Goal: Task Accomplishment & Management: Manage account settings

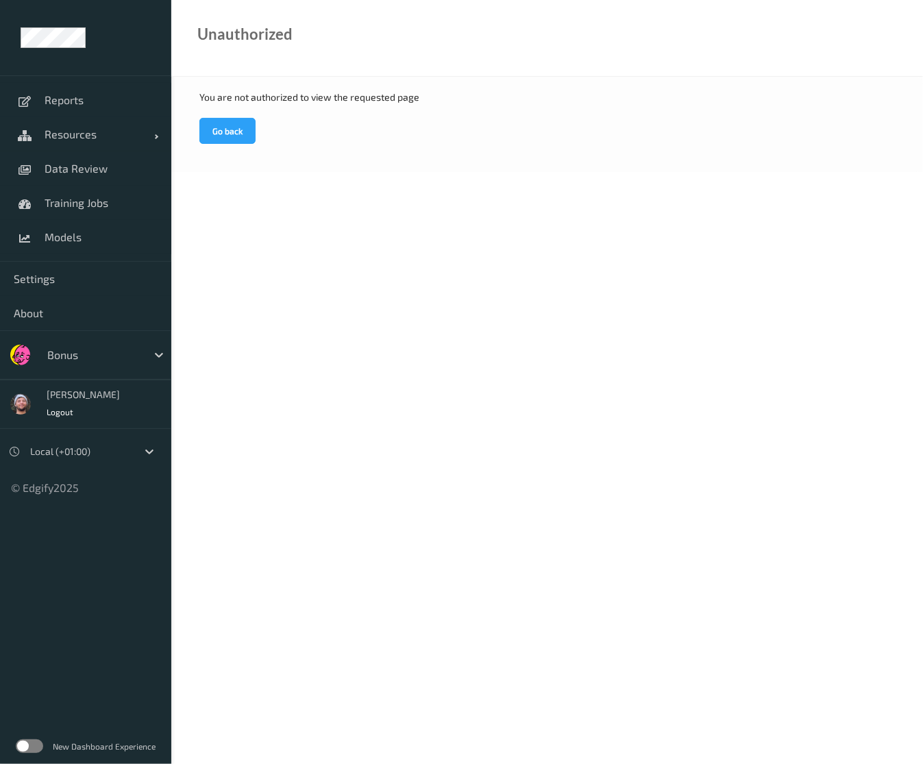
click at [96, 150] on link "Resources" at bounding box center [85, 134] width 171 height 34
click at [87, 167] on span "Data Review" at bounding box center [101, 169] width 113 height 14
click at [78, 197] on span "Training Jobs" at bounding box center [101, 203] width 113 height 14
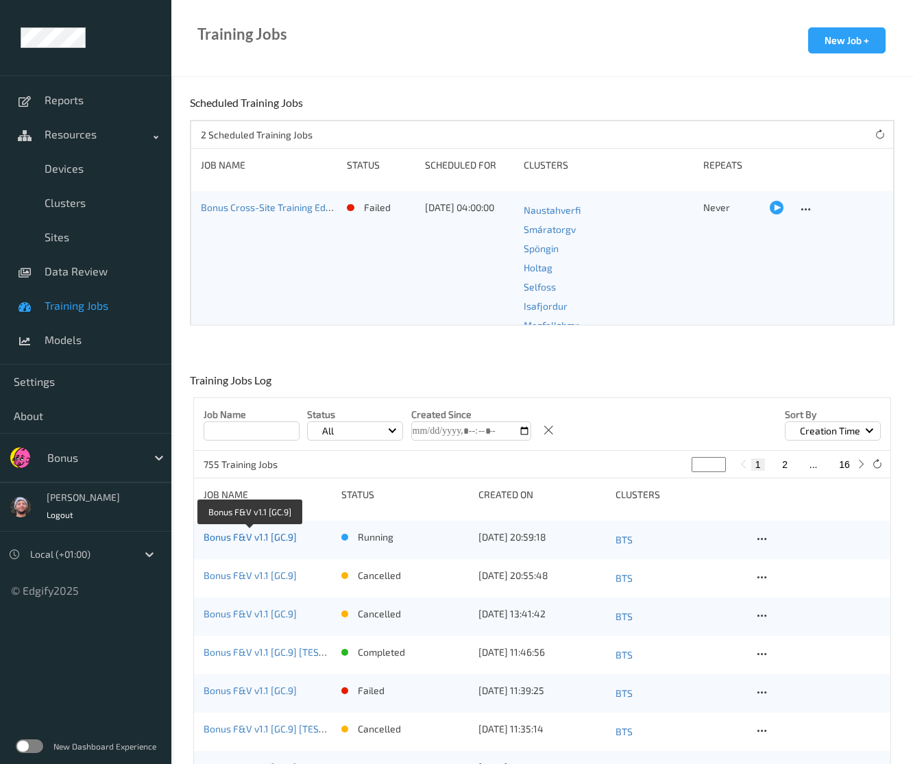
click at [277, 539] on link "Bonus F&V v1.1 [GC.9]" at bounding box center [250, 537] width 93 height 12
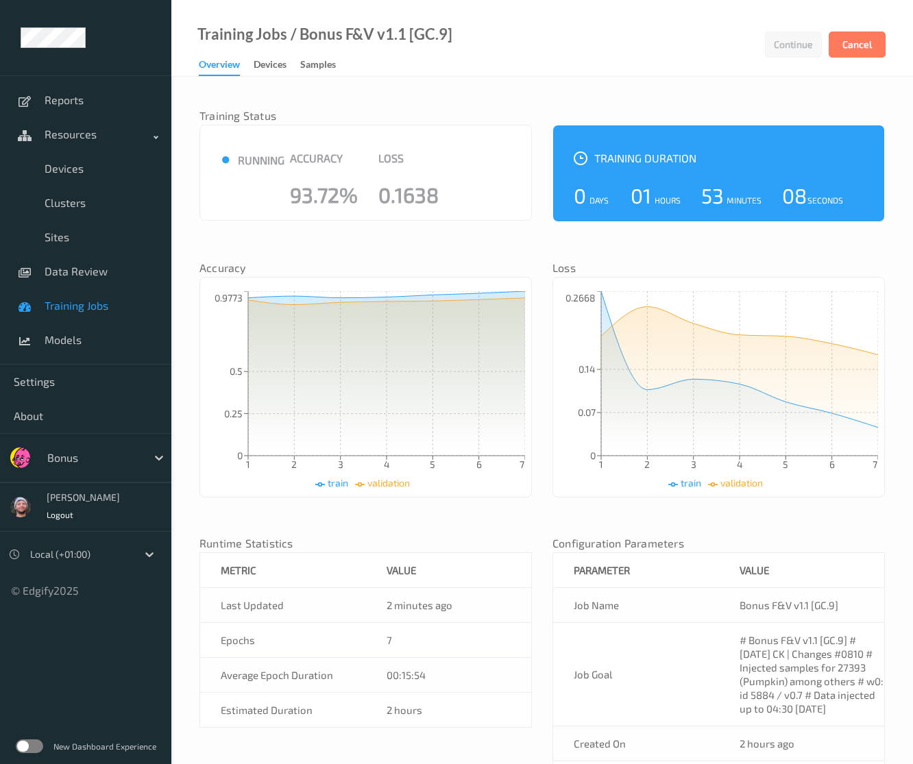
click at [382, 82] on div "Training Status ● running Accuracy 93.72% Loss 0.1638 Training Duration 0 Days …" at bounding box center [541, 503] width 741 height 852
click at [79, 303] on span "Training Jobs" at bounding box center [101, 306] width 113 height 14
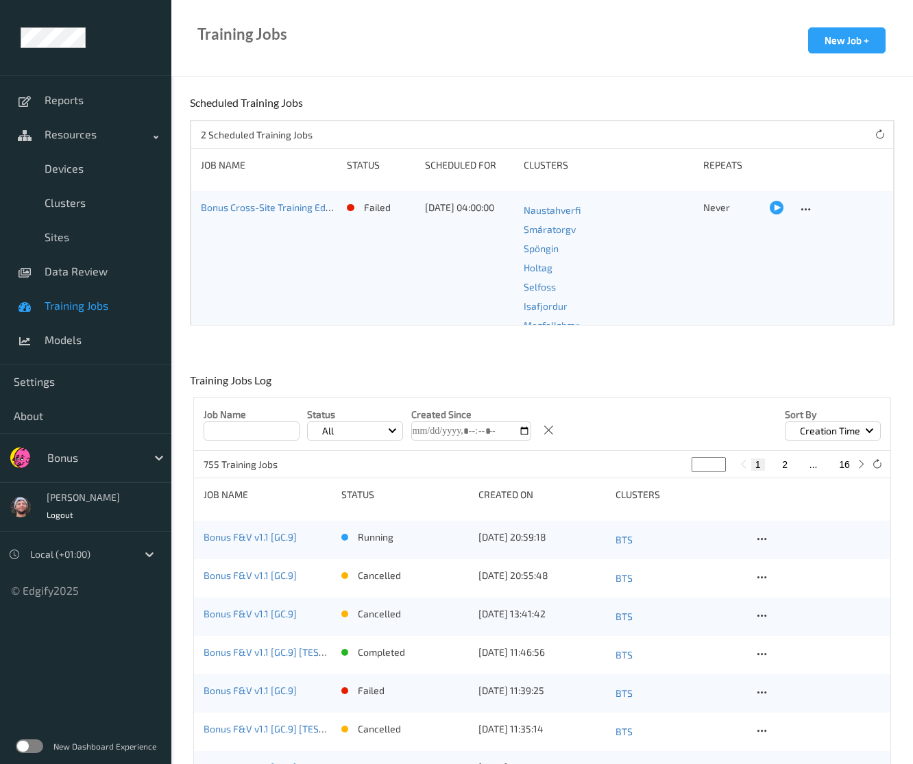
drag, startPoint x: 456, startPoint y: 339, endPoint x: 363, endPoint y: 442, distance: 138.7
click at [252, 537] on link "Bonus F&V v1.1 [GC.9]" at bounding box center [250, 537] width 93 height 12
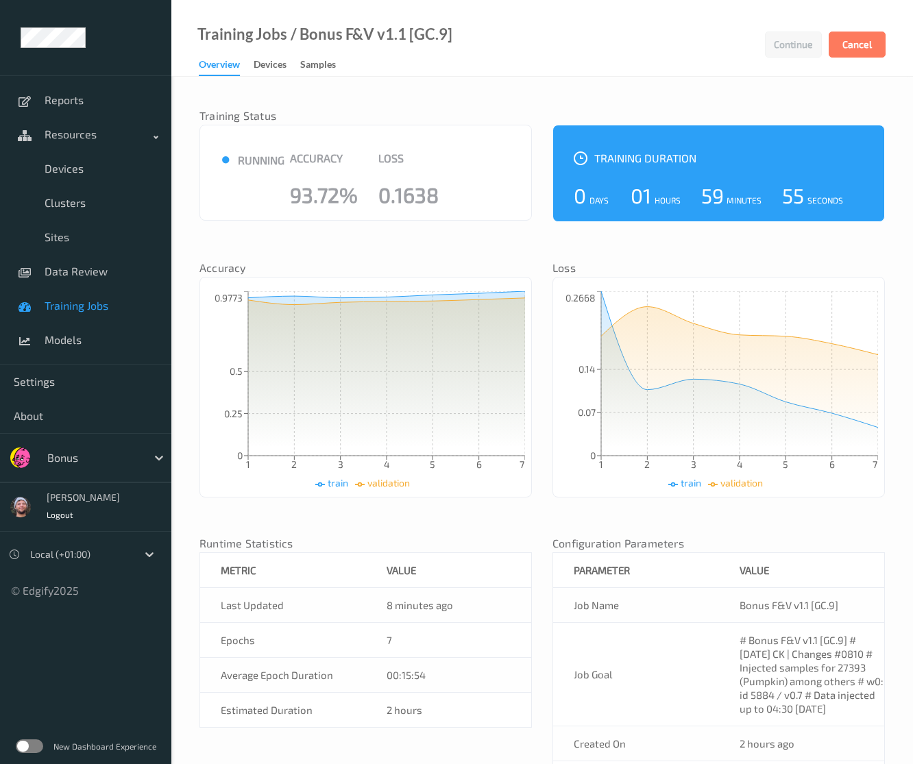
click at [106, 308] on span "Training Jobs" at bounding box center [101, 306] width 113 height 14
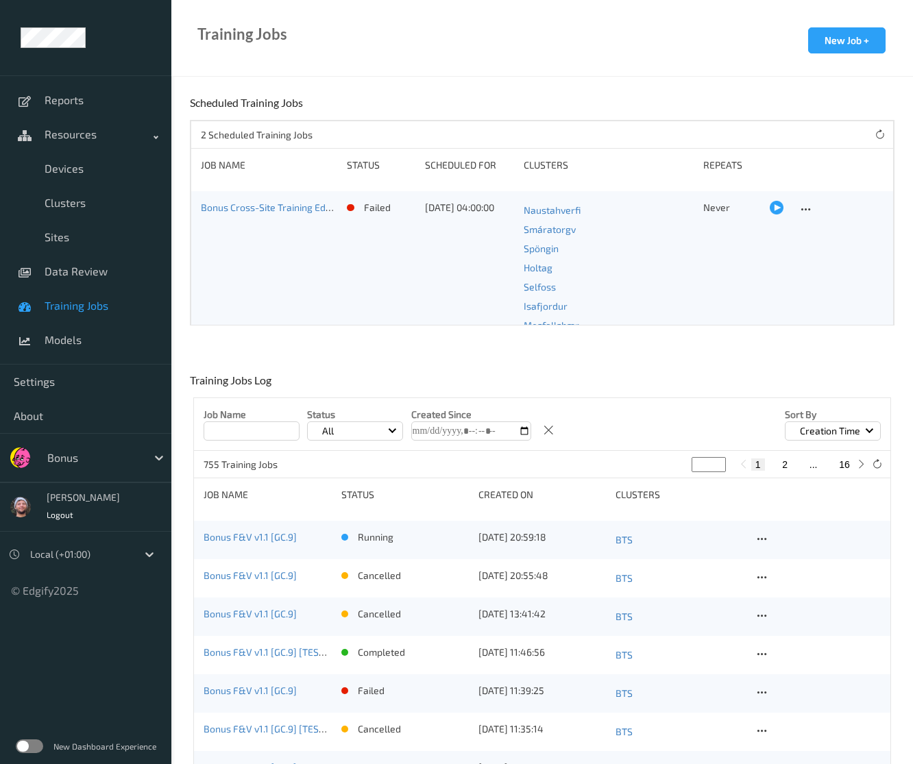
scroll to position [274, 0]
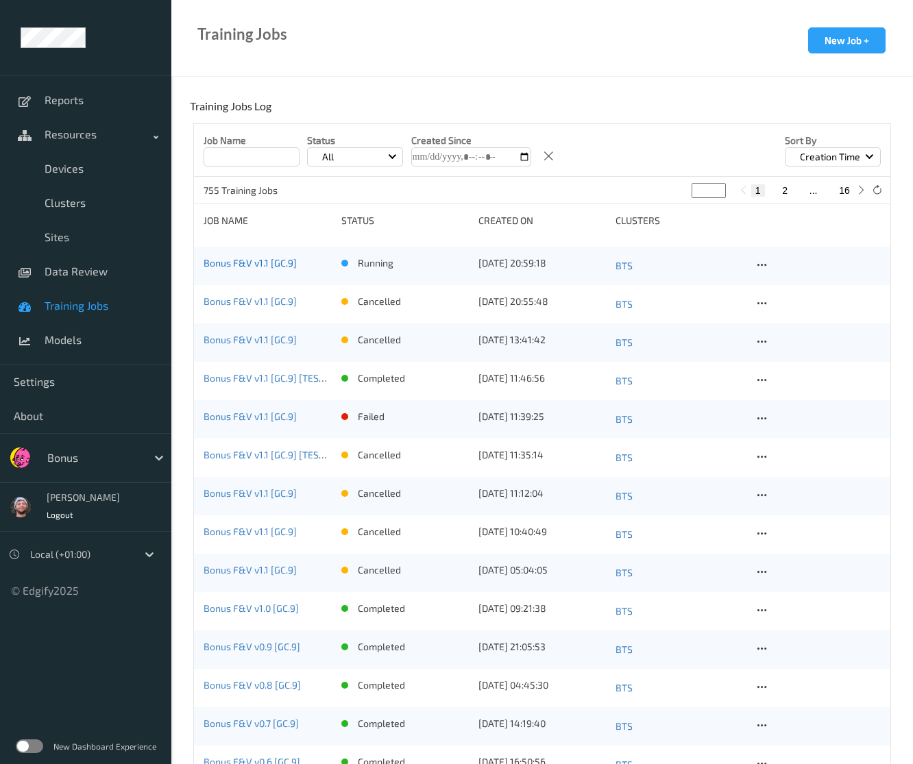
click at [273, 262] on link "Bonus F&V v1.1 [GC.9]" at bounding box center [250, 263] width 93 height 12
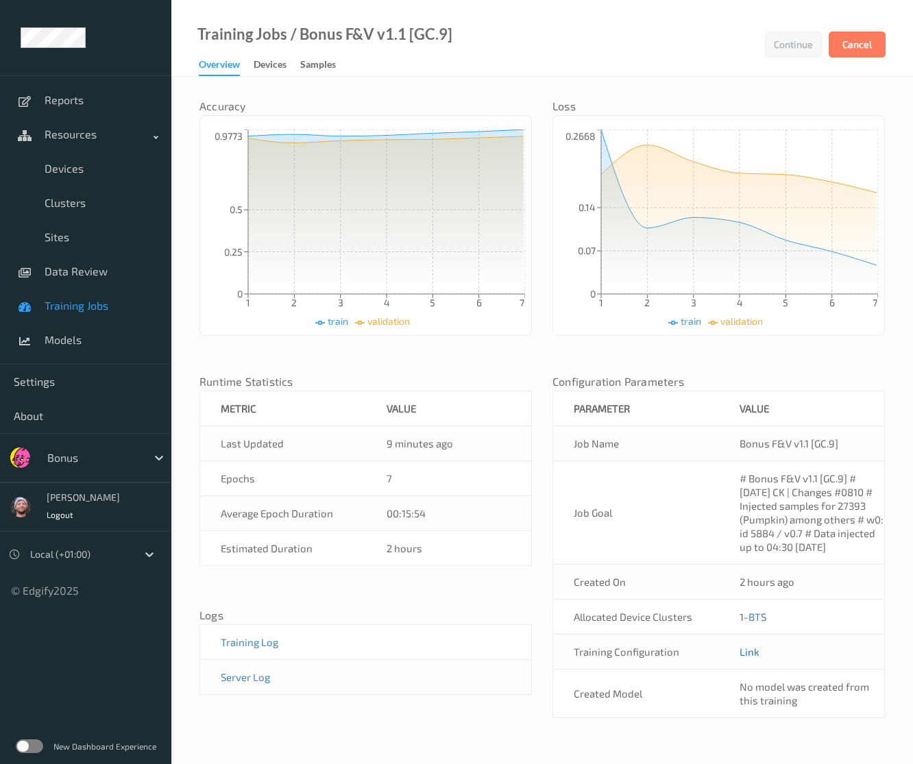
click at [745, 652] on link "Link" at bounding box center [749, 651] width 20 height 12
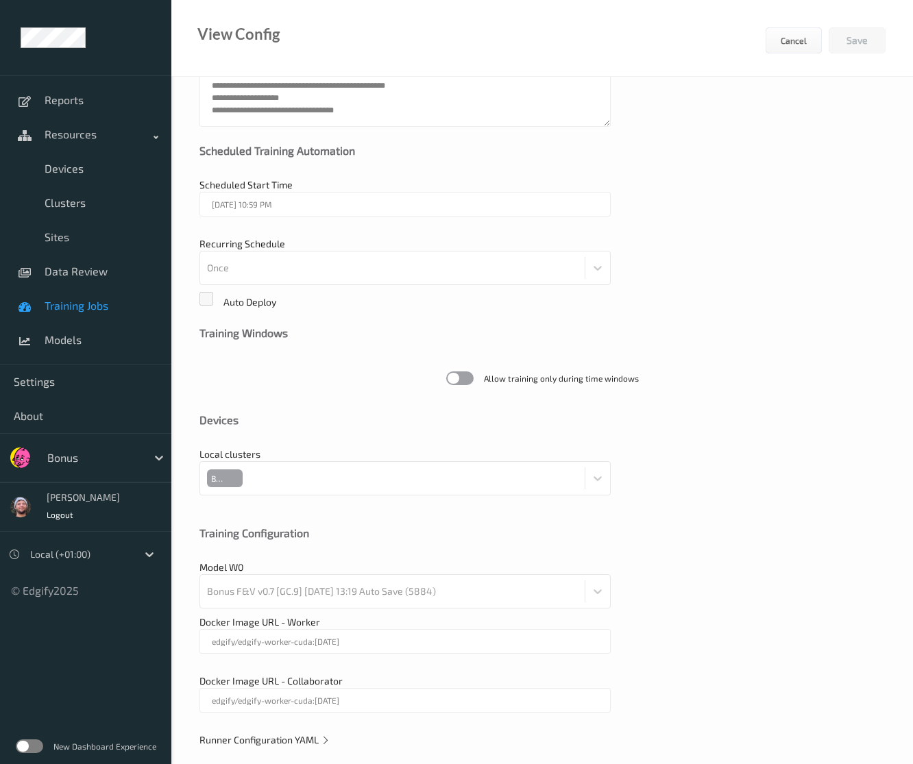
scroll to position [177, 0]
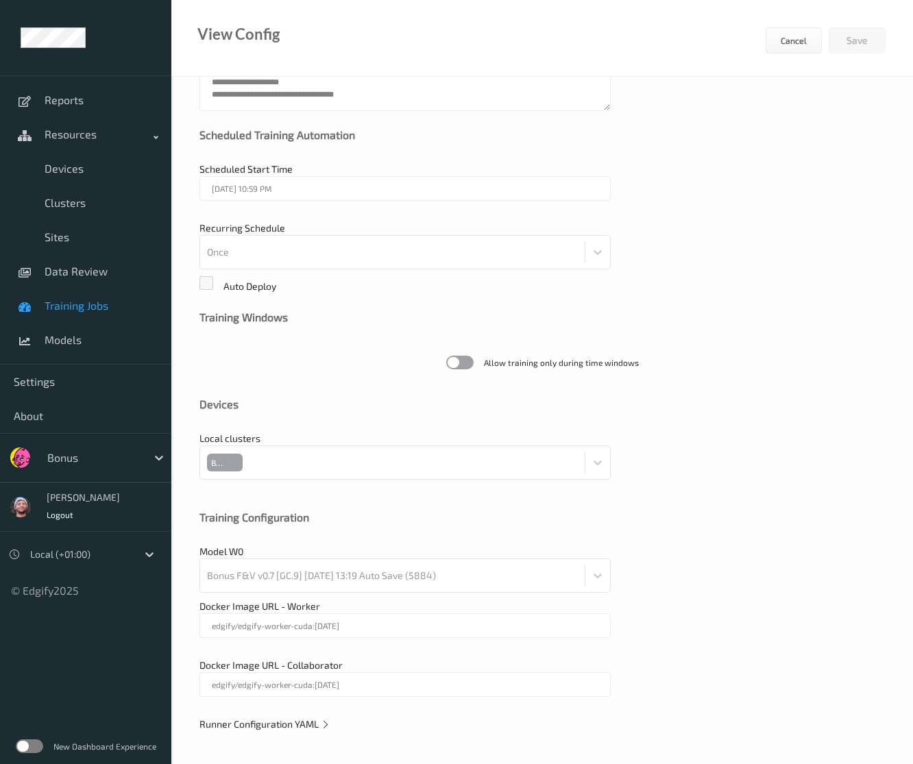
click at [116, 301] on span "Training Jobs" at bounding box center [101, 306] width 113 height 14
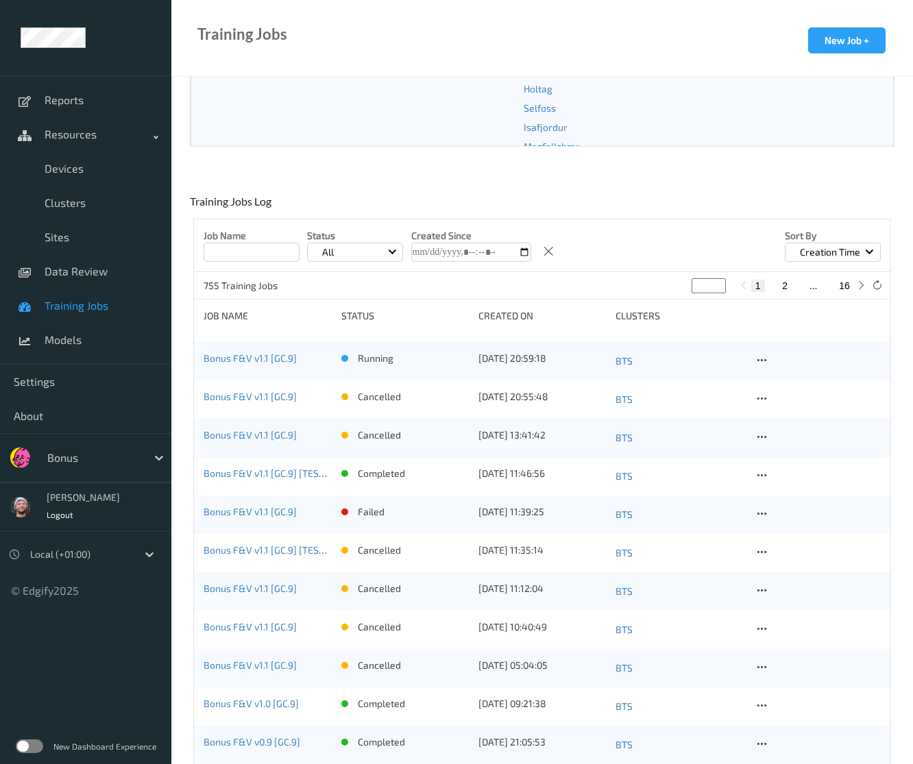
scroll to position [70, 0]
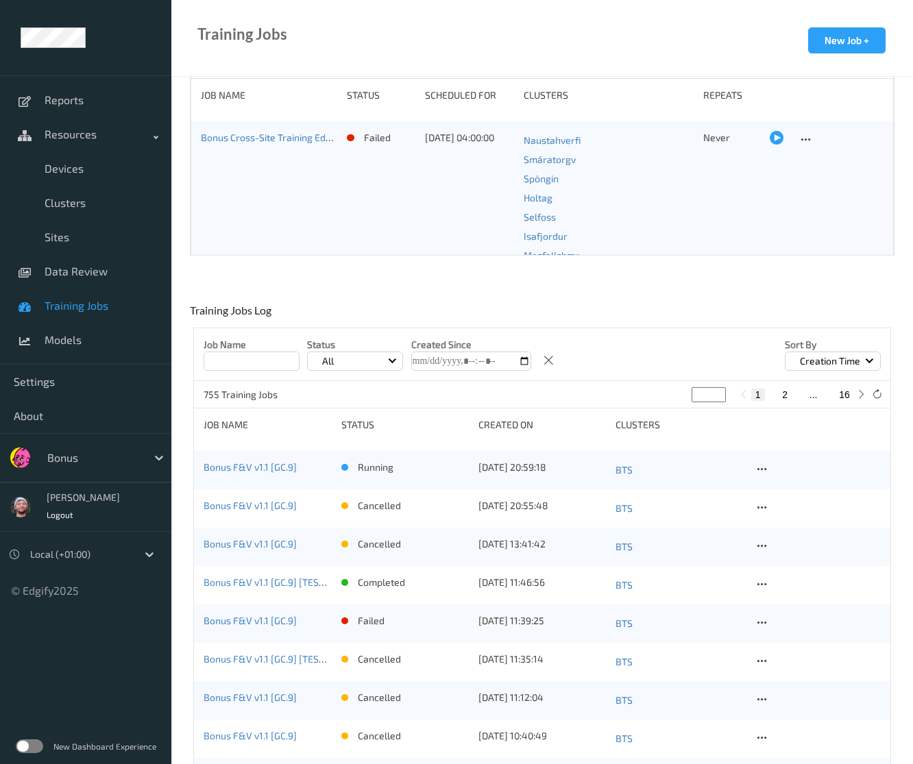
click at [278, 472] on link "Bonus F&V v1.1 [GC.9]" at bounding box center [250, 467] width 93 height 12
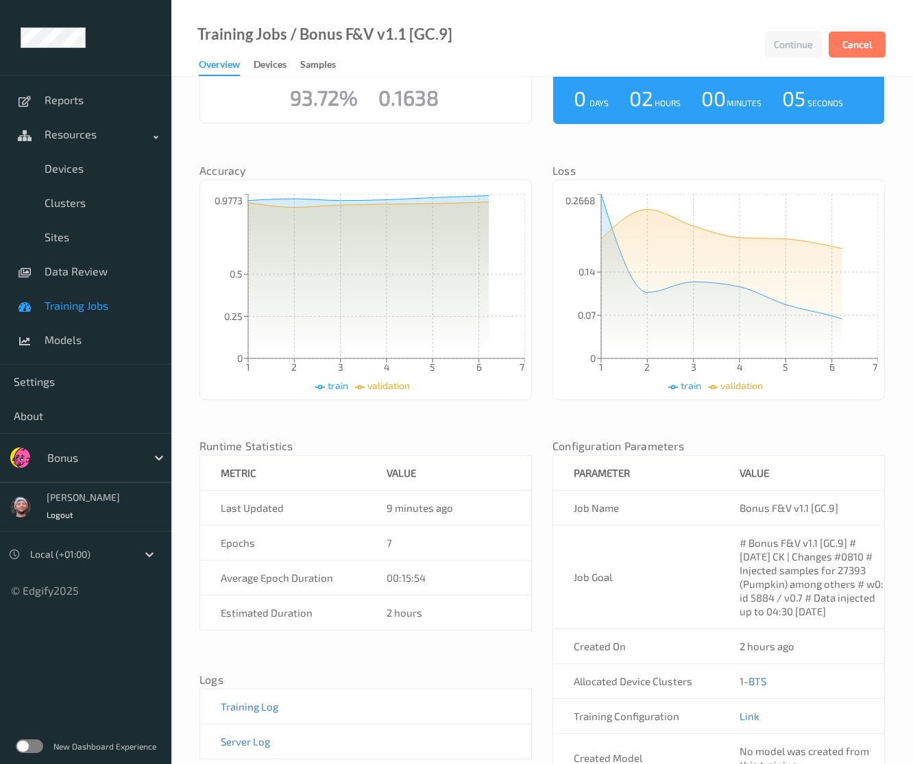
scroll to position [162, 0]
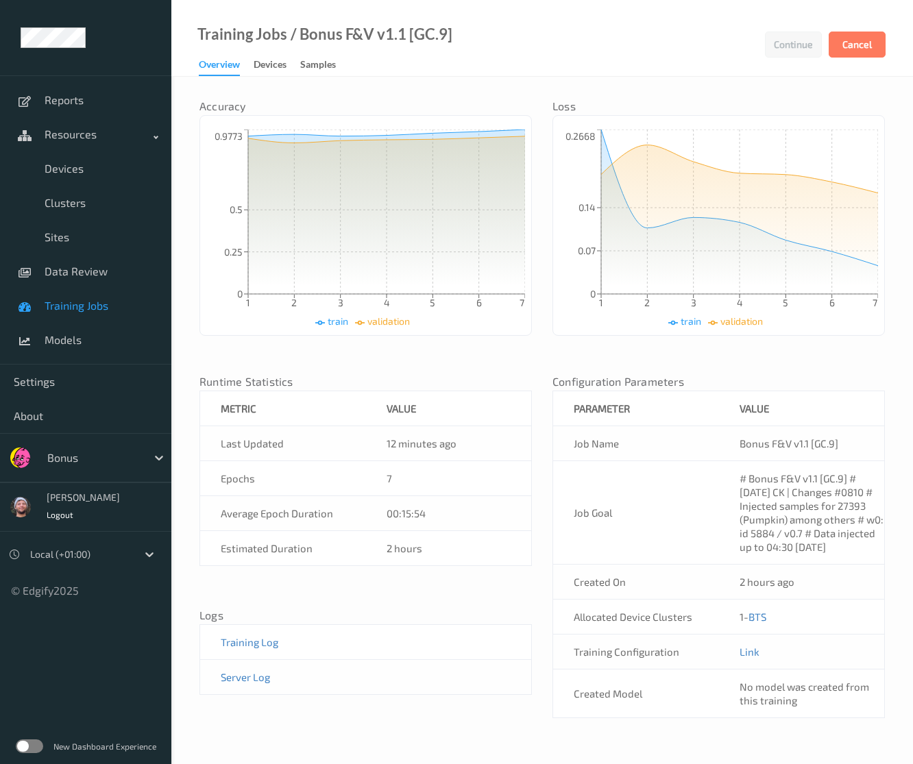
click at [126, 461] on div at bounding box center [93, 457] width 93 height 16
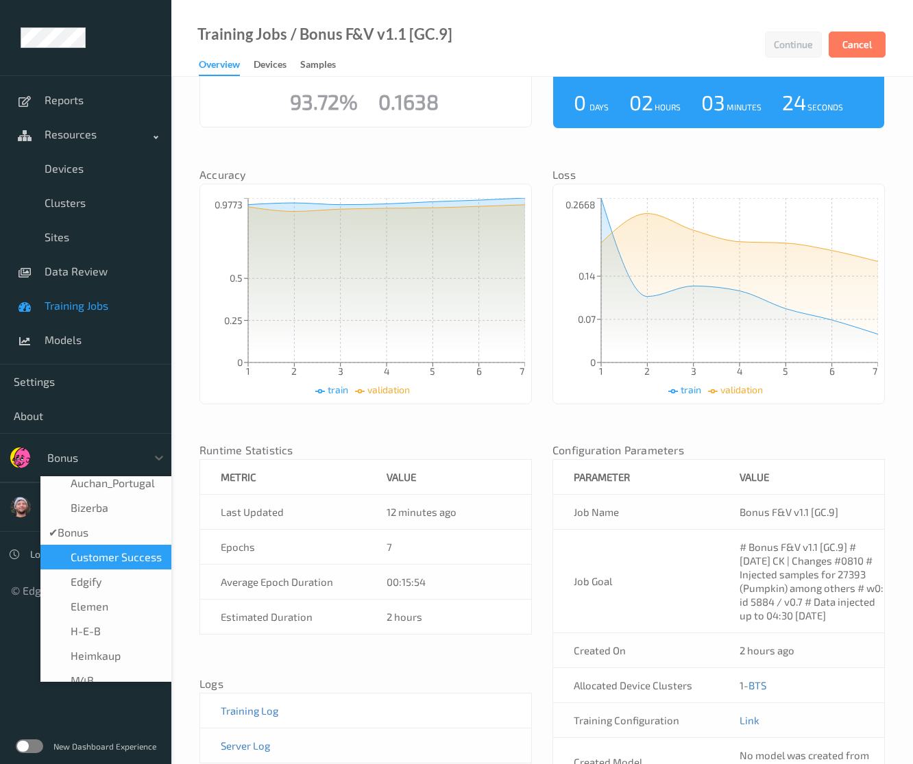
scroll to position [69, 0]
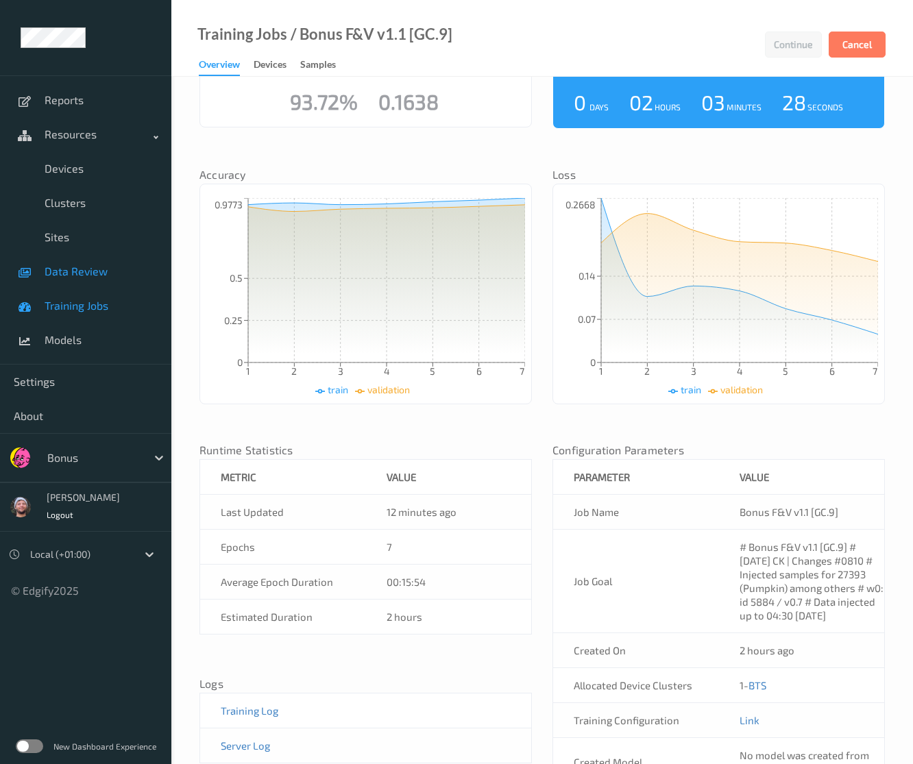
click at [115, 275] on span "Data Review" at bounding box center [101, 271] width 113 height 14
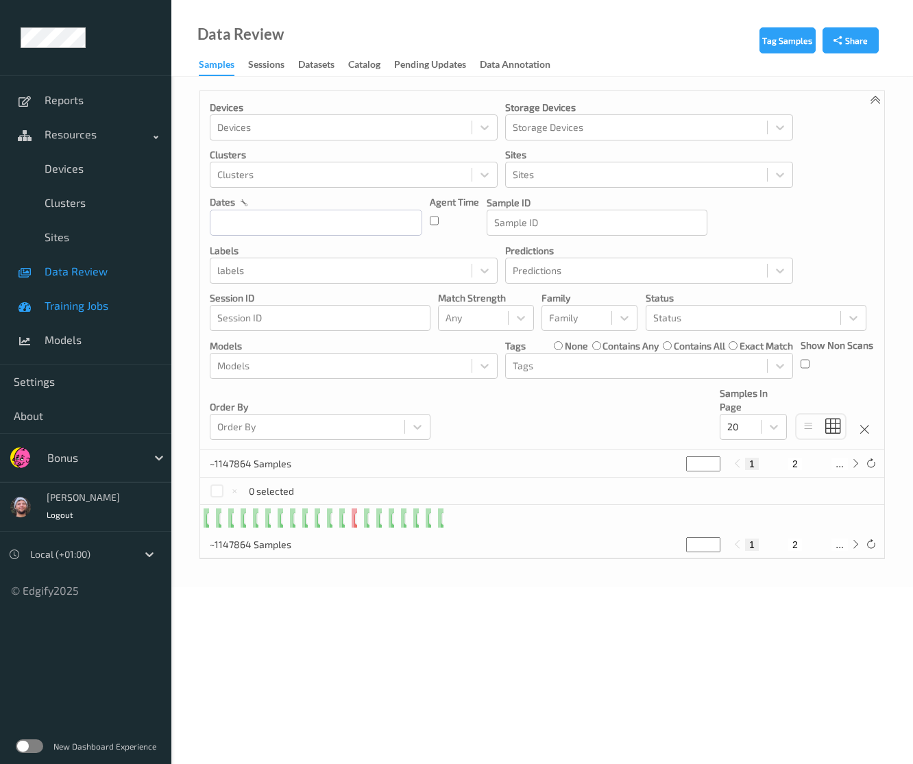
click at [108, 301] on span "Training Jobs" at bounding box center [101, 306] width 113 height 14
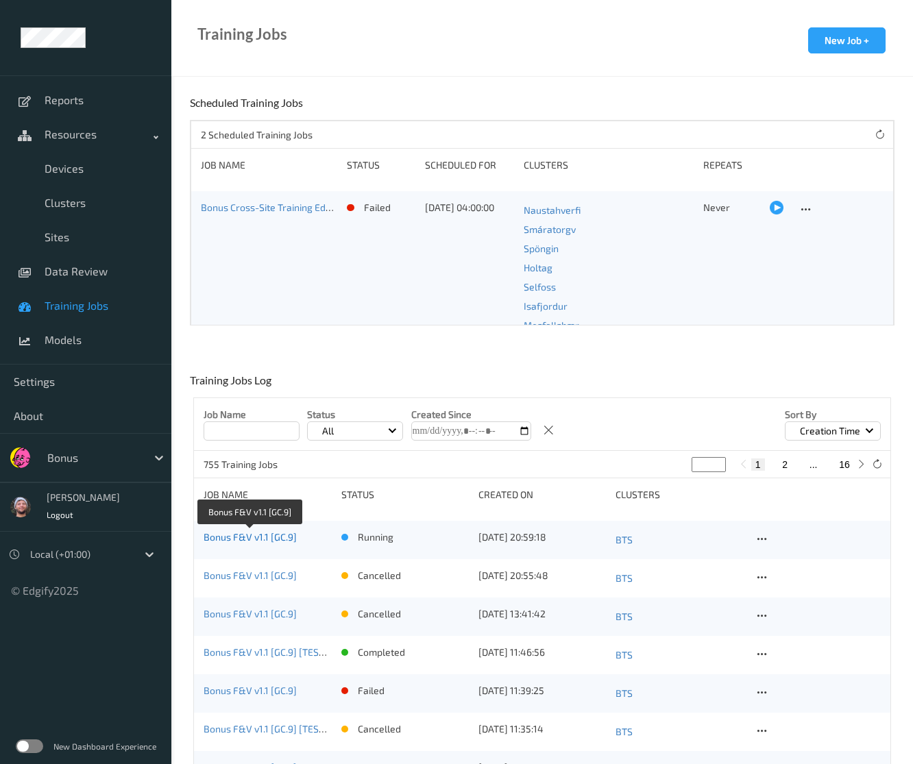
click at [226, 538] on link "Bonus F&V v1.1 [GC.9]" at bounding box center [250, 537] width 93 height 12
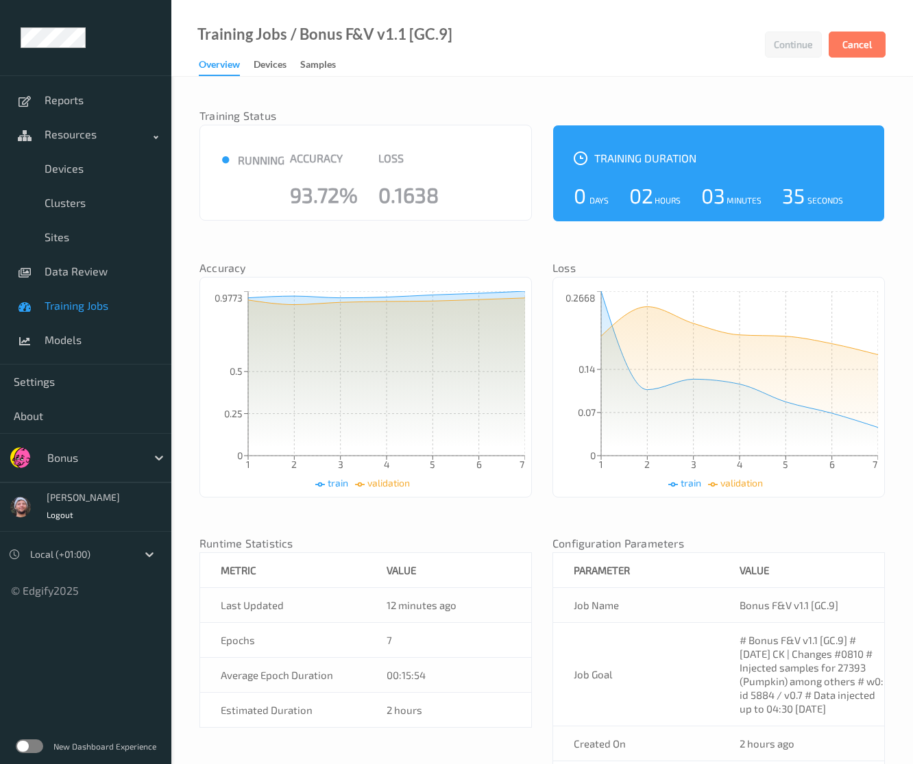
click at [82, 453] on div at bounding box center [93, 457] width 93 height 16
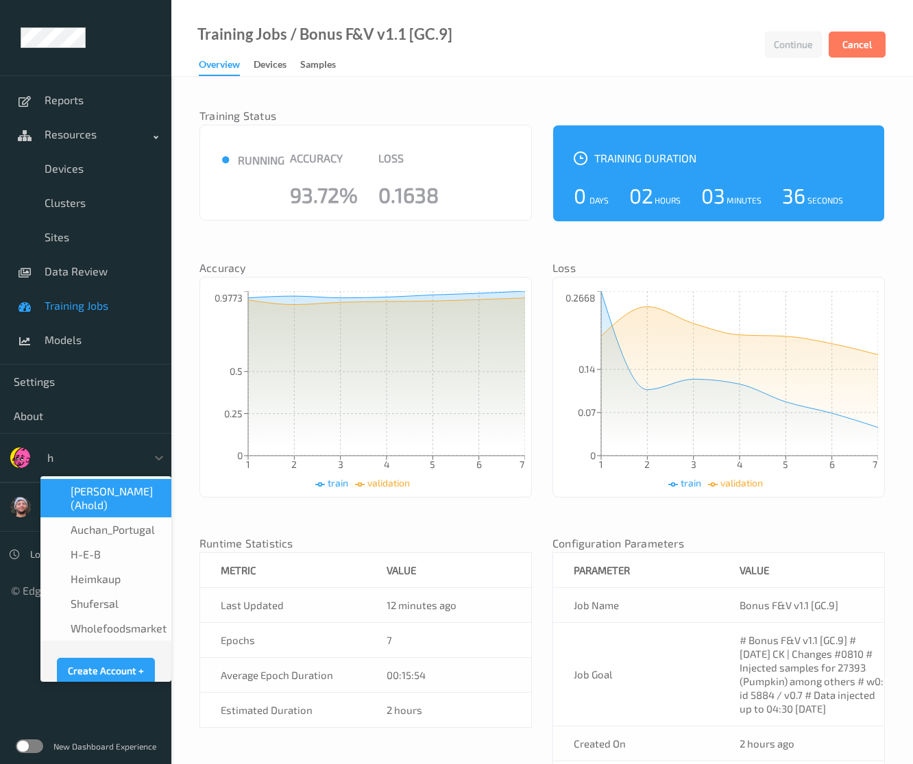
type input "h-"
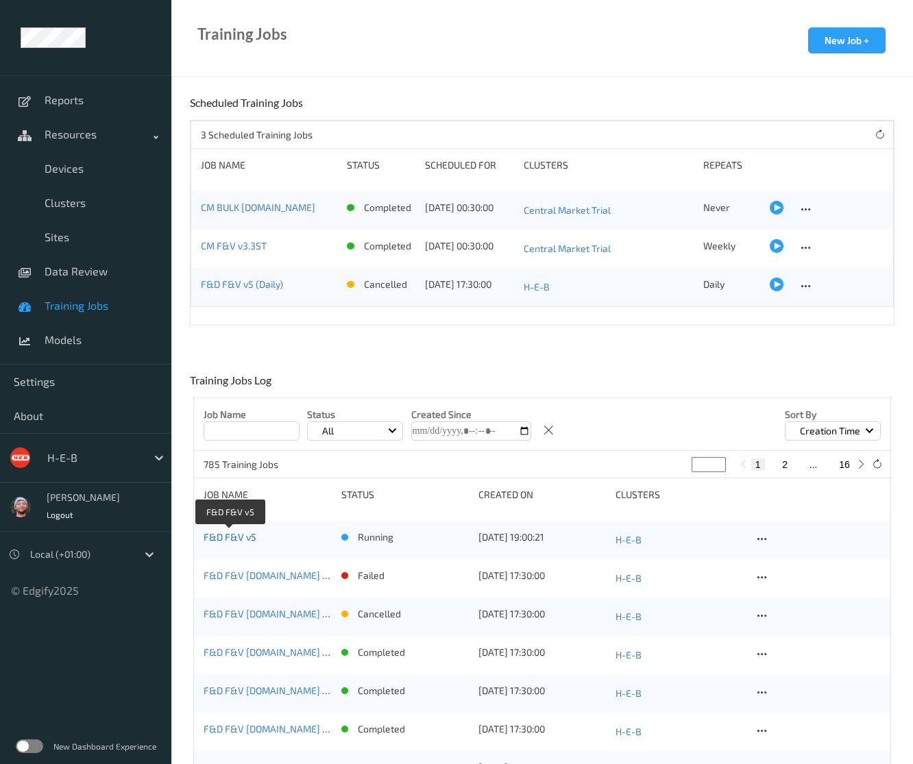
click at [230, 538] on link "F&D F&V v5" at bounding box center [230, 537] width 53 height 12
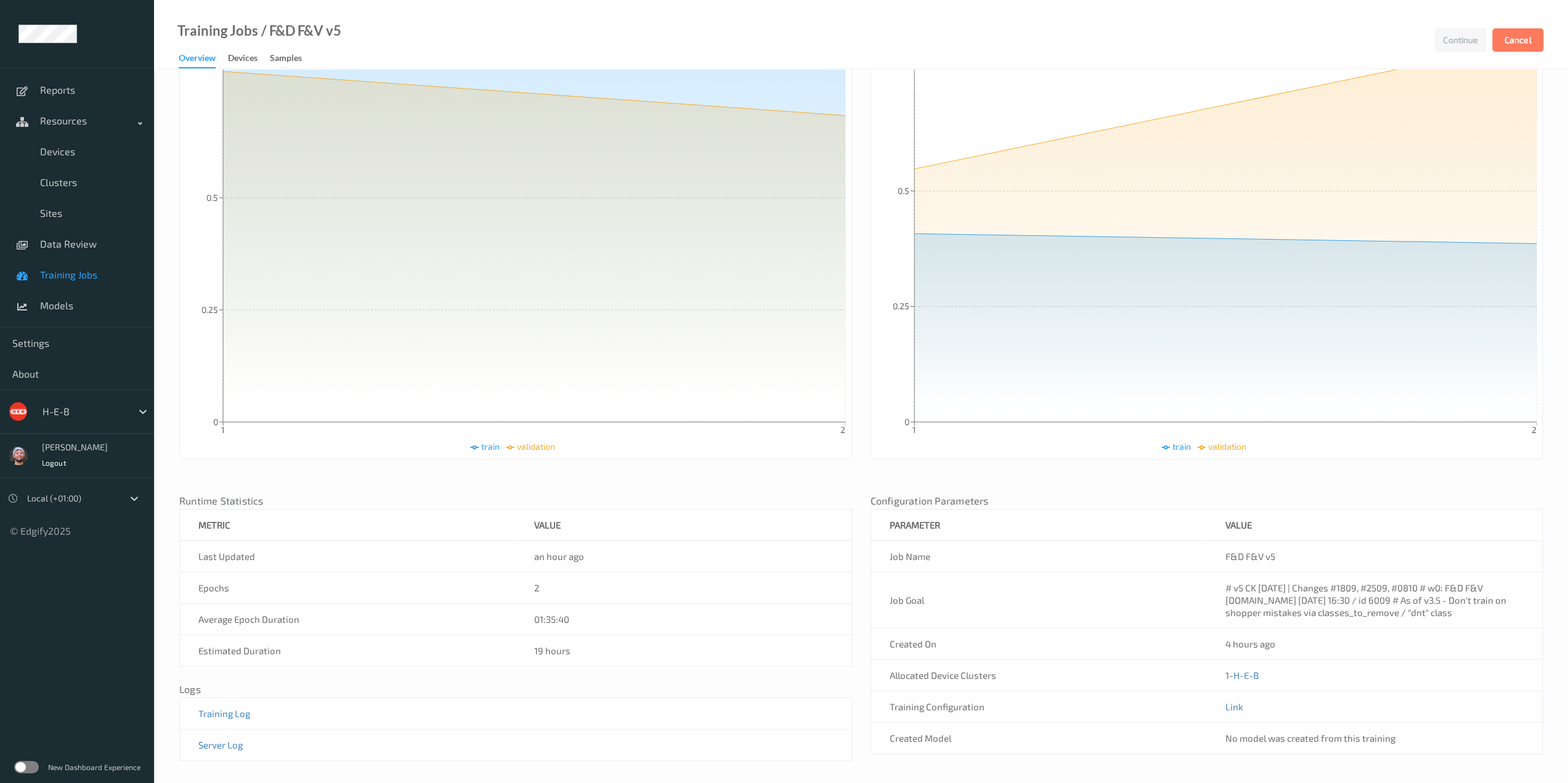
scroll to position [240, 0]
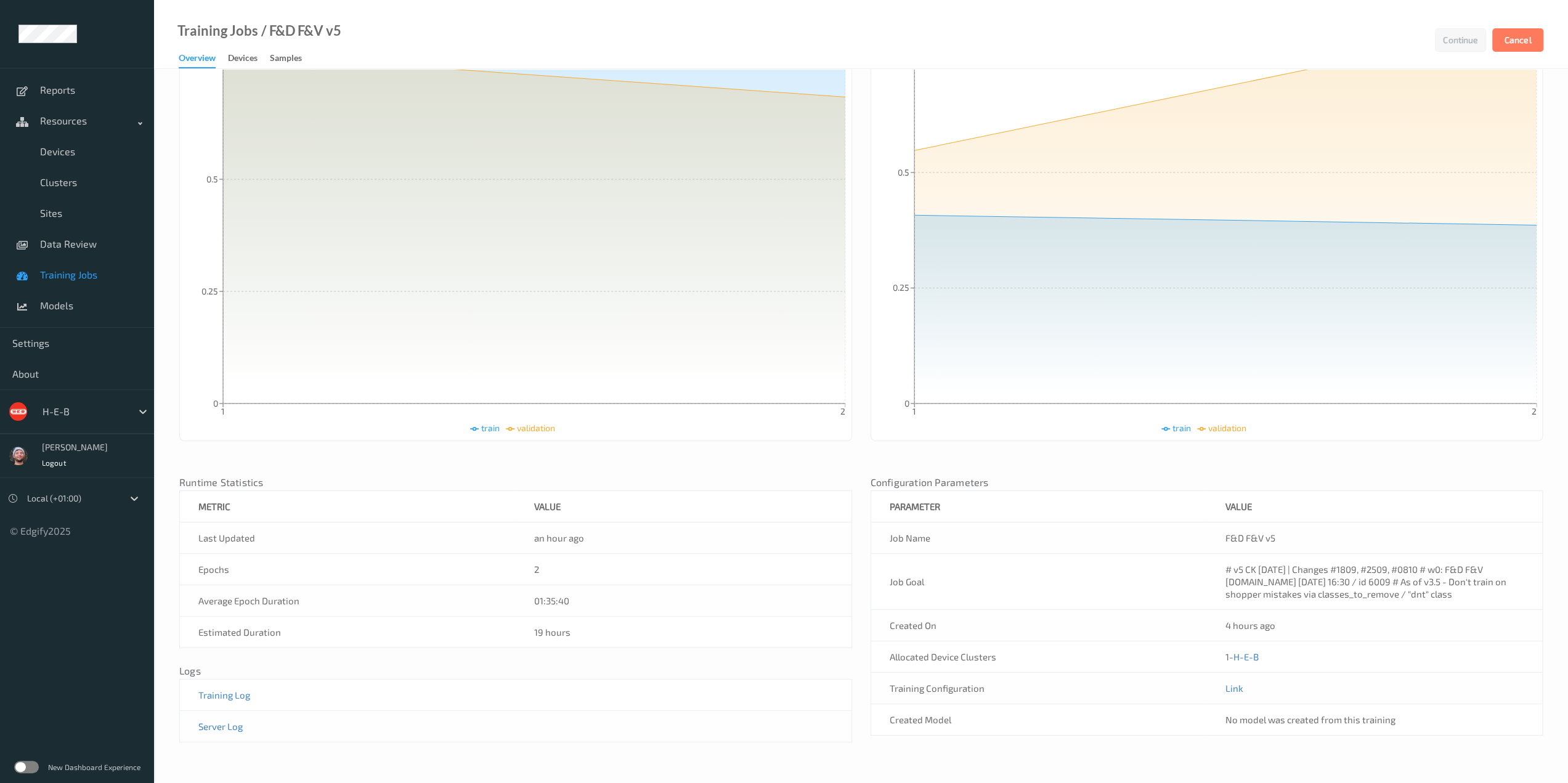
click at [86, 415] on div at bounding box center [84, 411] width 84 height 14
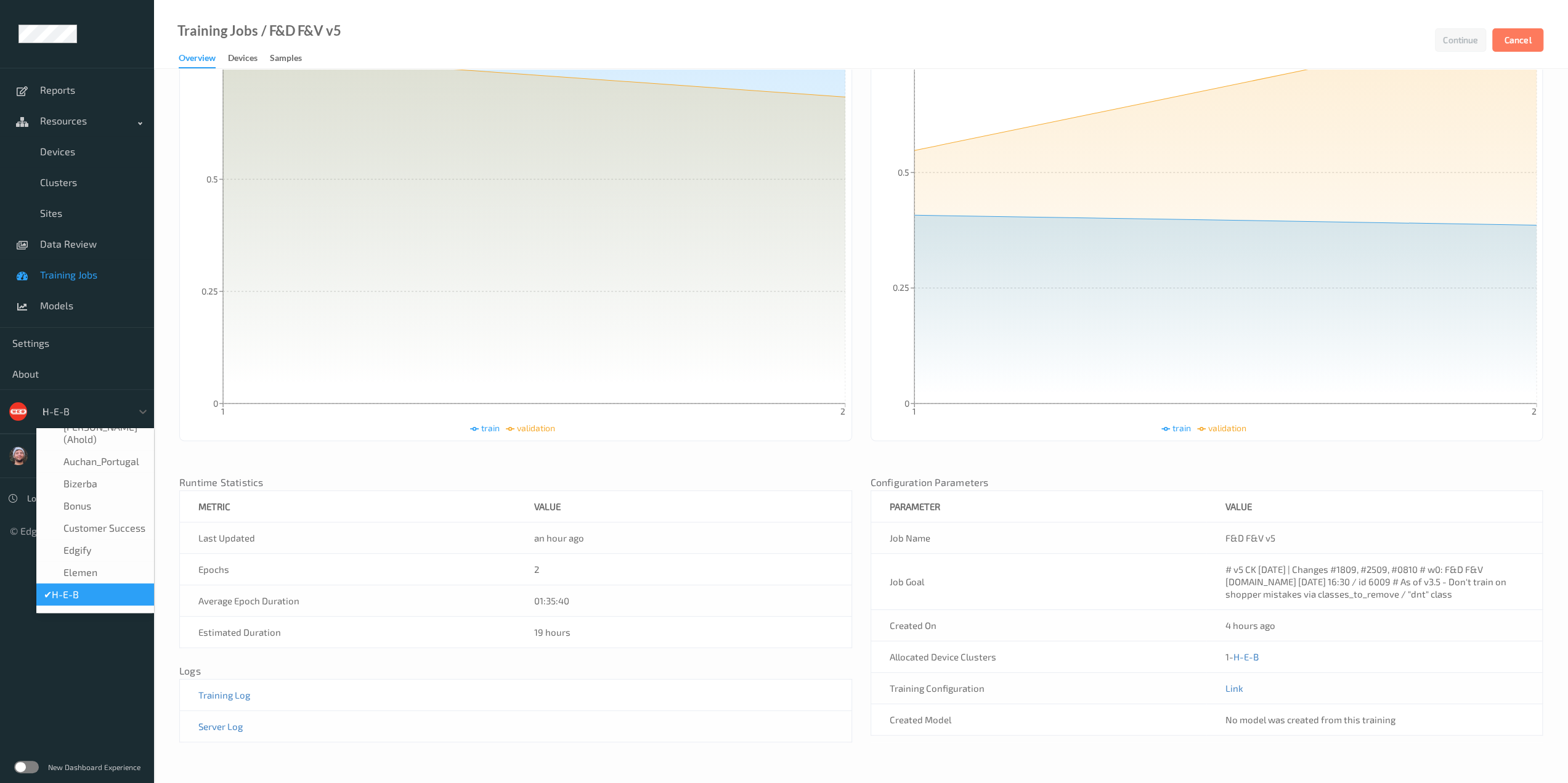
scroll to position [1, 0]
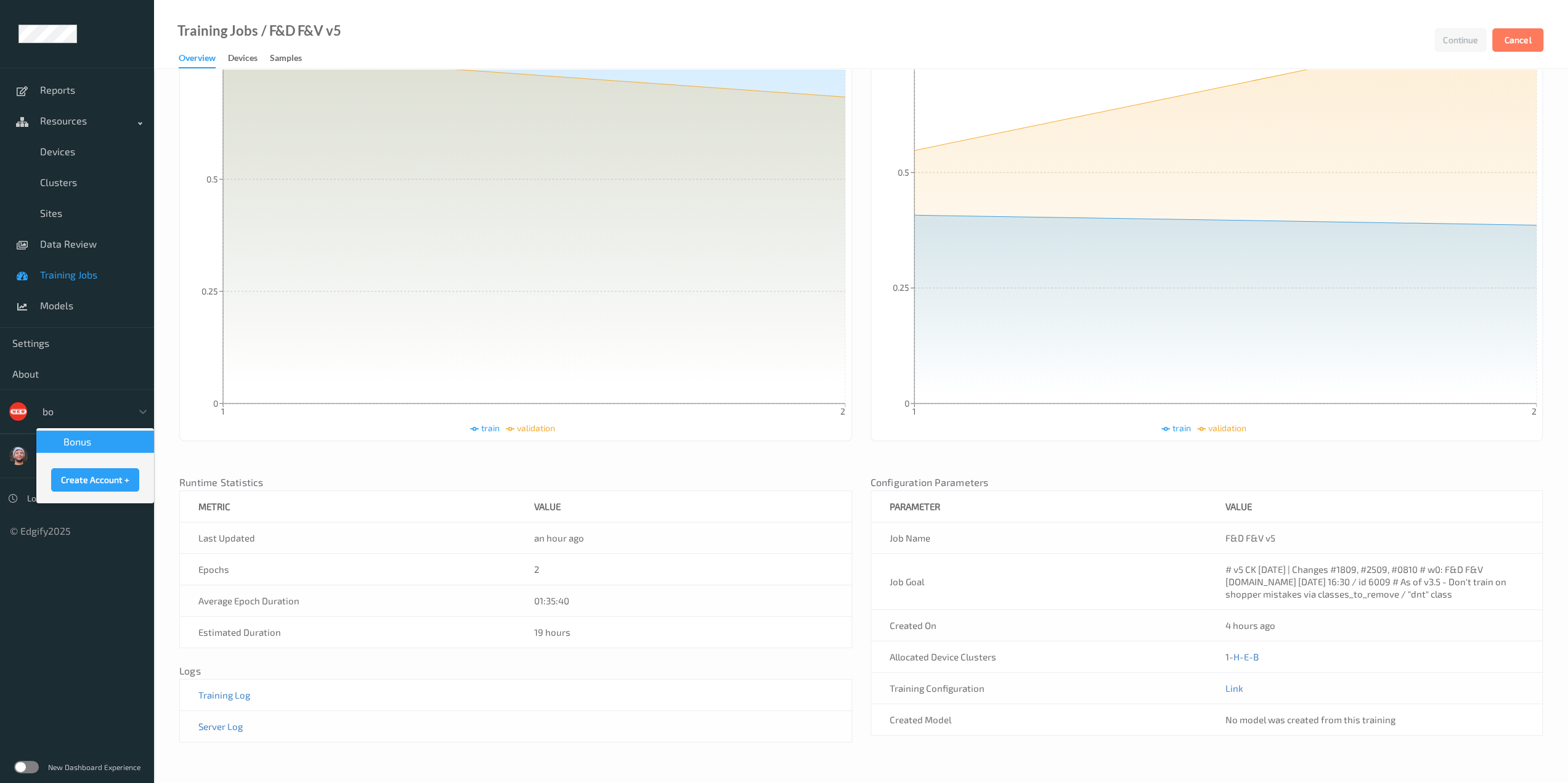
type input "bon"
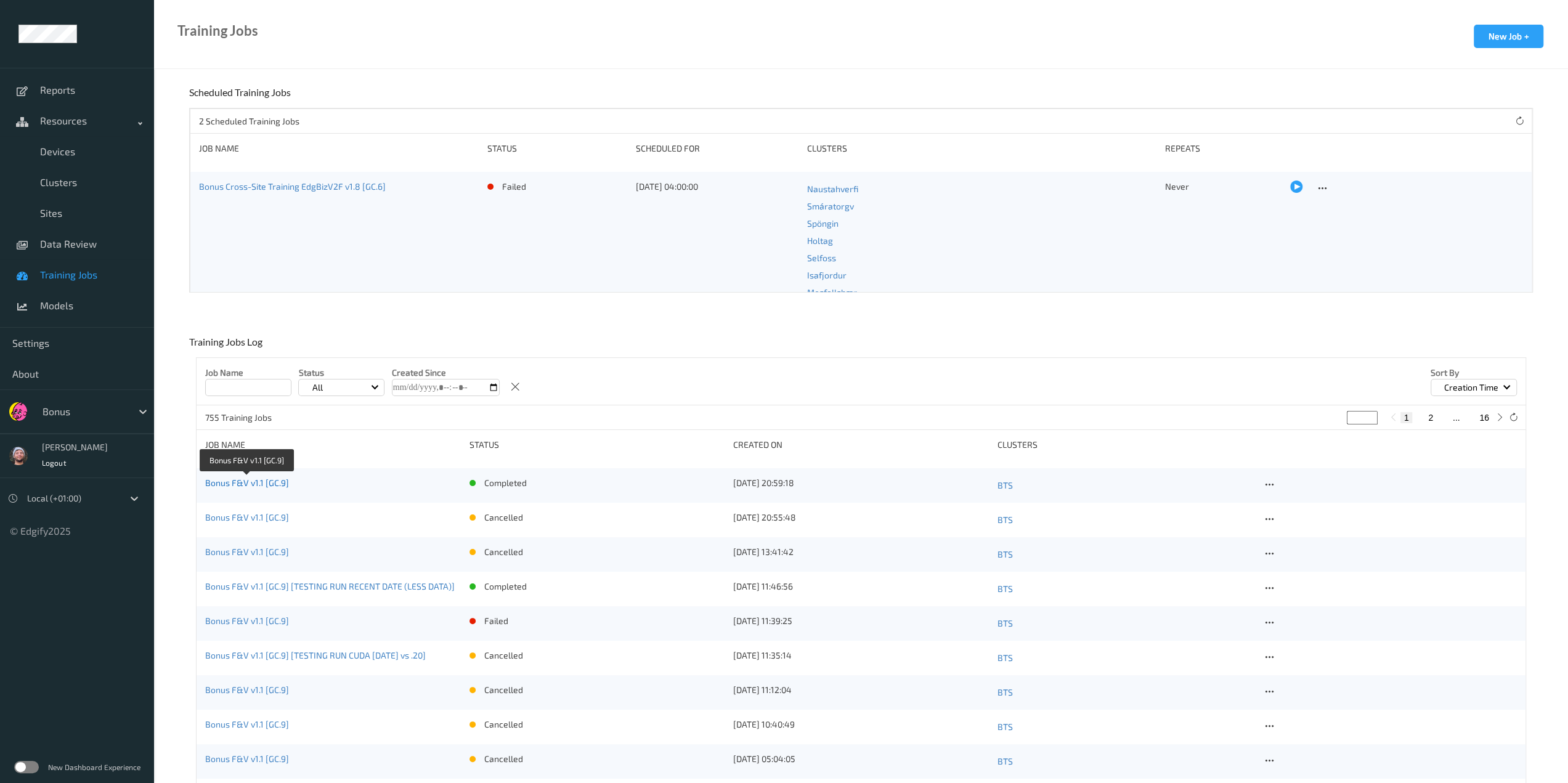
click at [283, 481] on link "Bonus F&V v1.1 [GC.9]" at bounding box center [246, 483] width 84 height 11
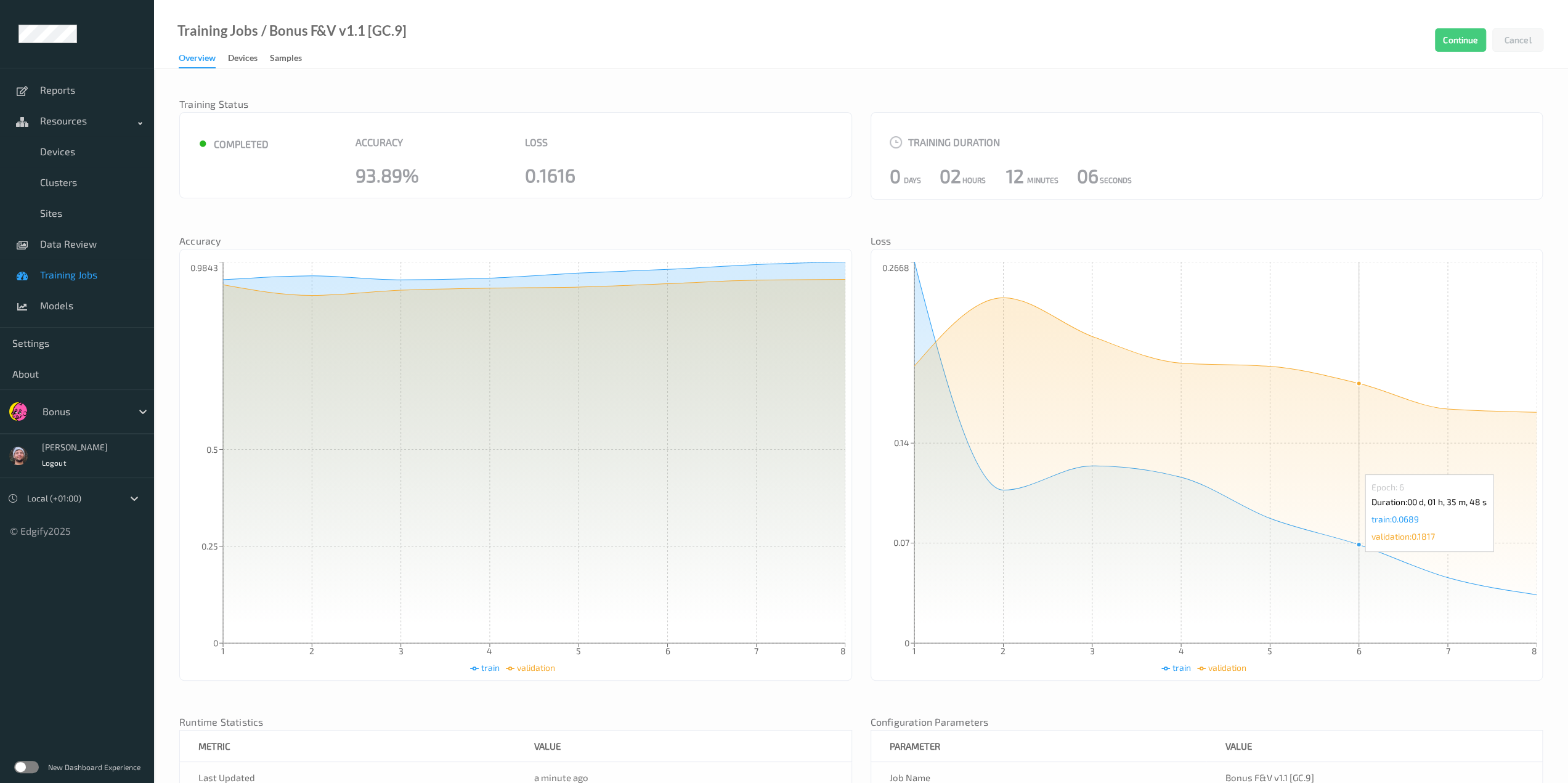
scroll to position [240, 0]
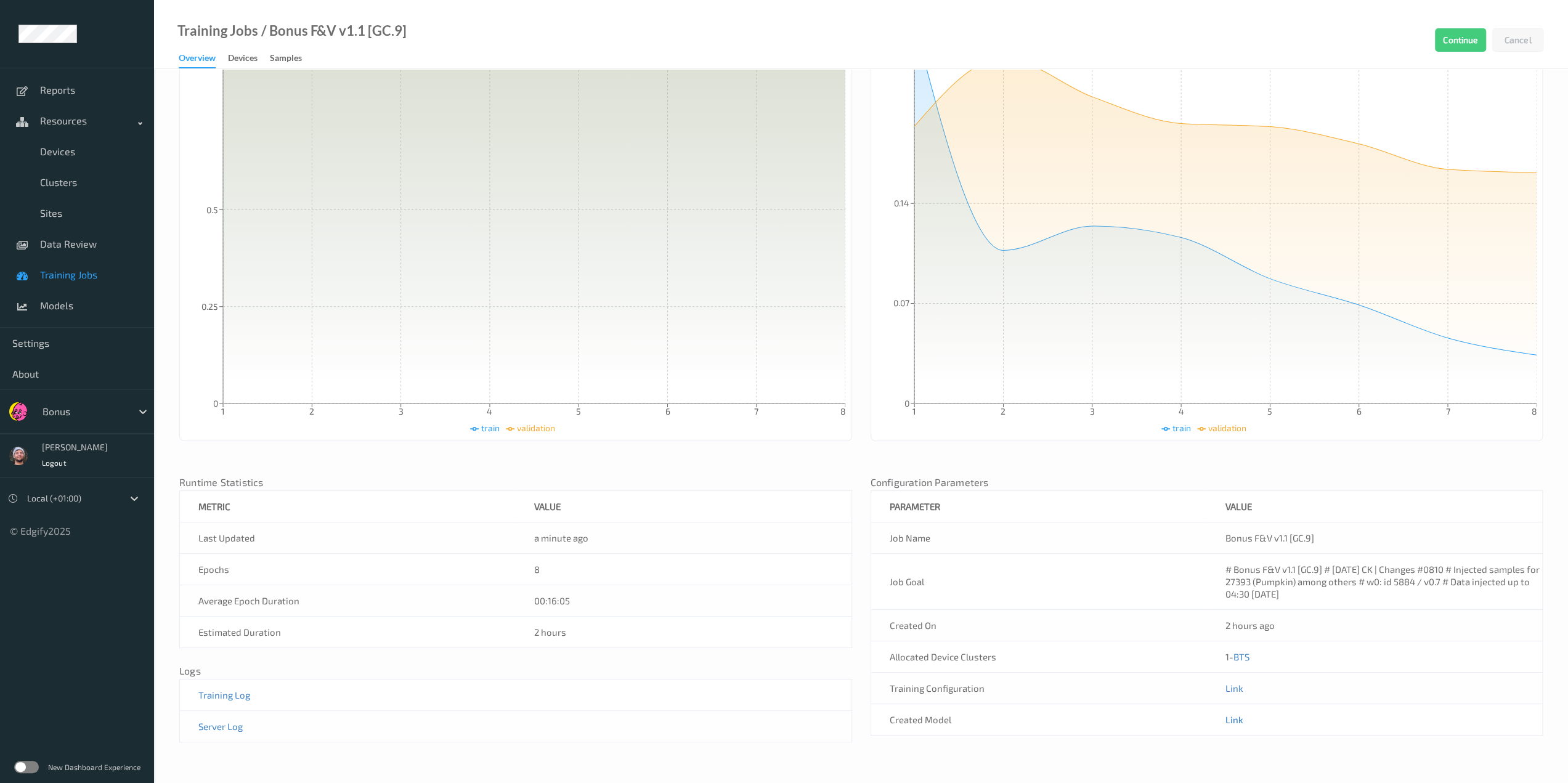
click at [829, 686] on link "Link" at bounding box center [1234, 719] width 18 height 11
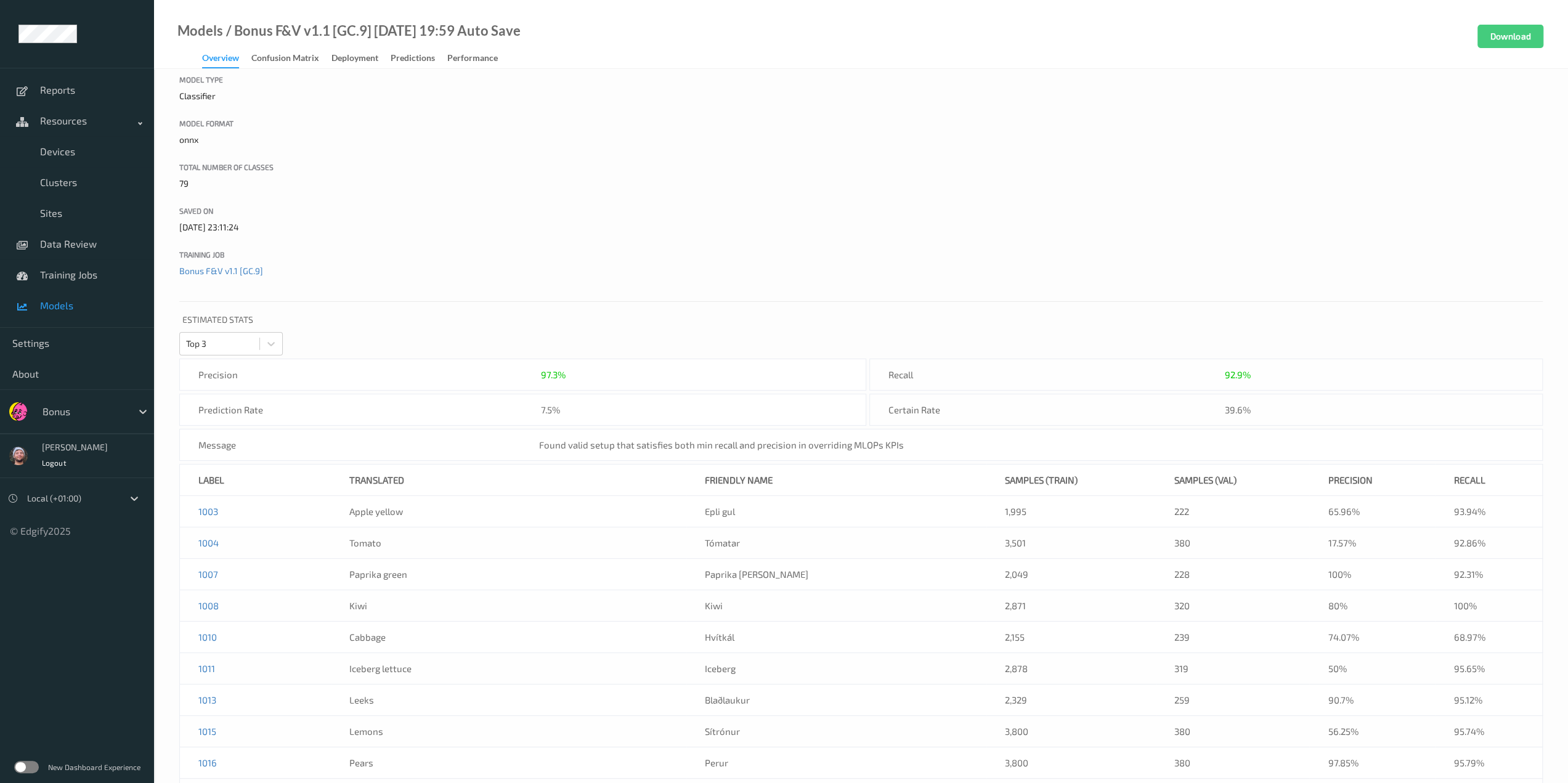
scroll to position [185, 0]
click at [66, 305] on span "Models" at bounding box center [91, 306] width 102 height 13
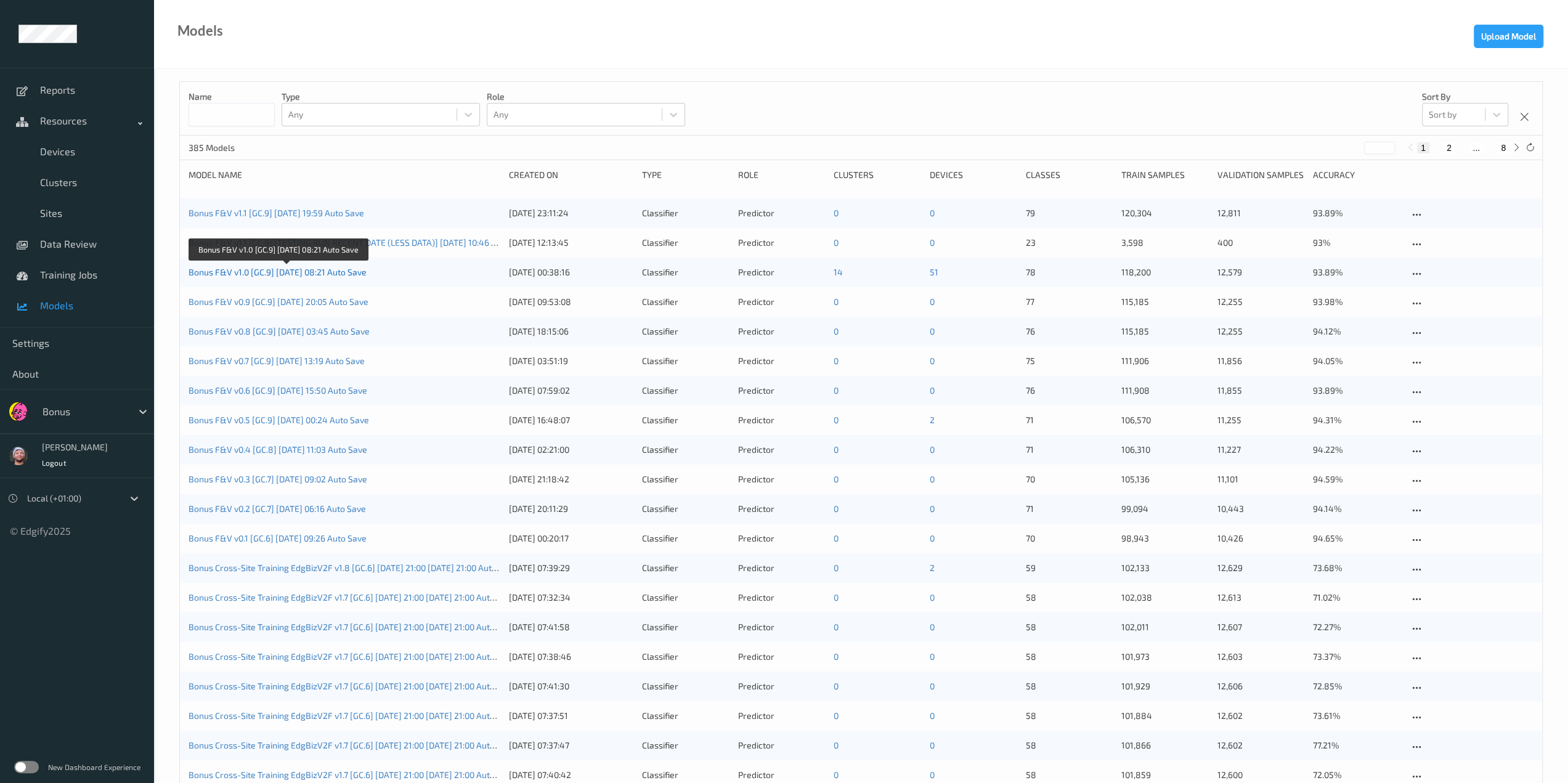
click at [263, 272] on link "Bonus F&V v1.0 [GC.9] 2025-09-25 08:21 Auto Save" at bounding box center [278, 272] width 178 height 11
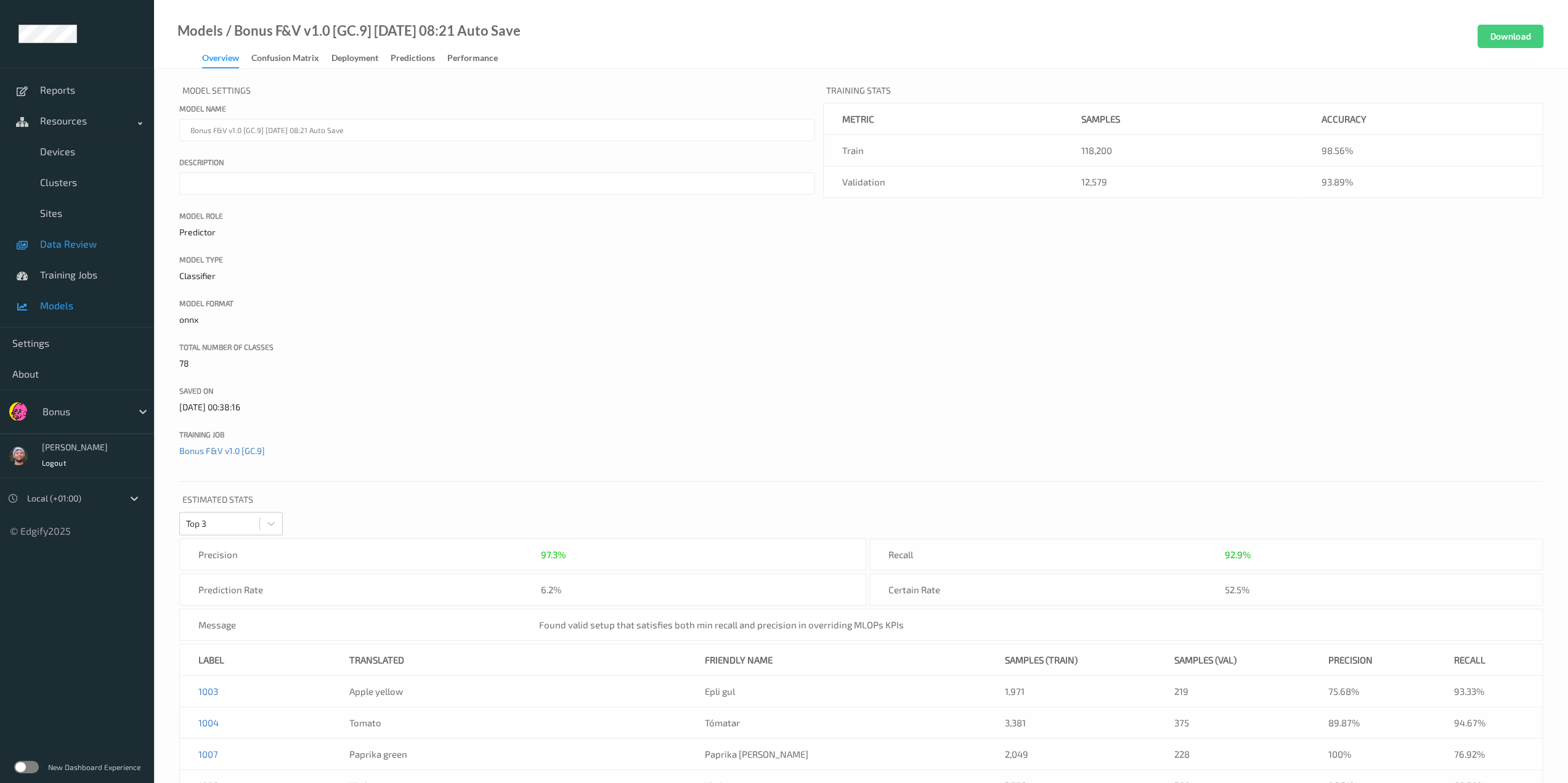
click at [103, 250] on span "Data Review" at bounding box center [91, 244] width 102 height 13
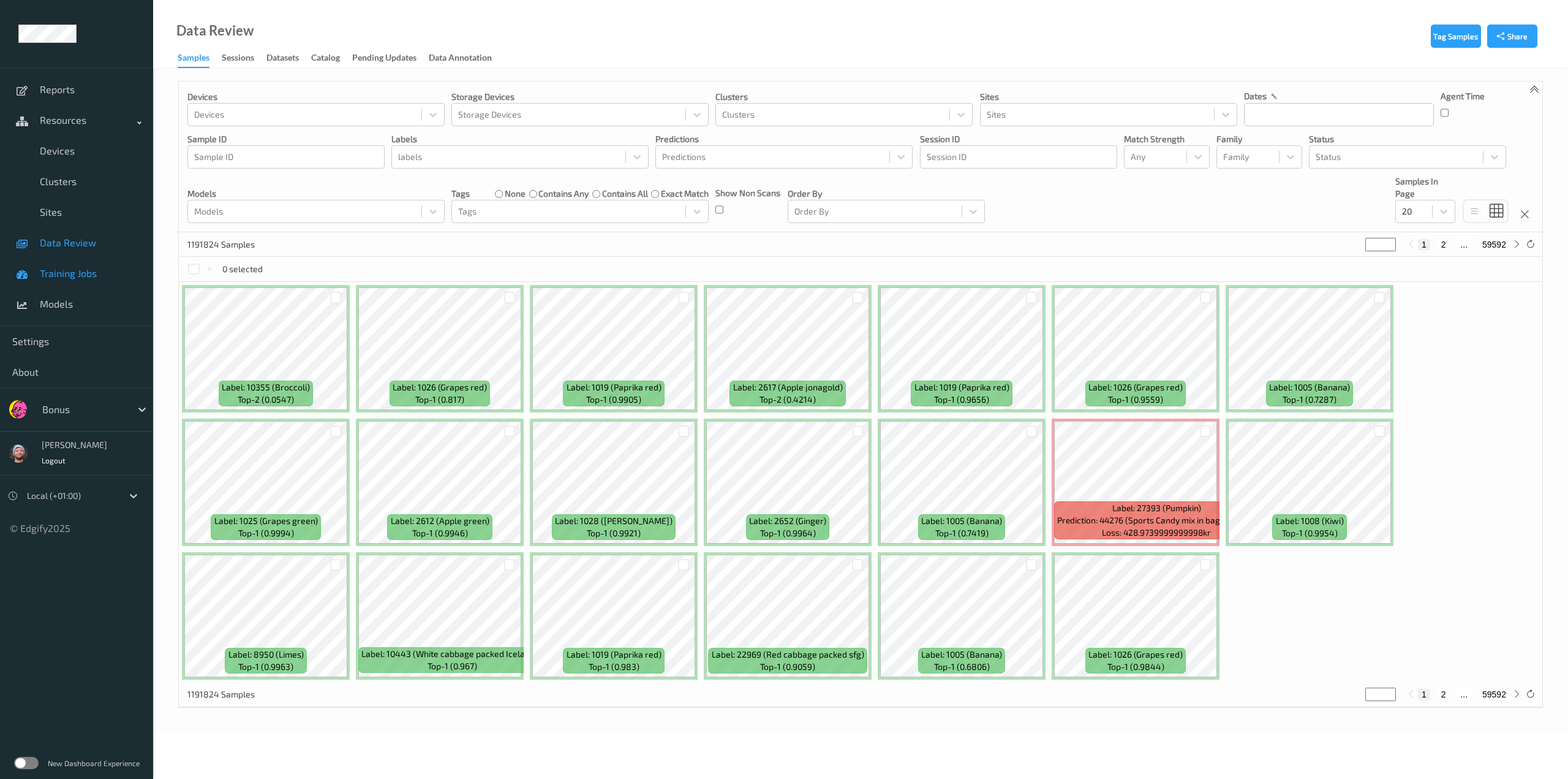
click at [97, 275] on span "Training Jobs" at bounding box center [90, 274] width 101 height 13
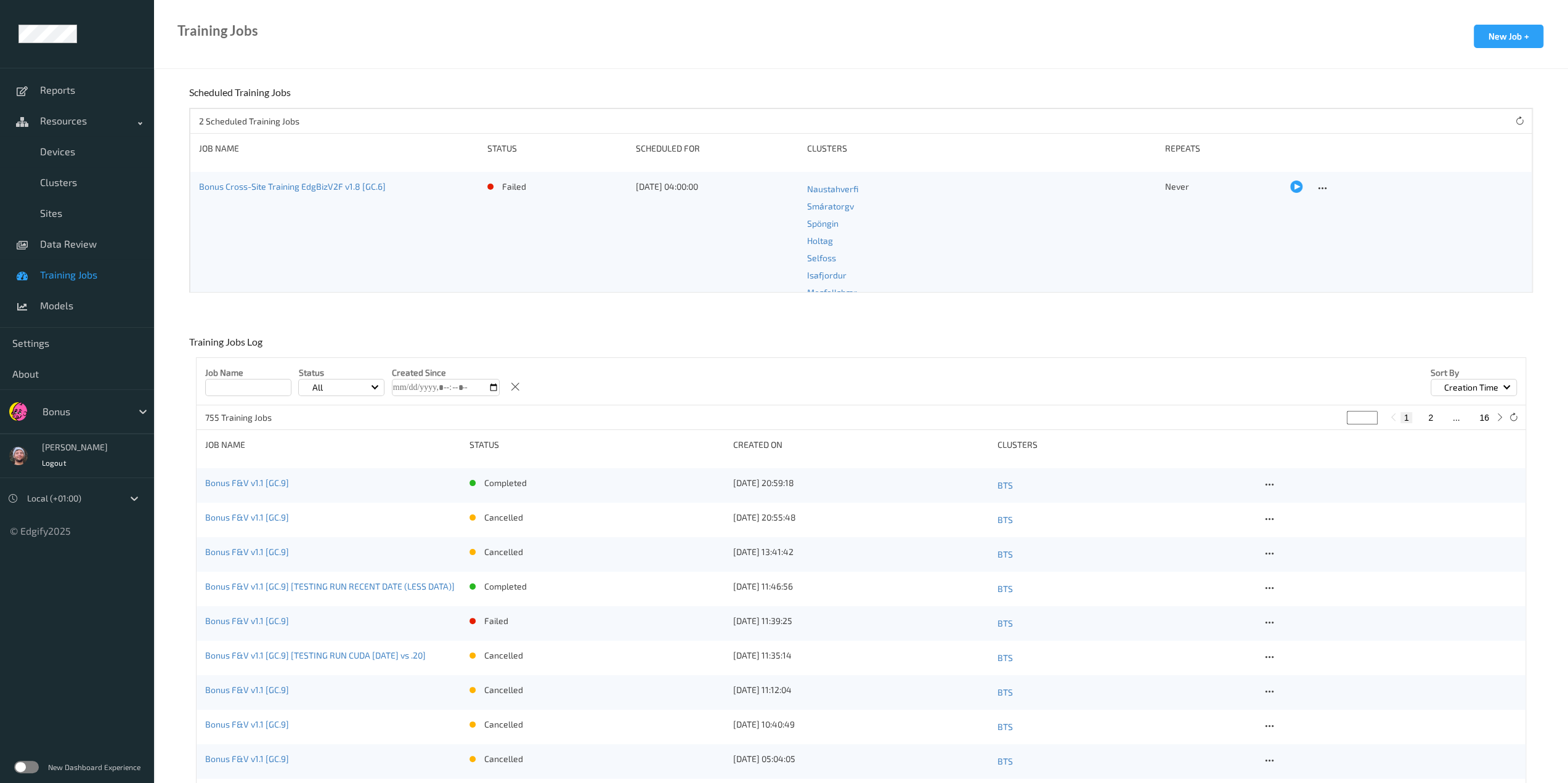
click at [266, 476] on div "Bonus F&V v1.1 [GC.9]" at bounding box center [333, 485] width 255 height 17
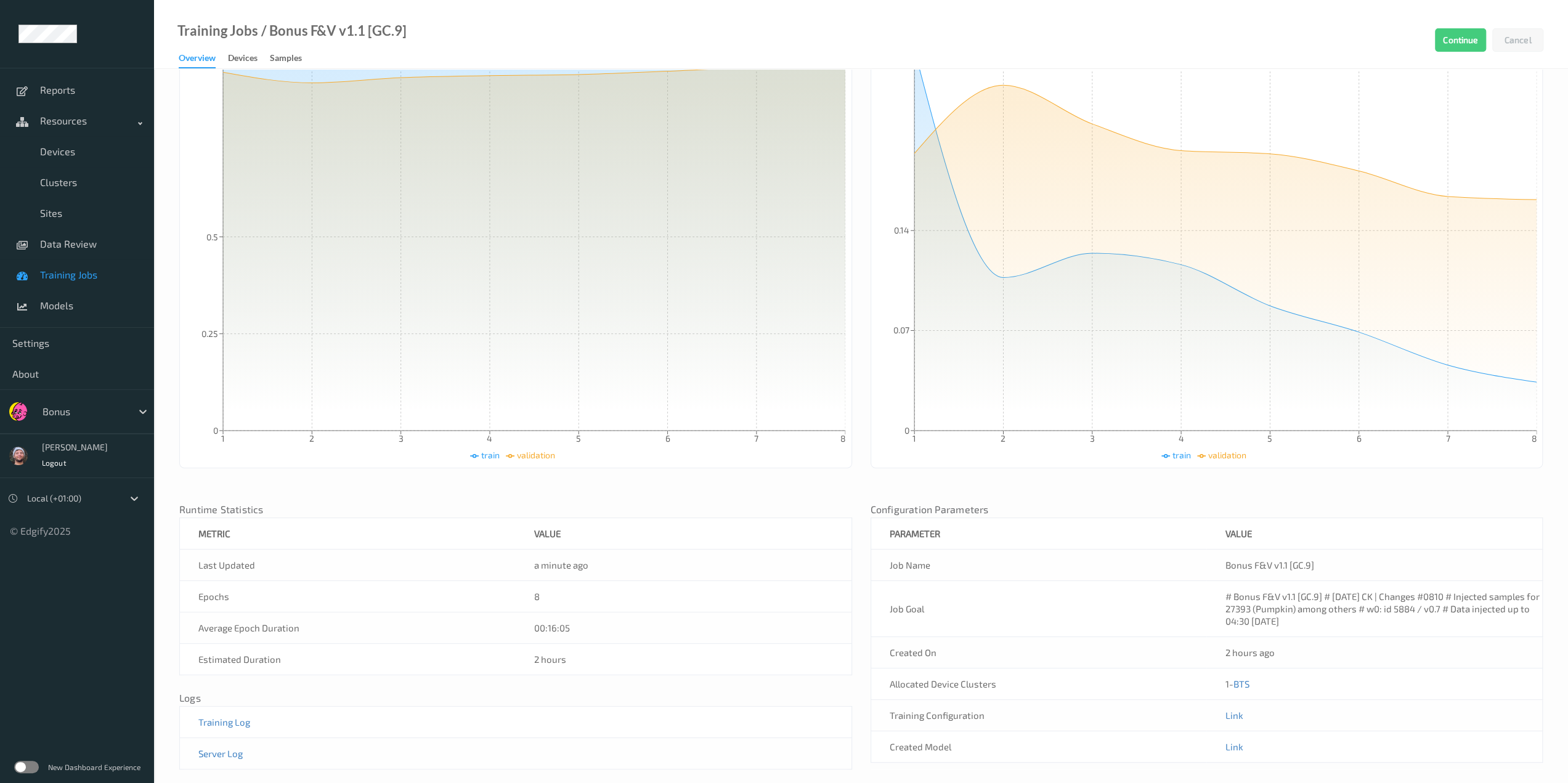
scroll to position [240, 0]
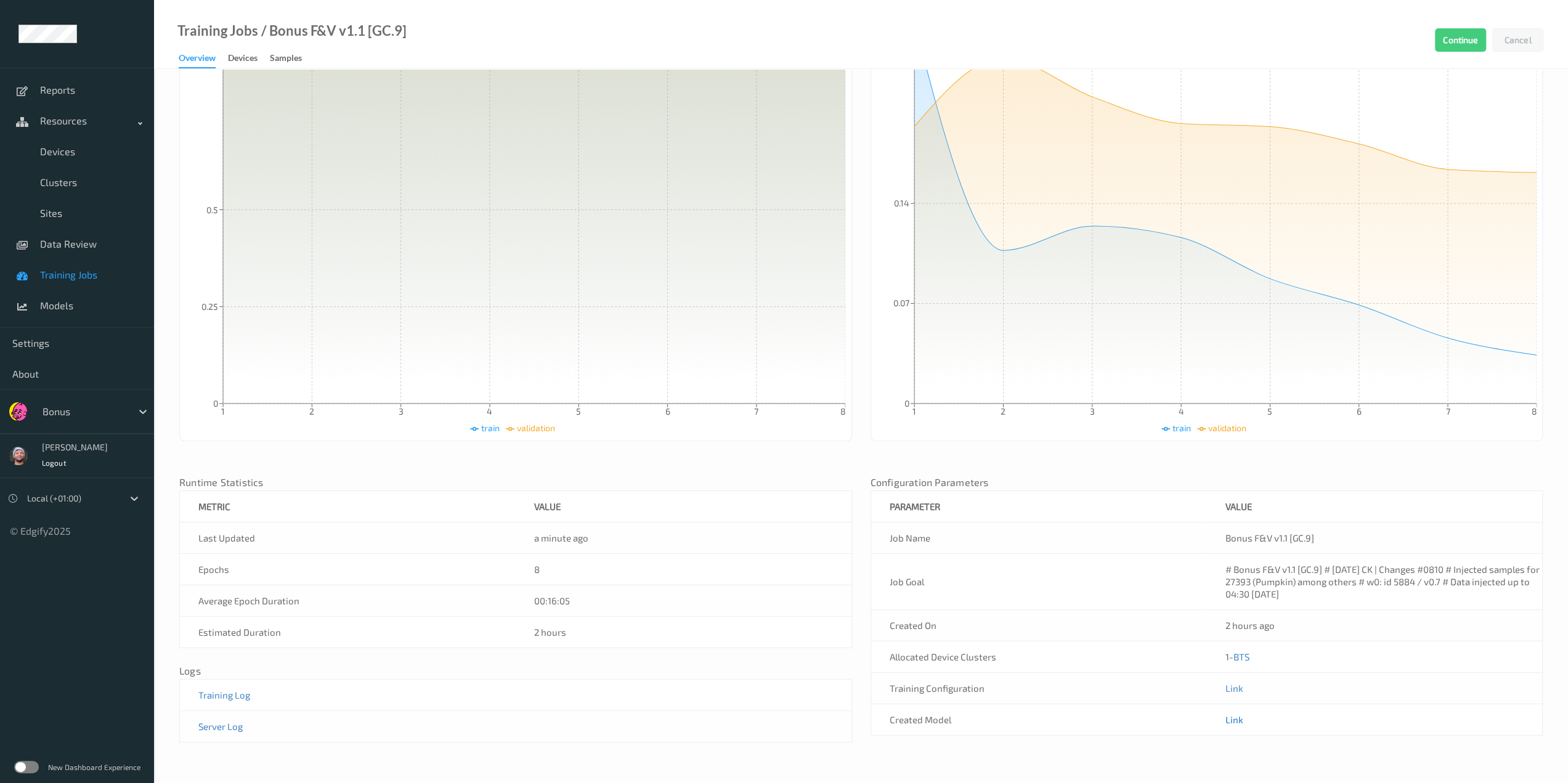
click at [829, 686] on link "Link" at bounding box center [1234, 719] width 18 height 11
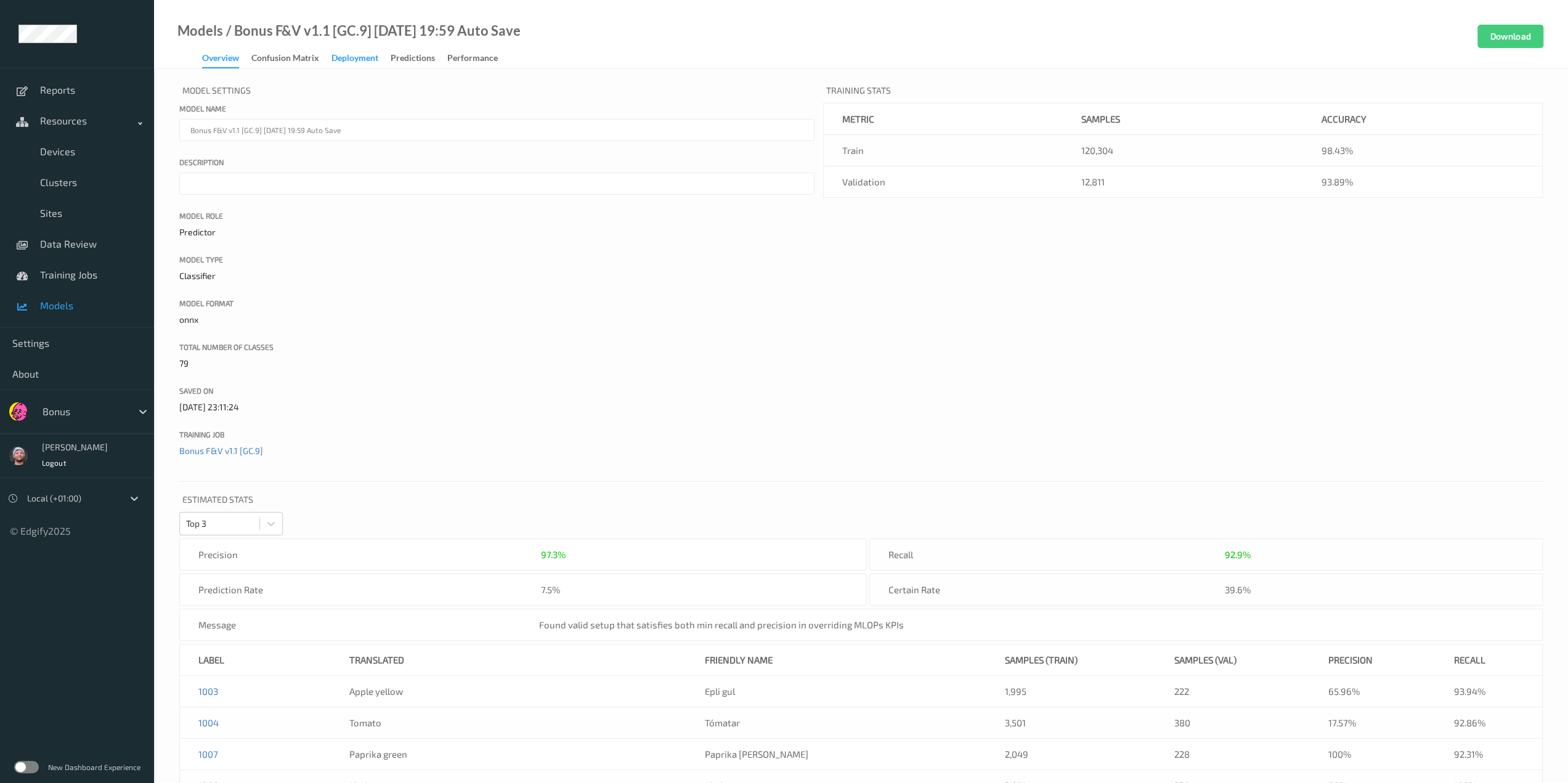
click at [370, 64] on div "Deployment" at bounding box center [355, 59] width 47 height 15
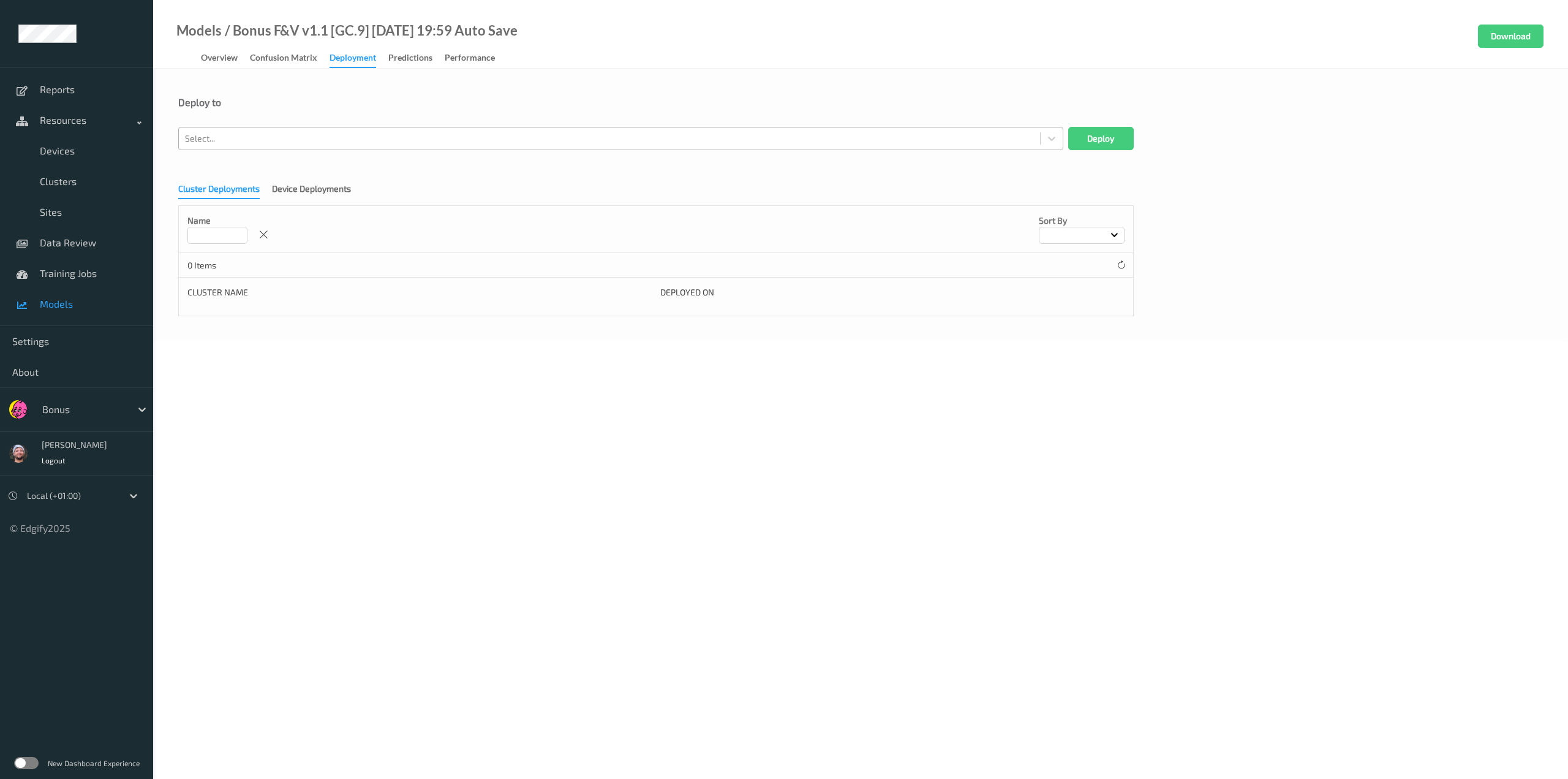
click at [373, 135] on div at bounding box center [610, 139] width 849 height 14
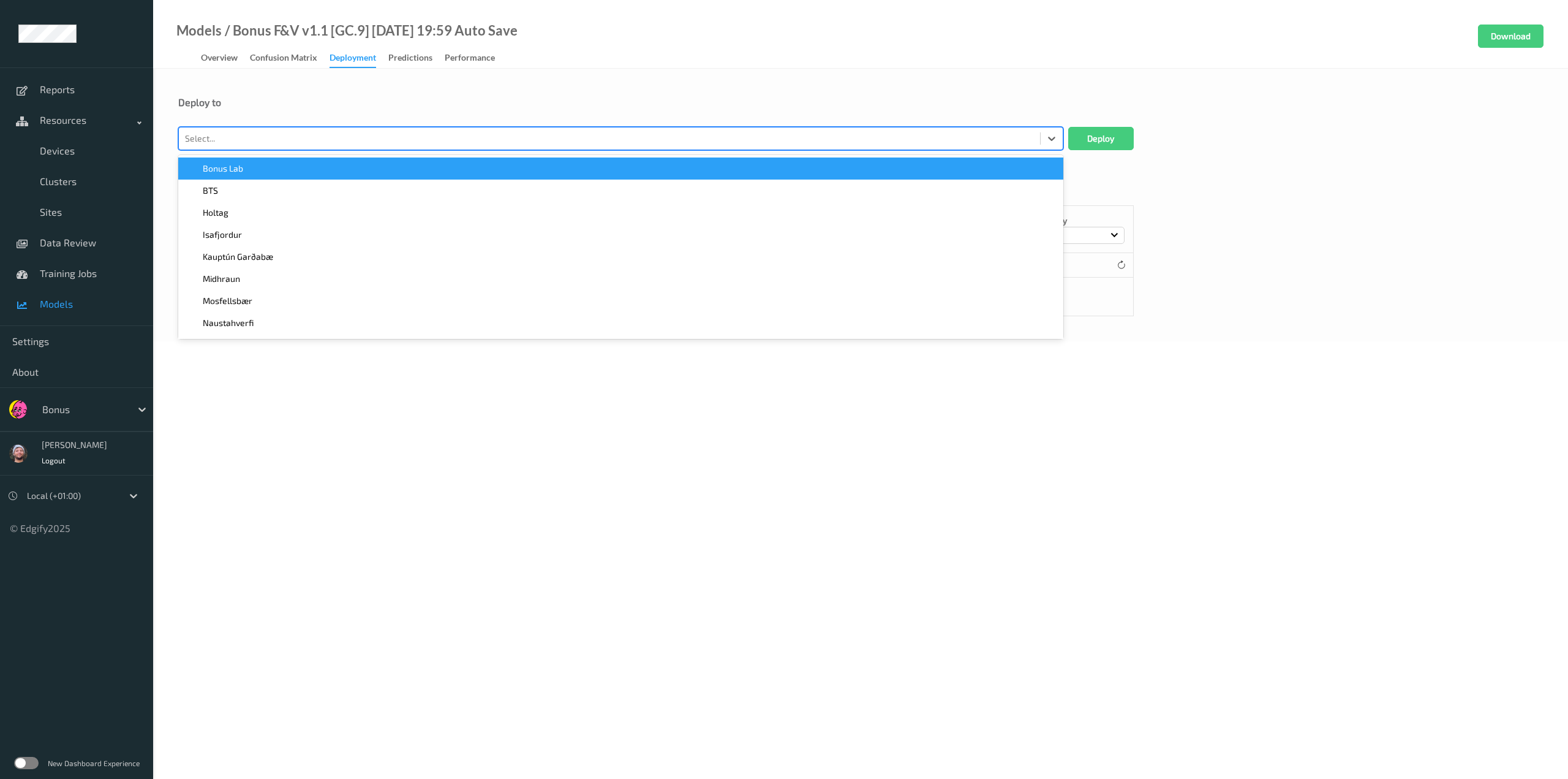
click at [367, 176] on div "Bonus Lab" at bounding box center [620, 168] width 885 height 22
click at [367, 176] on div "BTS" at bounding box center [620, 168] width 885 height 22
click at [367, 176] on div "Isafjordur" at bounding box center [620, 168] width 885 height 22
click at [367, 176] on div "Midhraun" at bounding box center [620, 168] width 885 height 22
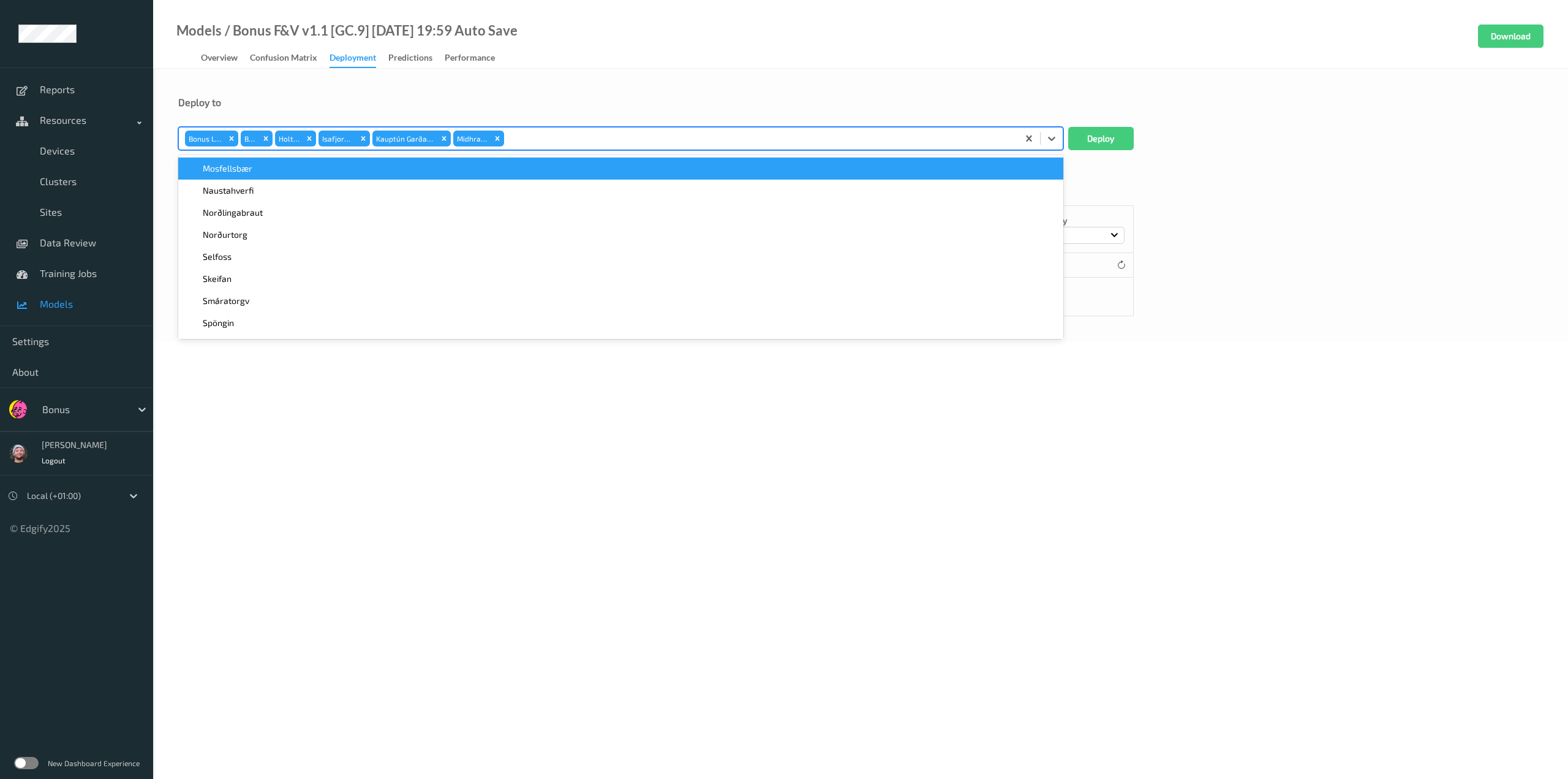
click at [367, 176] on div "Mosfellsbær" at bounding box center [620, 168] width 885 height 22
click at [367, 176] on div "Norðlingabraut" at bounding box center [620, 168] width 885 height 22
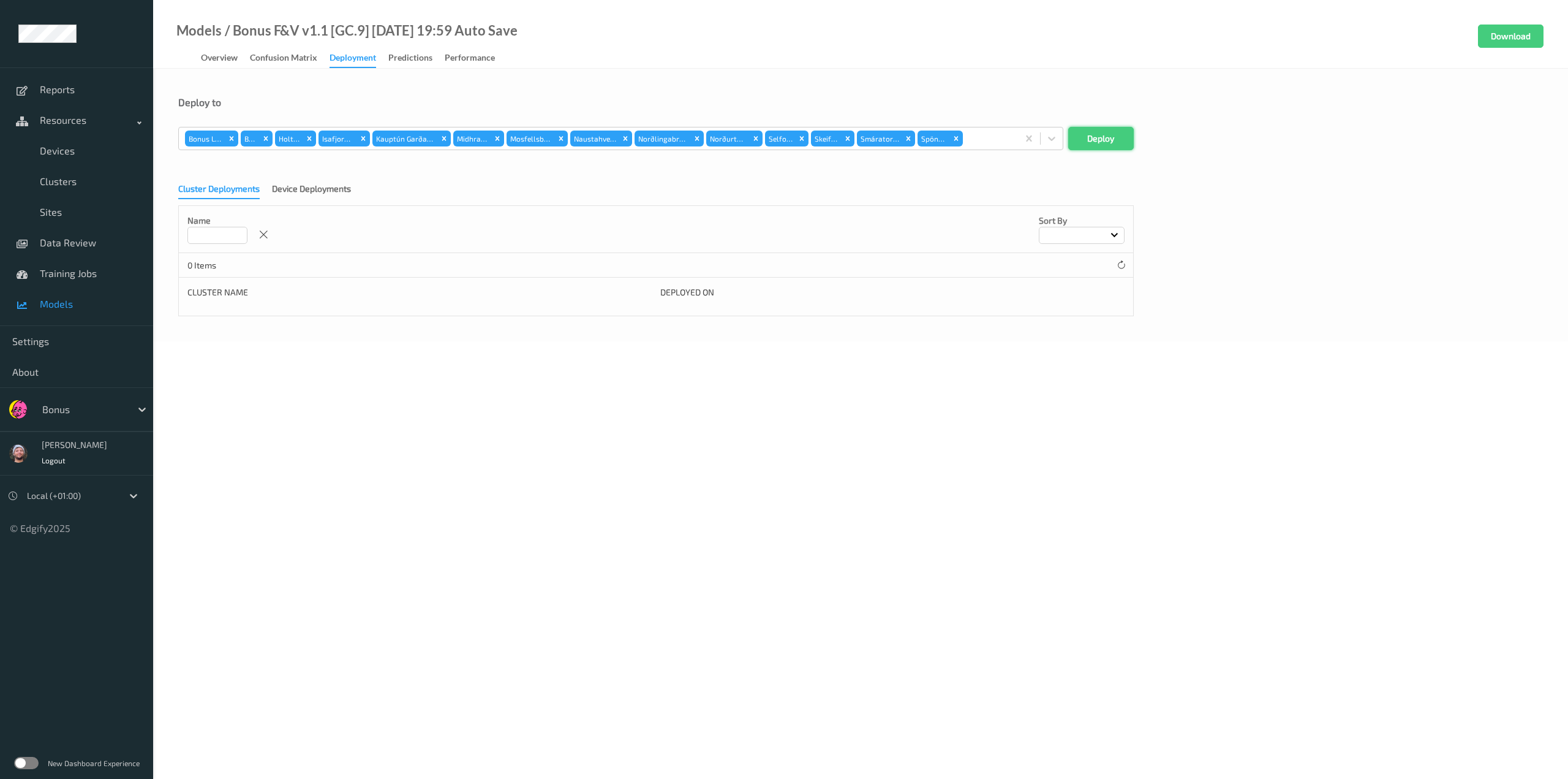
click at [824, 141] on button "Deploy" at bounding box center [1100, 139] width 65 height 23
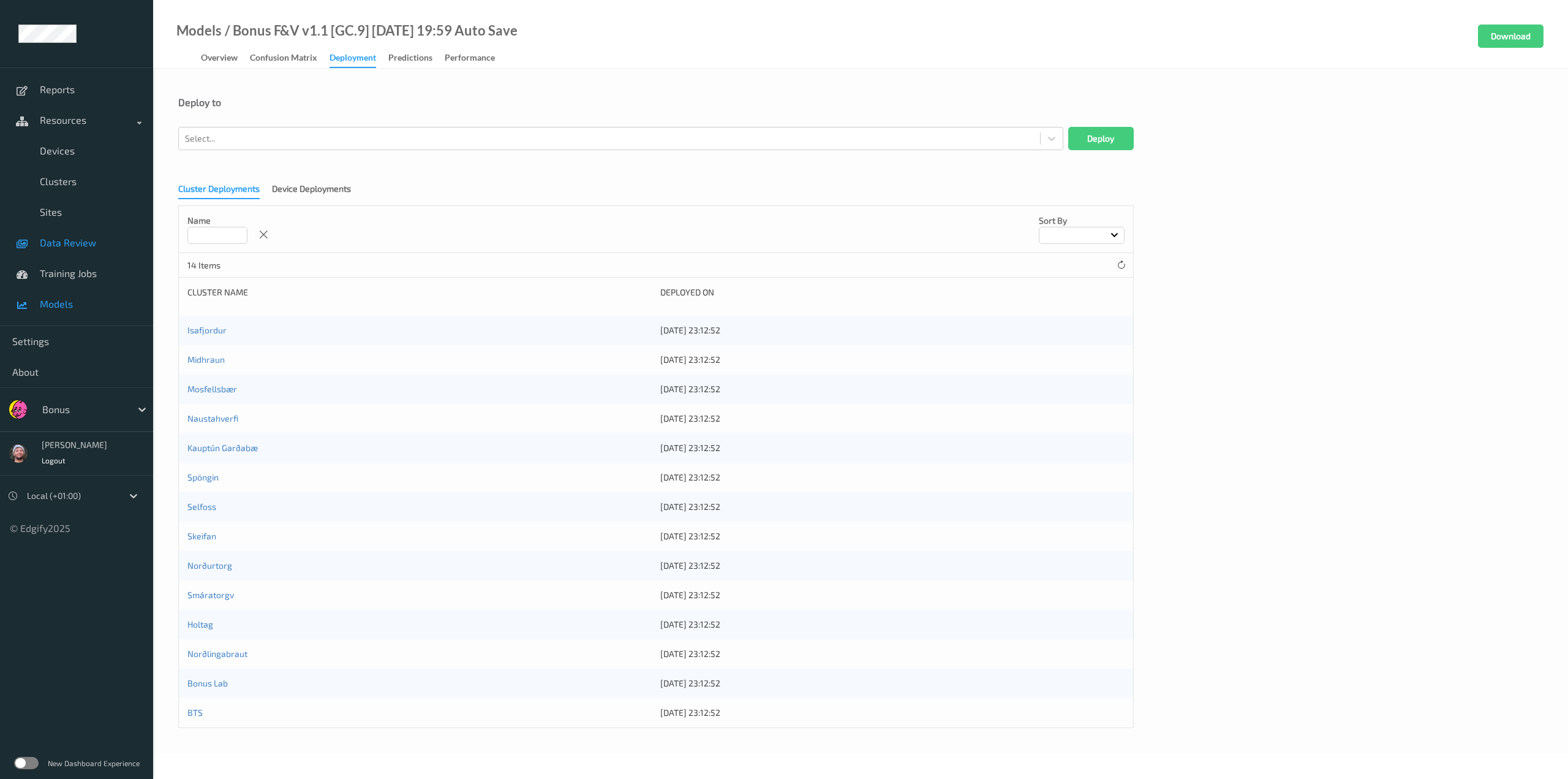
click at [77, 241] on span "Data Review" at bounding box center [90, 242] width 101 height 13
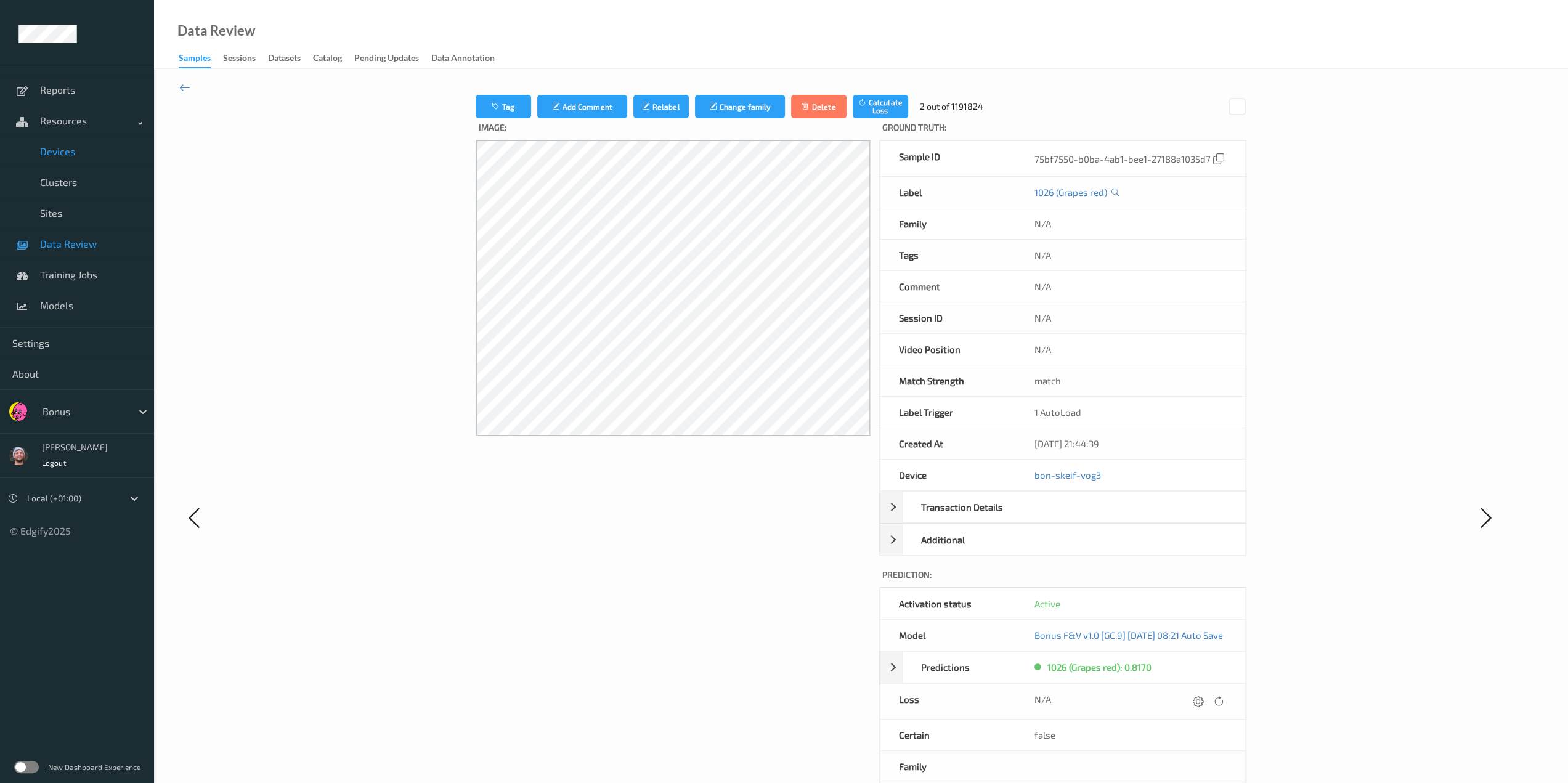
click at [39, 162] on link "Devices" at bounding box center [76, 151] width 154 height 31
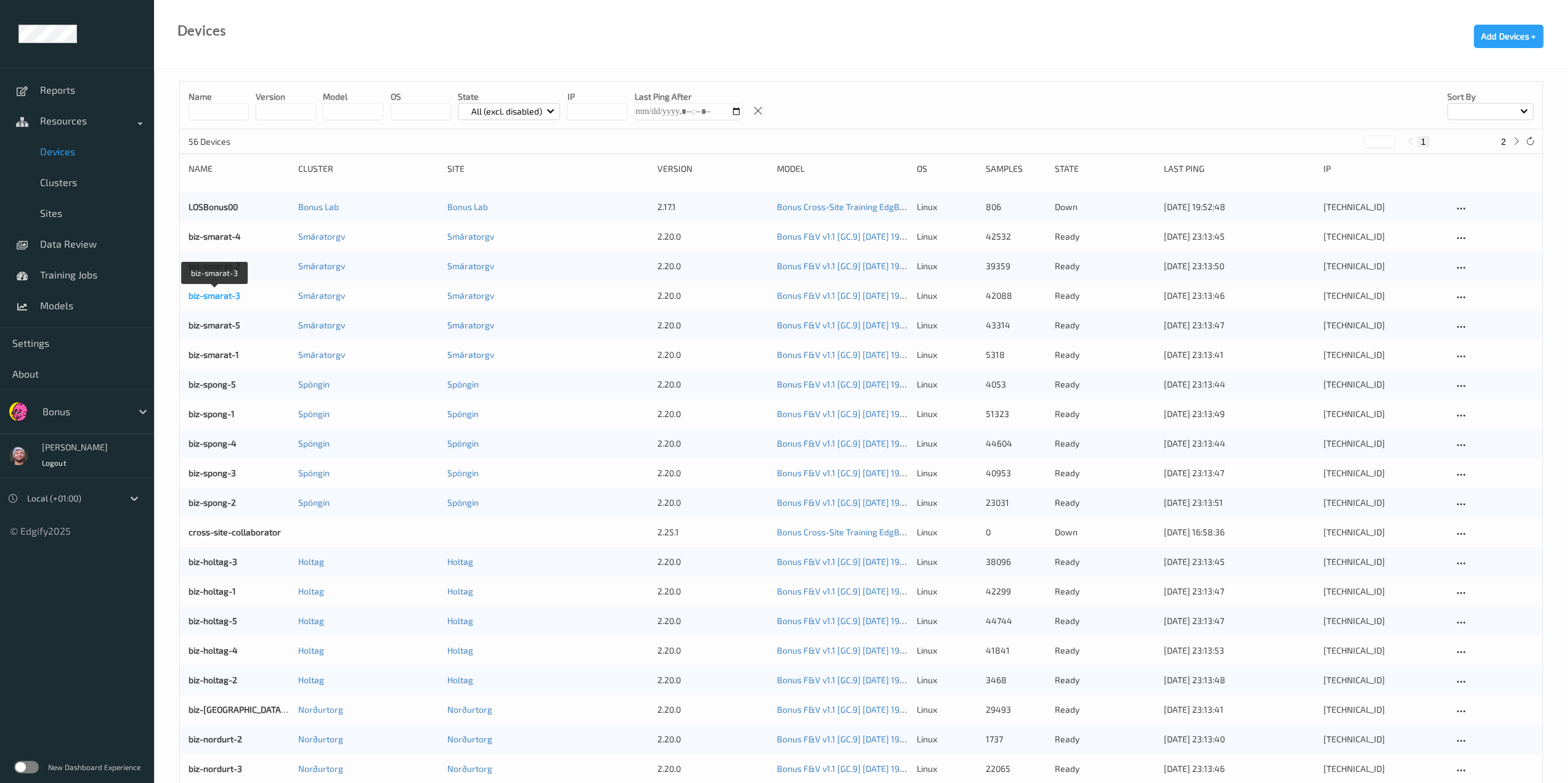
click at [228, 298] on link "biz-smarat-3" at bounding box center [215, 296] width 52 height 11
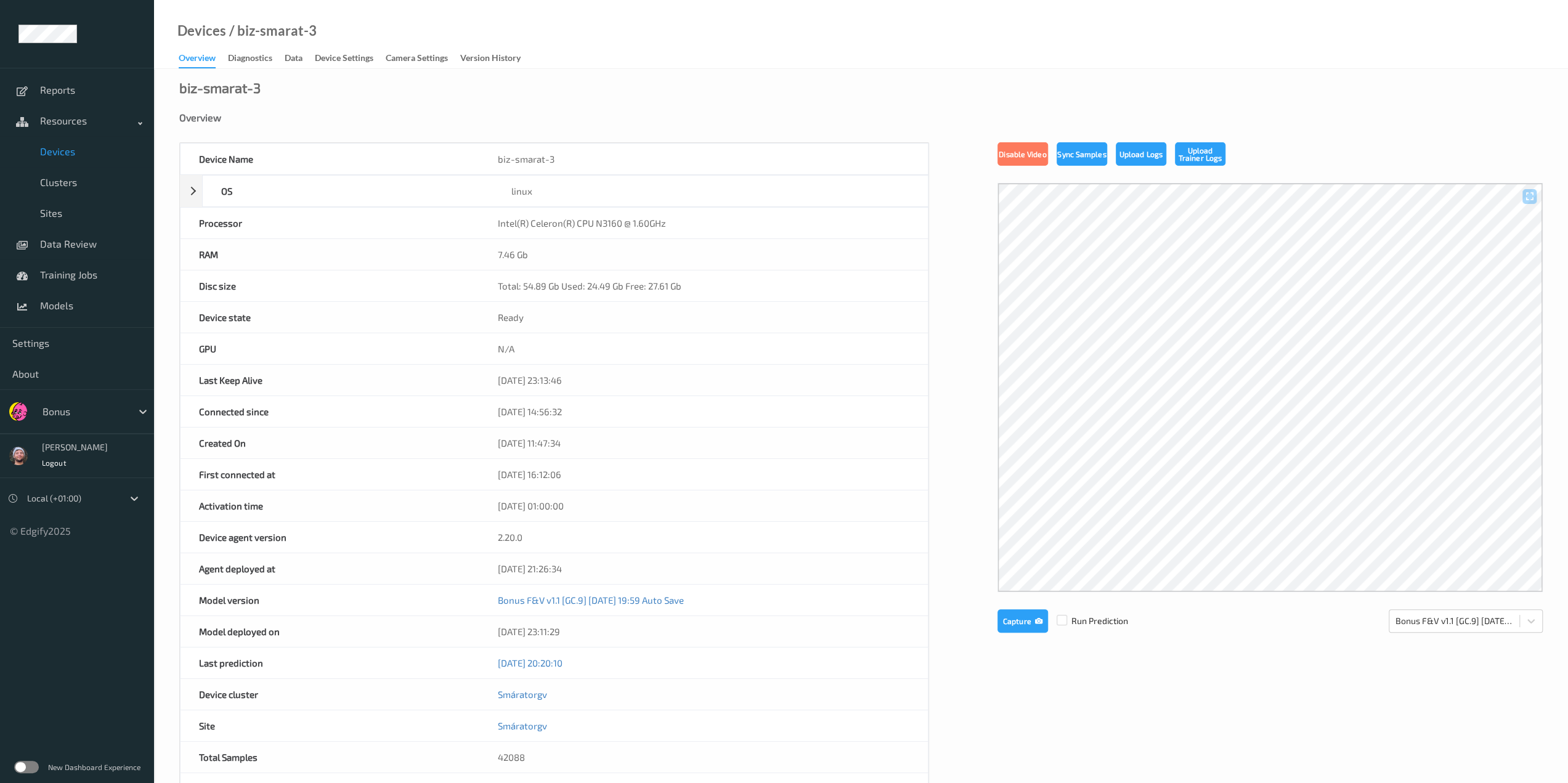
click at [236, 50] on link "Diagnostics" at bounding box center [256, 58] width 57 height 17
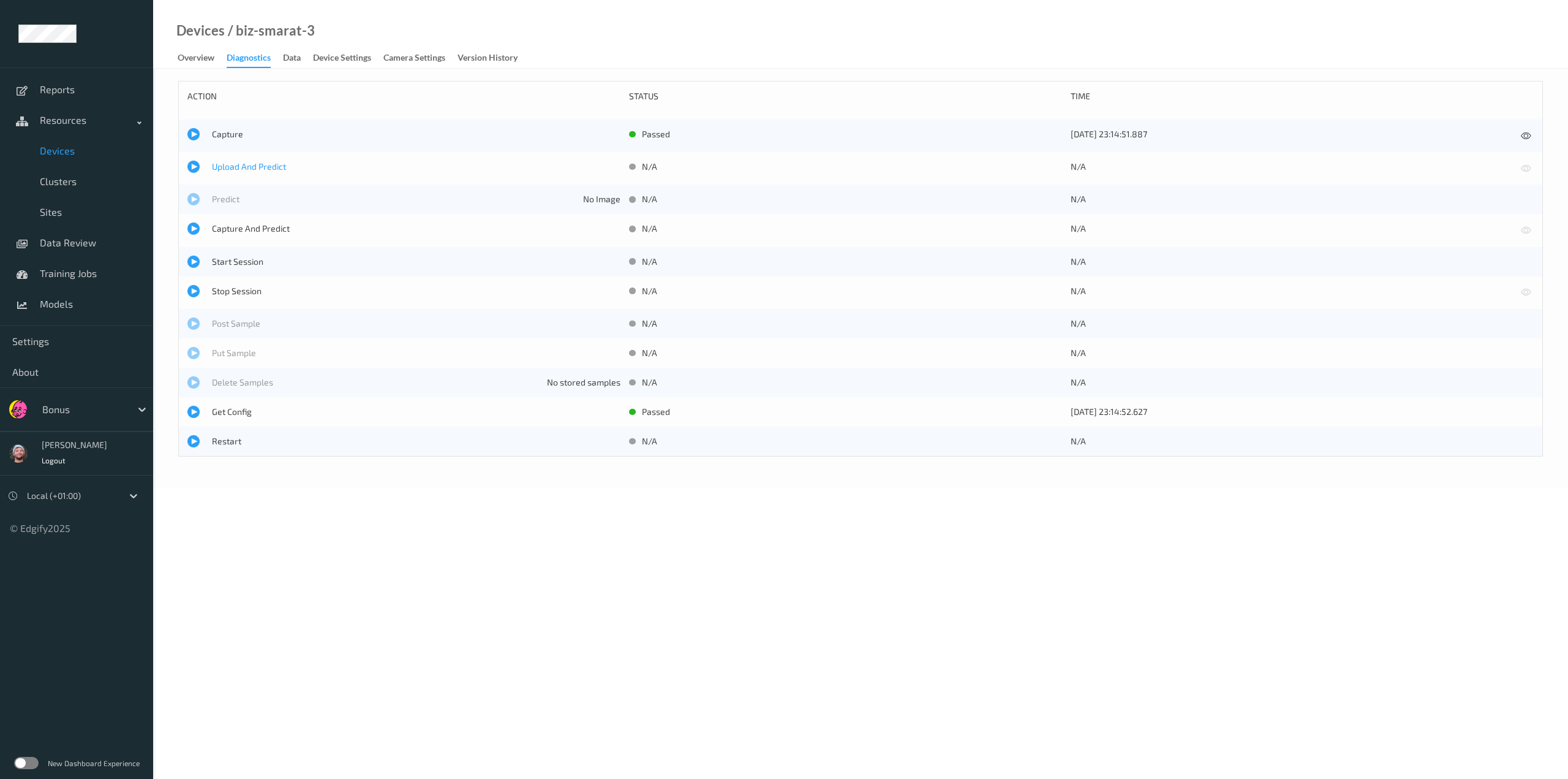
click at [246, 163] on span "Upload And Predict" at bounding box center [416, 167] width 409 height 13
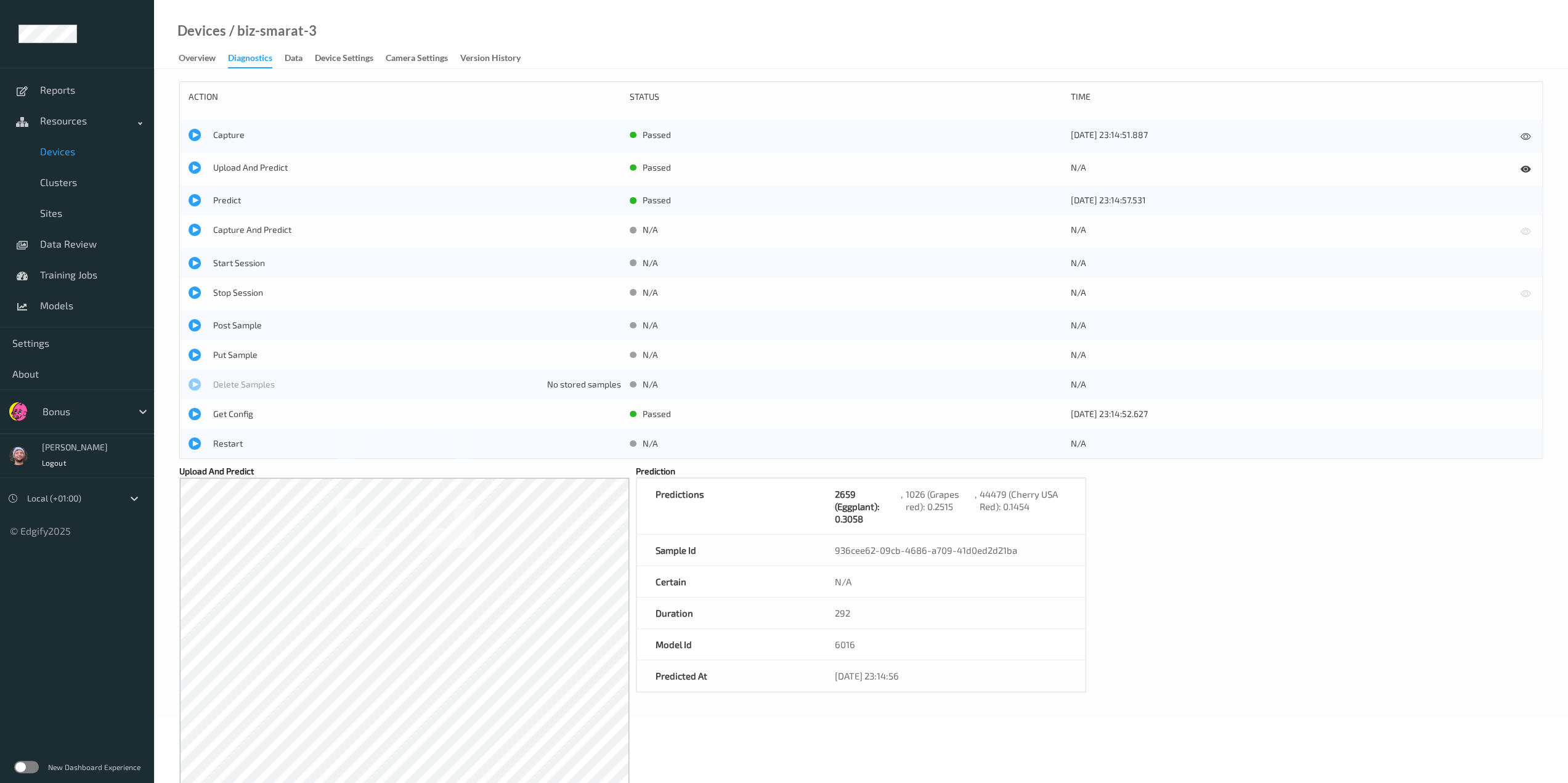
click at [111, 154] on span "Devices" at bounding box center [91, 152] width 102 height 13
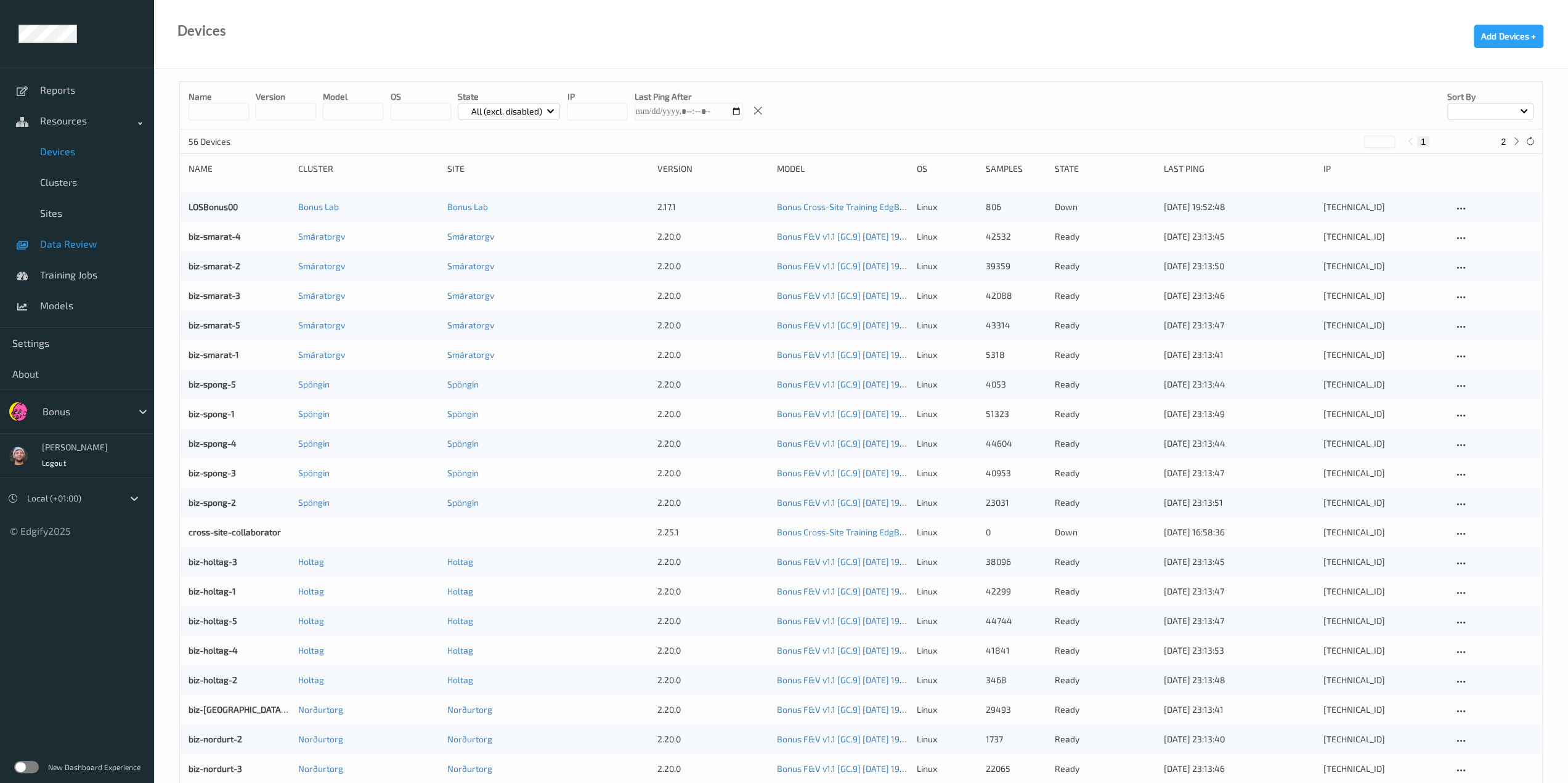
click at [84, 241] on span "Data Review" at bounding box center [91, 244] width 102 height 13
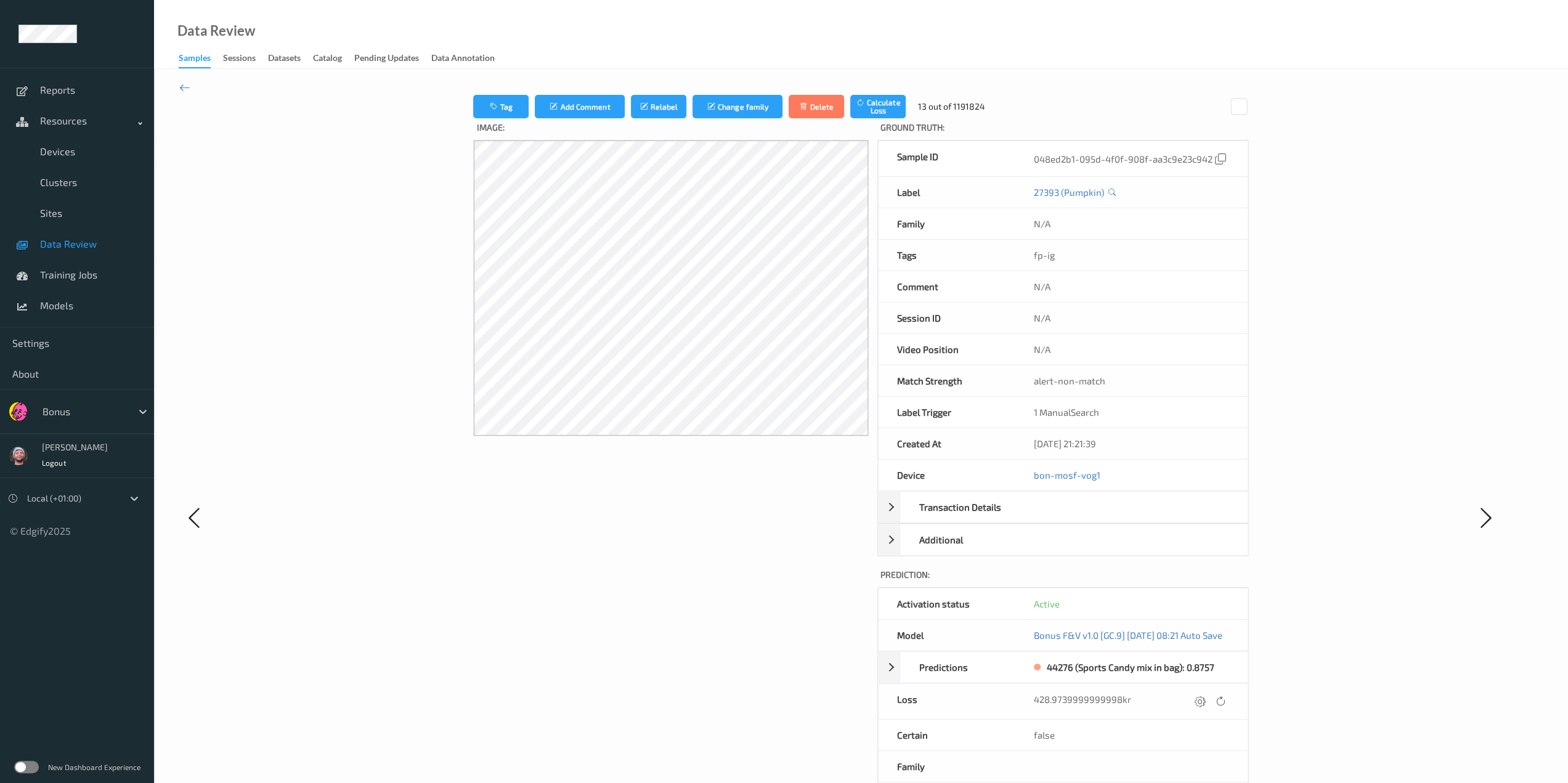
click at [78, 244] on span "Data Review" at bounding box center [91, 244] width 102 height 13
click at [71, 242] on span "Data Review" at bounding box center [91, 244] width 102 height 13
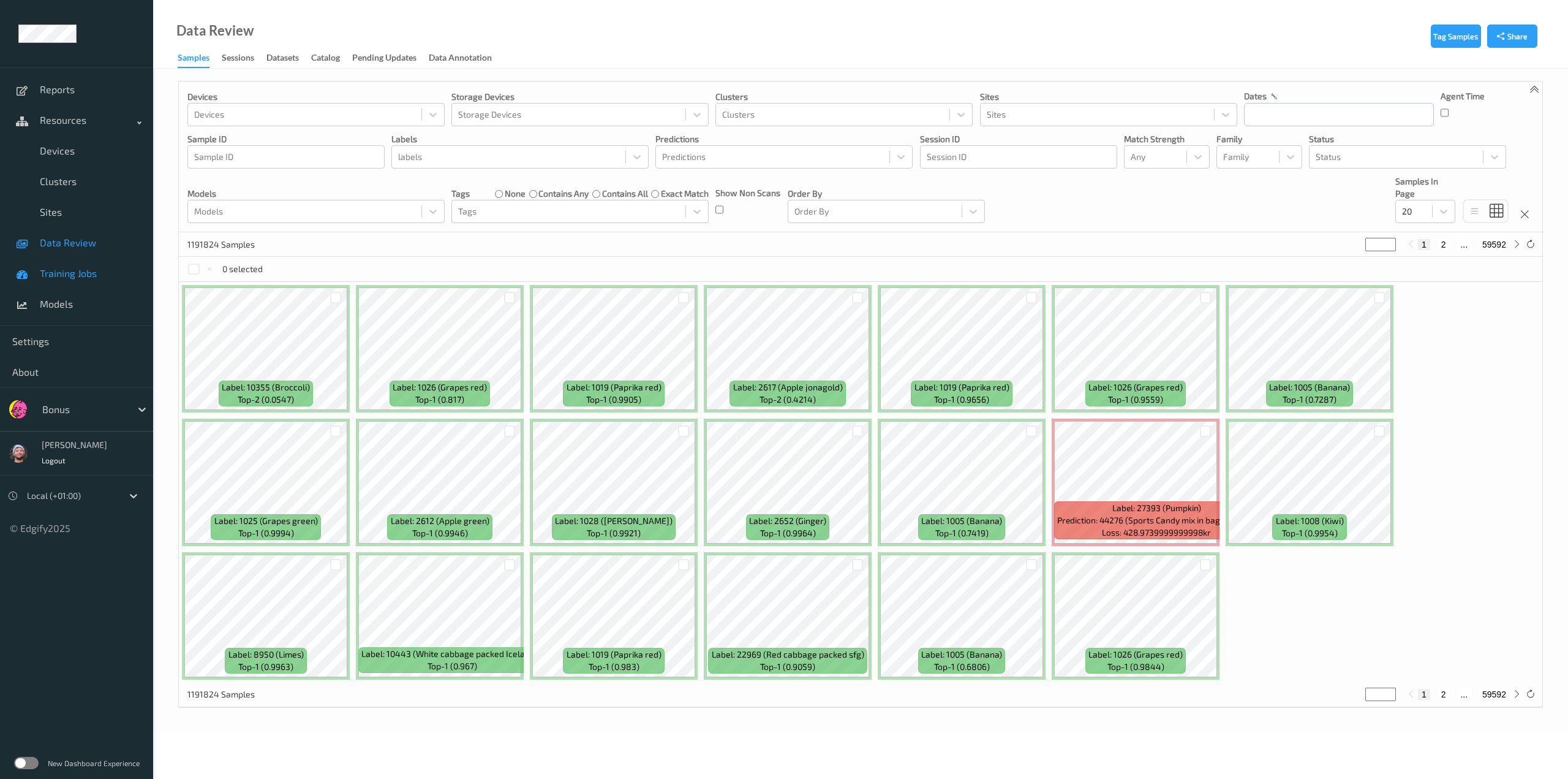
click at [72, 275] on span "Training Jobs" at bounding box center [90, 274] width 101 height 13
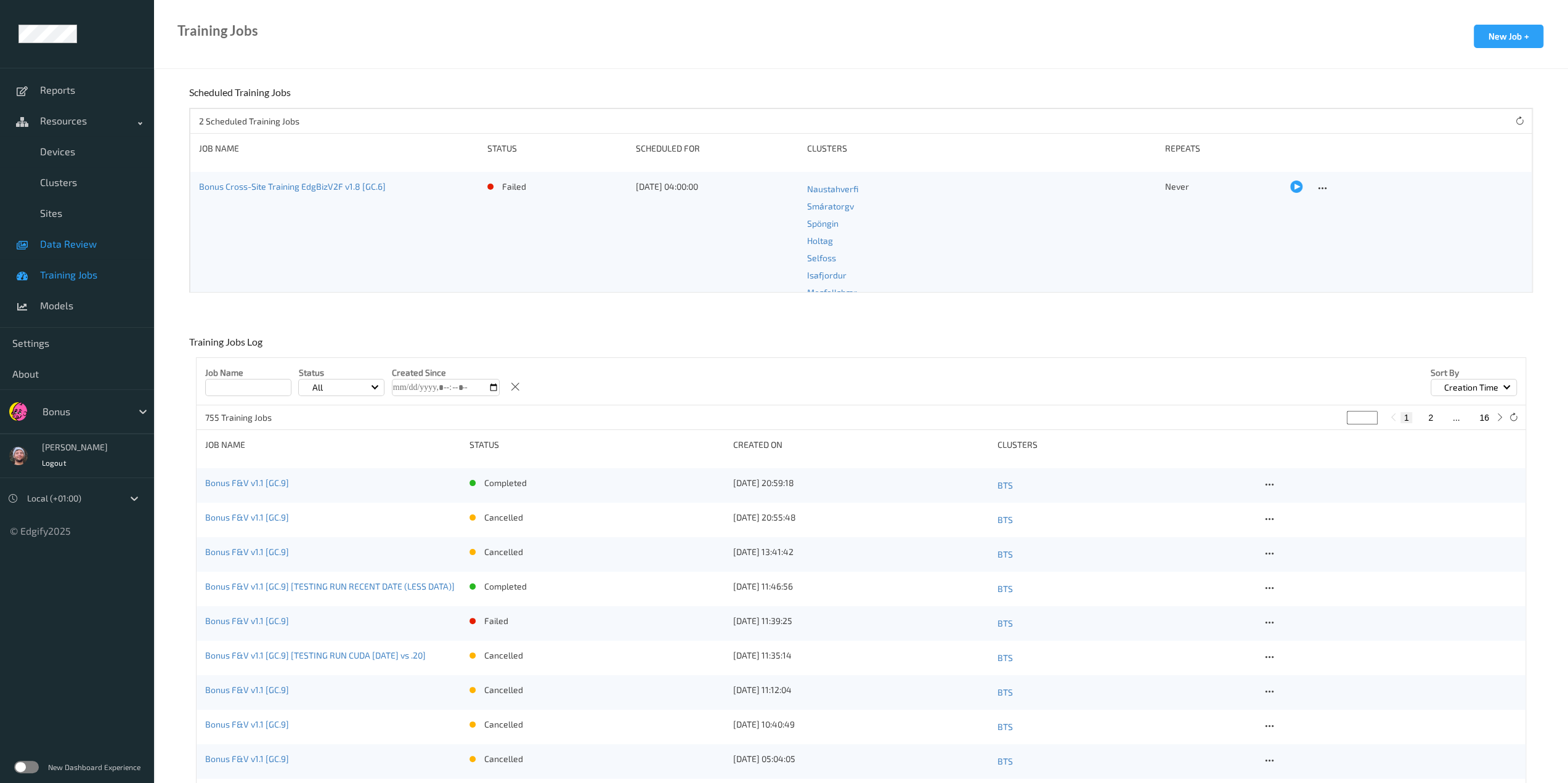
click at [85, 242] on span "Data Review" at bounding box center [91, 244] width 102 height 13
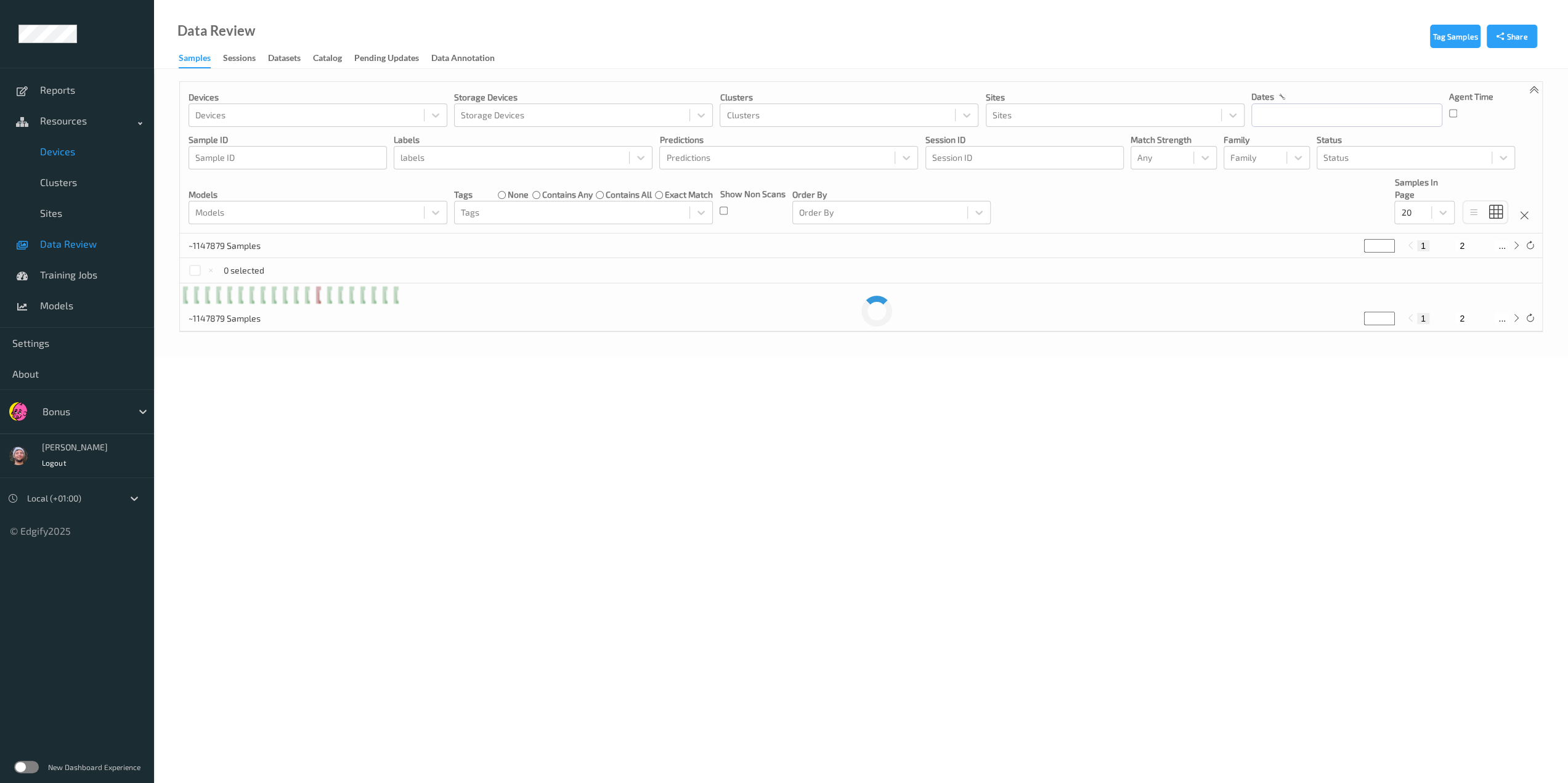
click at [91, 154] on span "Devices" at bounding box center [91, 152] width 102 height 13
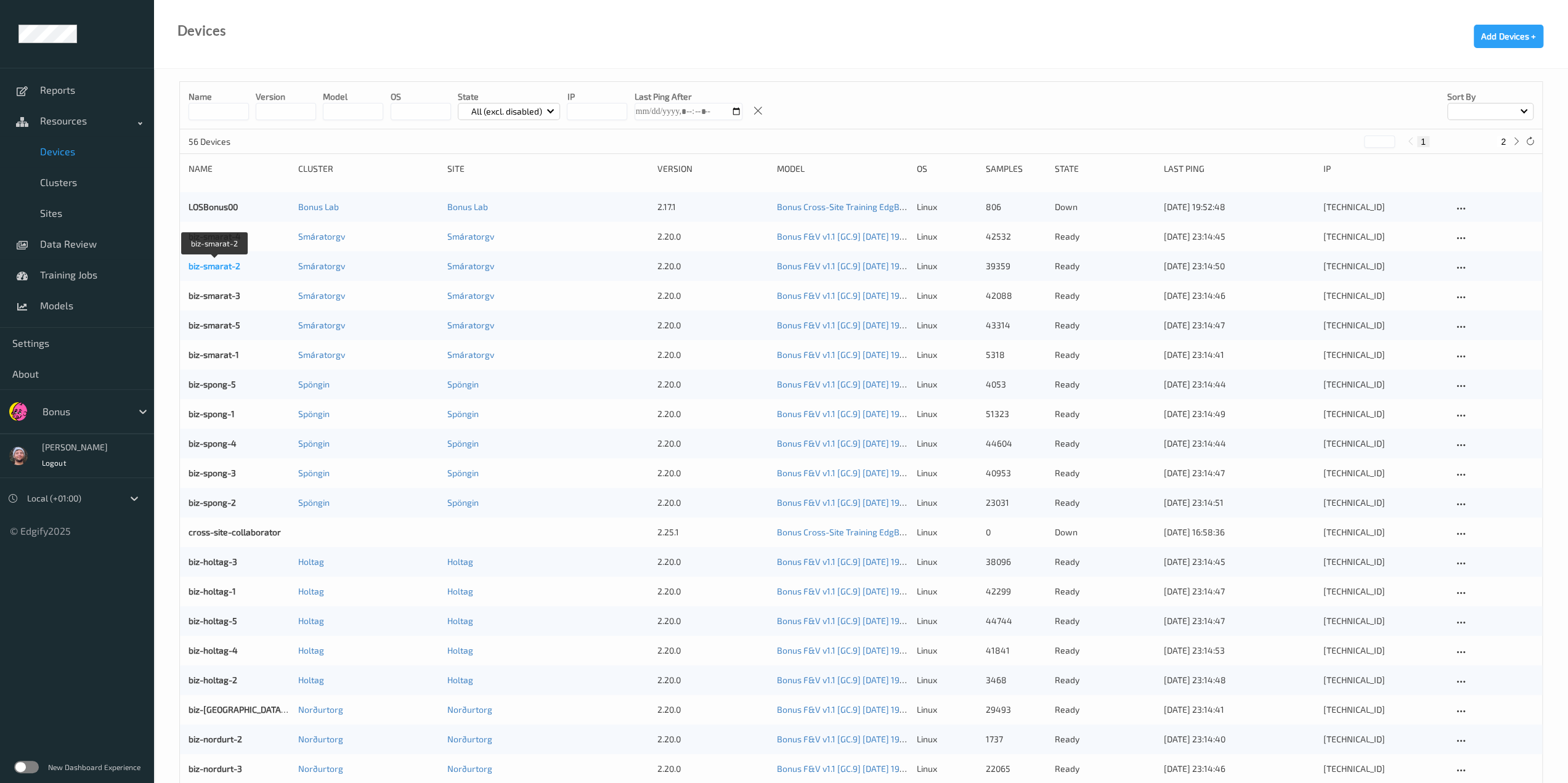
click at [227, 265] on link "biz-smarat-2" at bounding box center [215, 266] width 52 height 11
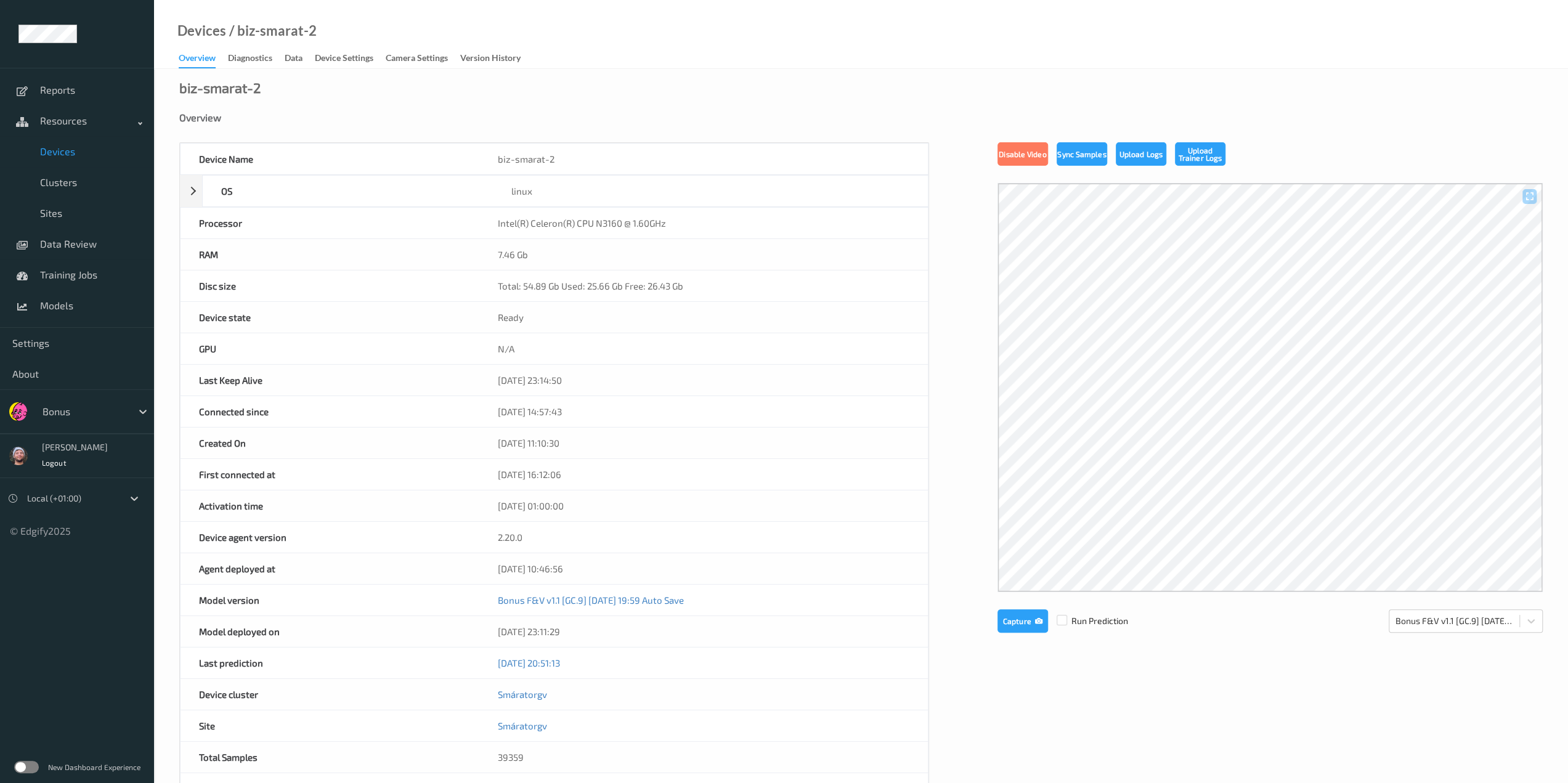
click at [246, 50] on link "Diagnostics" at bounding box center [256, 58] width 57 height 17
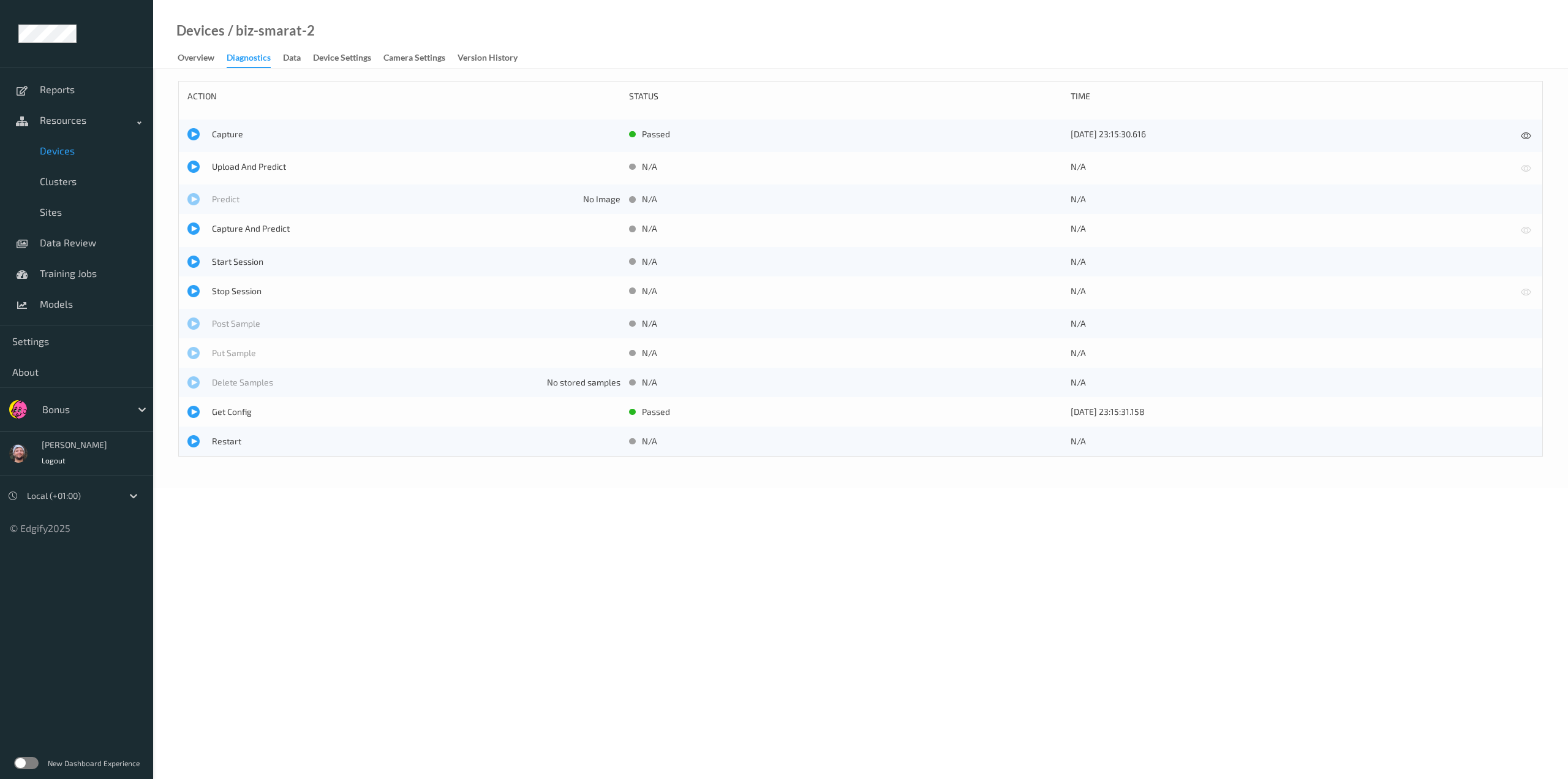
click at [248, 158] on div "Upload And Predict N/A N/A" at bounding box center [860, 168] width 1363 height 32
click at [244, 166] on span "Upload And Predict" at bounding box center [416, 167] width 409 height 13
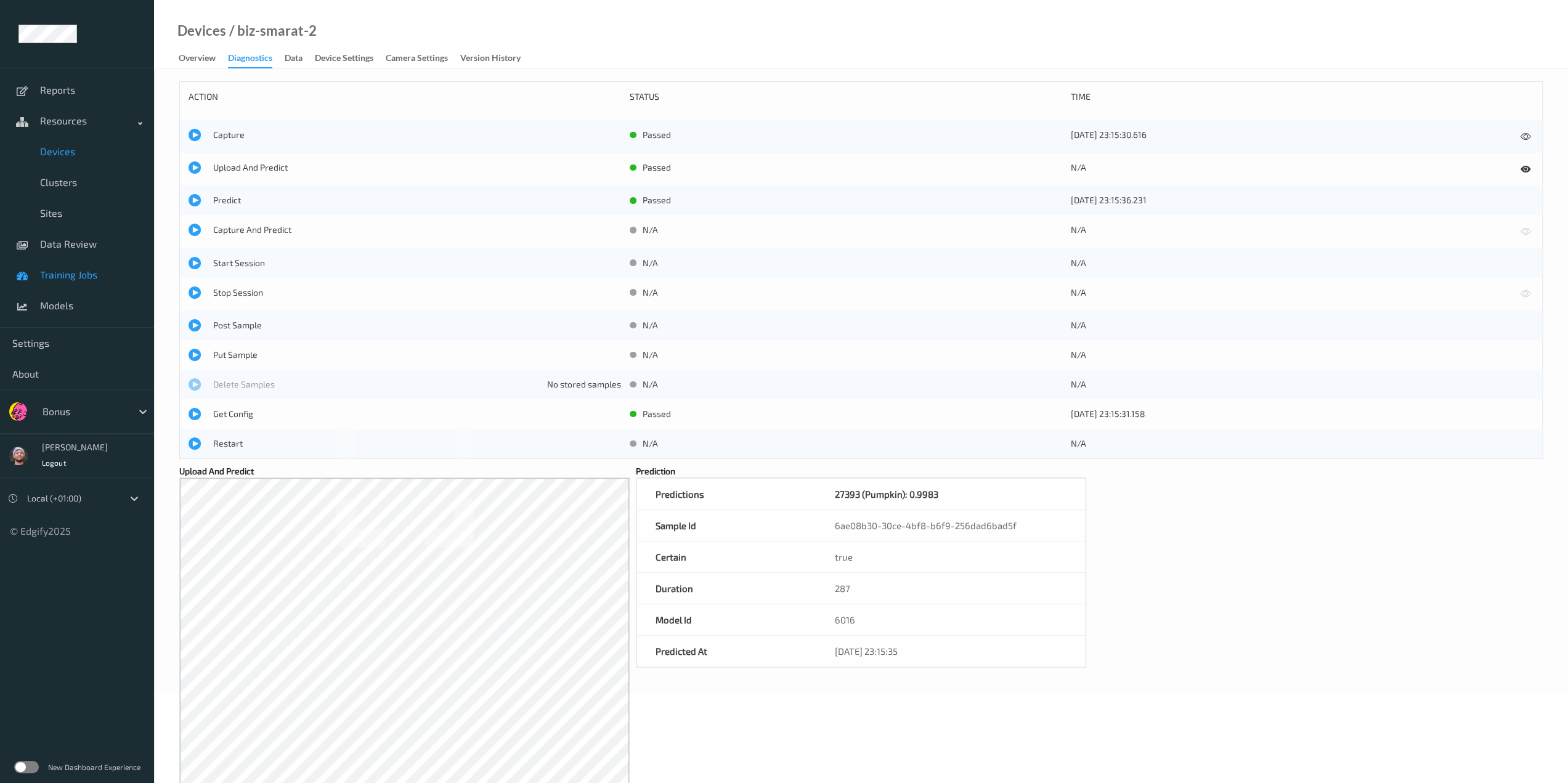
click at [95, 279] on span "Training Jobs" at bounding box center [91, 275] width 102 height 13
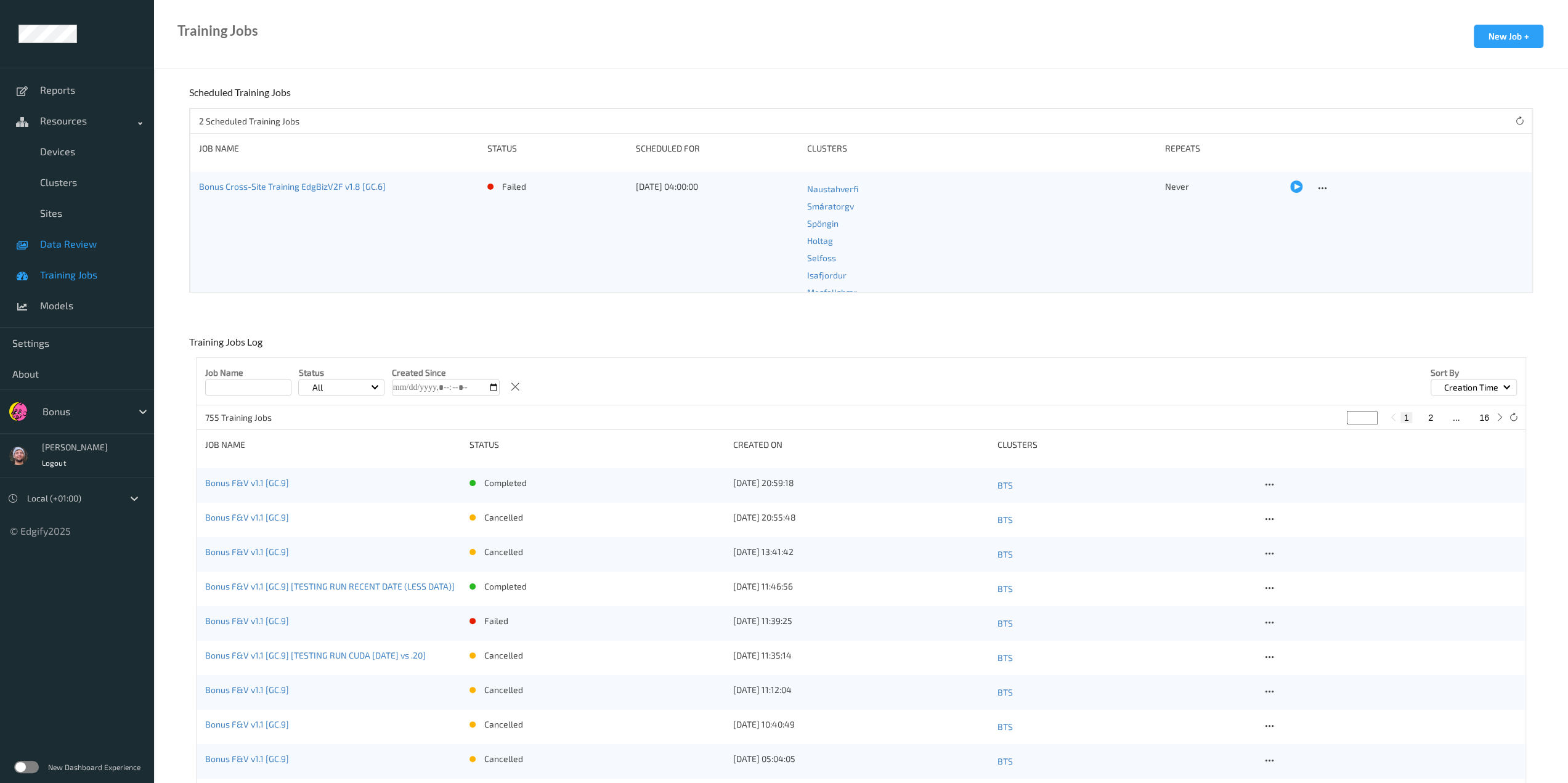
click at [101, 247] on span "Data Review" at bounding box center [91, 244] width 102 height 13
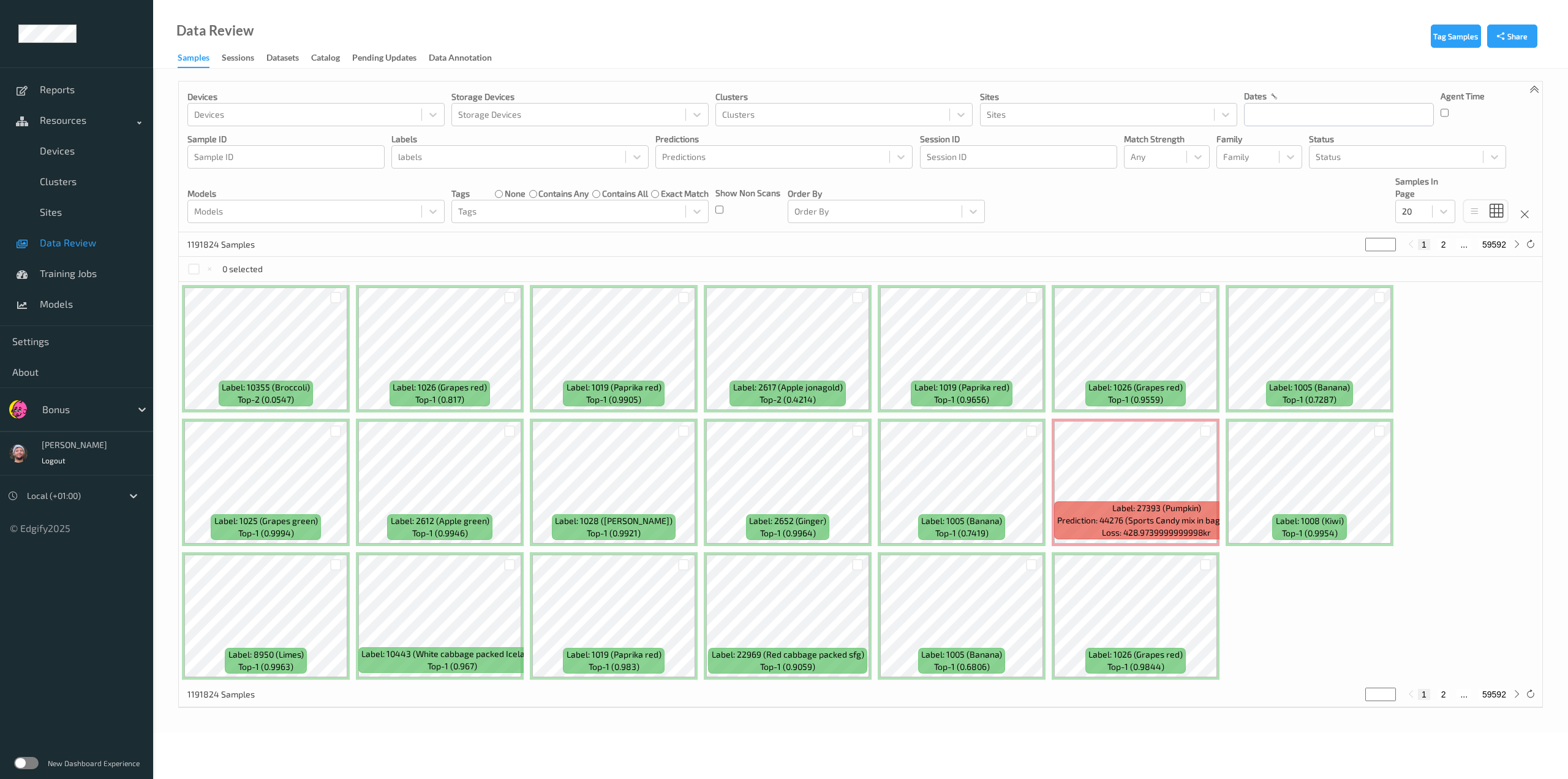
click at [824, 242] on div "1191824 Samples * 1 2 ... 59592" at bounding box center [860, 244] width 1363 height 24
click at [824, 233] on div "1191824 Samples * 1 2 ... 59592" at bounding box center [860, 244] width 1363 height 24
click at [824, 159] on div at bounding box center [1156, 157] width 50 height 14
click at [824, 213] on span "Alert non-match" at bounding box center [1176, 215] width 54 height 24
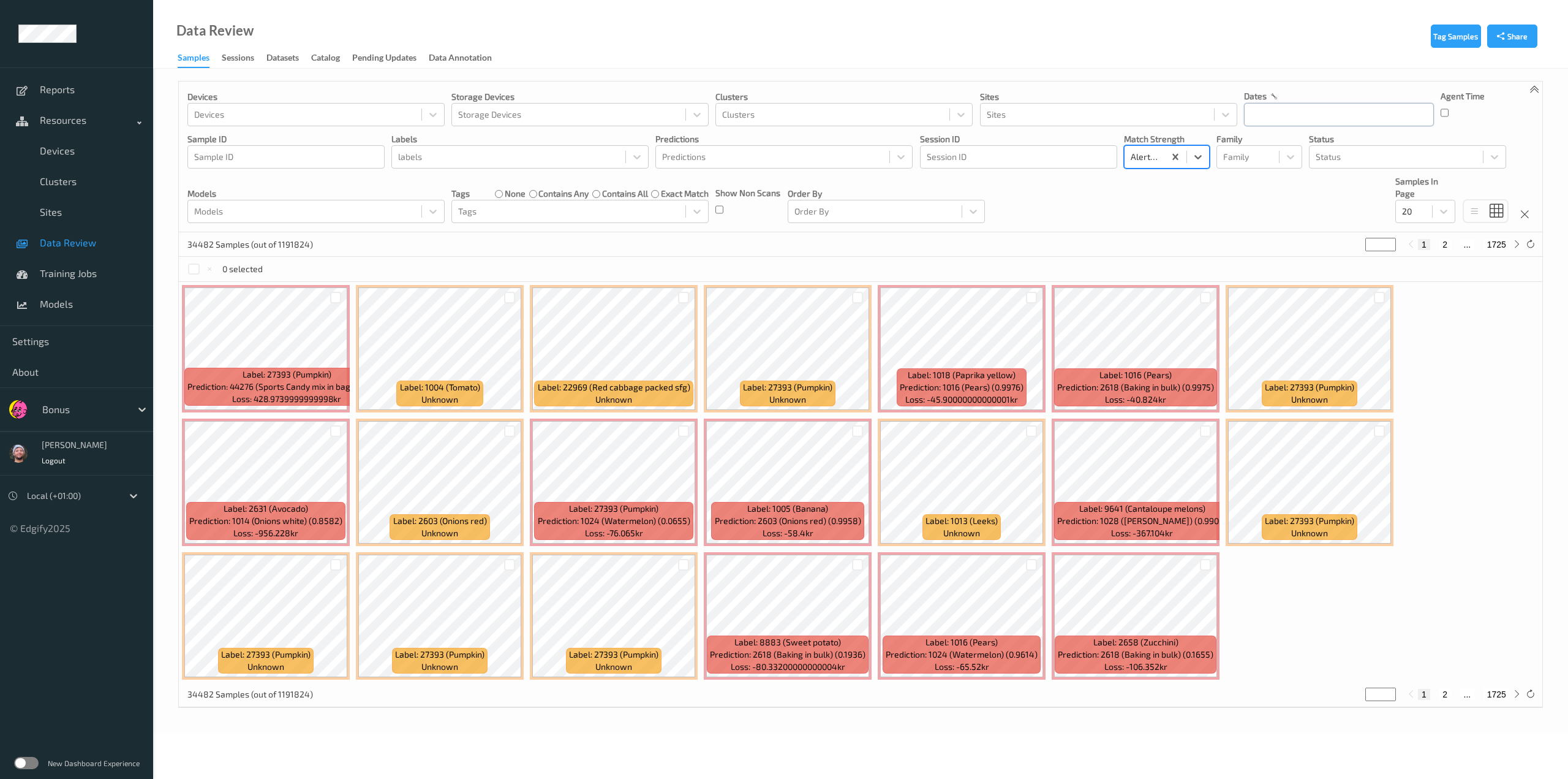
click at [824, 118] on input "text" at bounding box center [1339, 114] width 190 height 23
click at [824, 223] on span "8" at bounding box center [1322, 216] width 17 height 17
type input "08/10/2025 00:00 -> 08/10/2025 23:59"
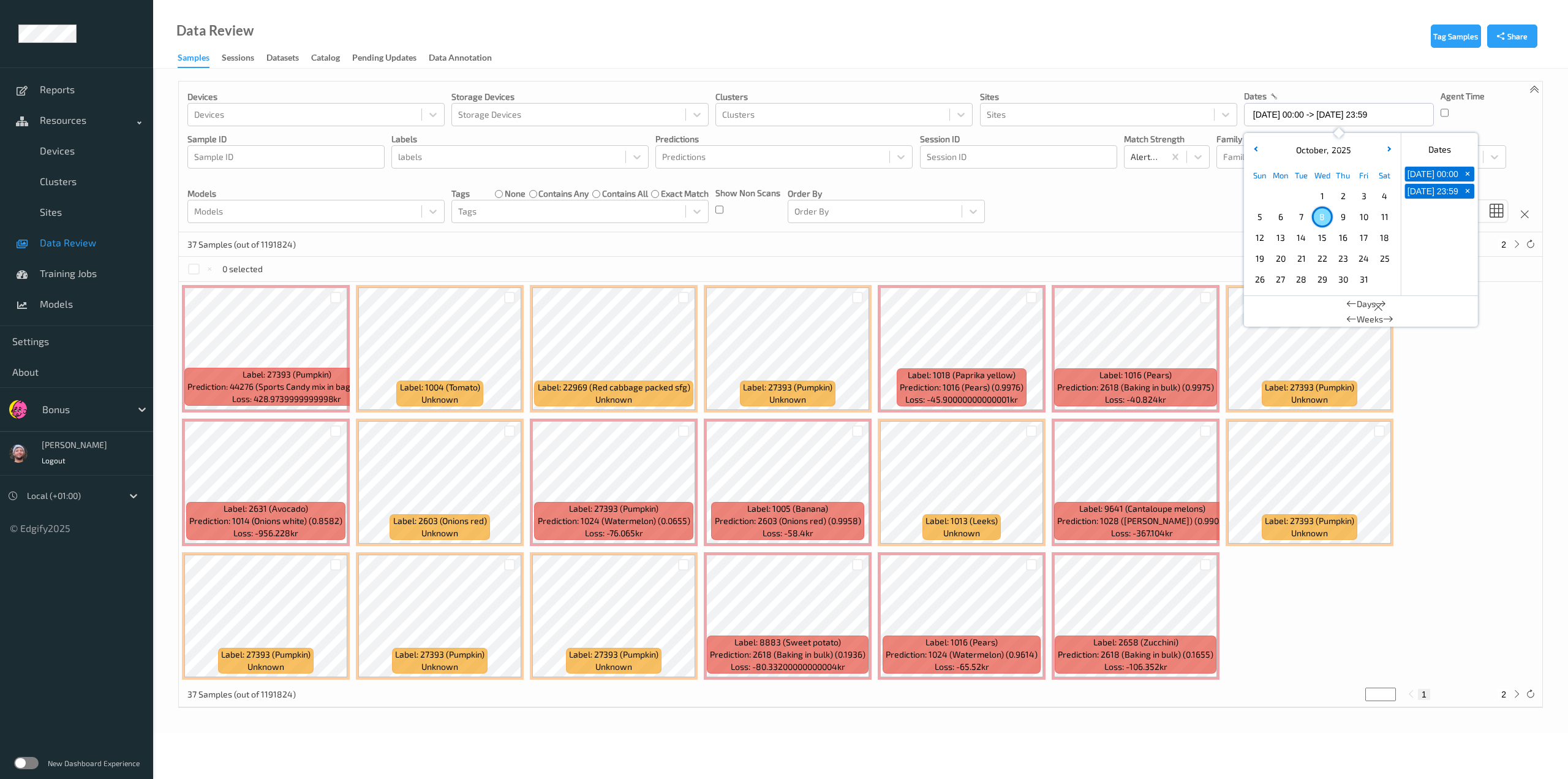
click at [824, 223] on div "Devices Devices Storage Devices Storage Devices Clusters Clusters Sites Sites d…" at bounding box center [860, 157] width 1363 height 151
click at [824, 211] on div at bounding box center [1413, 211] width 24 height 14
click at [824, 325] on span at bounding box center [1411, 330] width 17 height 13
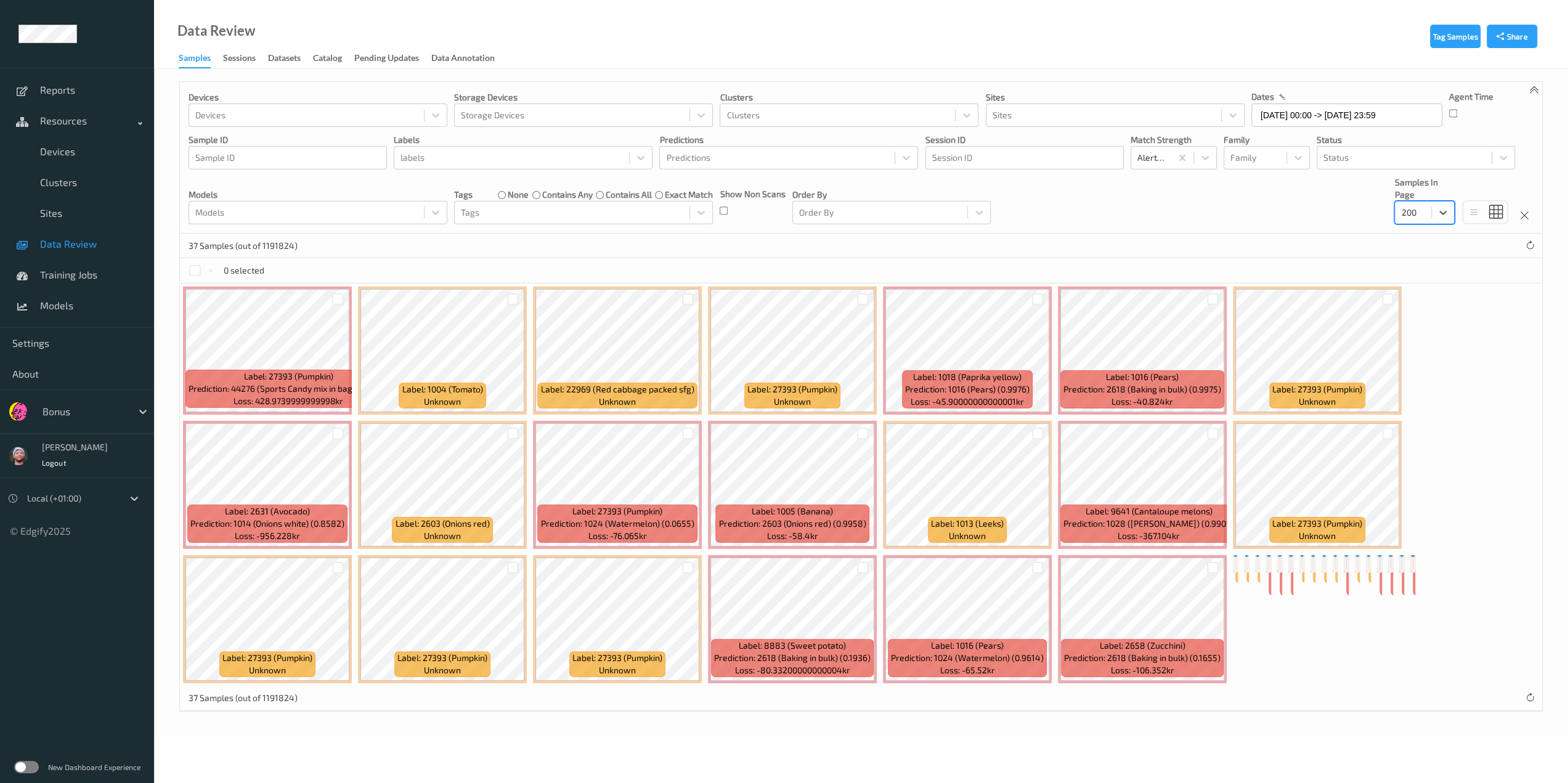
click at [829, 247] on div "37 Samples (out of 1191824)" at bounding box center [860, 245] width 1362 height 24
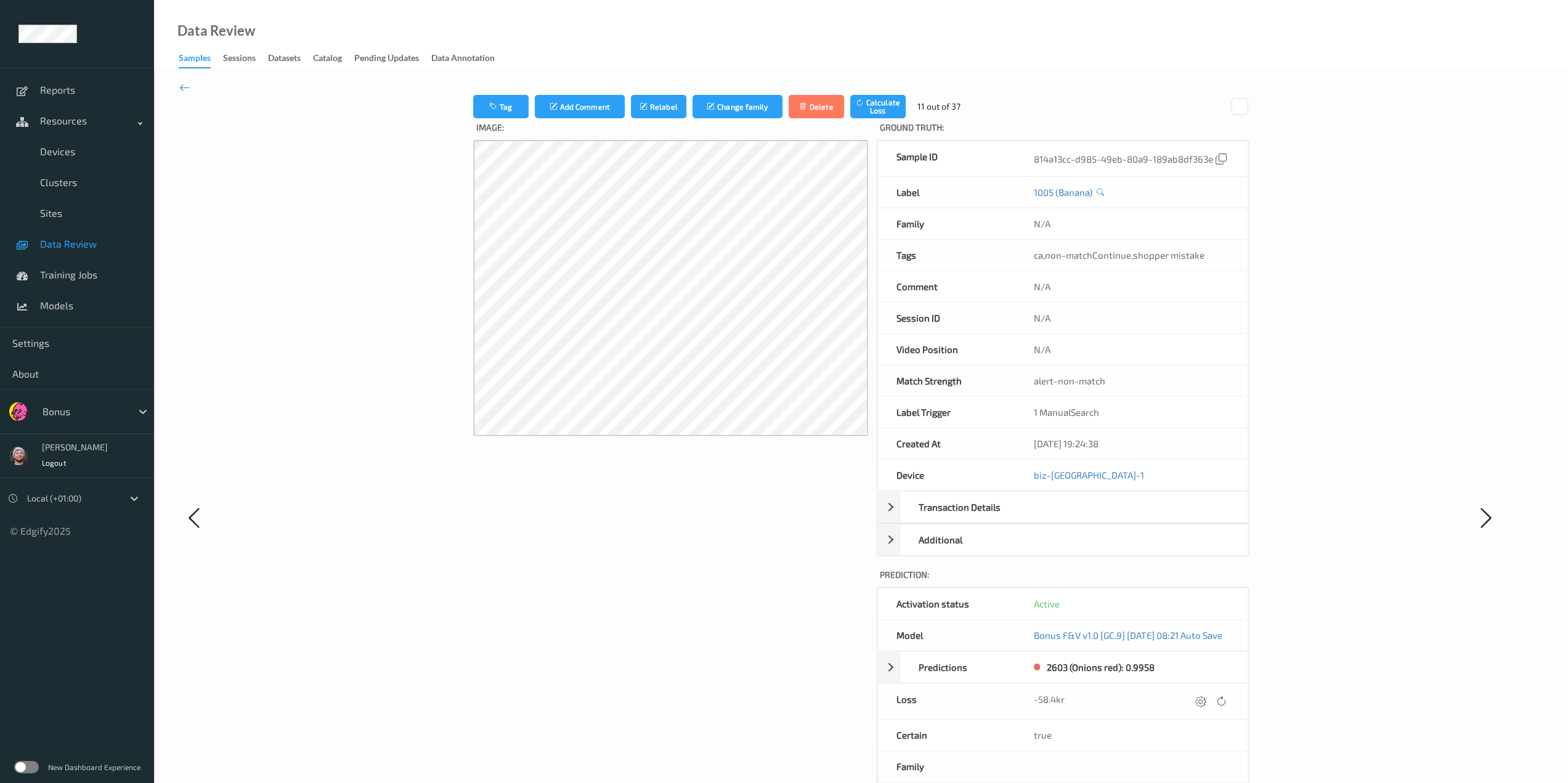
click at [119, 250] on link "Data Review" at bounding box center [76, 244] width 154 height 31
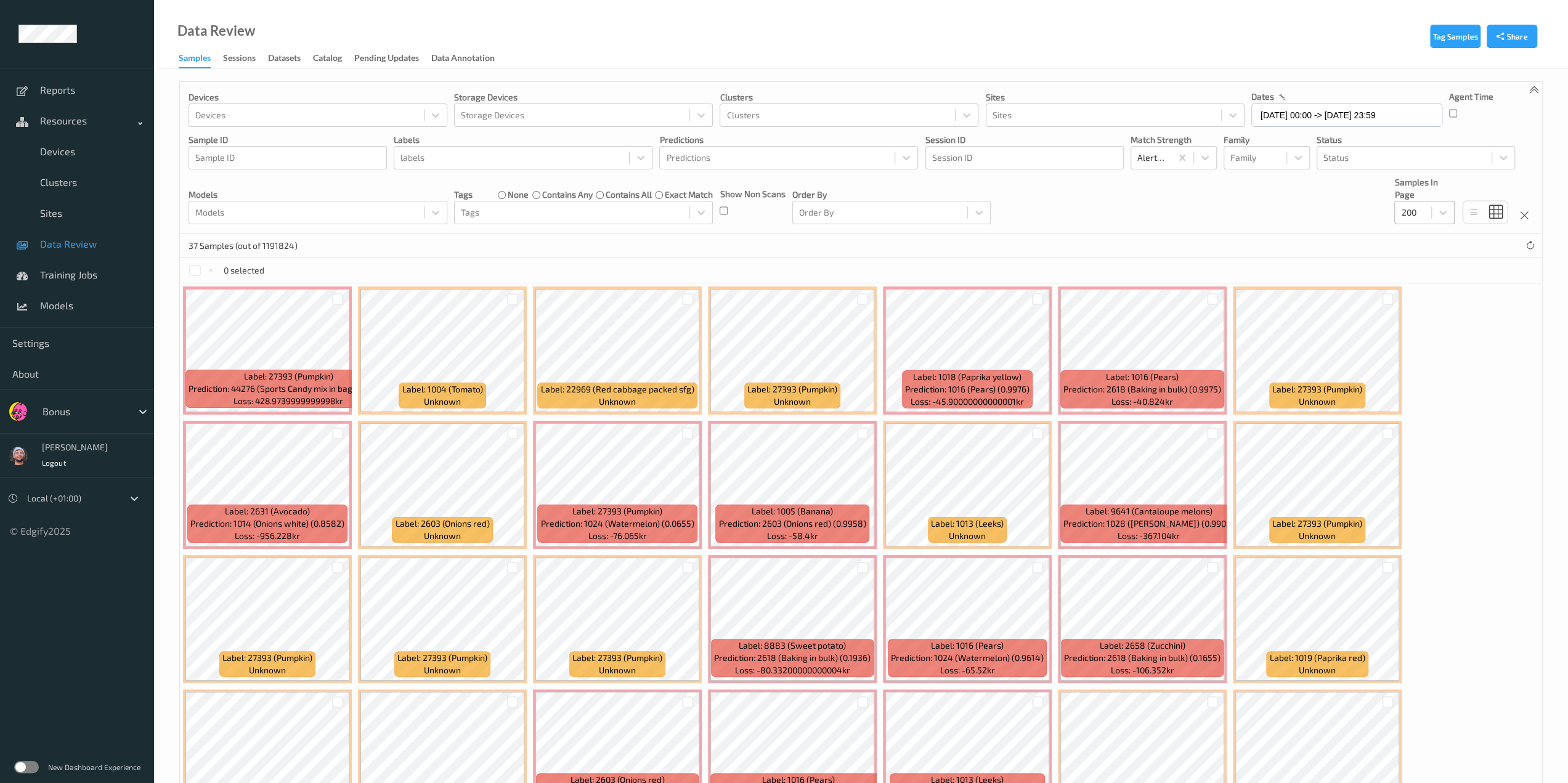
click at [829, 213] on div at bounding box center [1412, 212] width 24 height 14
click at [829, 267] on div "0 selected" at bounding box center [860, 270] width 1362 height 24
click at [829, 248] on div "37 Samples (out of 1191824)" at bounding box center [860, 245] width 1362 height 24
click at [829, 242] on div "37 Samples (out of 1191824)" at bounding box center [860, 245] width 1362 height 24
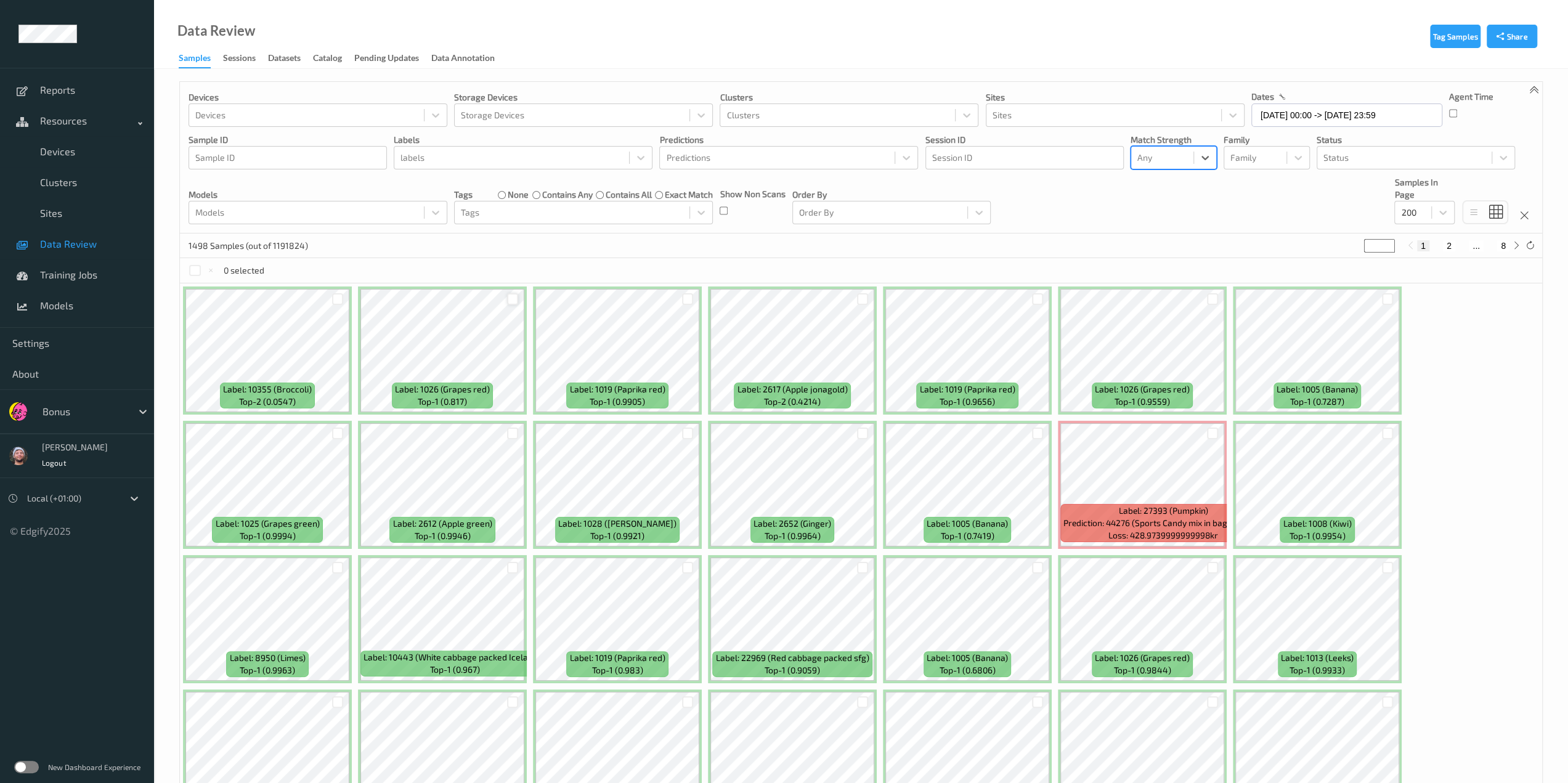
click at [516, 298] on div at bounding box center [512, 298] width 12 height 12
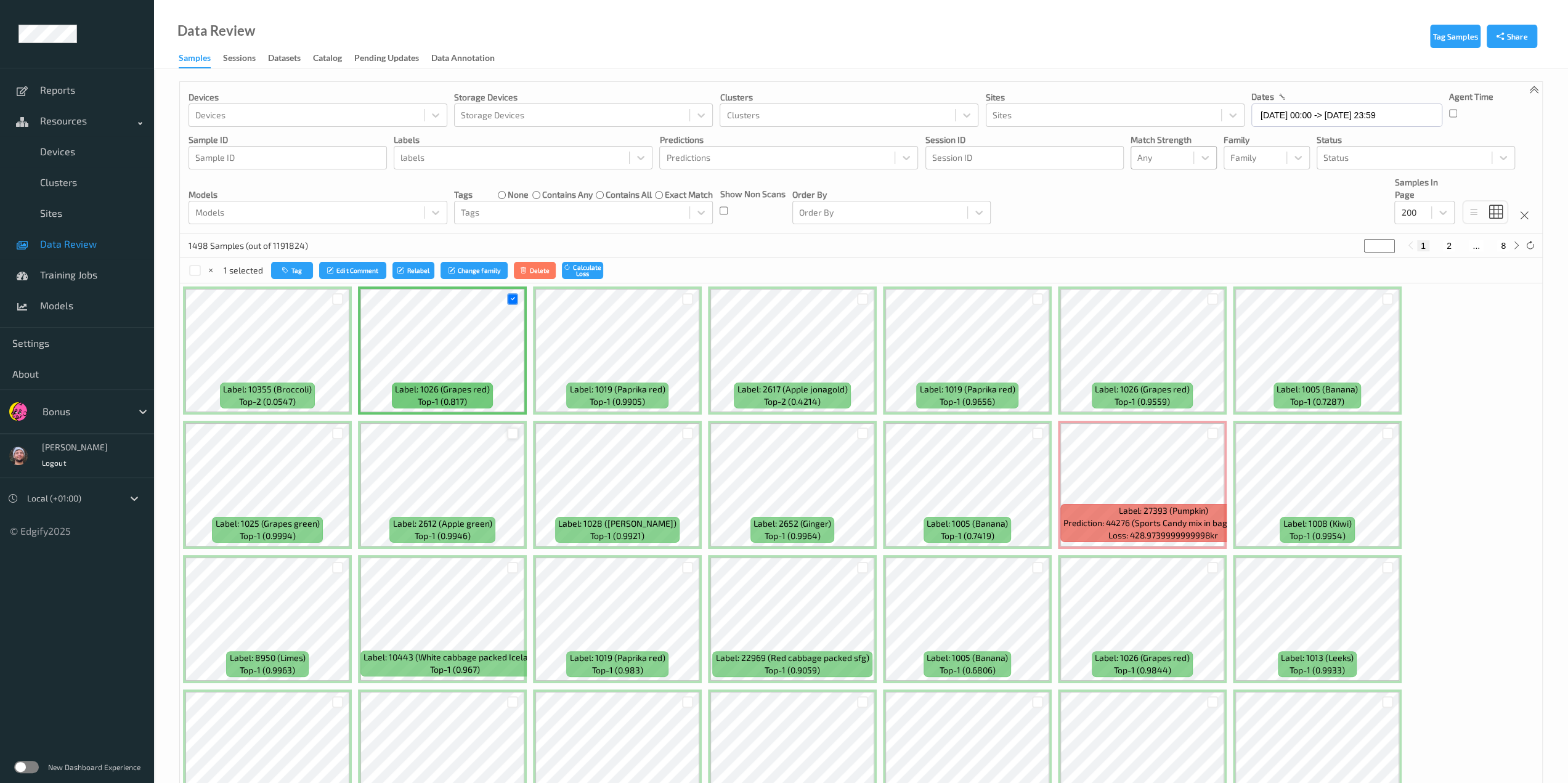
click at [513, 435] on div at bounding box center [512, 433] width 12 height 12
click at [829, 430] on div at bounding box center [862, 433] width 12 height 12
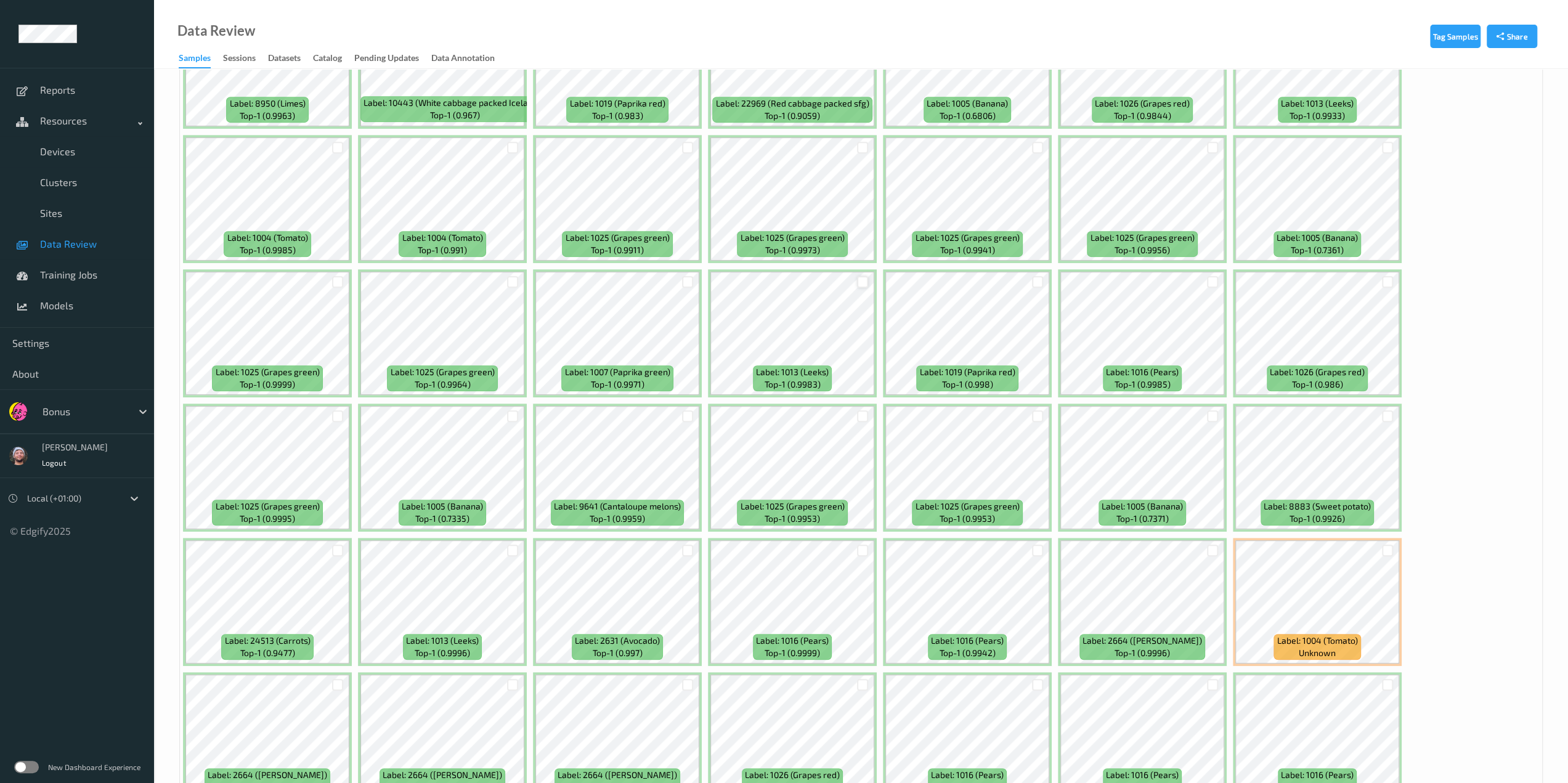
scroll to position [739, 0]
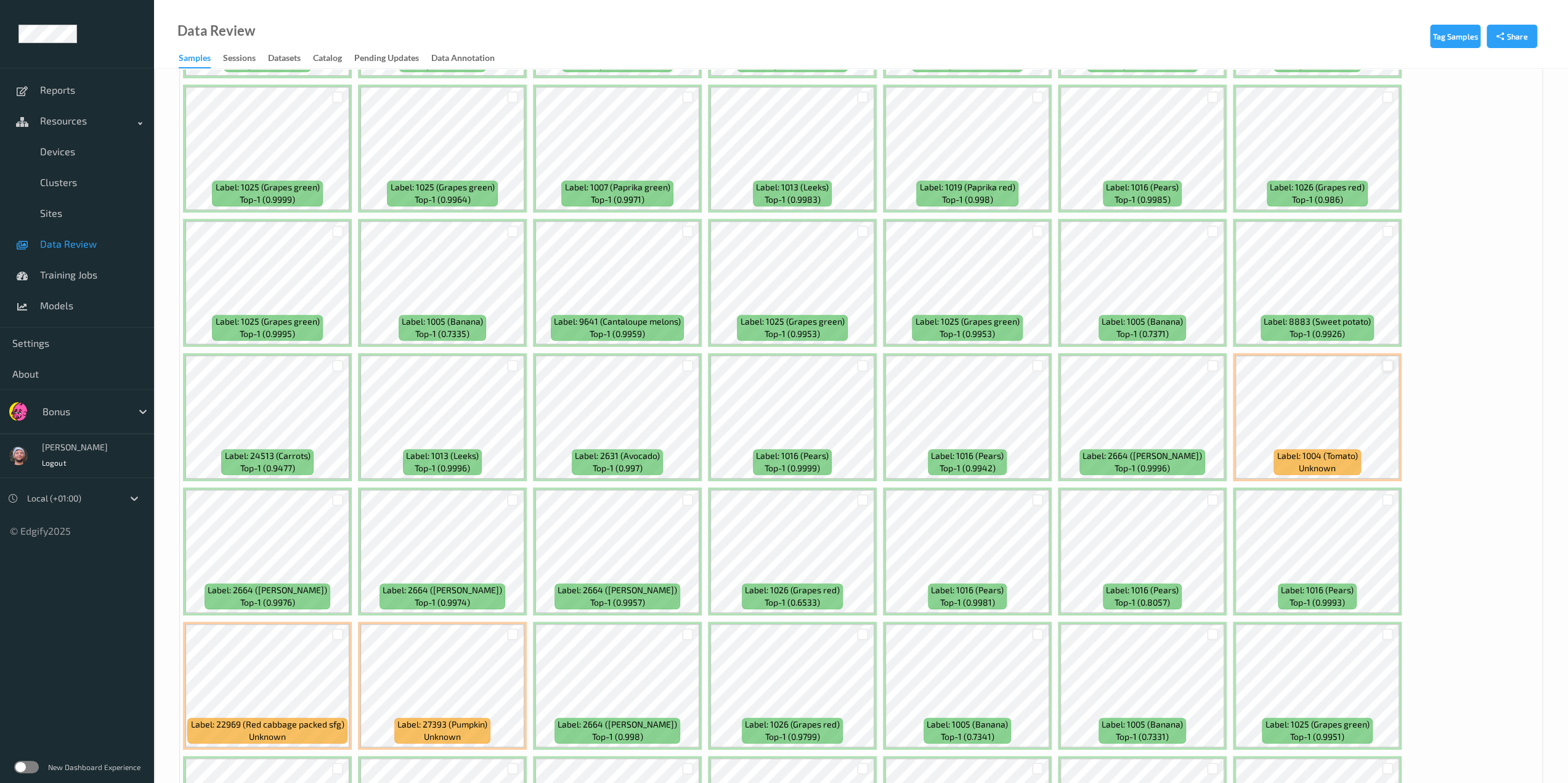
click at [829, 364] on div at bounding box center [1387, 365] width 12 height 12
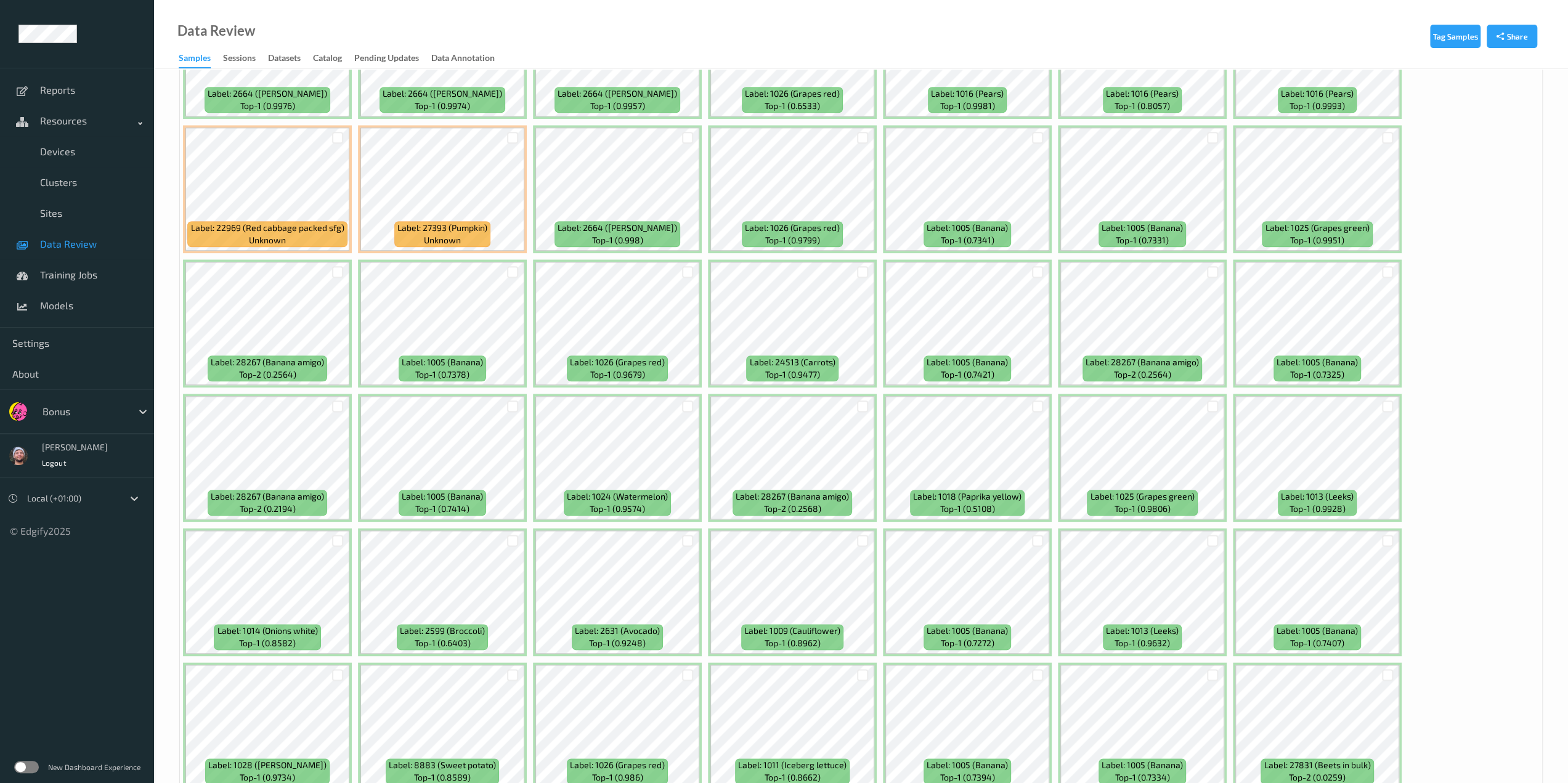
scroll to position [1294, 0]
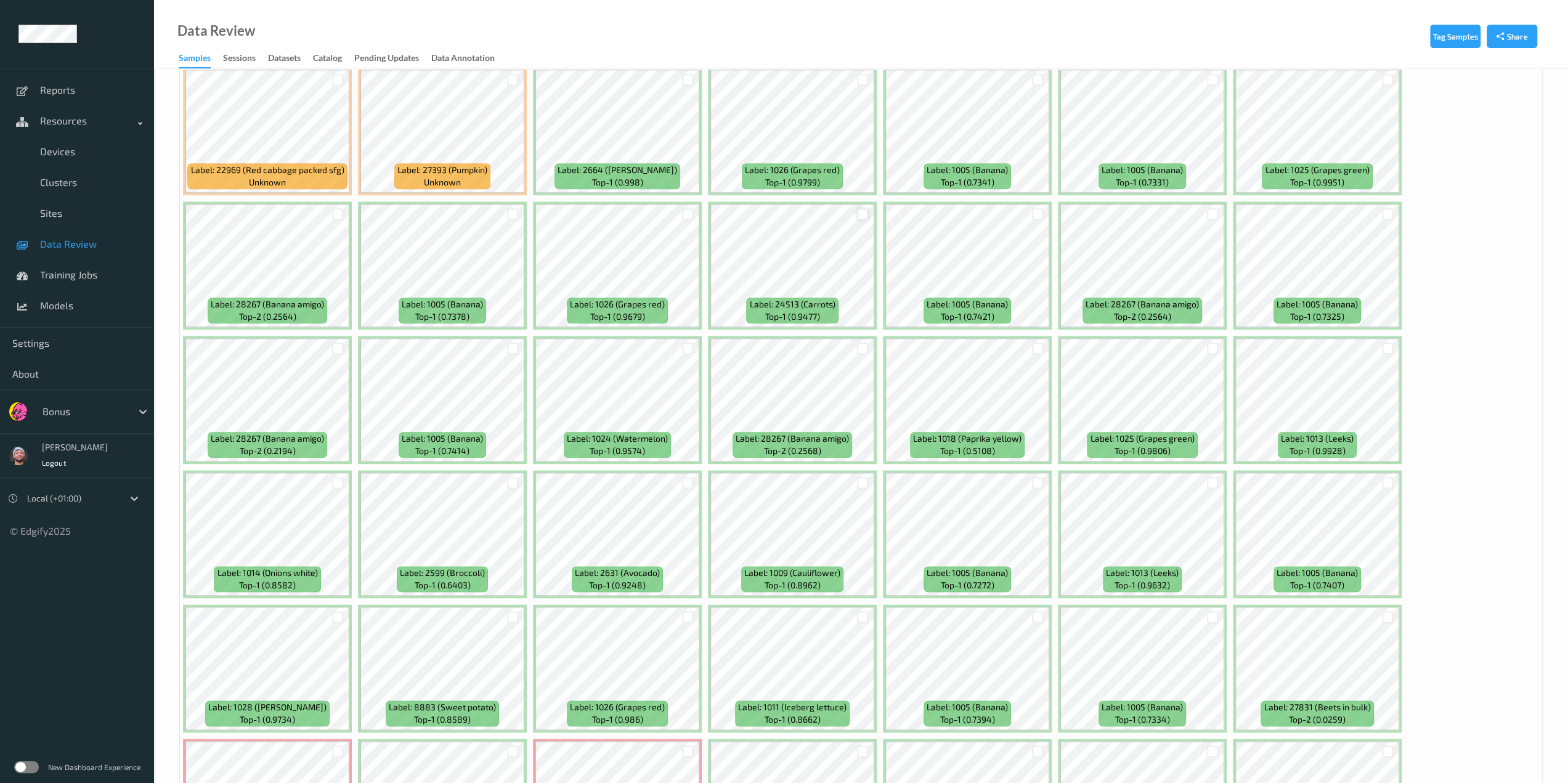
click at [829, 218] on div at bounding box center [862, 214] width 12 height 12
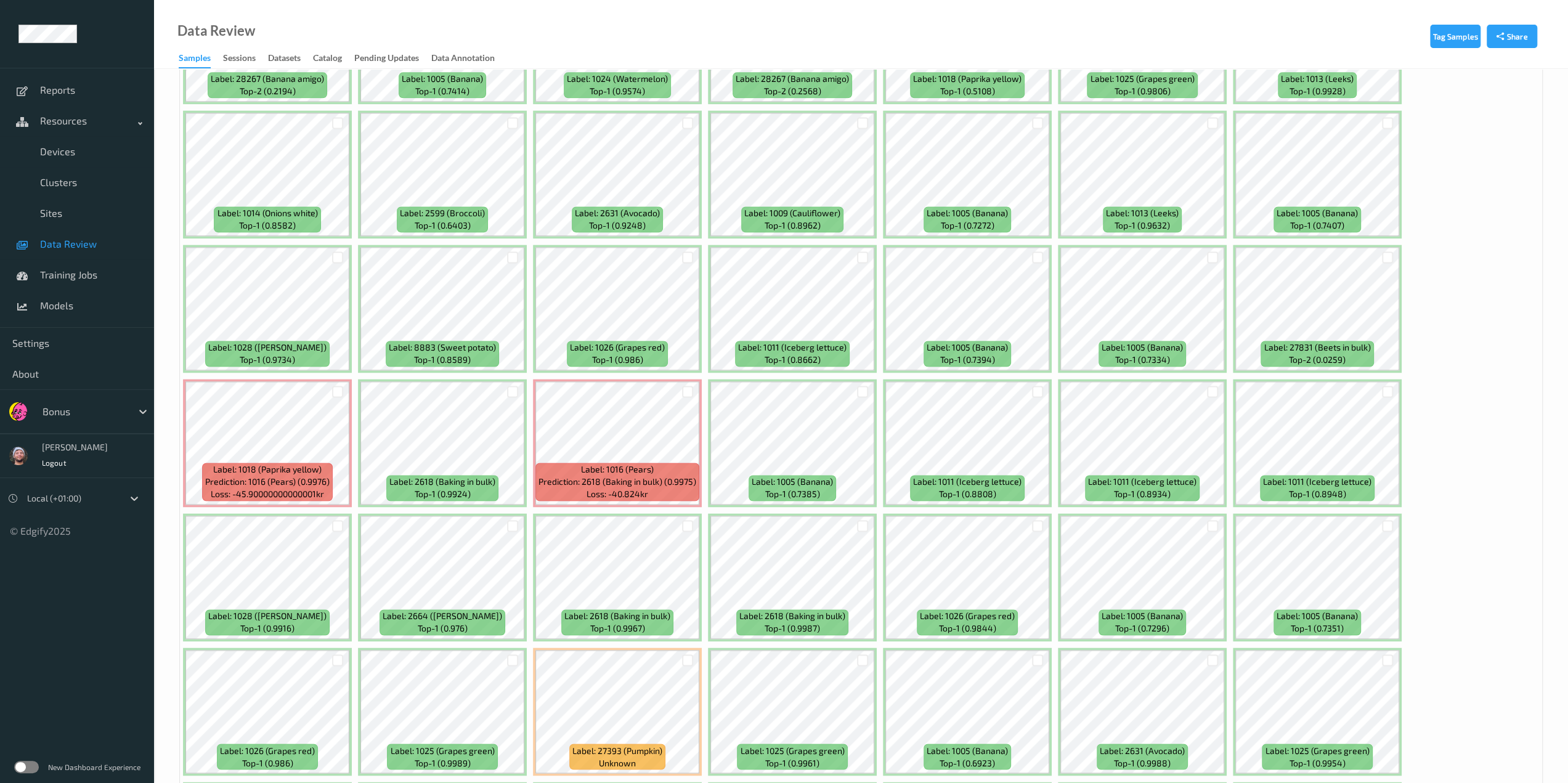
scroll to position [1725, 0]
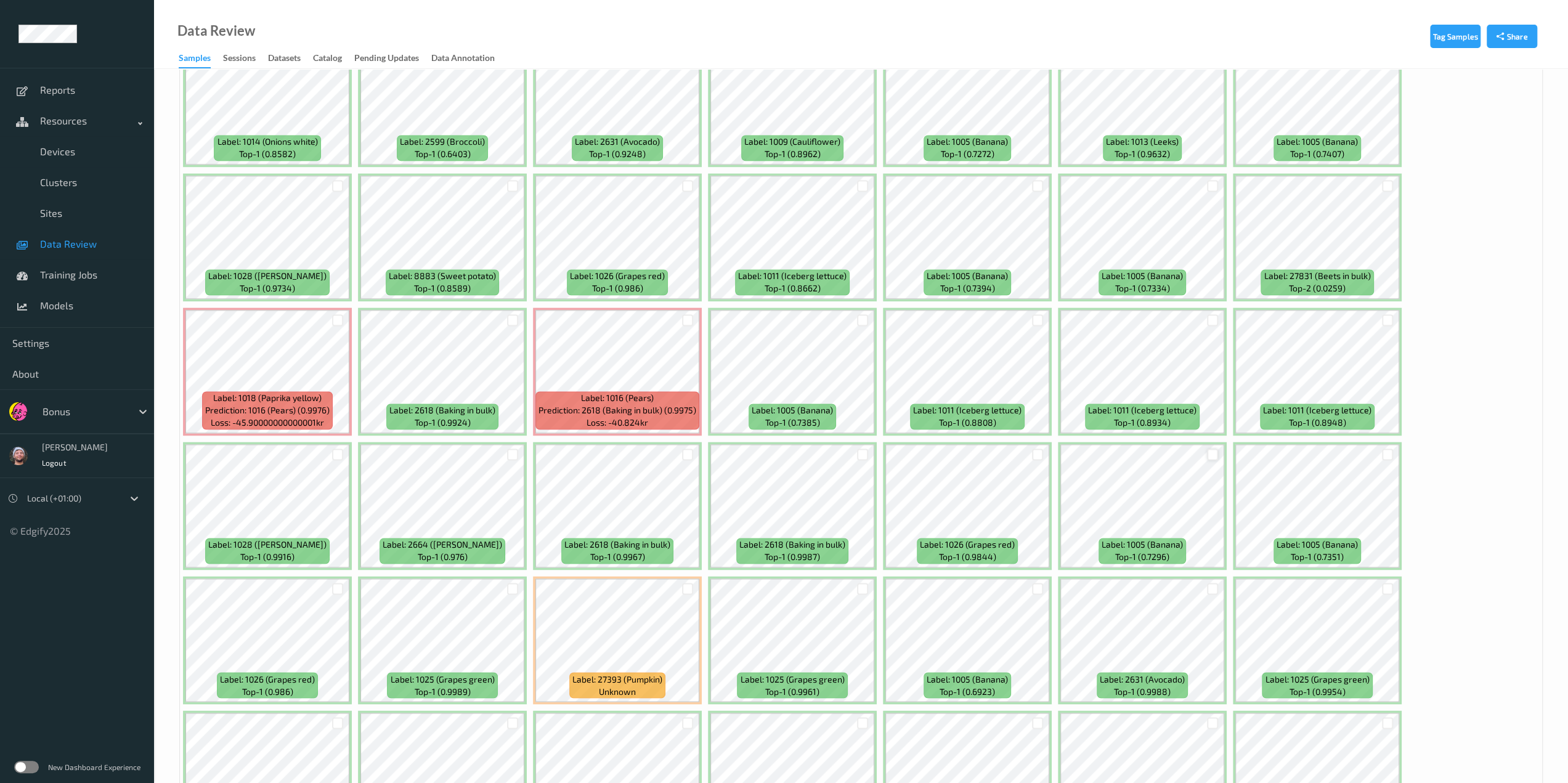
click at [829, 452] on div at bounding box center [1212, 454] width 12 height 12
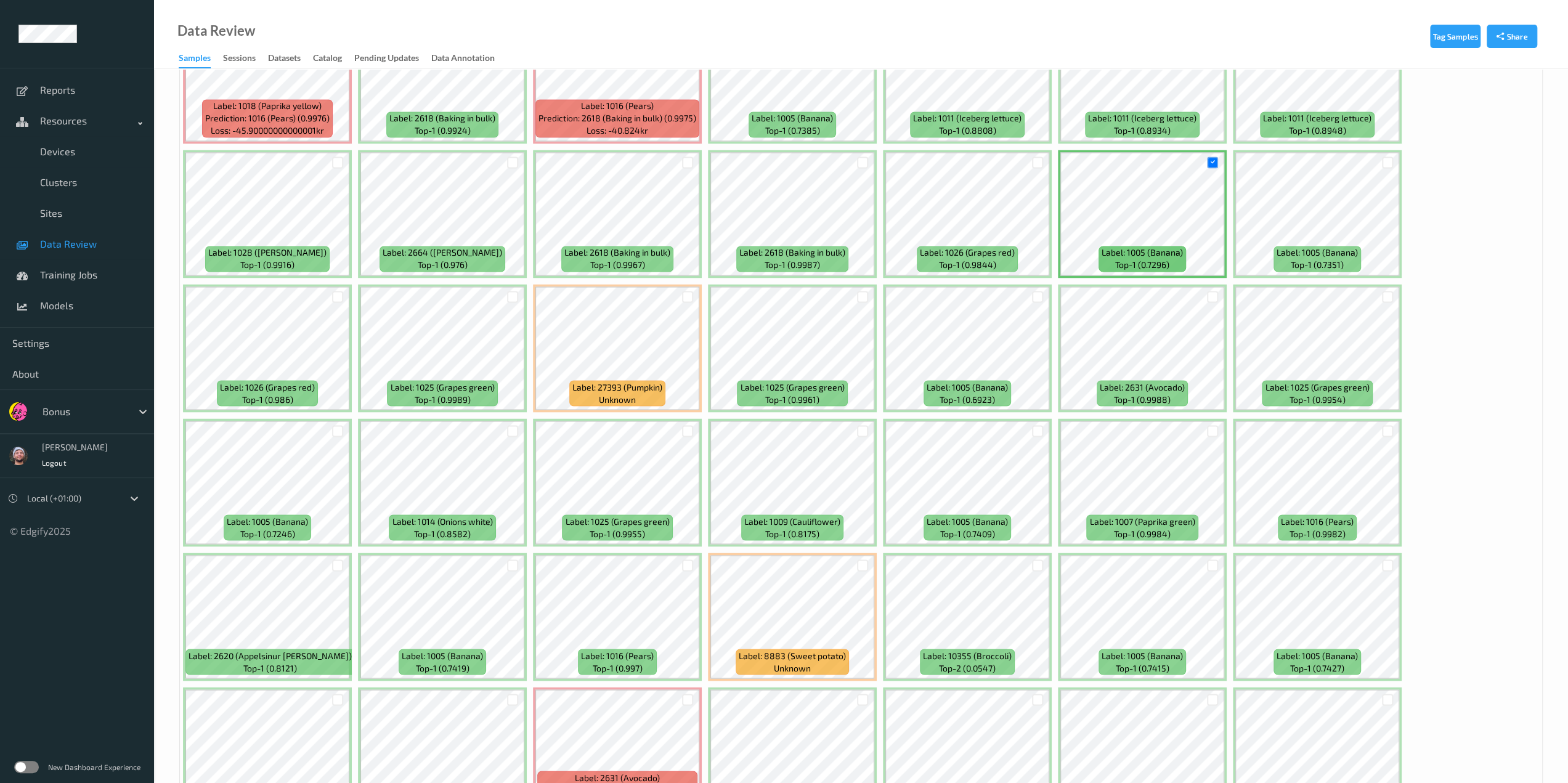
scroll to position [2033, 0]
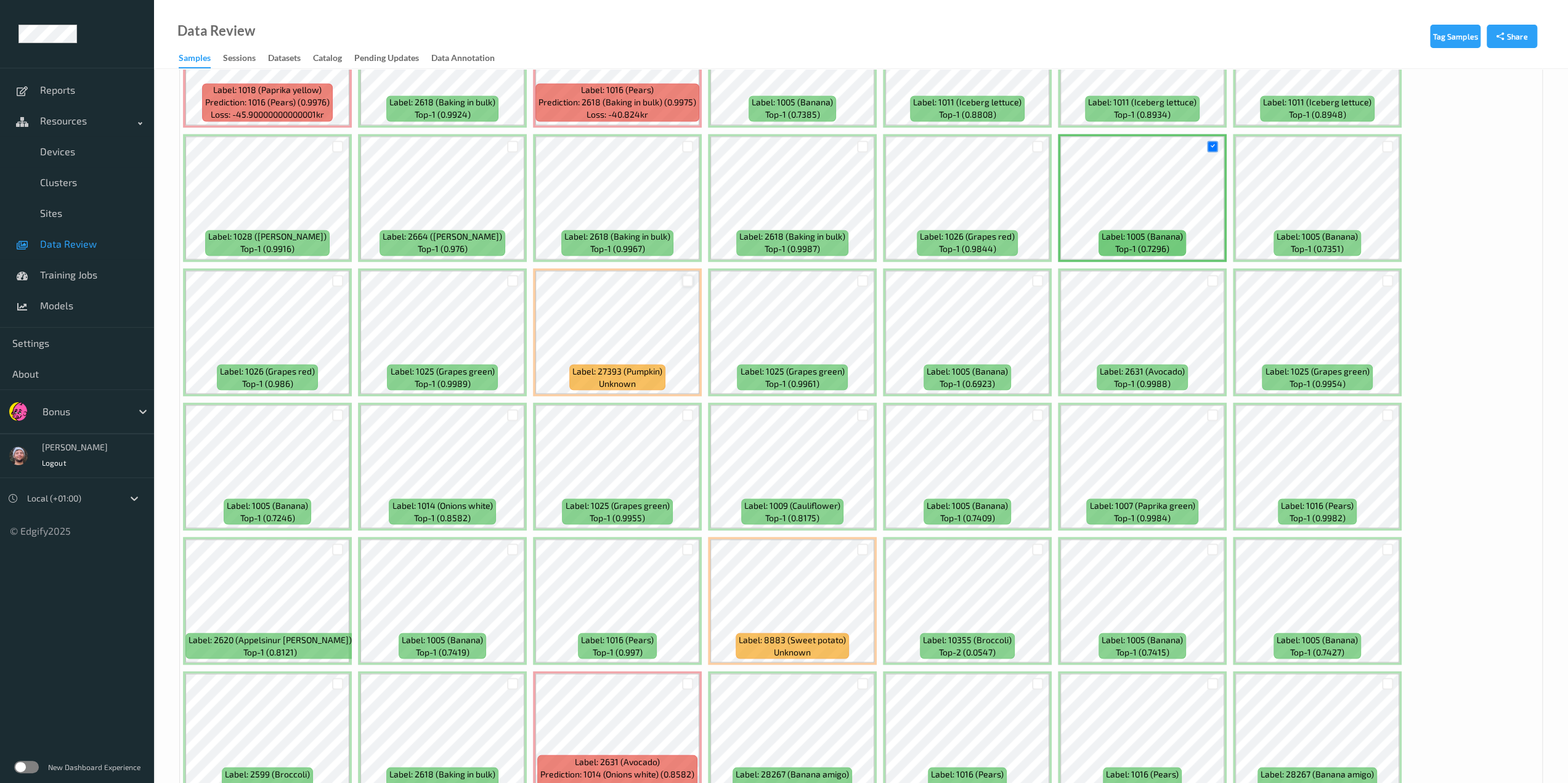
click at [690, 280] on div at bounding box center [688, 280] width 12 height 12
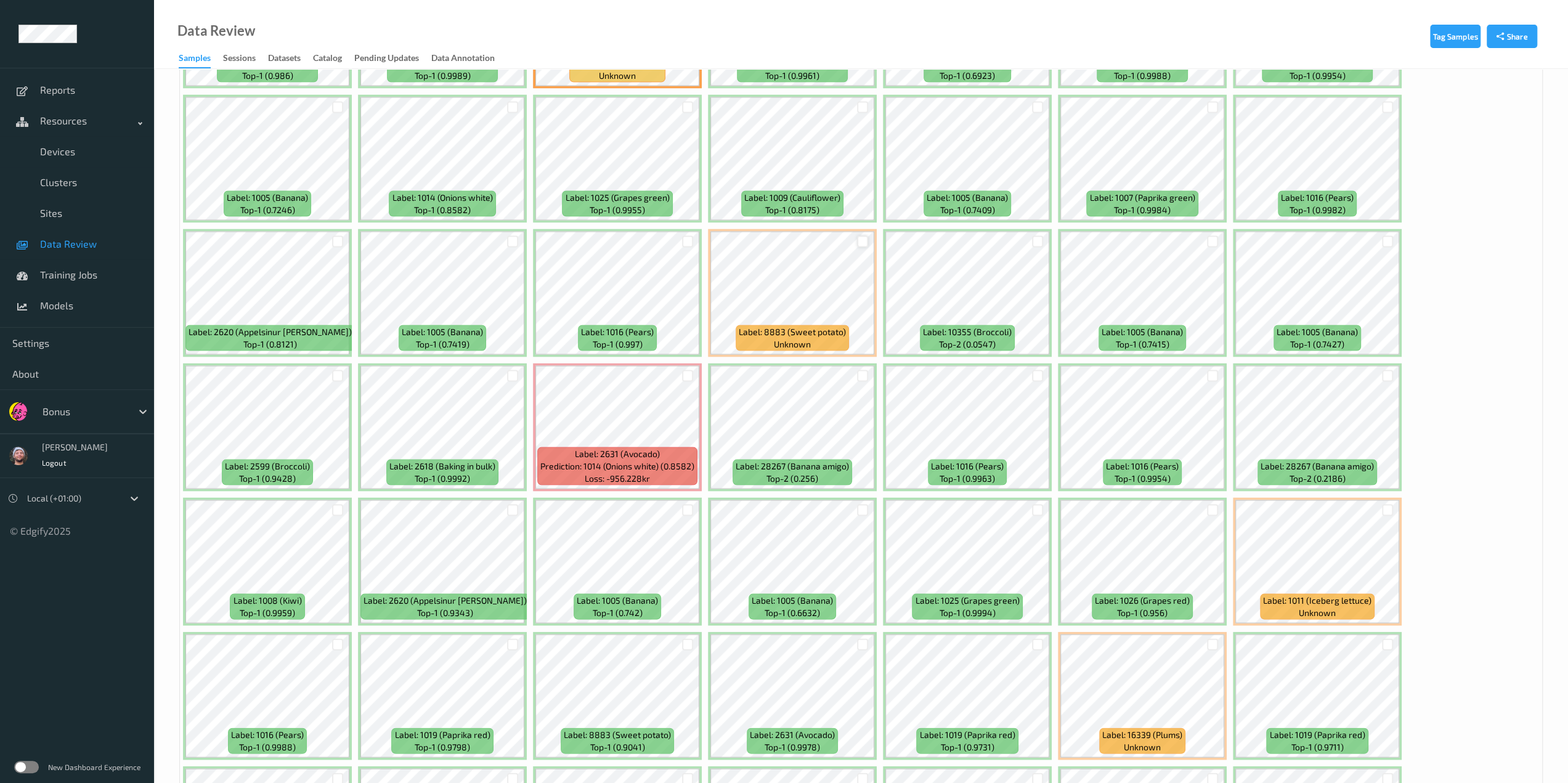
click at [829, 236] on div at bounding box center [862, 241] width 12 height 12
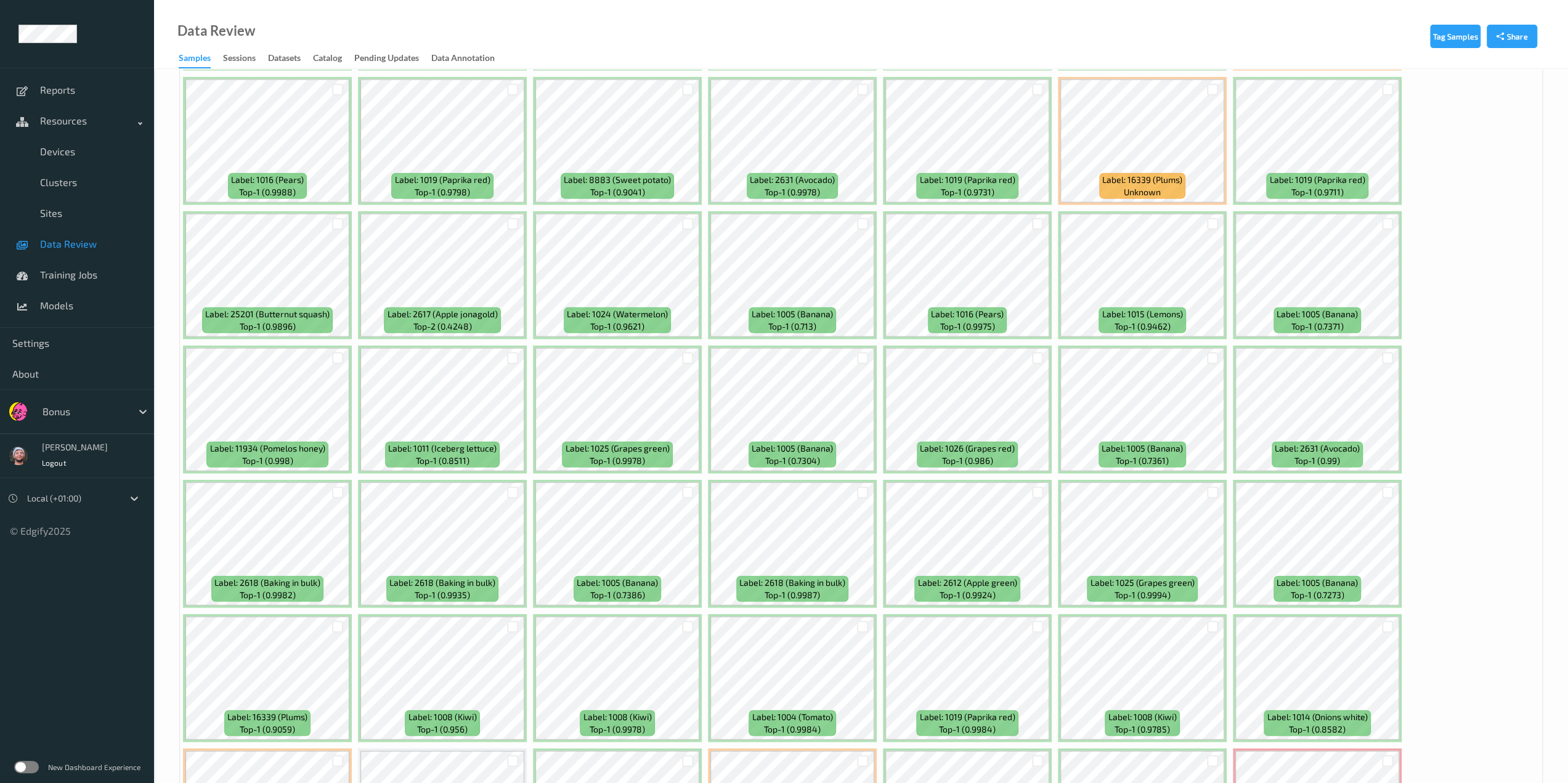
scroll to position [3264, 0]
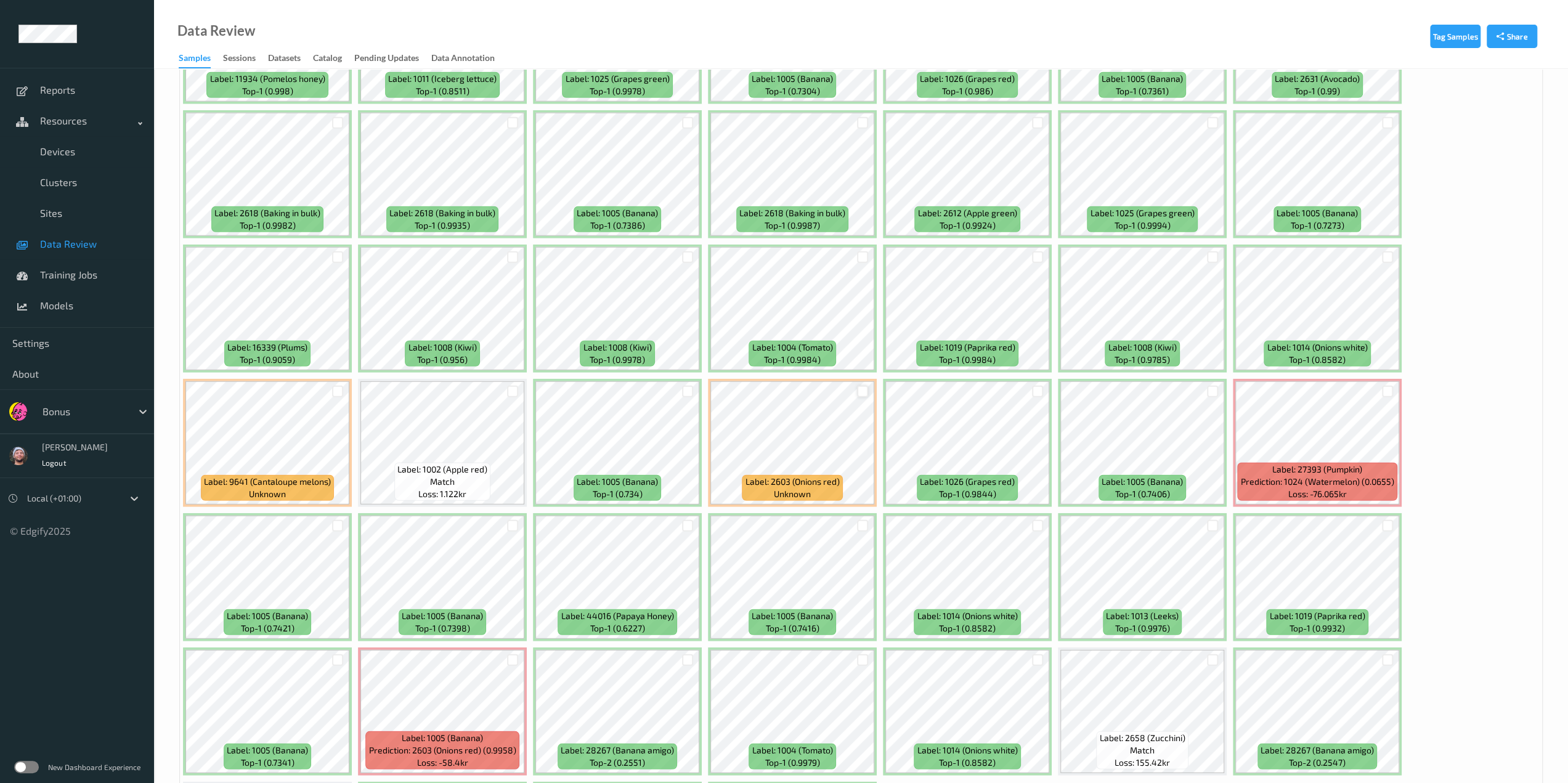
click at [829, 390] on div at bounding box center [862, 391] width 12 height 12
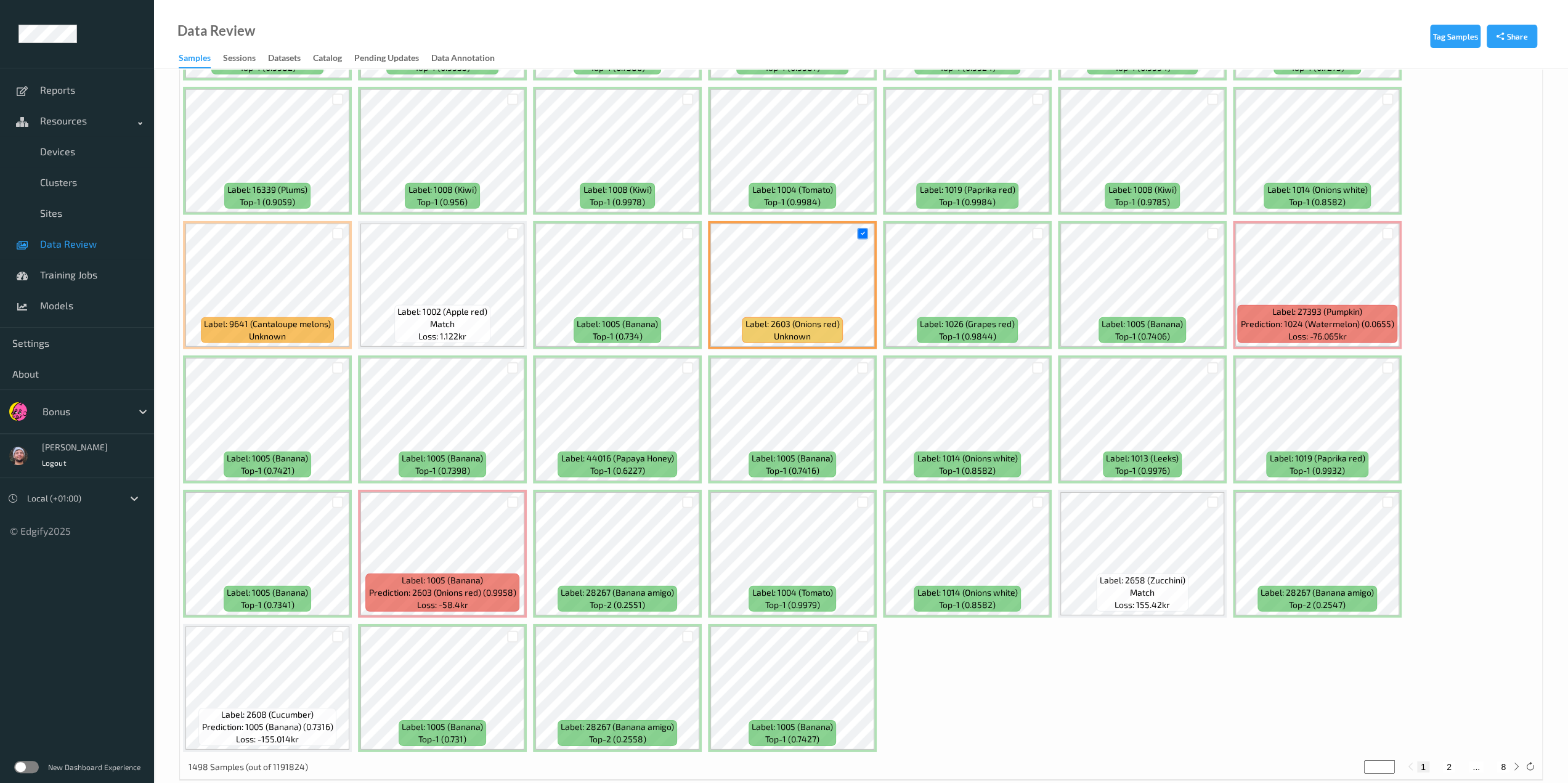
scroll to position [3443, 0]
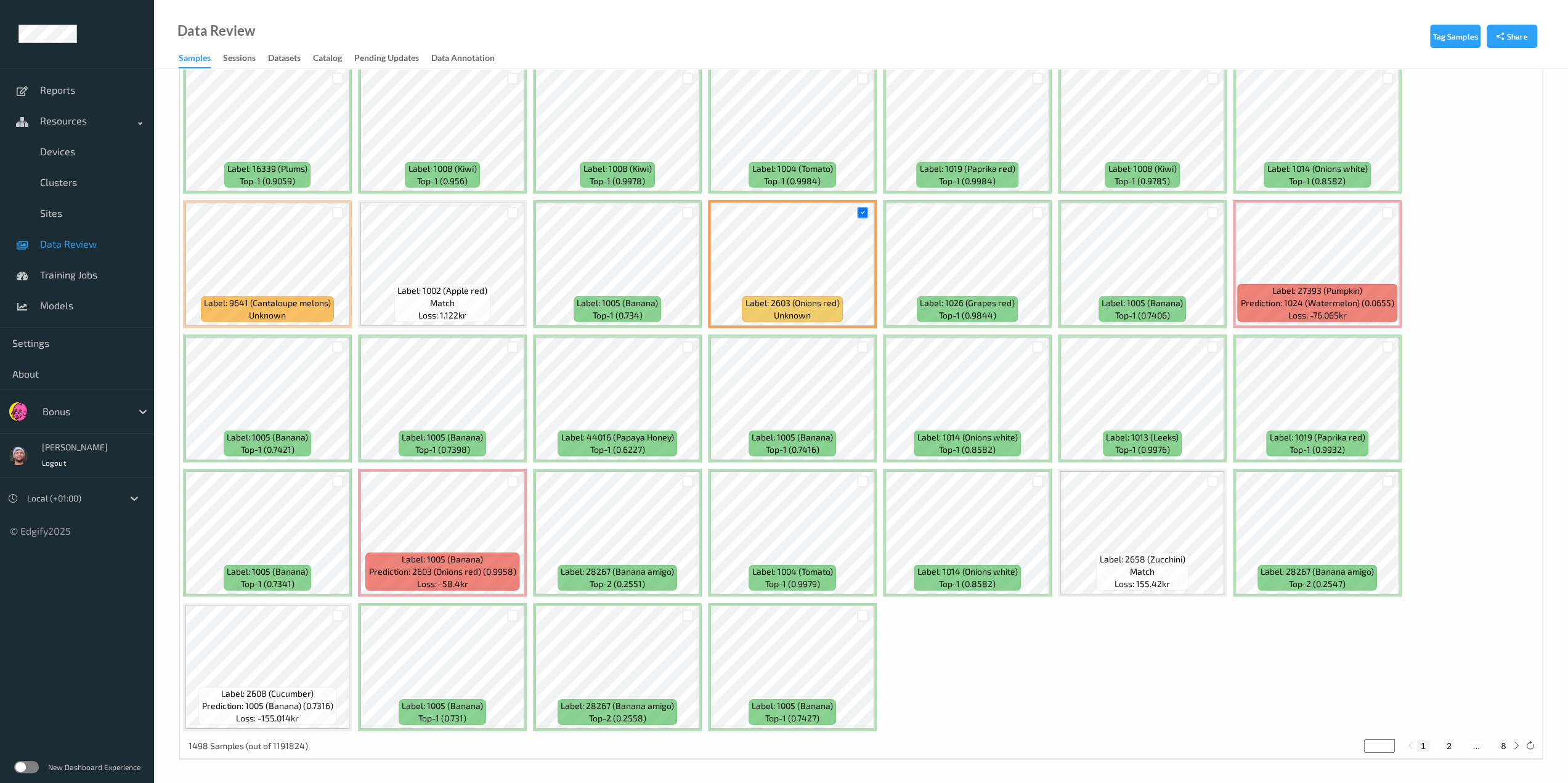
click at [829, 686] on button "2" at bounding box center [1449, 746] width 13 height 11
type input "*"
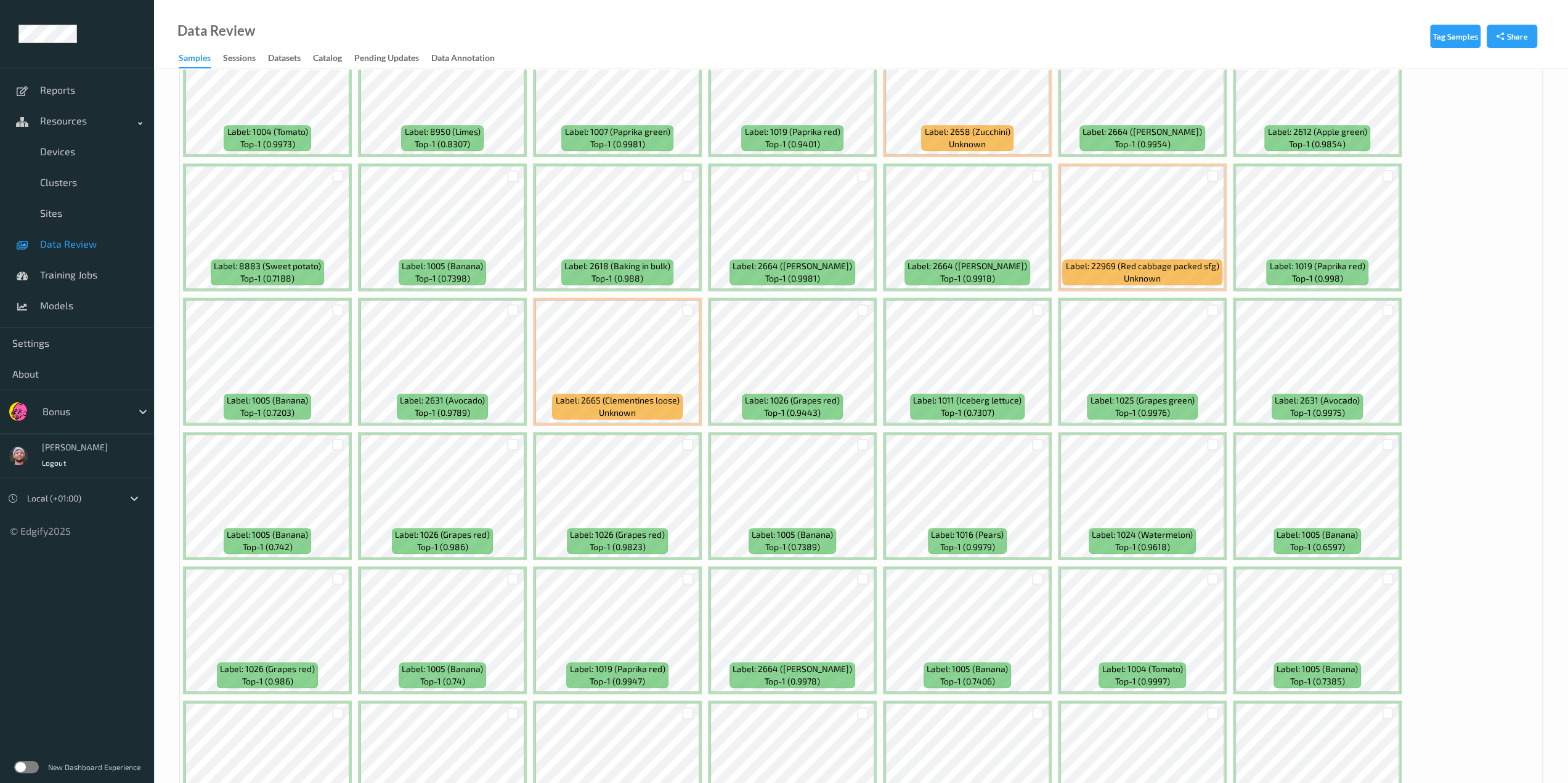
scroll to position [985, 0]
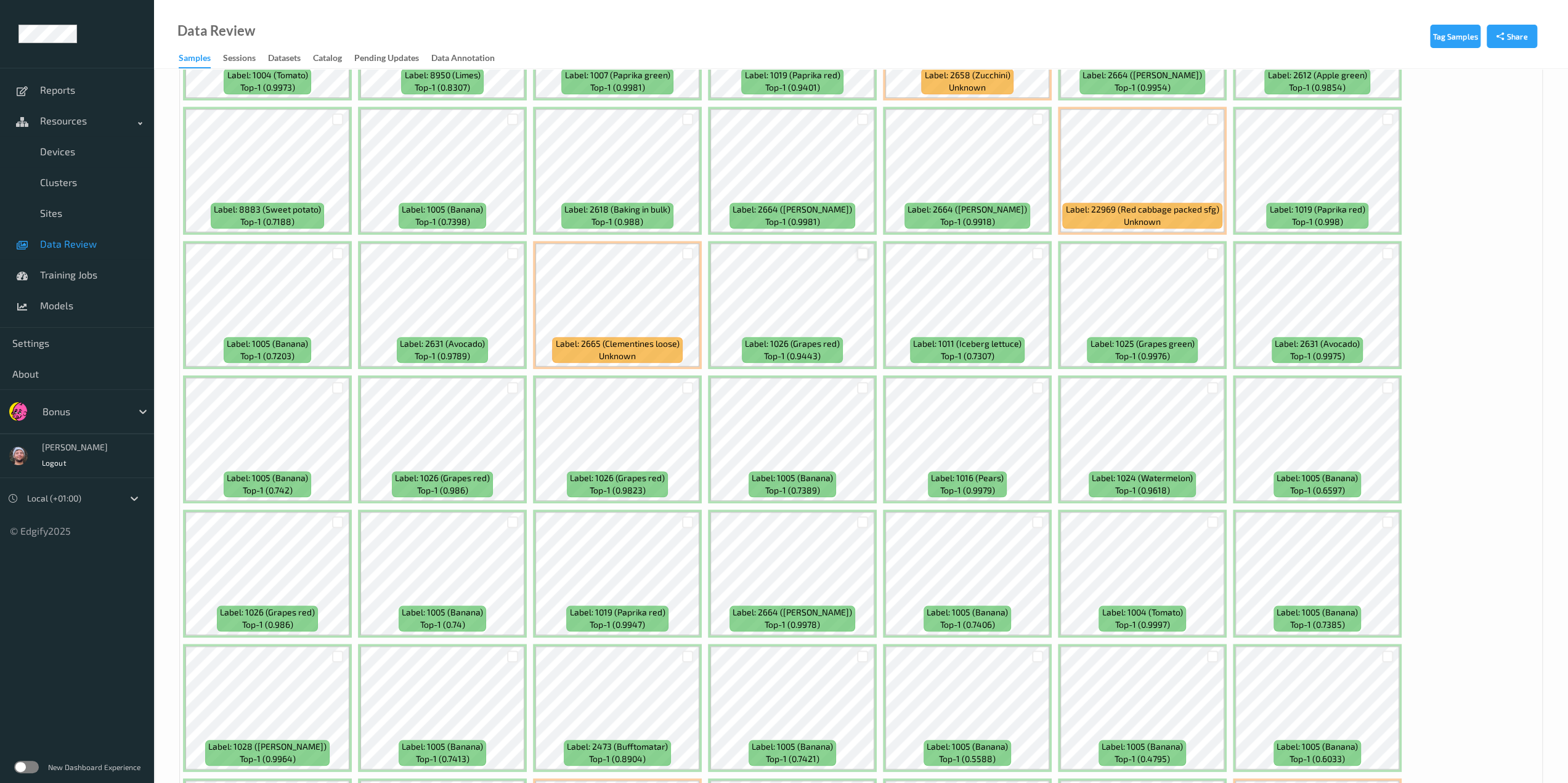
click at [829, 252] on div at bounding box center [862, 253] width 12 height 12
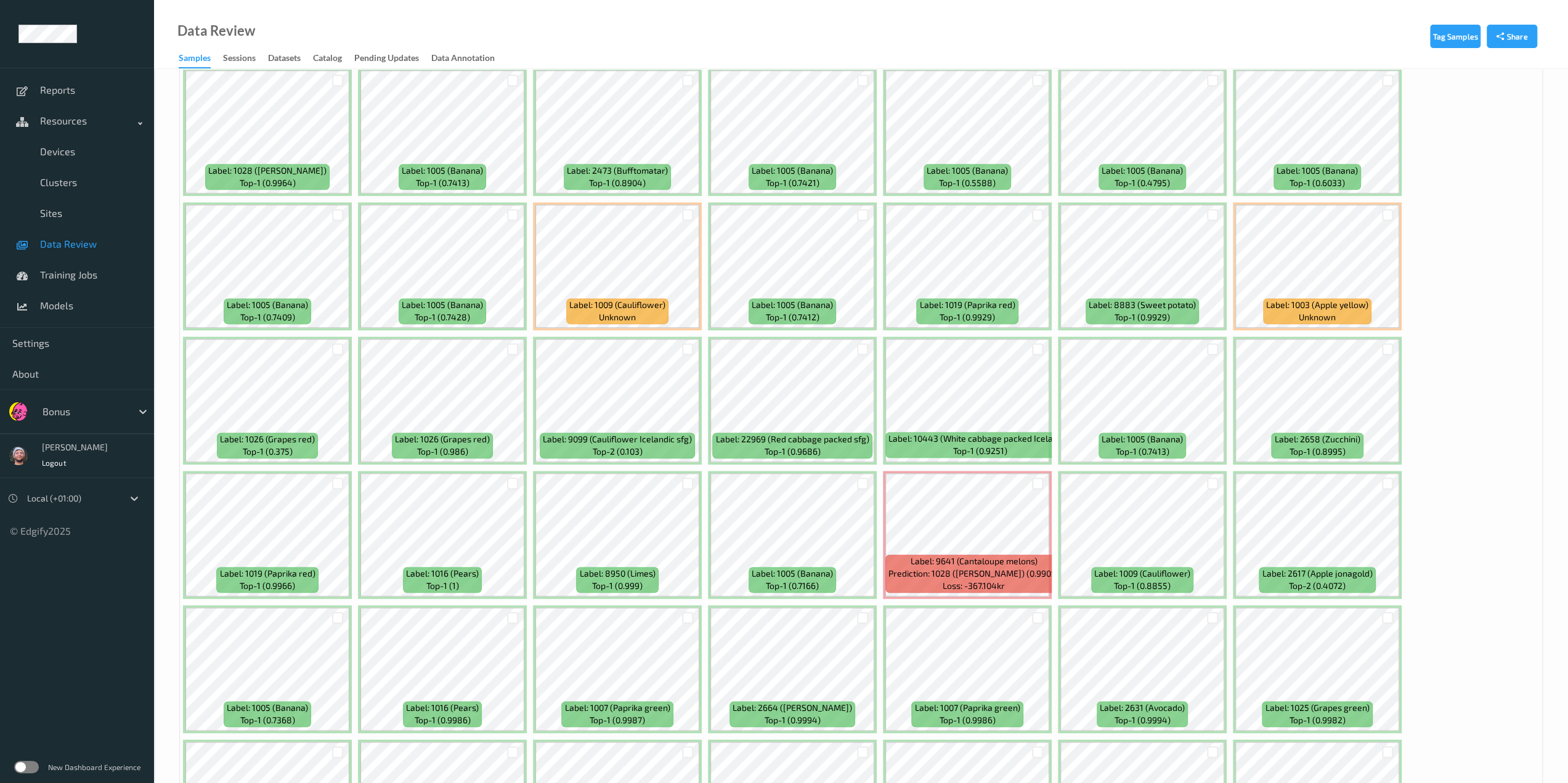
scroll to position [1663, 0]
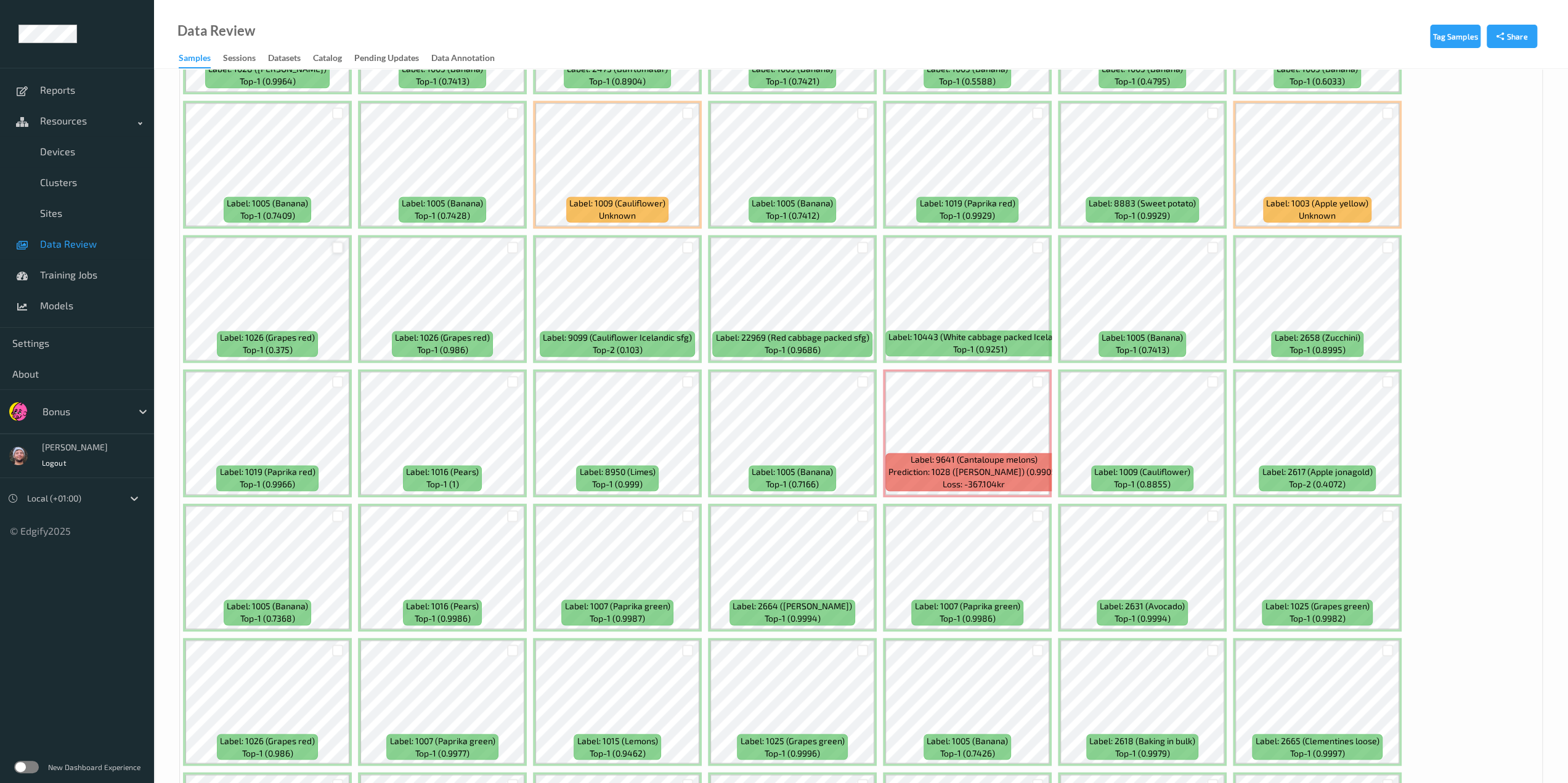
click at [337, 245] on div at bounding box center [337, 247] width 12 height 12
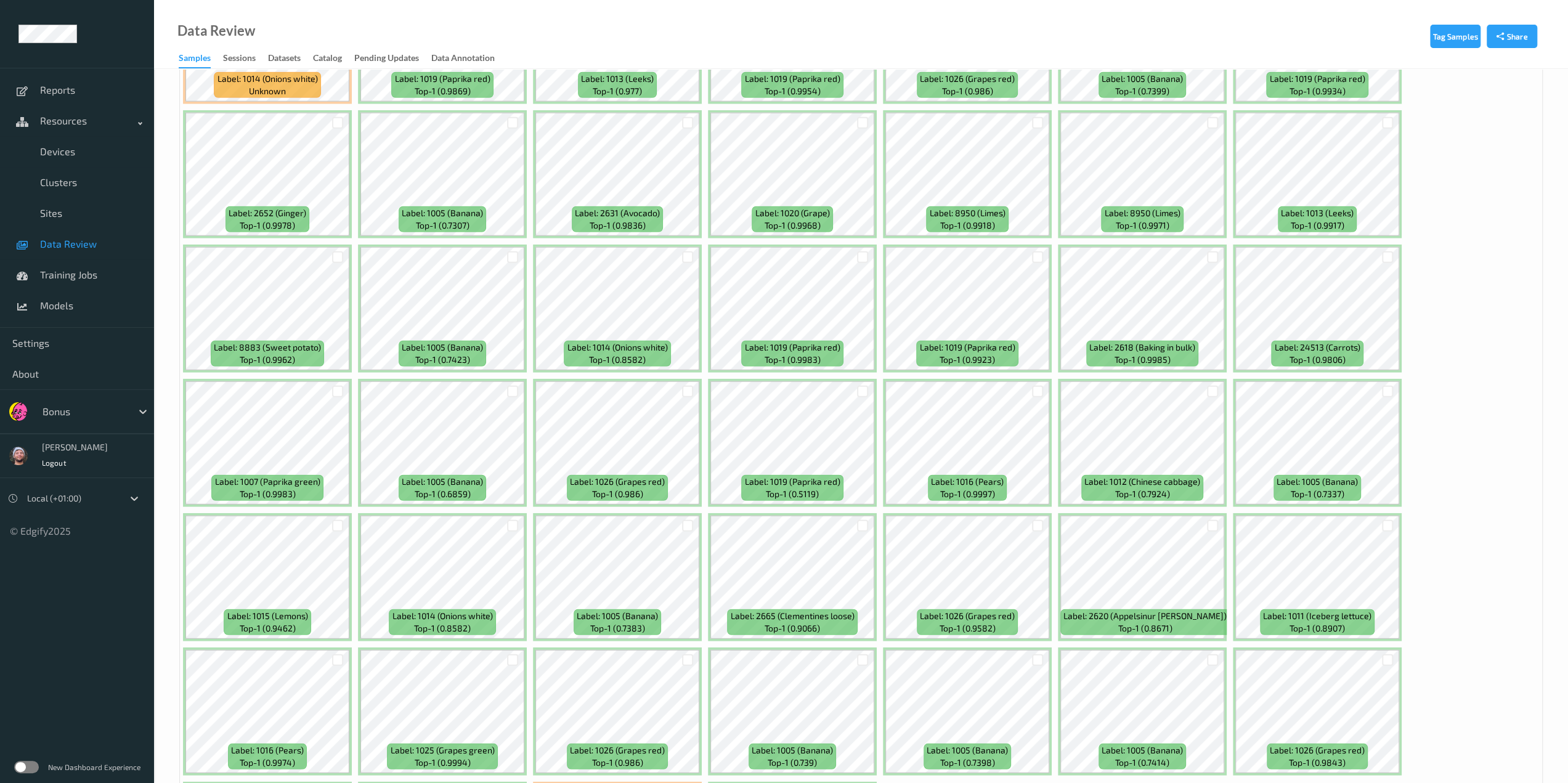
scroll to position [3443, 0]
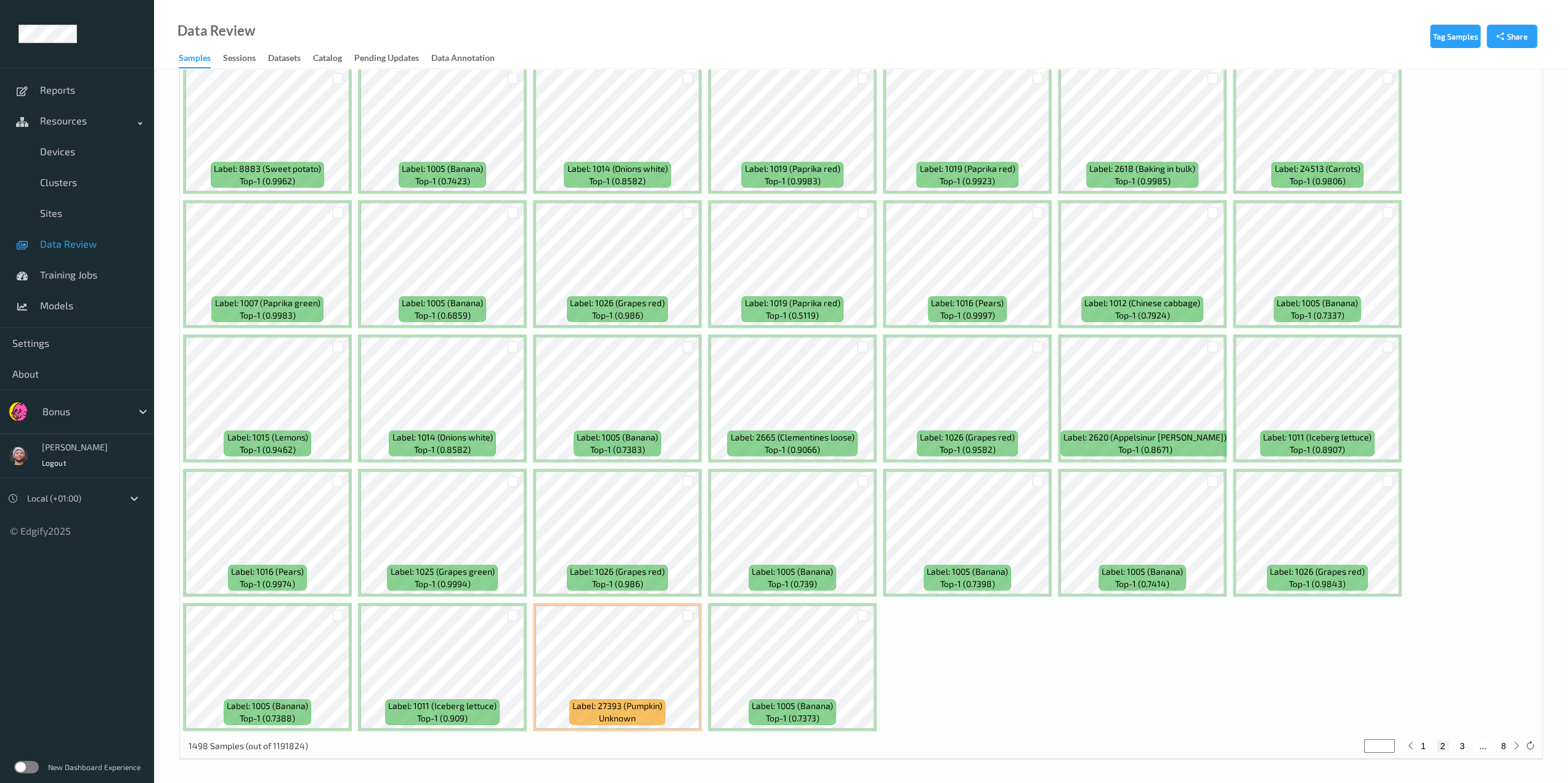
click at [829, 686] on button "3" at bounding box center [1462, 746] width 13 height 11
type input "*"
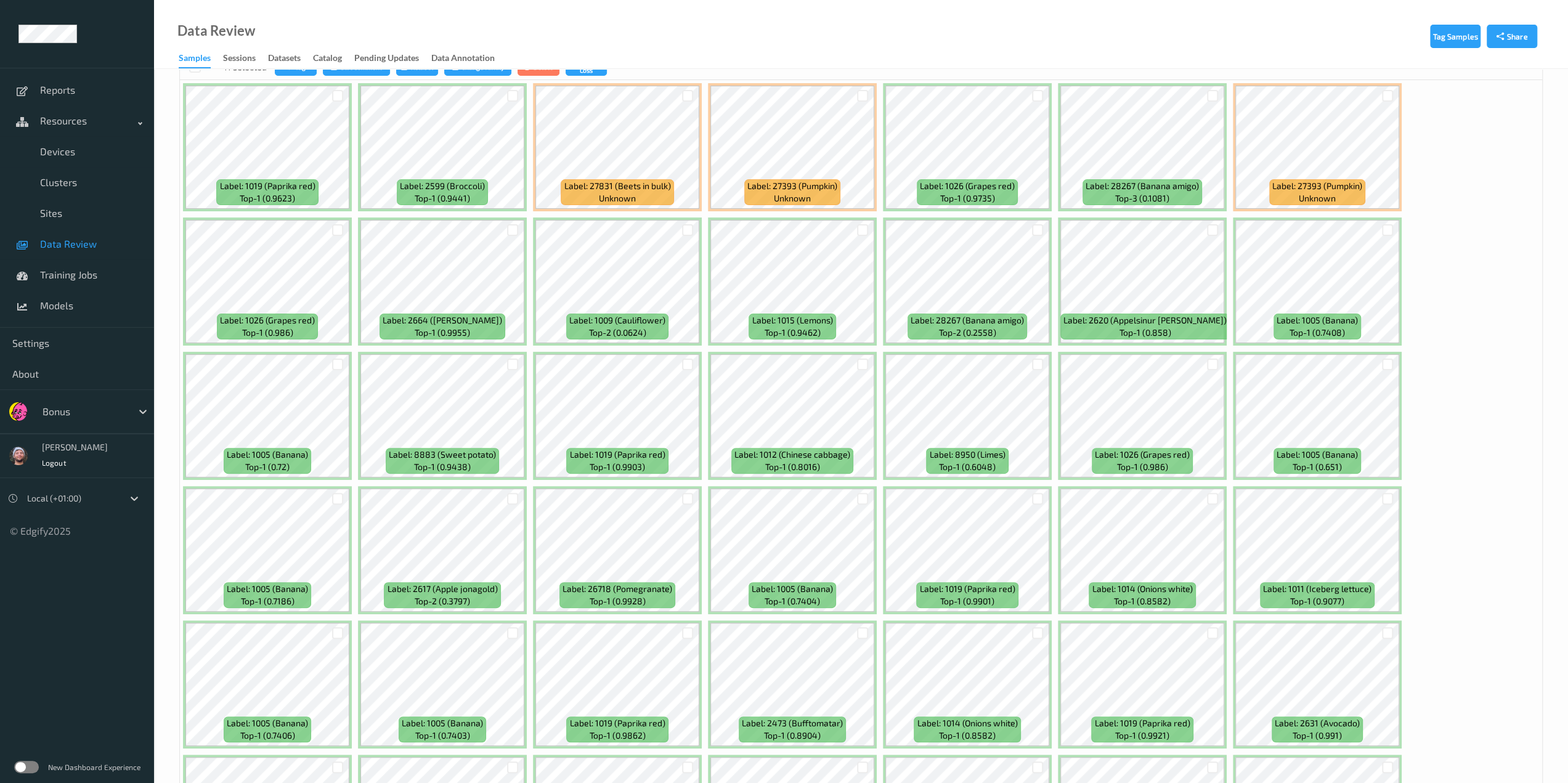
scroll to position [369, 0]
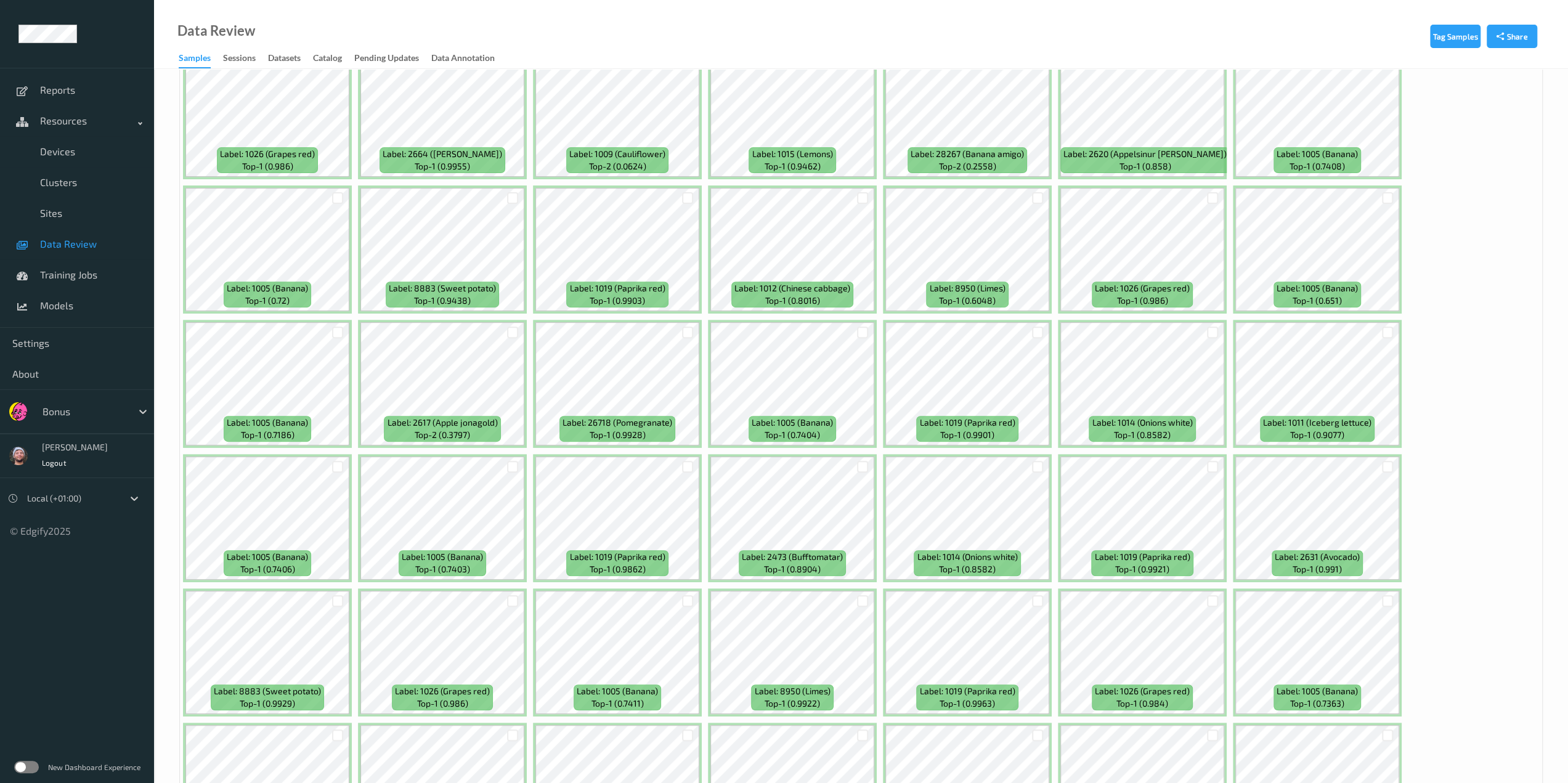
click at [829, 203] on div at bounding box center [1038, 198] width 23 height 21
click at [829, 199] on div at bounding box center [1038, 198] width 12 height 12
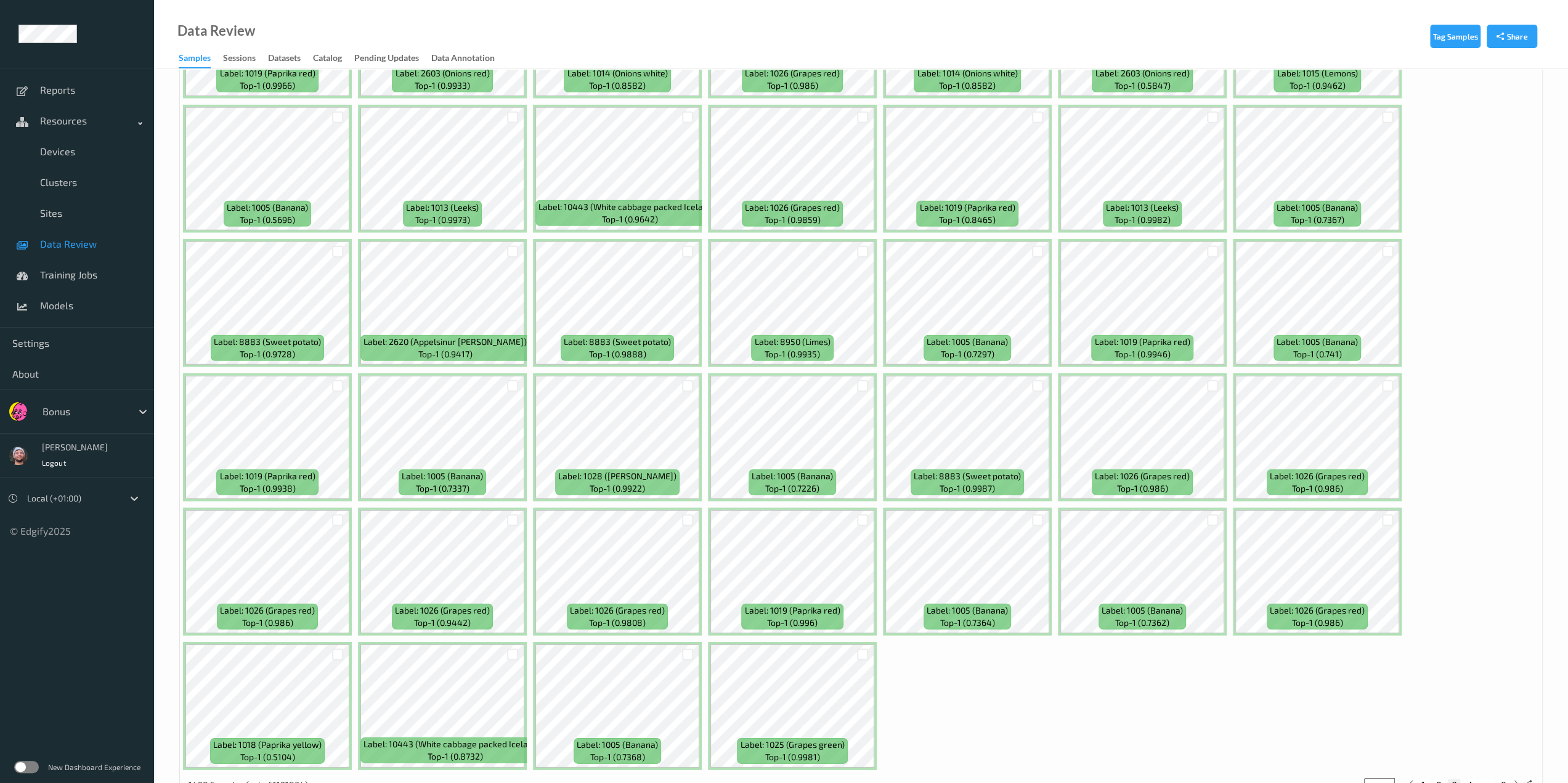
scroll to position [3443, 0]
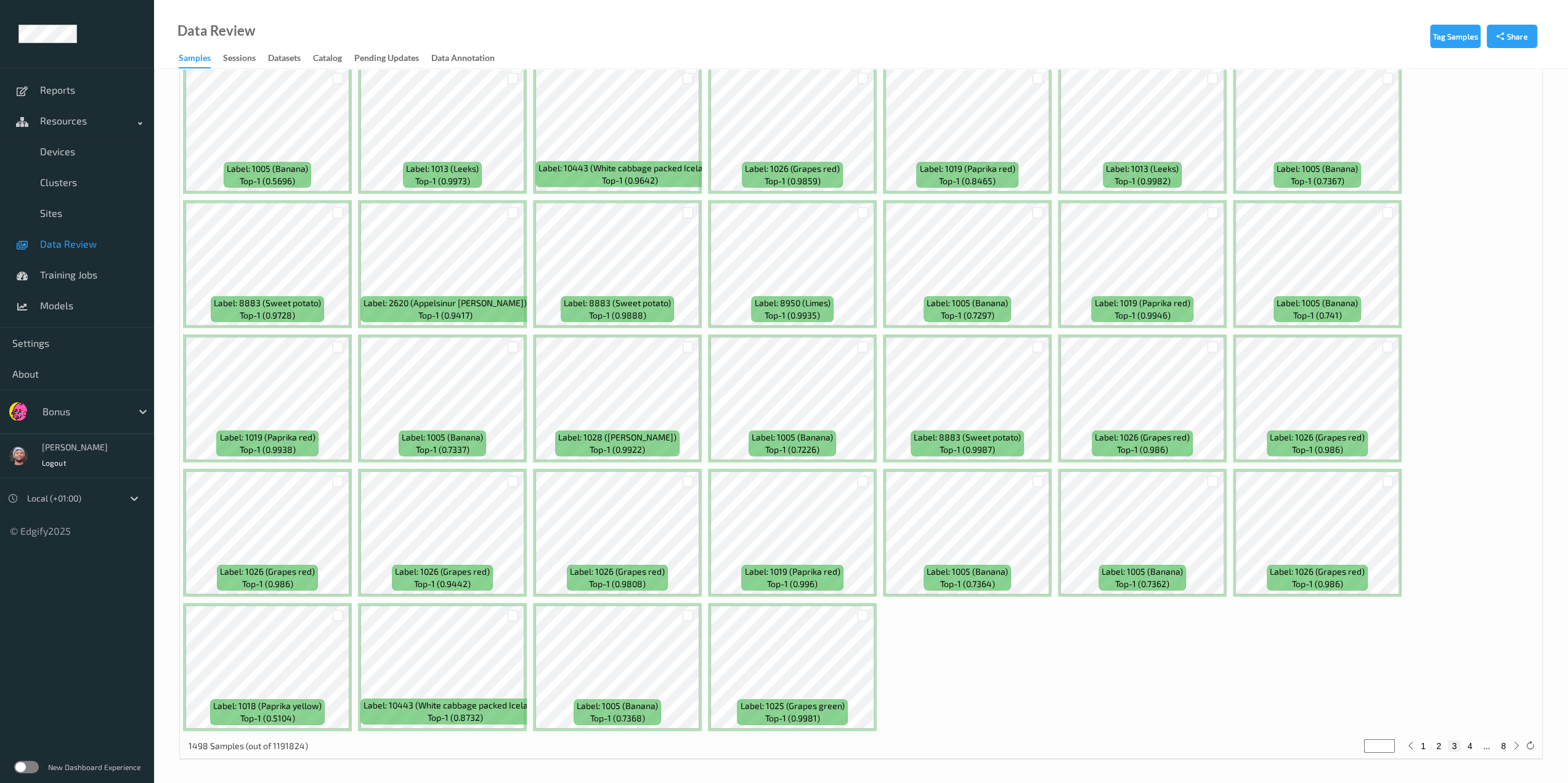
click at [829, 686] on button "4" at bounding box center [1470, 746] width 13 height 11
type input "*"
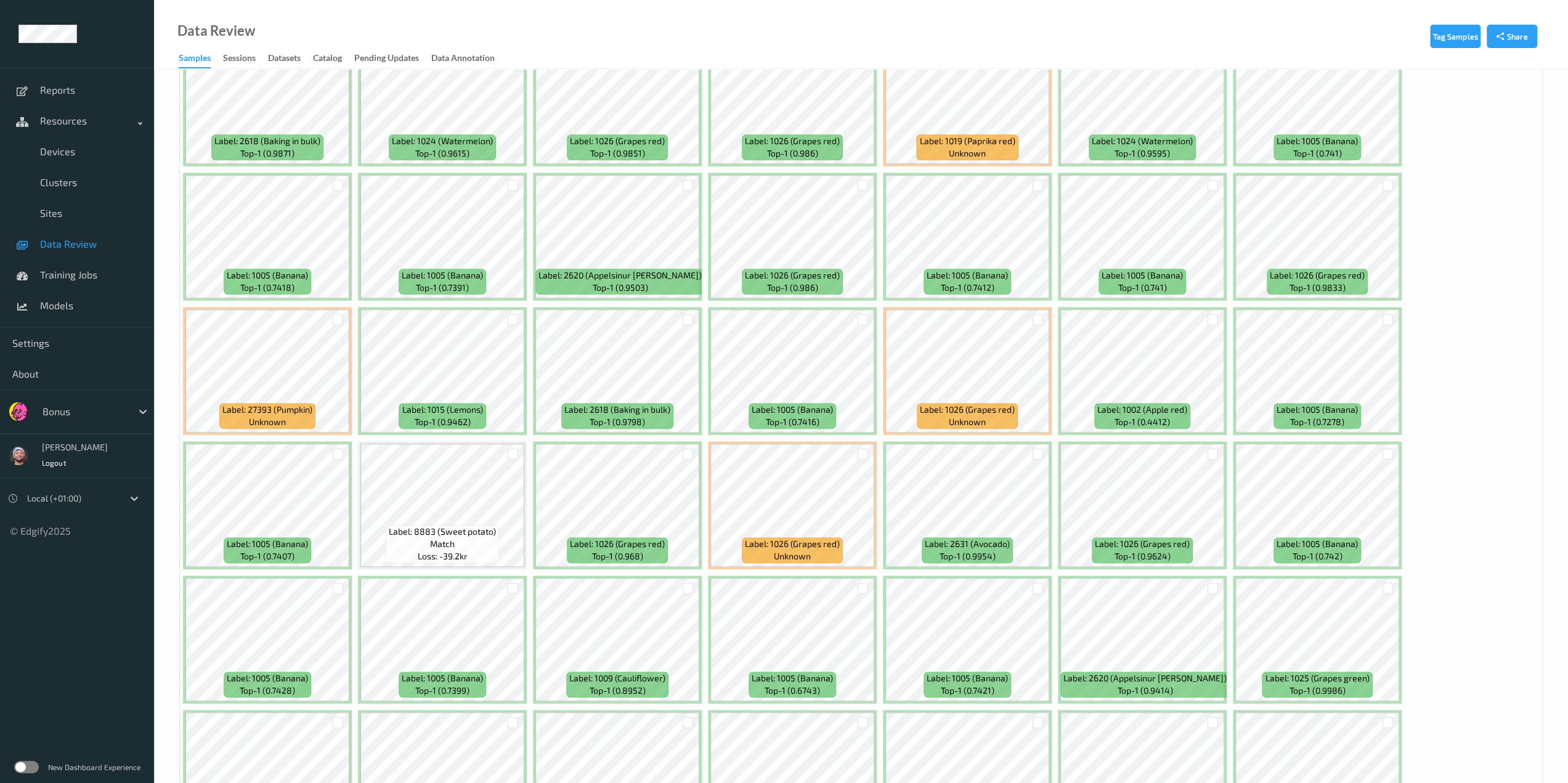
scroll to position [1601, 0]
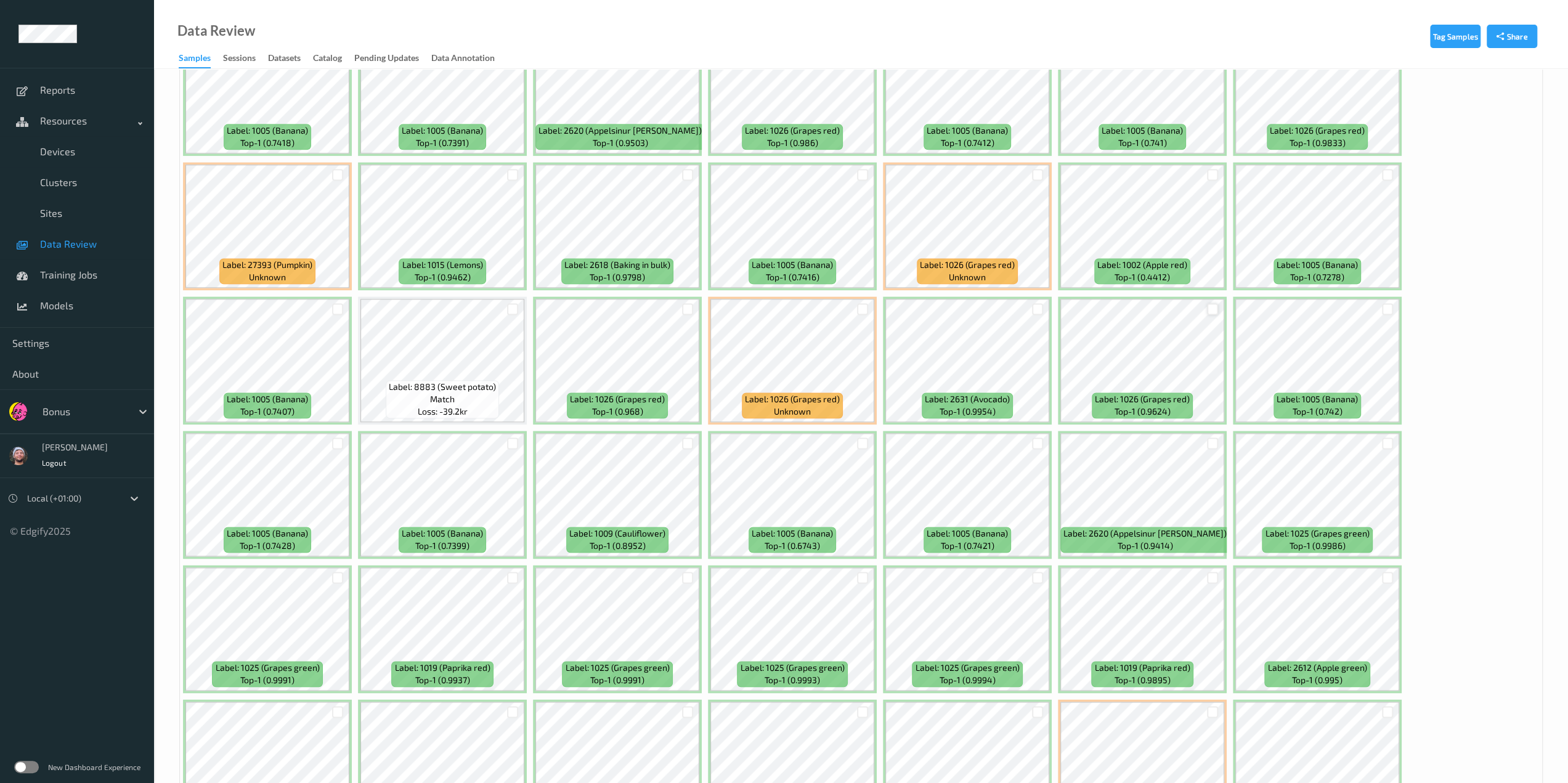
click at [829, 308] on div at bounding box center [1212, 308] width 12 height 12
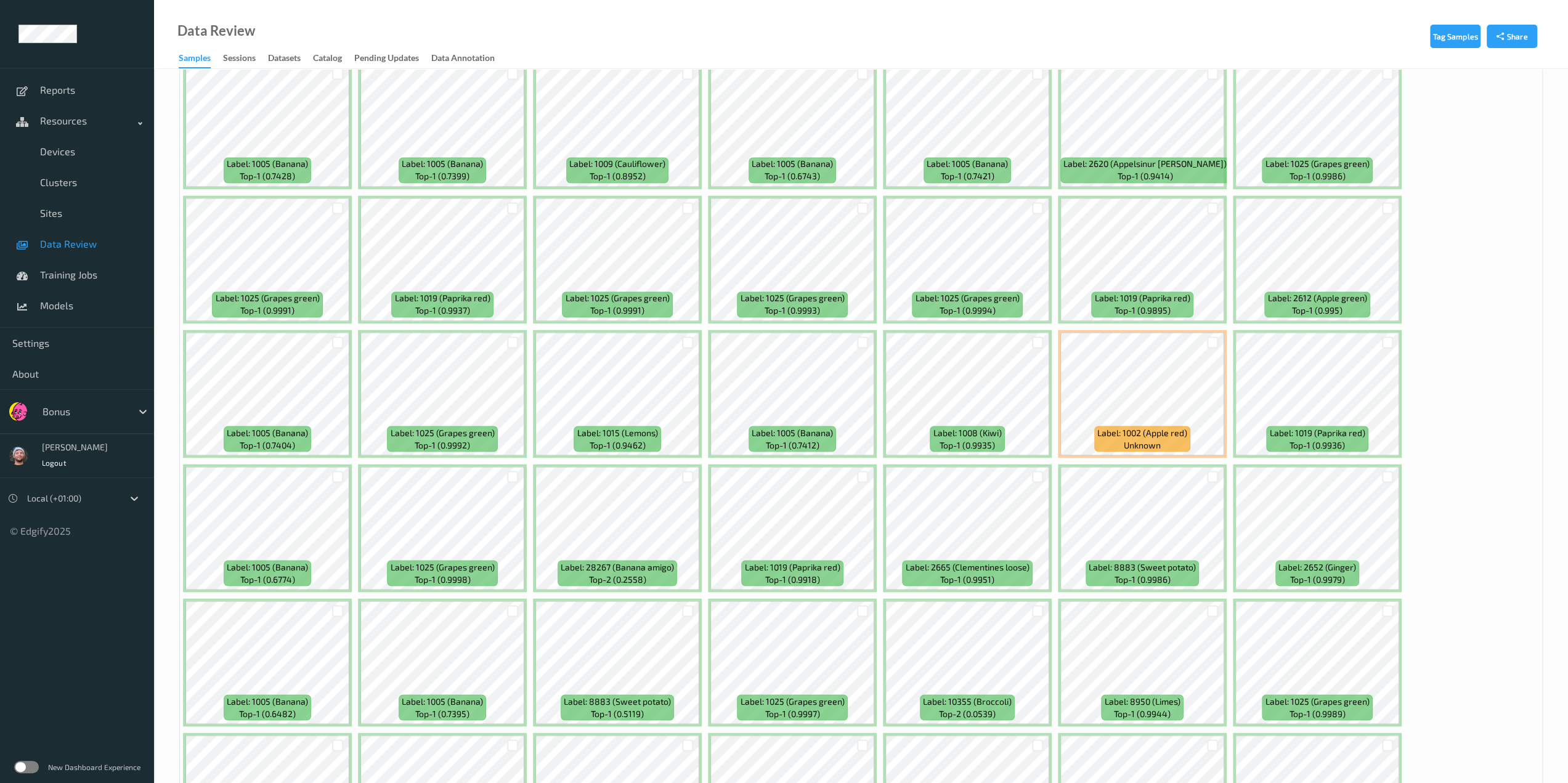
scroll to position [2341, 0]
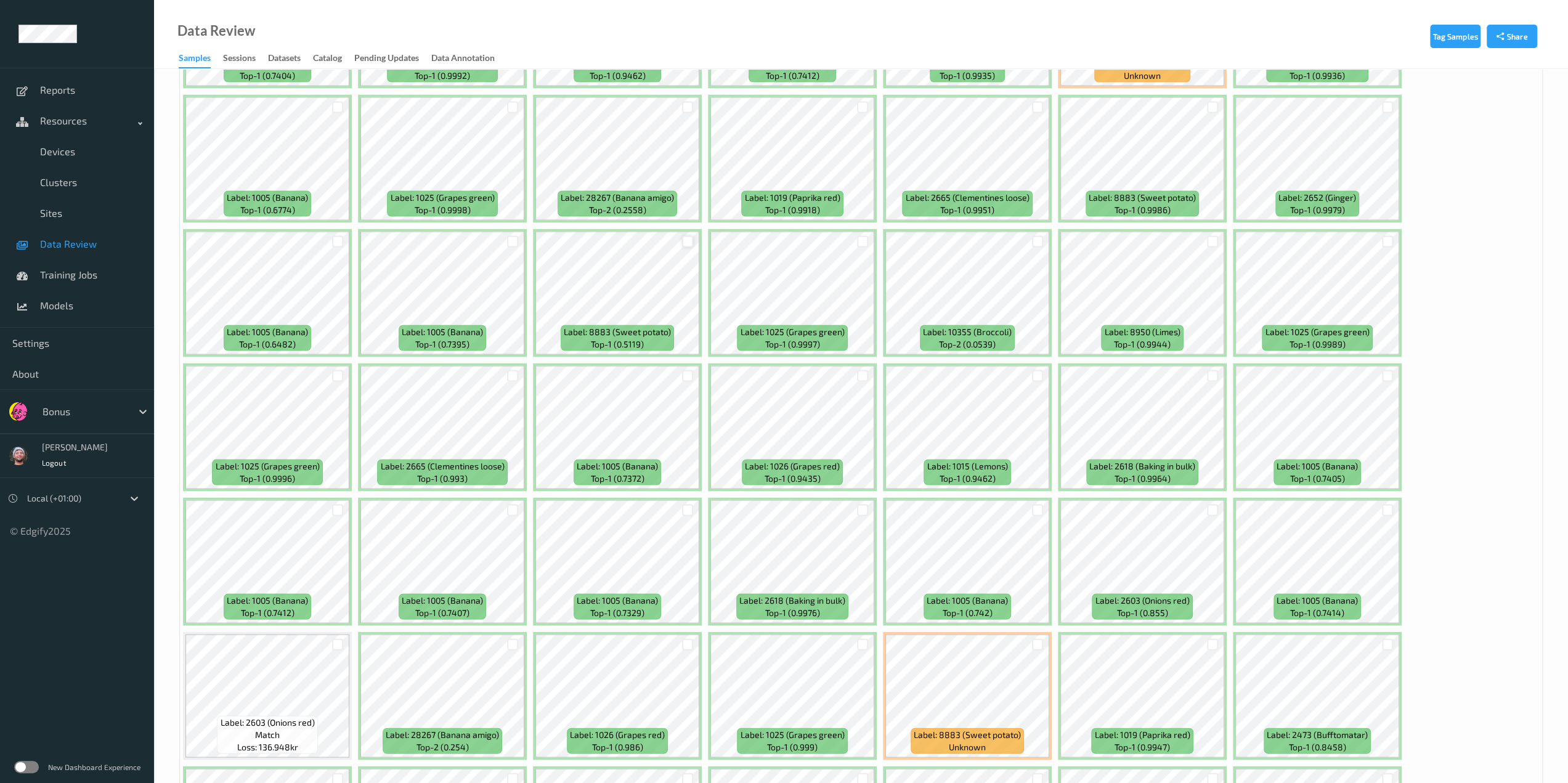
click at [684, 238] on div at bounding box center [688, 241] width 12 height 12
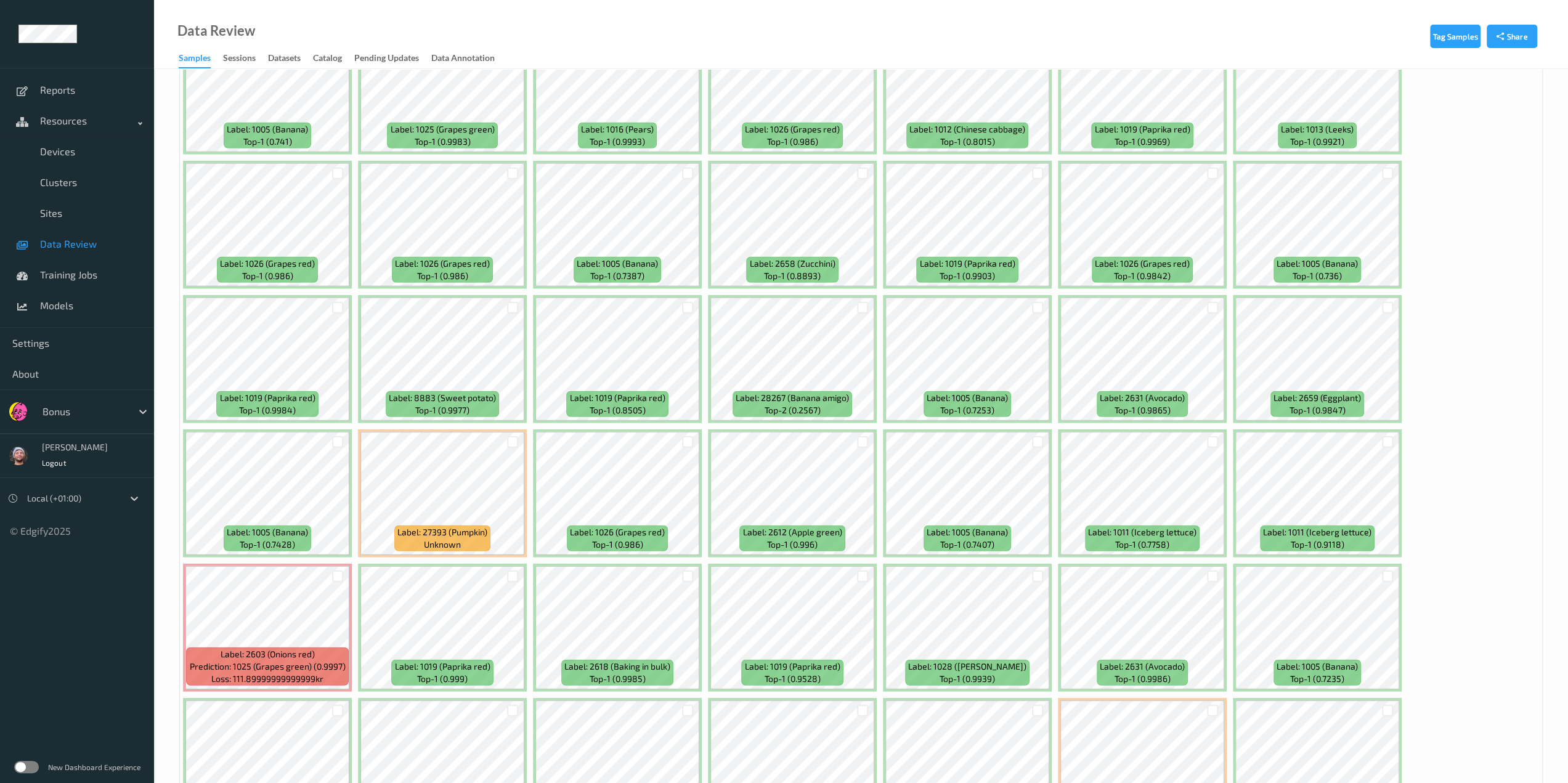
scroll to position [3443, 0]
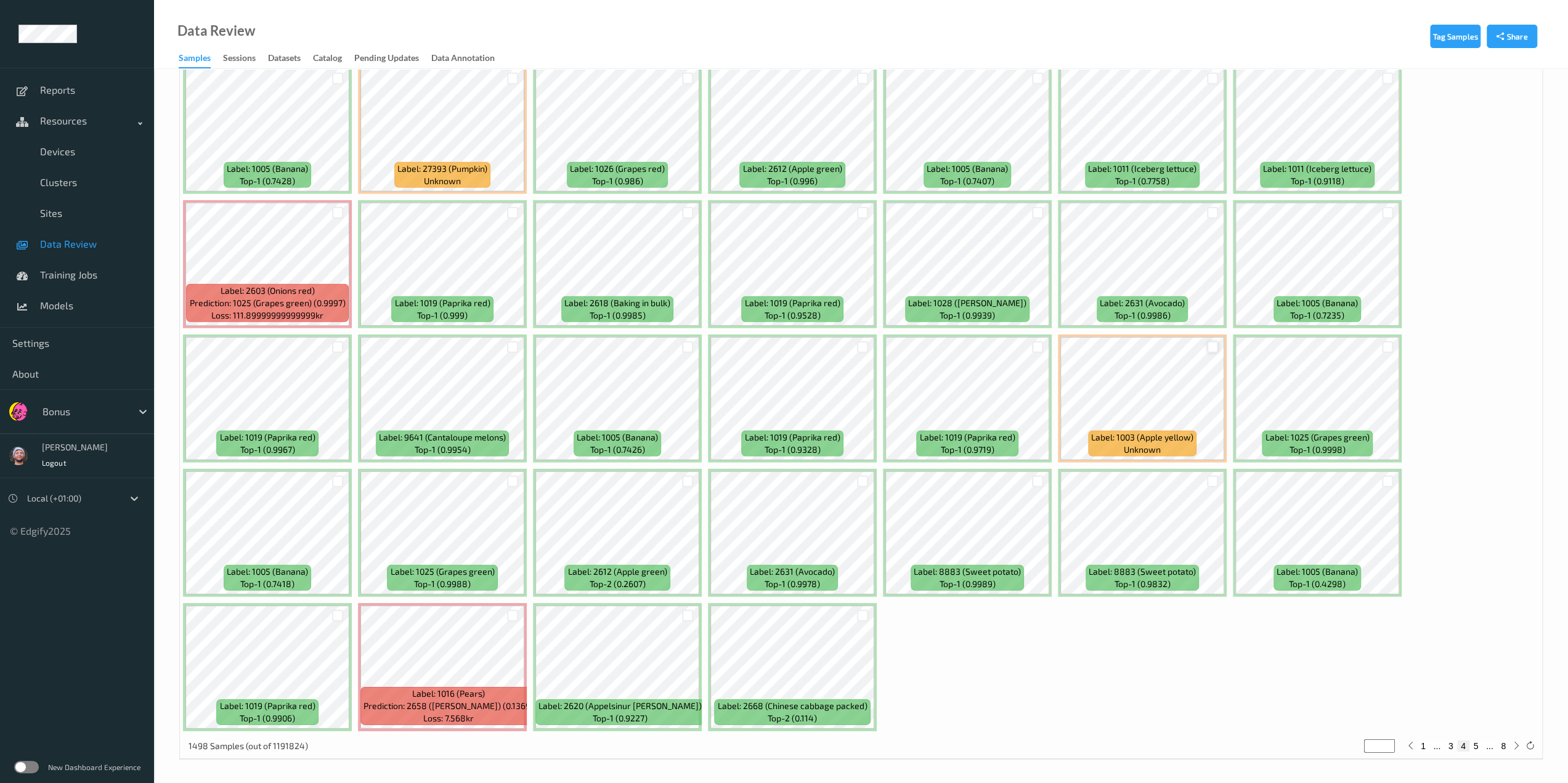
click at [829, 348] on div at bounding box center [1212, 347] width 12 height 12
click at [829, 209] on div at bounding box center [1212, 212] width 12 height 12
click at [829, 686] on div "1 ... 3 4 5 ... 8" at bounding box center [1464, 745] width 120 height 13
click at [829, 686] on button "5" at bounding box center [1475, 746] width 13 height 11
type input "*"
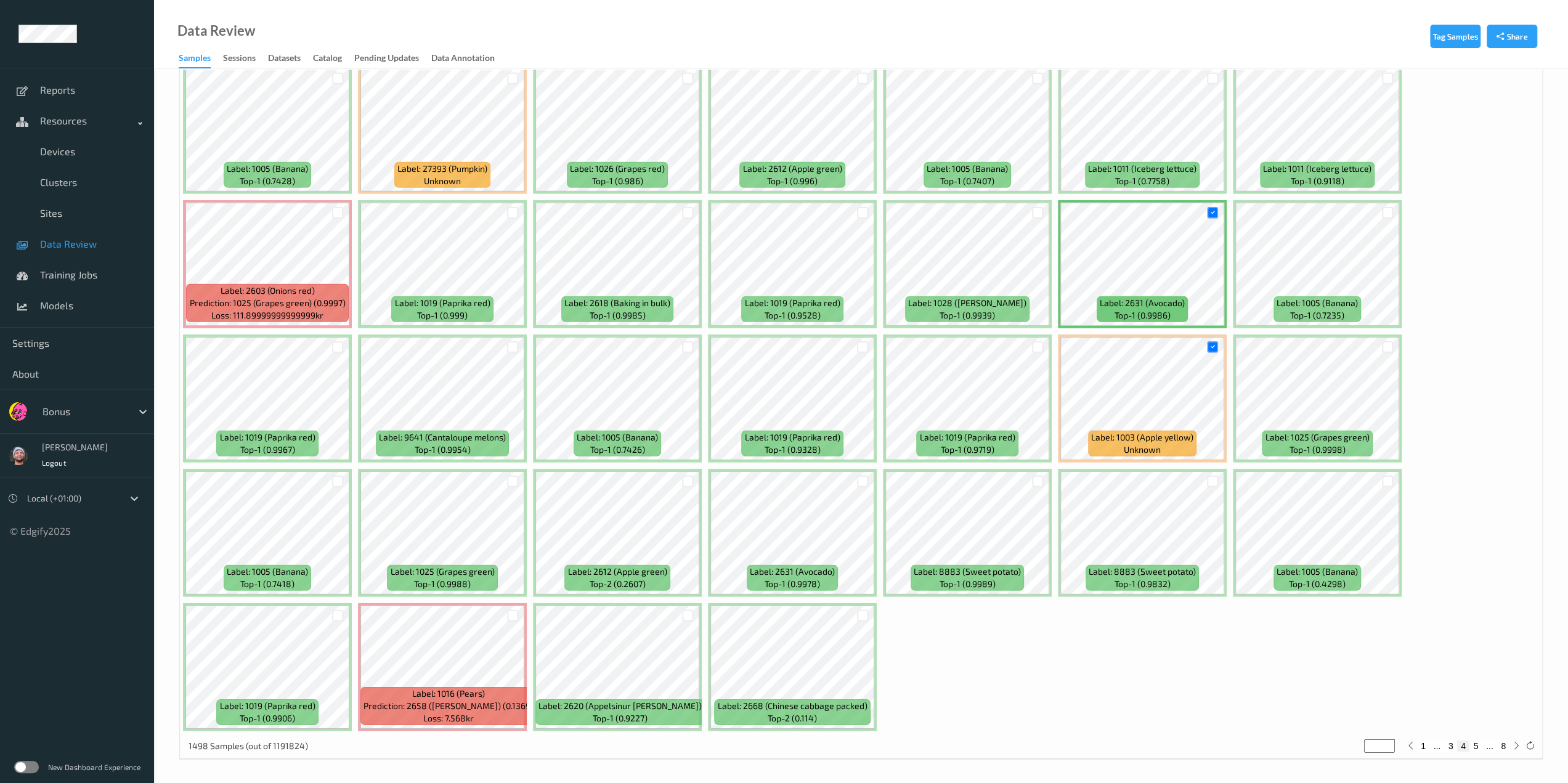
type input "*"
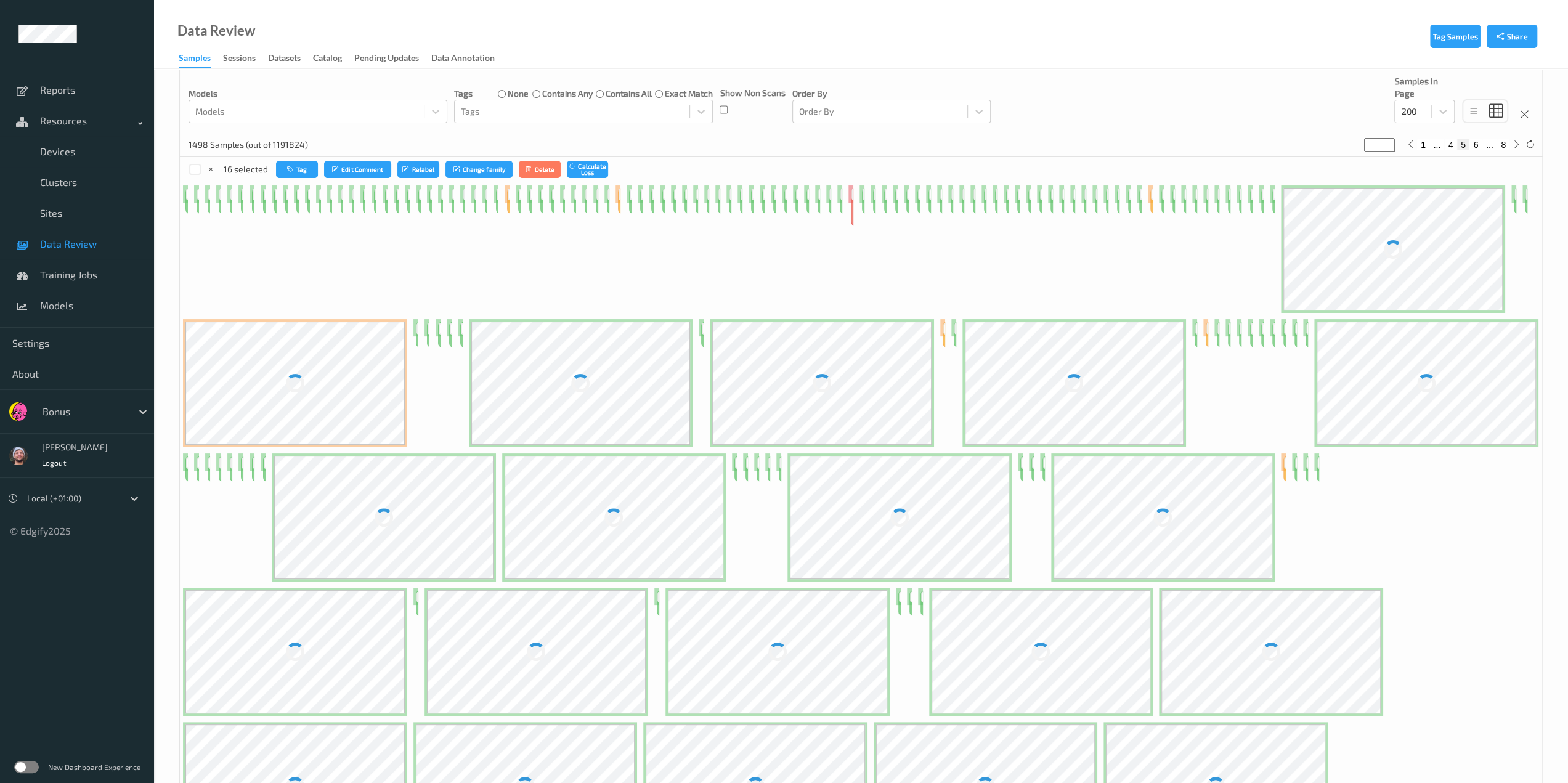
scroll to position [0, 0]
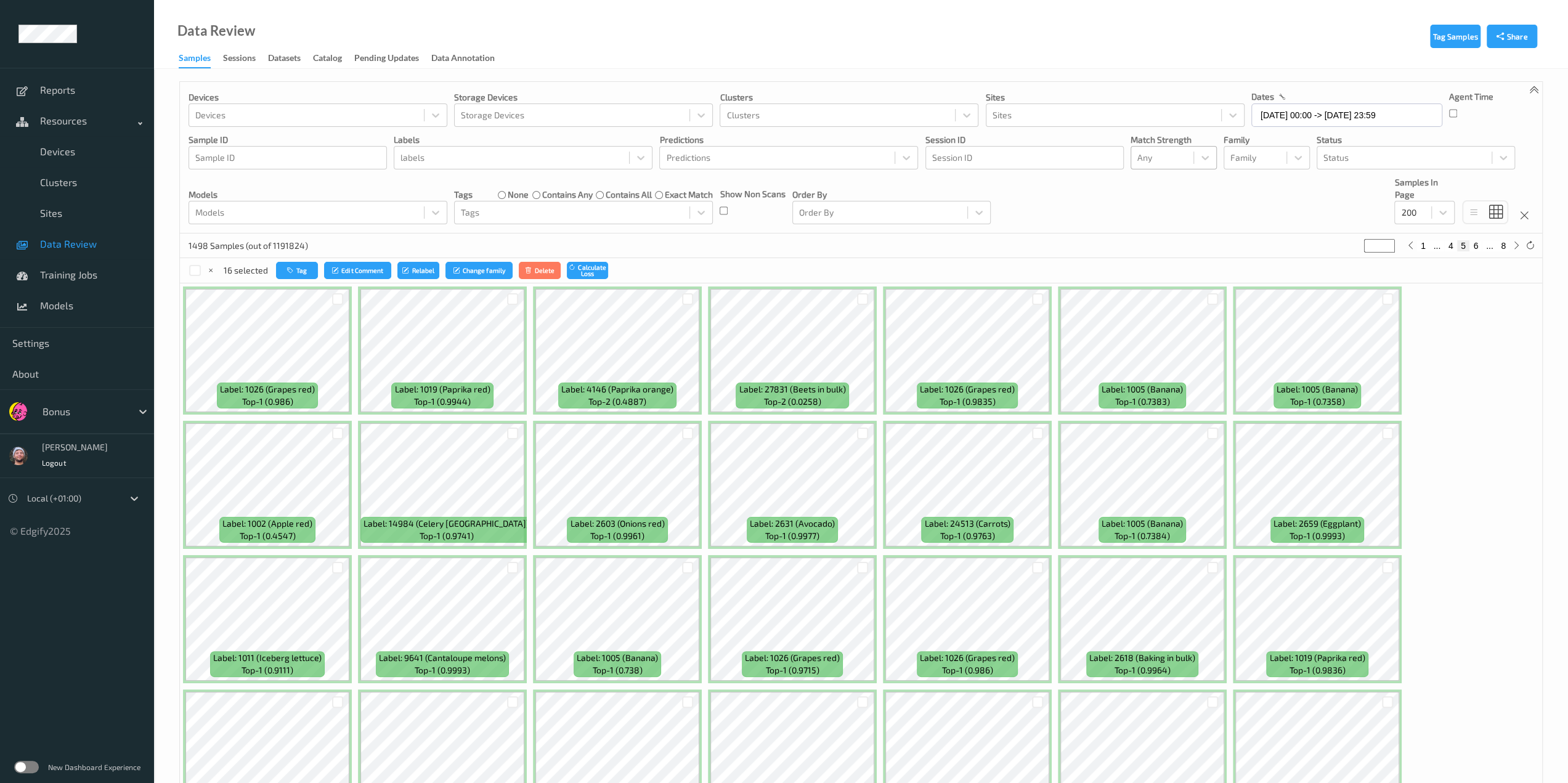
click at [684, 262] on div "16 selected Tag Edit Comment Relabel Change family Delete Calculate Loss" at bounding box center [860, 270] width 1362 height 24
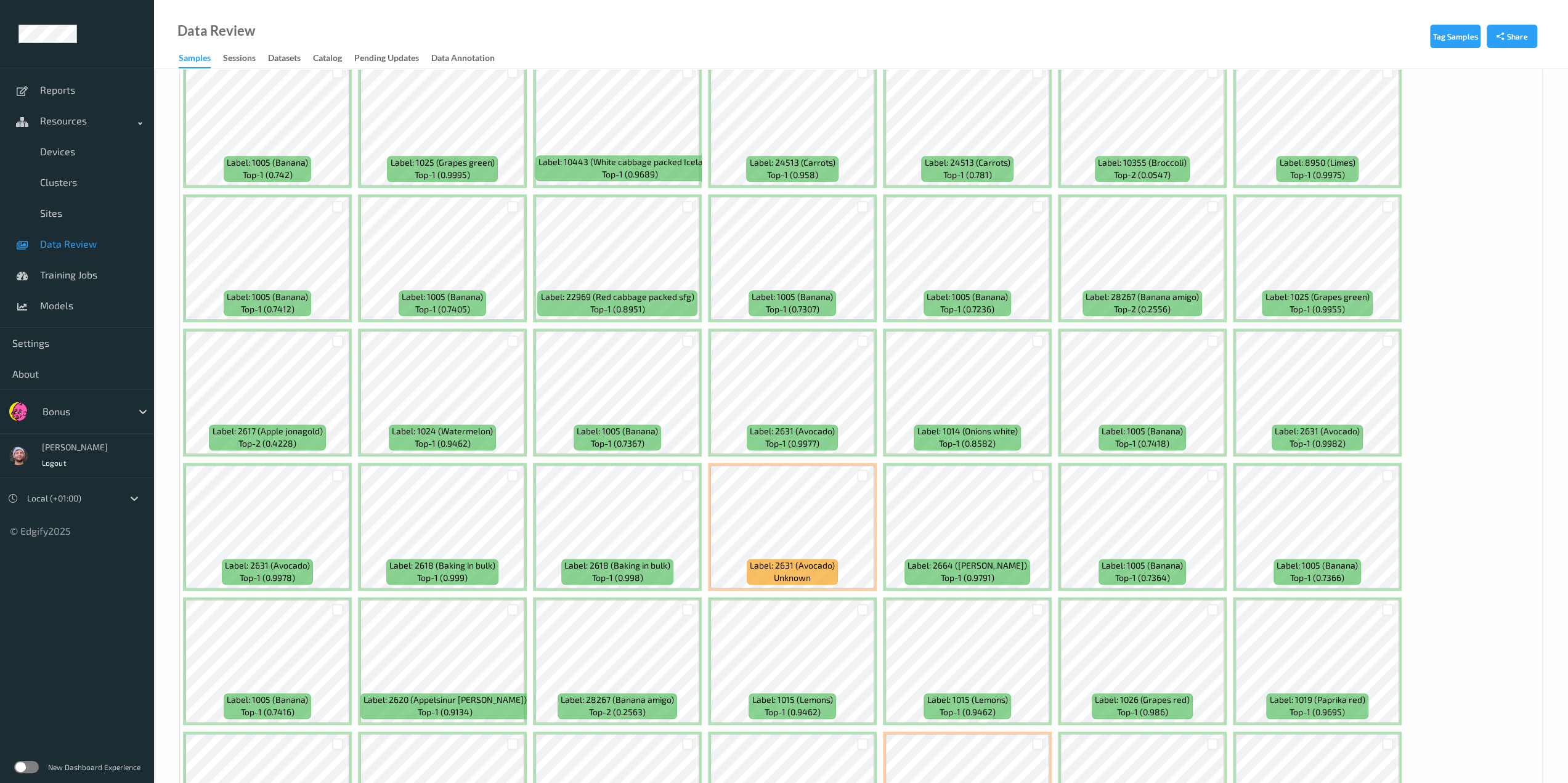
scroll to position [1417, 0]
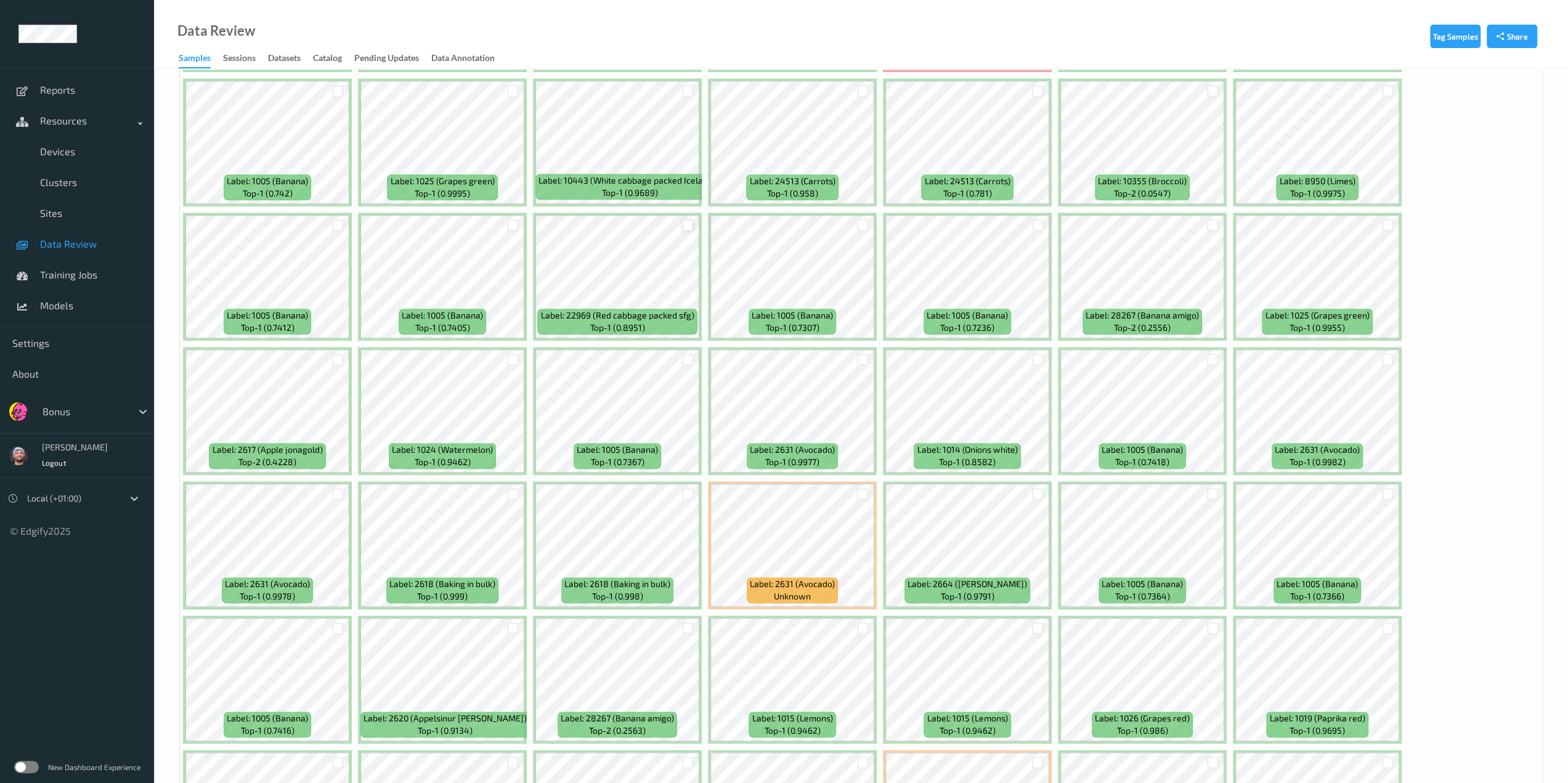
click at [689, 228] on div at bounding box center [688, 225] width 12 height 12
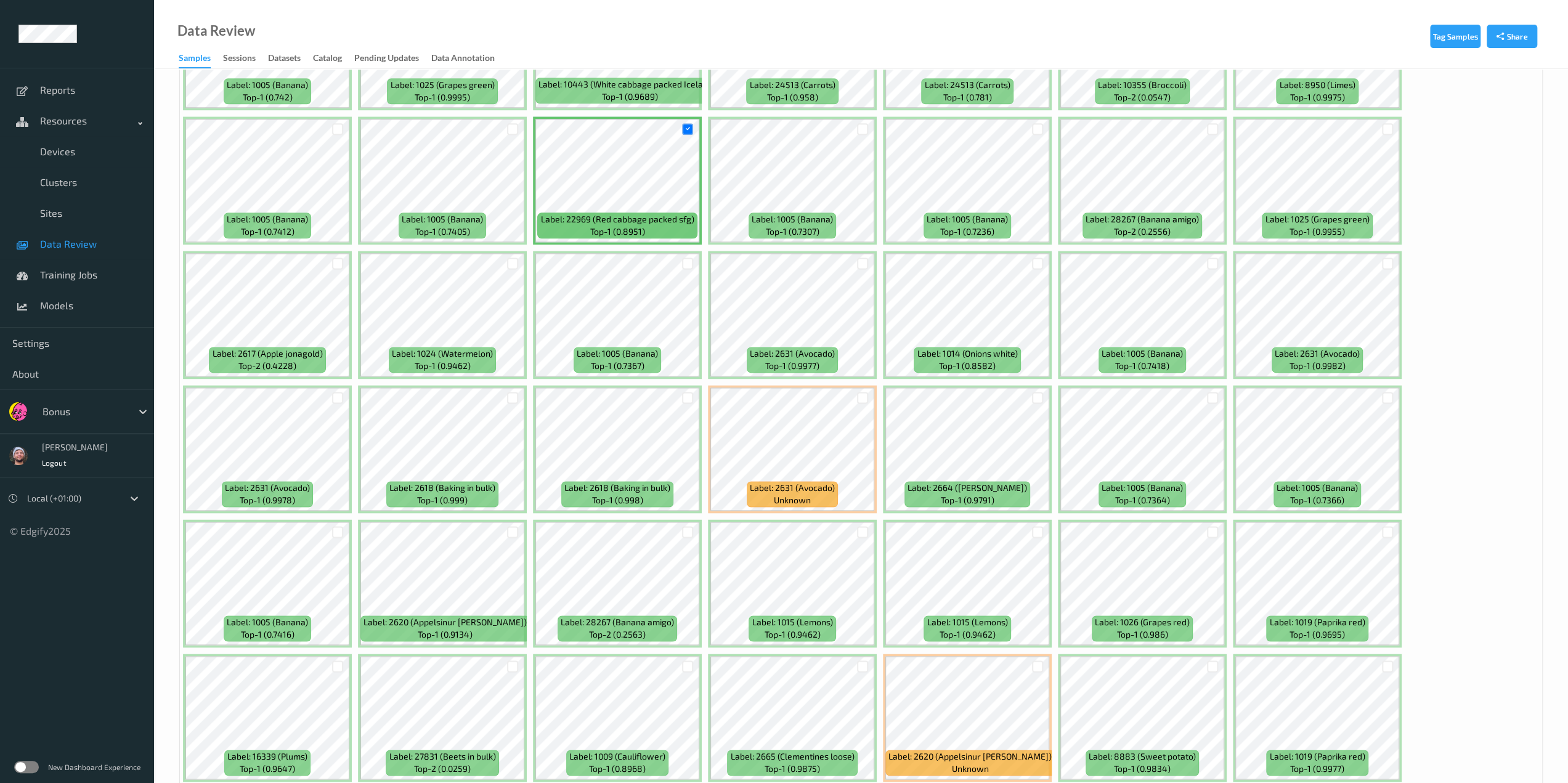
scroll to position [1601, 0]
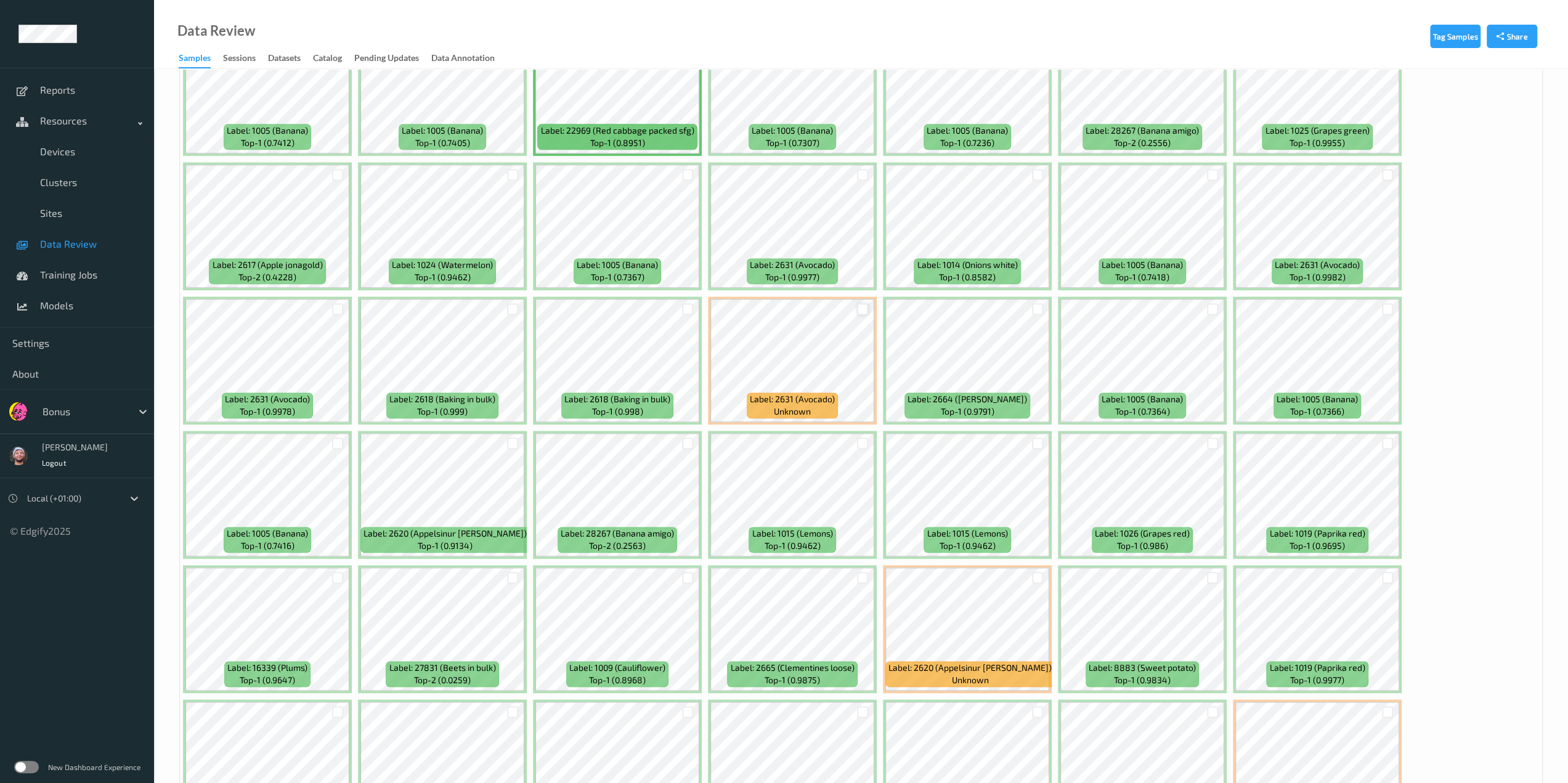
click at [829, 305] on div at bounding box center [862, 308] width 12 height 12
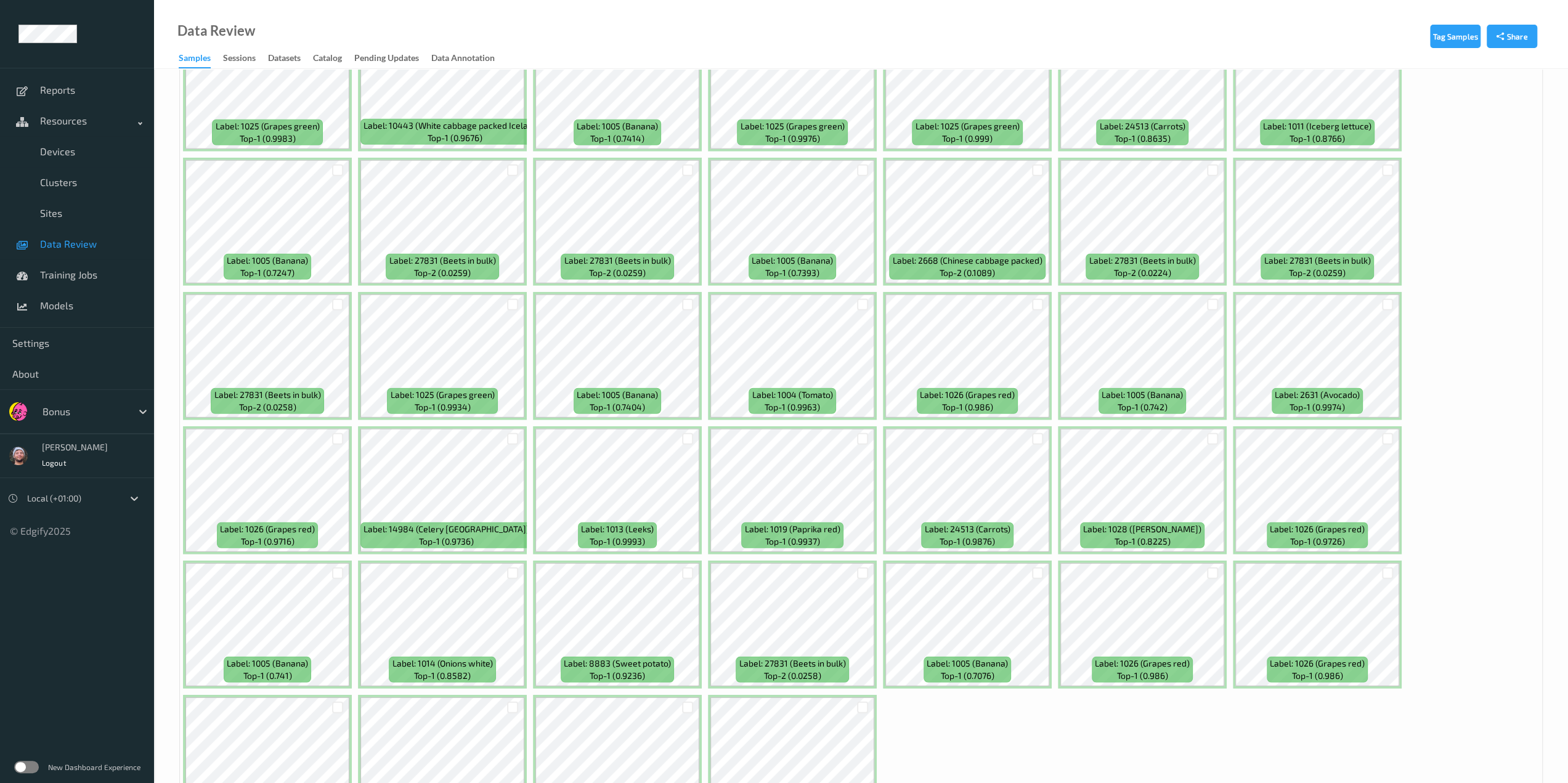
scroll to position [3443, 0]
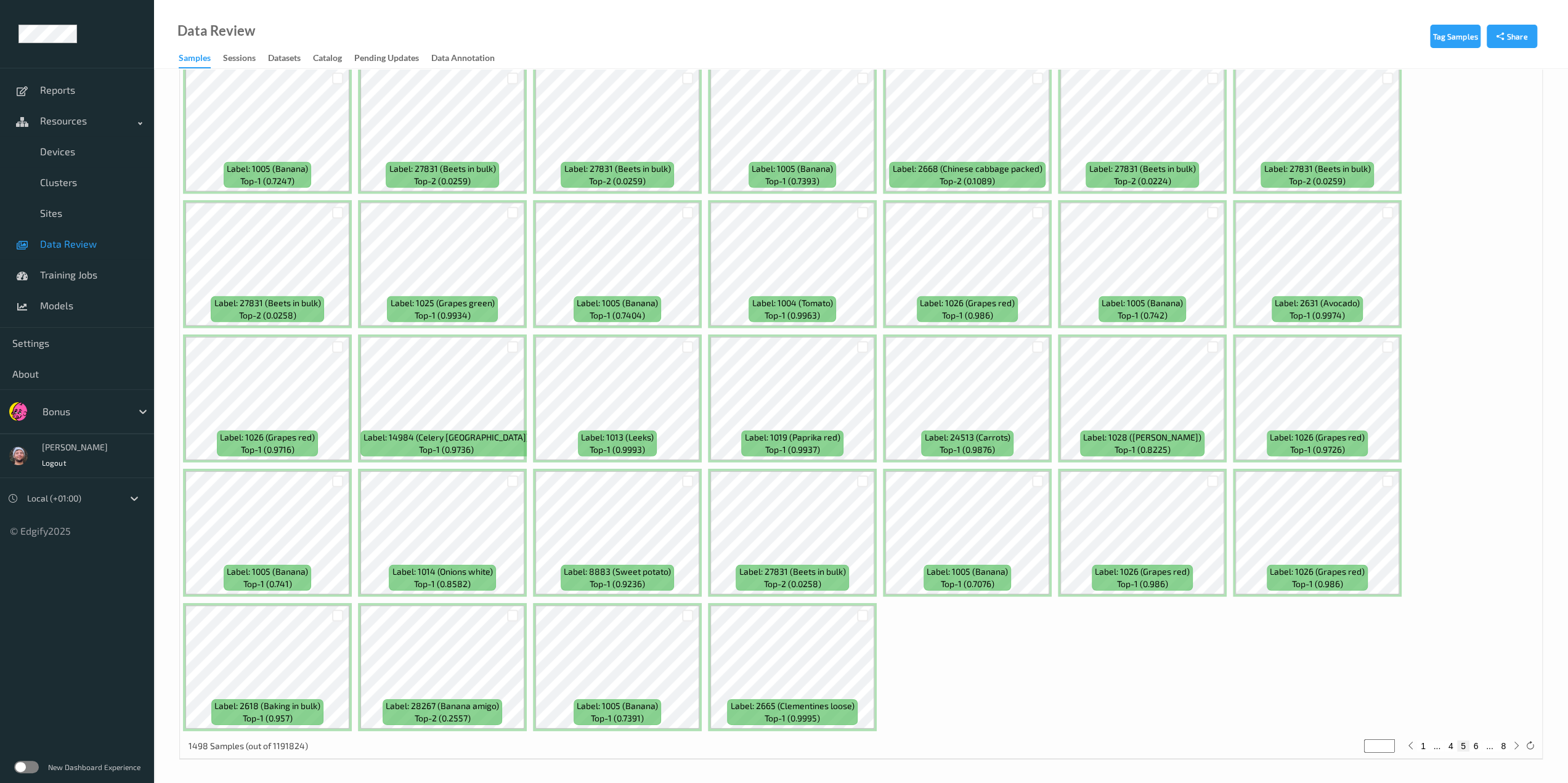
click at [829, 686] on button "6" at bounding box center [1475, 746] width 13 height 11
type input "*"
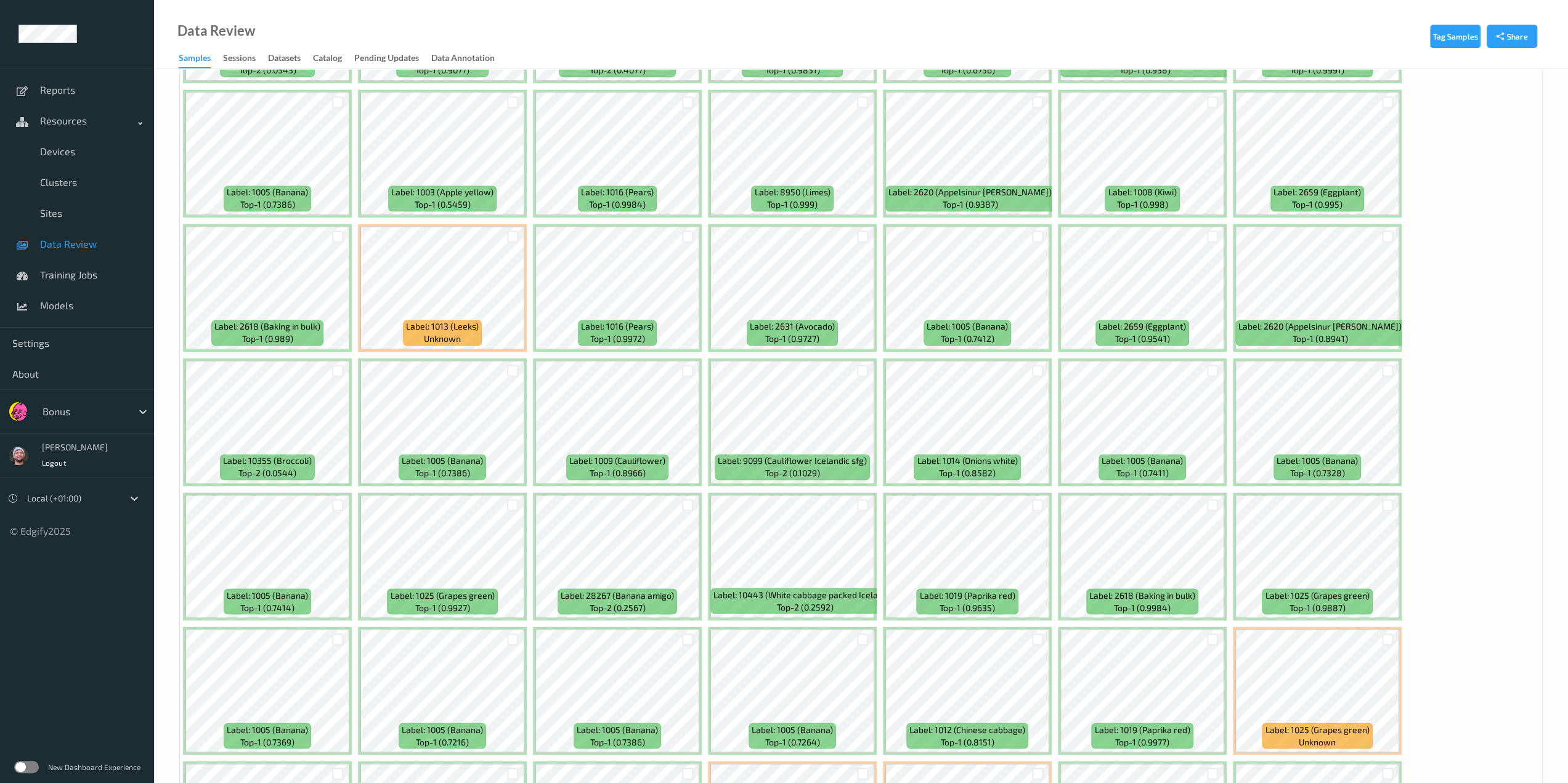
scroll to position [1786, 0]
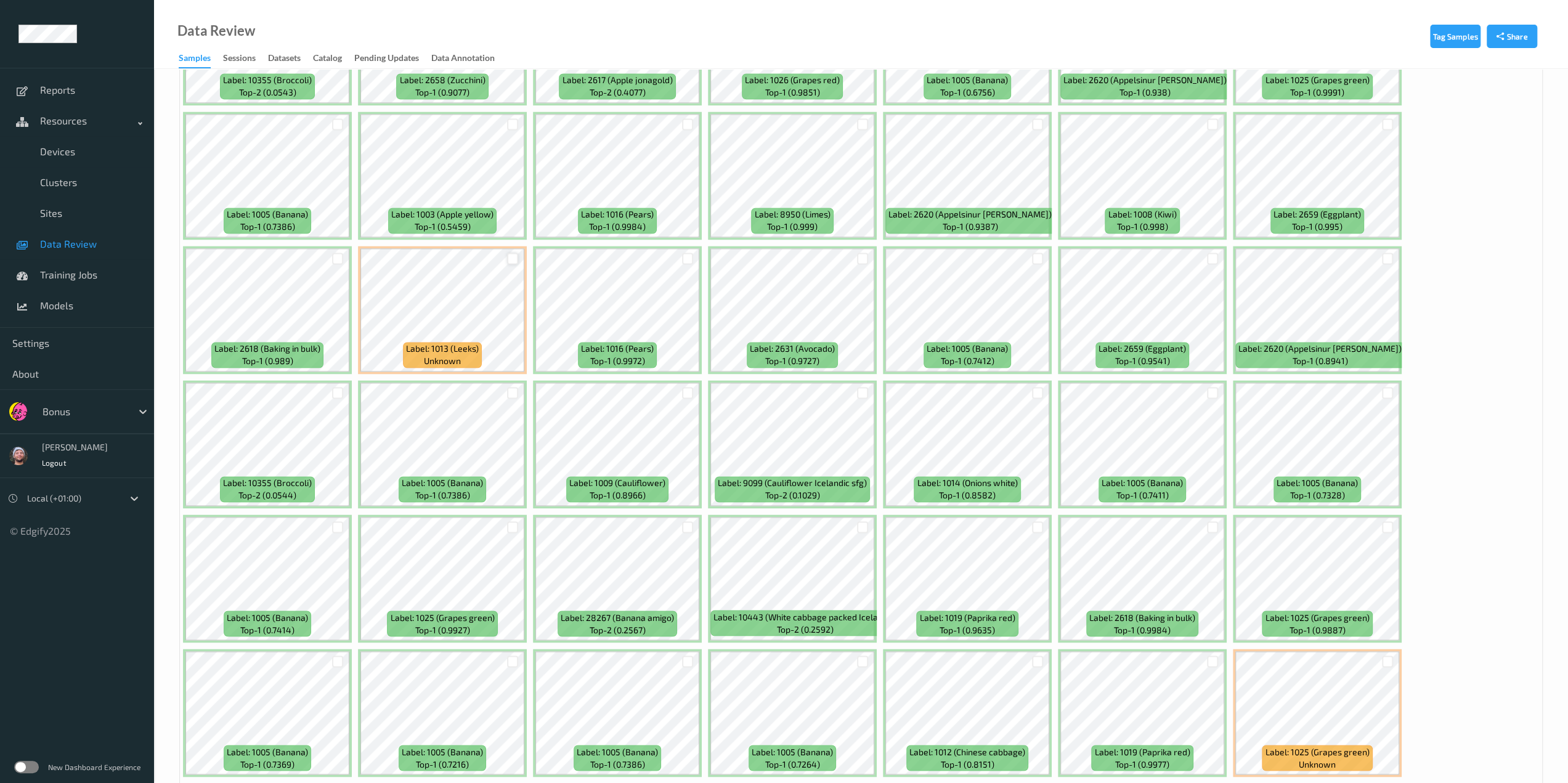
click at [512, 257] on div at bounding box center [512, 258] width 12 height 12
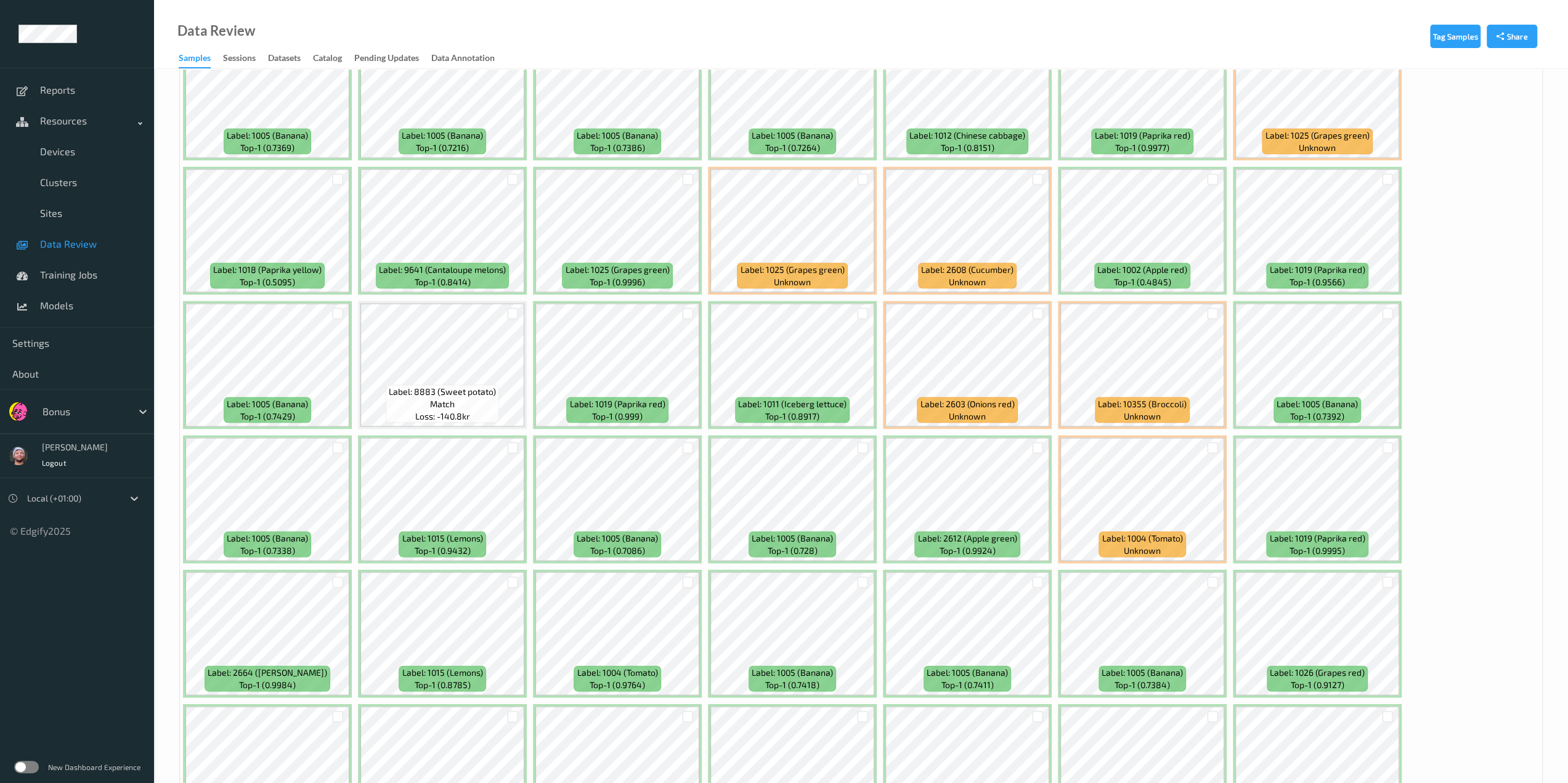
scroll to position [2710, 0]
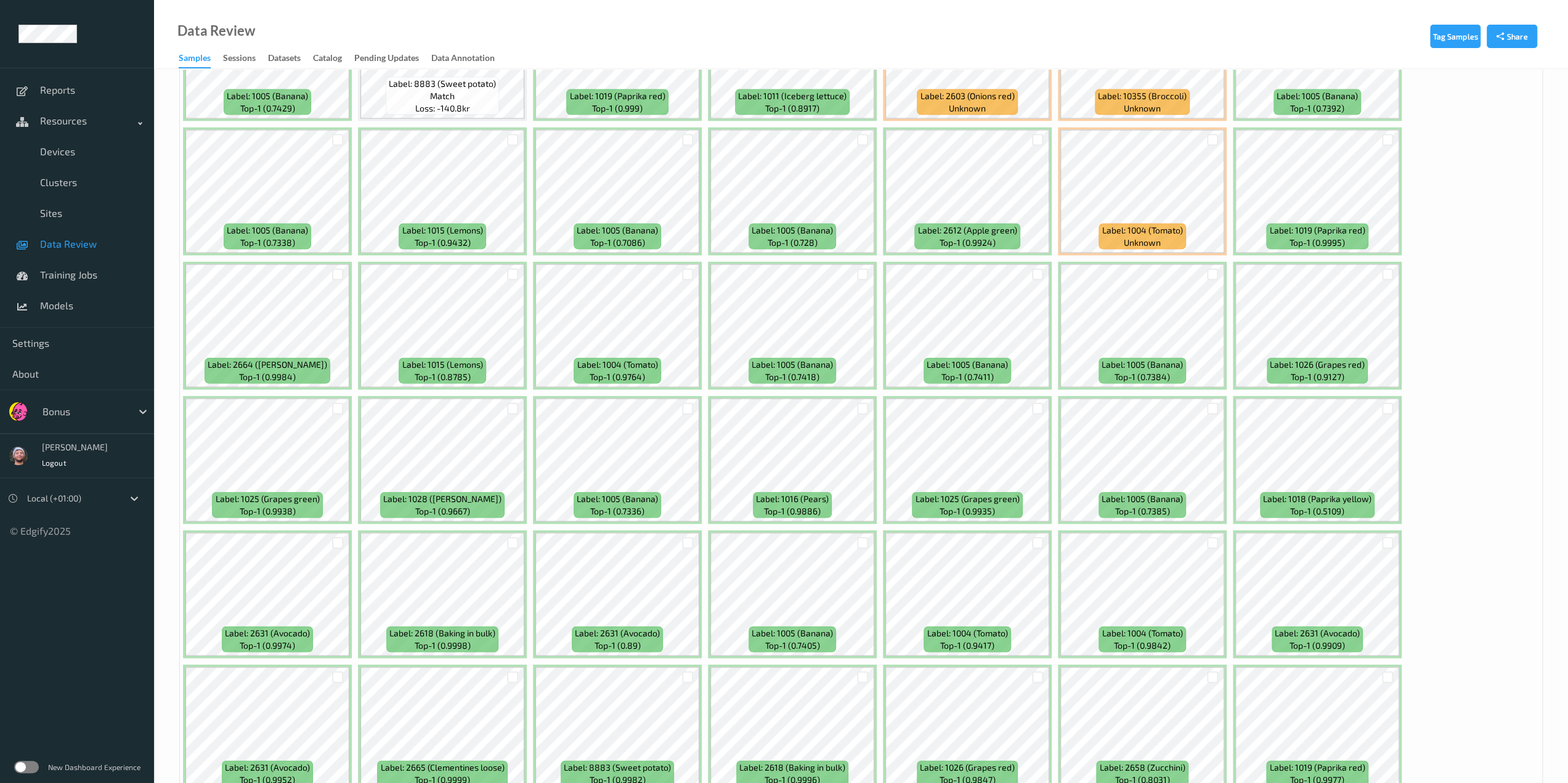
click at [519, 271] on div at bounding box center [512, 274] width 23 height 21
click at [515, 275] on div at bounding box center [512, 274] width 12 height 12
click at [513, 140] on div at bounding box center [512, 139] width 12 height 12
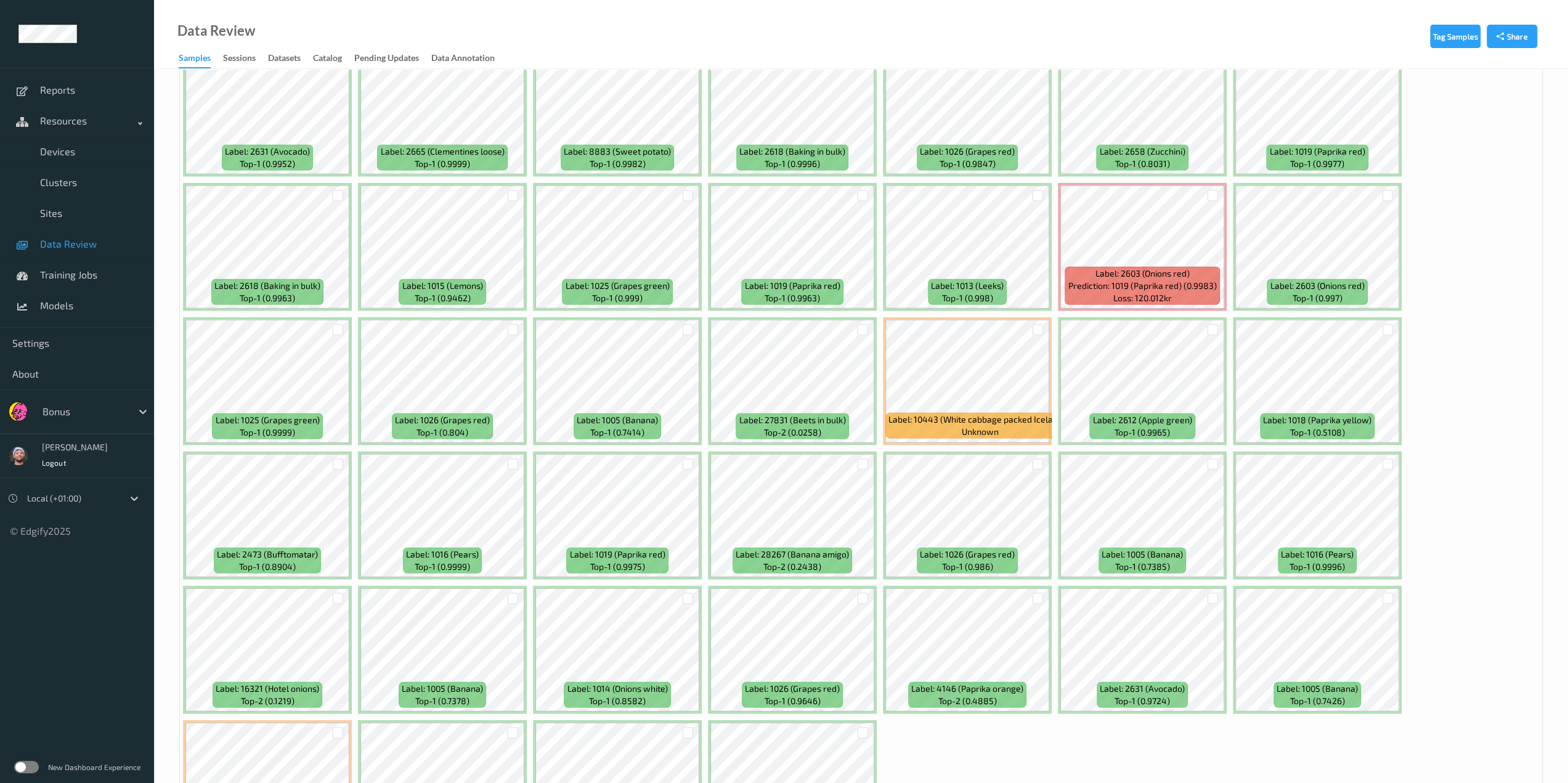
scroll to position [3443, 0]
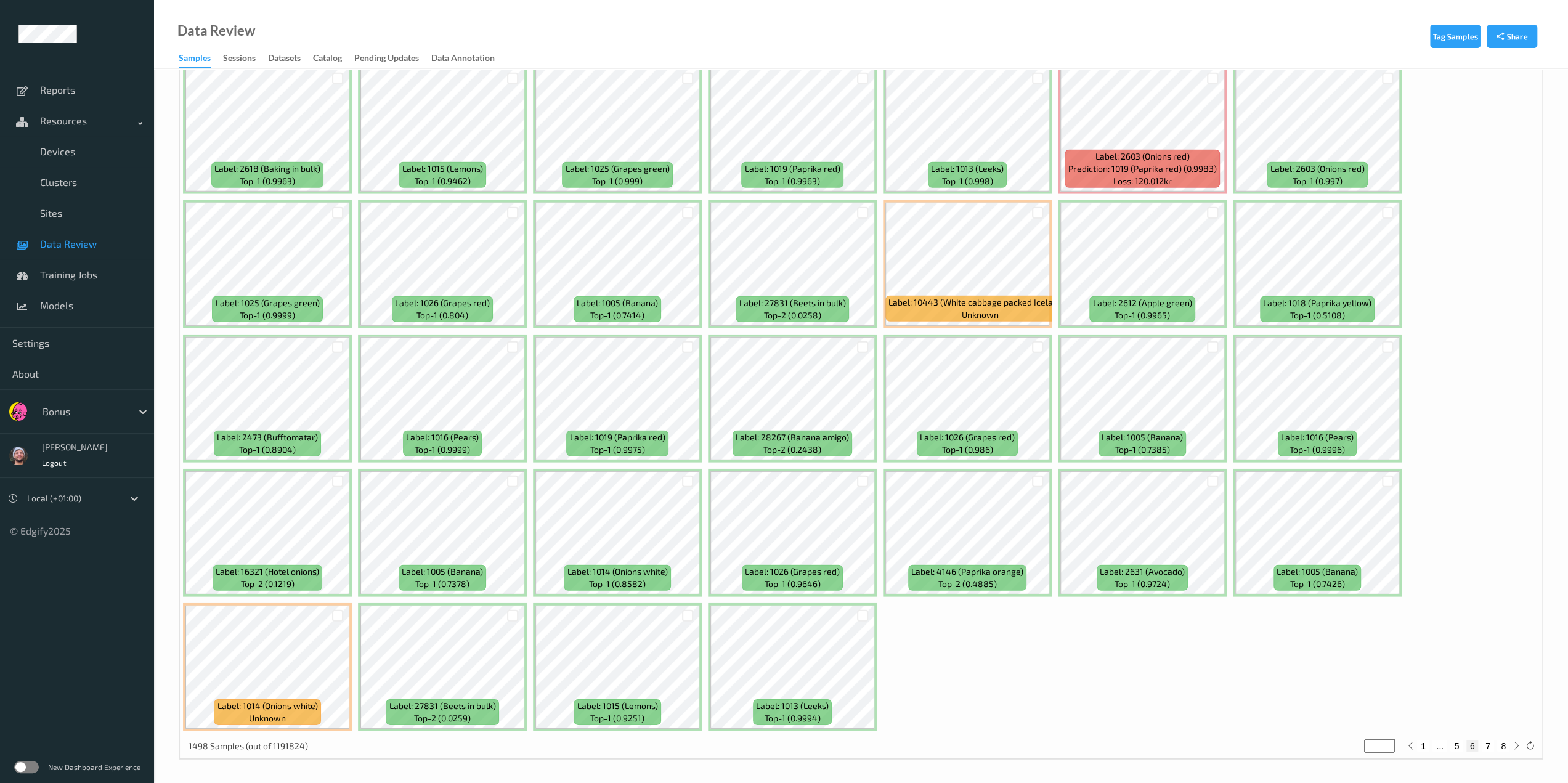
click at [829, 686] on button "7" at bounding box center [1488, 746] width 13 height 11
type input "*"
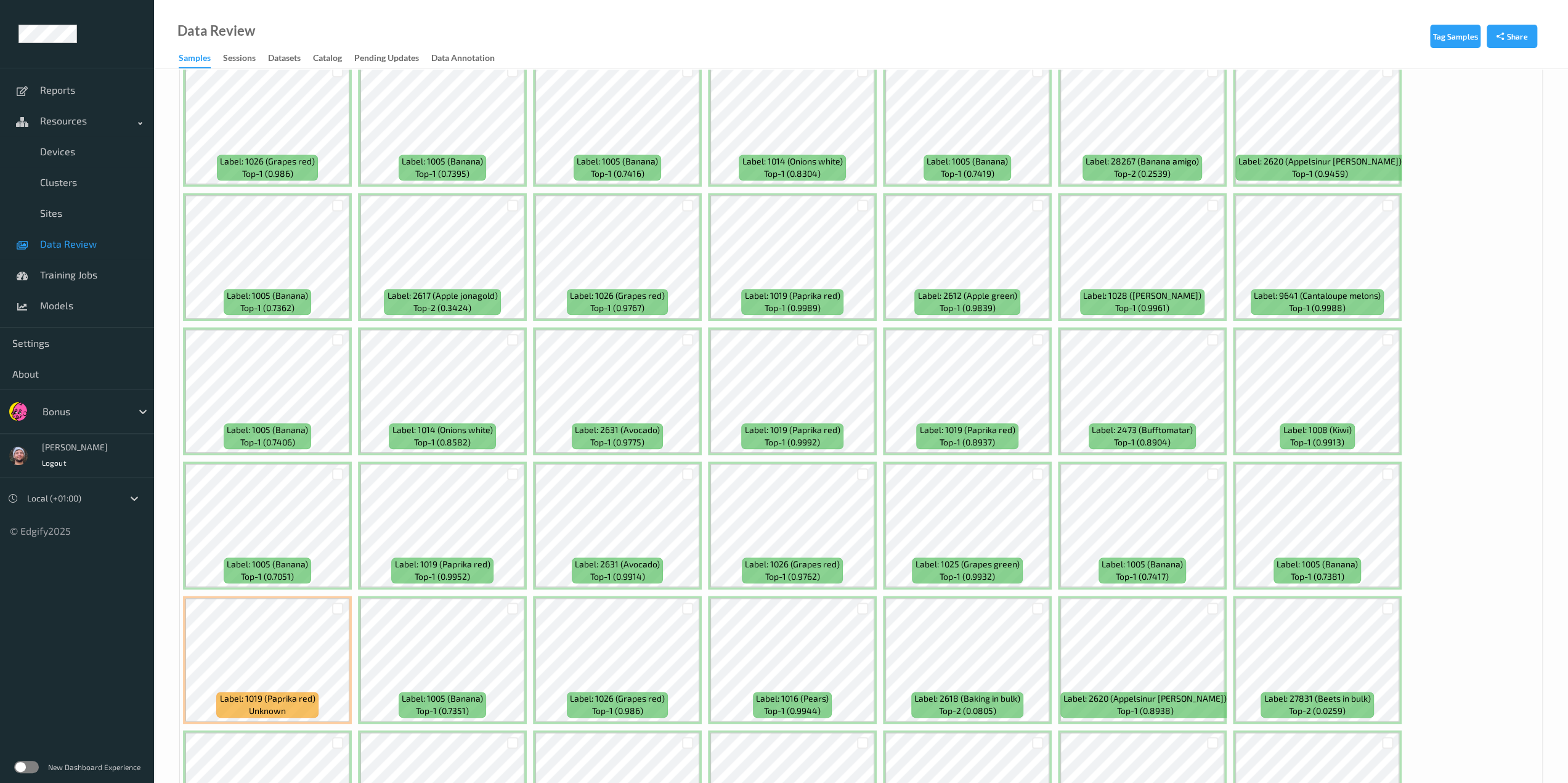
scroll to position [1170, 0]
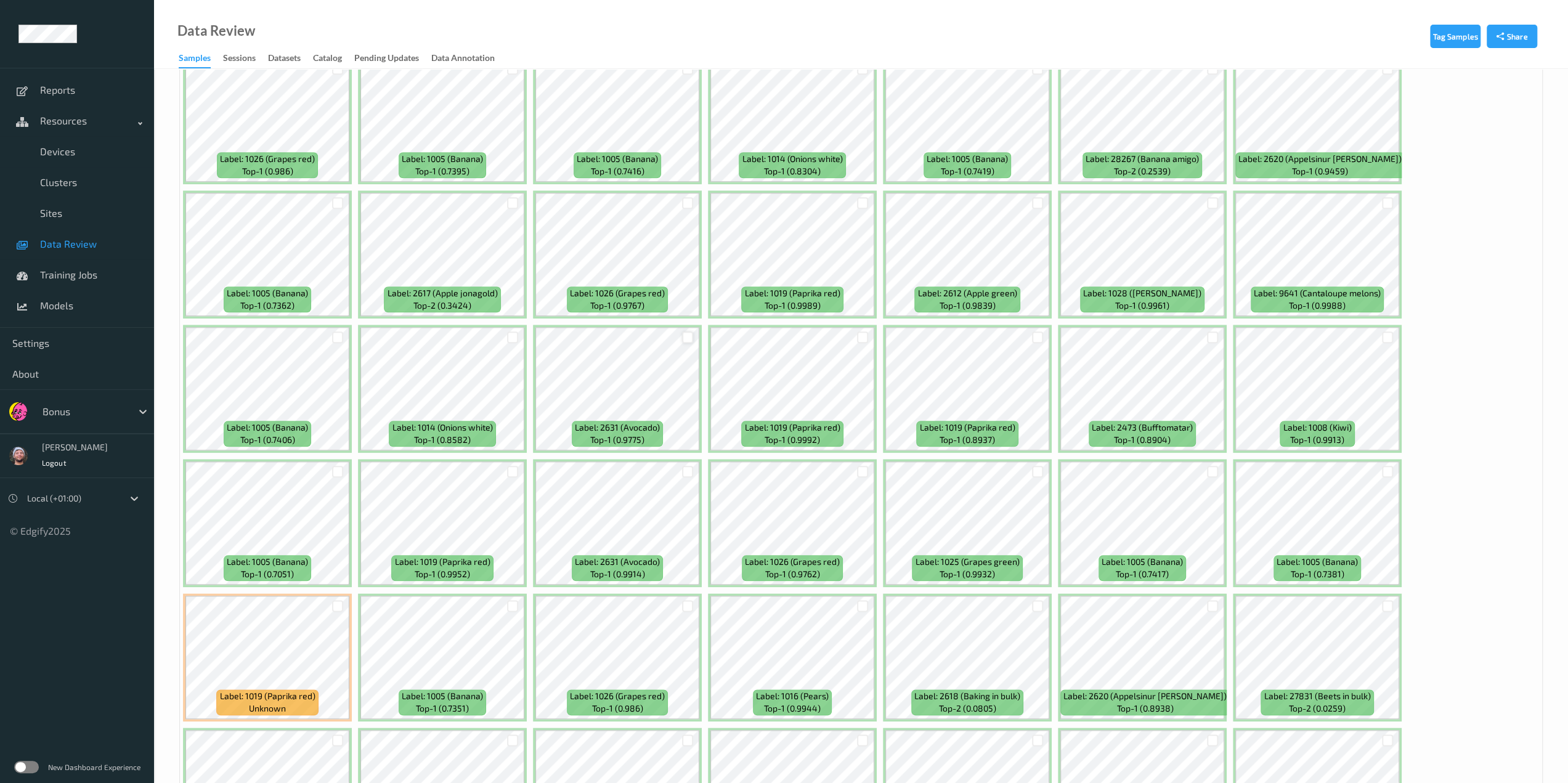
click at [691, 337] on div at bounding box center [688, 337] width 12 height 12
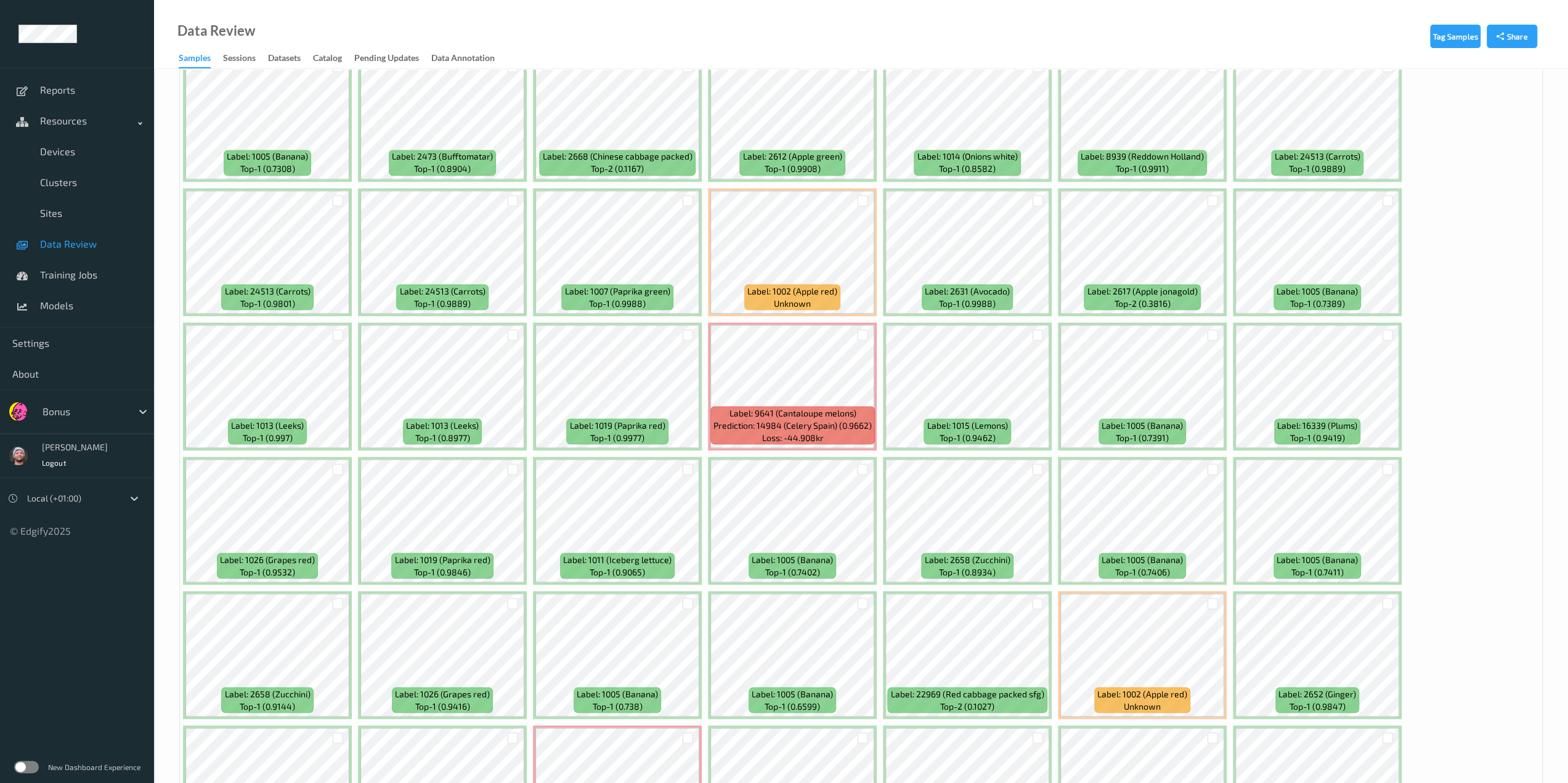
scroll to position [2095, 0]
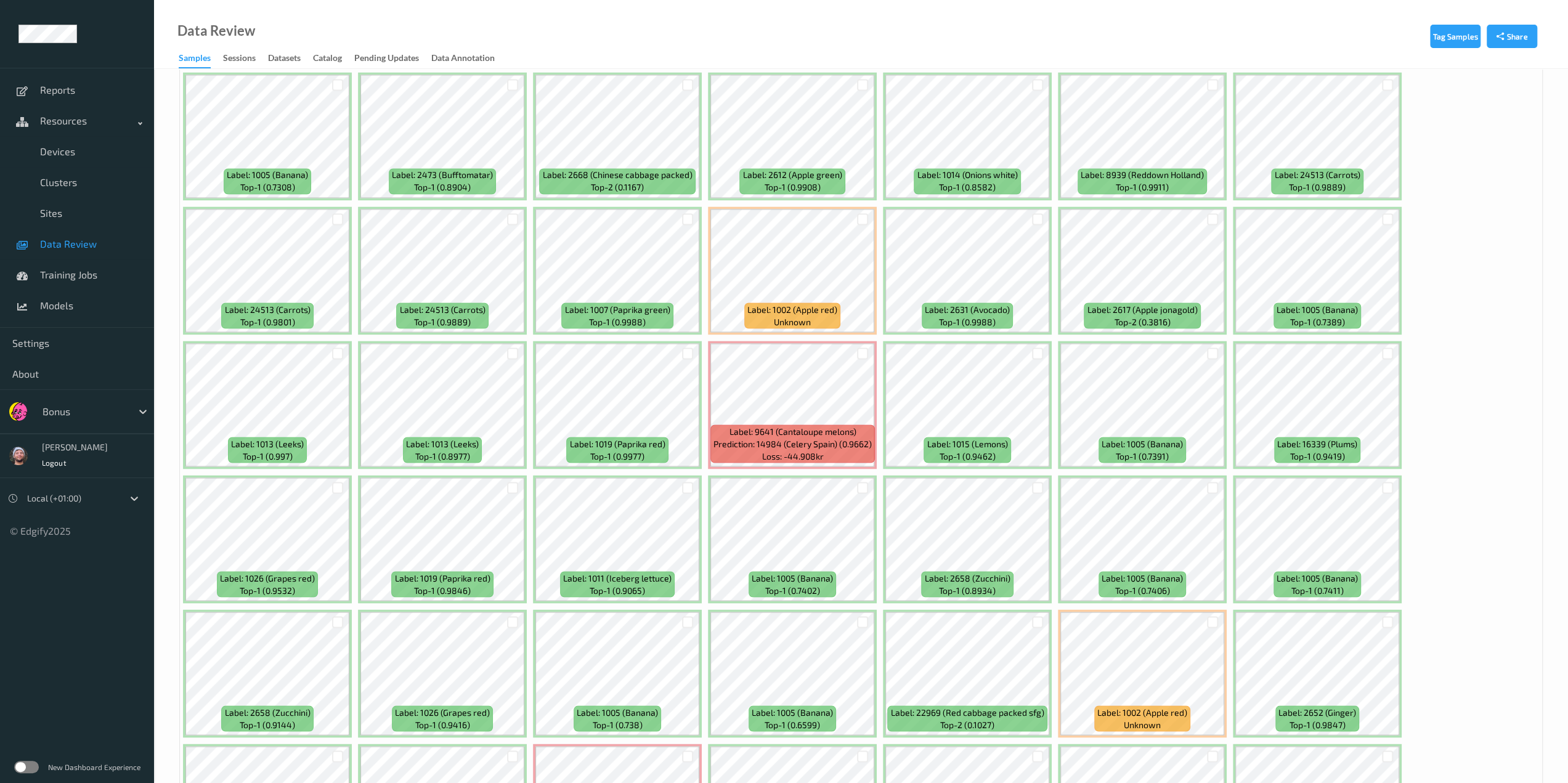
click at [829, 224] on div at bounding box center [862, 218] width 23 height 21
click at [519, 357] on div at bounding box center [512, 353] width 23 height 21
click at [519, 353] on div at bounding box center [512, 353] width 23 height 21
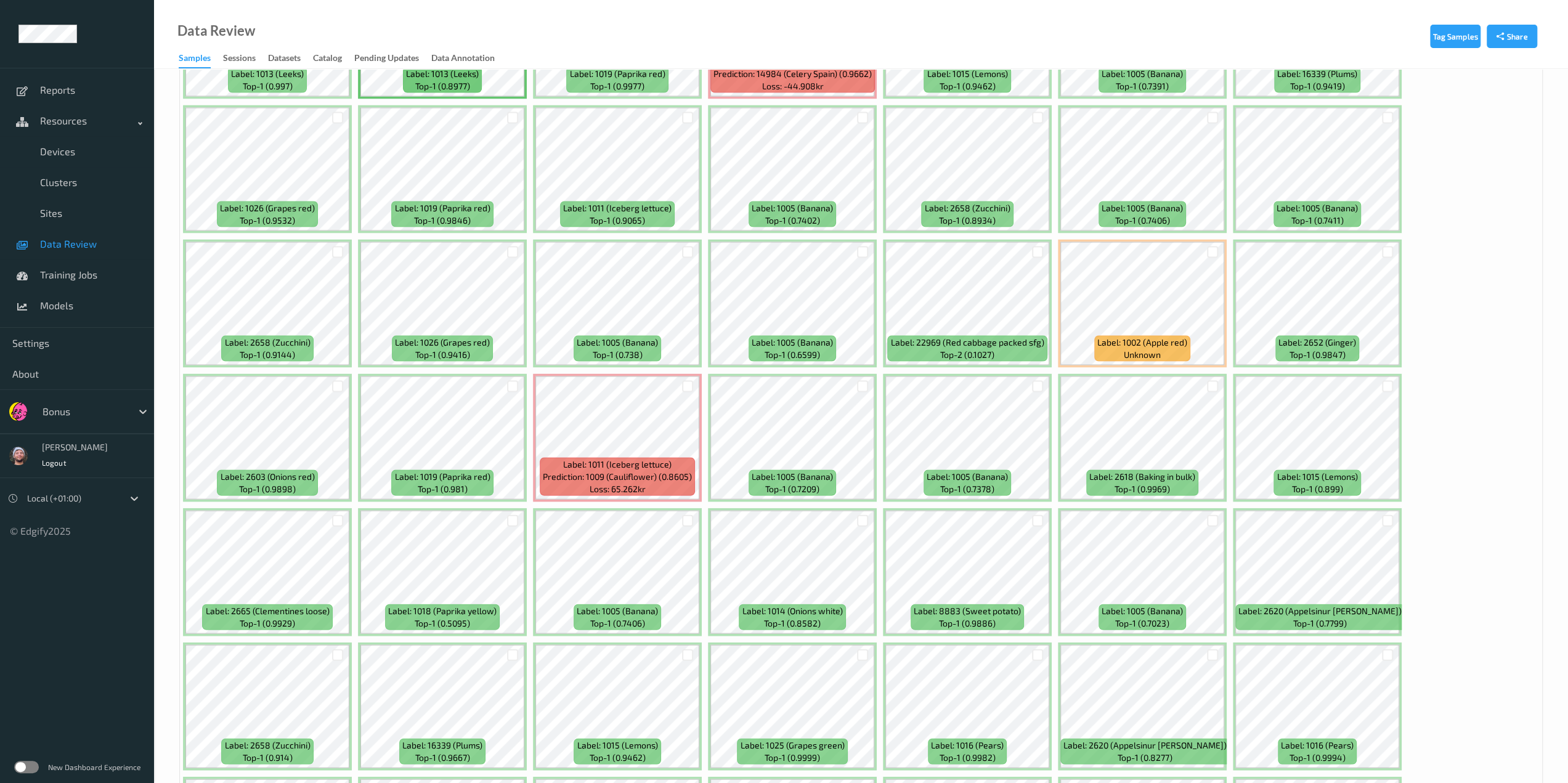
scroll to position [2341, 0]
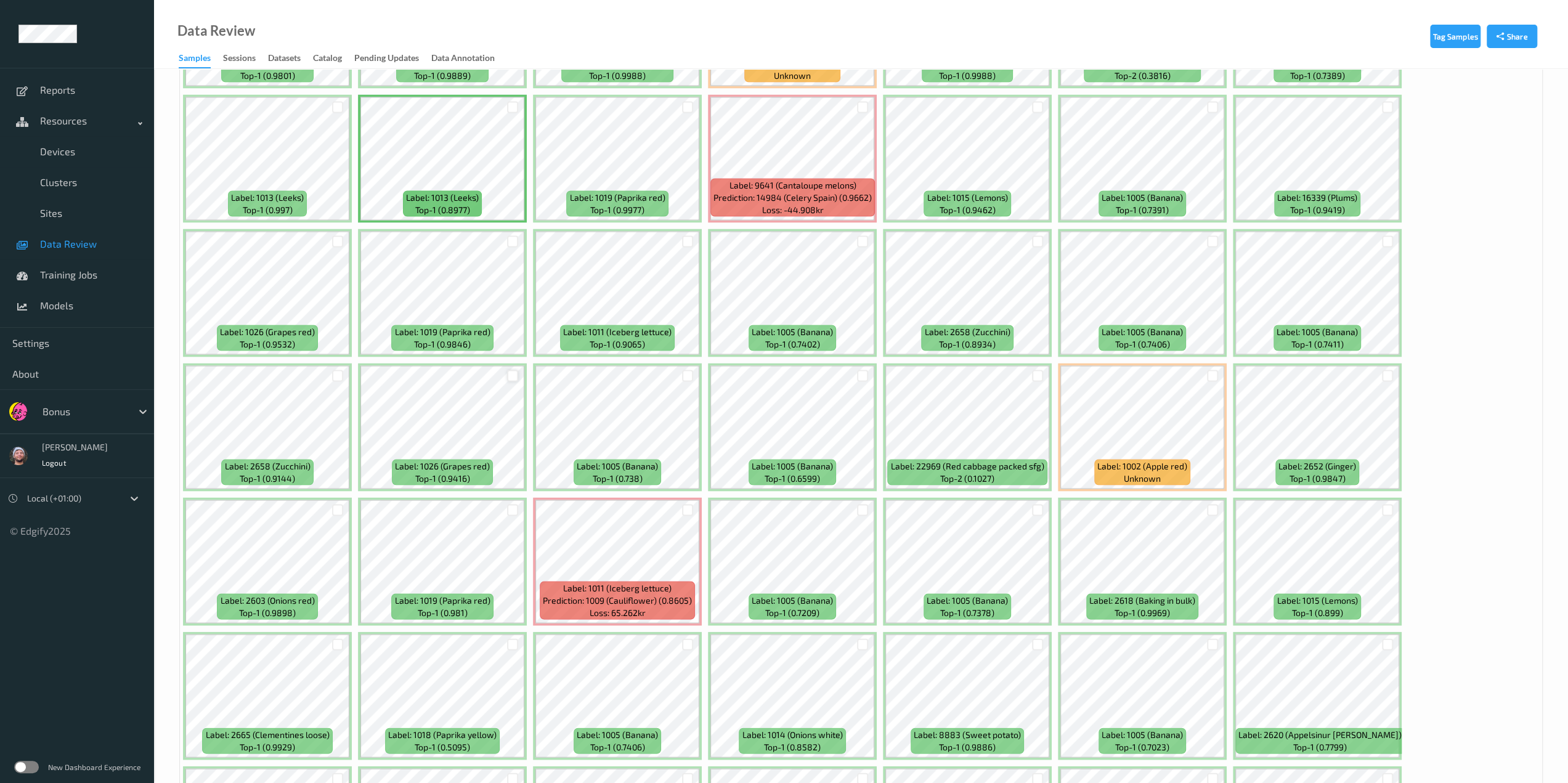
click at [516, 377] on div at bounding box center [512, 375] width 12 height 12
click at [516, 107] on div at bounding box center [512, 106] width 12 height 12
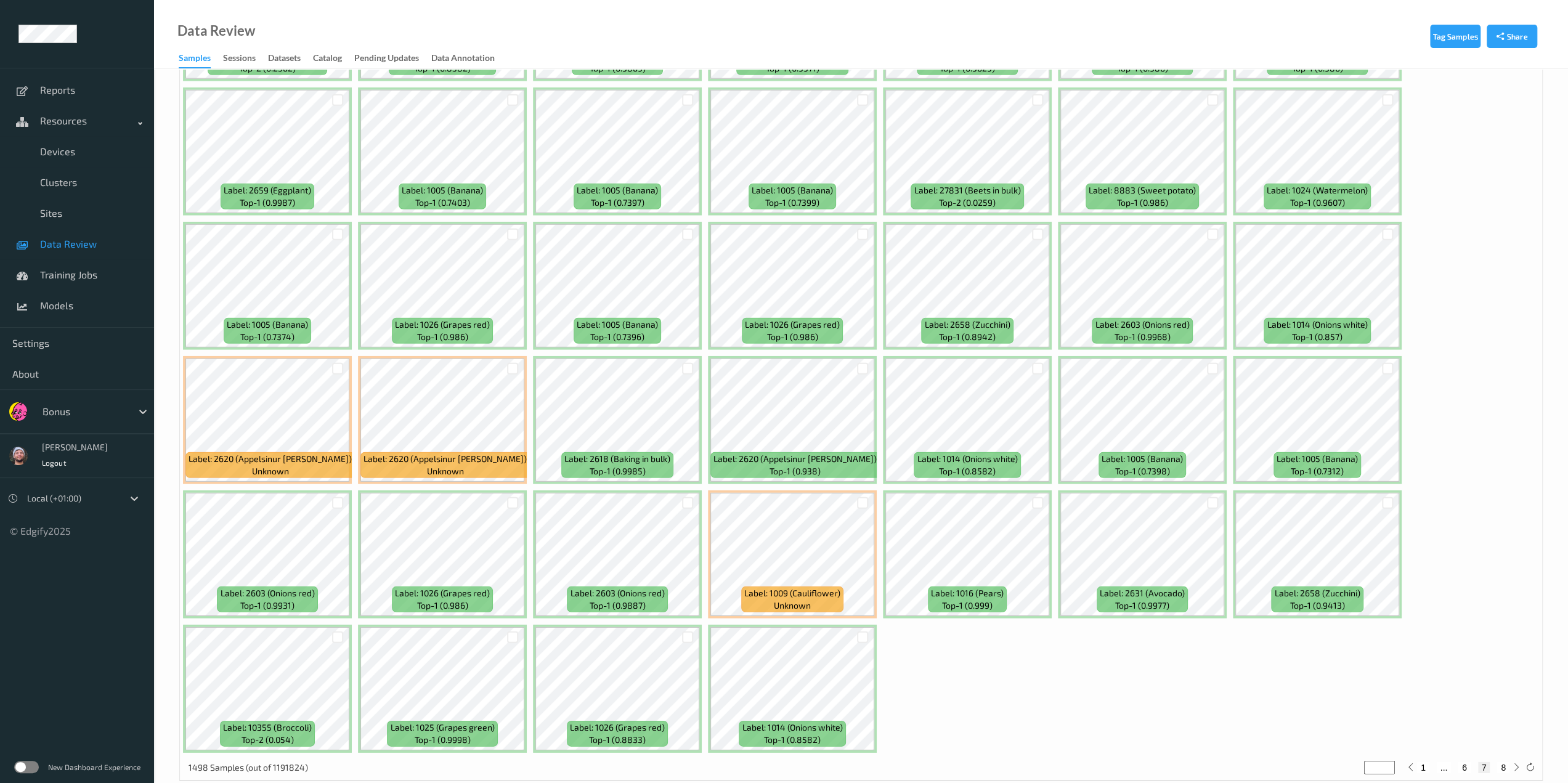
scroll to position [3443, 0]
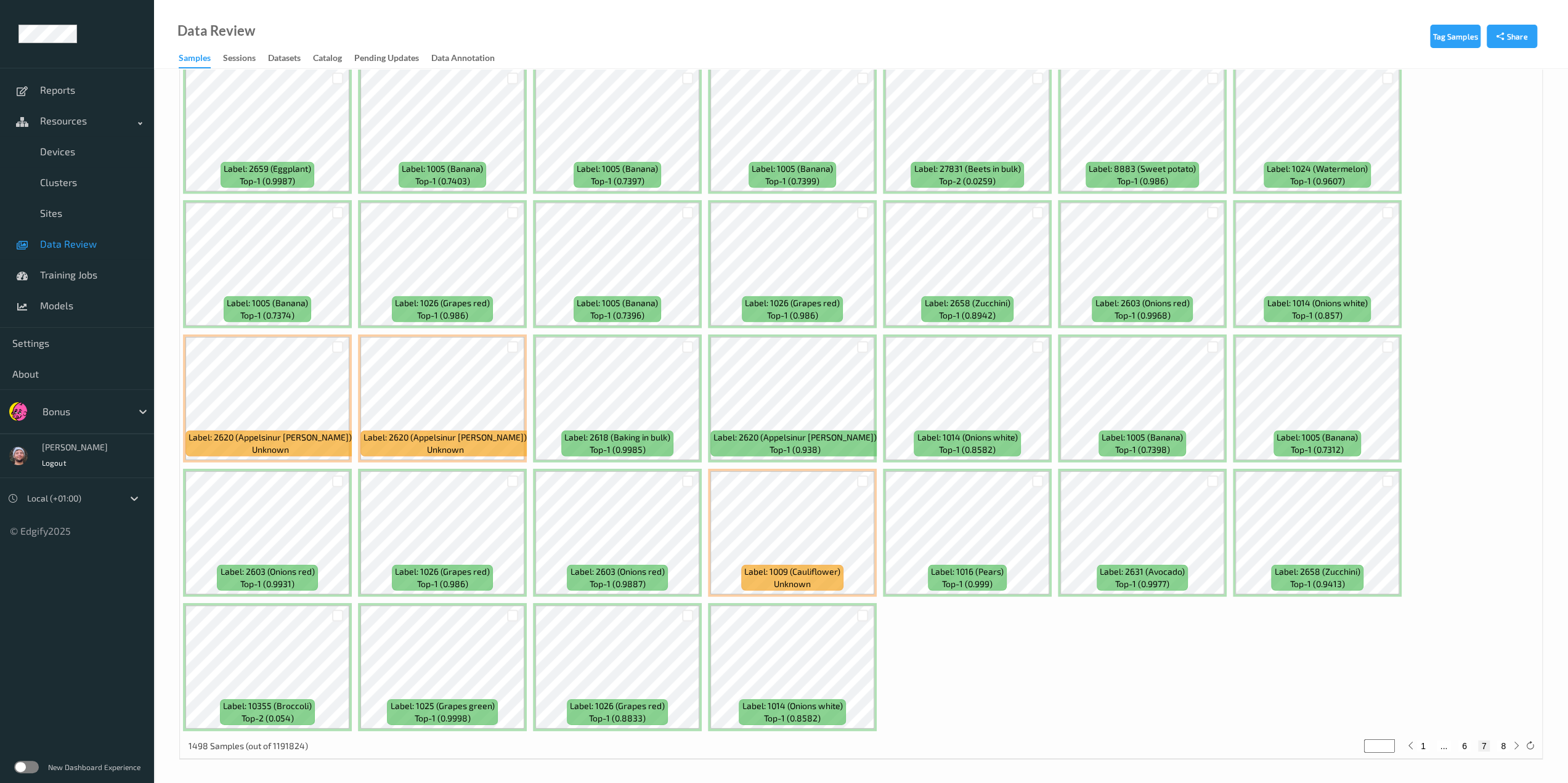
click at [829, 686] on button "8" at bounding box center [1503, 746] width 13 height 11
type input "*"
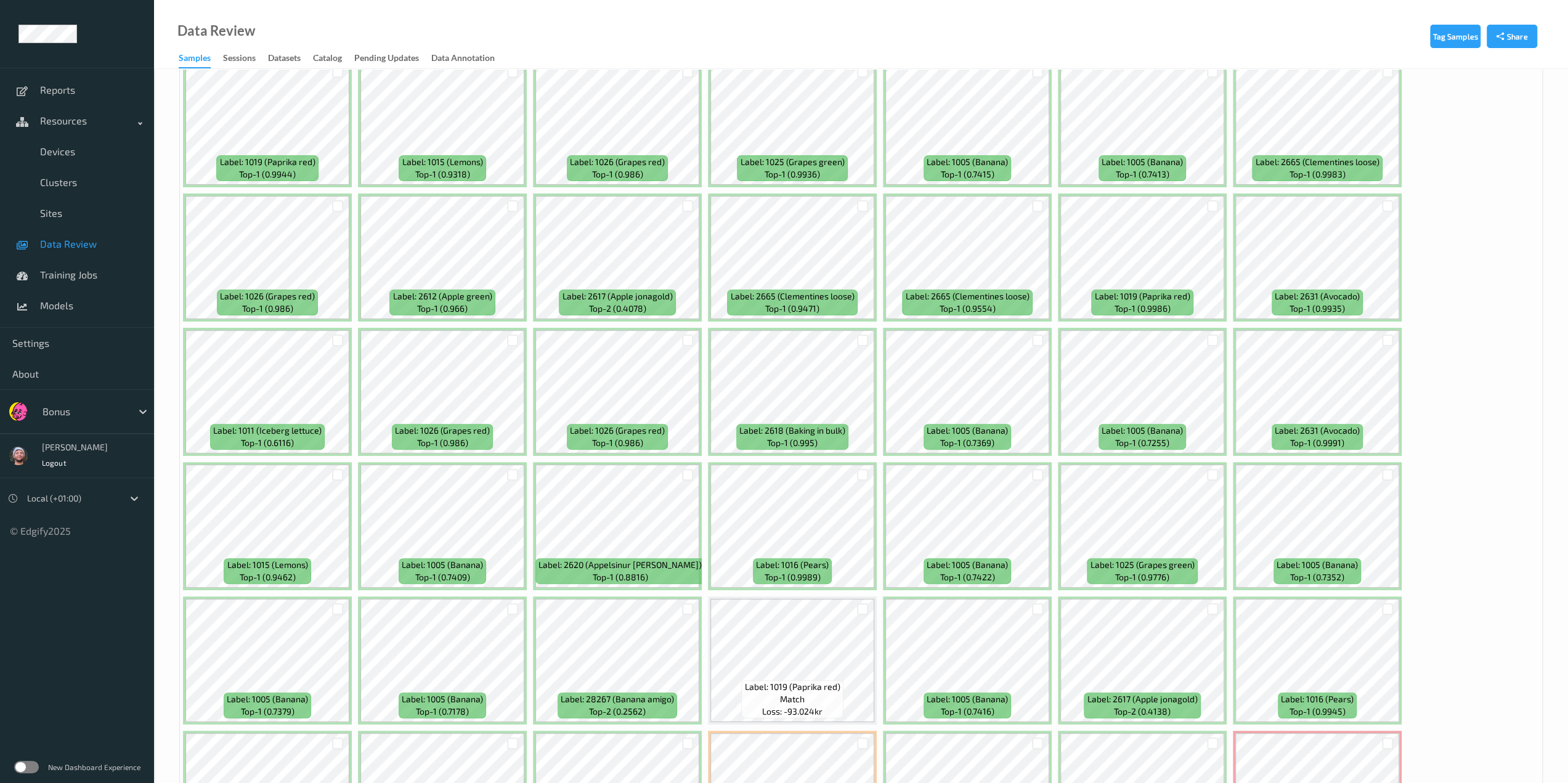
scroll to position [369, 0]
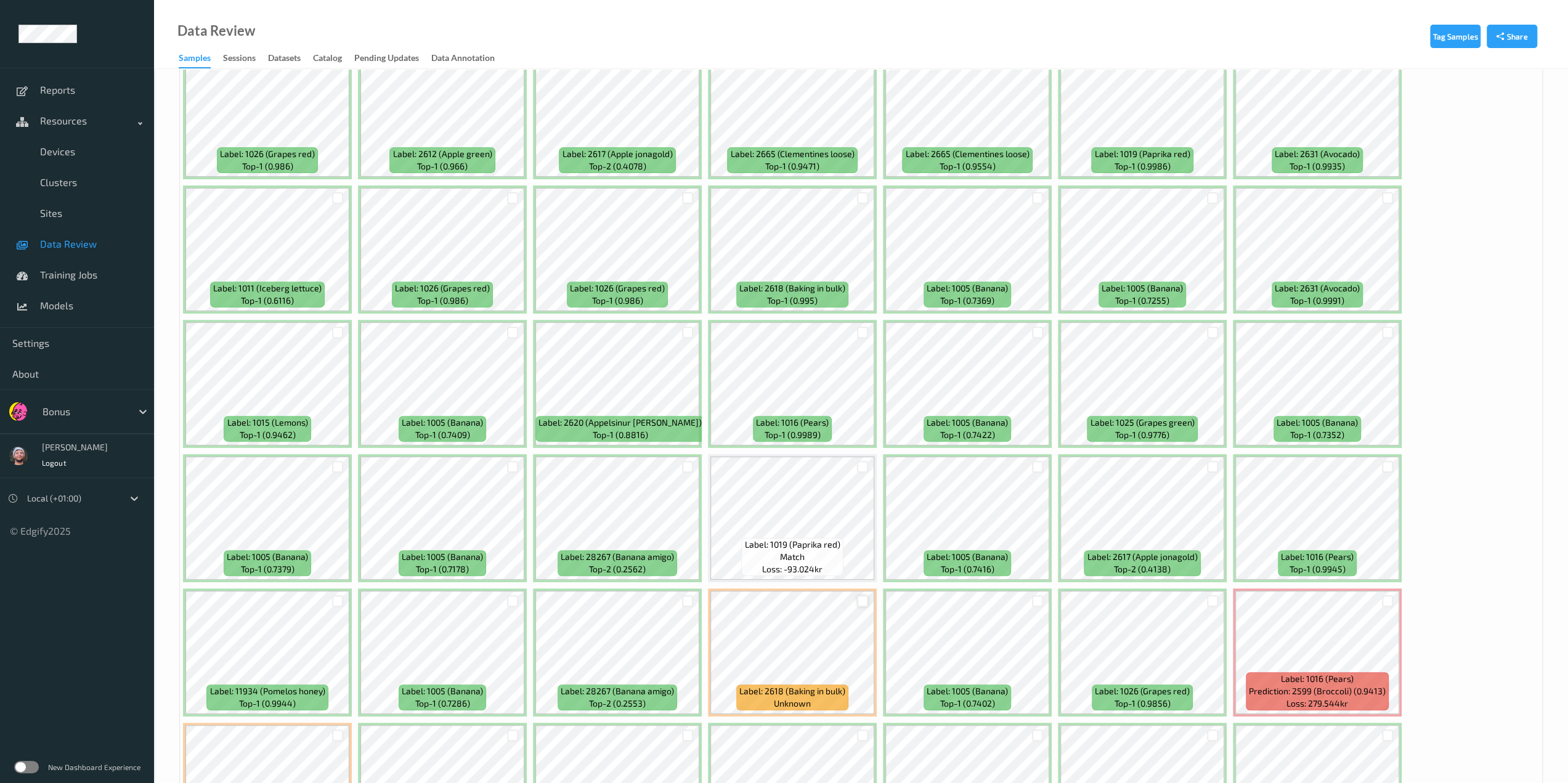
click at [829, 603] on div at bounding box center [862, 601] width 12 height 12
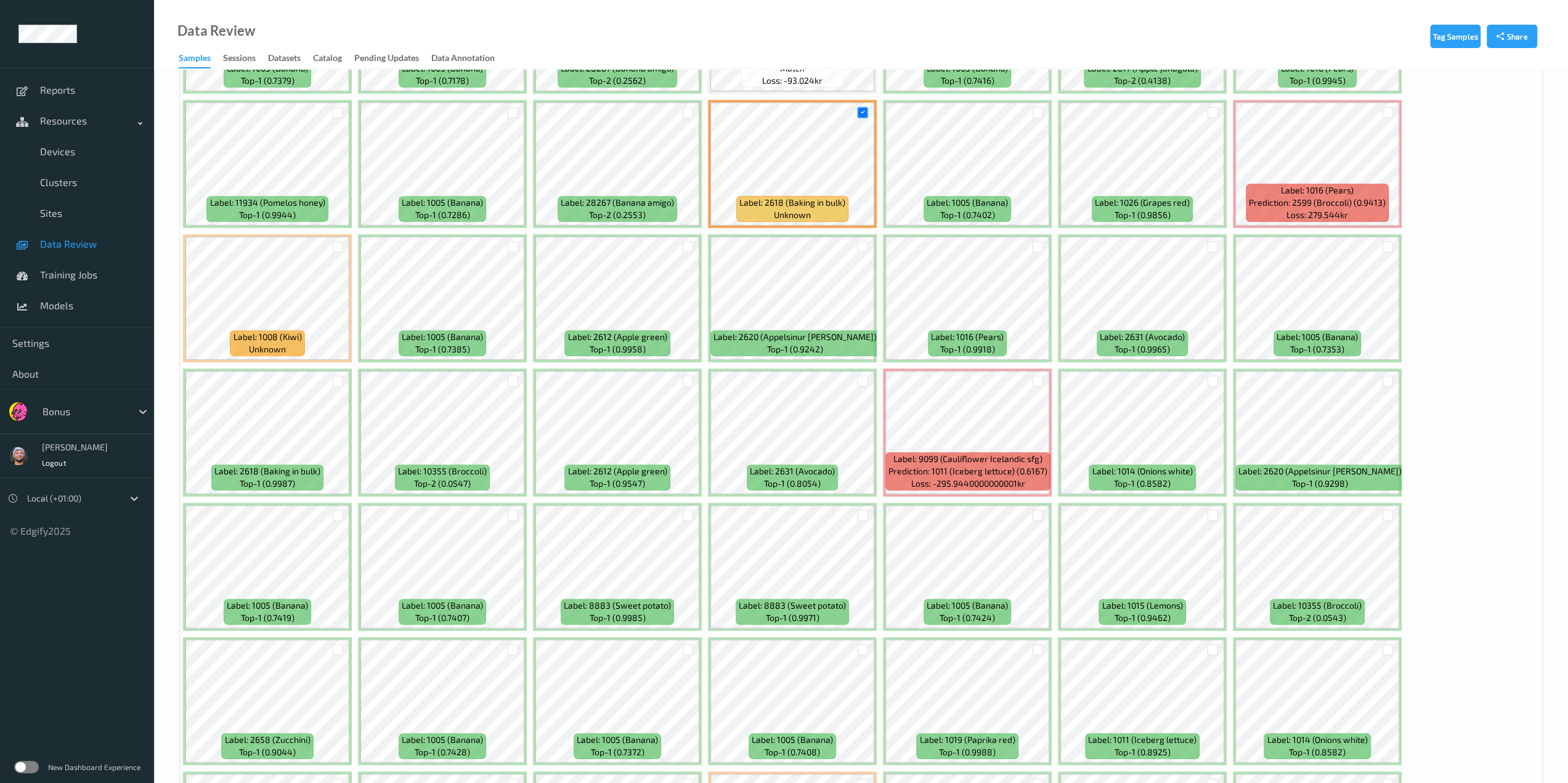
scroll to position [862, 0]
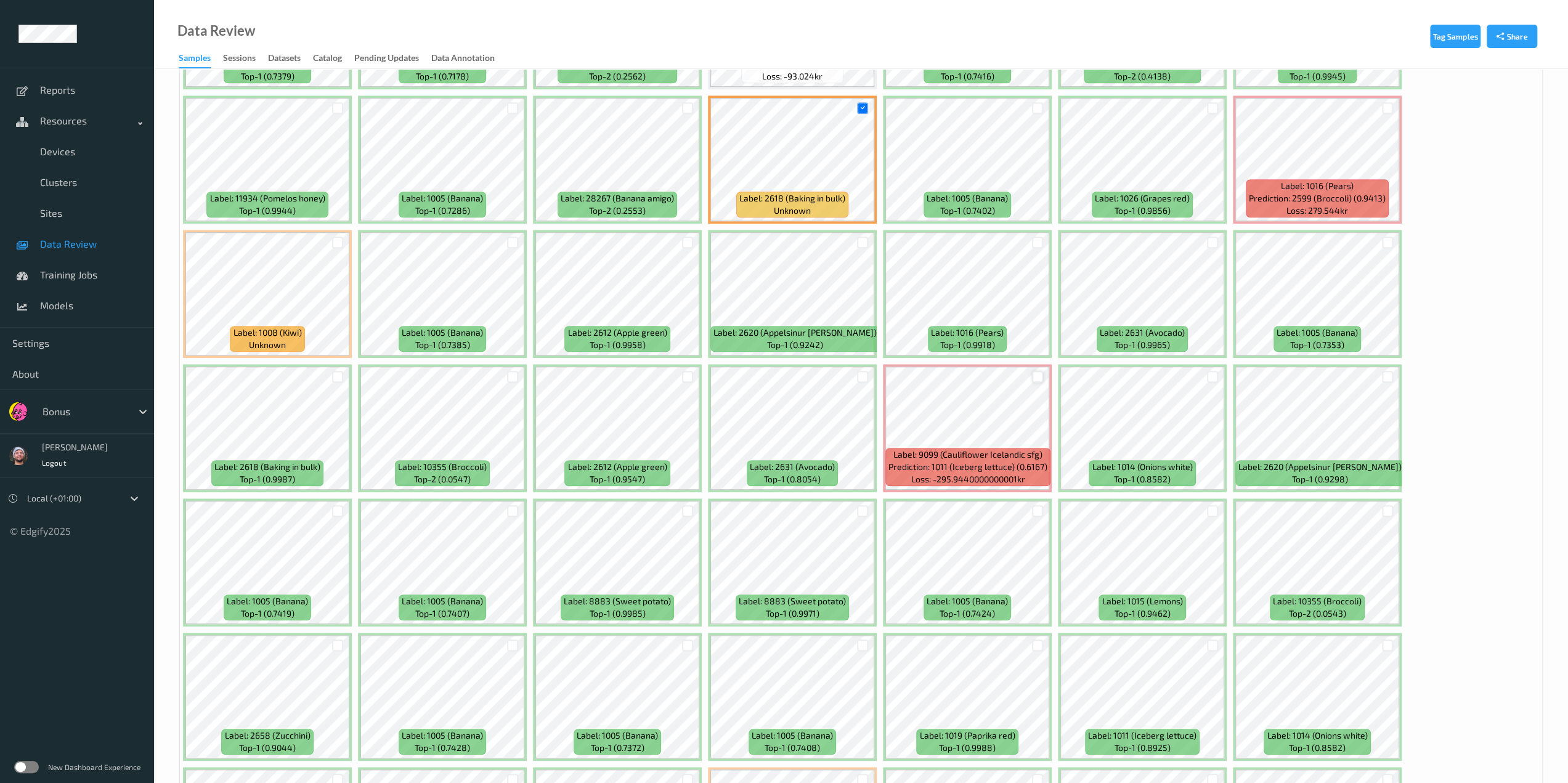
click at [829, 379] on div at bounding box center [1038, 376] width 12 height 12
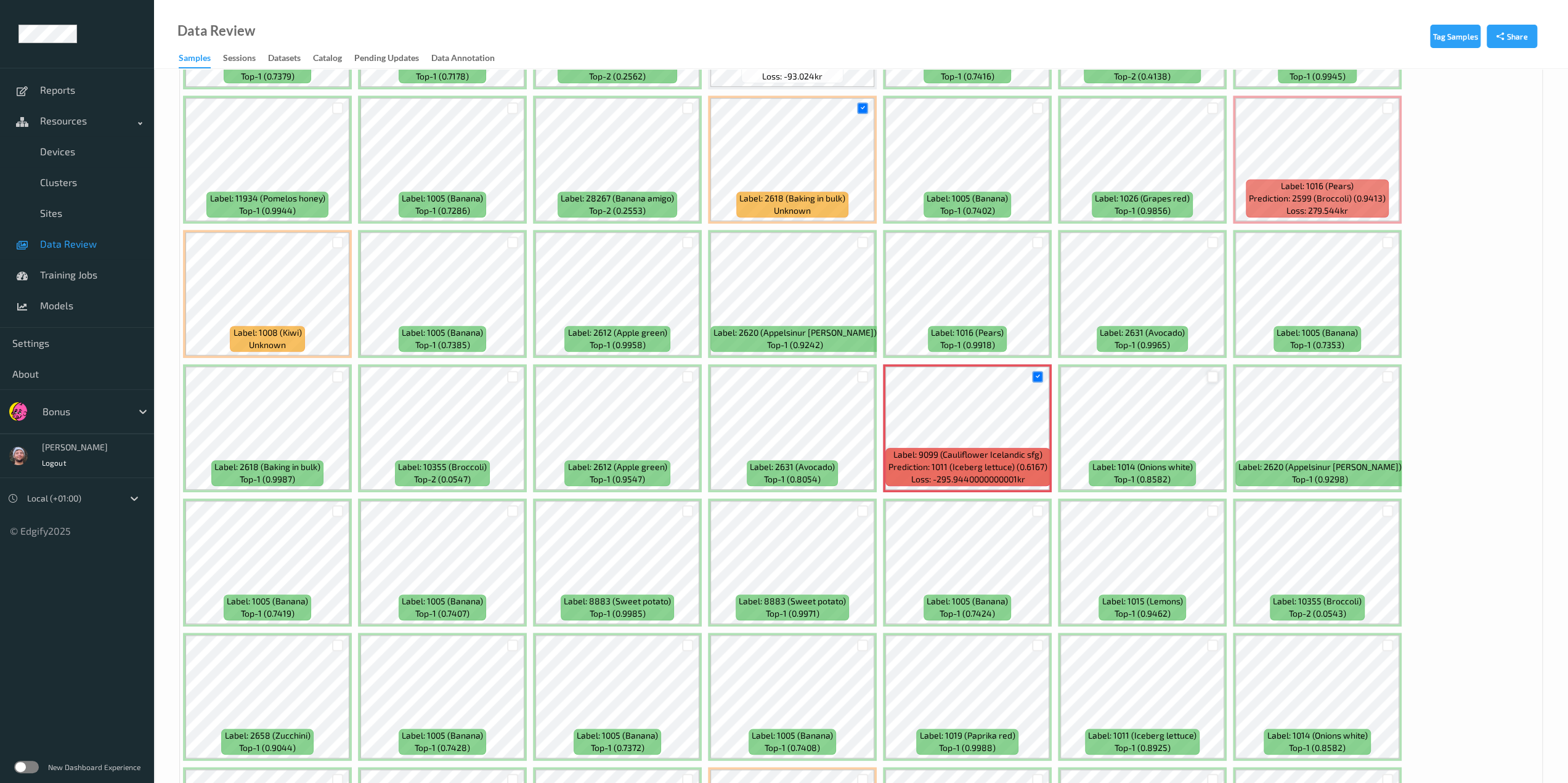
click at [829, 378] on div at bounding box center [1212, 376] width 12 height 12
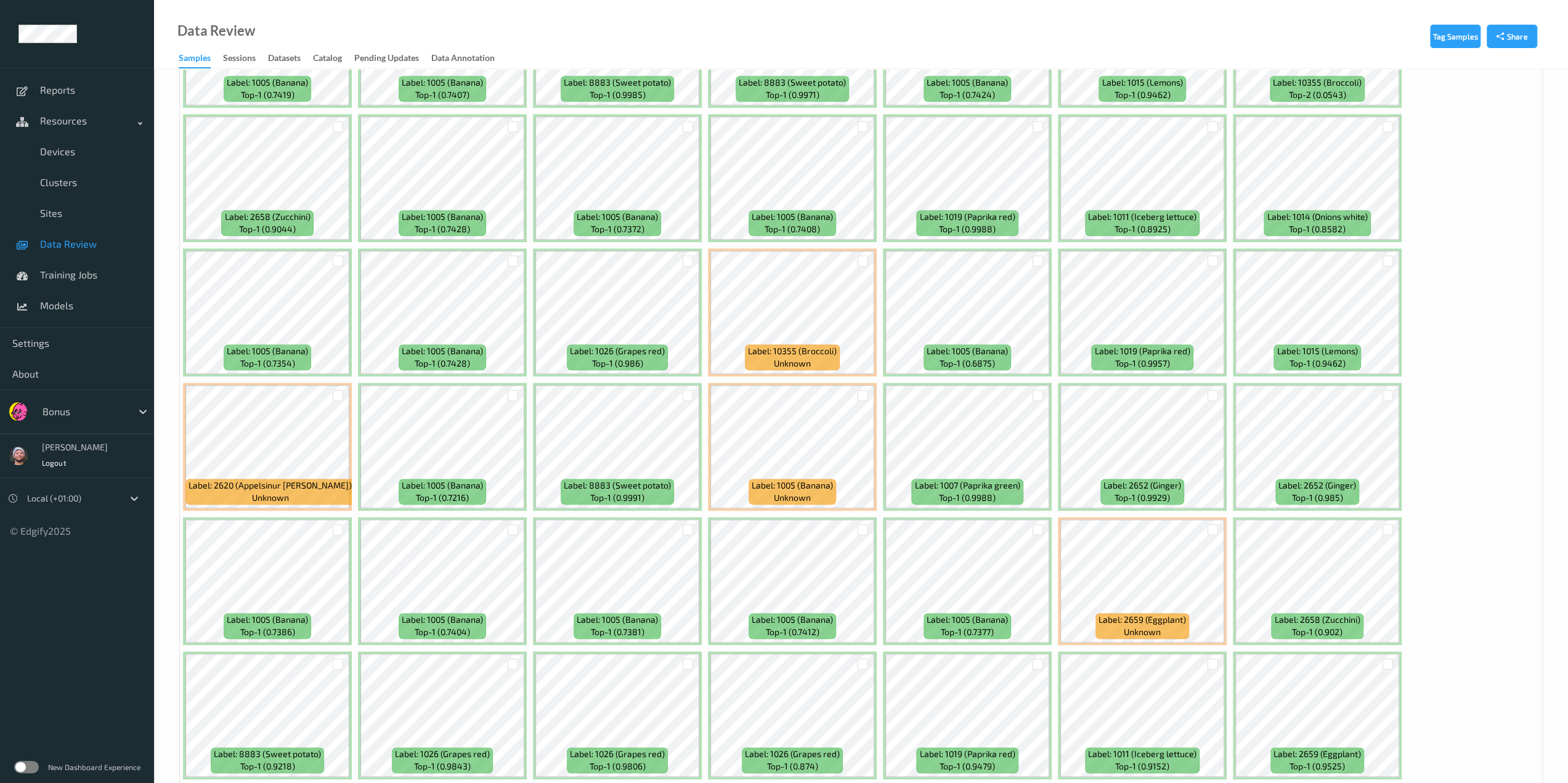
scroll to position [1429, 0]
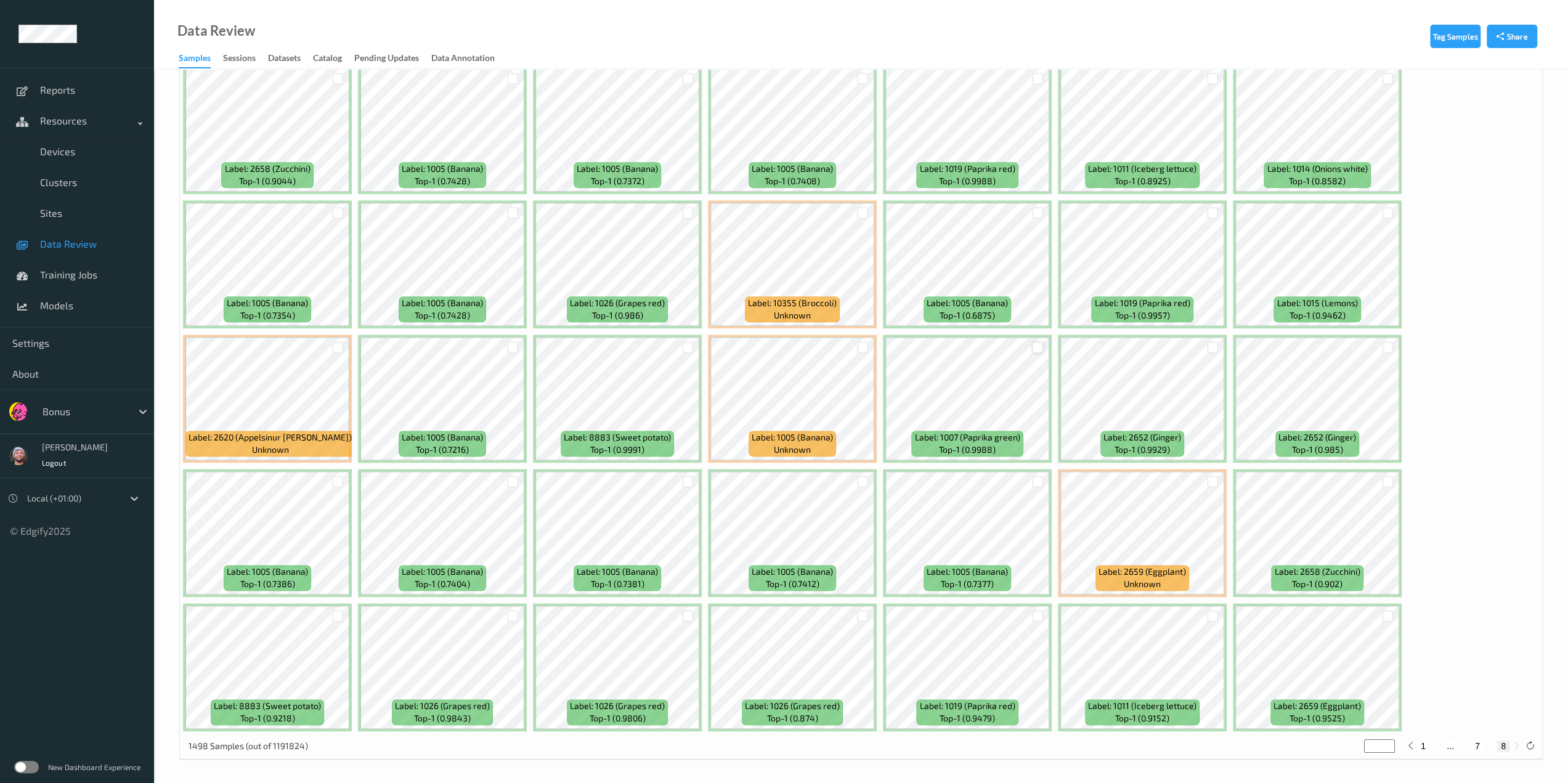
click at [829, 344] on div at bounding box center [1038, 347] width 12 height 12
click at [829, 617] on div at bounding box center [1387, 615] width 12 height 12
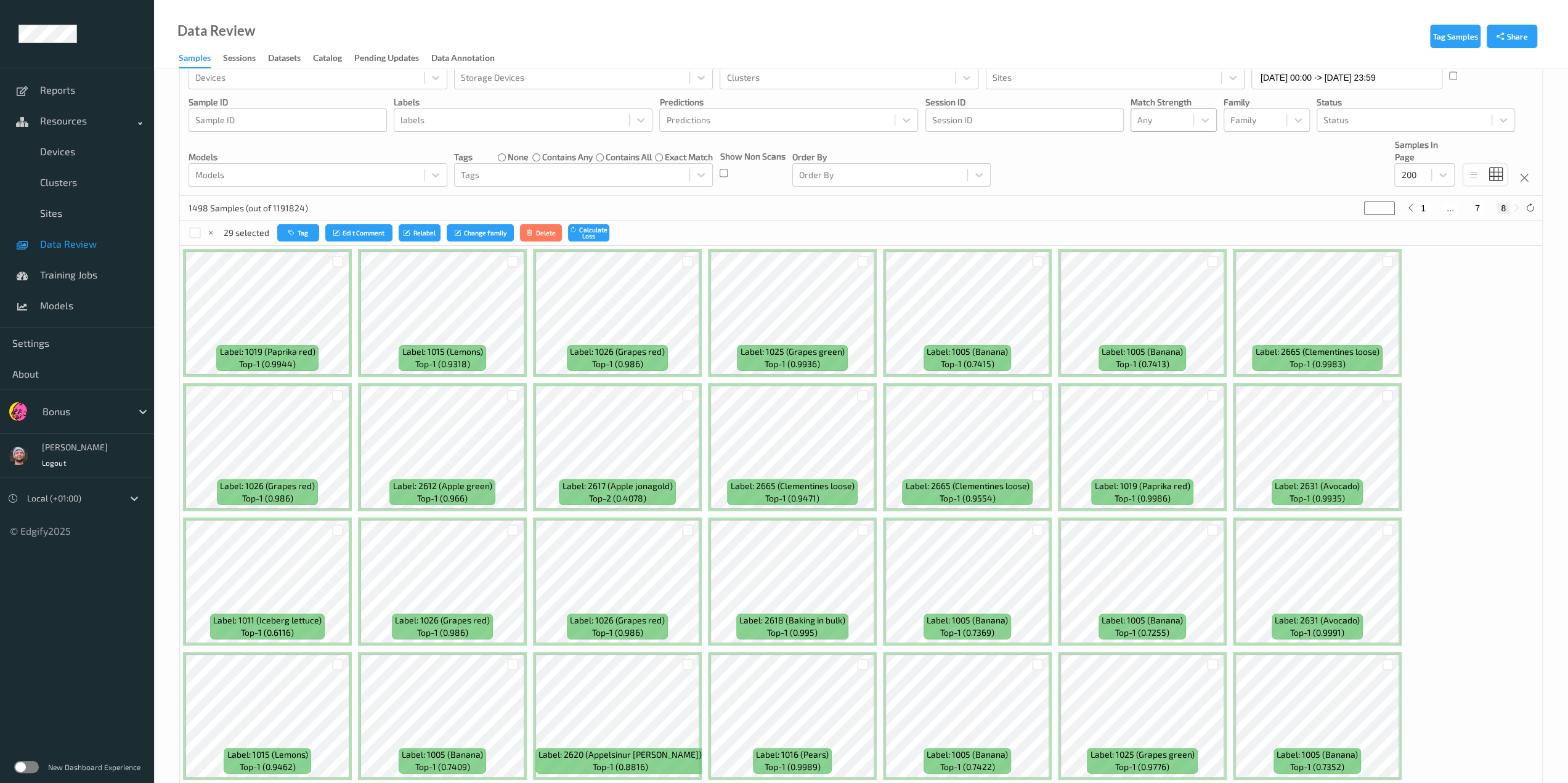
scroll to position [0, 0]
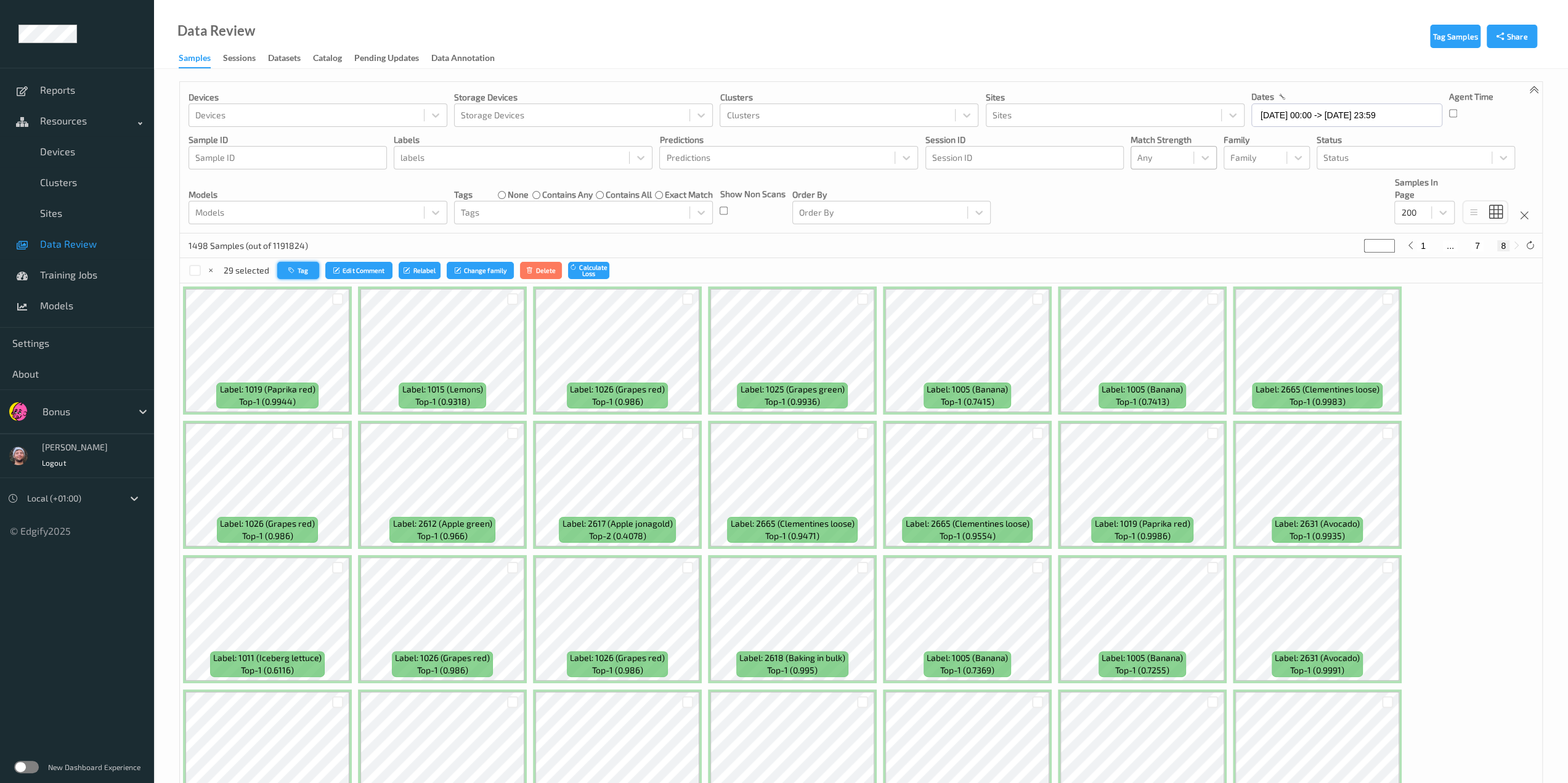
click at [308, 269] on button "Tag" at bounding box center [298, 271] width 42 height 18
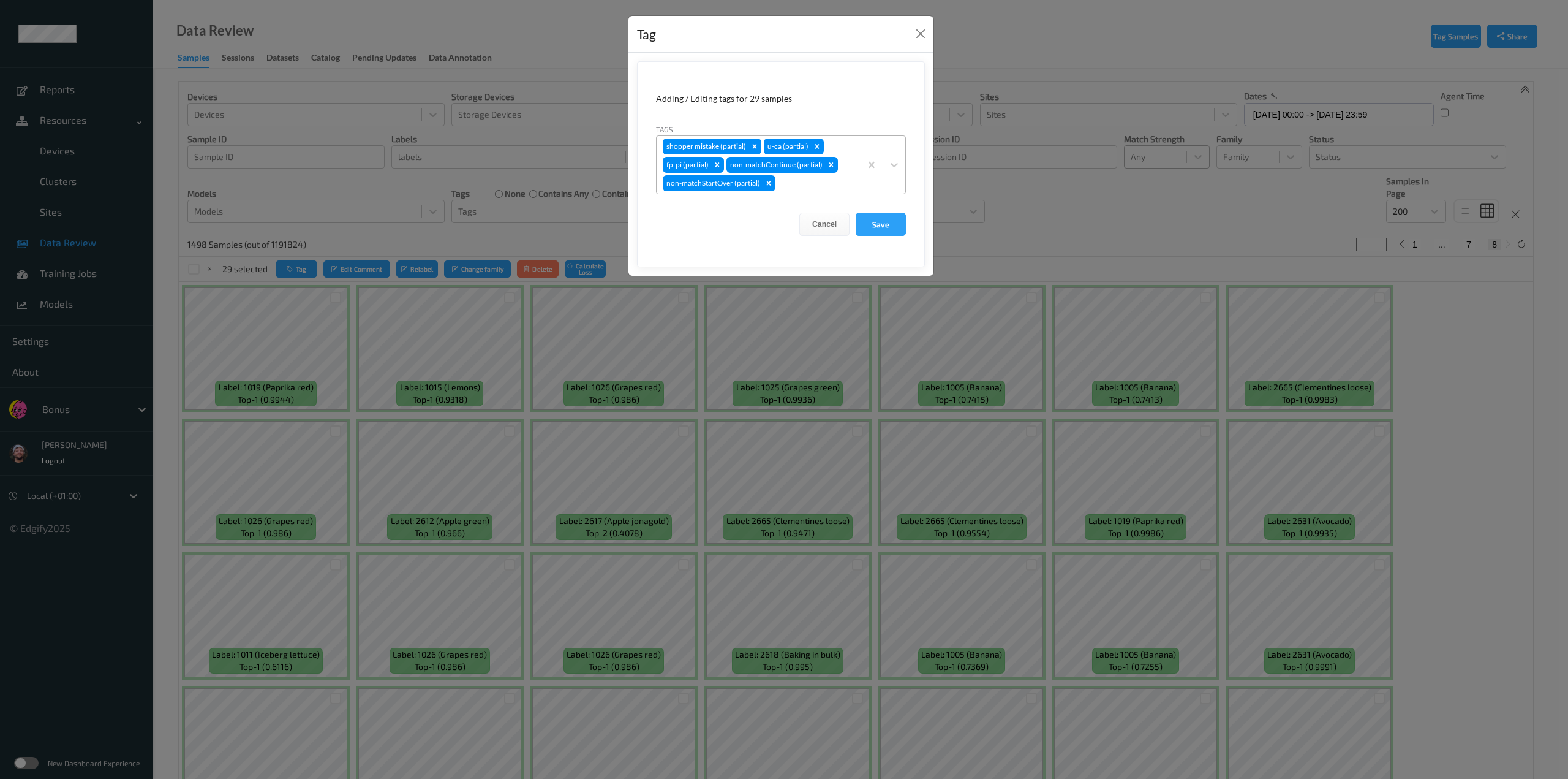
click at [797, 182] on div at bounding box center [816, 183] width 77 height 14
type input "barc"
click at [757, 210] on div "barcoded item" at bounding box center [781, 212] width 250 height 22
click at [824, 229] on button "Save" at bounding box center [881, 224] width 50 height 23
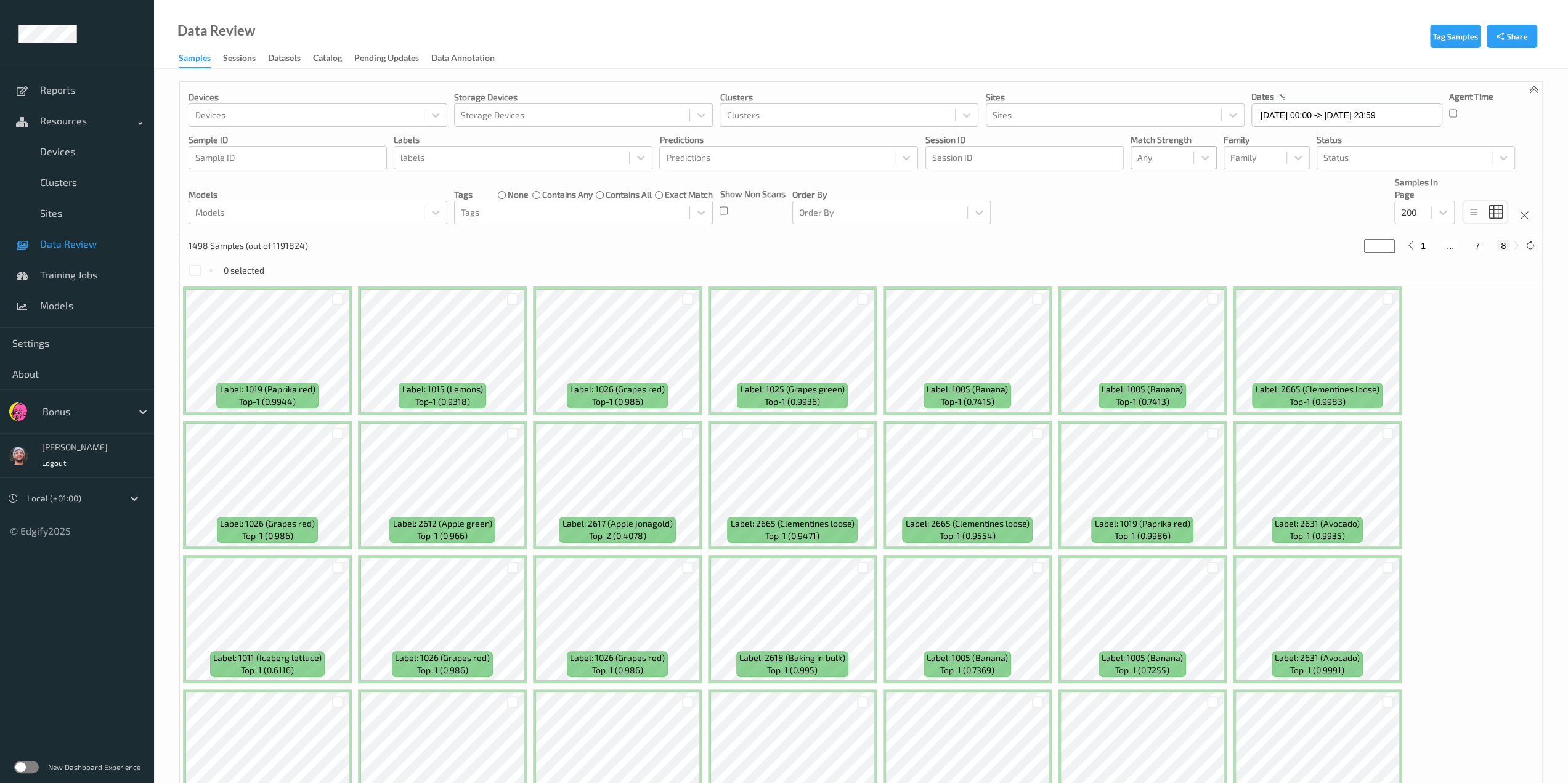
click at [829, 227] on div "Devices Devices Storage Devices Storage Devices Clusters Clusters Sites Sites d…" at bounding box center [860, 157] width 1362 height 152
click at [539, 215] on div at bounding box center [572, 212] width 222 height 14
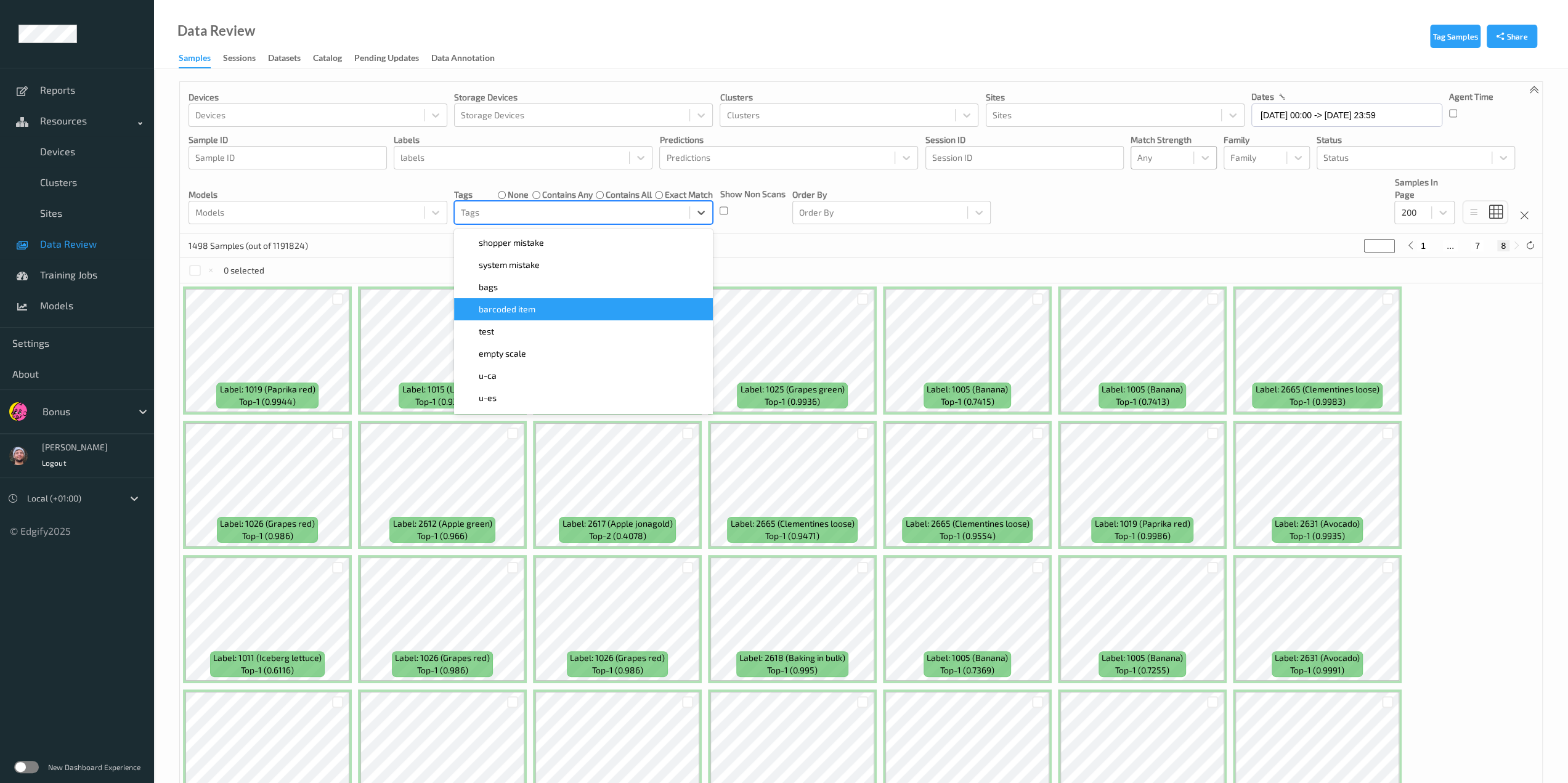
click at [532, 309] on span "barcoded item" at bounding box center [506, 309] width 57 height 13
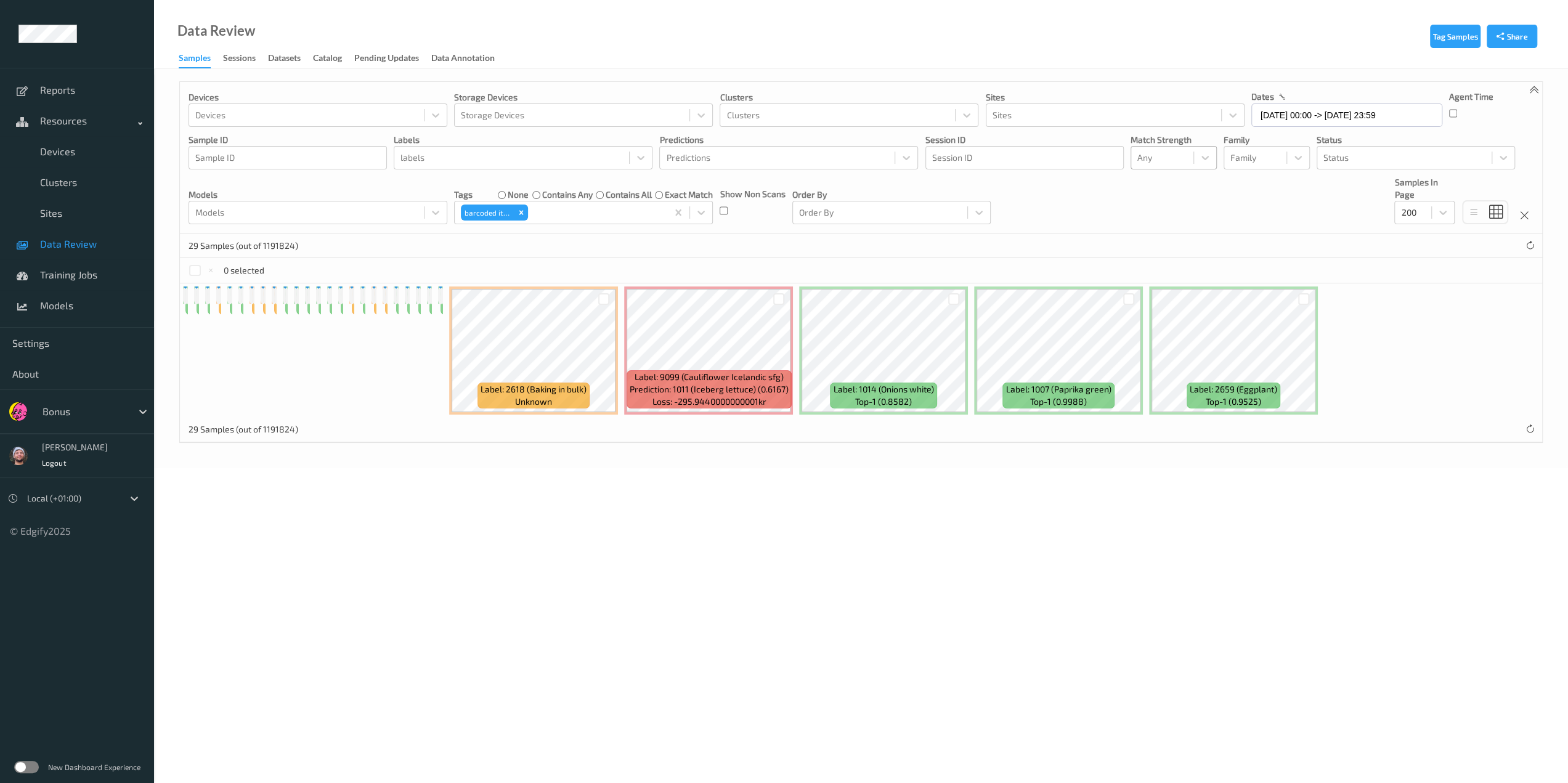
click at [722, 248] on div "29 Samples (out of 1191824)" at bounding box center [860, 245] width 1362 height 24
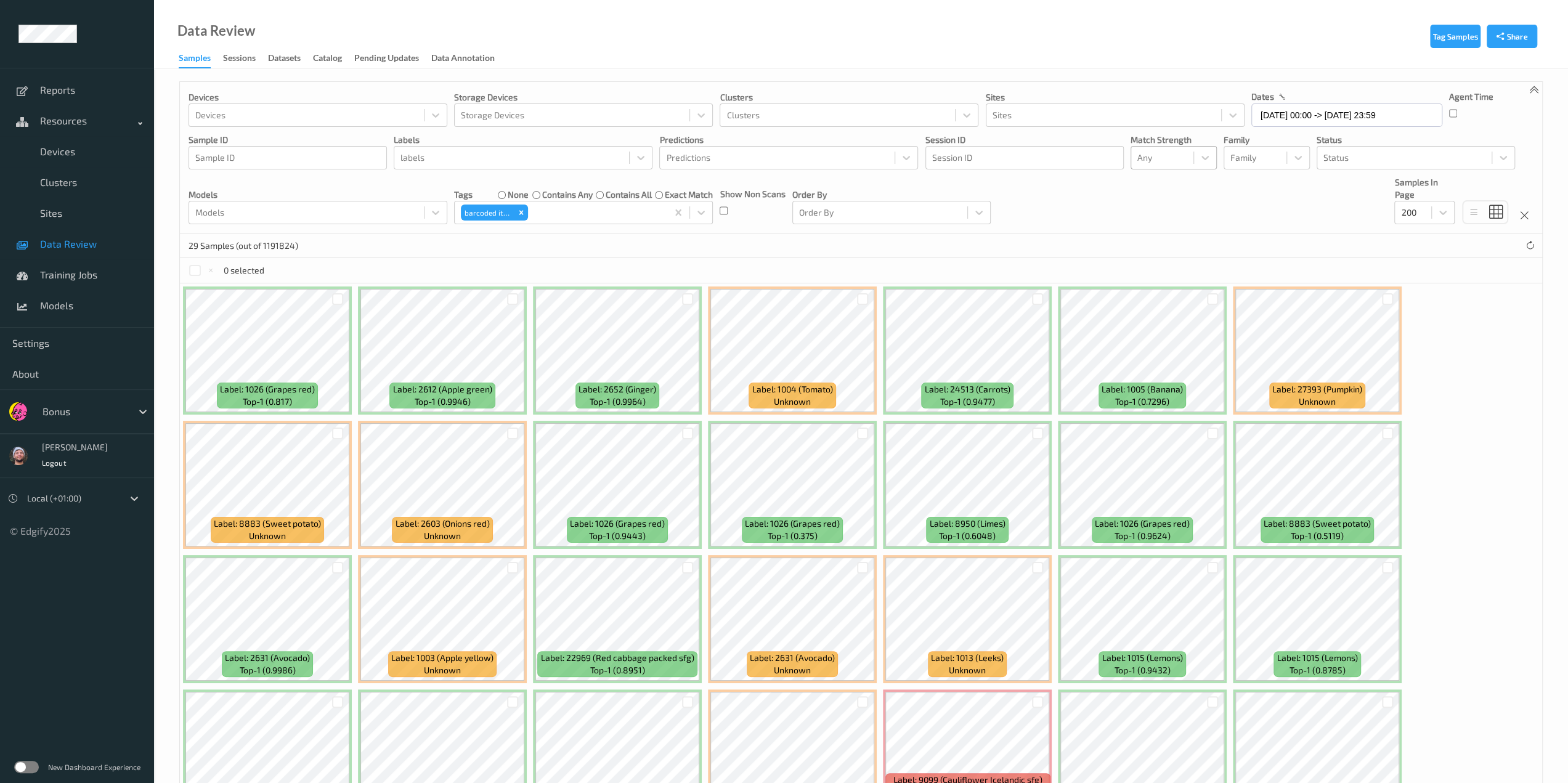
click at [726, 242] on div "29 Samples (out of 1191824)" at bounding box center [860, 245] width 1362 height 24
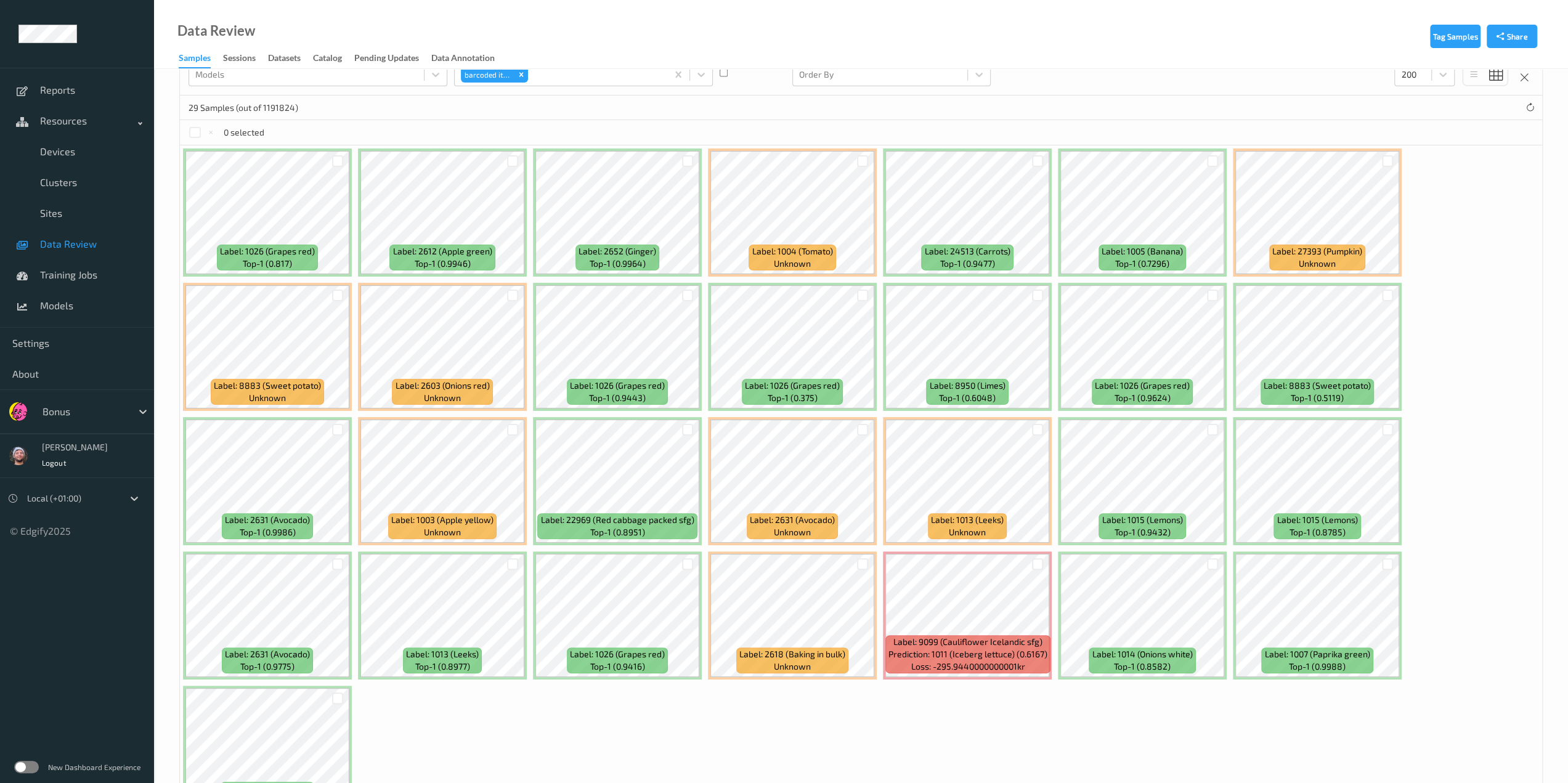
scroll to position [220, 0]
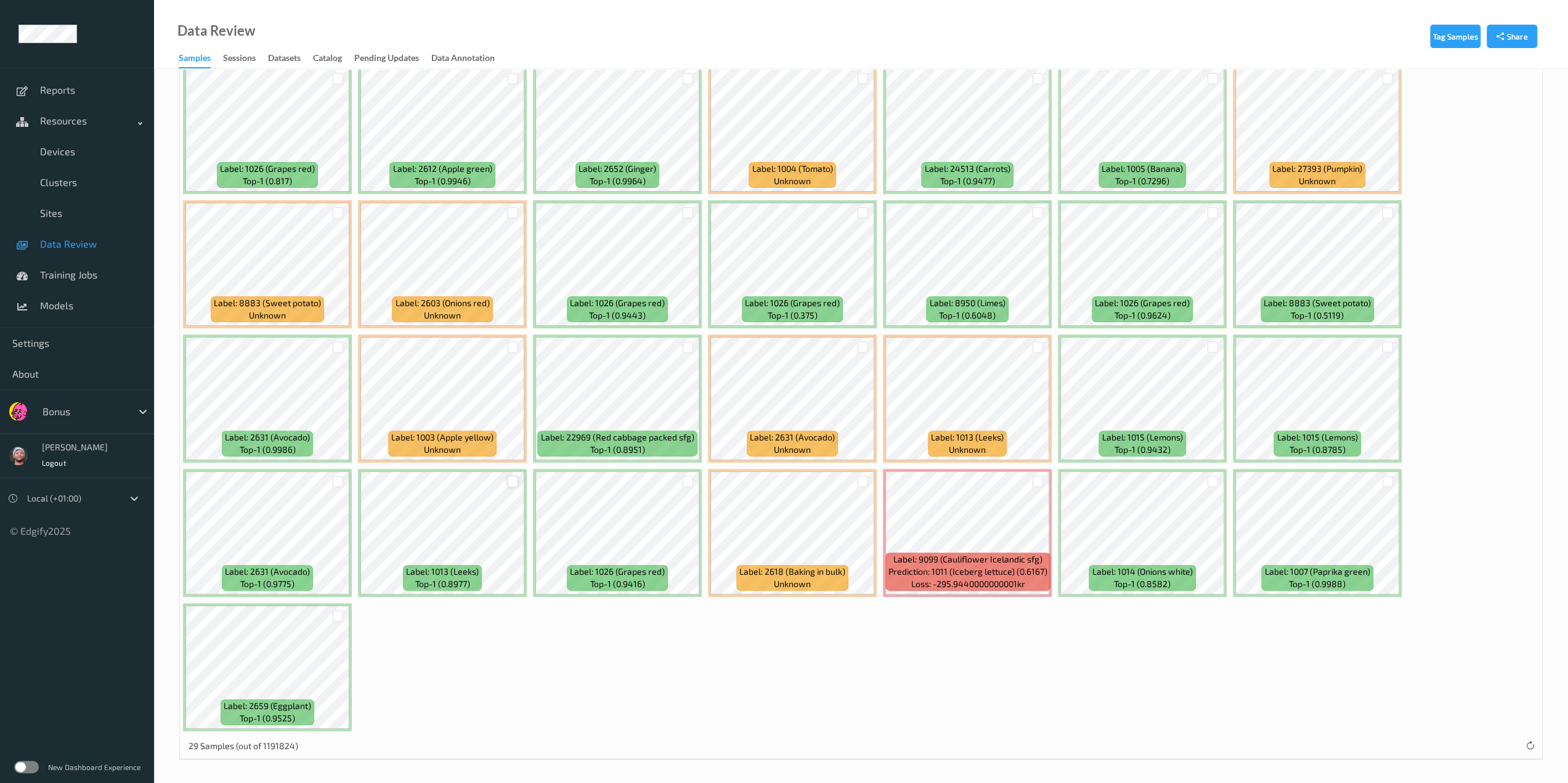
click at [512, 478] on div at bounding box center [512, 481] width 12 height 12
click at [518, 349] on div at bounding box center [512, 347] width 12 height 12
click at [344, 346] on div at bounding box center [337, 347] width 23 height 21
click at [339, 346] on div at bounding box center [337, 347] width 12 height 12
click at [334, 480] on div at bounding box center [337, 481] width 12 height 12
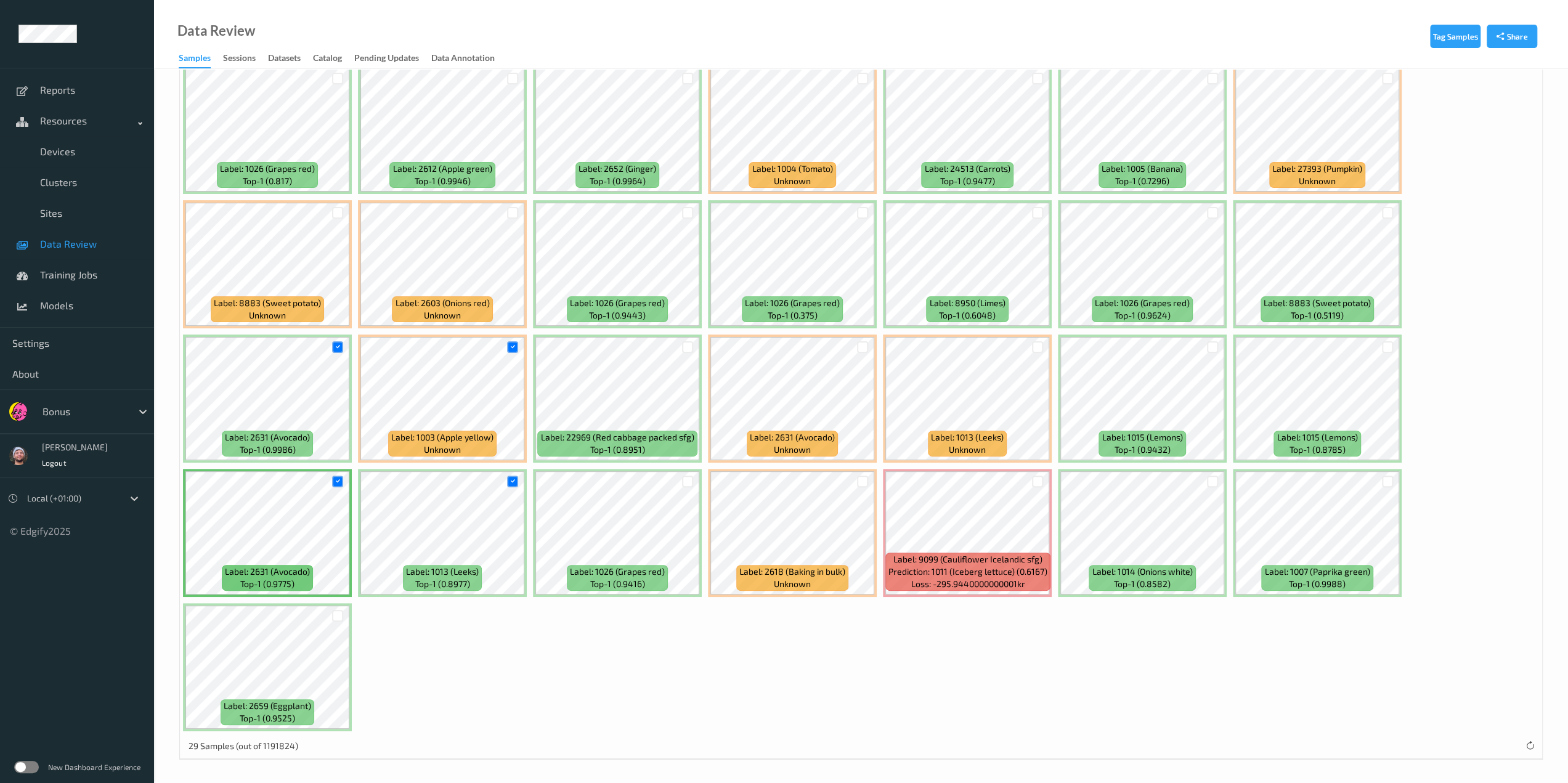
click at [332, 202] on div at bounding box center [337, 212] width 23 height 21
click at [334, 210] on div at bounding box center [337, 212] width 12 height 12
click at [512, 78] on div at bounding box center [512, 78] width 12 height 12
click at [682, 76] on div at bounding box center [688, 78] width 12 height 12
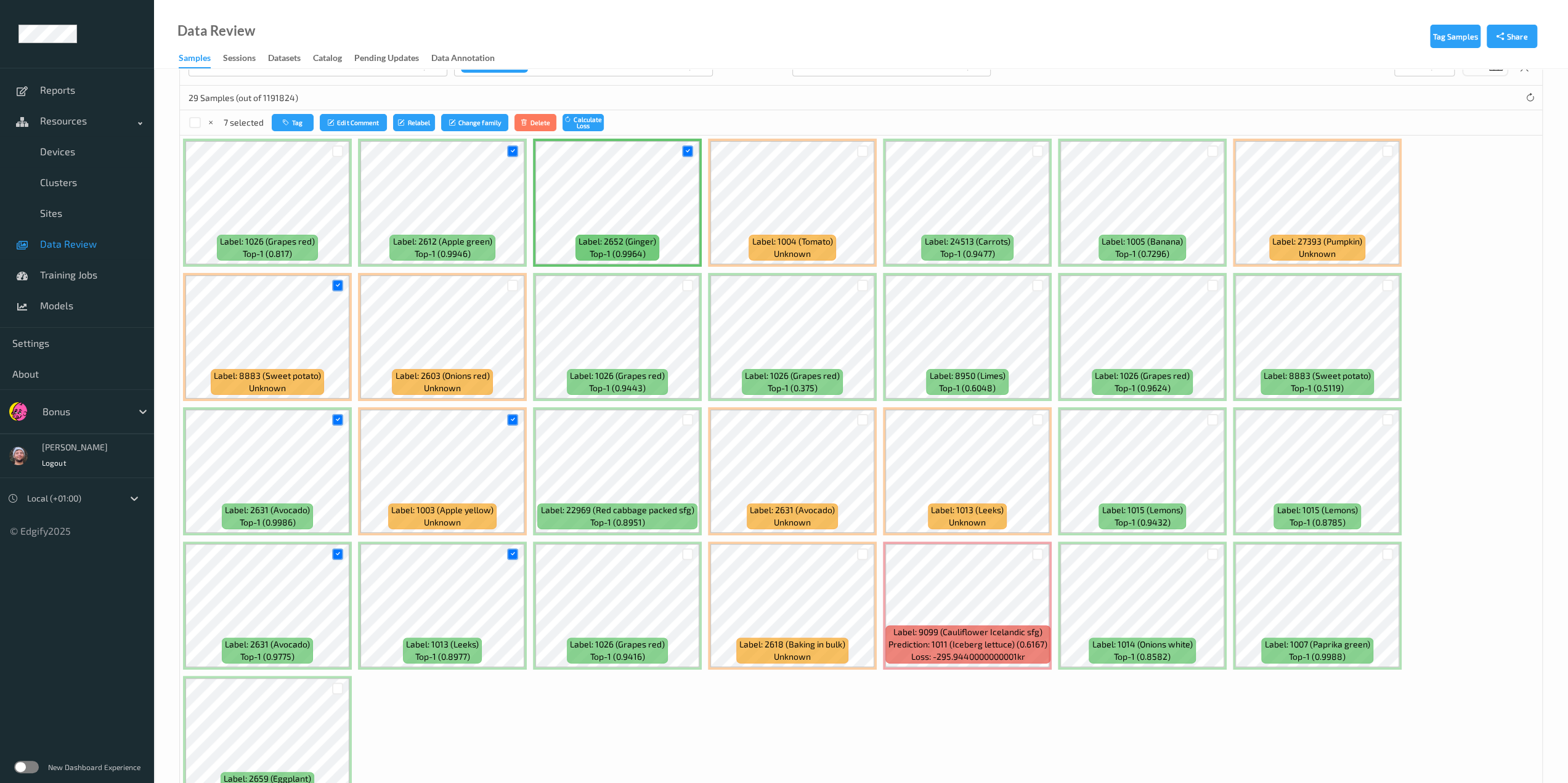
scroll to position [97, 0]
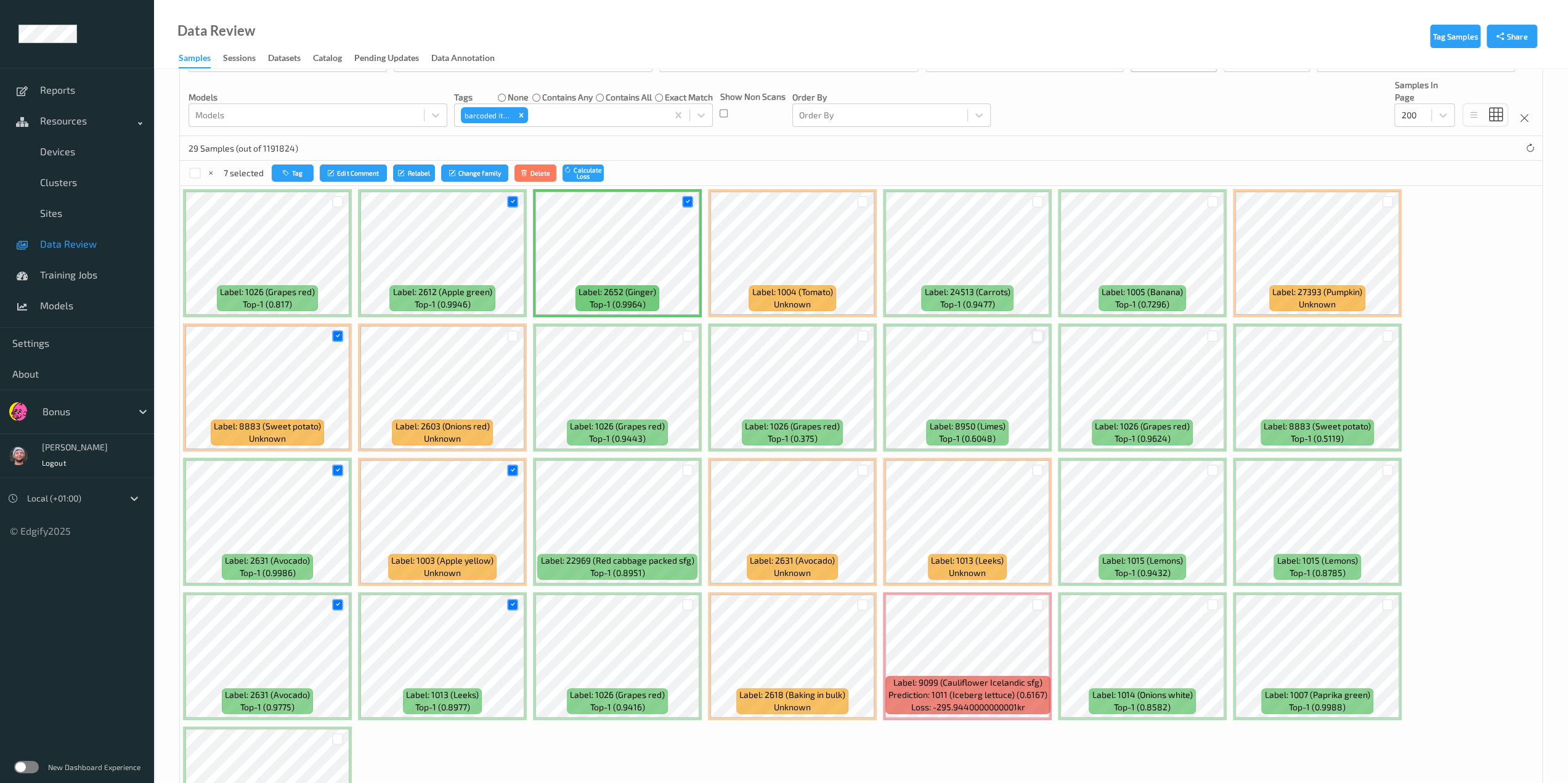
click at [829, 334] on div at bounding box center [1038, 335] width 12 height 12
click at [829, 202] on div at bounding box center [1212, 201] width 12 height 12
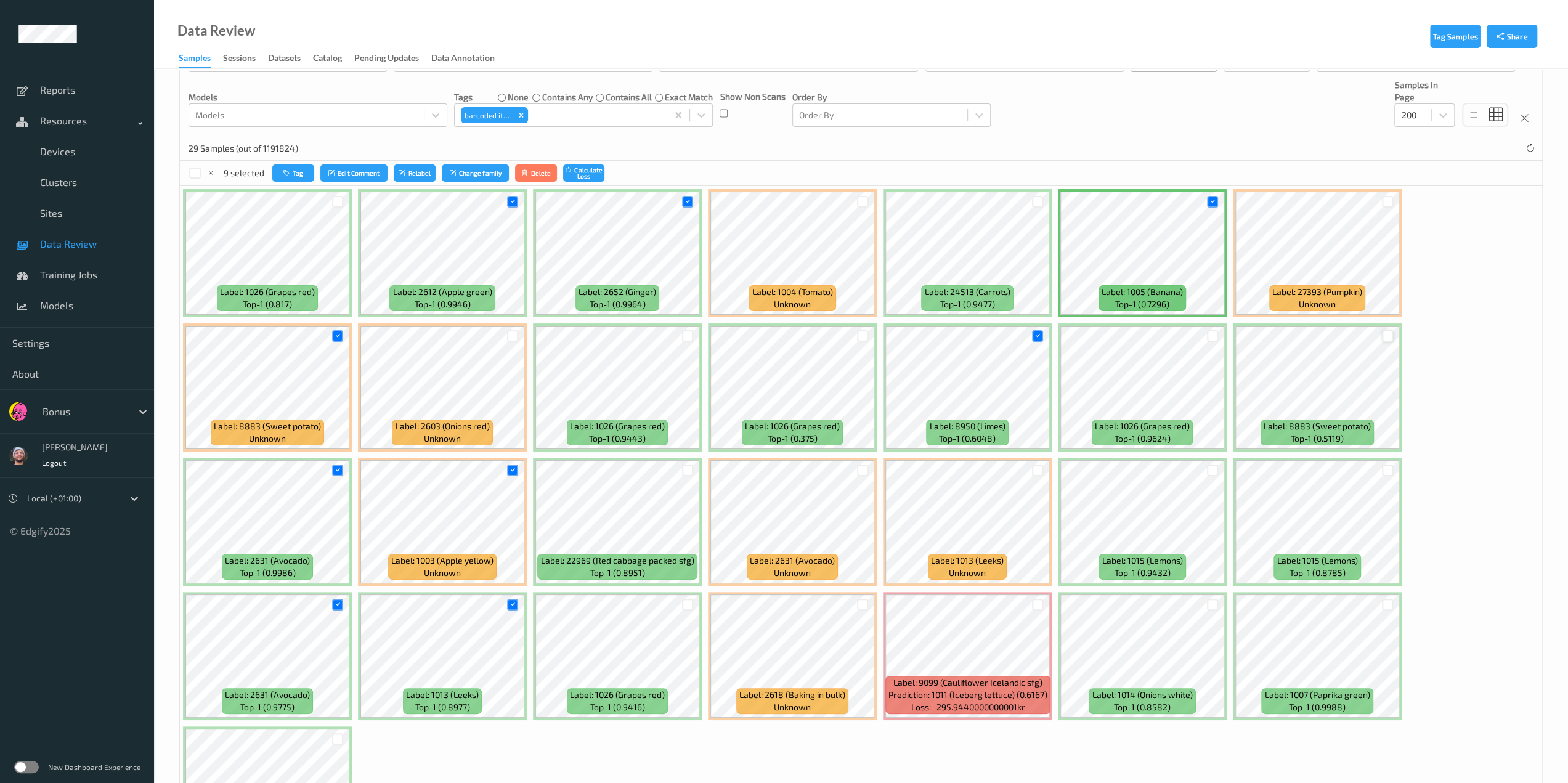
click at [829, 335] on div at bounding box center [1387, 335] width 12 height 12
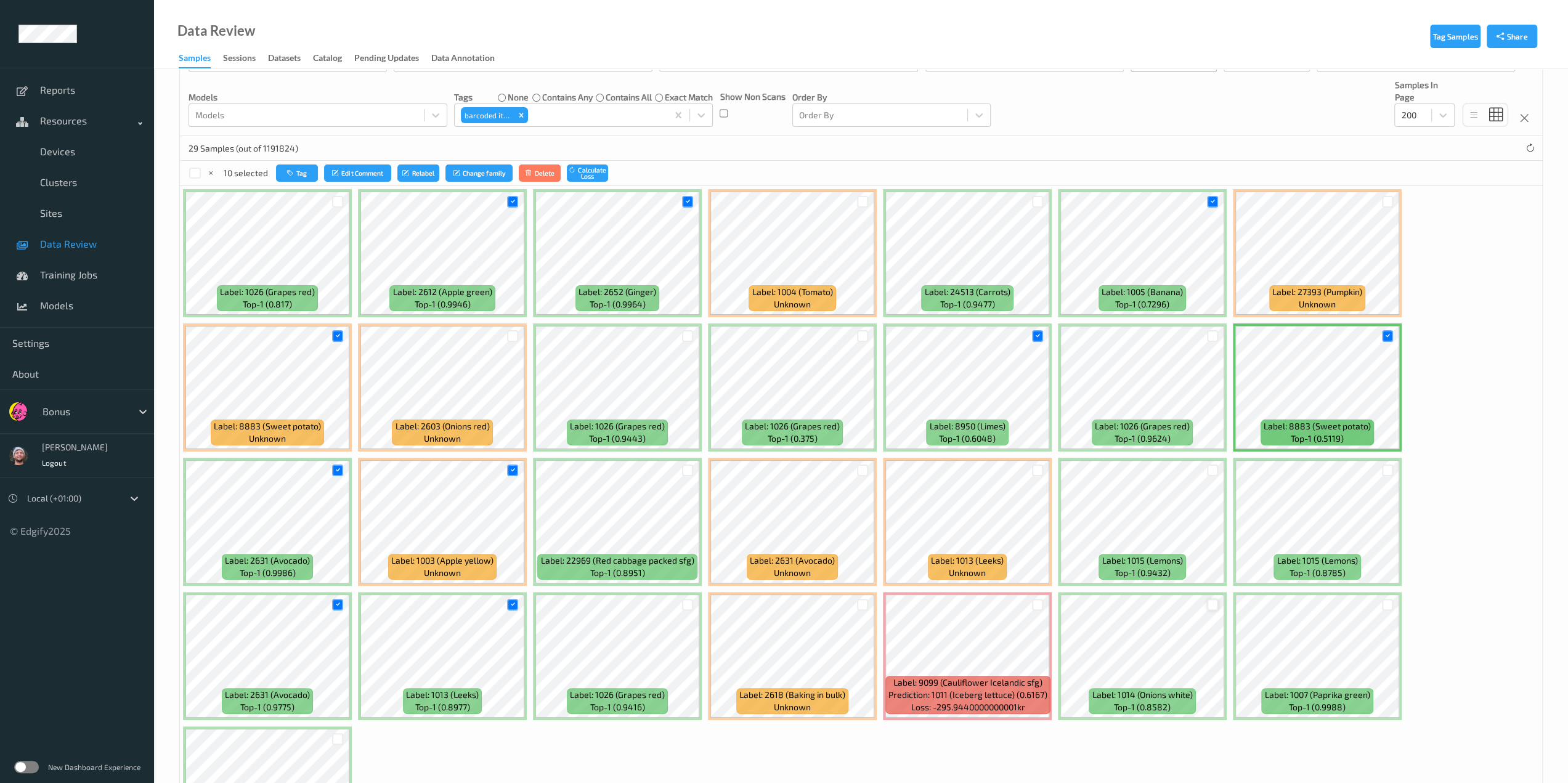
click at [829, 604] on div at bounding box center [1212, 604] width 12 height 12
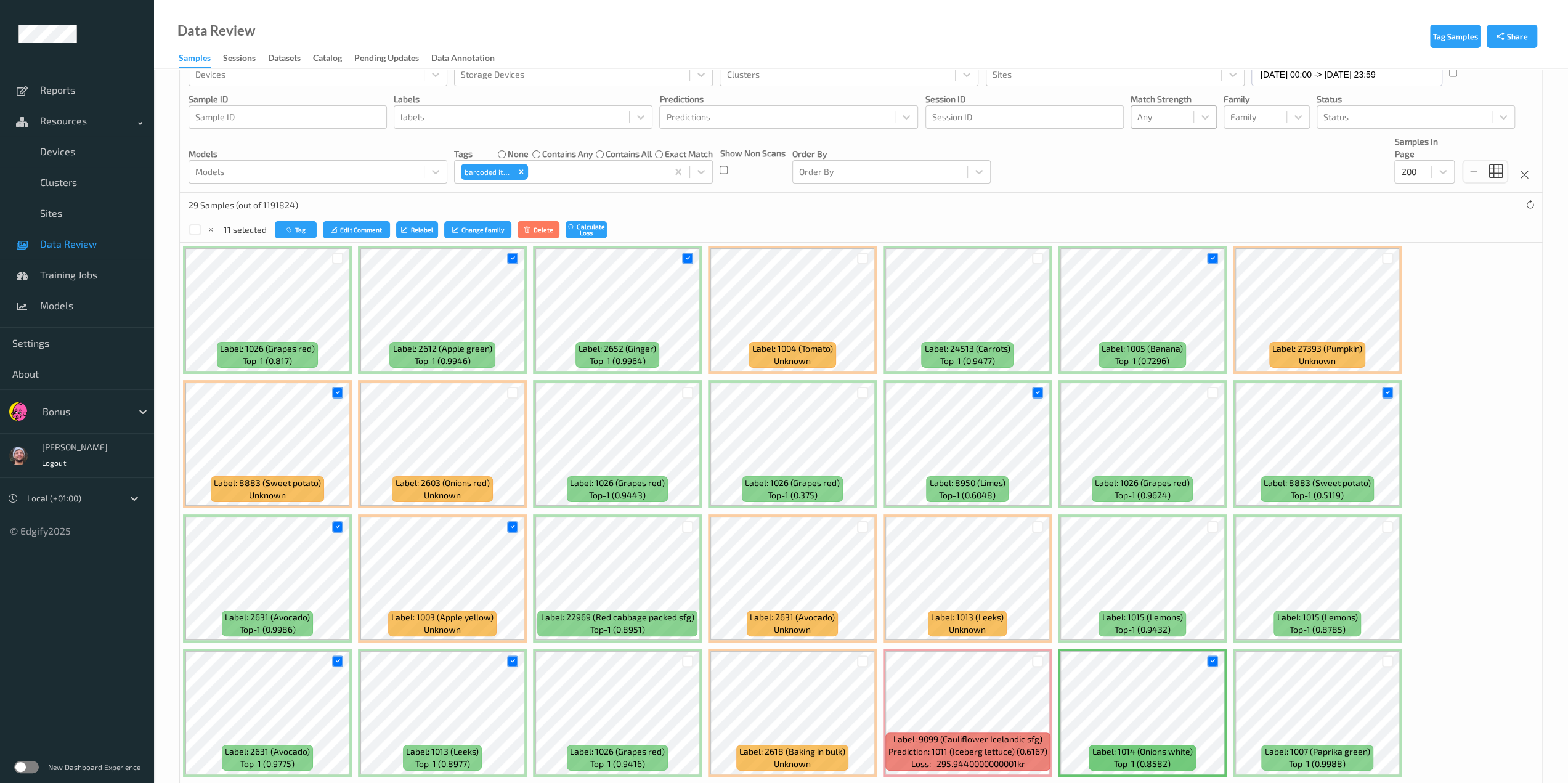
scroll to position [0, 0]
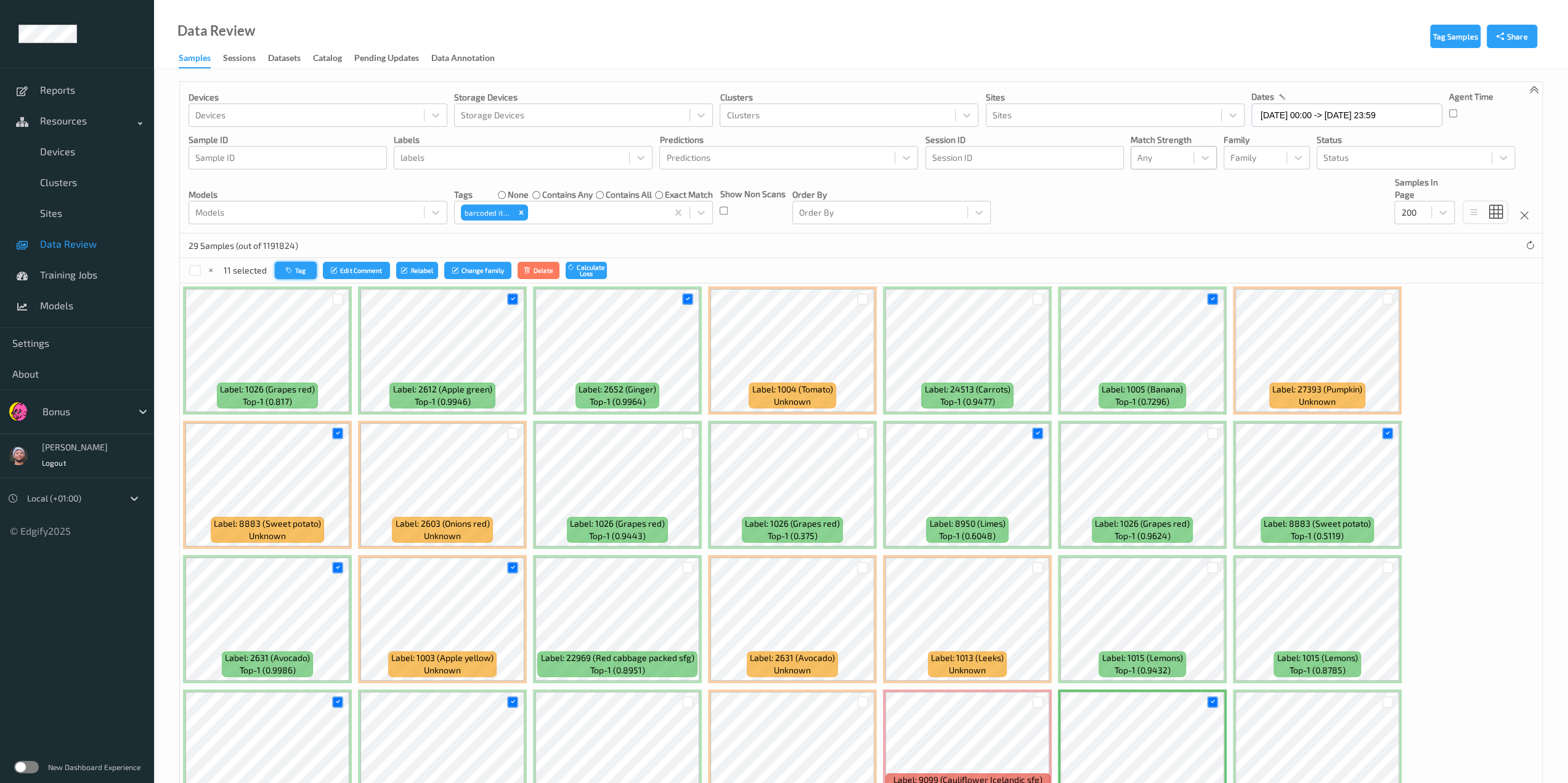
click at [310, 274] on button "Tag" at bounding box center [296, 271] width 42 height 18
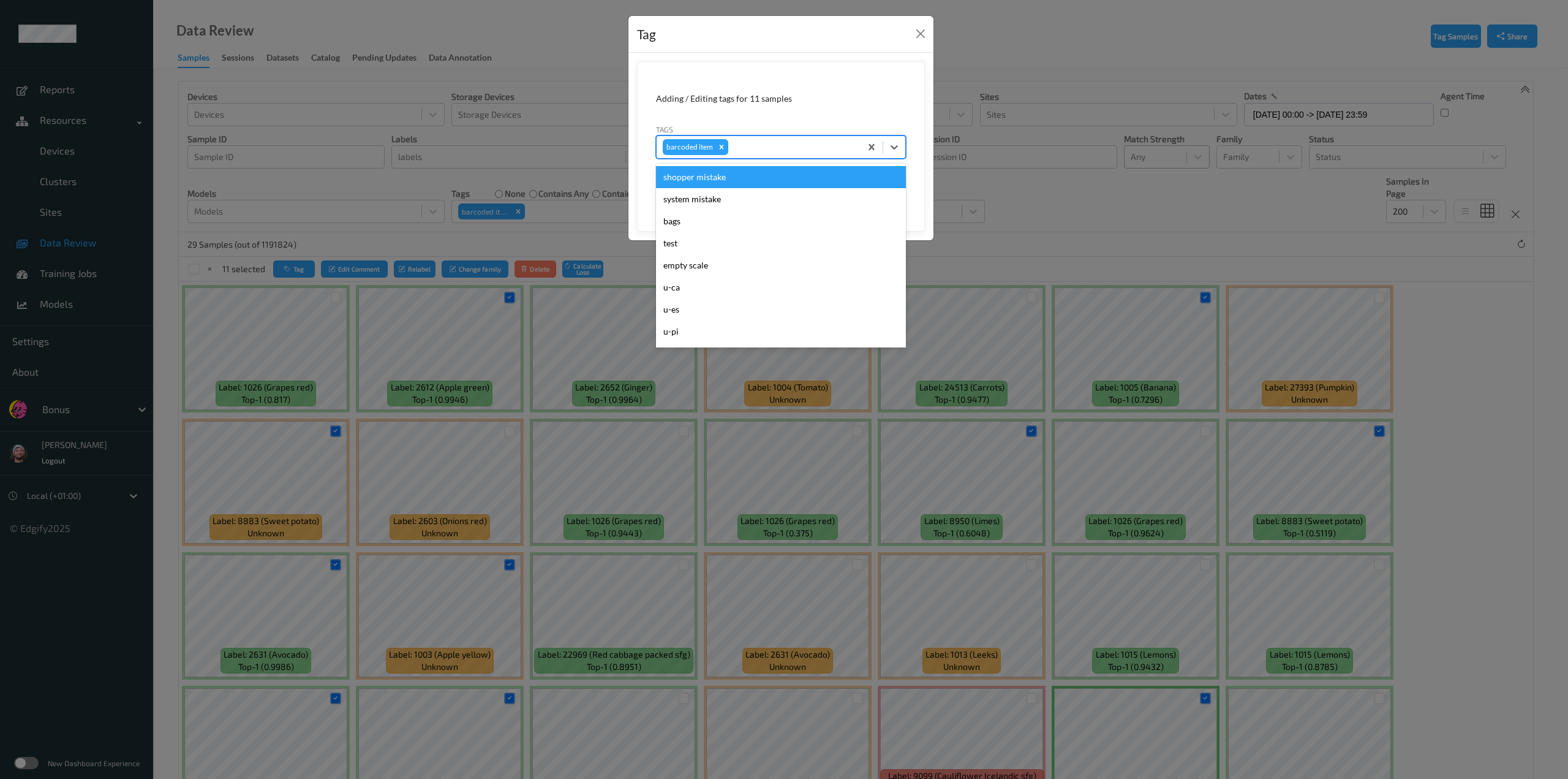
click at [795, 143] on div at bounding box center [792, 147] width 123 height 14
click at [724, 151] on div "Remove barcoded item" at bounding box center [721, 148] width 13 height 16
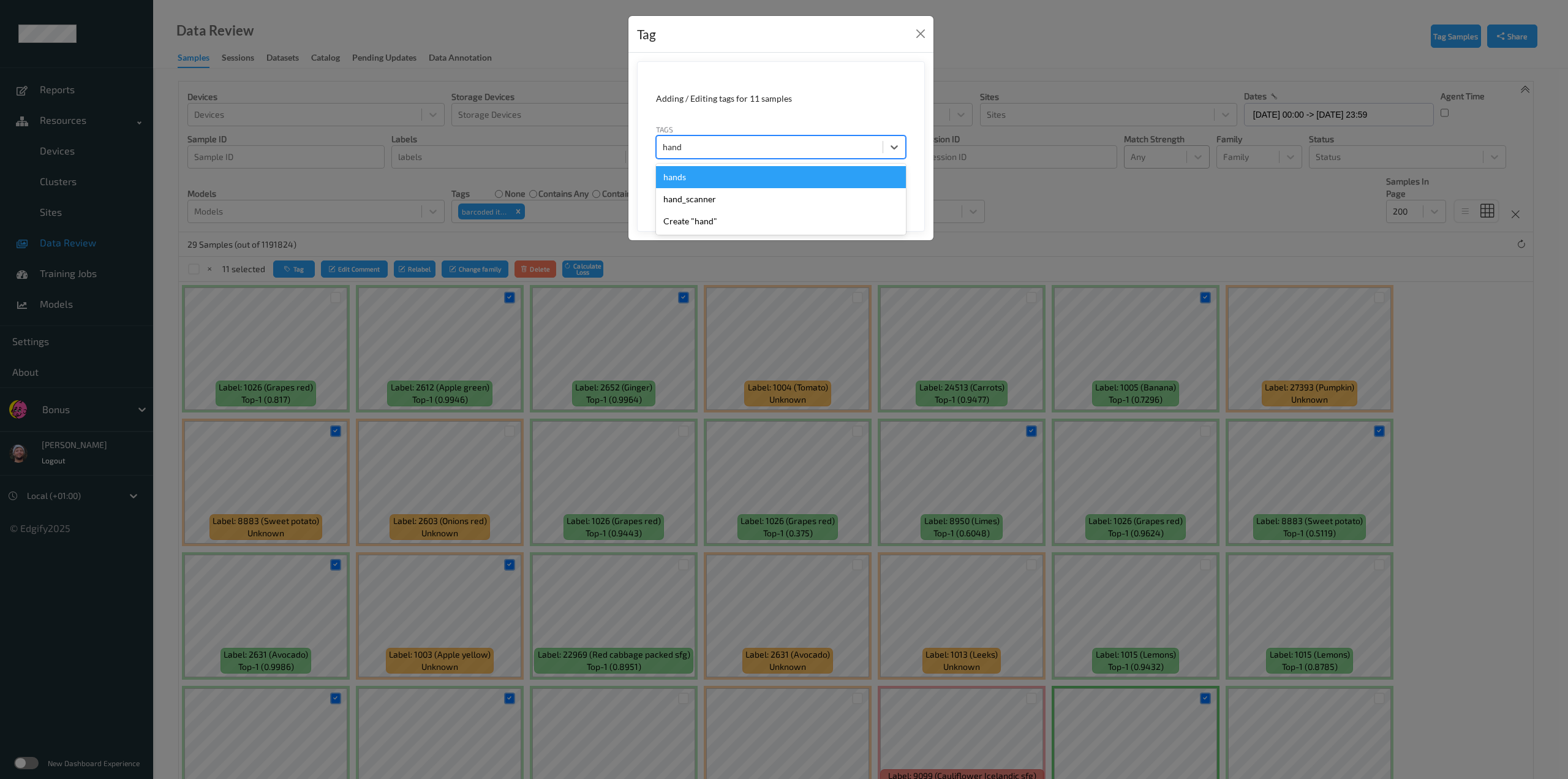
type input "hands"
click at [721, 170] on div "hands" at bounding box center [781, 177] width 250 height 22
click at [824, 190] on button "Save" at bounding box center [881, 189] width 50 height 23
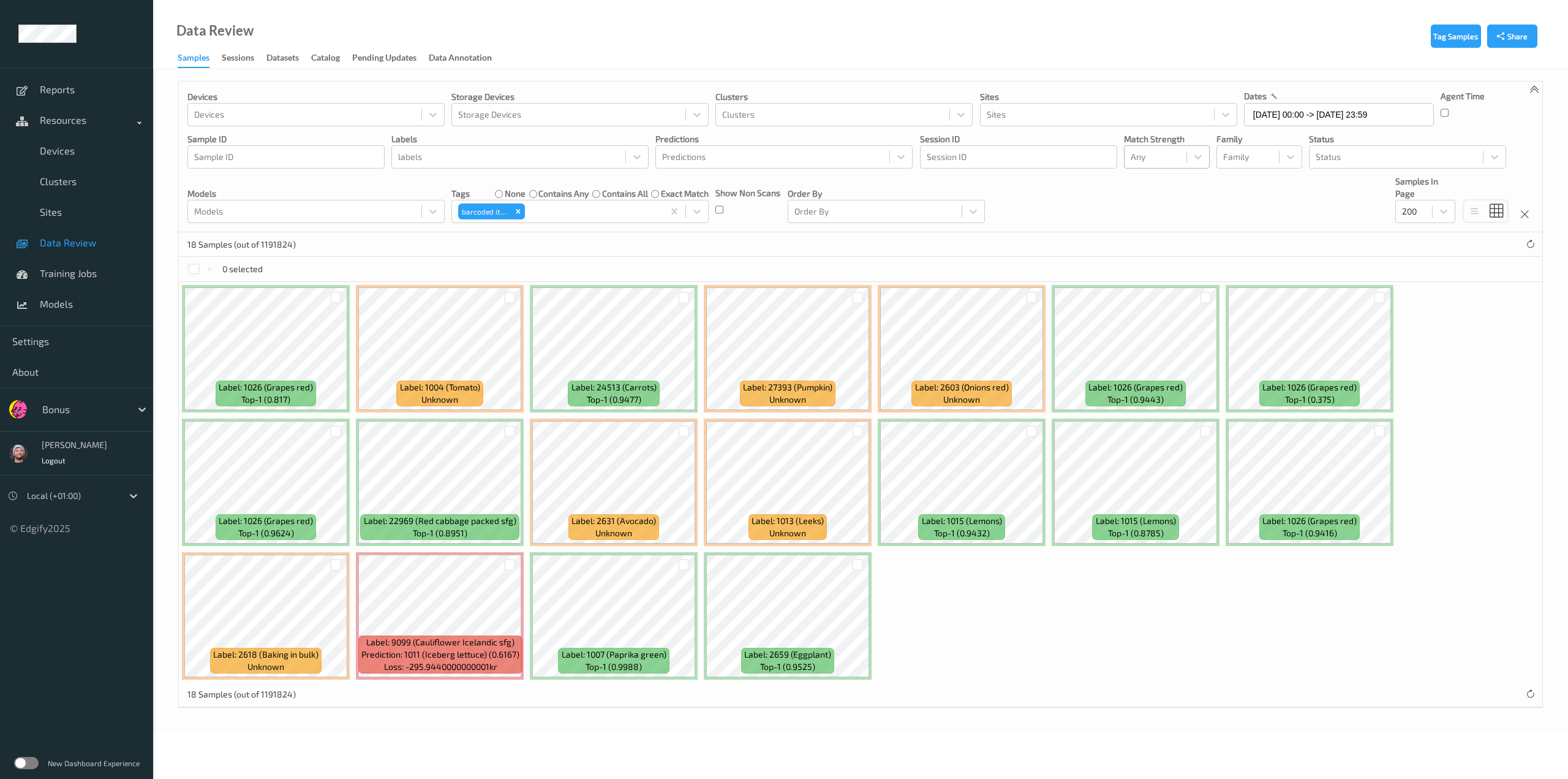
click at [824, 246] on div "18 Samples (out of 1191824)" at bounding box center [860, 244] width 1363 height 24
click at [505, 563] on div at bounding box center [510, 564] width 12 height 12
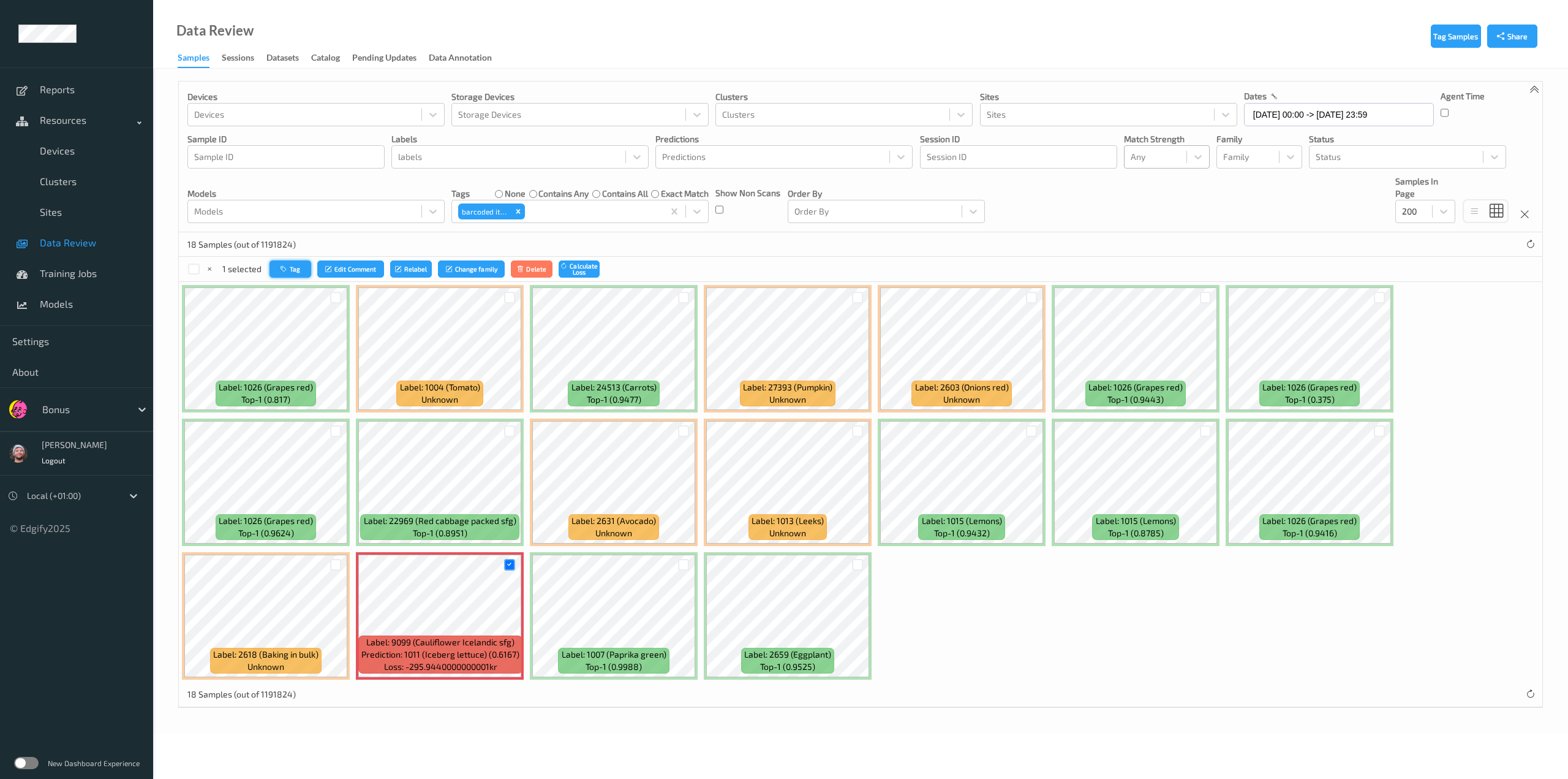
click at [290, 270] on button "Tag" at bounding box center [290, 269] width 42 height 18
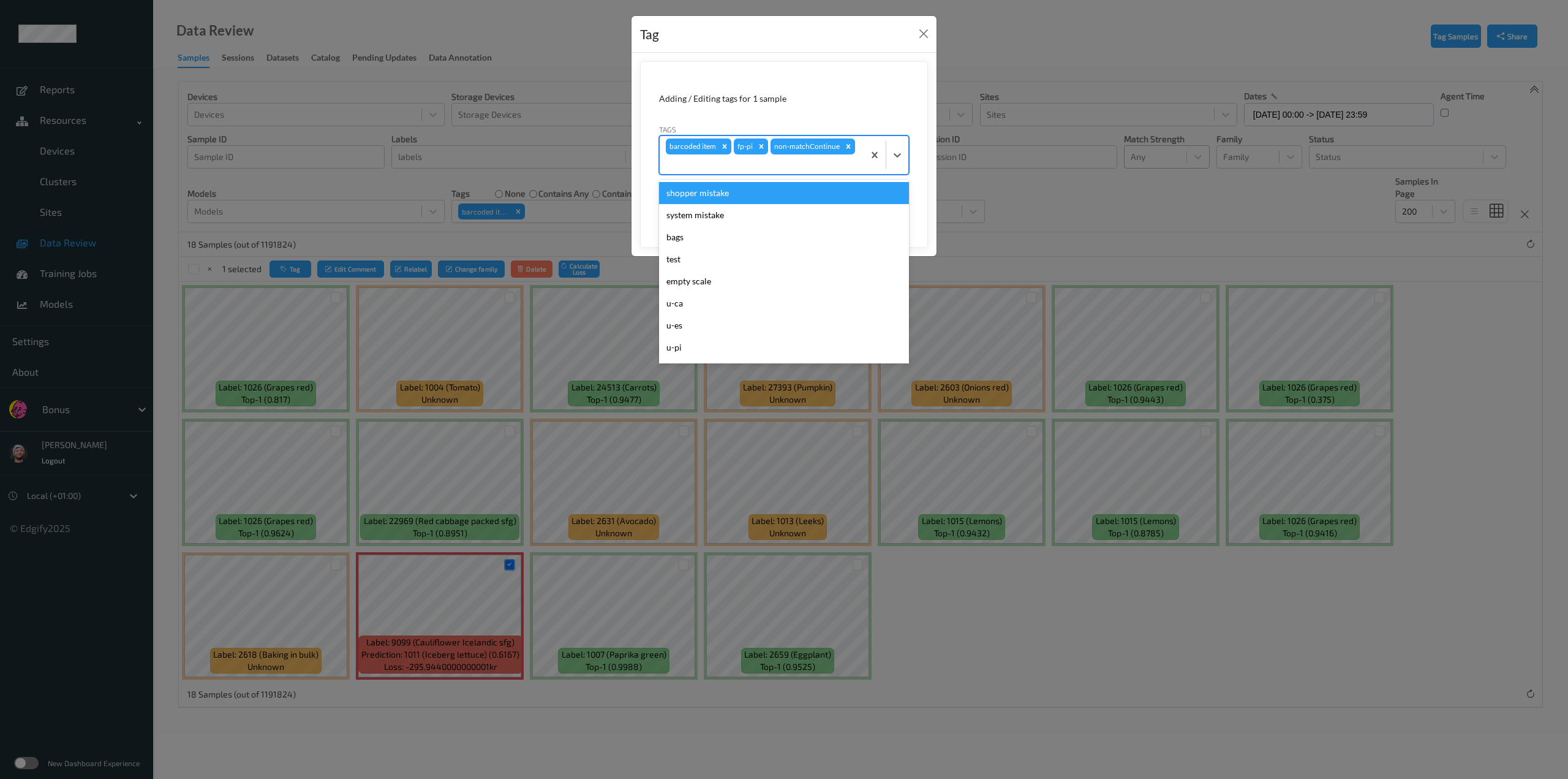
click at [824, 148] on div "barcoded item fp-pi non-matchContinue" at bounding box center [762, 155] width 204 height 38
click at [725, 145] on icon "Remove barcoded item" at bounding box center [725, 146] width 4 height 4
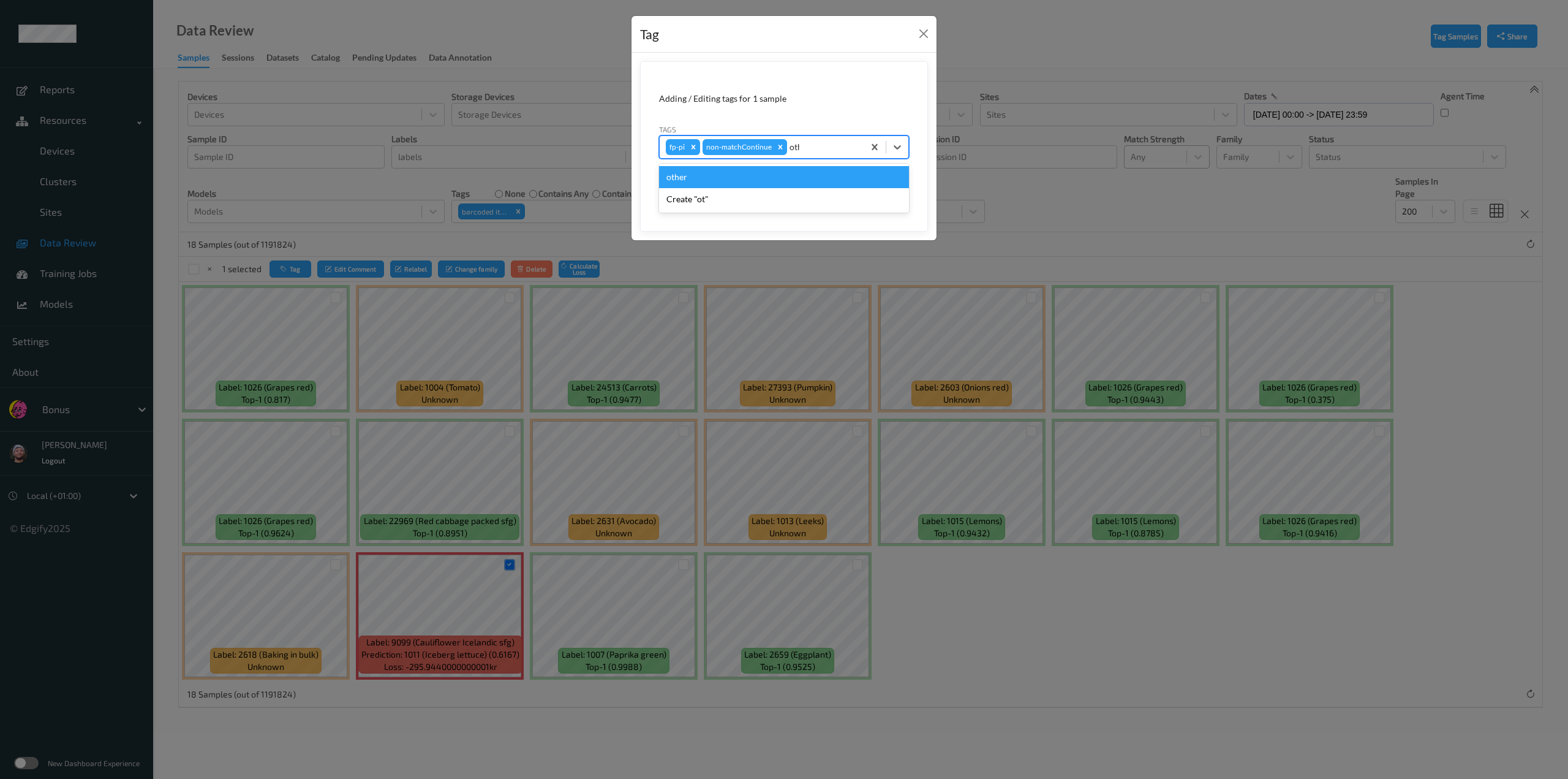
type input "other"
click at [824, 177] on button "Save" at bounding box center [884, 189] width 50 height 23
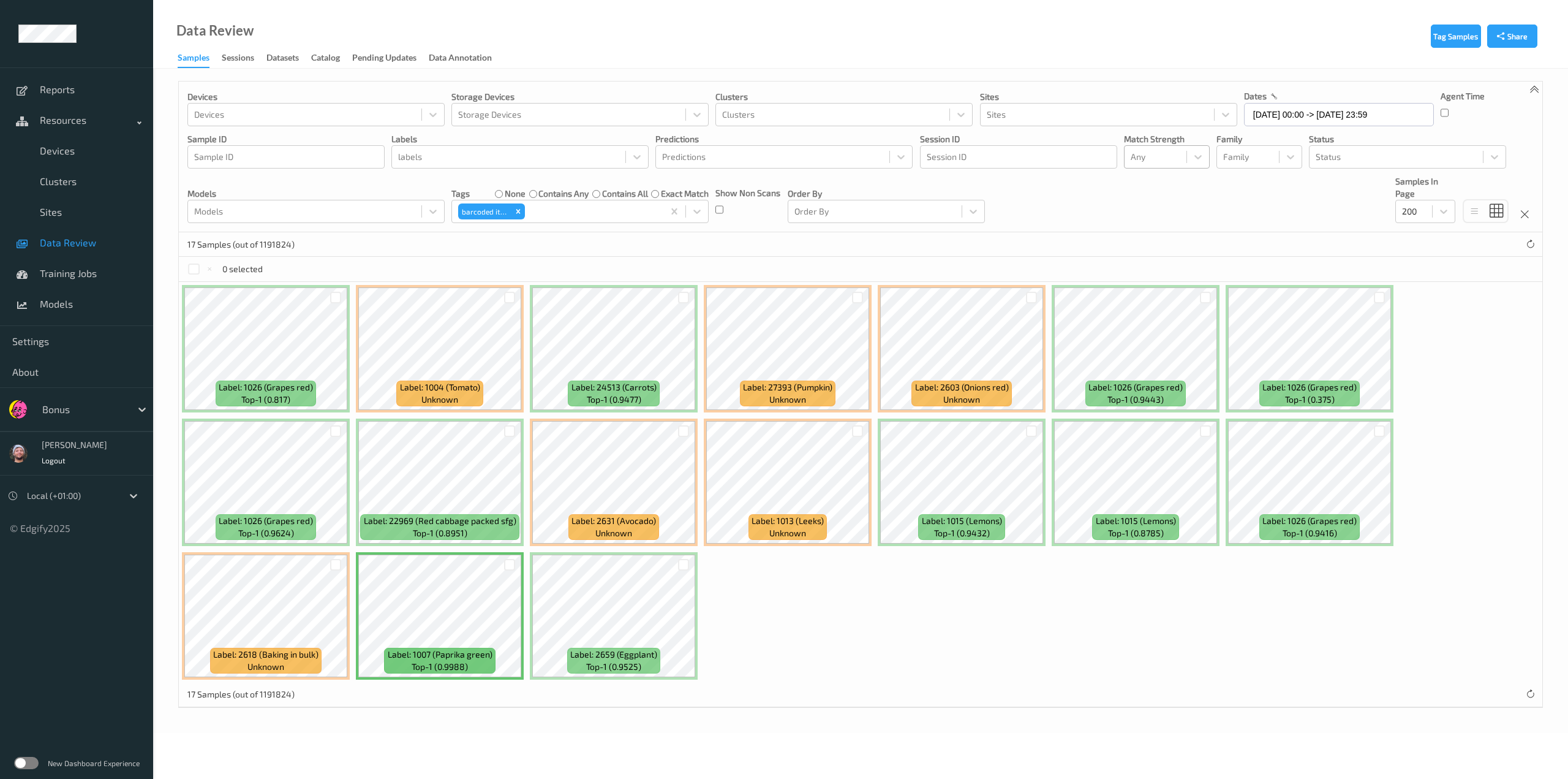
click at [817, 260] on div "0 selected" at bounding box center [860, 268] width 1363 height 24
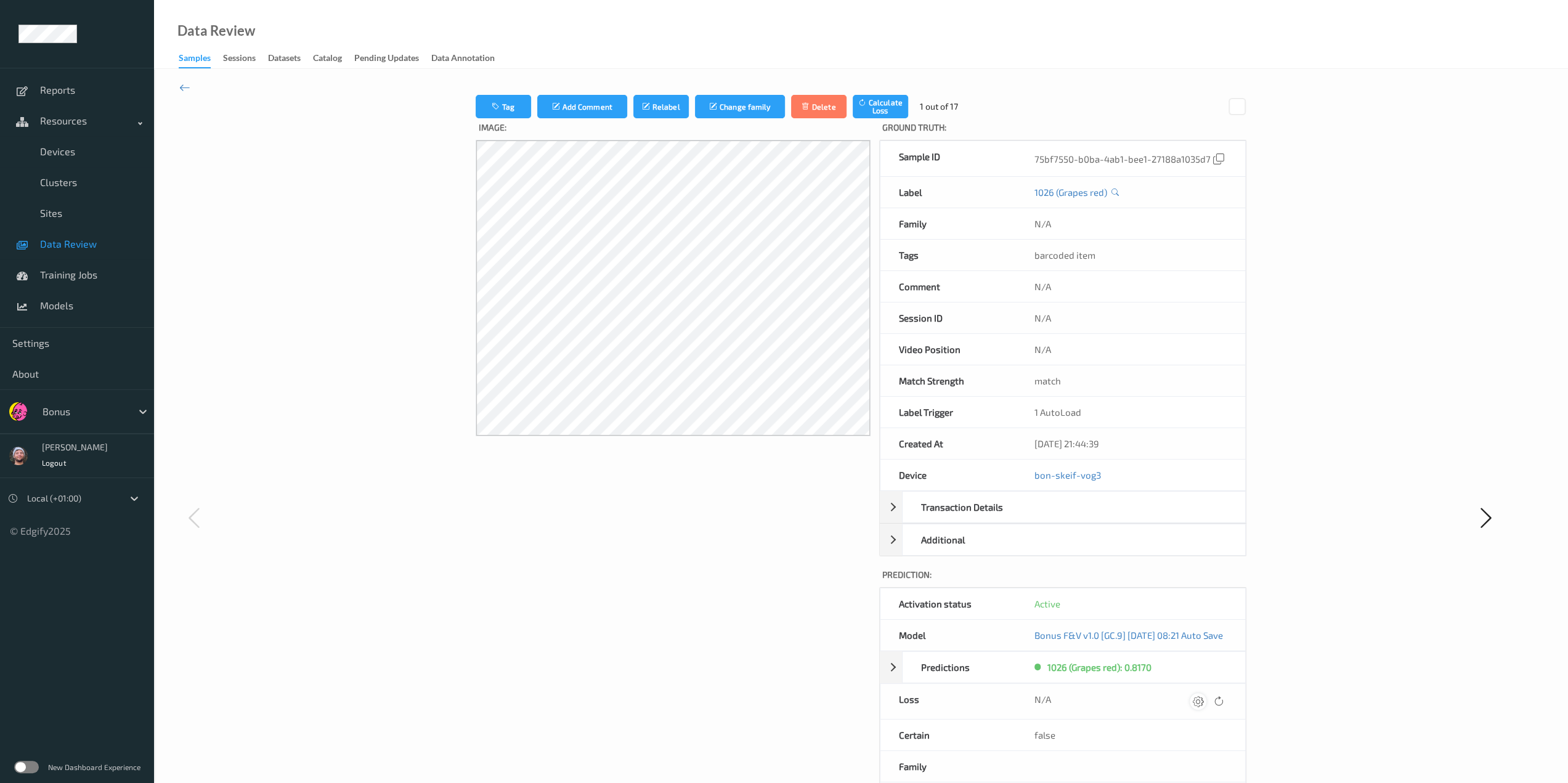
click at [829, 686] on icon at bounding box center [1198, 701] width 11 height 11
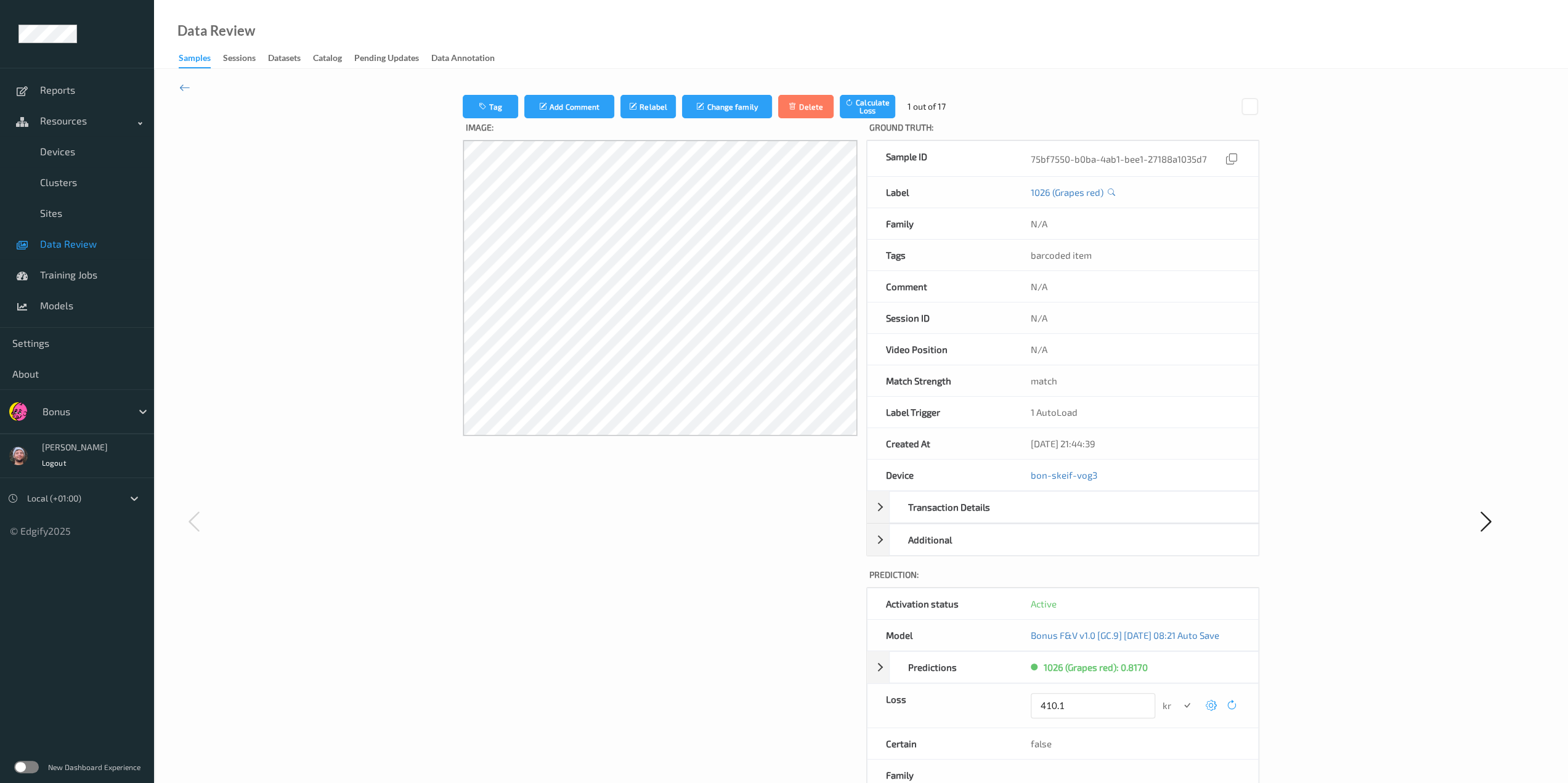
type input "410.1"
click at [829, 686] on button "submit" at bounding box center [1187, 706] width 17 height 17
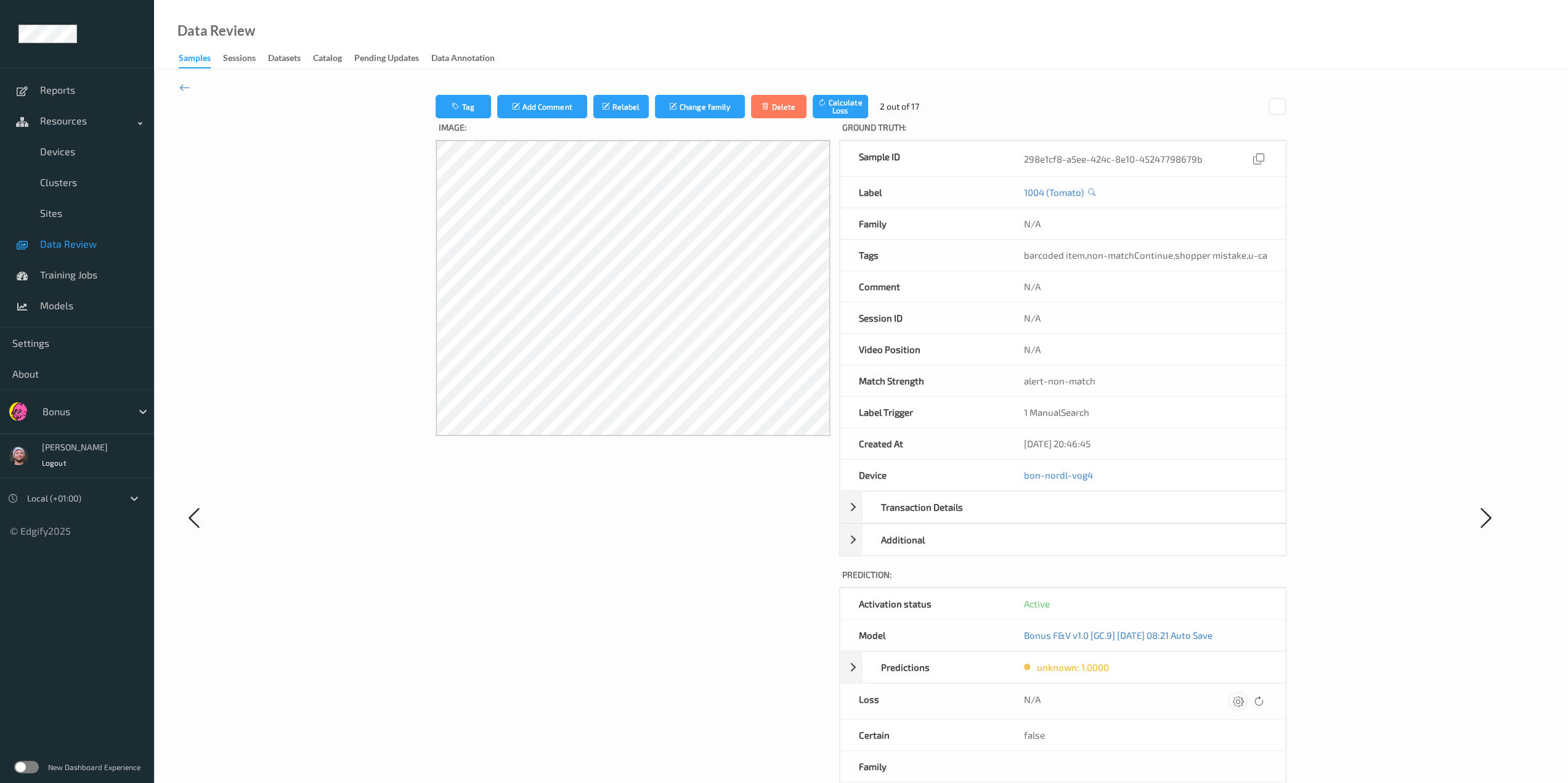
click at [829, 686] on div at bounding box center [1238, 701] width 17 height 17
click at [829, 686] on button "submit" at bounding box center [1214, 706] width 17 height 17
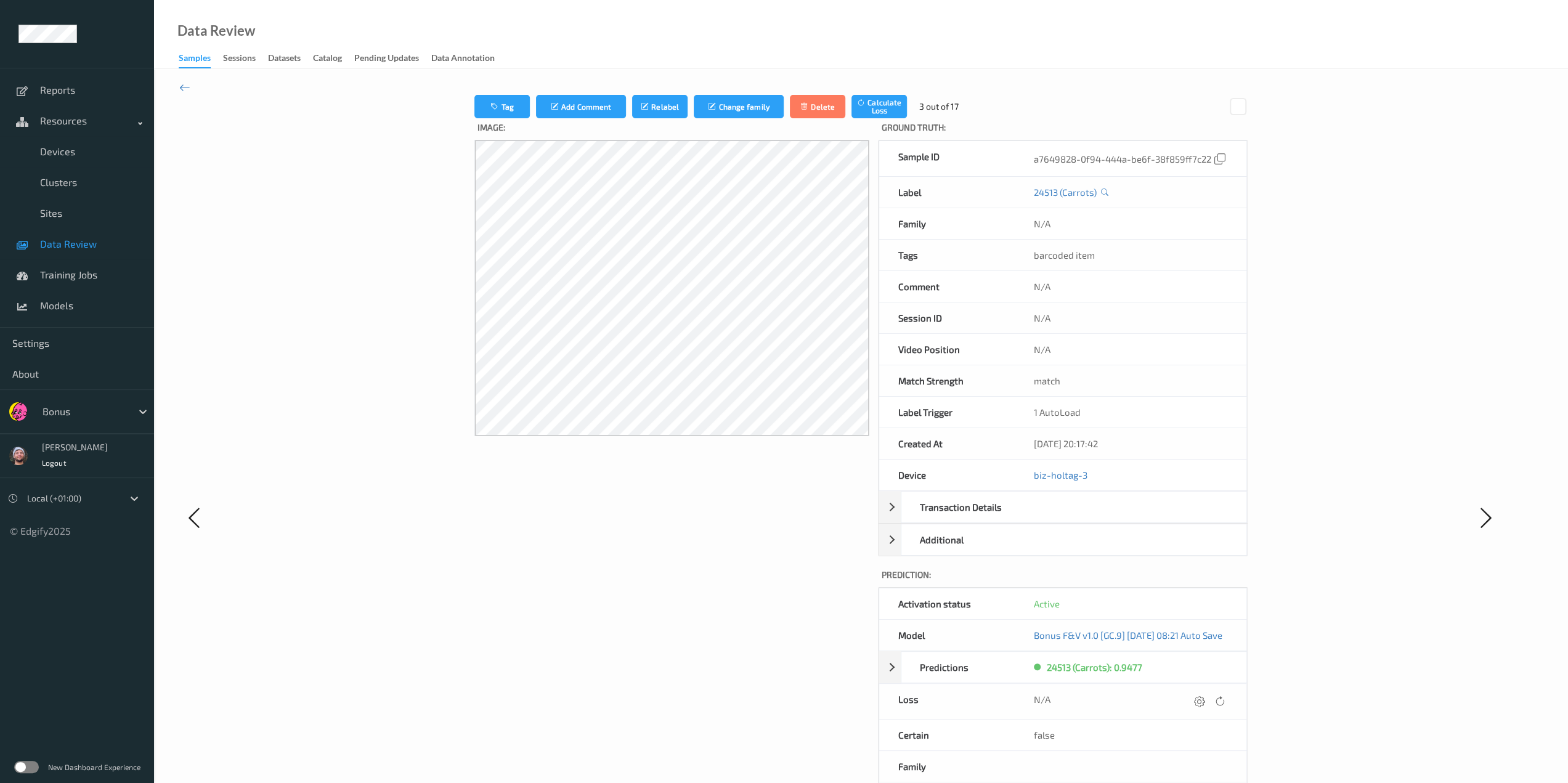
click at [829, 686] on icon at bounding box center [1198, 701] width 11 height 11
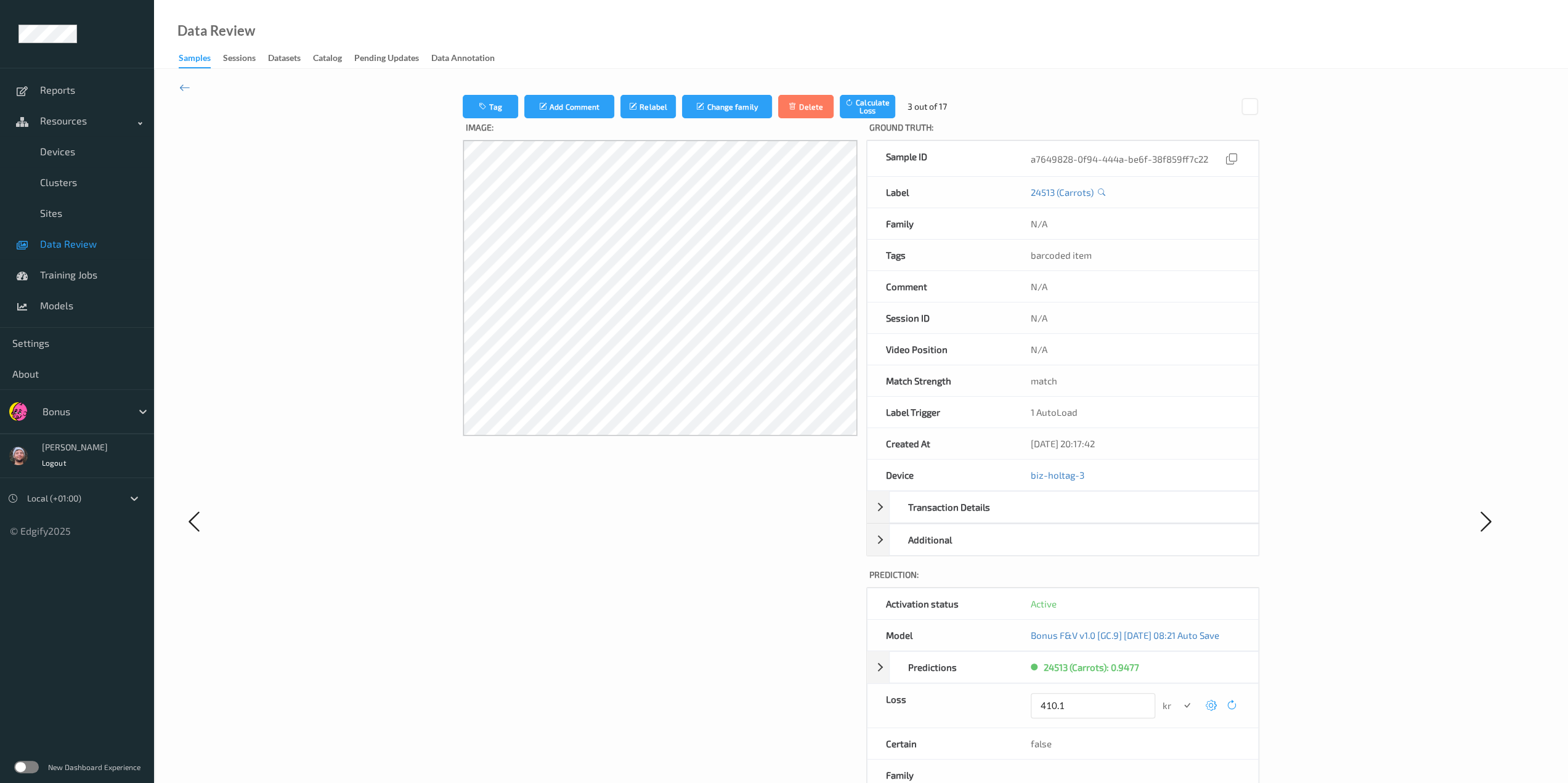
click at [829, 686] on button "submit" at bounding box center [1187, 706] width 17 height 17
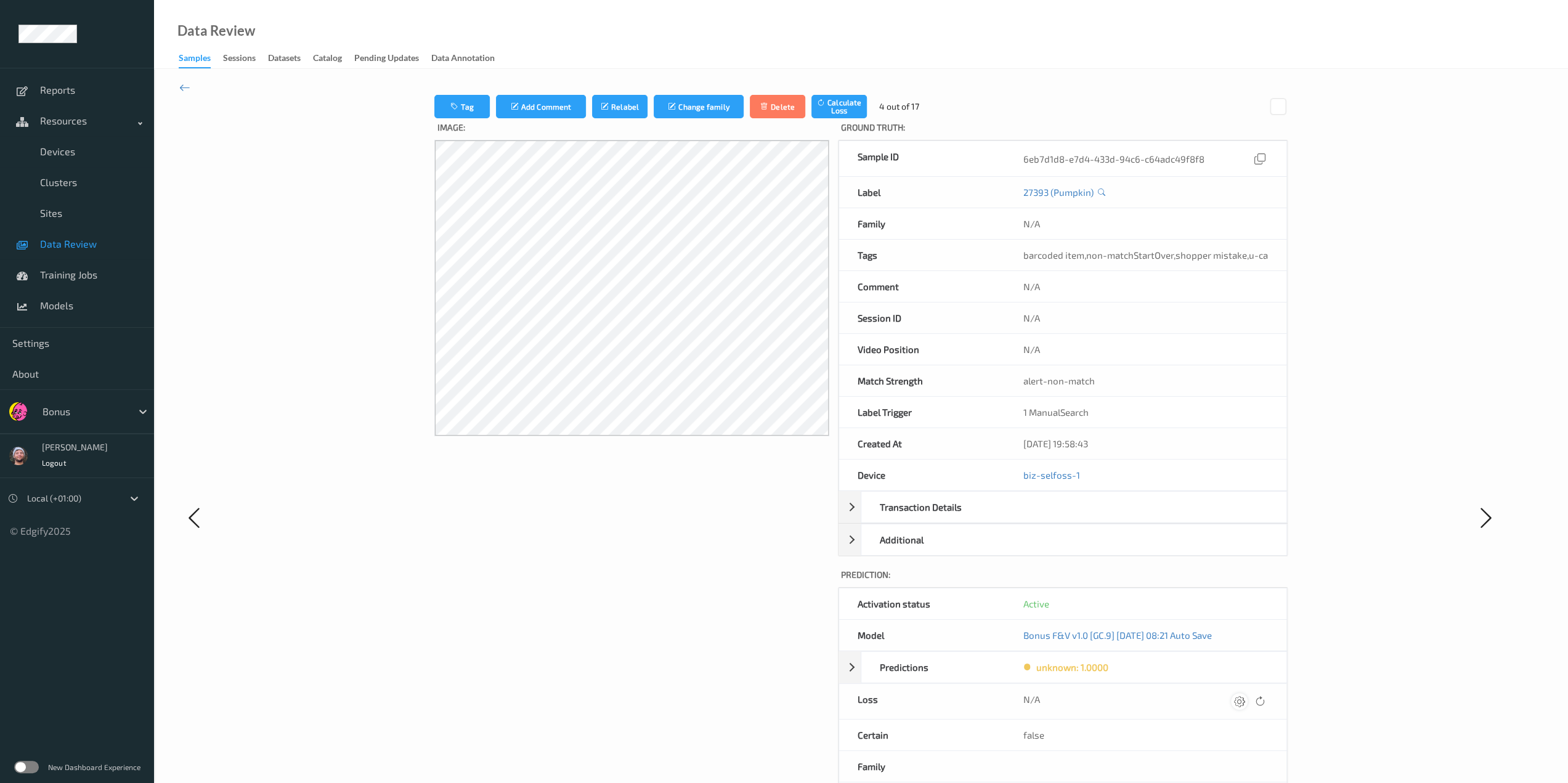
click at [829, 686] on div at bounding box center [1239, 701] width 17 height 17
click at [829, 686] on button "submit" at bounding box center [1215, 706] width 17 height 17
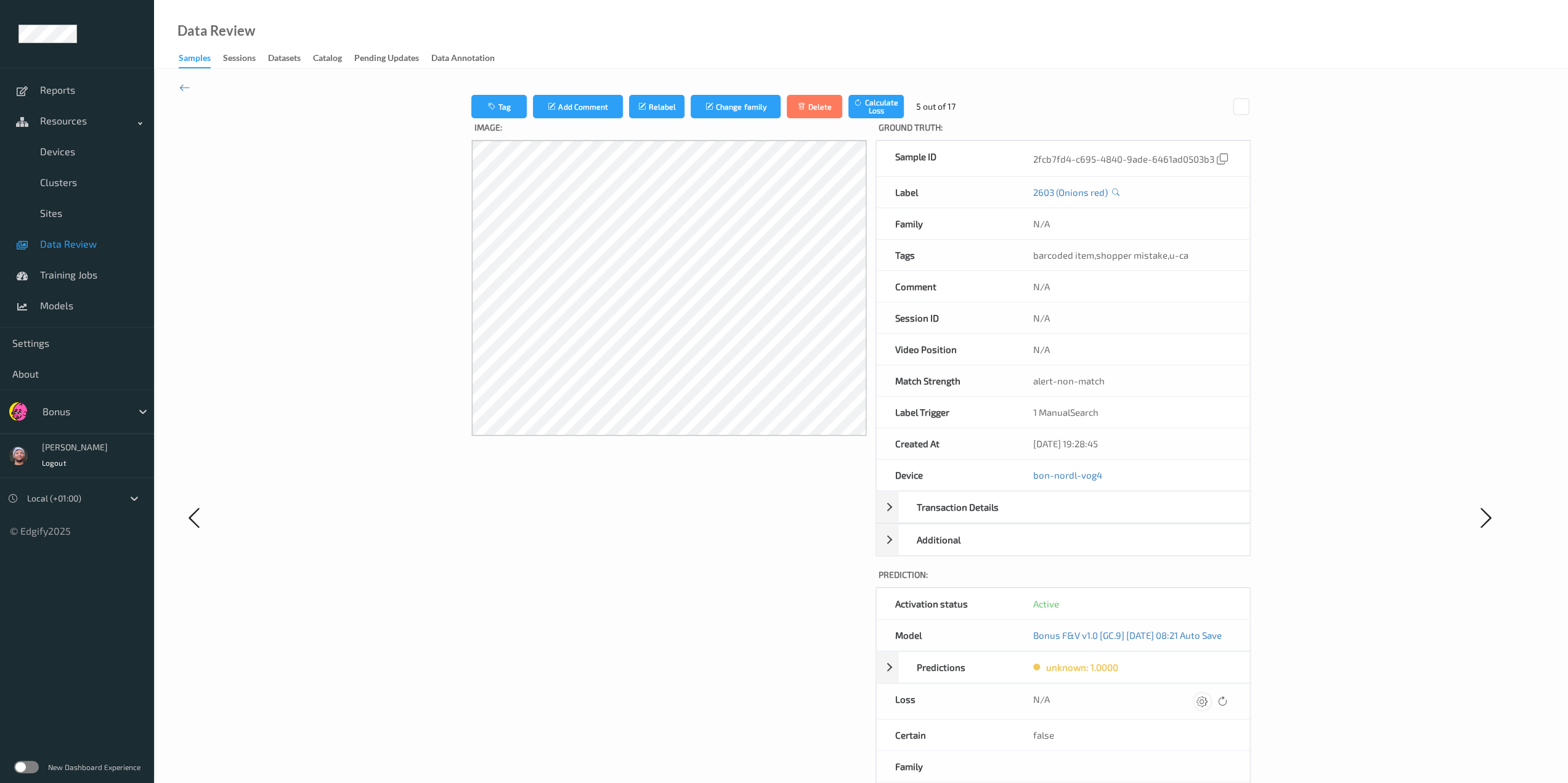
click at [829, 686] on div at bounding box center [1202, 701] width 17 height 17
click at [829, 686] on button "submit" at bounding box center [1187, 706] width 17 height 17
click at [829, 686] on div at bounding box center [1200, 701] width 17 height 17
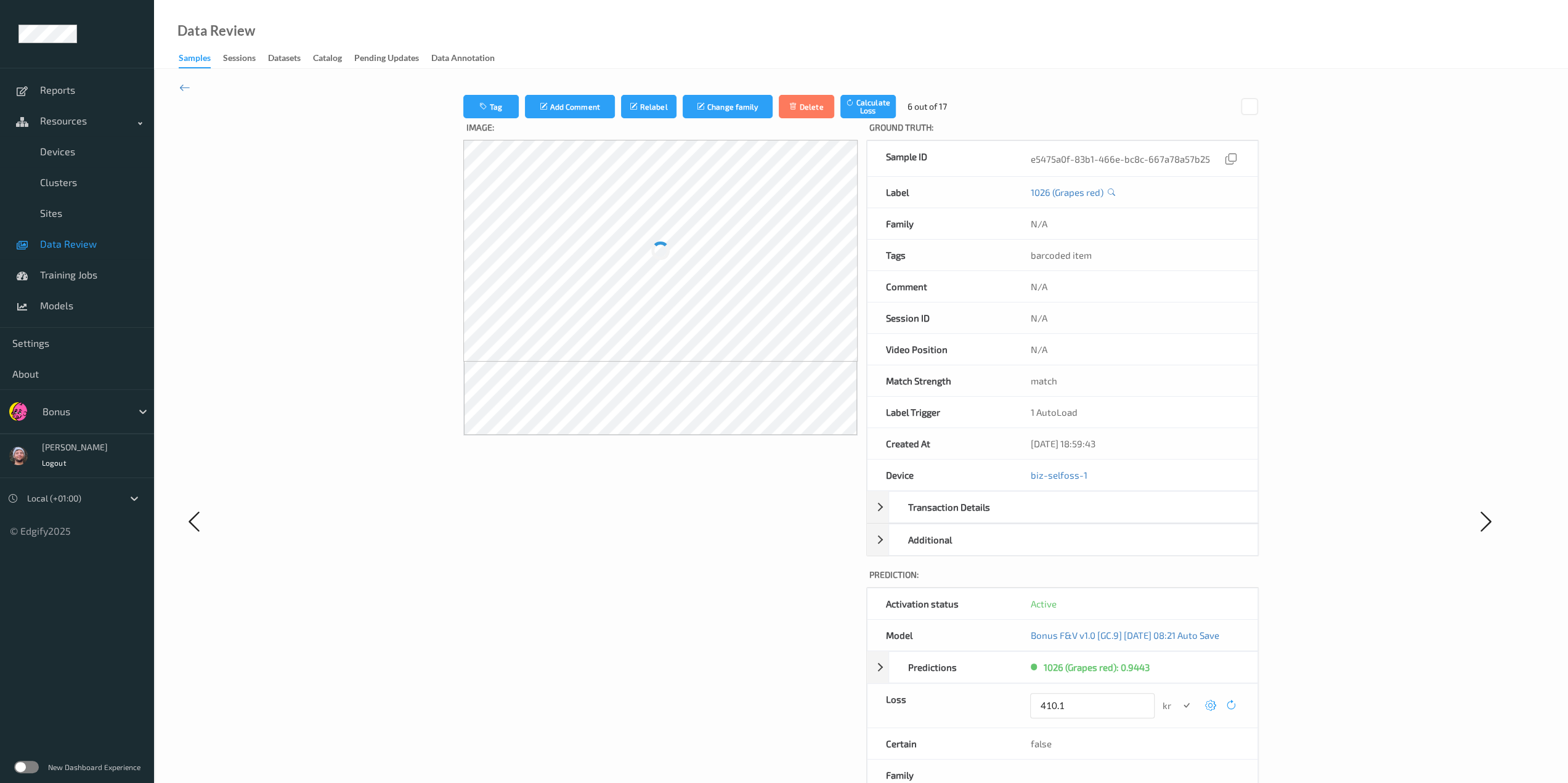
click at [829, 686] on button "submit" at bounding box center [1186, 706] width 17 height 17
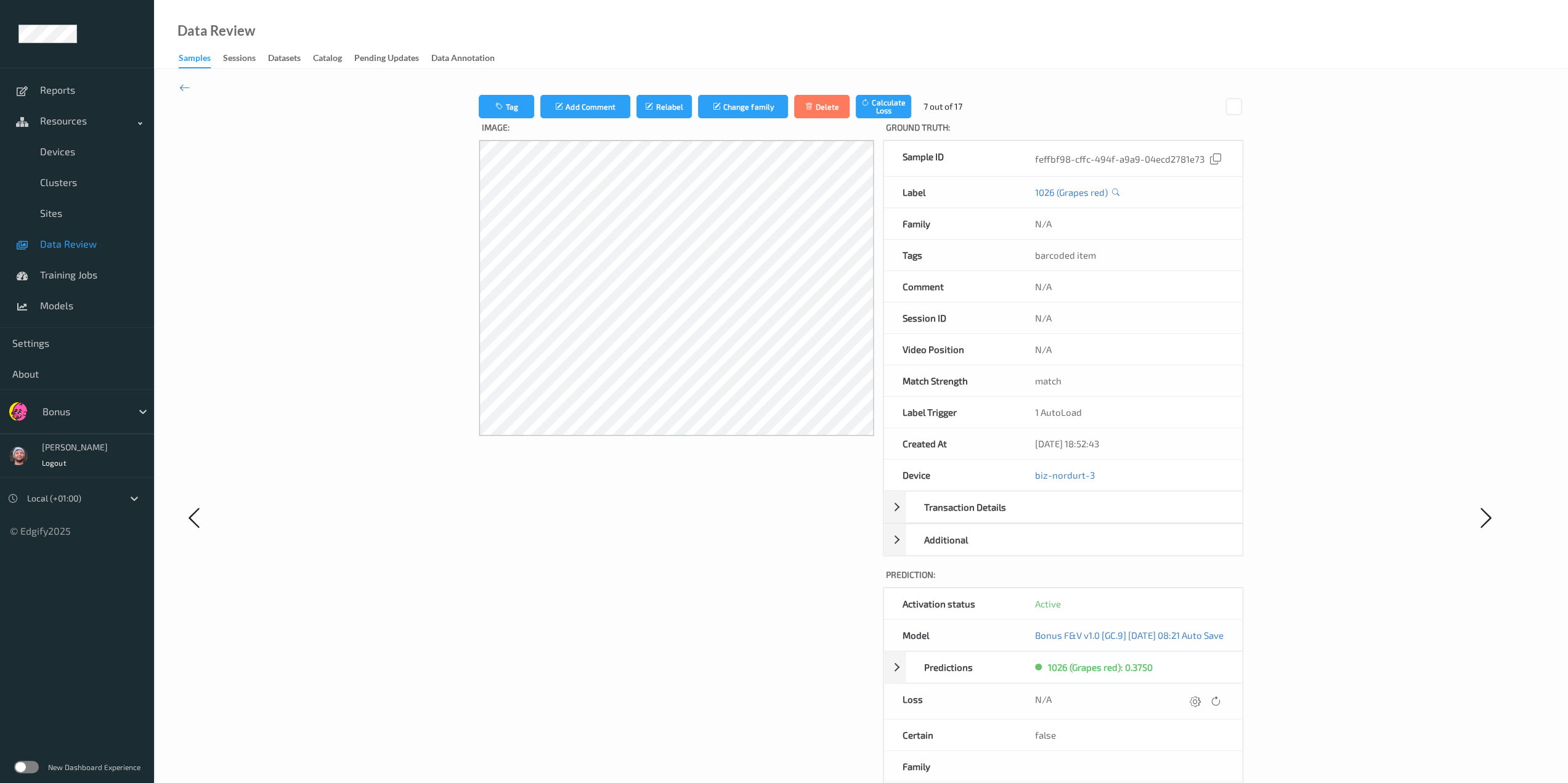
click at [829, 686] on div at bounding box center [1195, 701] width 17 height 17
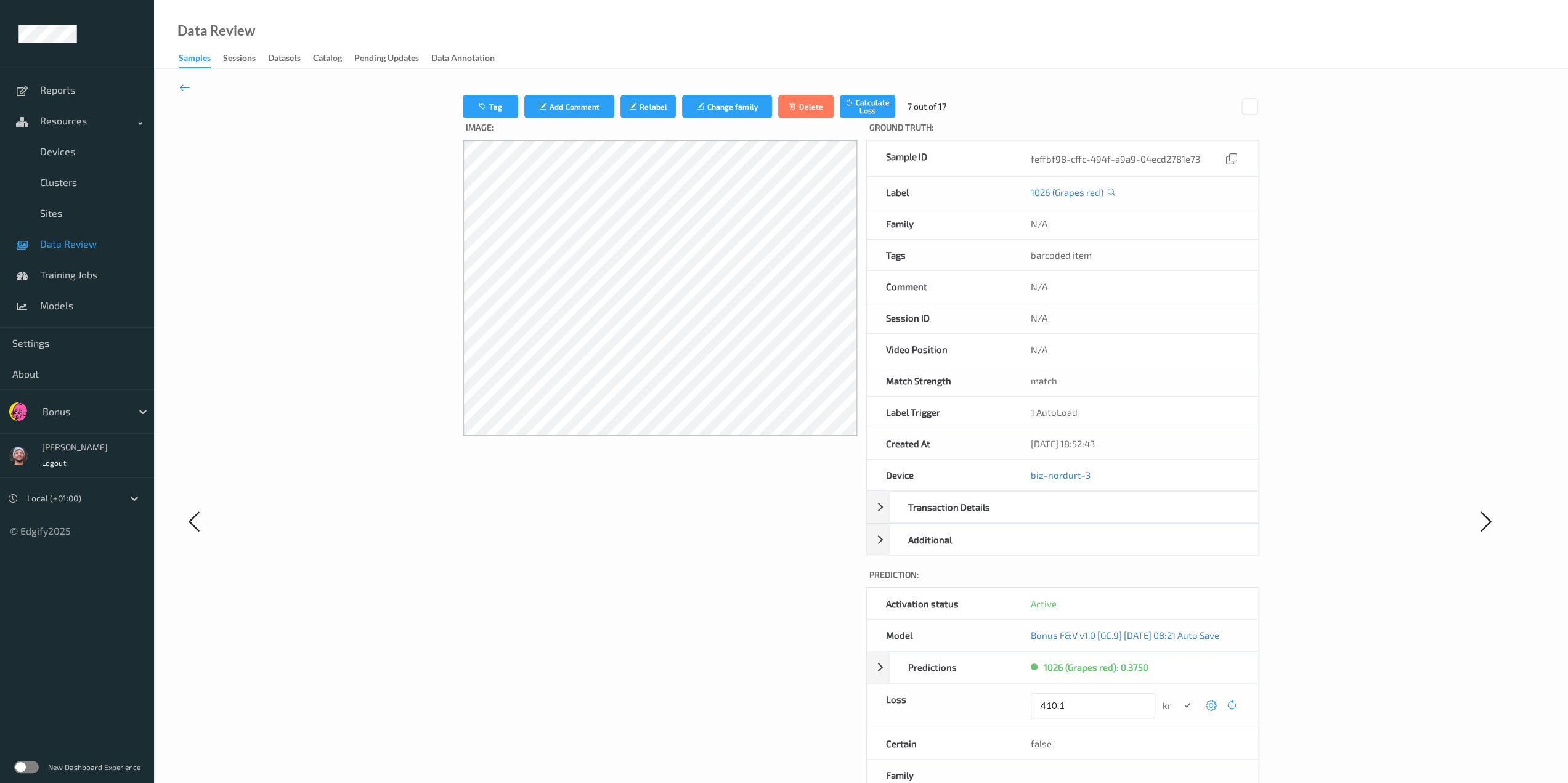
click at [829, 686] on button "submit" at bounding box center [1187, 706] width 17 height 17
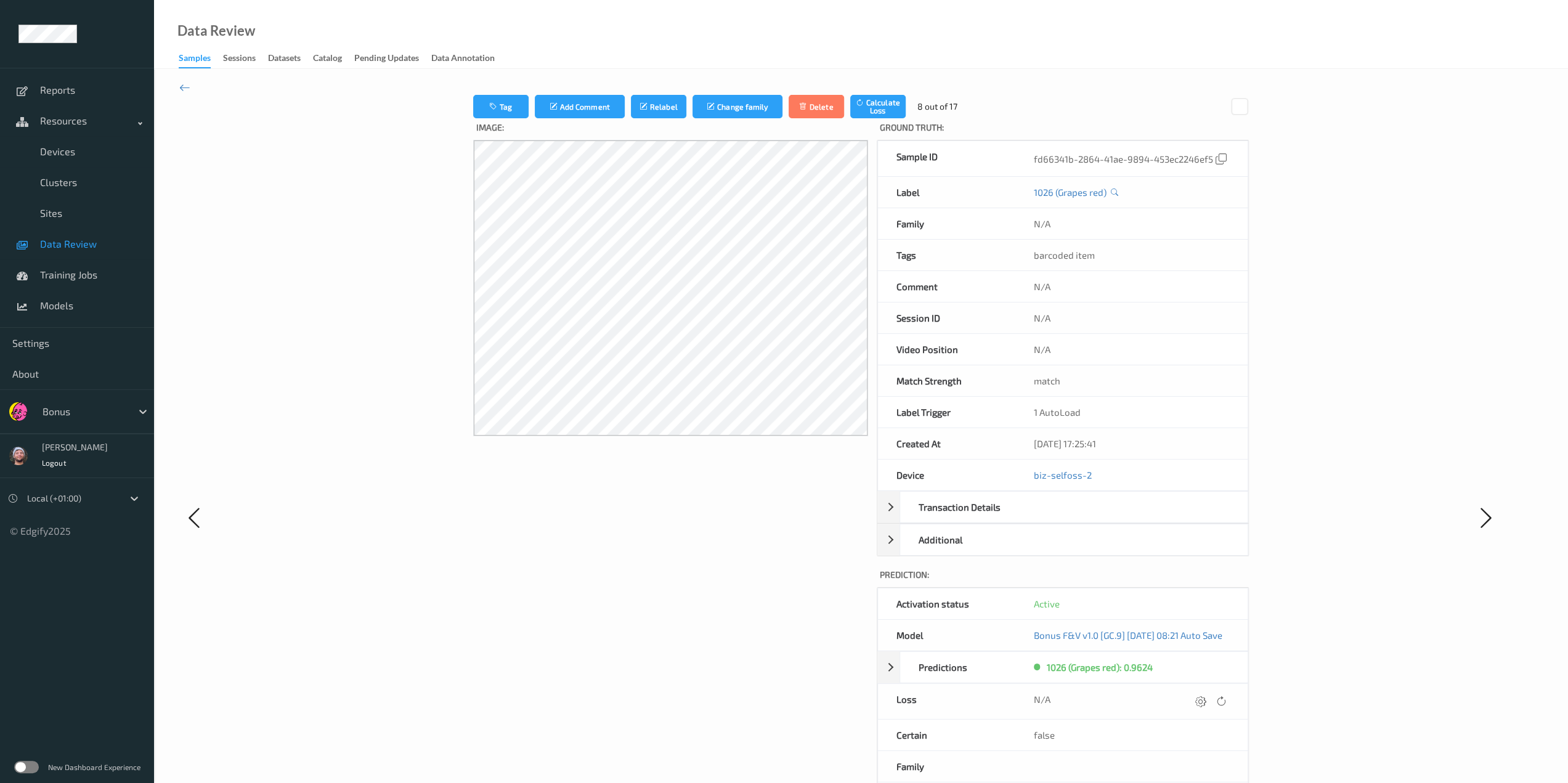
click at [829, 686] on div at bounding box center [1200, 701] width 17 height 17
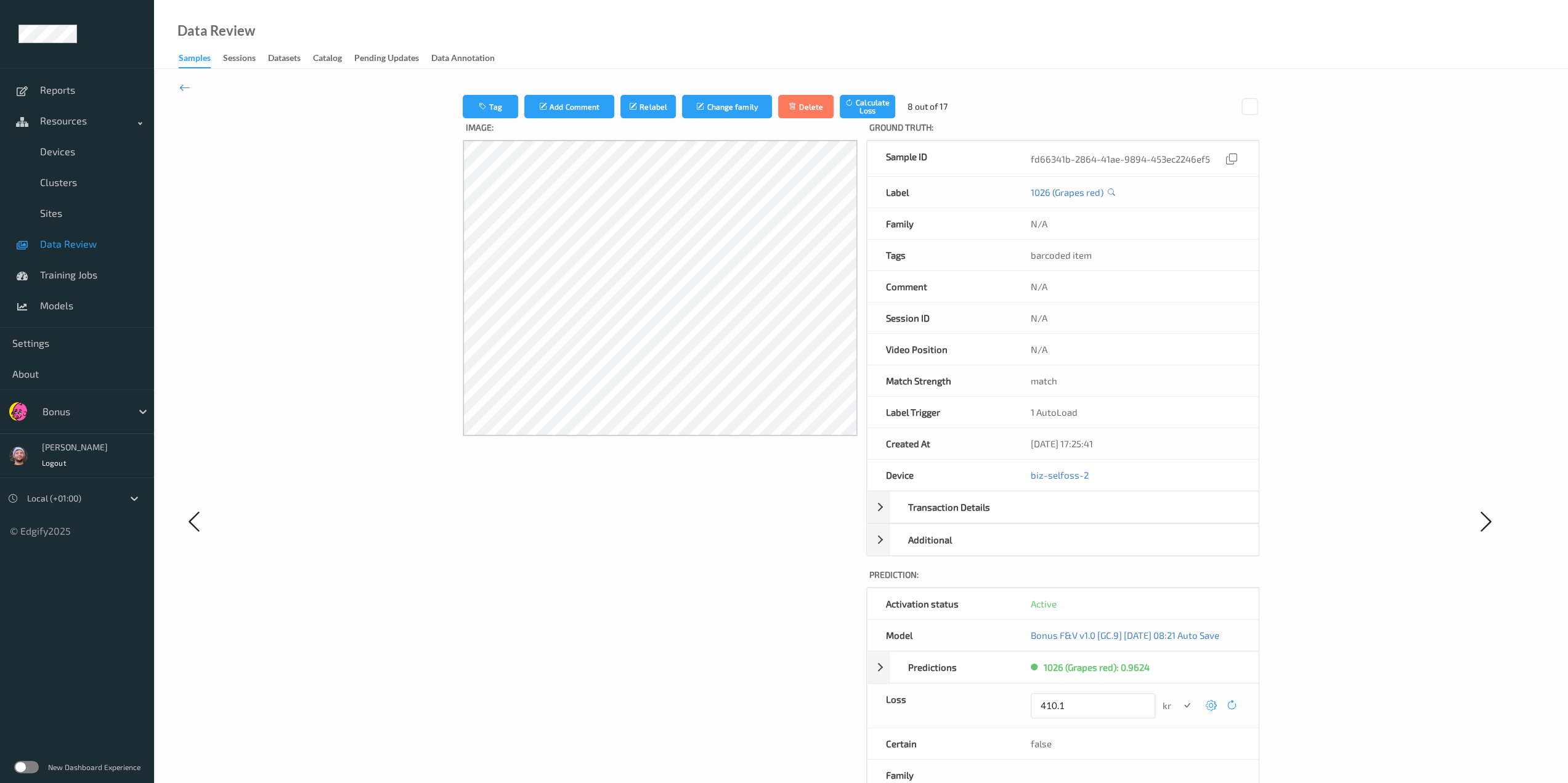
click at [829, 686] on button "submit" at bounding box center [1187, 706] width 17 height 17
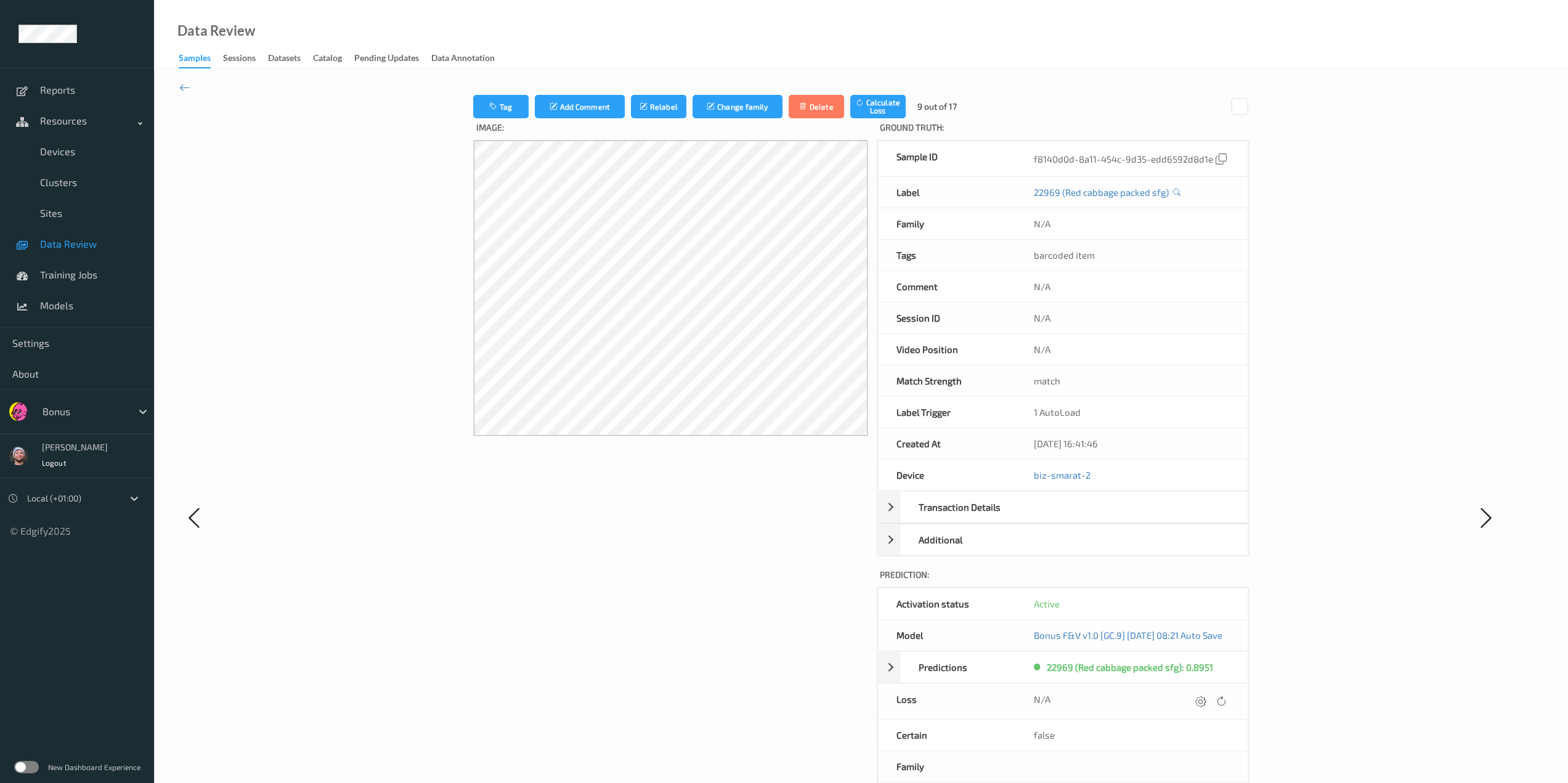
click at [829, 686] on div at bounding box center [1200, 701] width 17 height 17
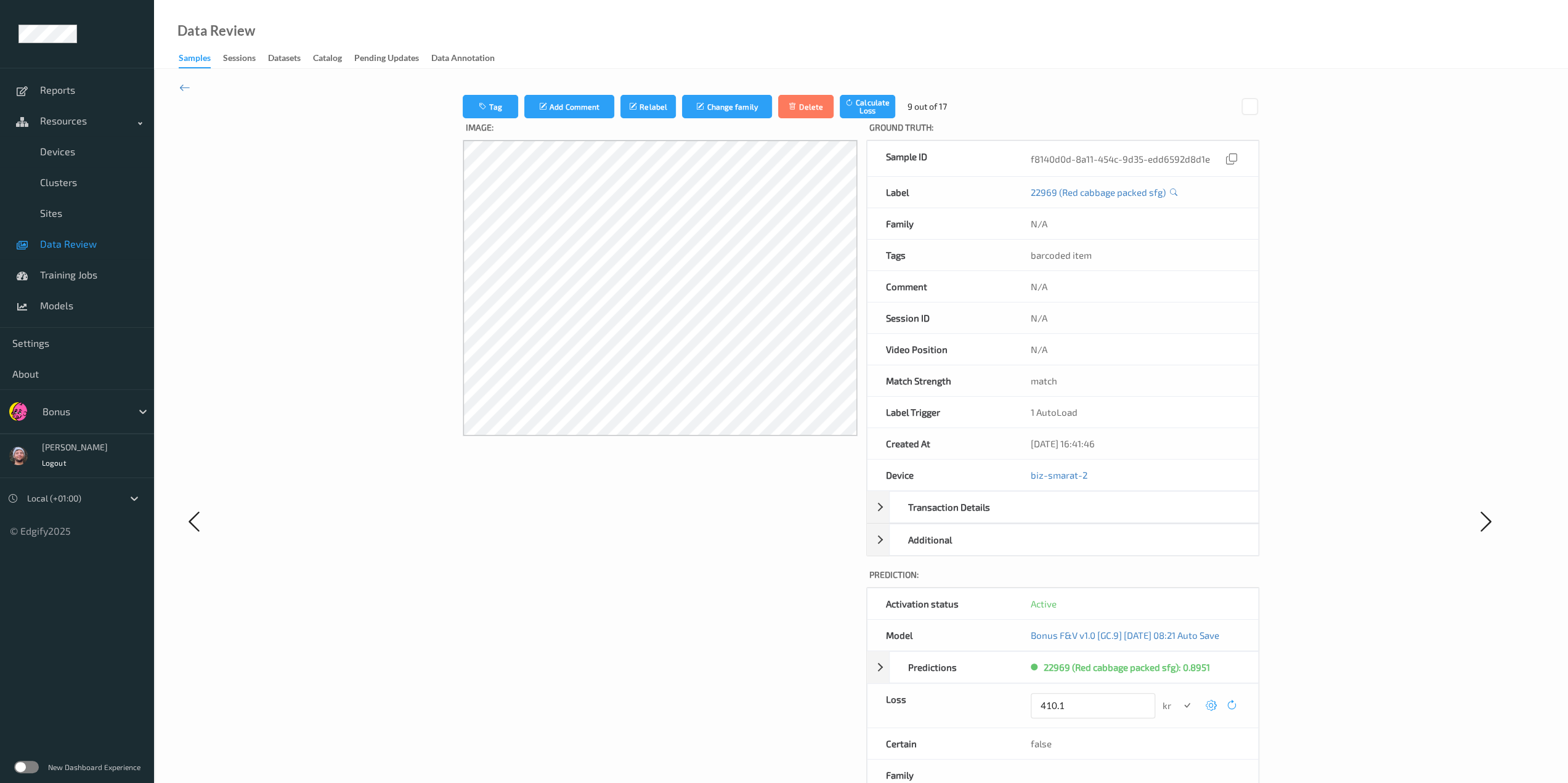
click at [829, 686] on button "submit" at bounding box center [1187, 706] width 17 height 17
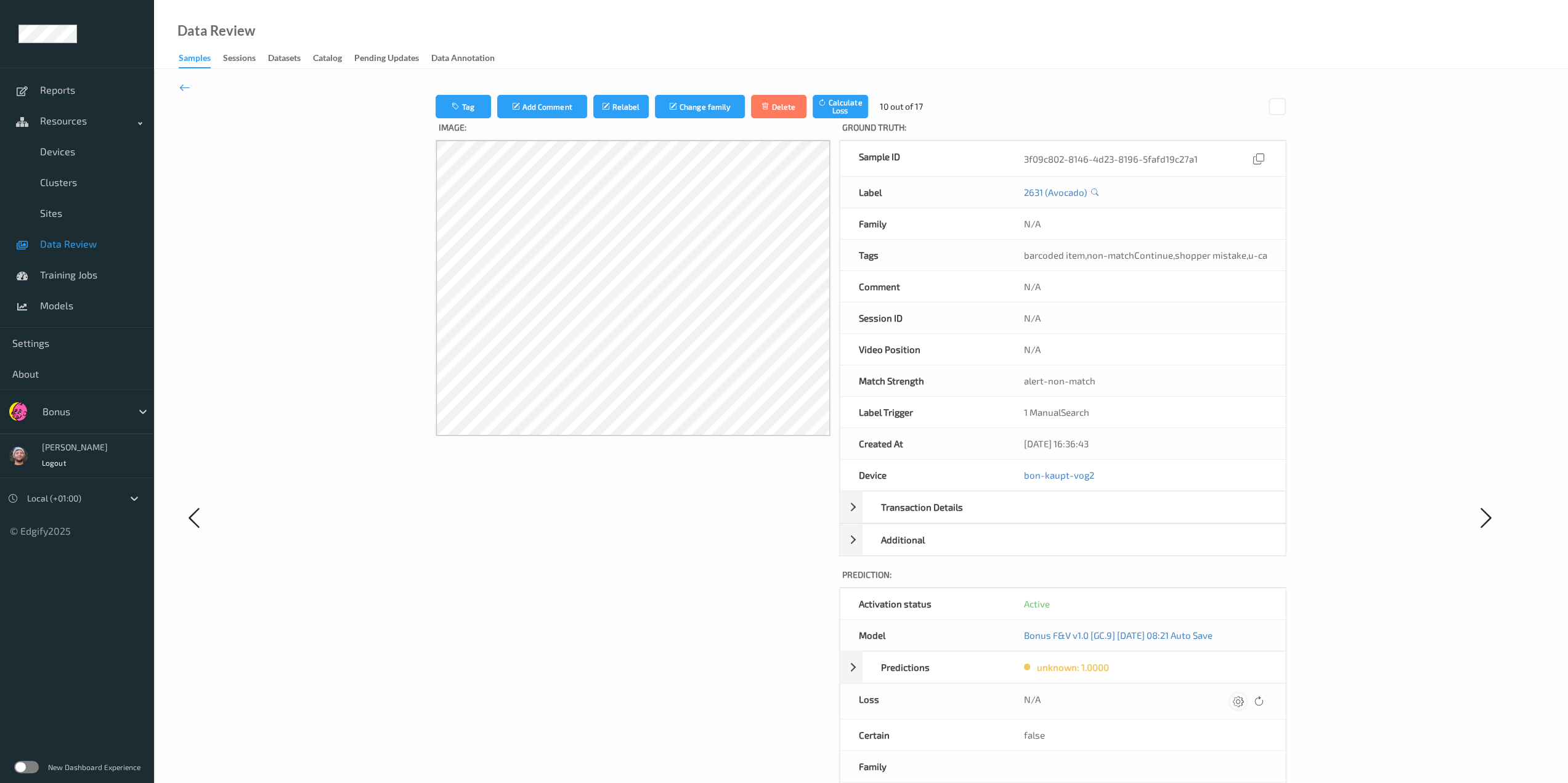
click at [829, 686] on div at bounding box center [1238, 701] width 17 height 17
click at [829, 686] on button "submit" at bounding box center [1214, 706] width 17 height 17
click at [829, 686] on icon at bounding box center [1238, 701] width 11 height 11
click at [829, 686] on button "submit" at bounding box center [1214, 706] width 17 height 17
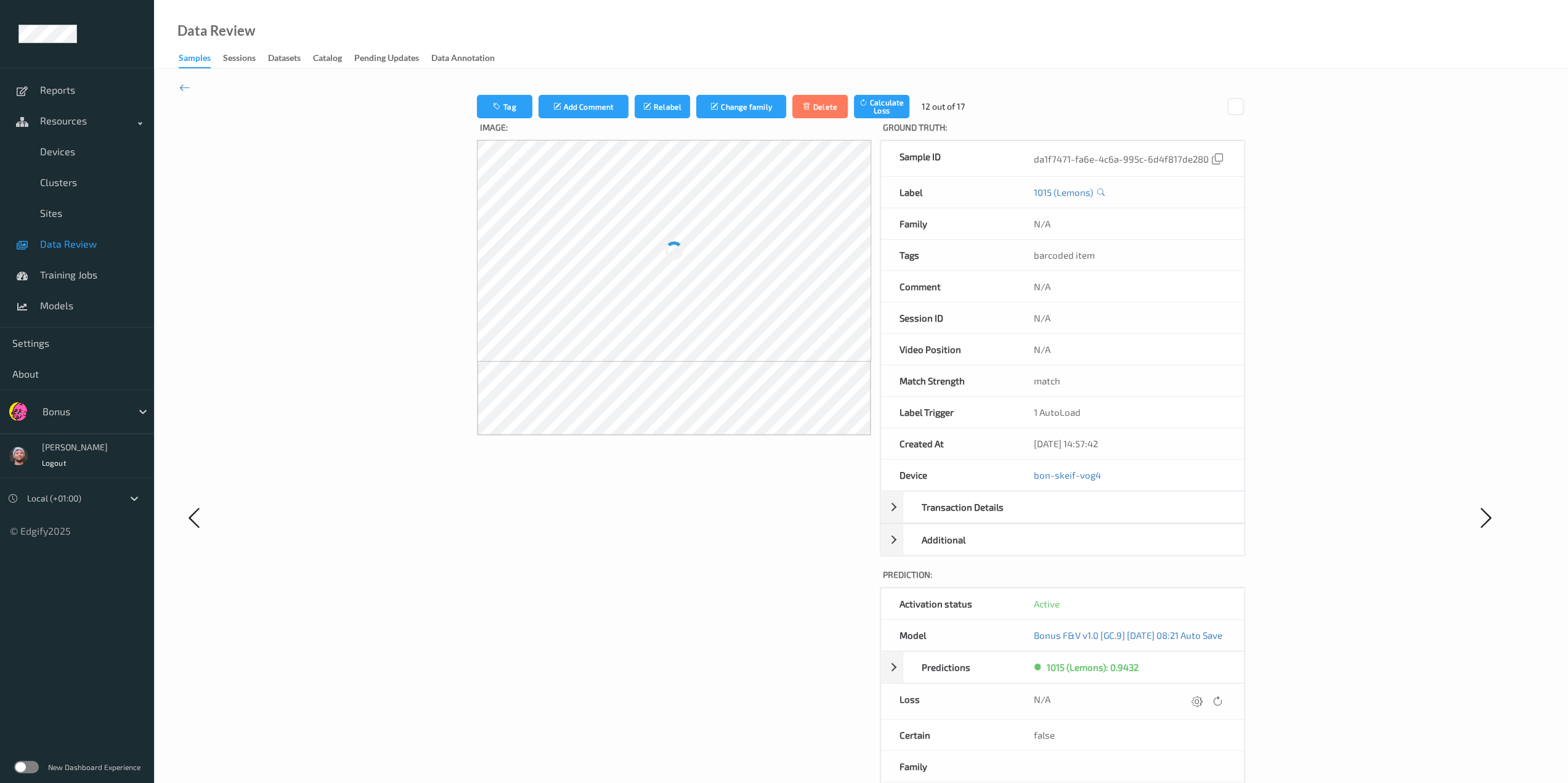
click at [829, 686] on icon at bounding box center [1217, 701] width 11 height 11
click at [829, 686] on icon at bounding box center [1197, 701] width 11 height 11
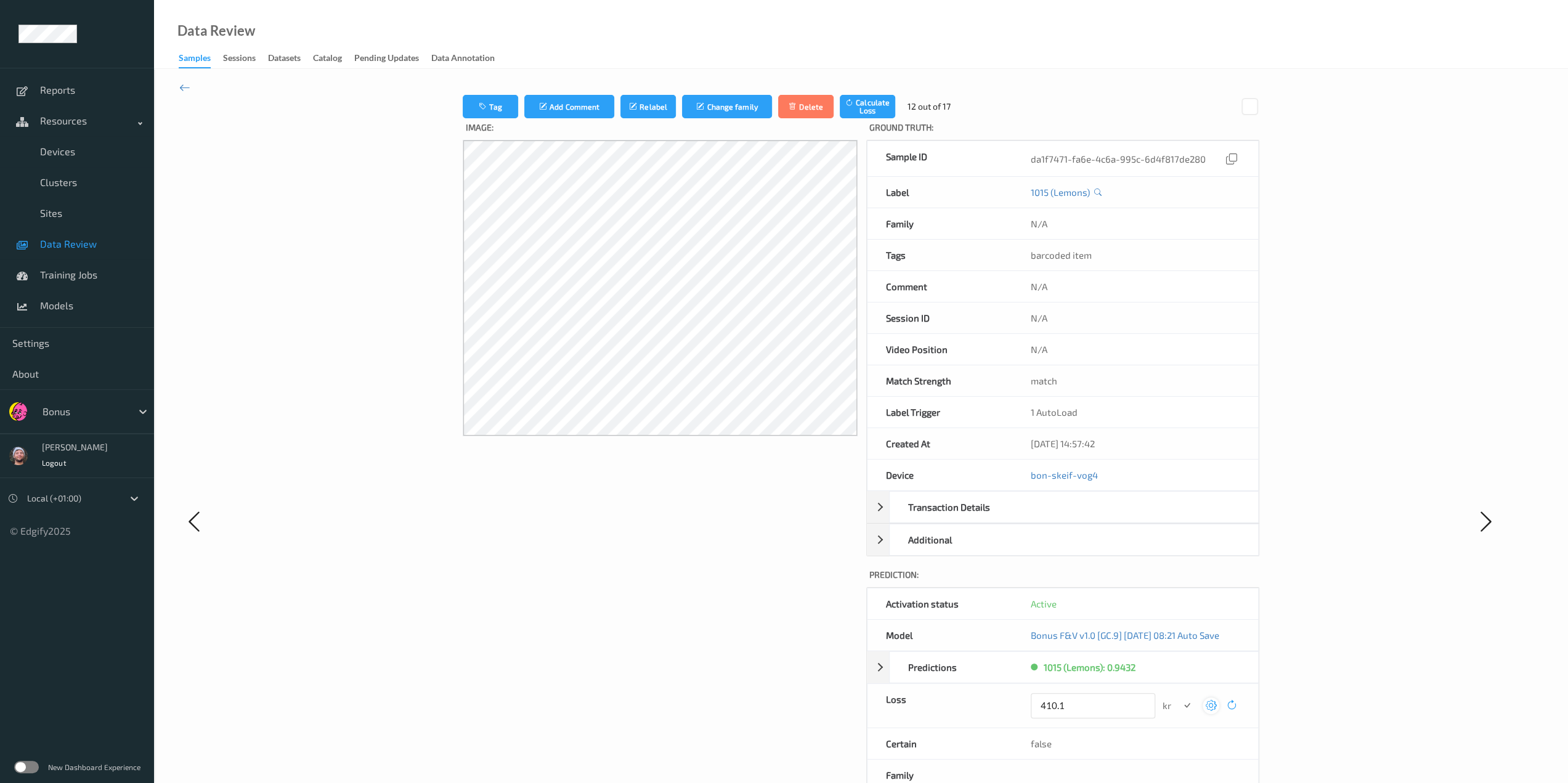
click at [829, 686] on button "submit" at bounding box center [1187, 706] width 17 height 17
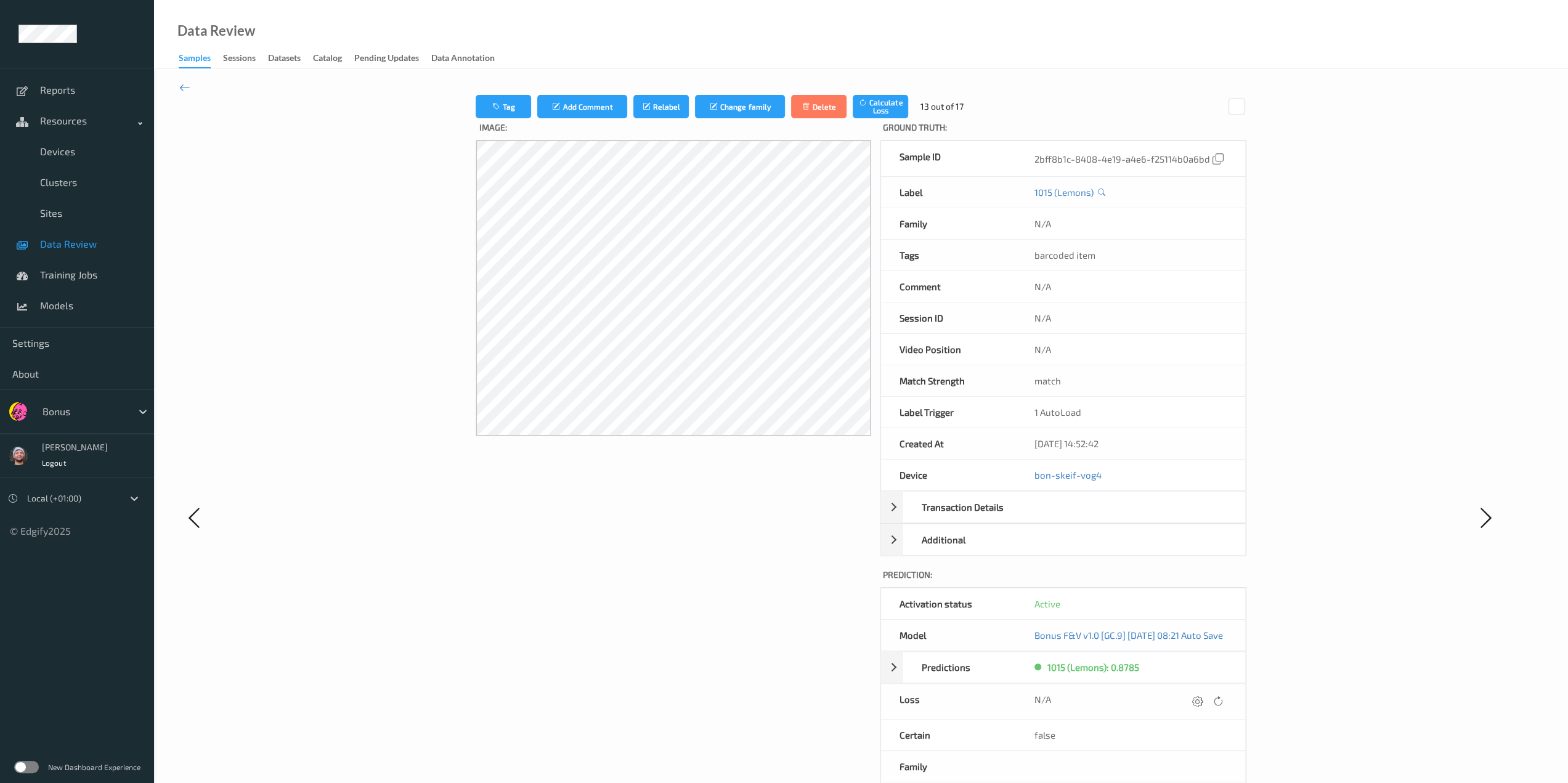
click at [829, 686] on icon at bounding box center [1198, 701] width 11 height 11
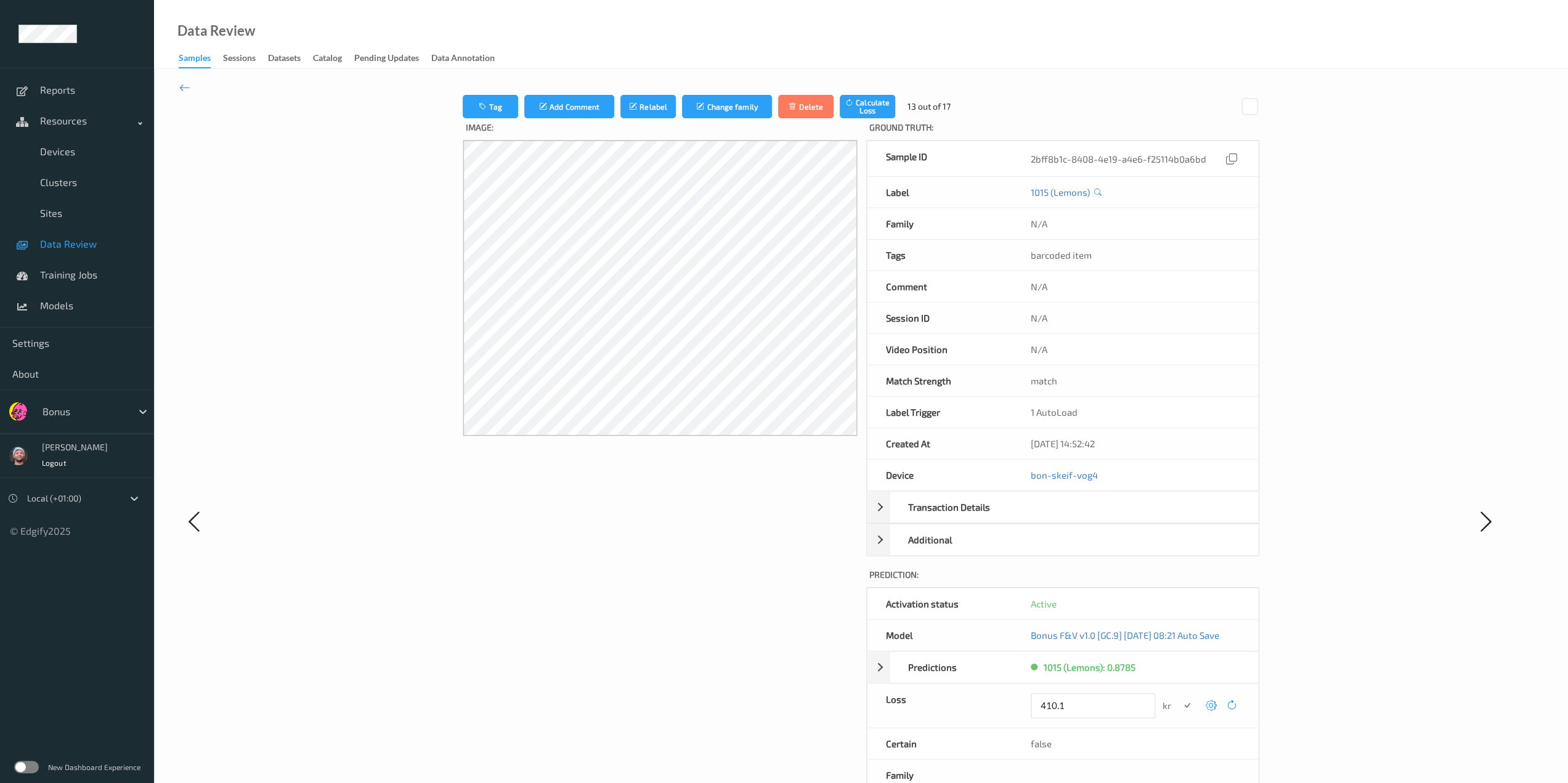
click at [829, 686] on button "submit" at bounding box center [1187, 706] width 17 height 17
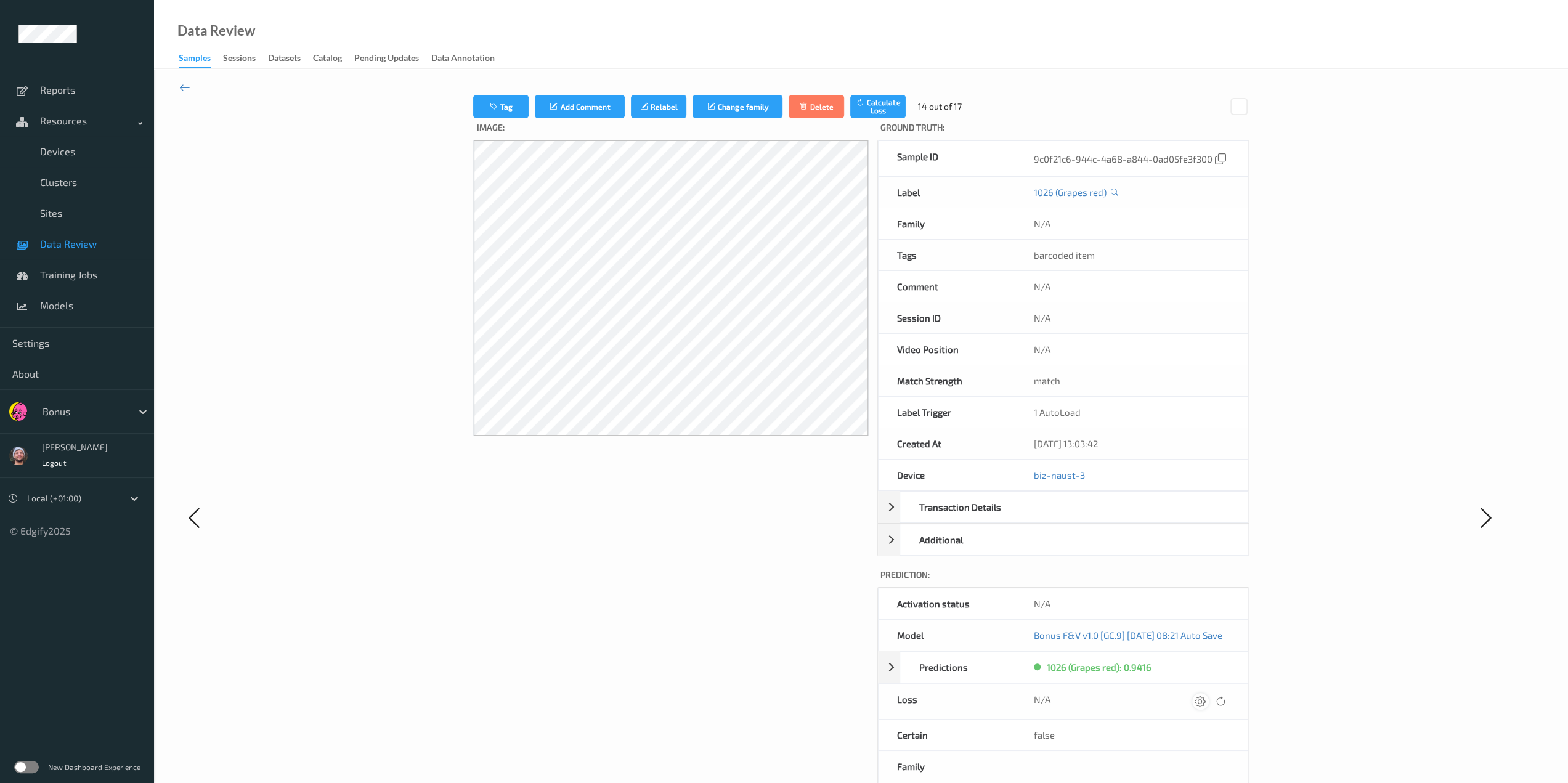
click at [829, 686] on icon at bounding box center [1200, 701] width 11 height 11
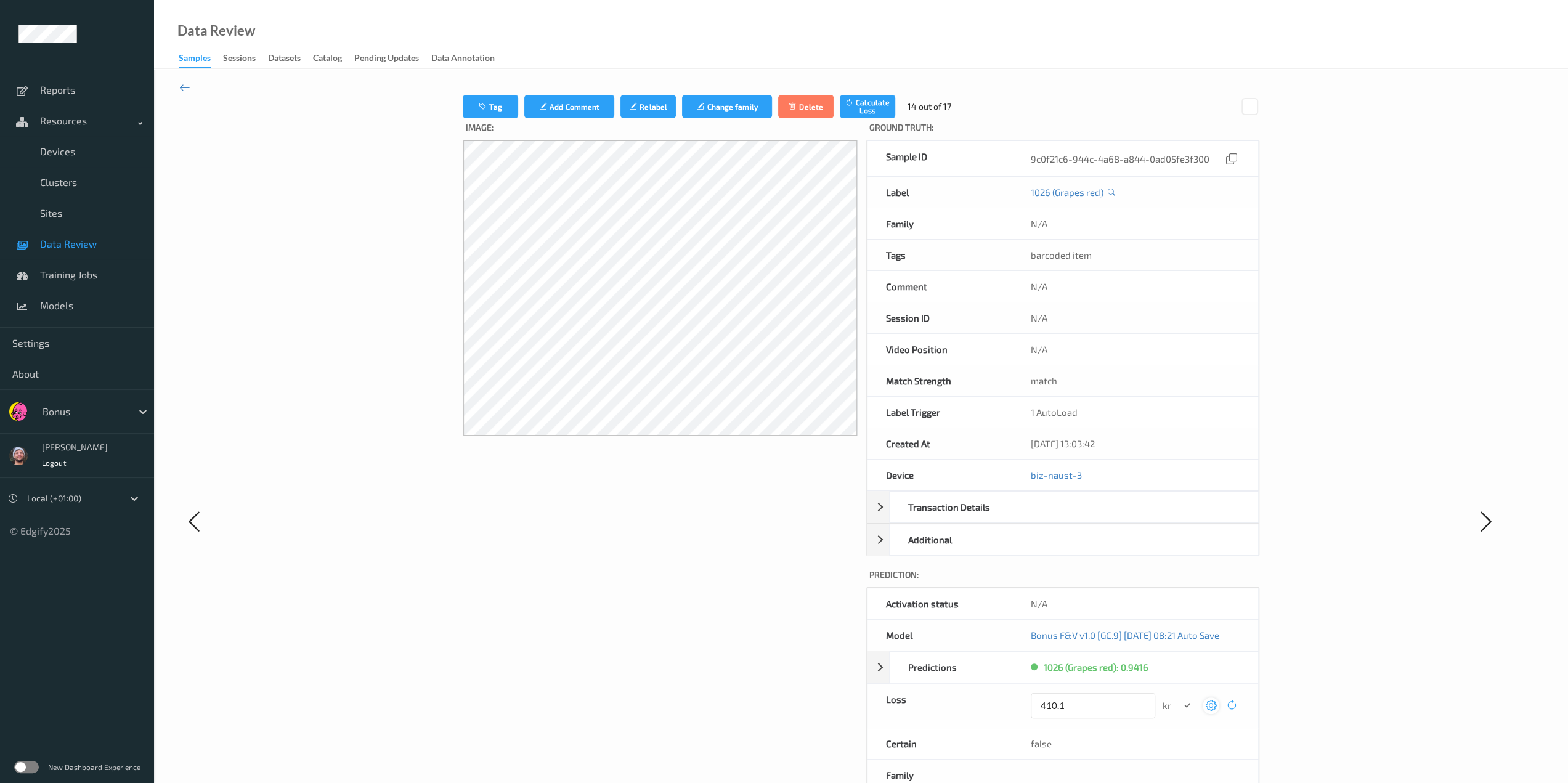
click at [829, 686] on button "submit" at bounding box center [1187, 706] width 17 height 17
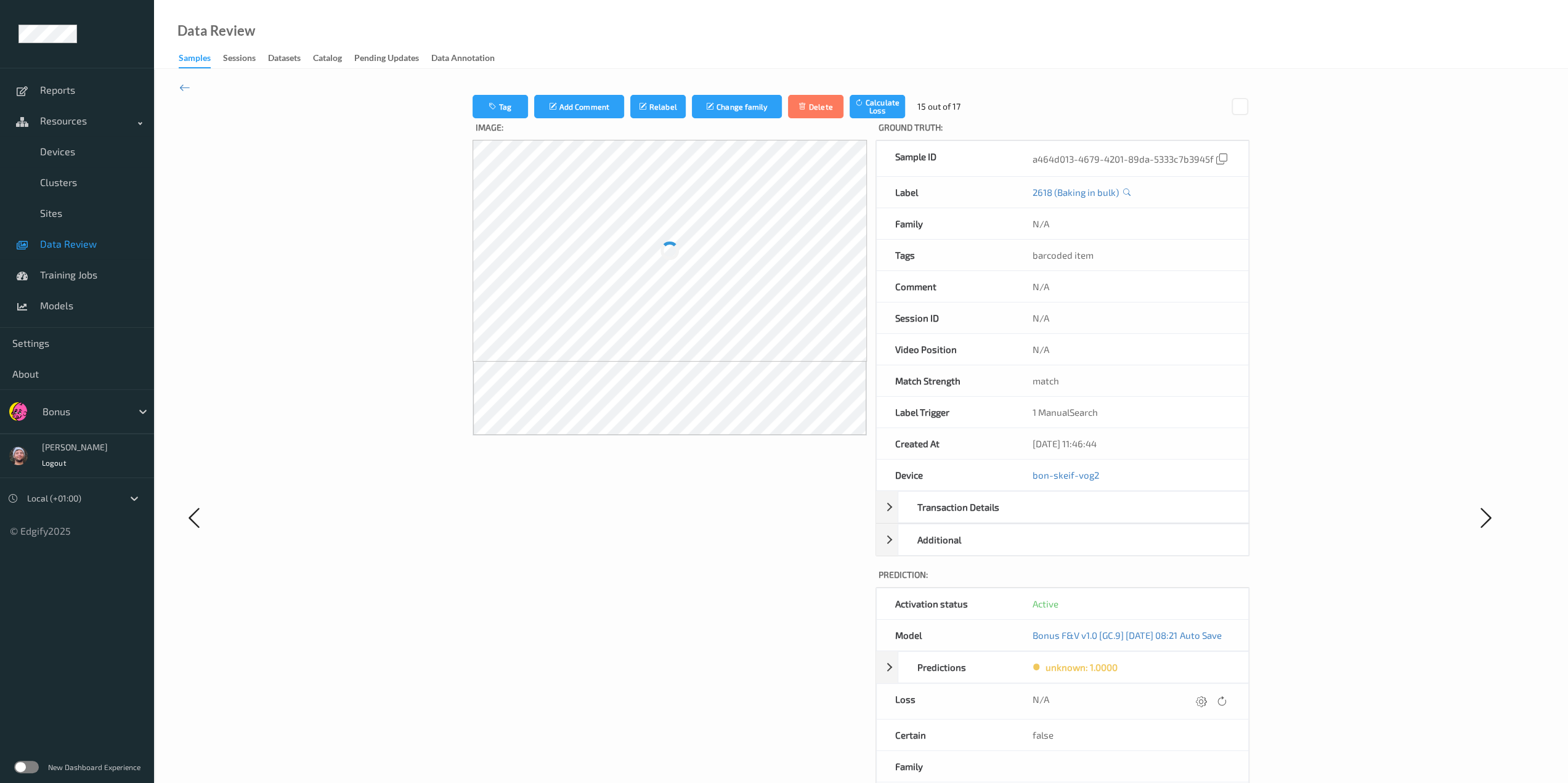
click at [829, 686] on icon at bounding box center [1201, 701] width 11 height 11
click at [829, 686] on button "submit" at bounding box center [1187, 706] width 17 height 17
click at [829, 686] on icon at bounding box center [1201, 701] width 11 height 11
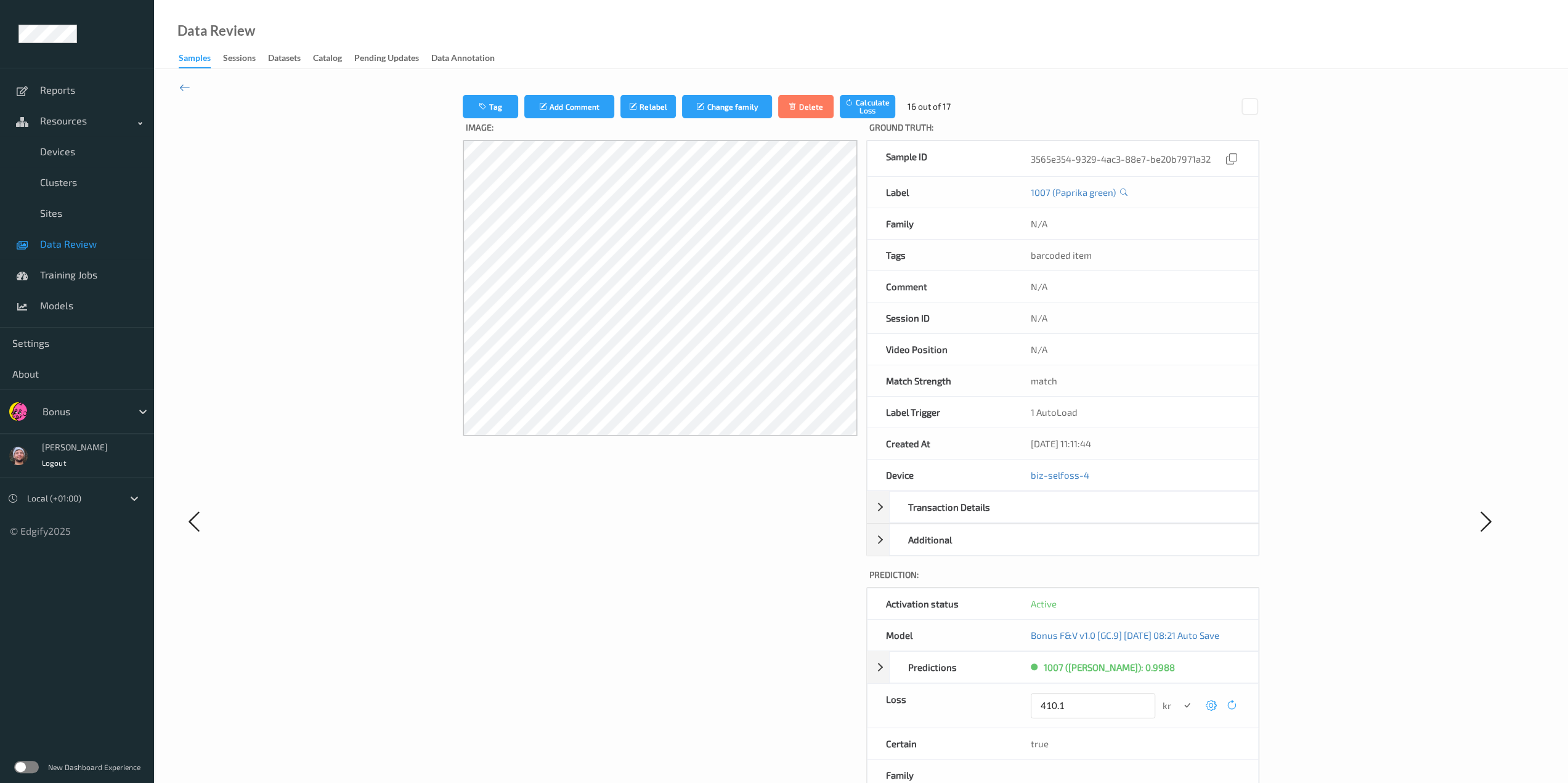
click at [829, 686] on button "submit" at bounding box center [1187, 706] width 17 height 17
click at [829, 686] on icon at bounding box center [1204, 701] width 11 height 11
click at [829, 686] on button "submit" at bounding box center [1187, 706] width 17 height 17
click at [192, 90] on div "Tag Add Comment Relabel Change family Delete Calculate Loss 17 out of 17 Image:…" at bounding box center [860, 517] width 1414 height 896
click at [193, 89] on div "Tag Add Comment Relabel Change family Delete Calculate Loss 17 out of 17 Image:…" at bounding box center [860, 517] width 1414 height 896
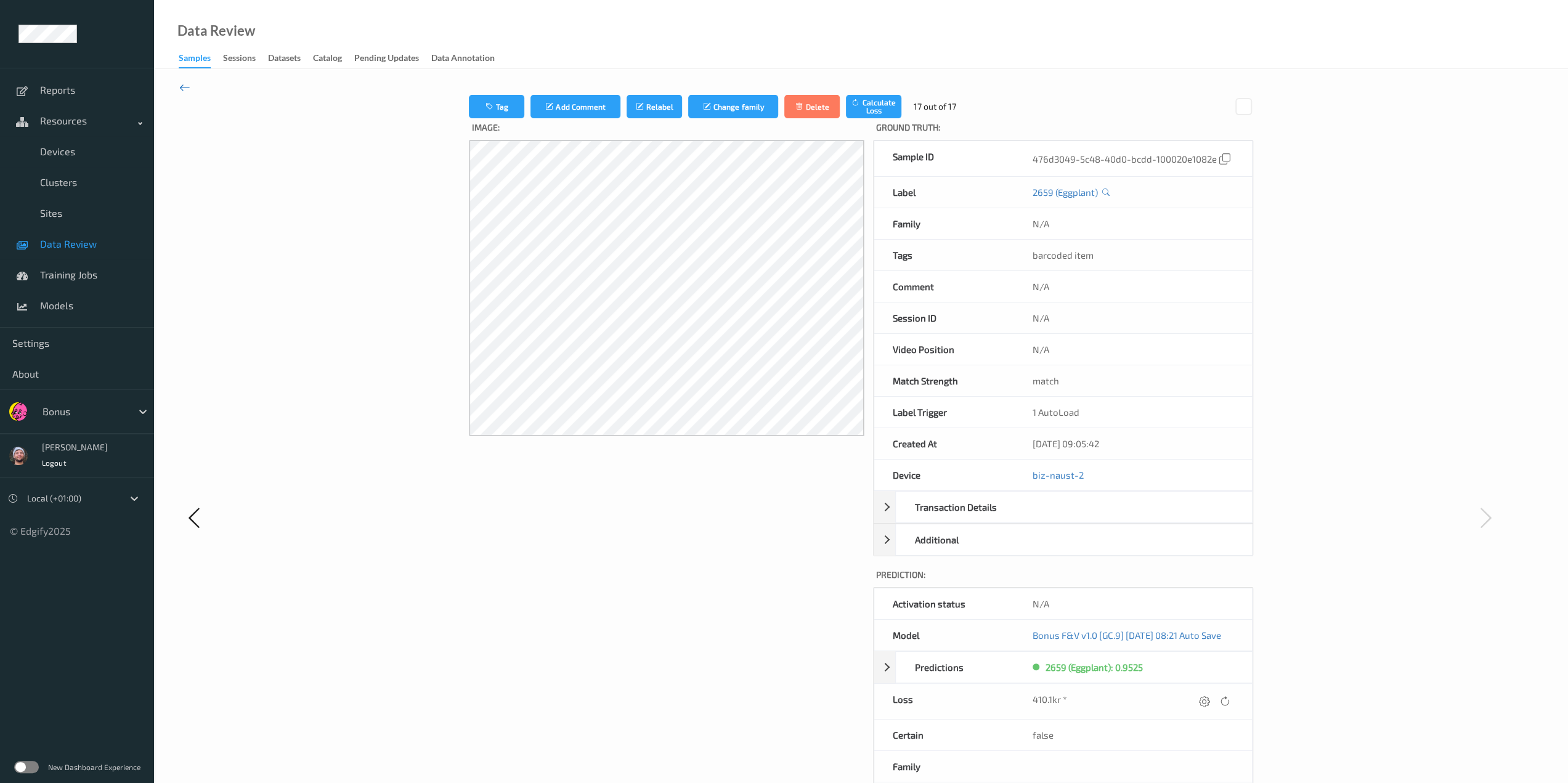
click at [190, 92] on icon at bounding box center [184, 87] width 11 height 13
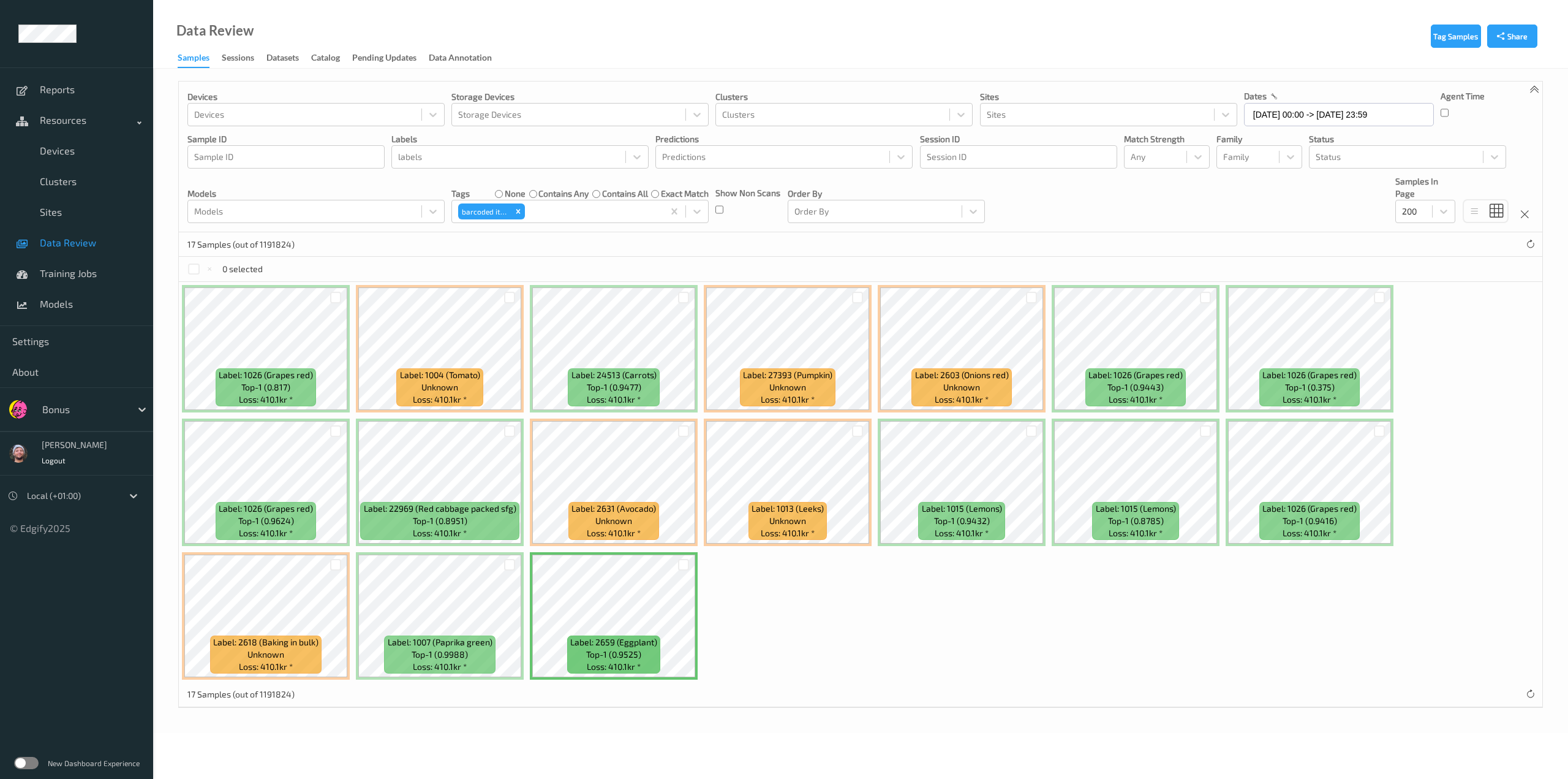
click at [824, 663] on div "Label: 1026 (Grapes red) top-1 (0.817) Loss: 410.1kr * Label: 1004 (Tomato) unk…" at bounding box center [860, 482] width 1363 height 401
click at [87, 425] on div "Bonus" at bounding box center [76, 409] width 153 height 44
click at [85, 413] on div at bounding box center [83, 409] width 83 height 14
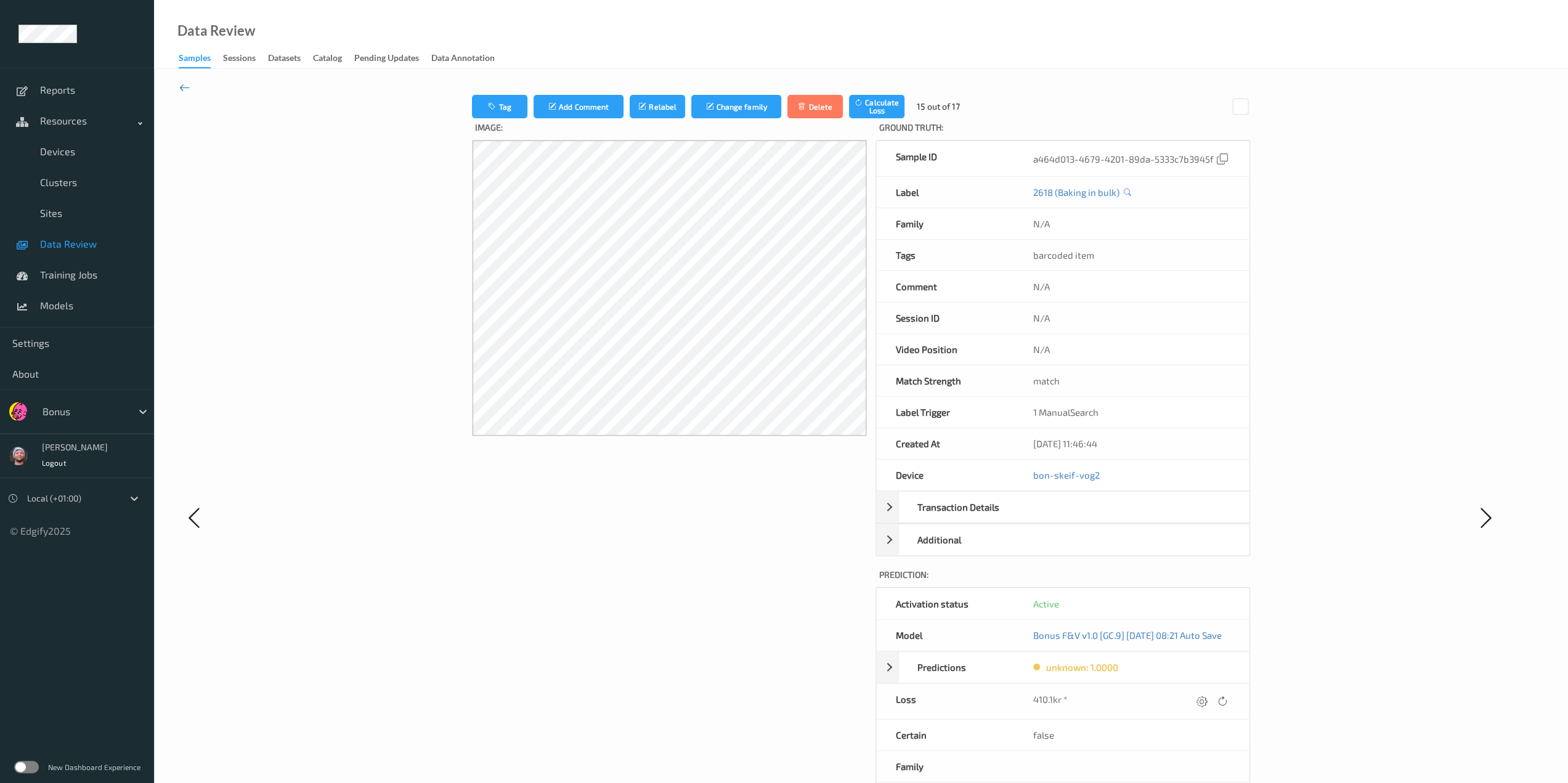
click at [183, 85] on icon at bounding box center [184, 87] width 11 height 13
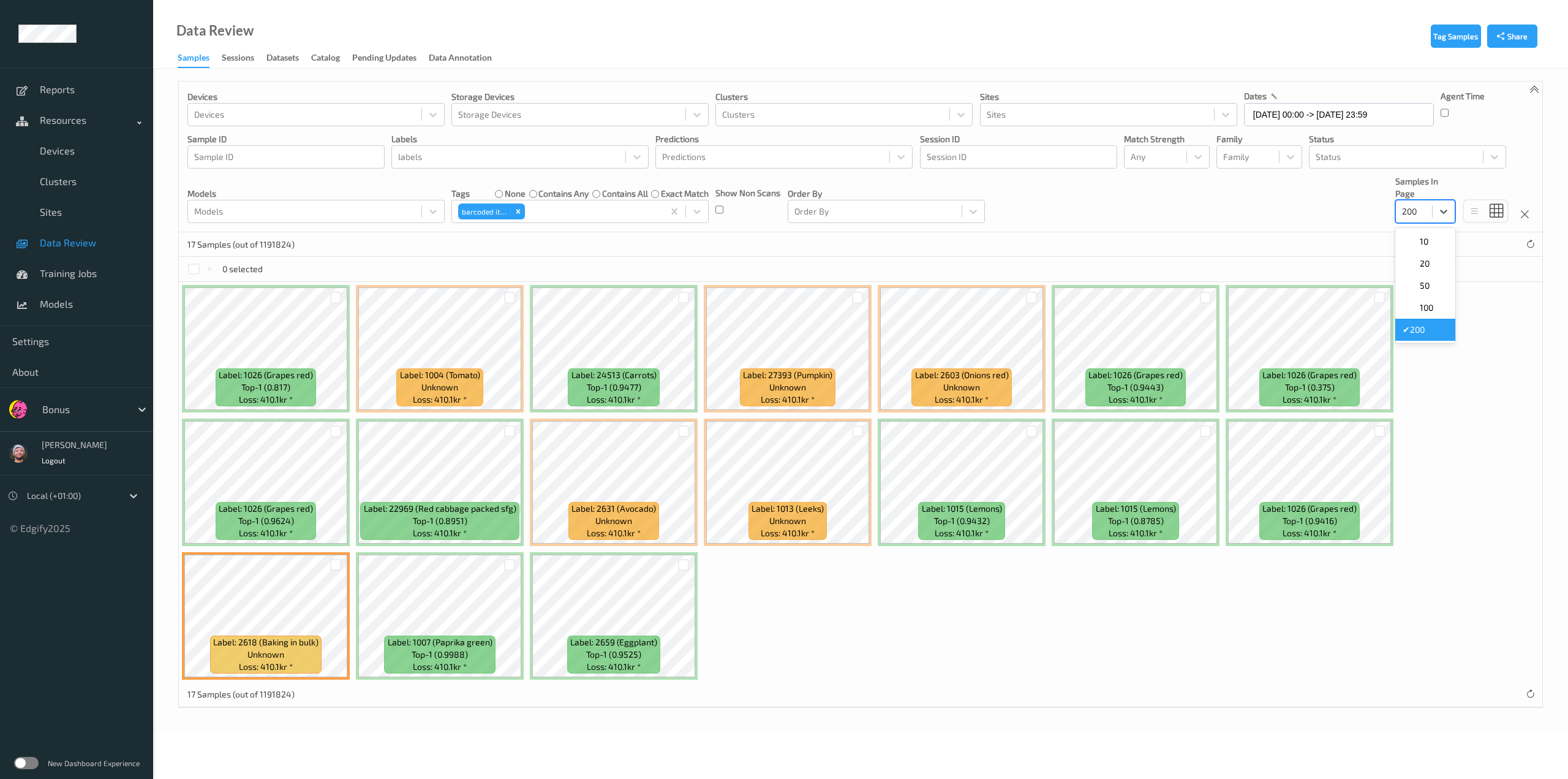
click at [824, 213] on div at bounding box center [1413, 211] width 24 height 14
click at [674, 247] on div "17 Samples (out of 1191824)" at bounding box center [860, 244] width 1363 height 24
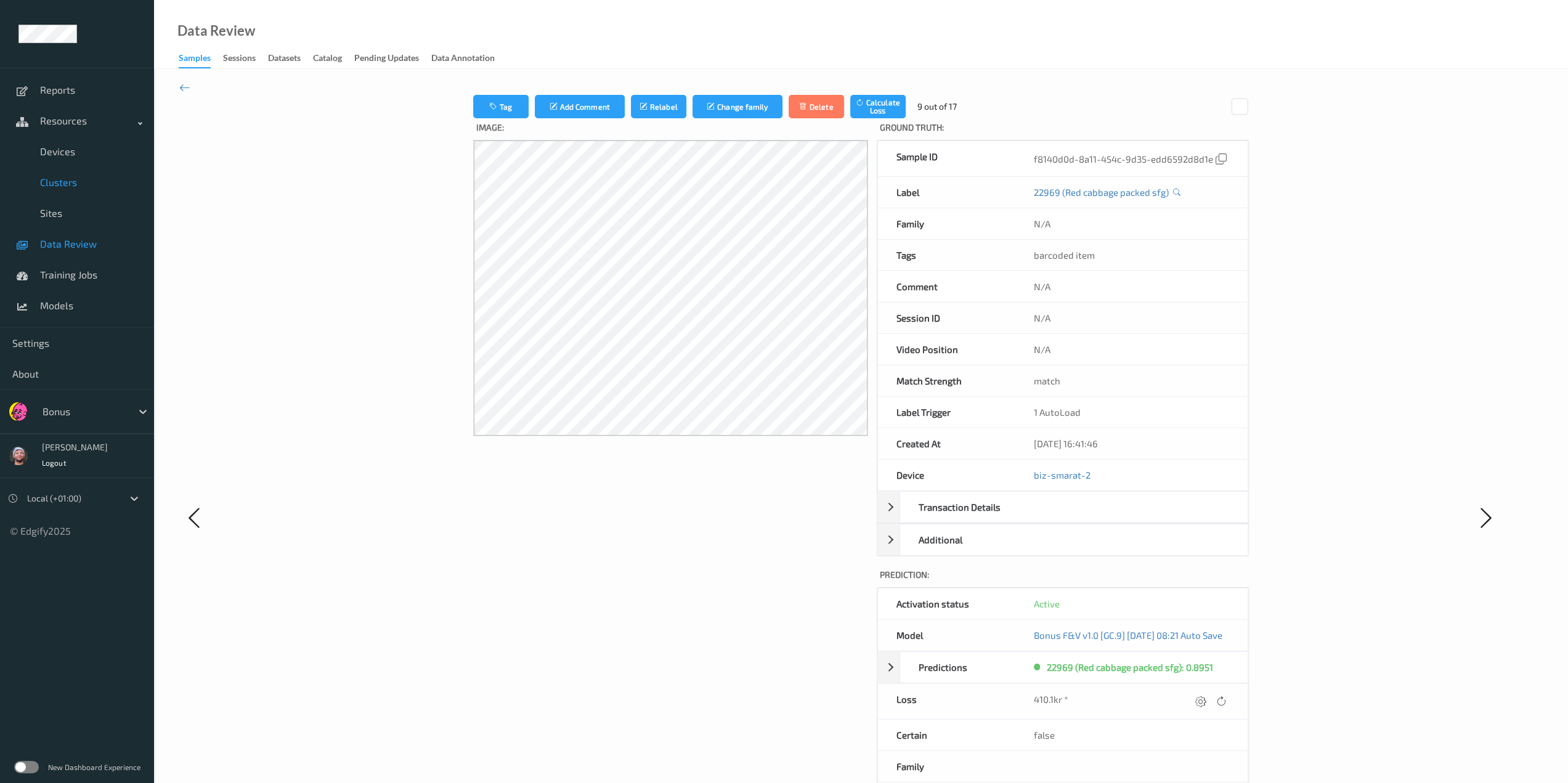
click at [71, 164] on link "Devices" at bounding box center [76, 151] width 154 height 31
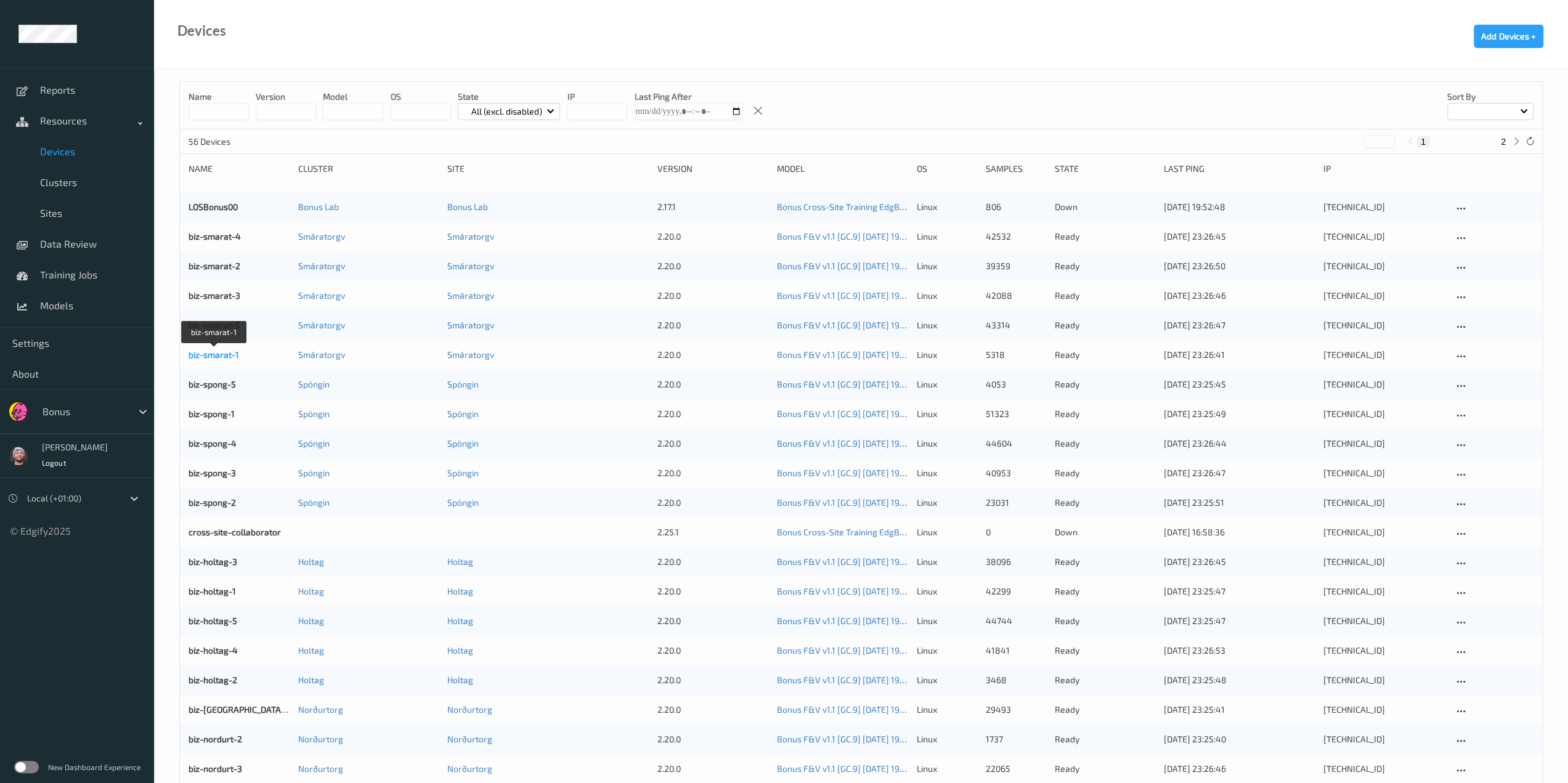
click at [223, 351] on link "biz-smarat-1" at bounding box center [214, 355] width 50 height 11
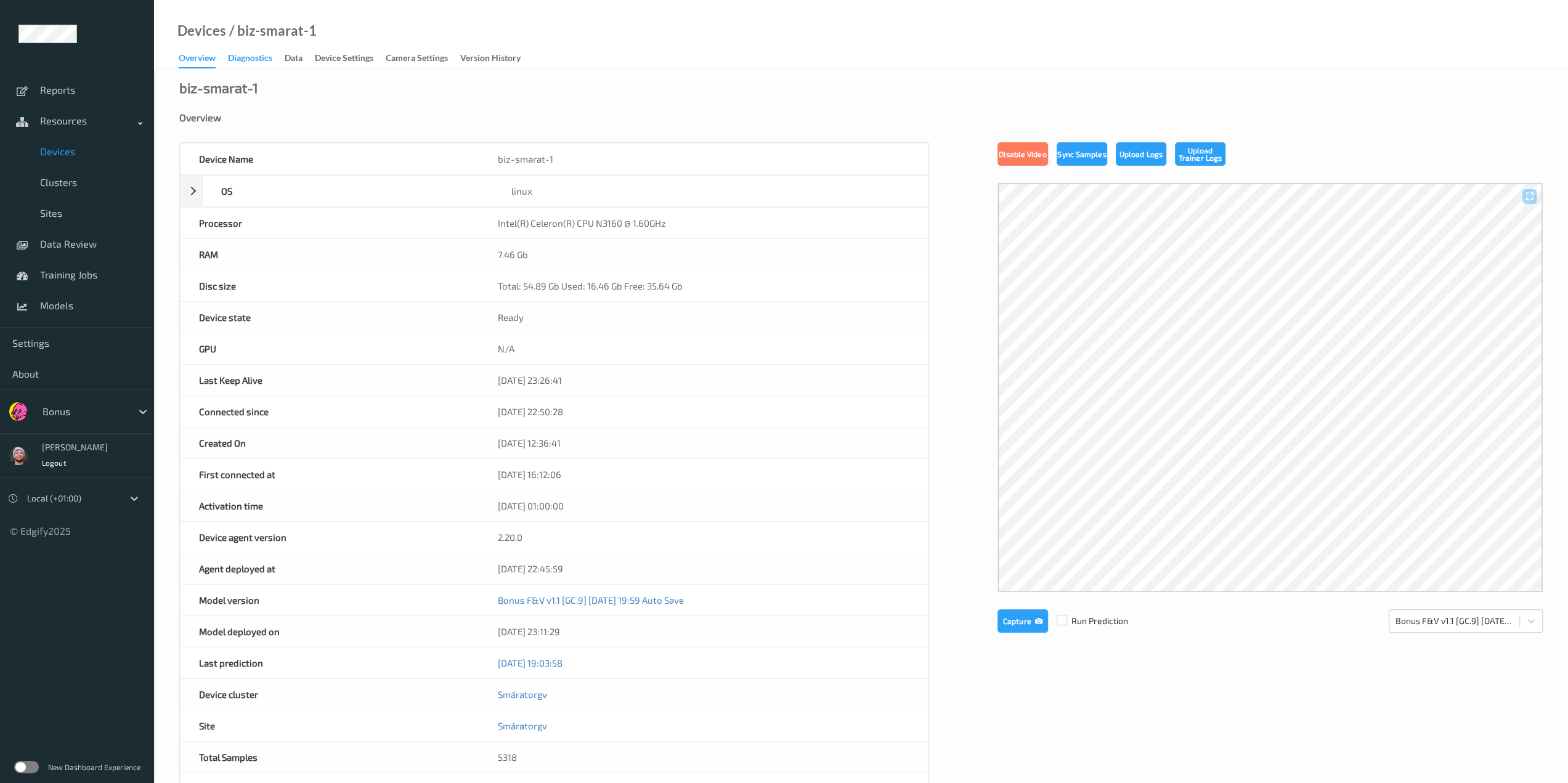
click at [260, 65] on div "Diagnostics" at bounding box center [250, 59] width 44 height 15
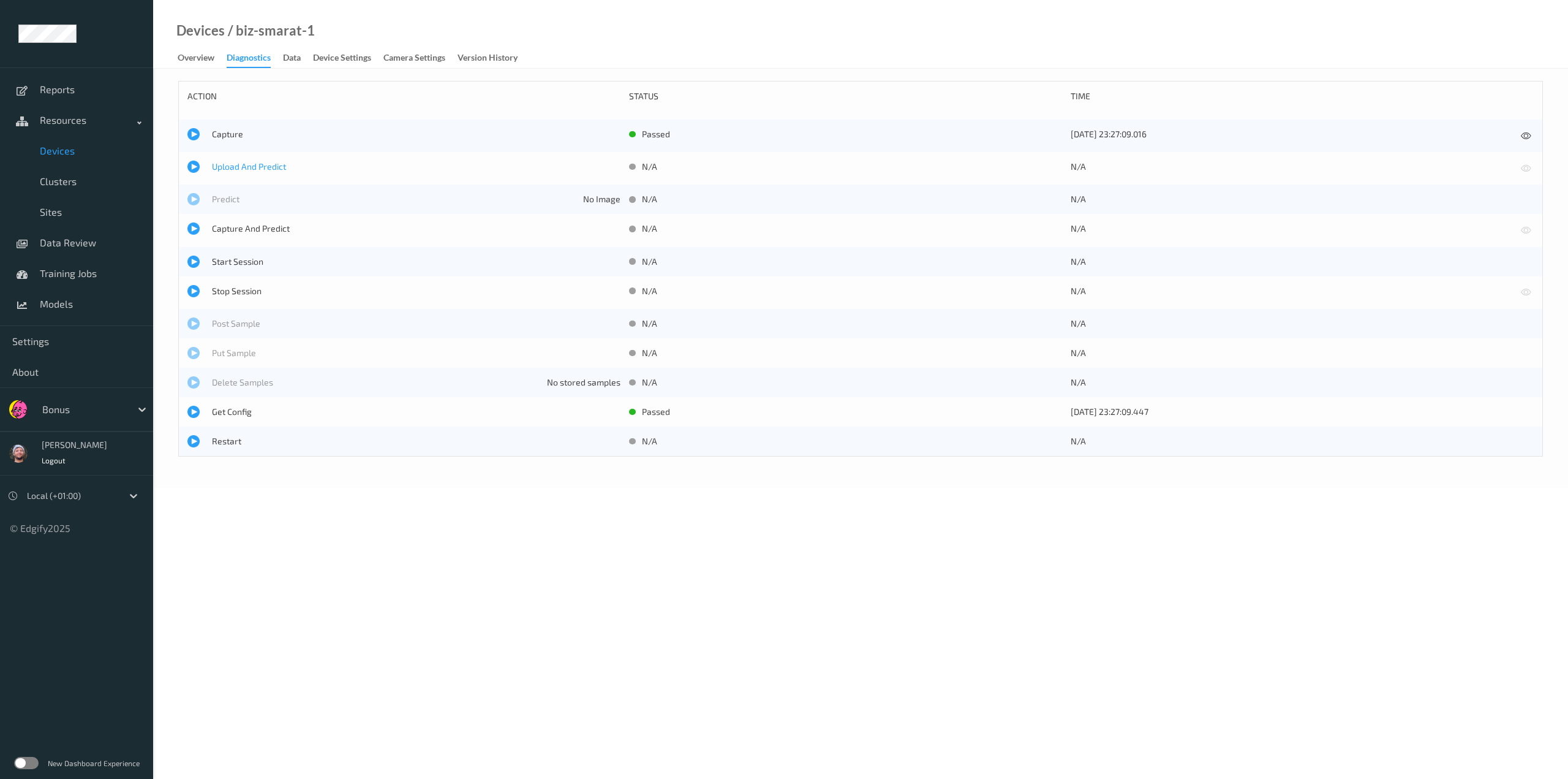
click at [255, 170] on span "Upload And Predict" at bounding box center [416, 167] width 409 height 13
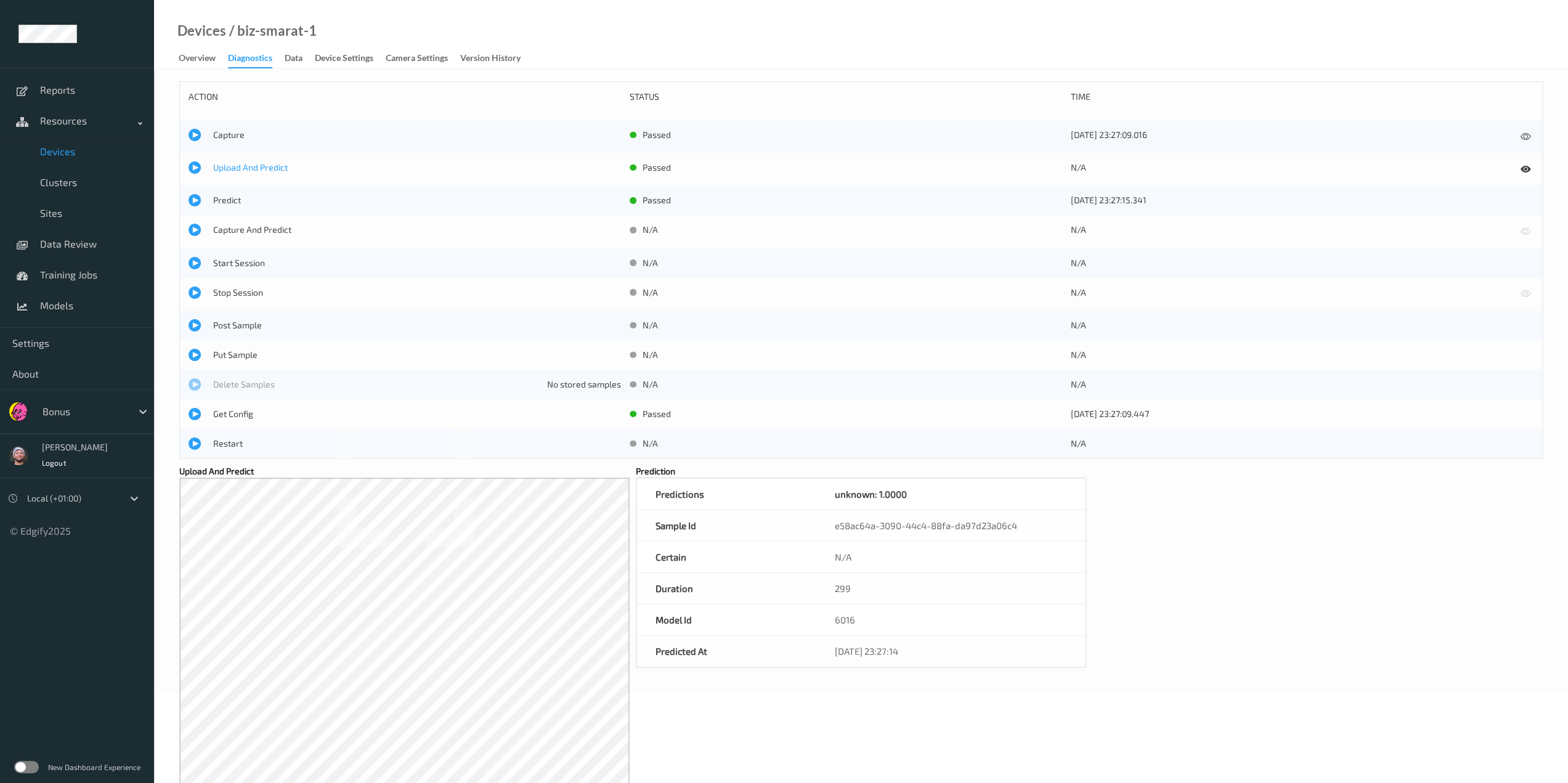
click at [240, 172] on span "Upload And Predict" at bounding box center [417, 168] width 408 height 13
click at [67, 244] on span "Data Review" at bounding box center [91, 244] width 102 height 13
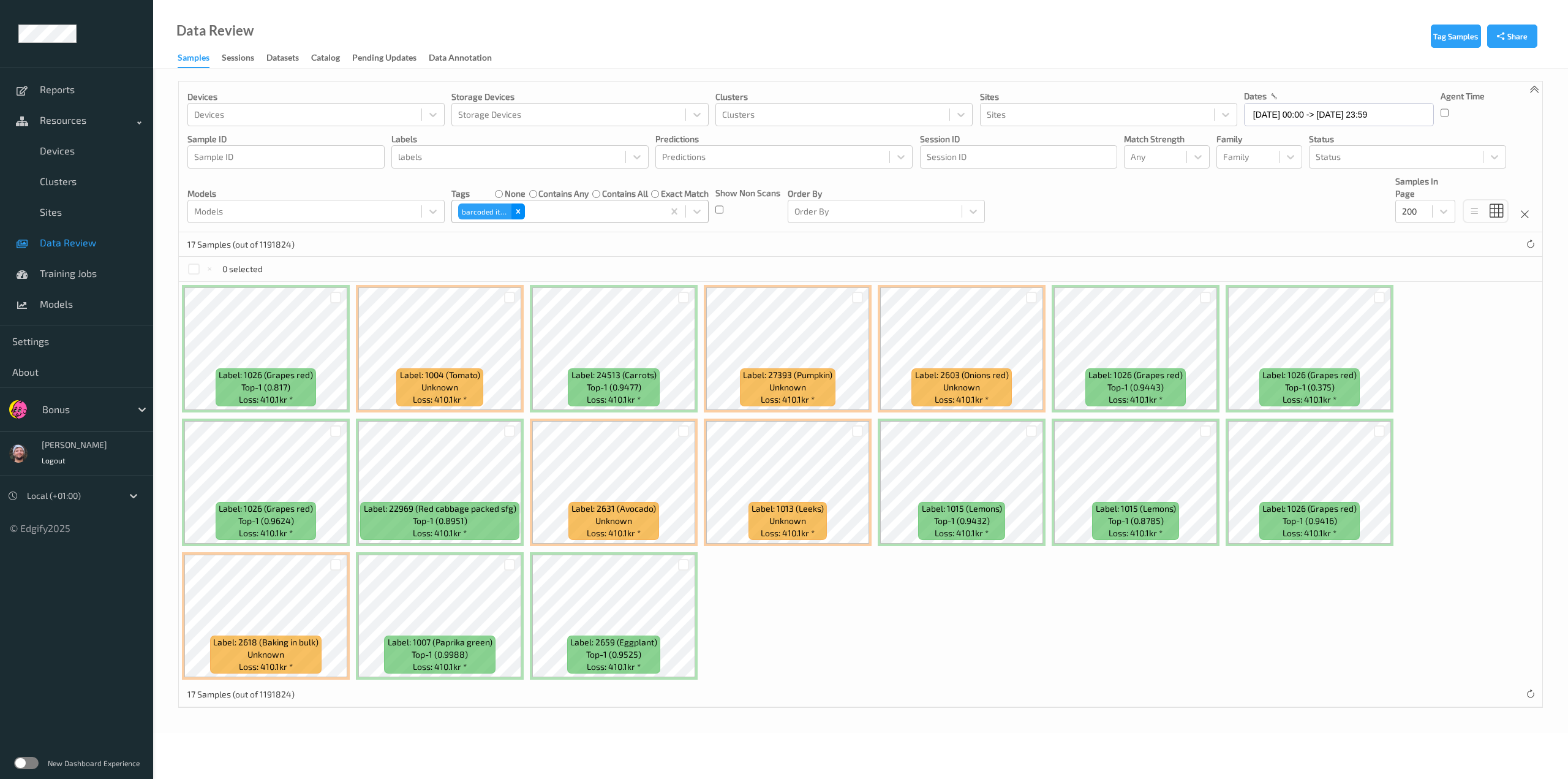
click at [517, 210] on icon "Remove barcoded item" at bounding box center [518, 212] width 9 height 9
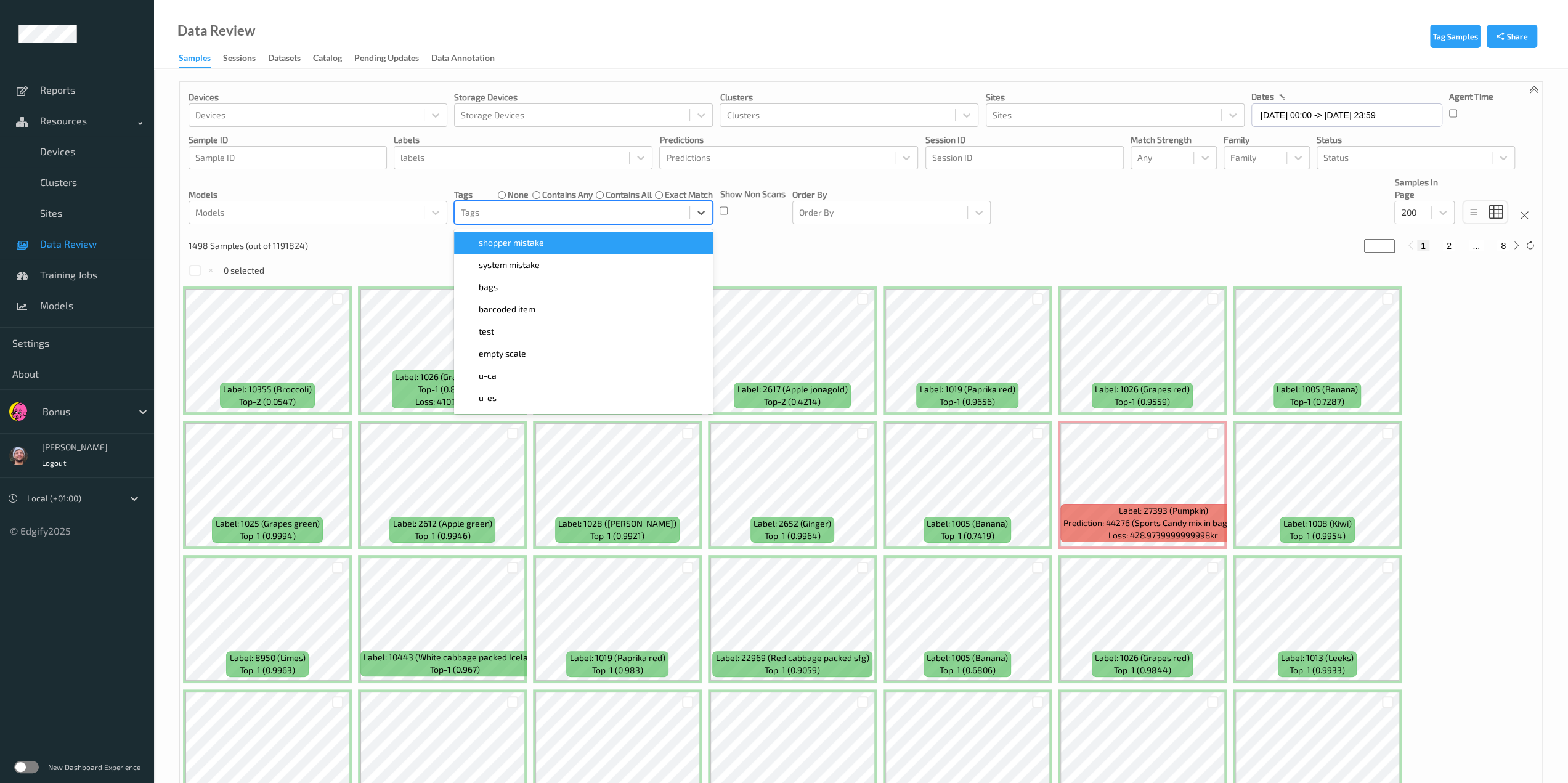
click at [520, 211] on div at bounding box center [572, 212] width 222 height 14
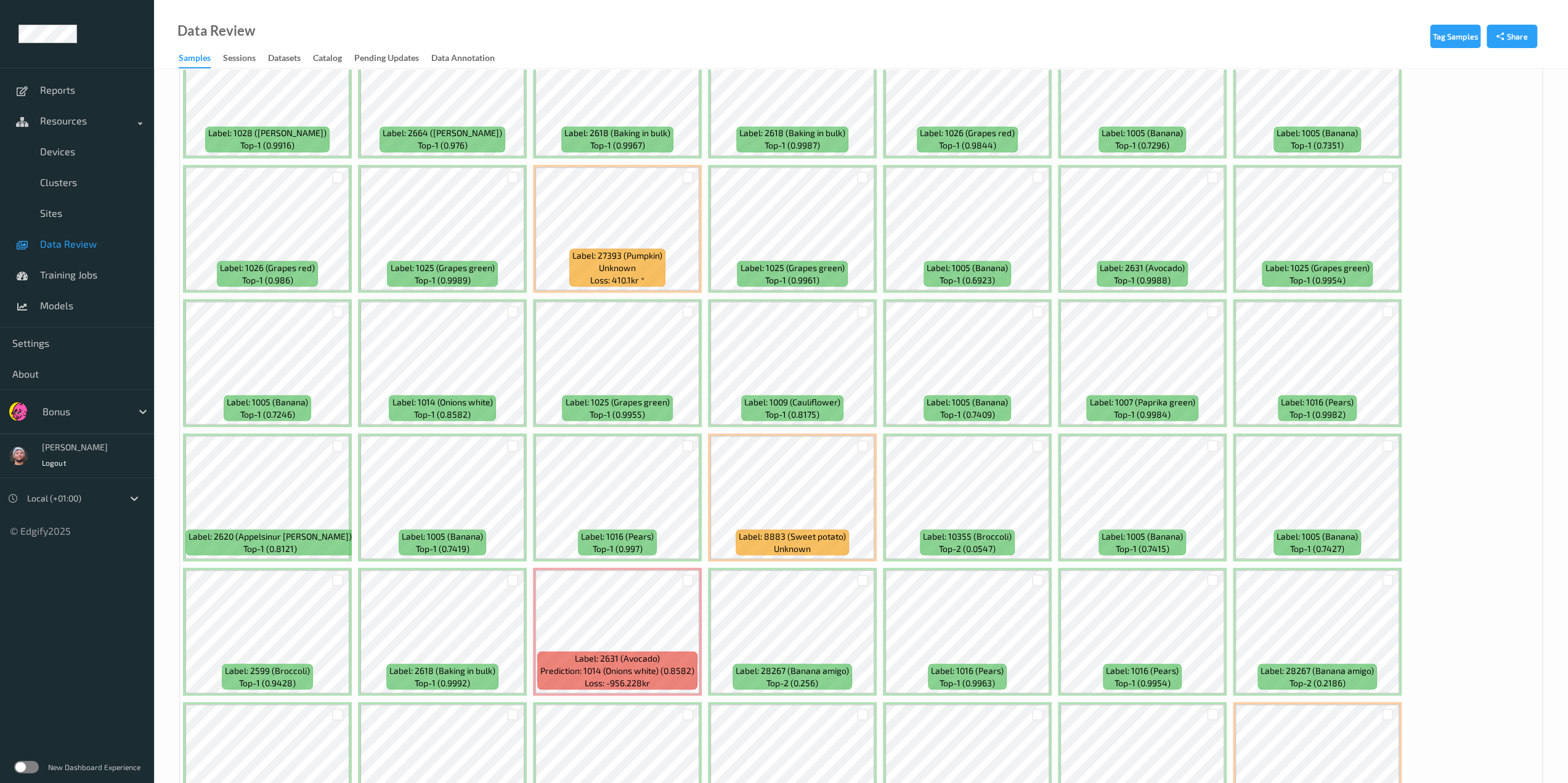
scroll to position [2156, 0]
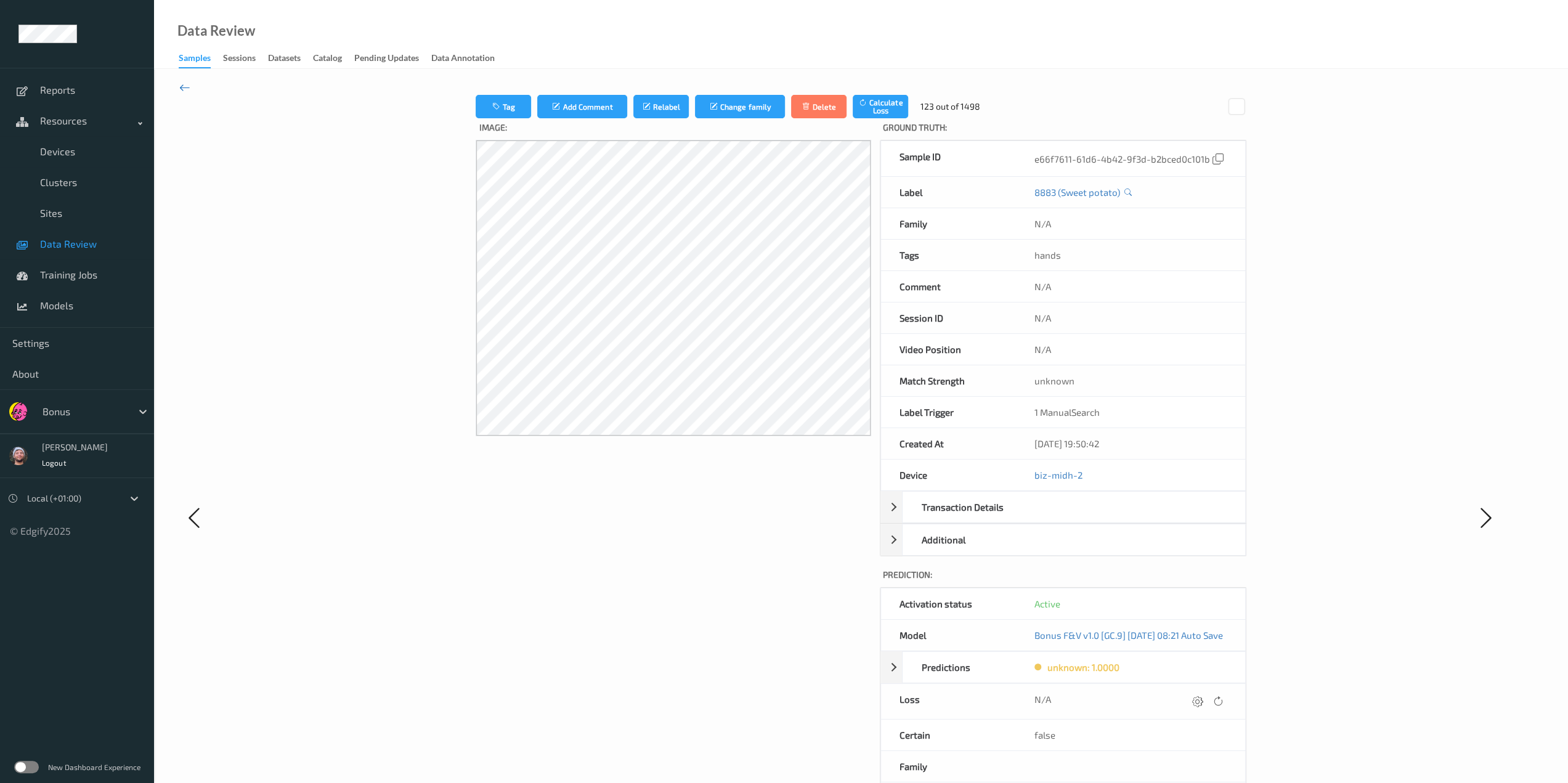
click at [190, 88] on icon at bounding box center [184, 87] width 11 height 13
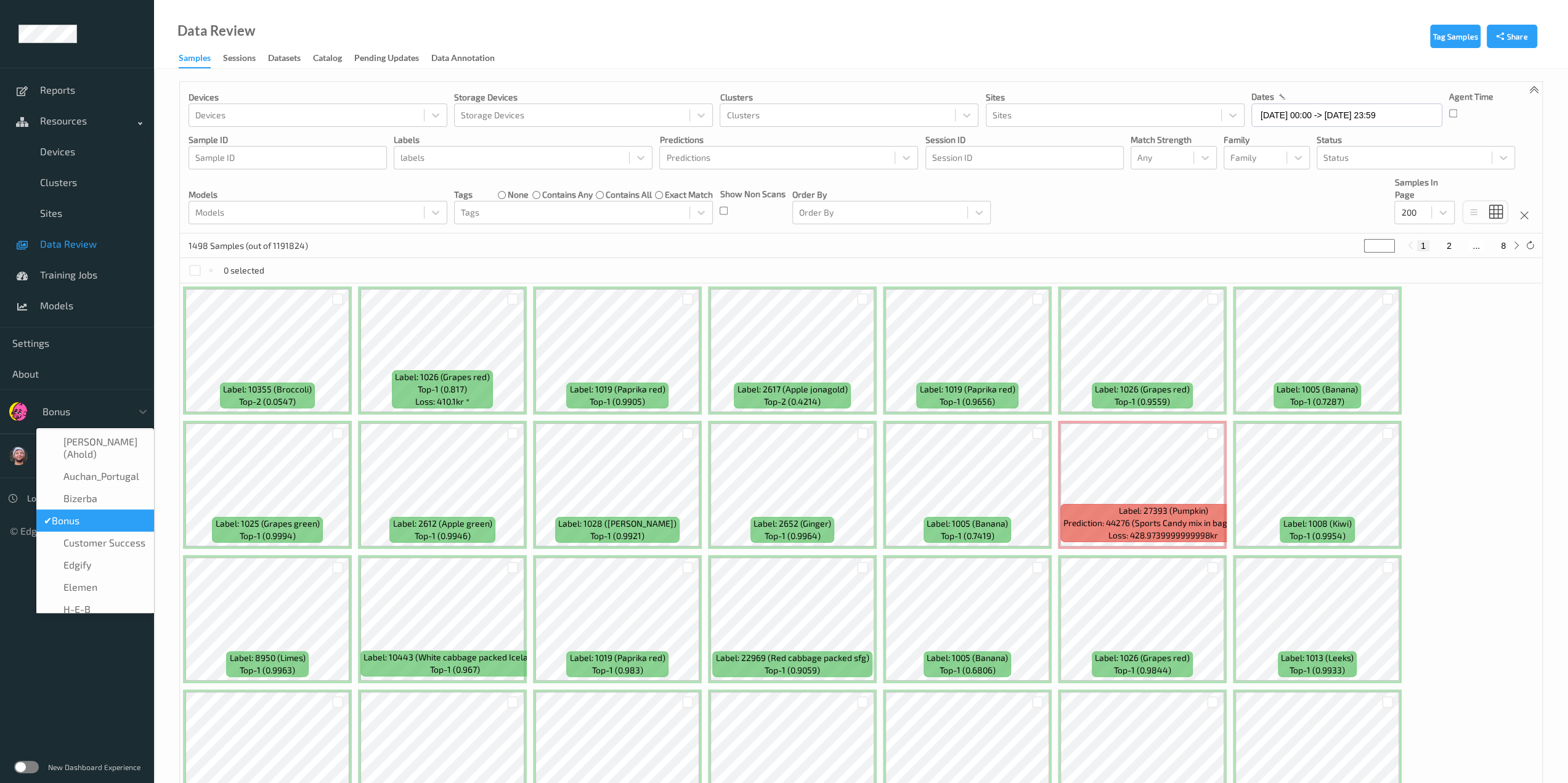
click at [94, 414] on div at bounding box center [84, 411] width 84 height 14
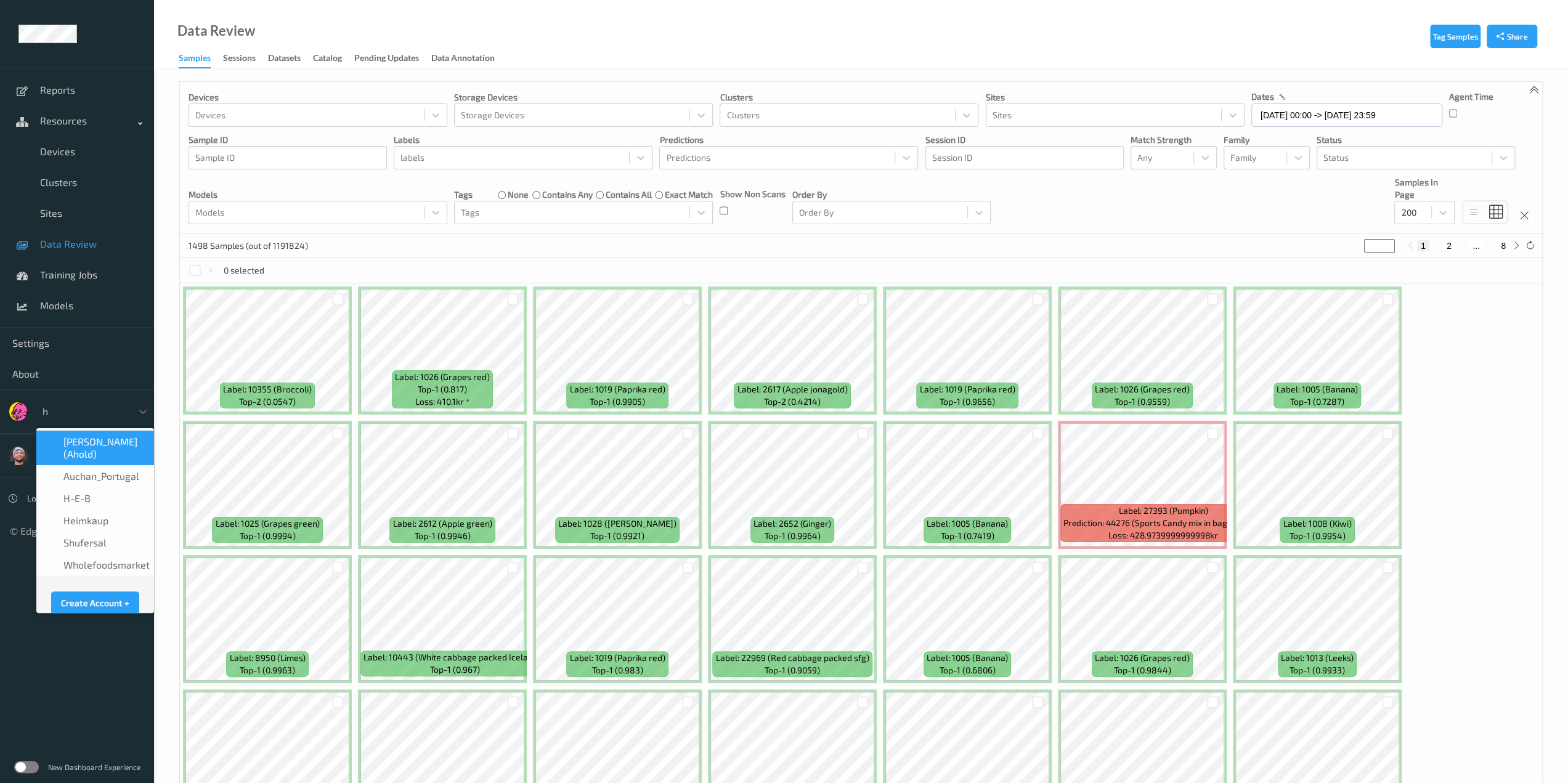
type input "h-"
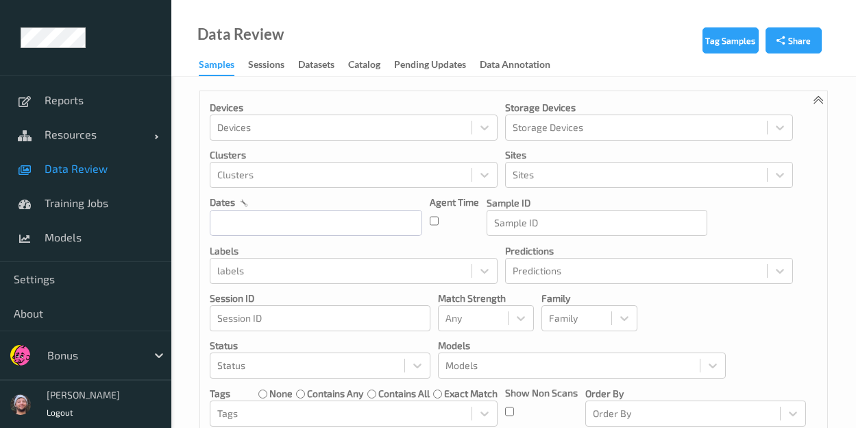
scroll to position [49, 0]
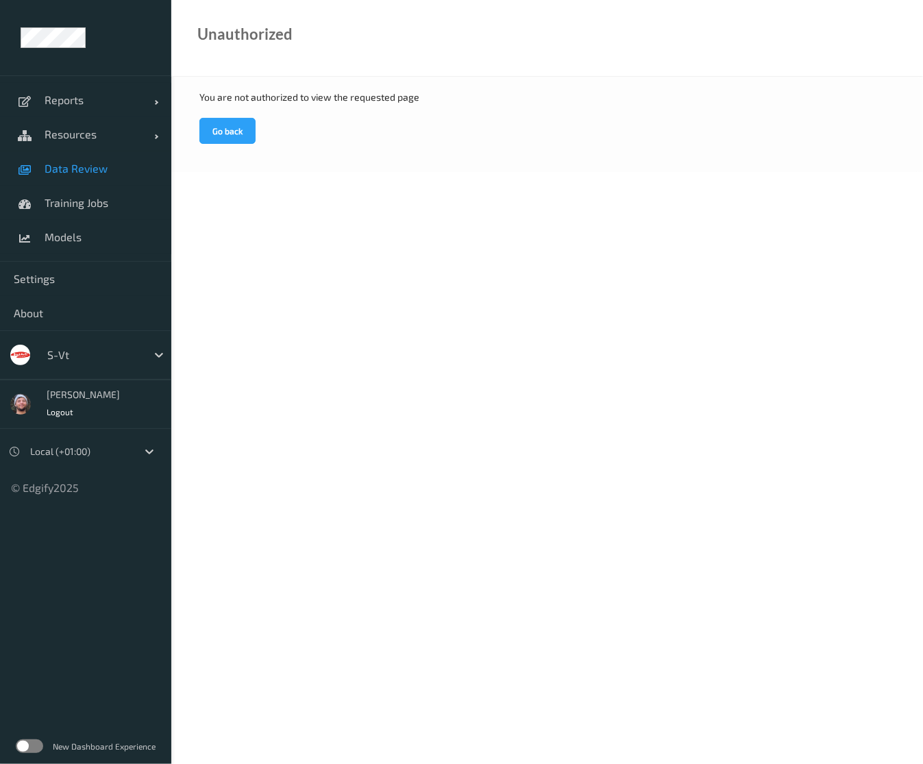
click at [110, 167] on span "Data Review" at bounding box center [101, 169] width 113 height 14
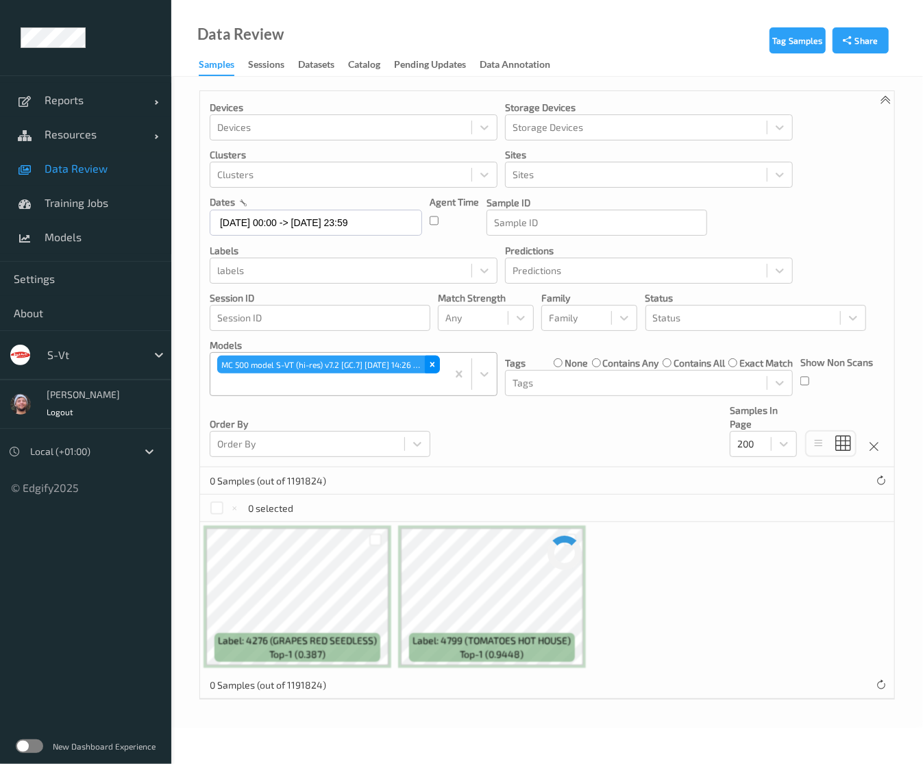
click at [425, 364] on Save"] "Remove MC 500 model S-VT (hi-res) v7.2 [GC.7] 2025-10-08 14:26 Auto Save" at bounding box center [432, 365] width 15 height 18
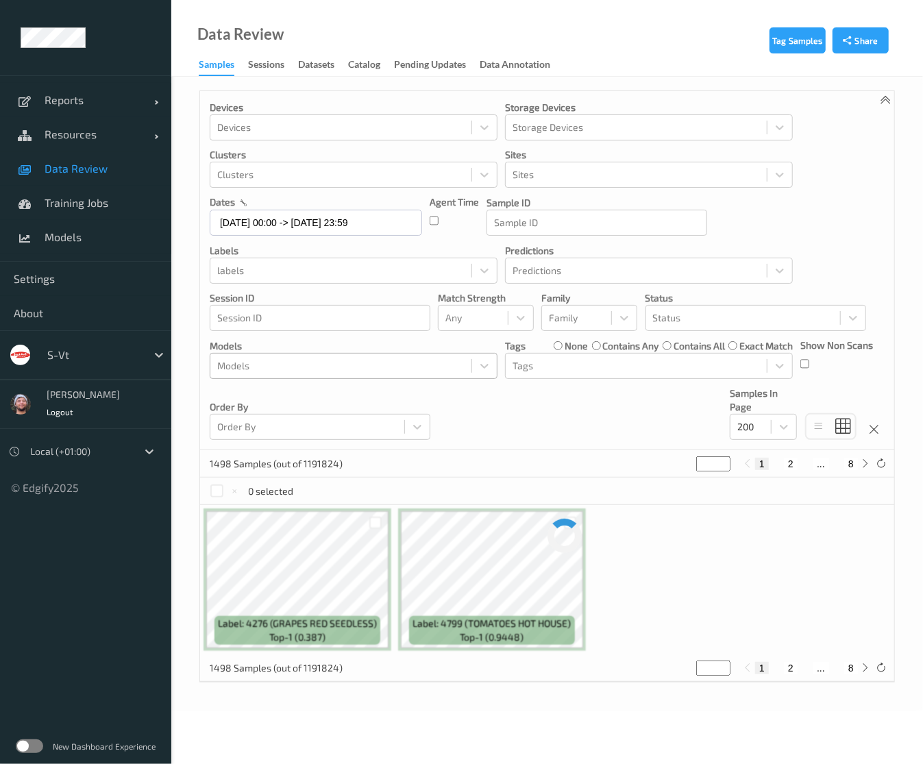
click at [90, 338] on div "s-vt" at bounding box center [85, 354] width 171 height 49
click at [84, 353] on div at bounding box center [93, 355] width 93 height 16
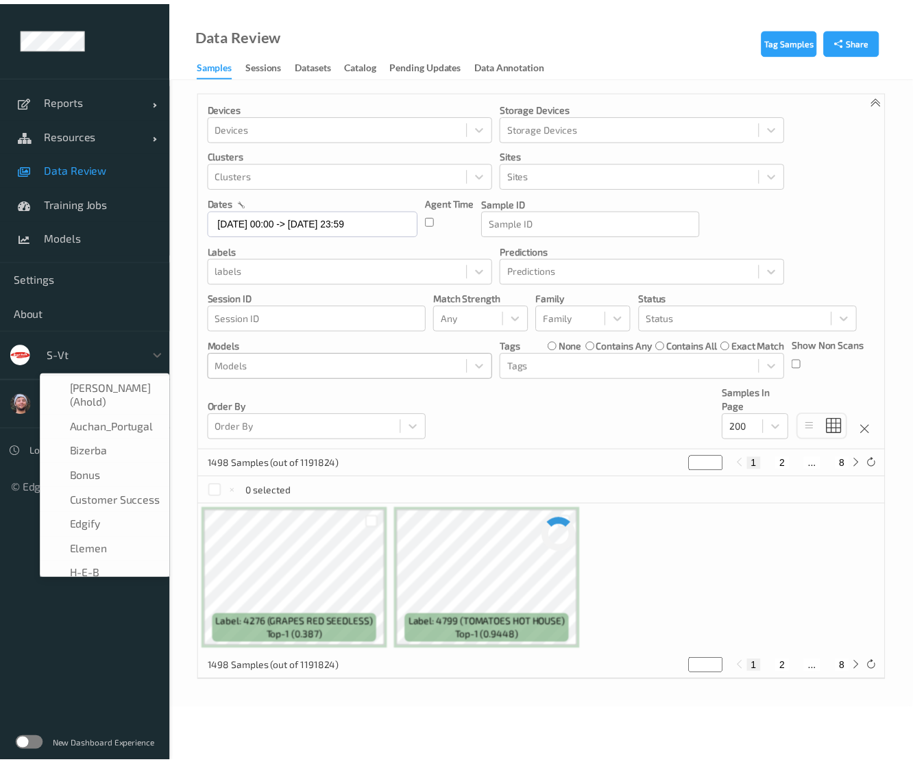
scroll to position [238, 0]
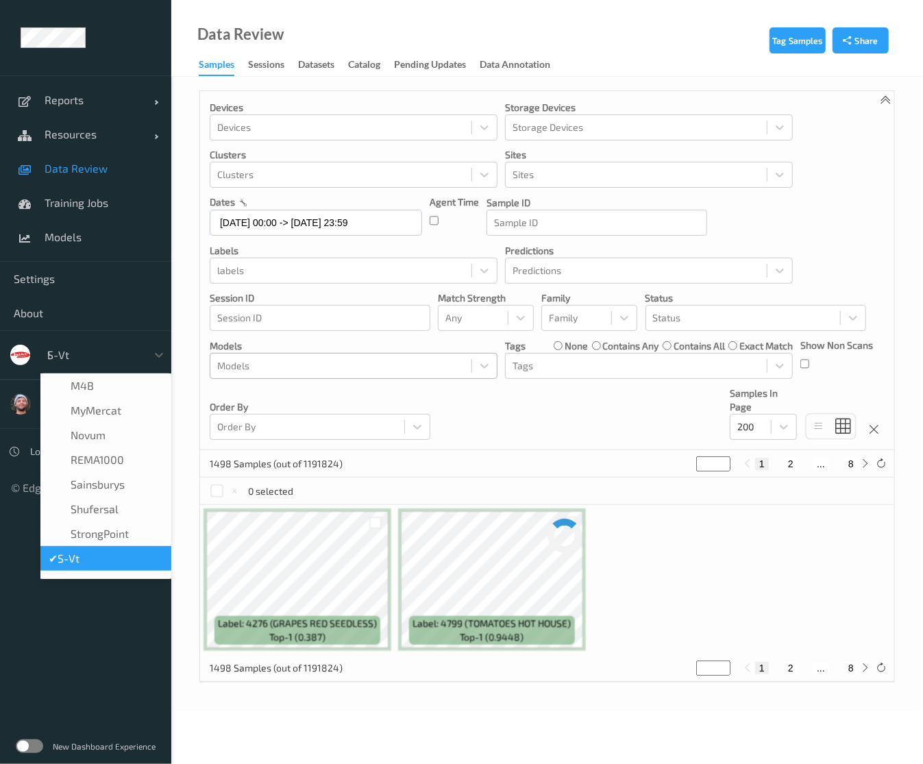
type input "bonu"
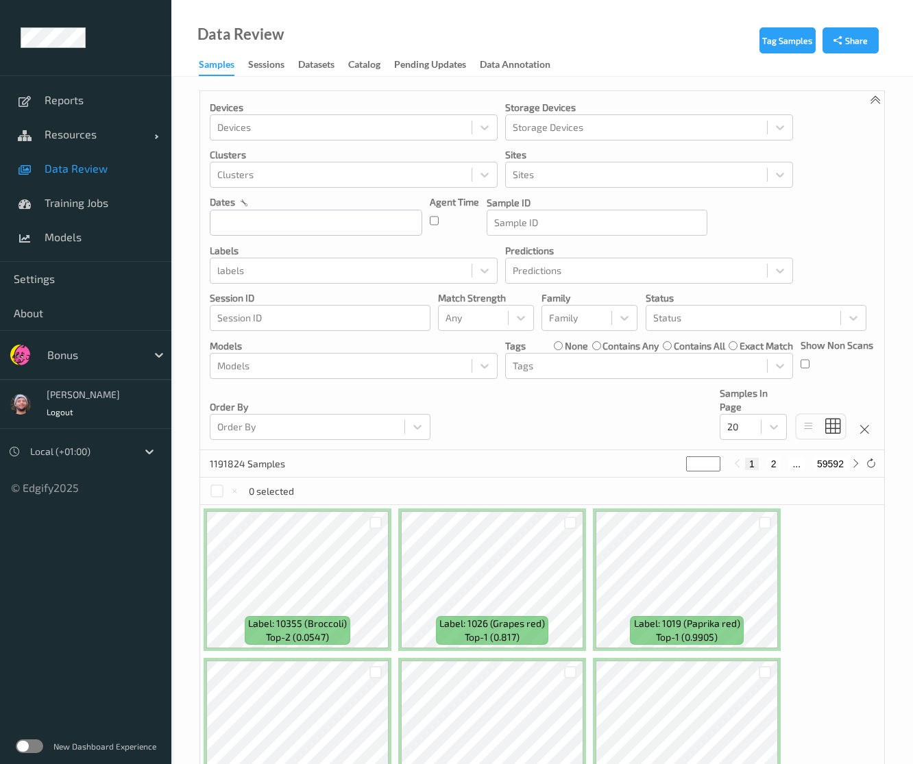
click at [353, 208] on div "dates" at bounding box center [316, 202] width 212 height 14
click at [345, 220] on input "text" at bounding box center [316, 223] width 212 height 26
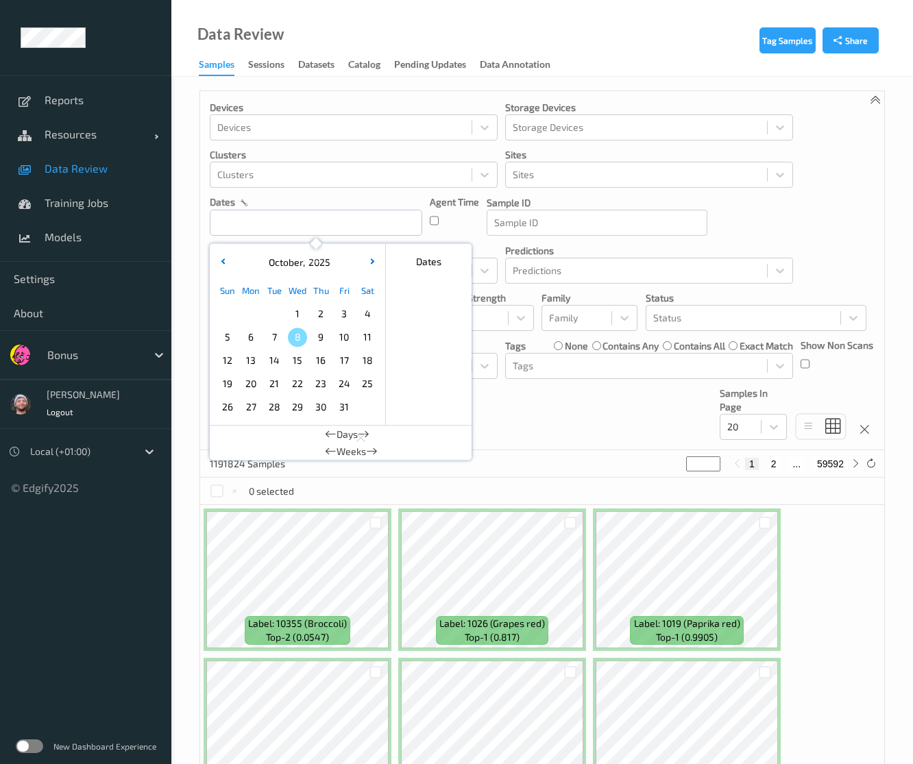
click at [294, 331] on span "8" at bounding box center [297, 337] width 19 height 19
type input "[DATE] 00:00 -> [DATE] 23:59"
click at [577, 446] on div "Devices Devices Storage Devices Storage Devices Clusters Clusters Sites Sites d…" at bounding box center [542, 270] width 684 height 359
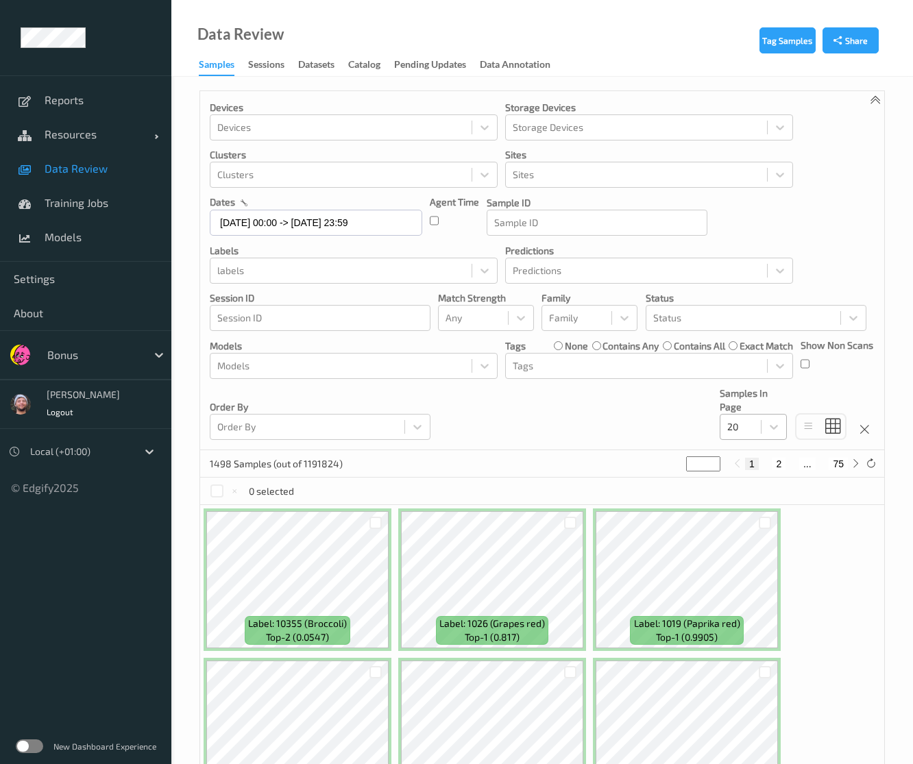
click at [732, 419] on div at bounding box center [740, 427] width 27 height 16
click at [754, 557] on span "200" at bounding box center [755, 559] width 16 height 14
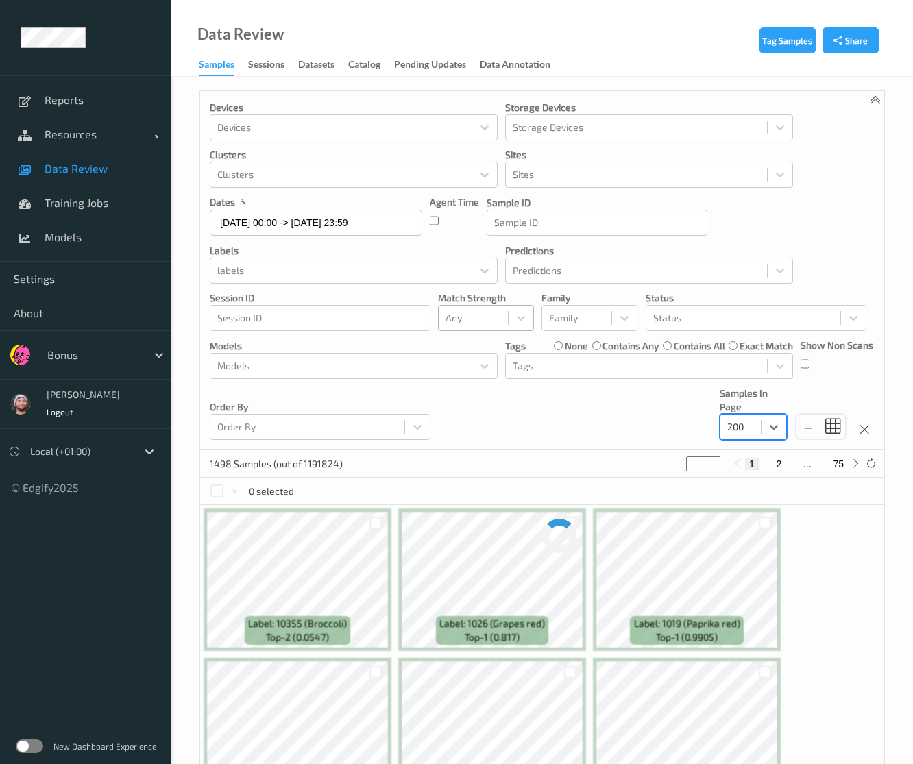
click at [493, 330] on div "Any" at bounding box center [486, 318] width 96 height 26
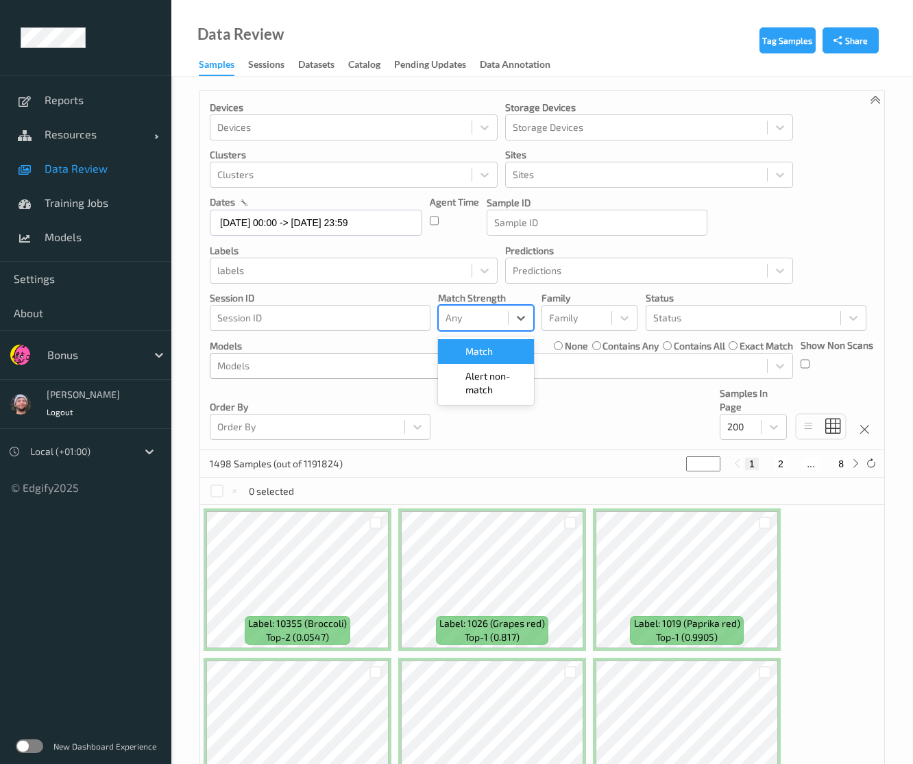
click at [487, 375] on span "Alert non-match" at bounding box center [495, 382] width 60 height 27
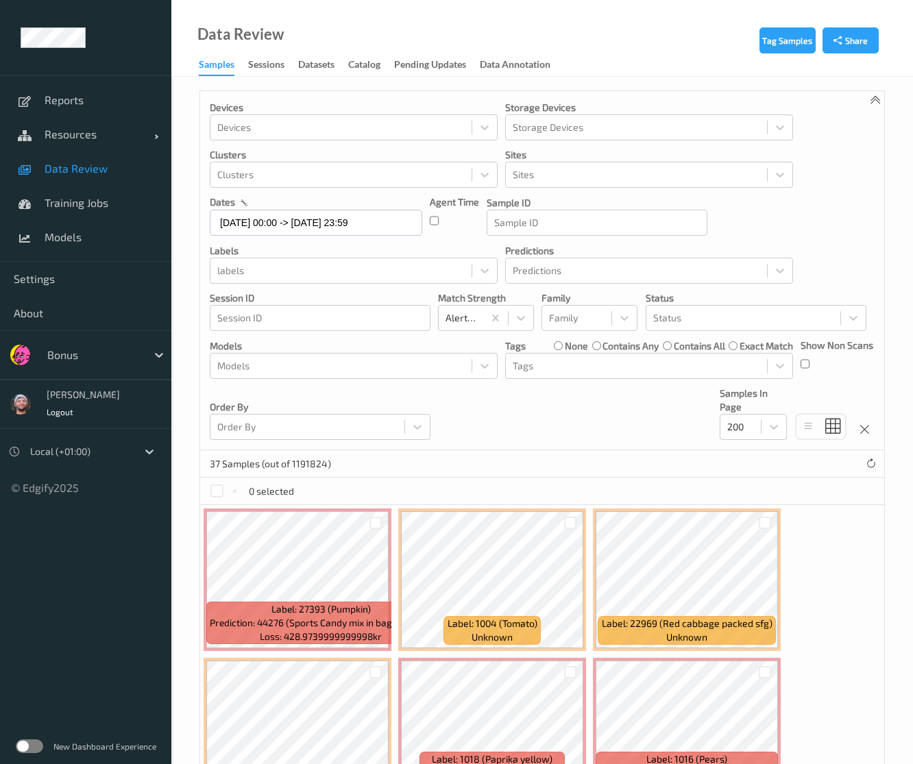
click at [530, 399] on div "Devices Devices Storage Devices Storage Devices Clusters Clusters Sites Sites d…" at bounding box center [542, 270] width 684 height 359
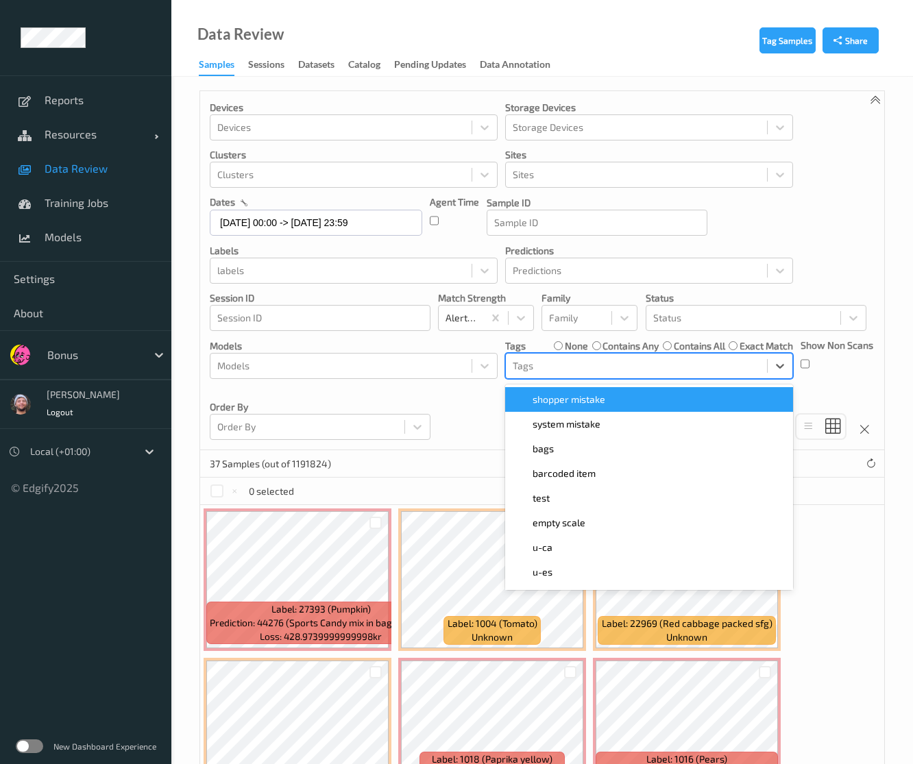
click at [555, 372] on div at bounding box center [636, 366] width 247 height 16
click at [690, 325] on div at bounding box center [743, 318] width 180 height 16
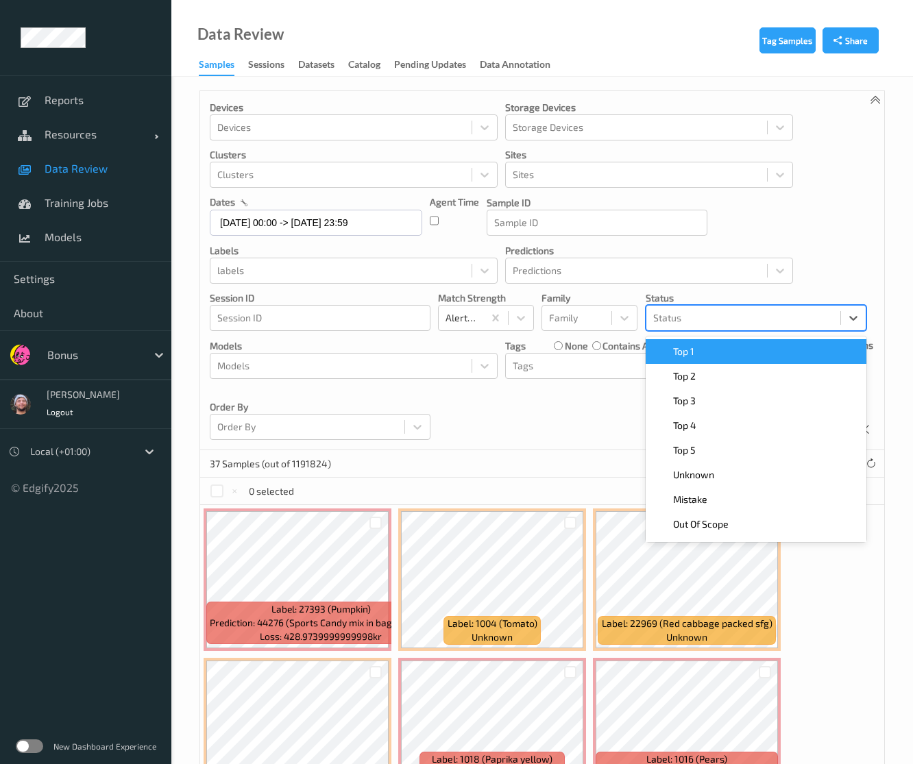
click at [692, 343] on div "Top 1" at bounding box center [755, 351] width 221 height 25
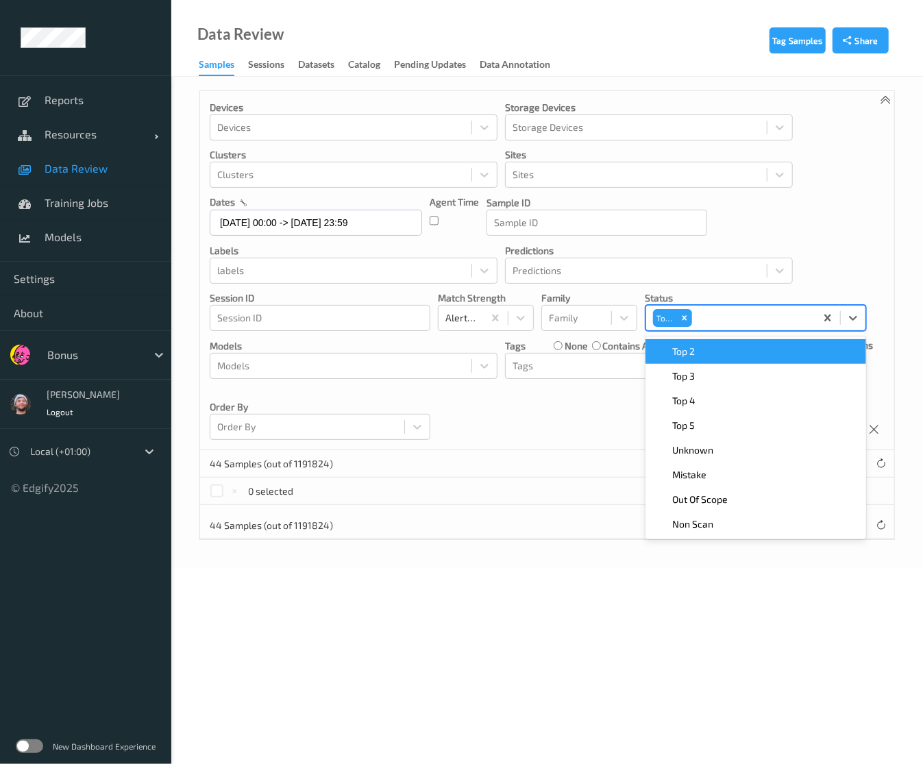
click at [692, 349] on span "Top 2" at bounding box center [684, 352] width 23 height 14
click at [692, 349] on span "Top 3" at bounding box center [684, 352] width 23 height 14
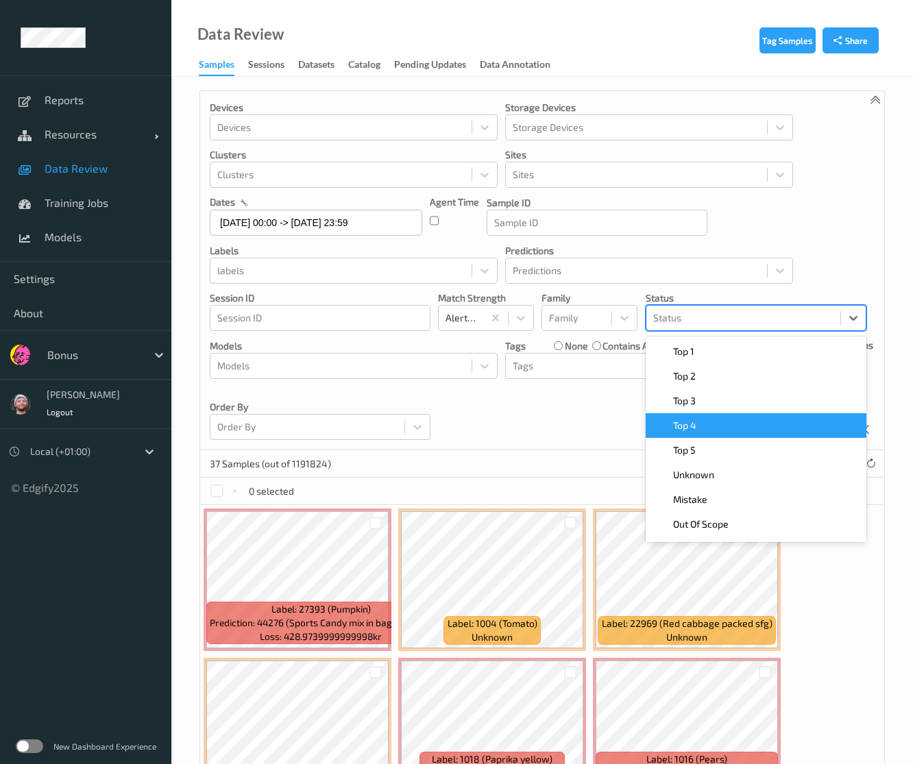
click at [727, 324] on div at bounding box center [743, 318] width 180 height 16
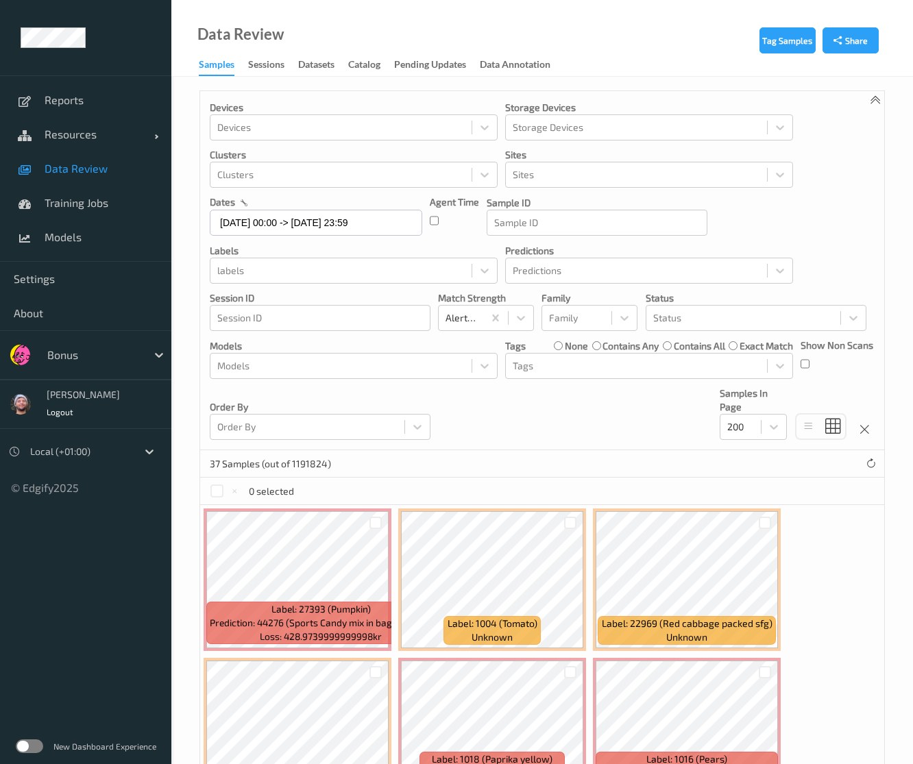
click at [724, 334] on div "Devices Devices Storage Devices Storage Devices Clusters Clusters Sites Sites d…" at bounding box center [542, 270] width 684 height 359
click at [721, 333] on div "Devices Devices Storage Devices Storage Devices Clusters Clusters Sites Sites d…" at bounding box center [542, 270] width 684 height 359
click at [722, 330] on div "Status" at bounding box center [755, 318] width 221 height 26
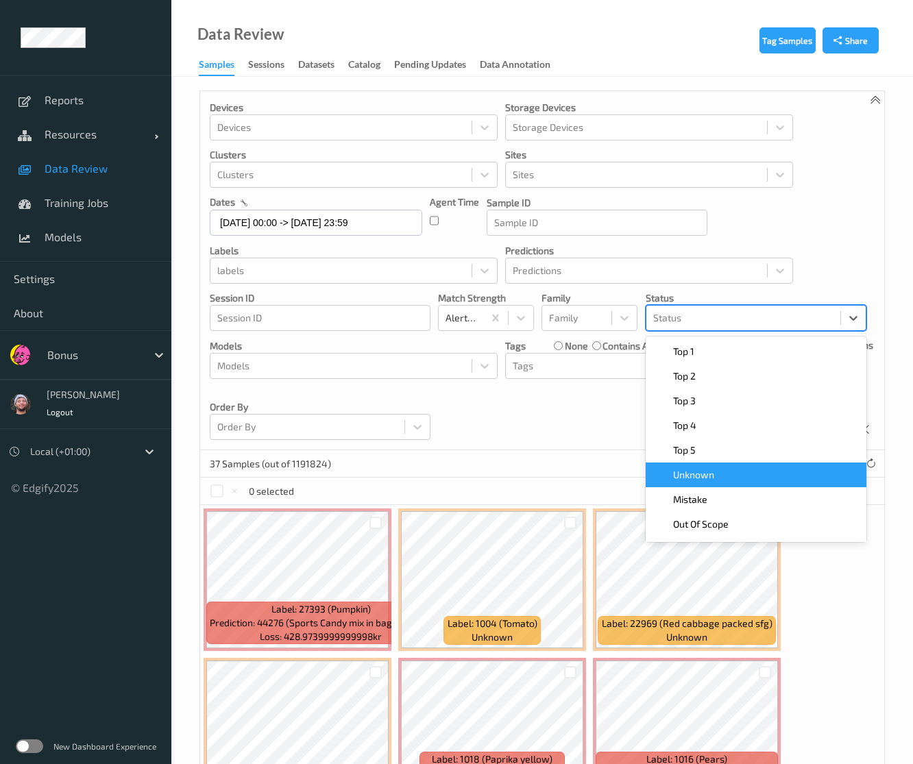
click at [708, 472] on span "Unknown" at bounding box center [693, 475] width 41 height 14
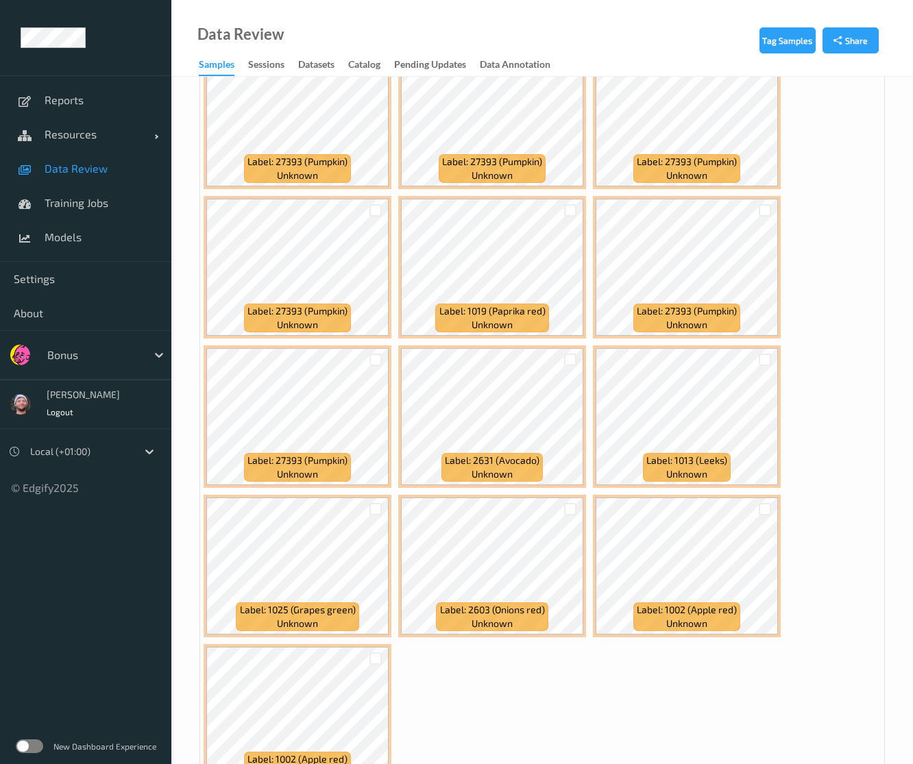
scroll to position [704, 0]
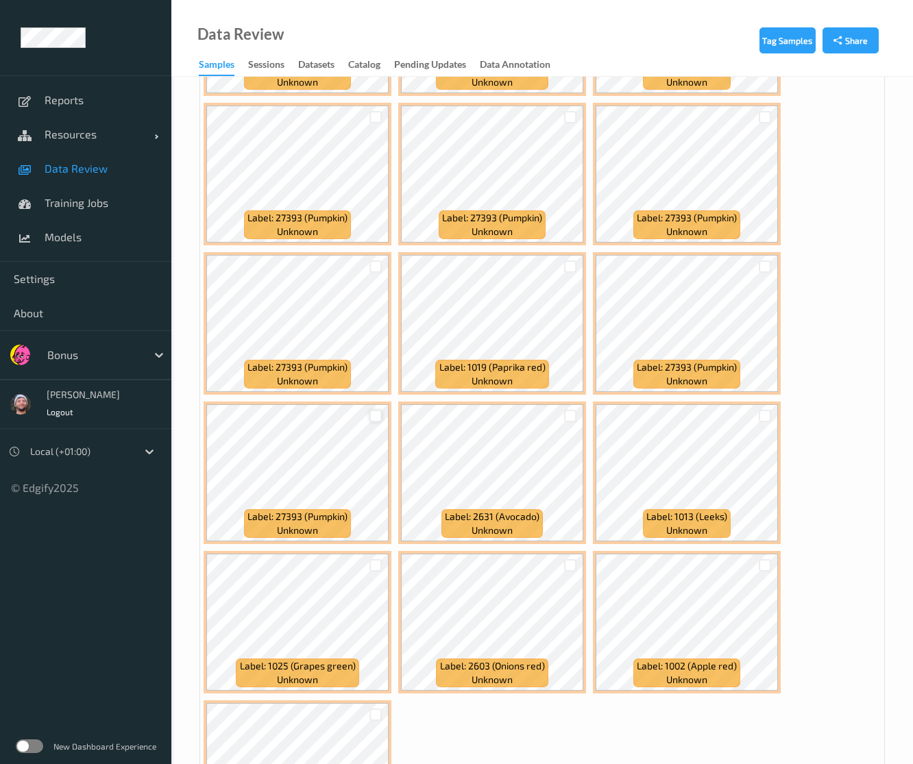
click at [371, 415] on div at bounding box center [375, 415] width 26 height 23
click at [371, 415] on div at bounding box center [375, 416] width 13 height 13
click at [380, 268] on div at bounding box center [375, 266] width 13 height 13
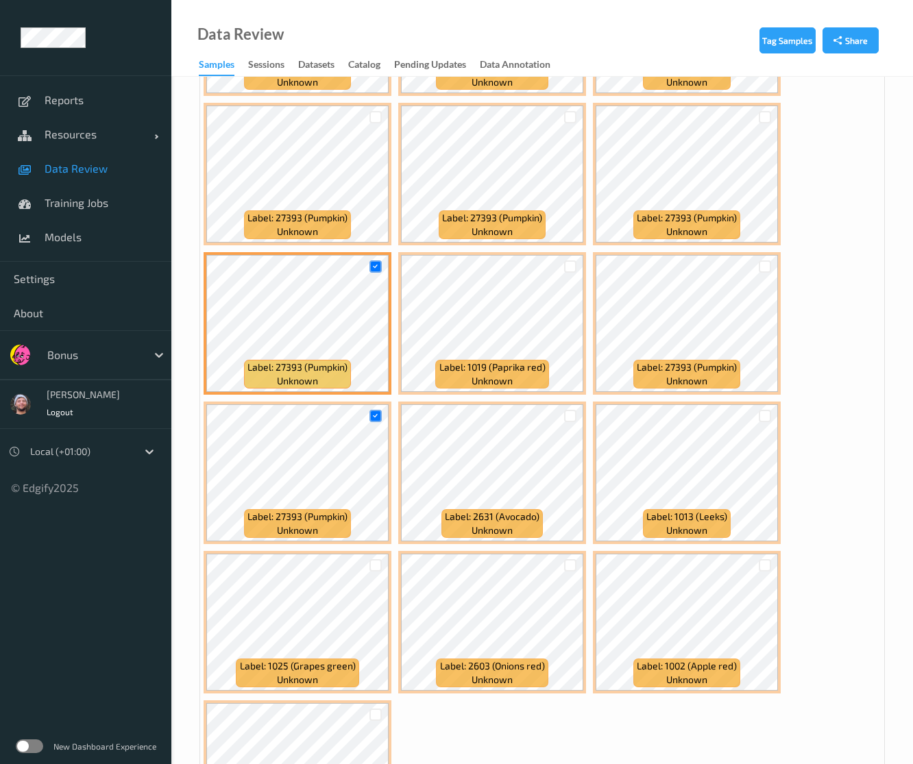
click at [372, 125] on div at bounding box center [375, 117] width 26 height 23
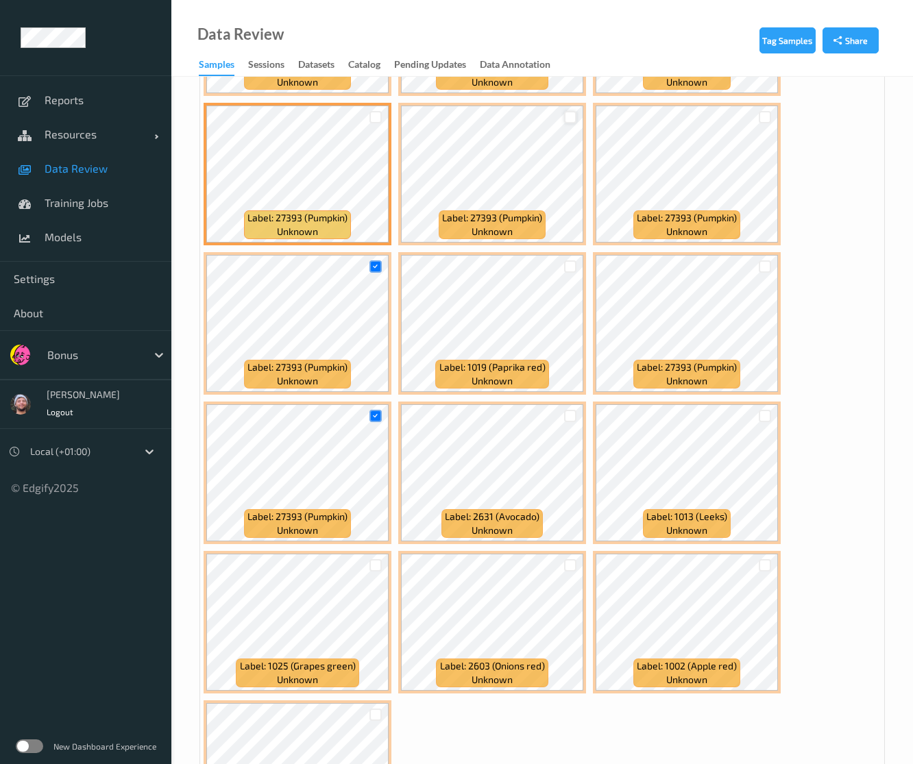
click at [564, 116] on div at bounding box center [570, 117] width 13 height 13
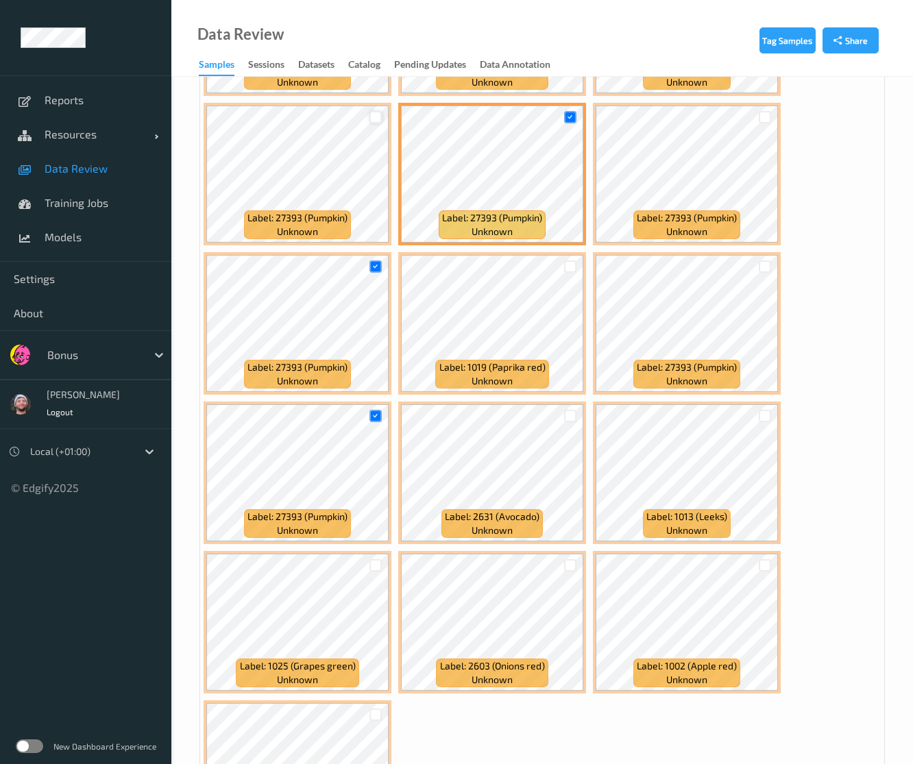
click at [378, 114] on div at bounding box center [375, 117] width 13 height 13
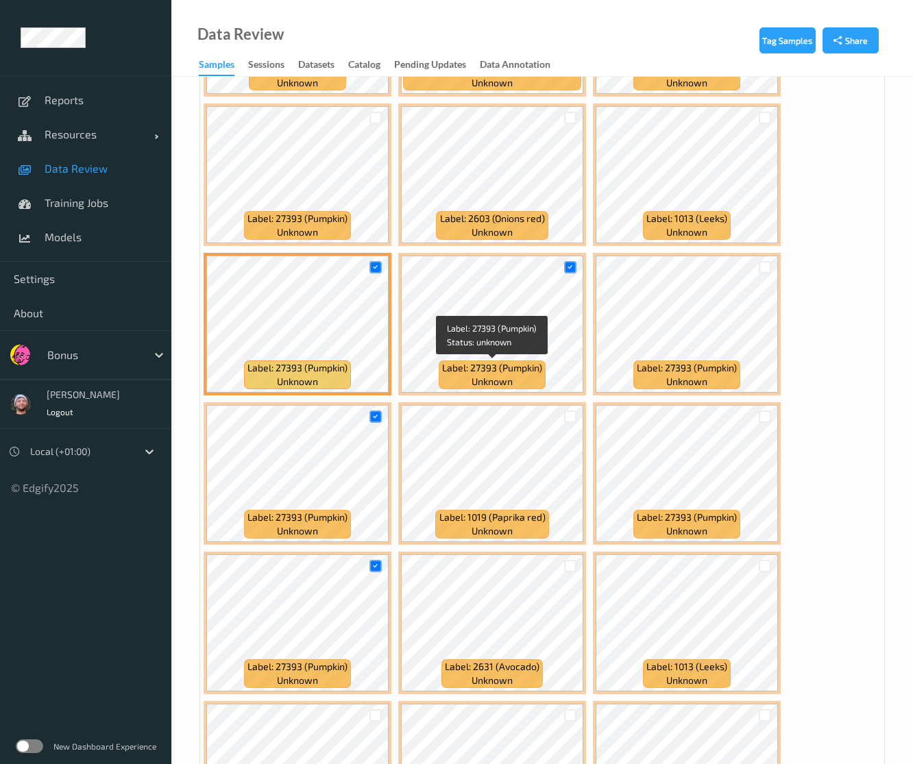
scroll to position [430, 0]
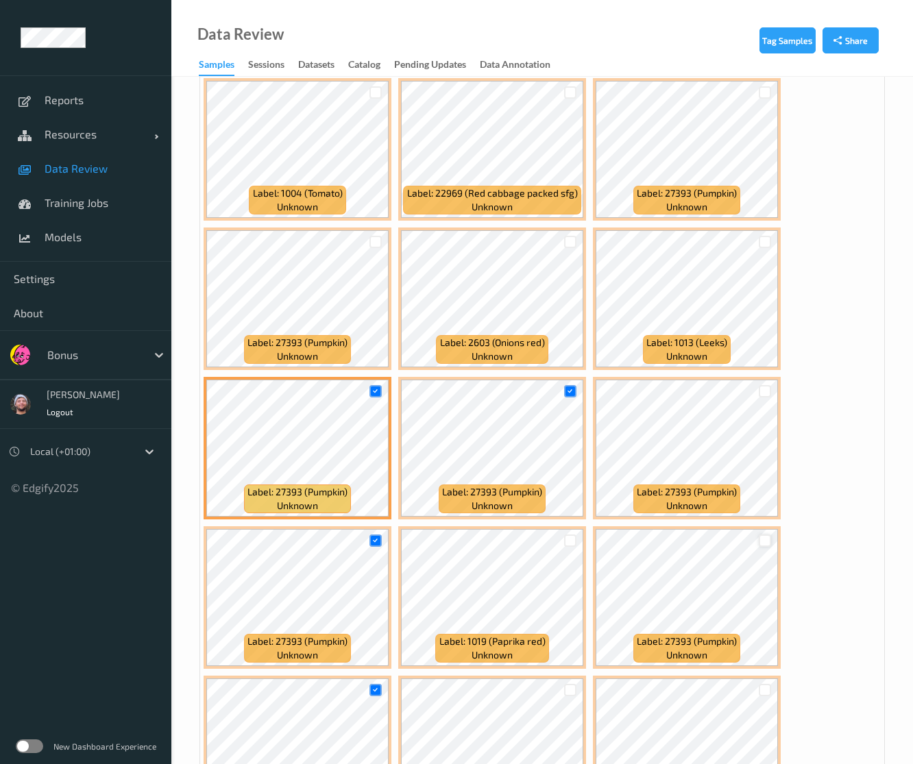
click at [763, 539] on div at bounding box center [765, 540] width 13 height 13
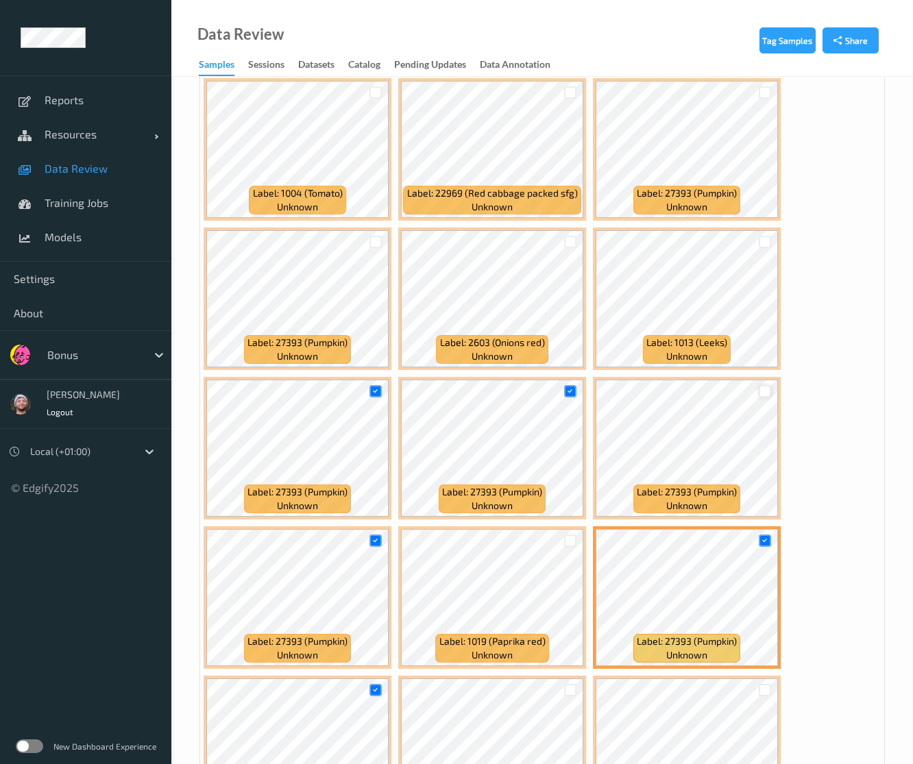
click at [769, 388] on div at bounding box center [765, 391] width 13 height 13
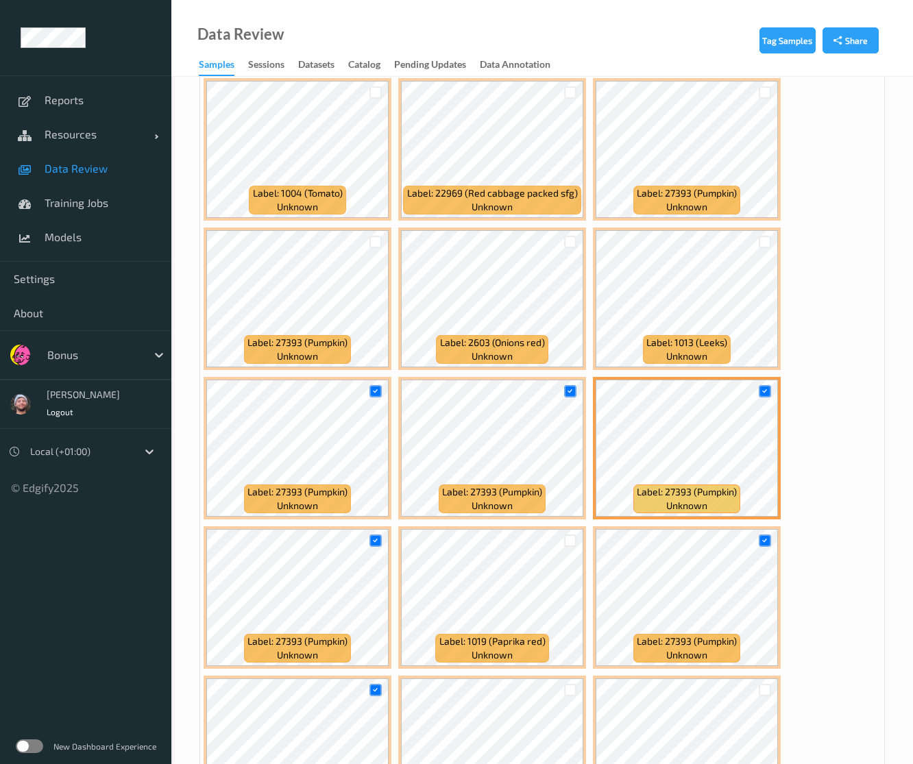
scroll to position [156, 0]
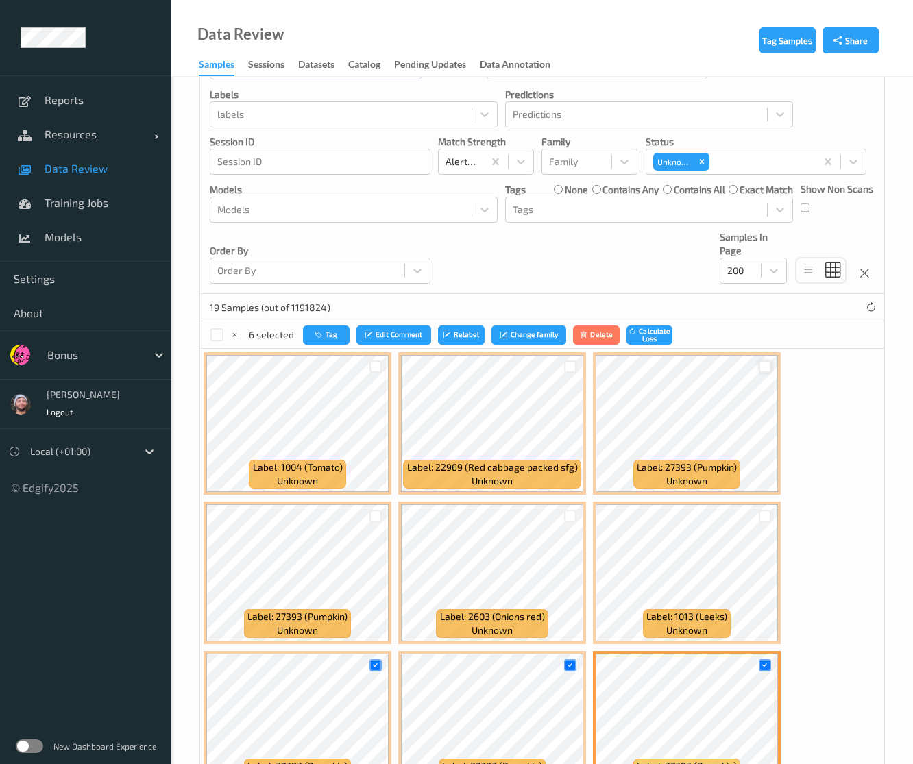
click at [762, 363] on div at bounding box center [765, 366] width 13 height 13
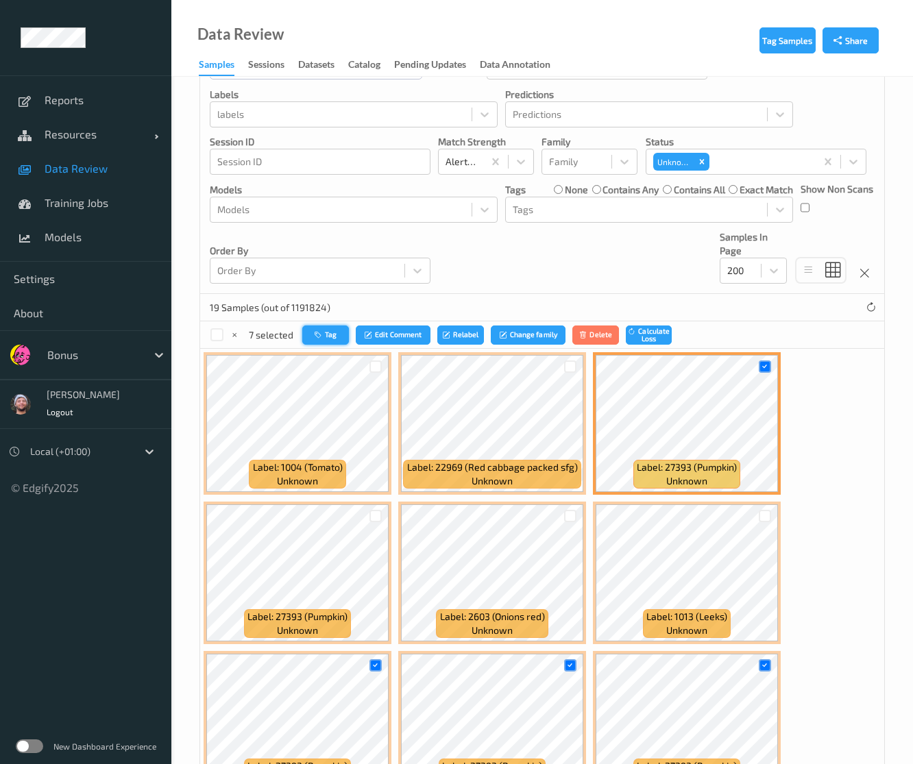
click at [311, 338] on button "Tag" at bounding box center [325, 335] width 47 height 20
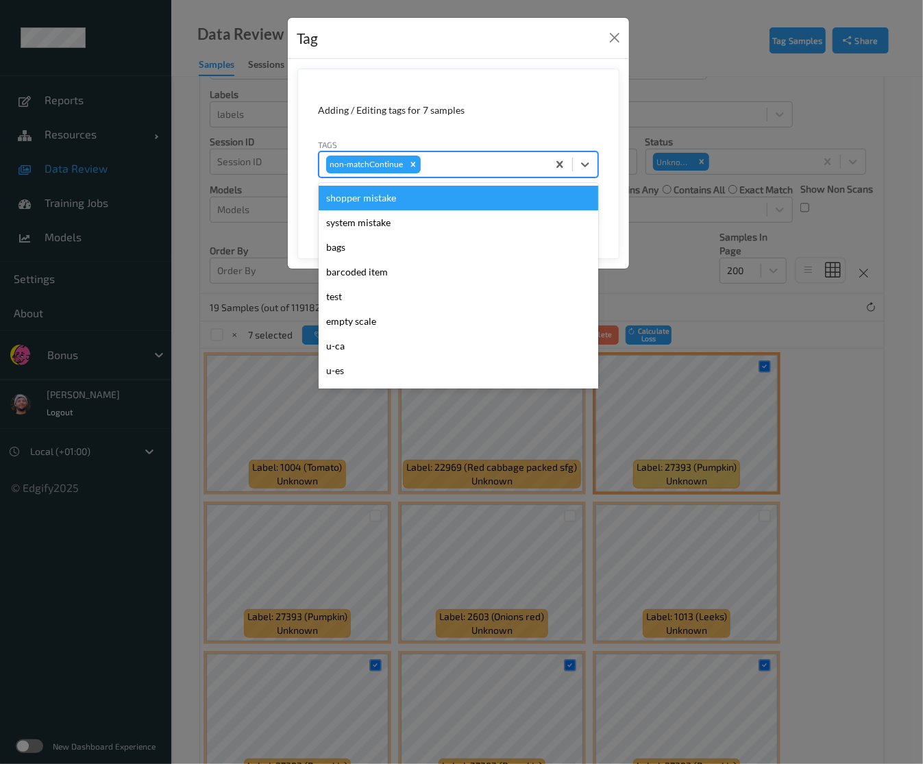
click at [454, 162] on div at bounding box center [481, 164] width 117 height 16
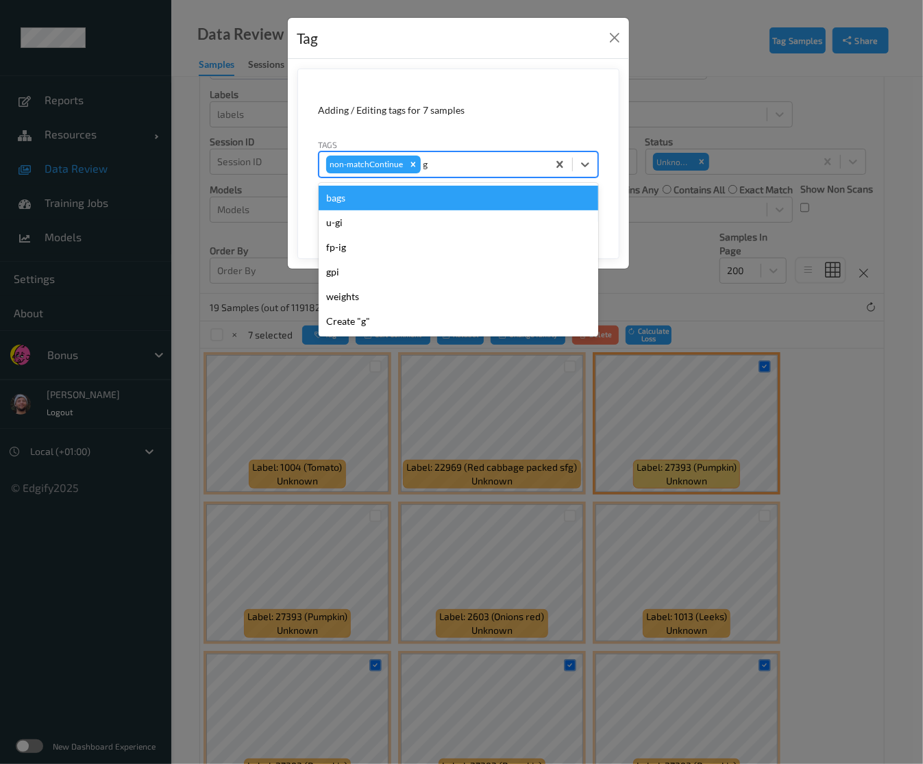
type input "gi"
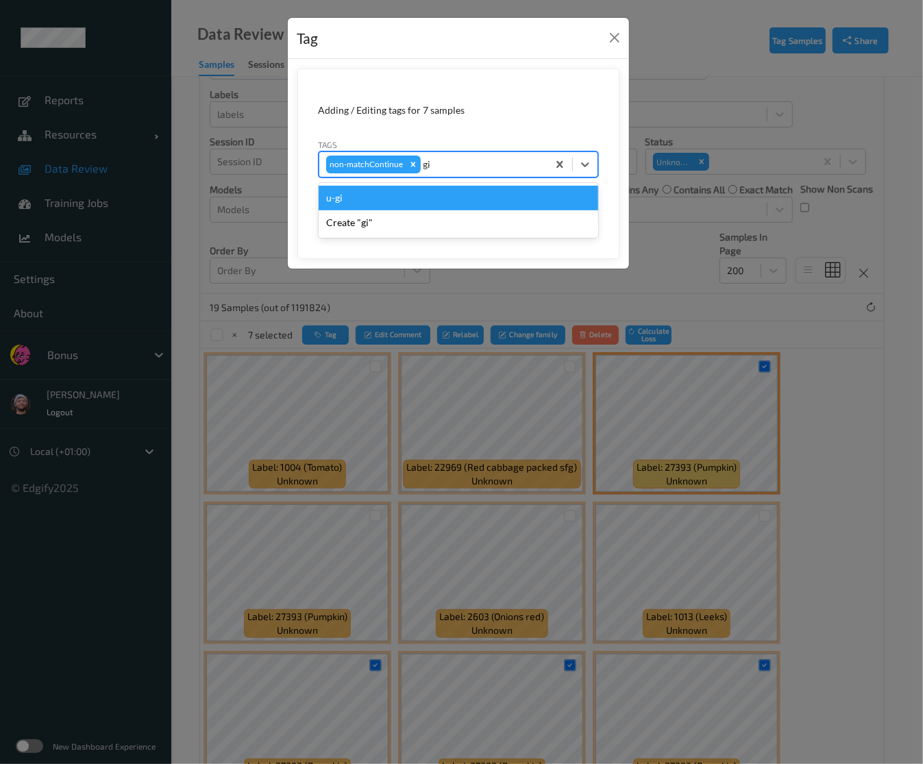
click at [466, 199] on div "u-gi" at bounding box center [459, 198] width 280 height 25
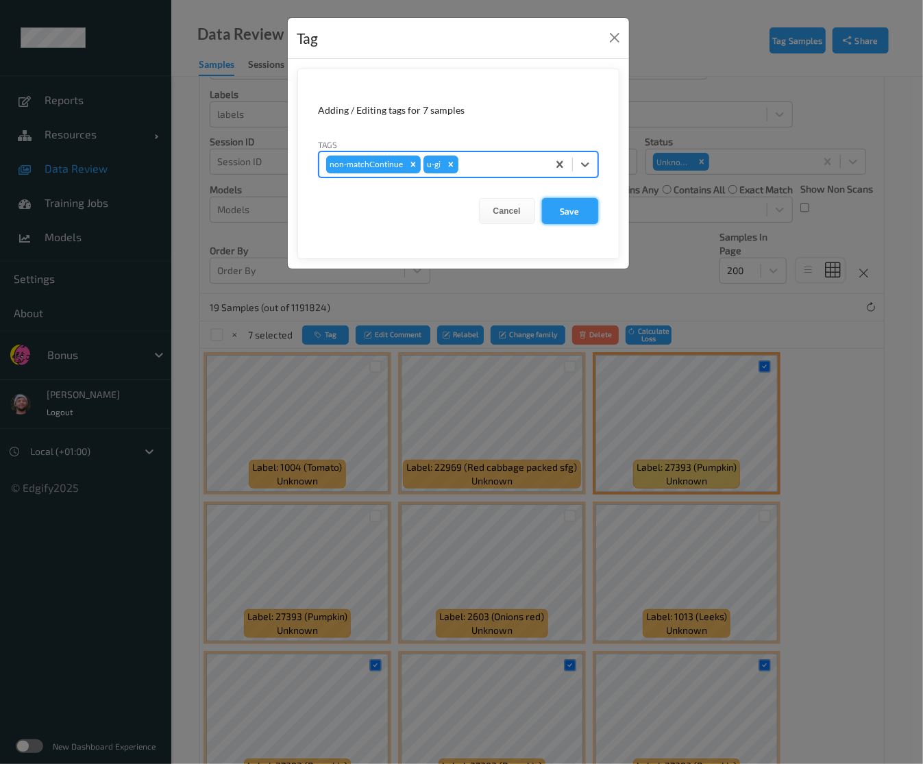
click at [545, 206] on button "Save" at bounding box center [570, 211] width 56 height 26
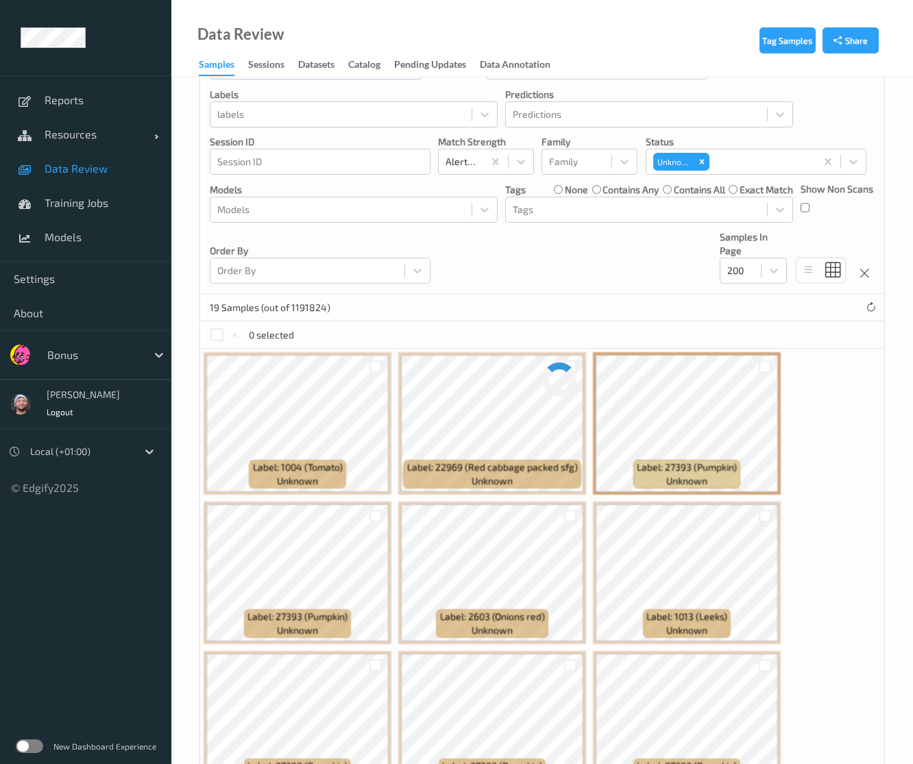
click at [574, 187] on label "none" at bounding box center [576, 190] width 23 height 14
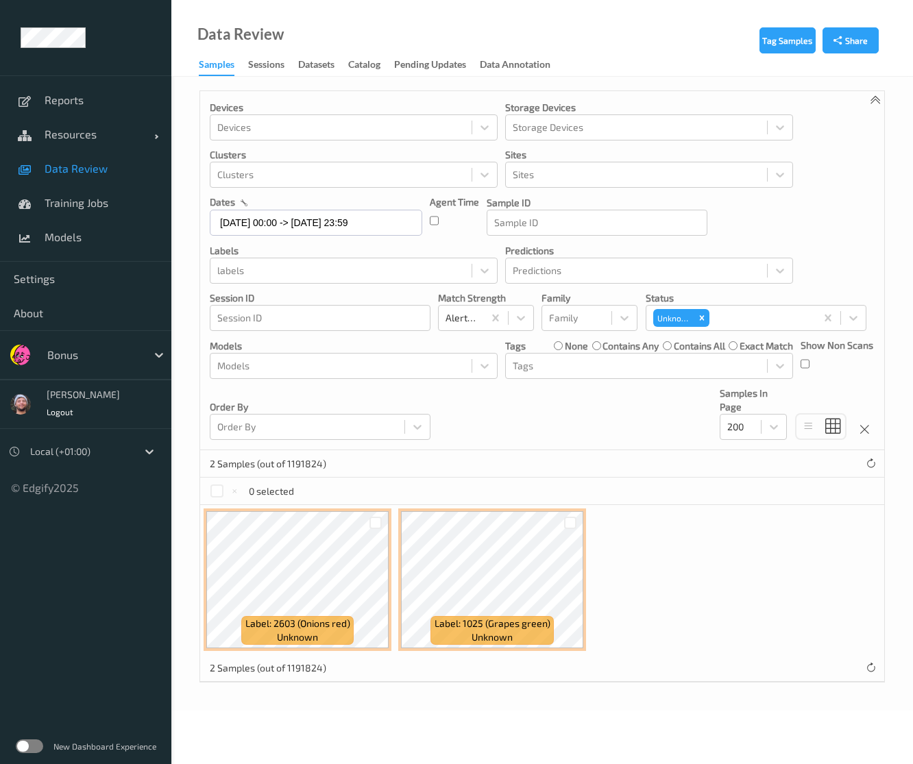
scroll to position [0, 0]
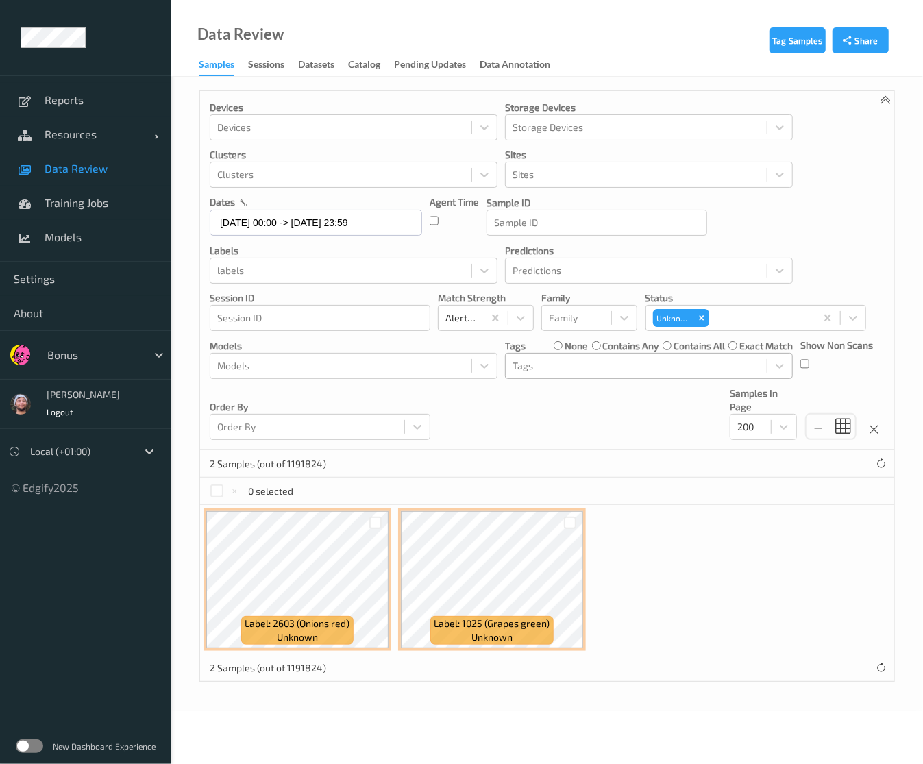
click at [652, 356] on div "Tags" at bounding box center [636, 366] width 261 height 22
type input "gi"
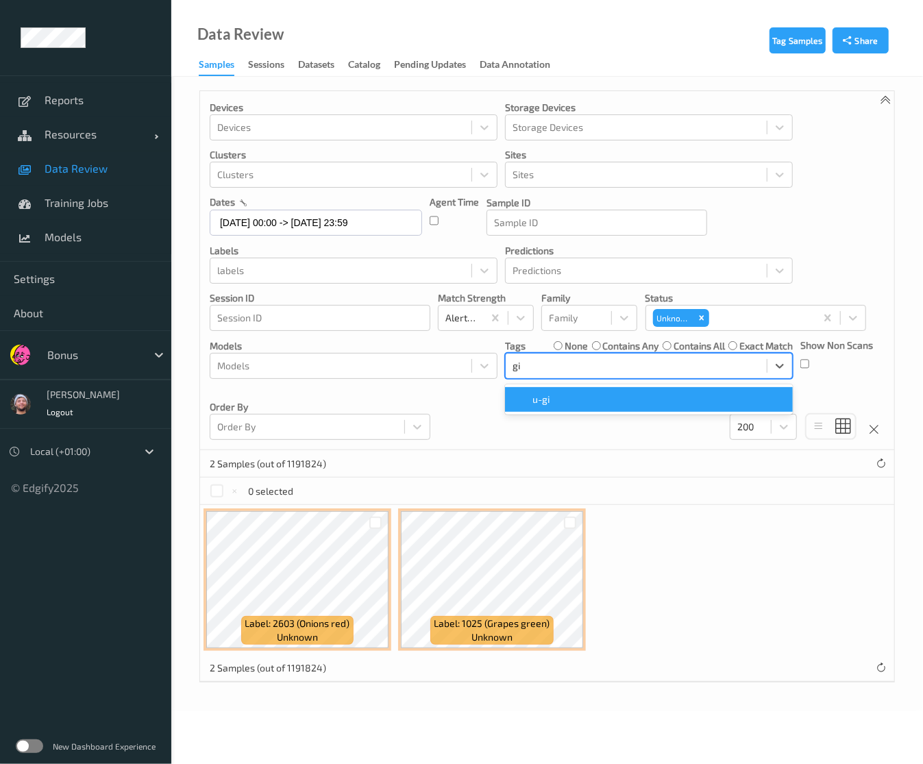
click at [600, 394] on div "u-gi" at bounding box center [648, 400] width 271 height 14
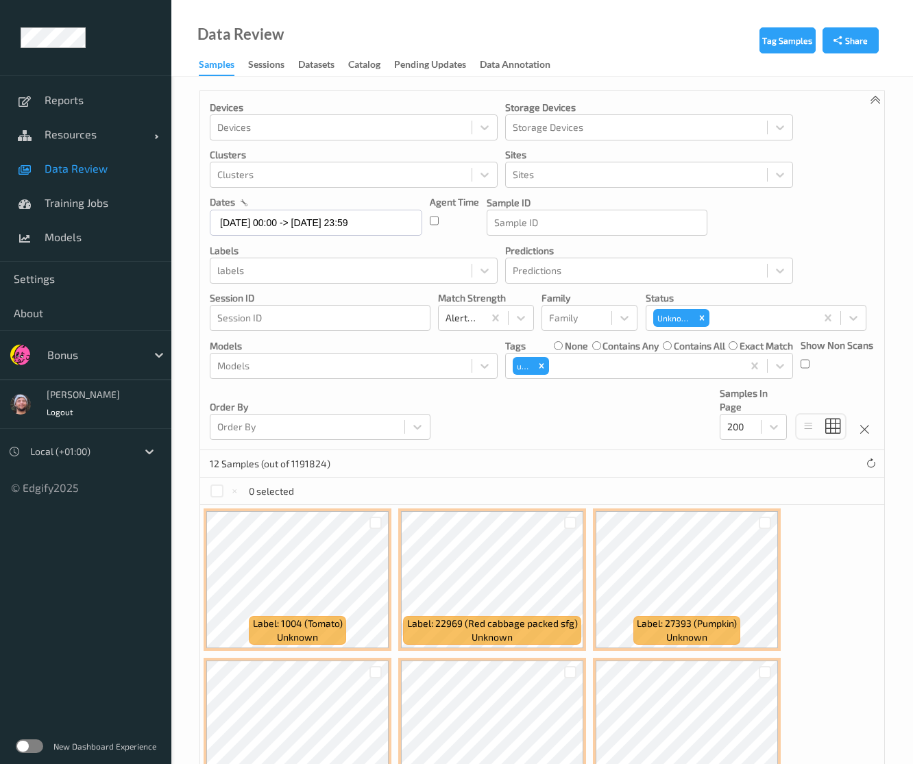
click at [808, 239] on div "Devices Devices Storage Devices Storage Devices Clusters Clusters Sites Sites d…" at bounding box center [542, 270] width 684 height 359
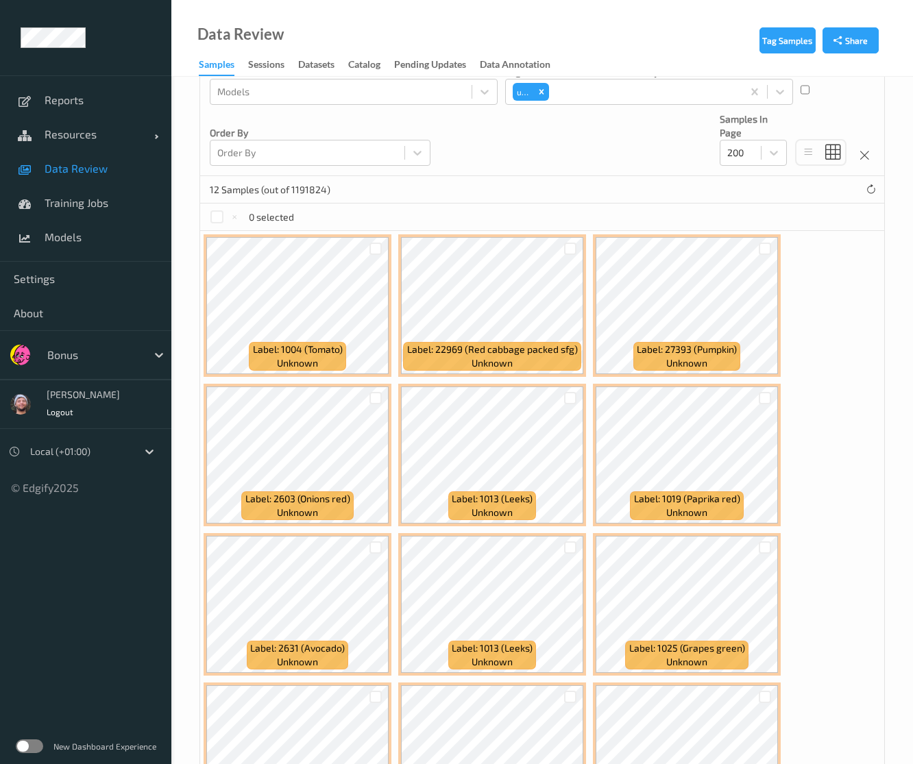
scroll to position [393, 0]
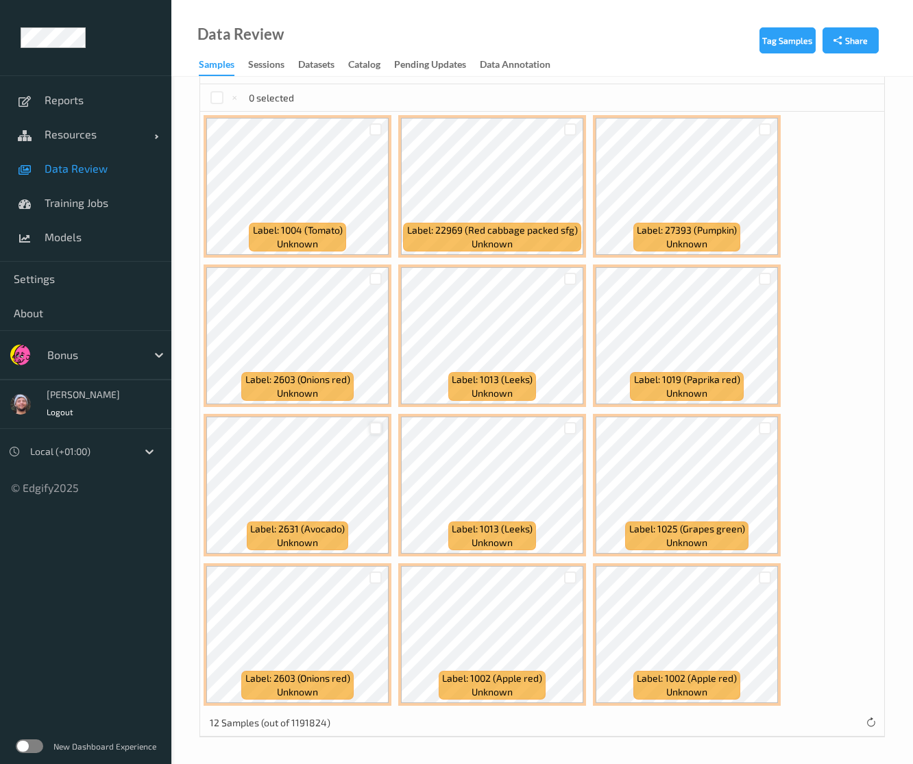
click at [371, 430] on div at bounding box center [375, 428] width 13 height 13
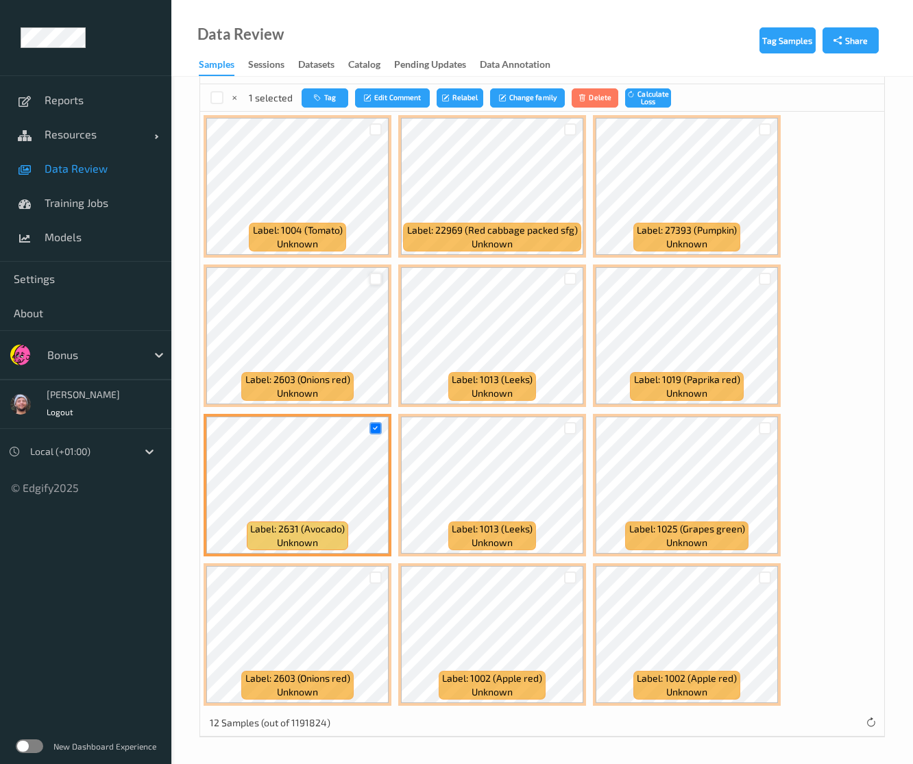
click at [373, 279] on div at bounding box center [375, 279] width 13 height 13
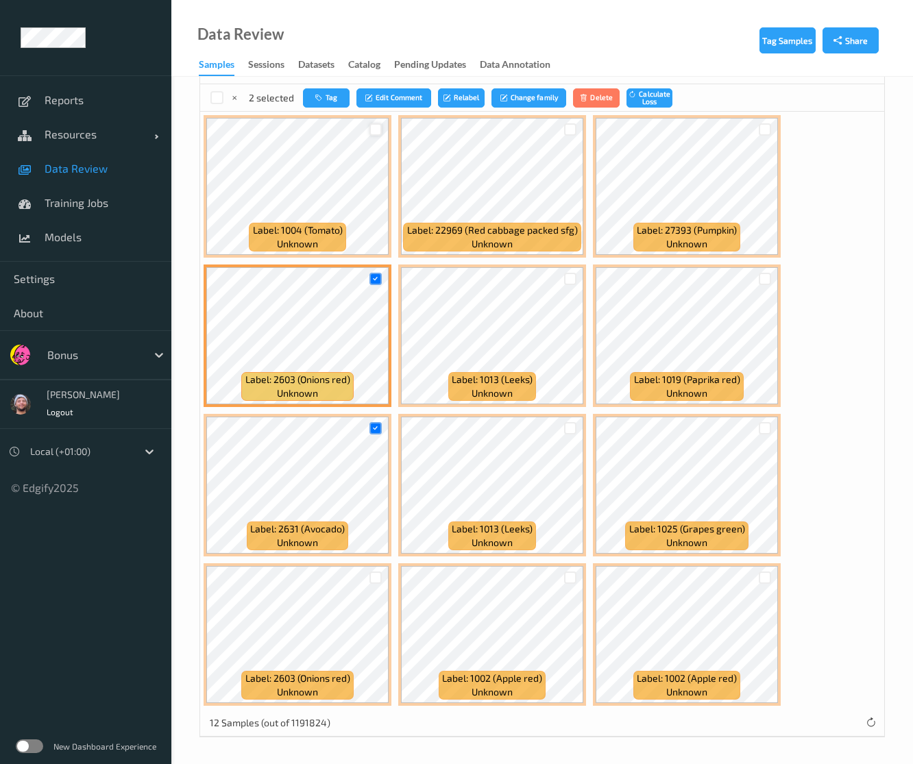
click at [377, 125] on div at bounding box center [375, 129] width 13 height 13
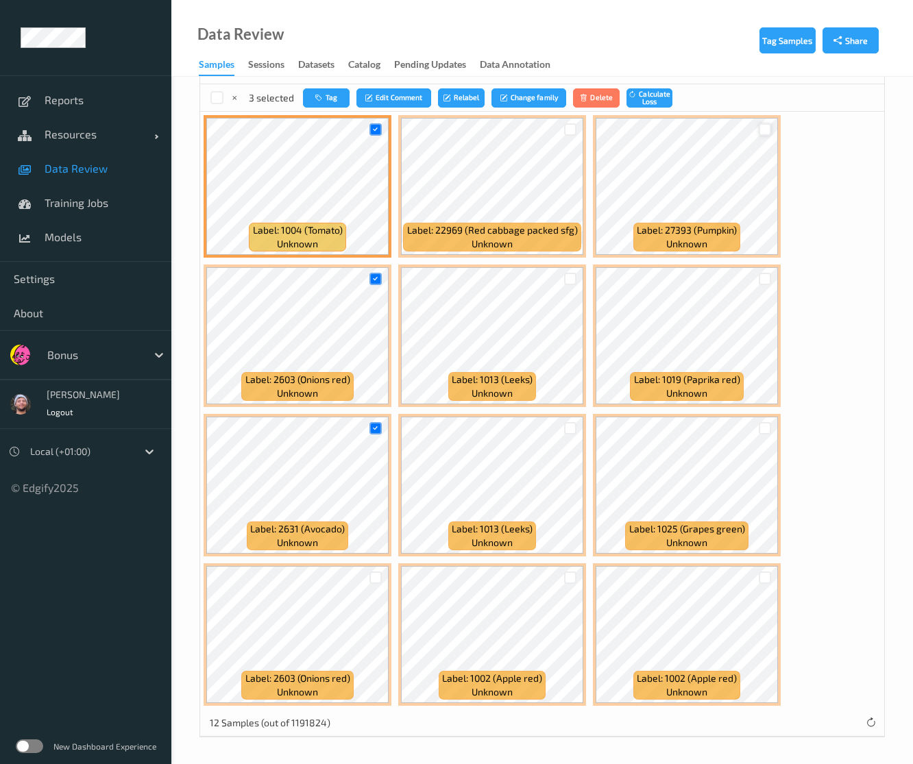
click at [763, 132] on div at bounding box center [765, 129] width 13 height 13
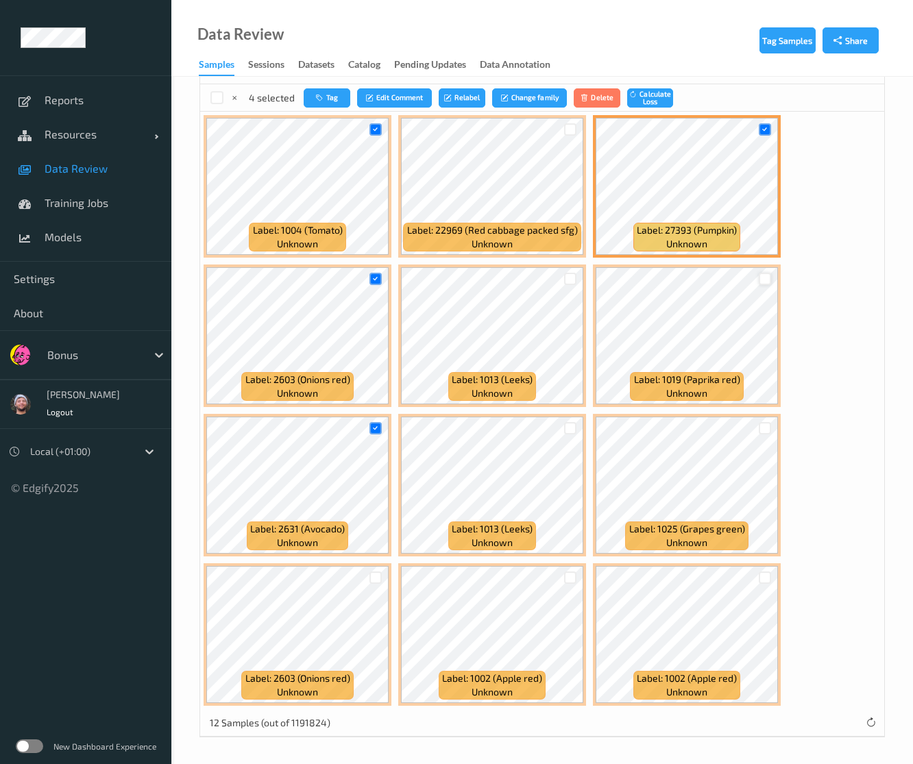
click at [767, 276] on div at bounding box center [765, 279] width 13 height 13
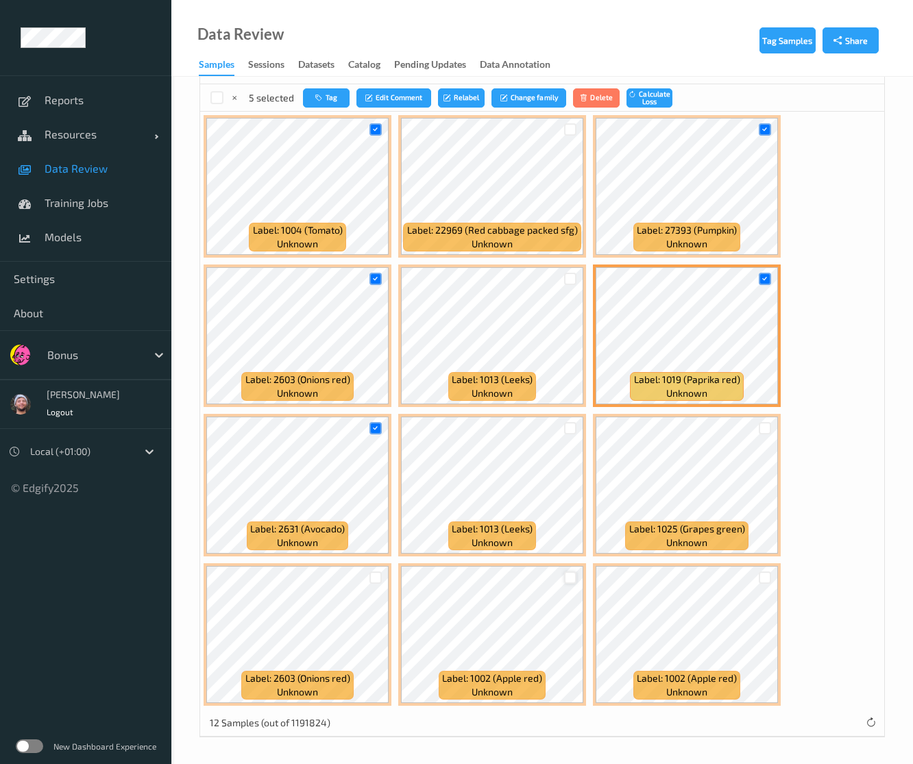
click at [564, 580] on div at bounding box center [570, 577] width 13 height 13
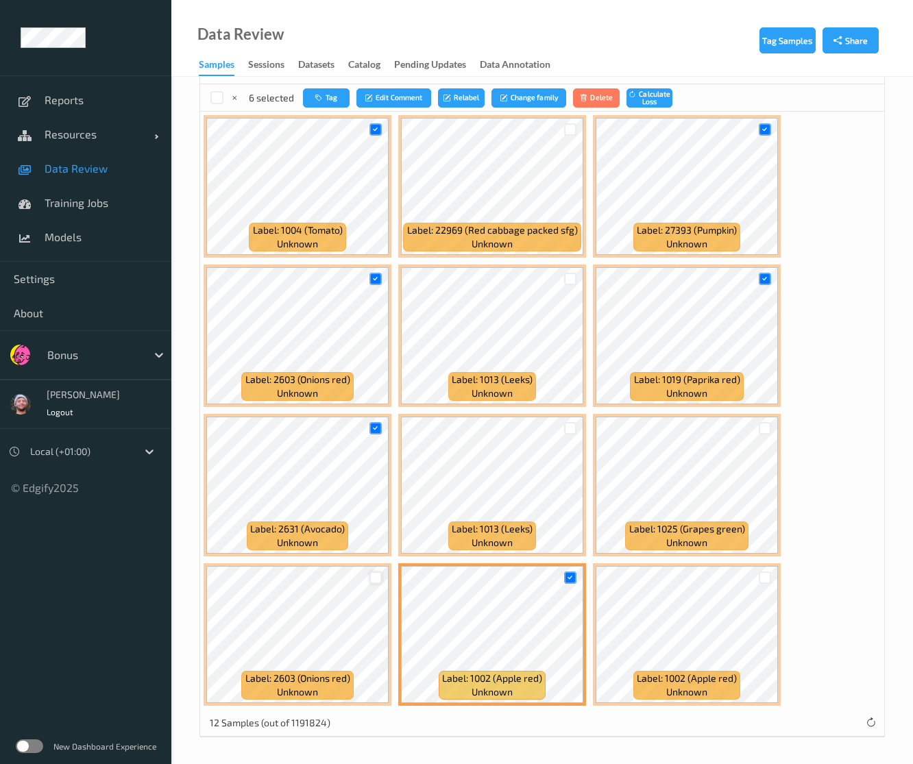
click at [378, 578] on div at bounding box center [375, 577] width 13 height 13
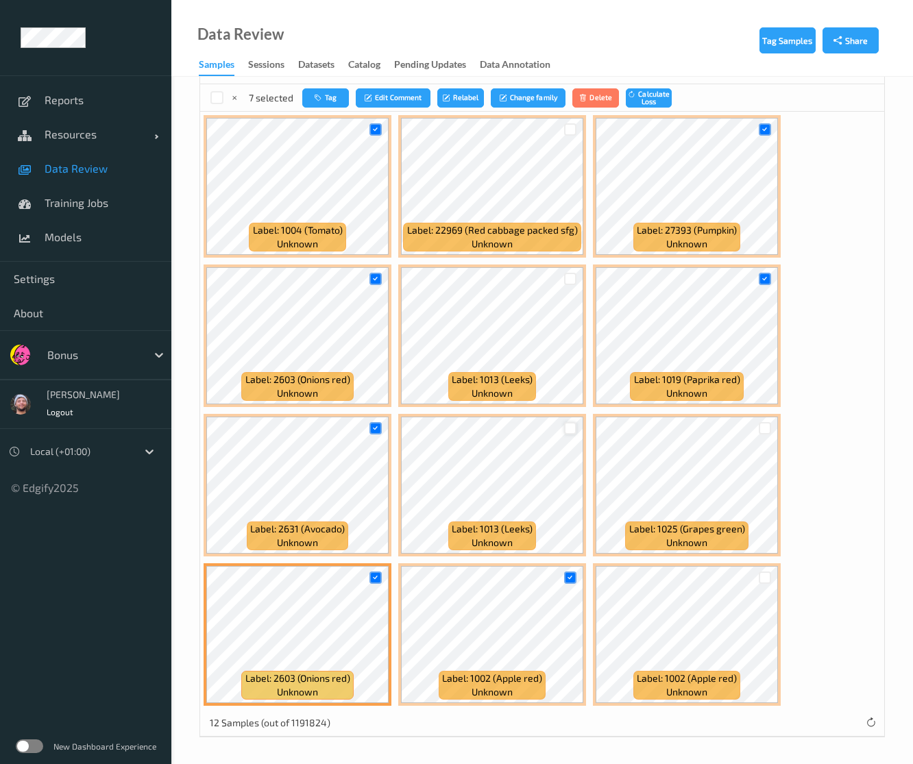
click at [574, 422] on div at bounding box center [570, 428] width 13 height 13
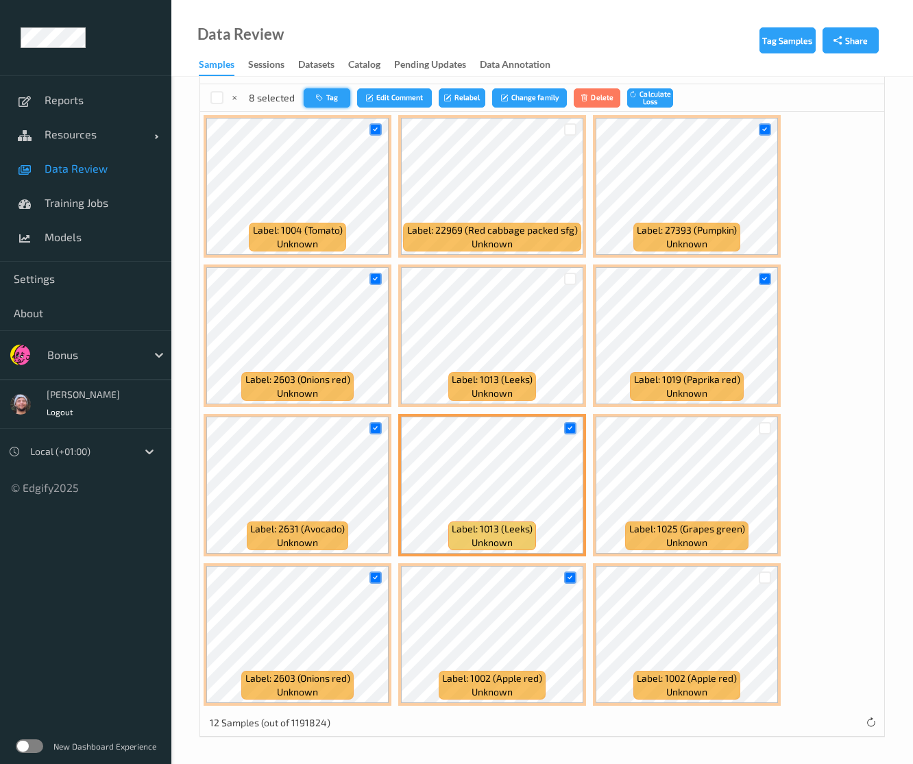
click at [332, 98] on button "Tag" at bounding box center [327, 98] width 47 height 20
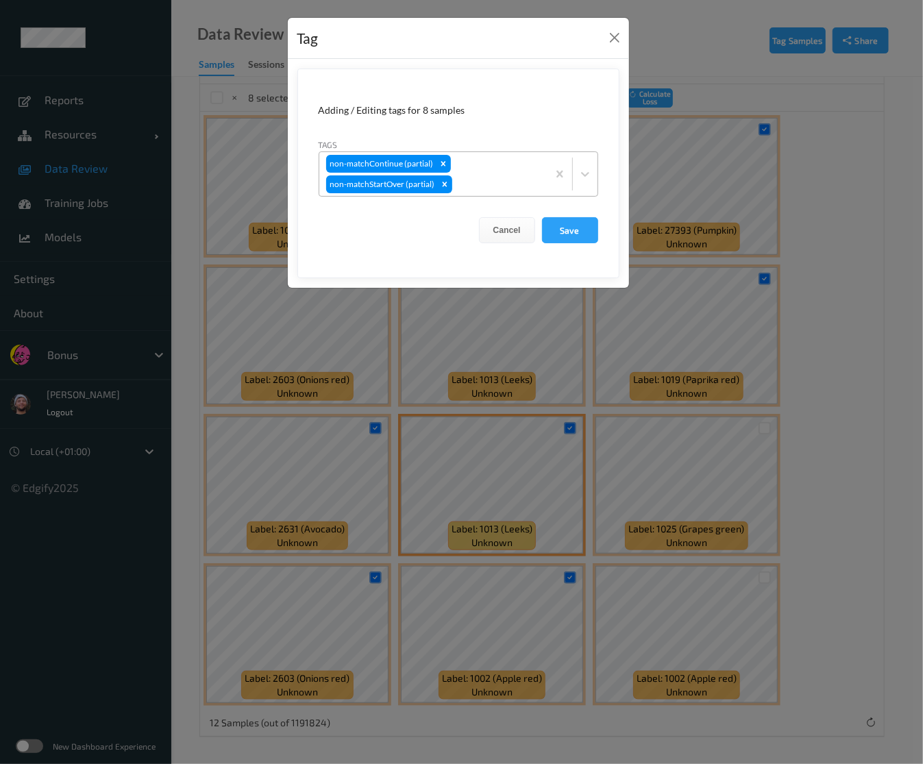
click at [517, 175] on div "non-matchContinue (partial) non-matchStartOver (partial)" at bounding box center [433, 174] width 228 height 44
type input "ca"
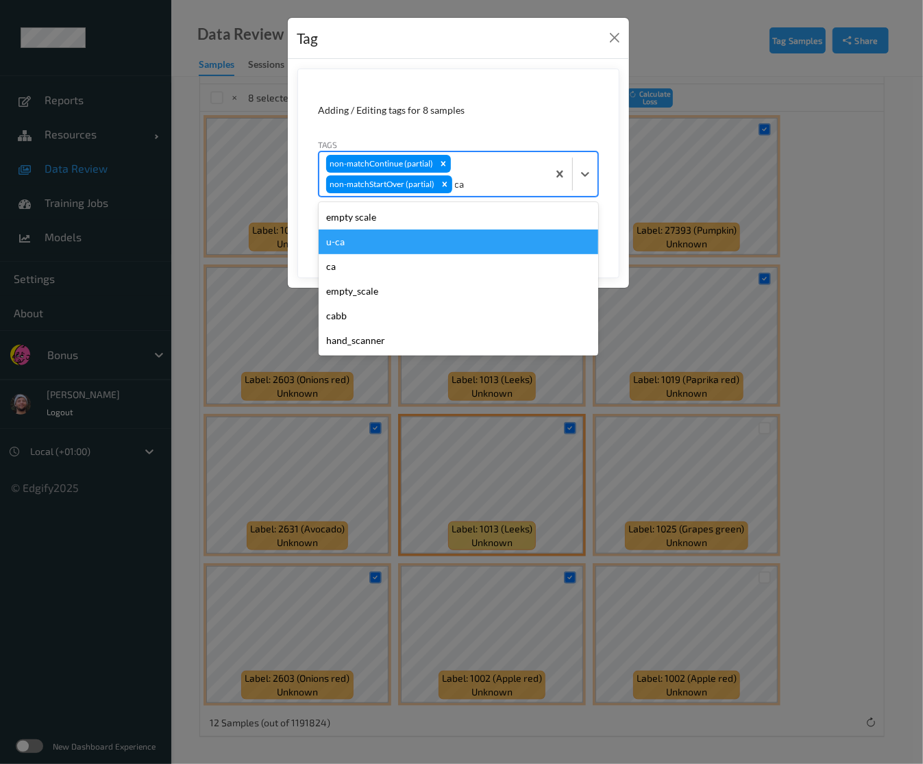
click at [421, 239] on div "u-ca" at bounding box center [459, 242] width 280 height 25
type input "s"
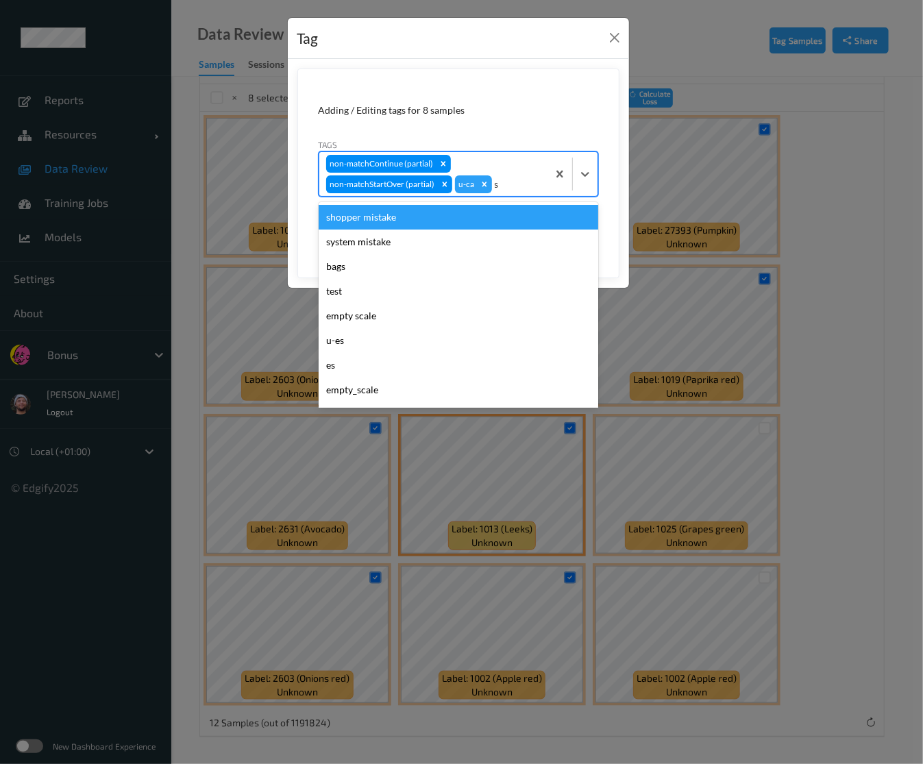
click at [426, 220] on div "shopper mistake" at bounding box center [459, 217] width 280 height 25
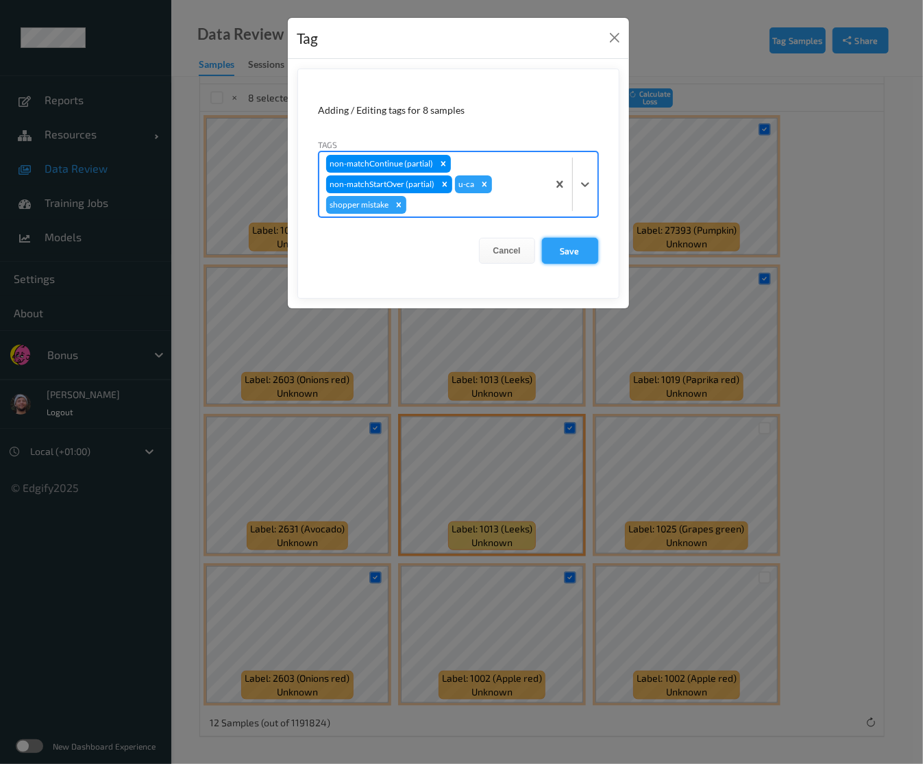
click at [583, 243] on button "Save" at bounding box center [570, 251] width 56 height 26
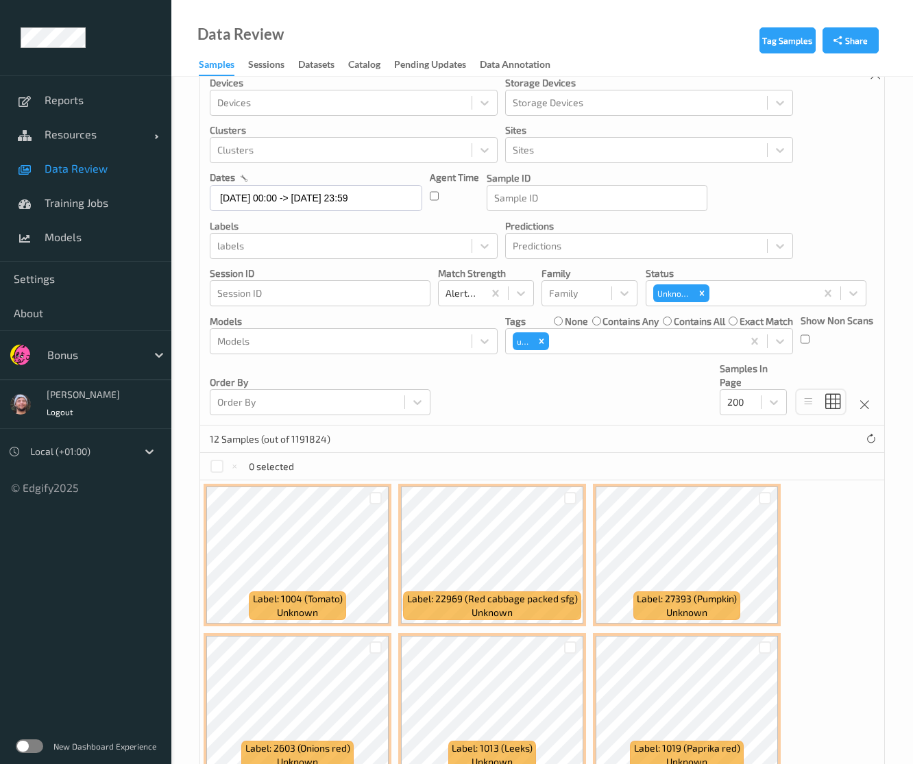
scroll to position [0, 0]
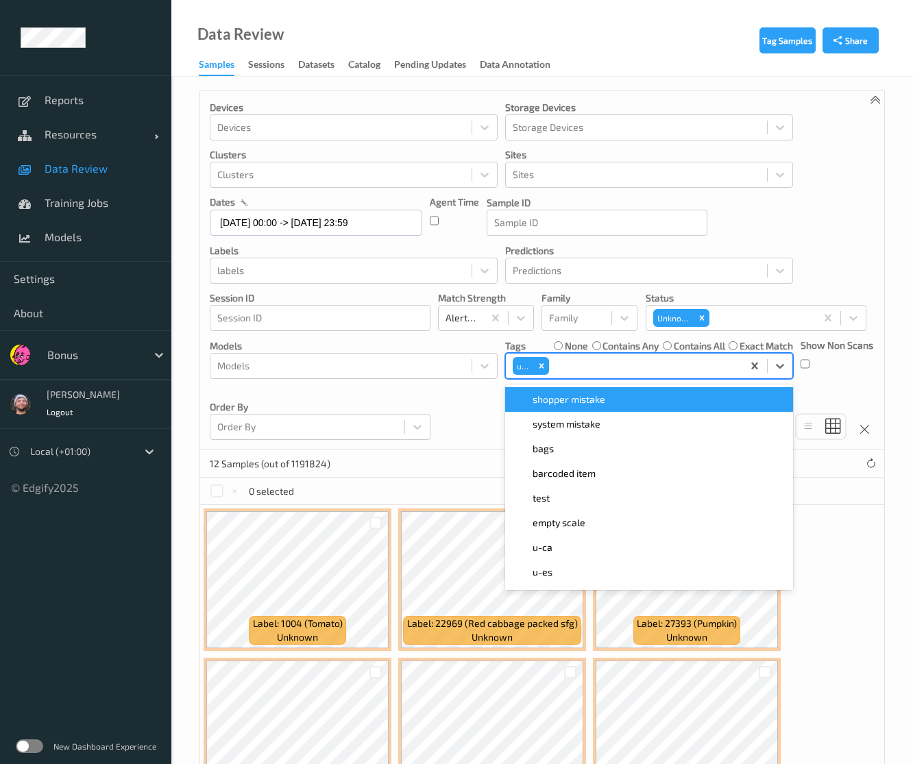
click at [650, 365] on div at bounding box center [644, 366] width 184 height 16
type input "ca"
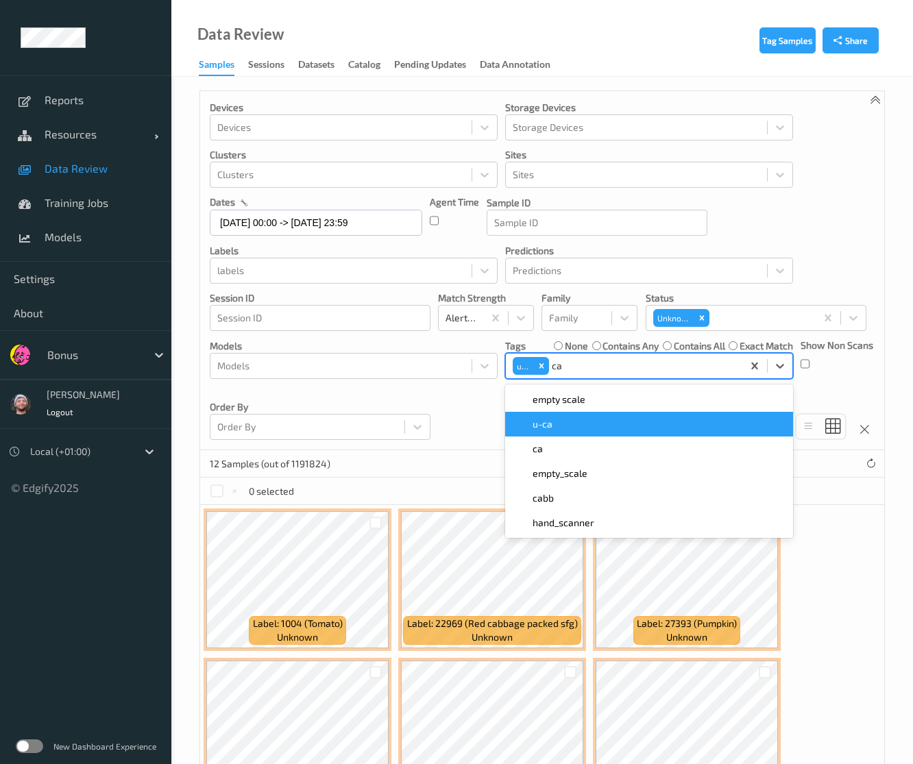
click at [595, 423] on div "u-ca" at bounding box center [648, 424] width 271 height 14
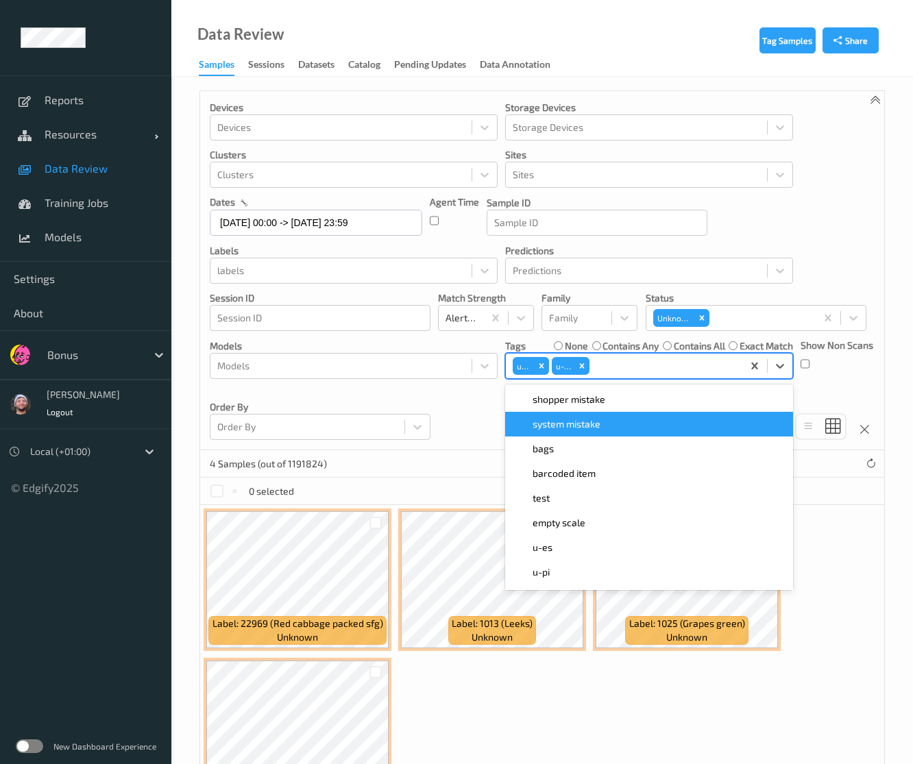
click at [452, 398] on div "Devices Devices Storage Devices Storage Devices Clusters Clusters Sites Sites d…" at bounding box center [542, 270] width 684 height 359
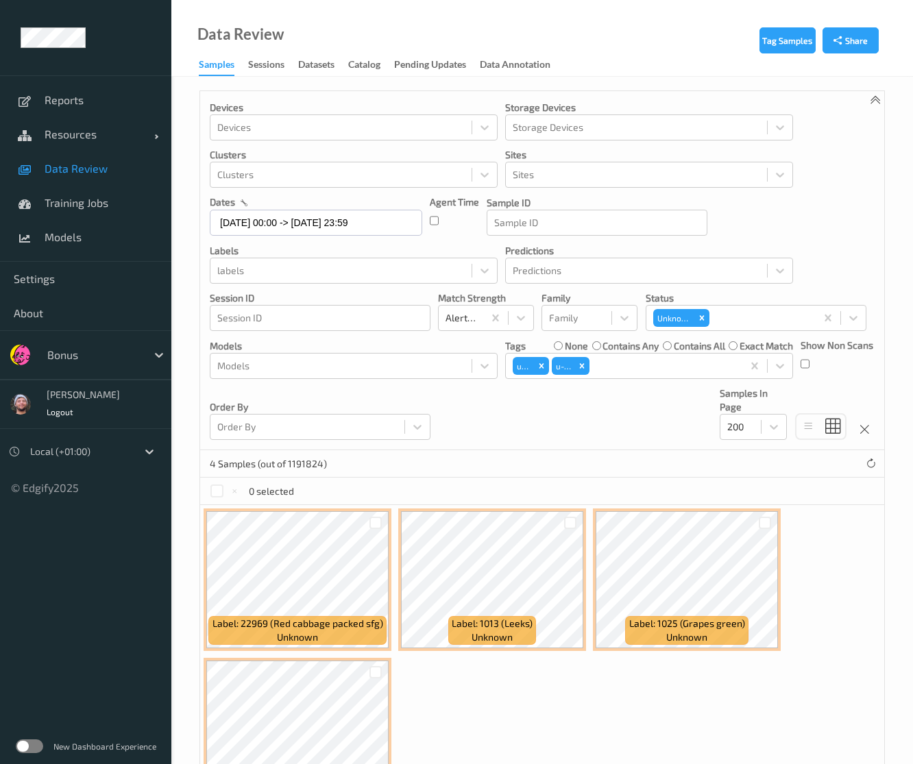
scroll to position [95, 0]
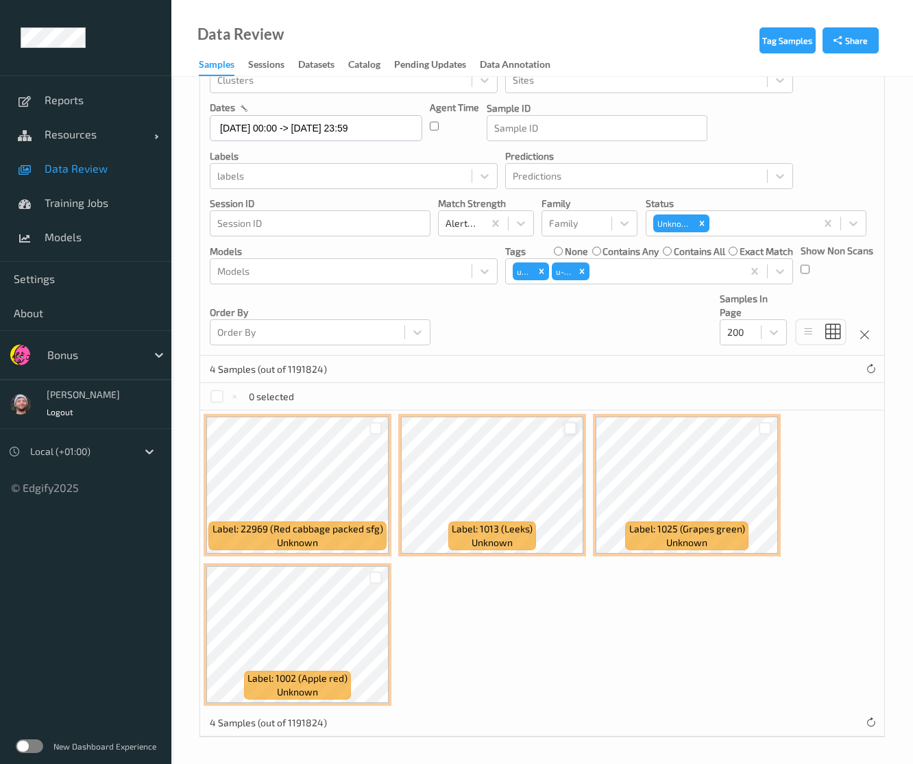
click at [565, 427] on div at bounding box center [570, 428] width 13 height 13
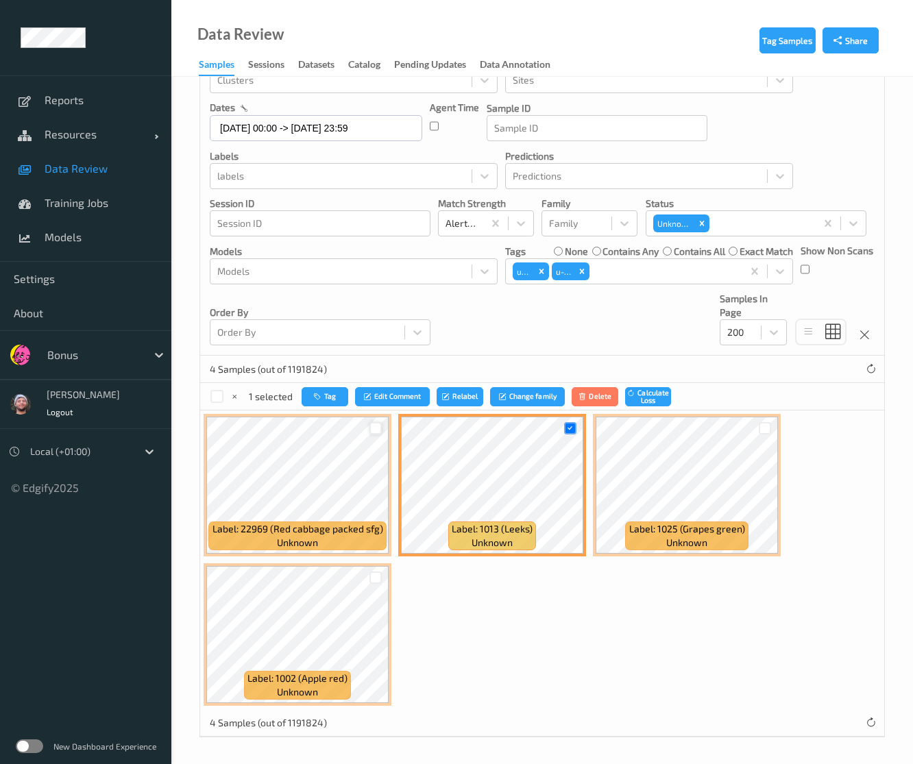
click at [373, 430] on div at bounding box center [375, 428] width 13 height 13
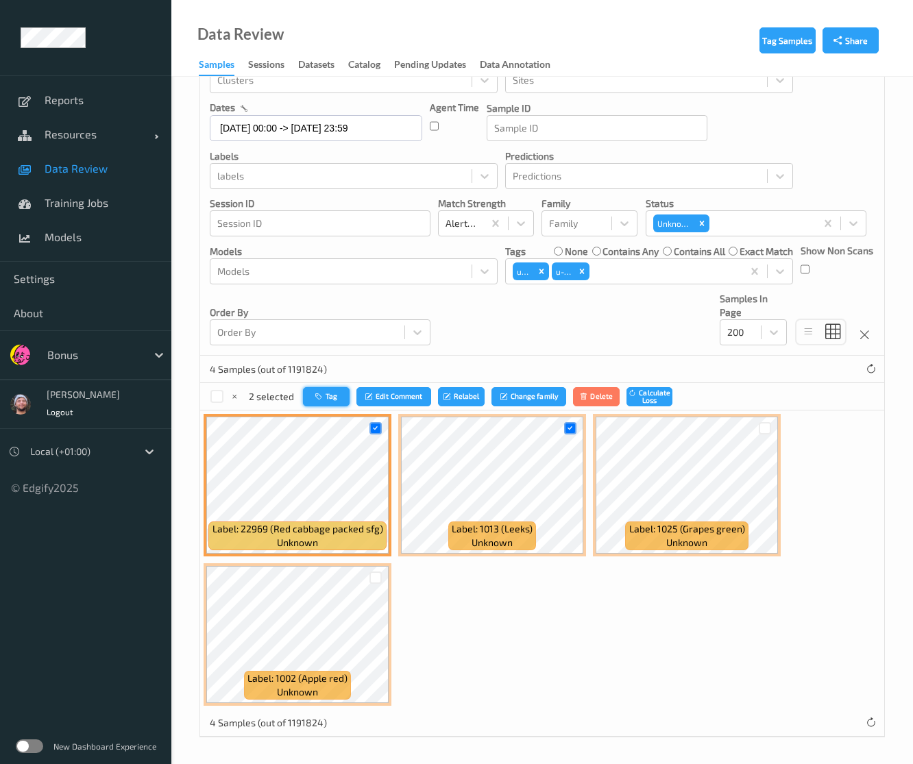
click at [341, 399] on button "Tag" at bounding box center [326, 397] width 47 height 20
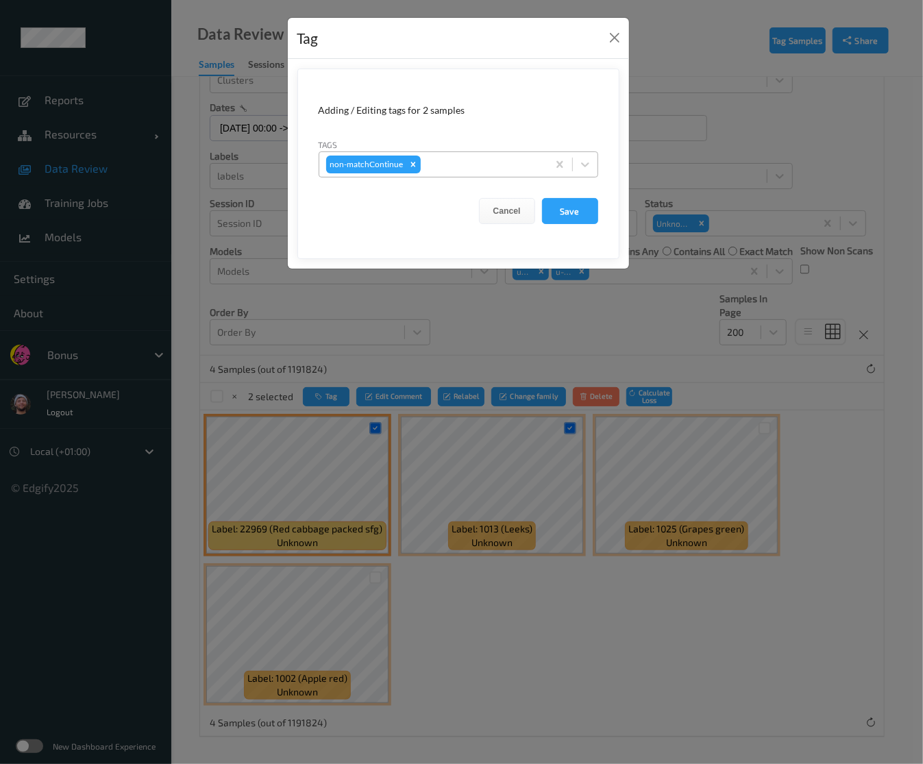
click at [500, 169] on div at bounding box center [481, 164] width 117 height 16
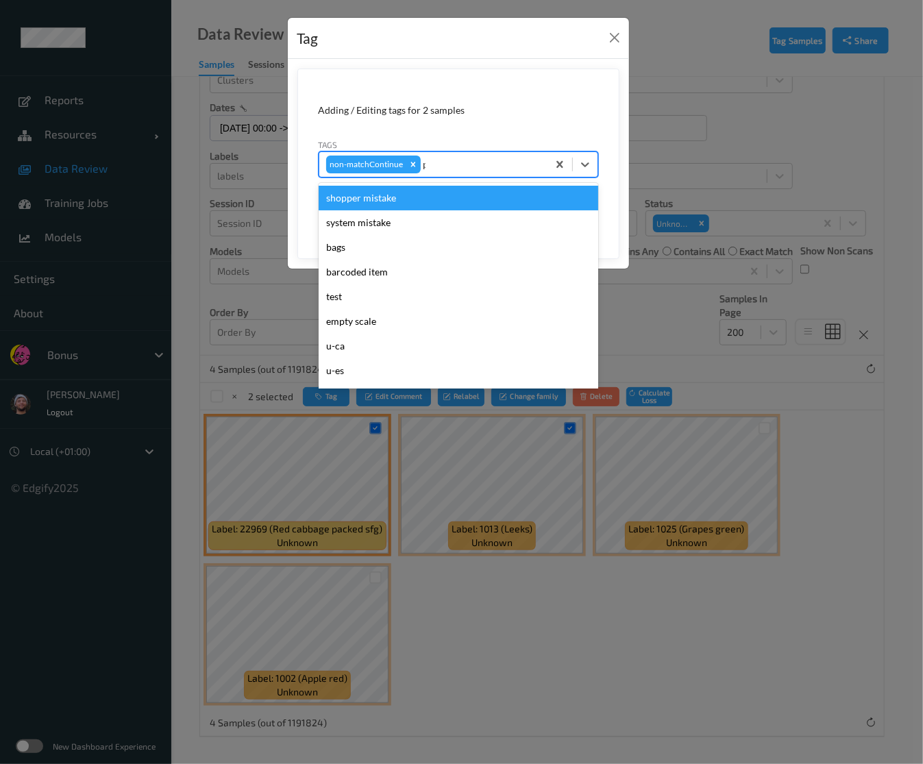
type input "pi"
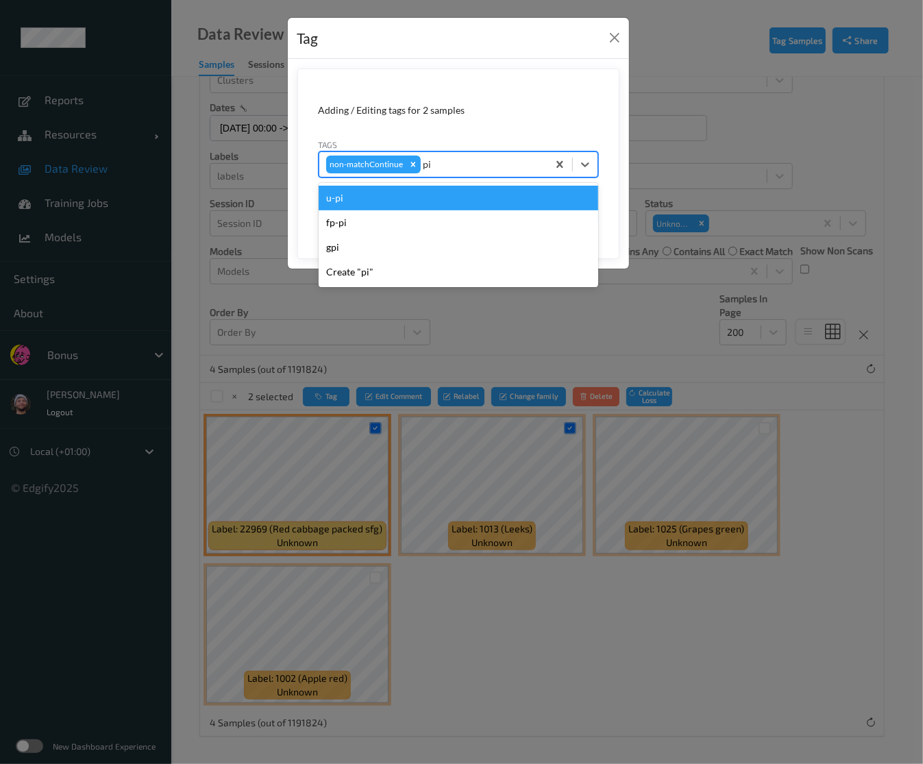
click at [469, 205] on div "u-pi" at bounding box center [459, 198] width 280 height 25
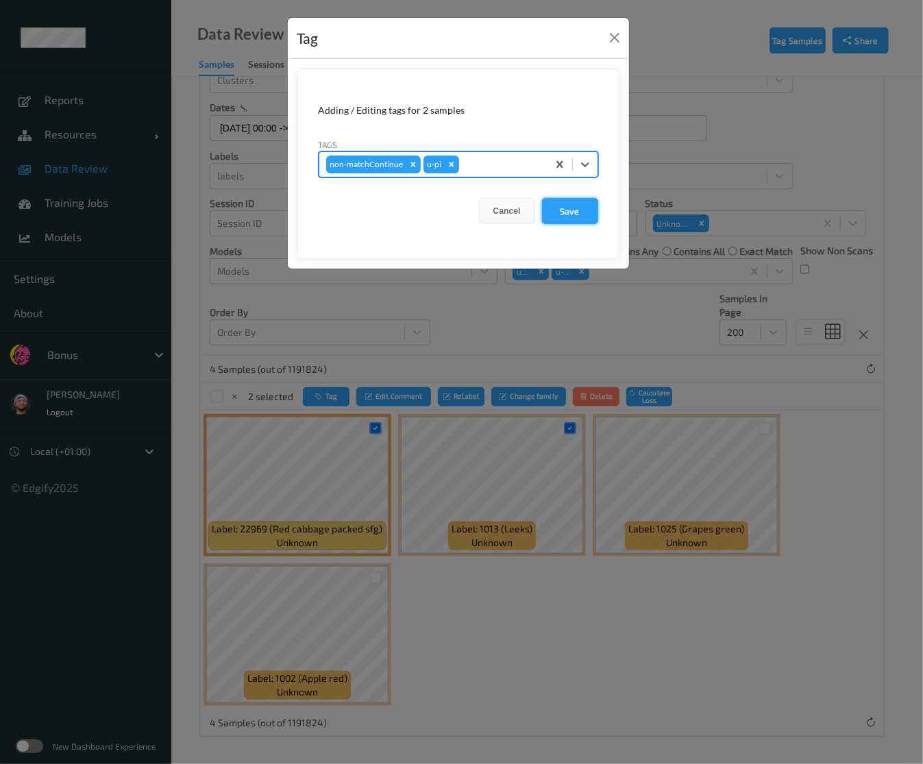
click at [564, 210] on button "Save" at bounding box center [570, 211] width 56 height 26
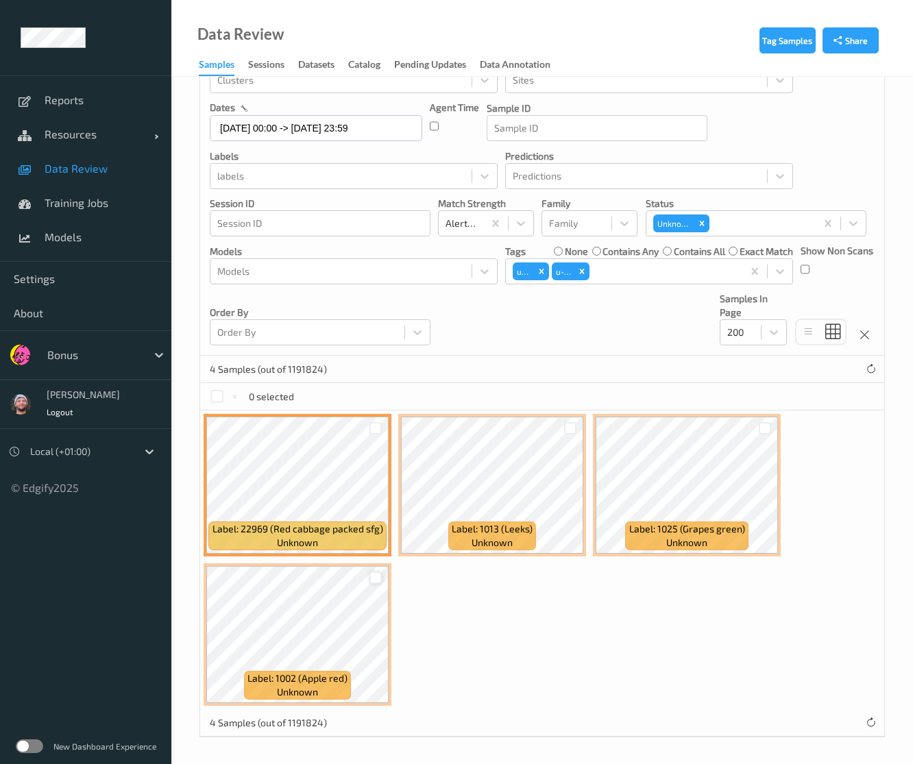
click at [375, 572] on div at bounding box center [375, 577] width 13 height 13
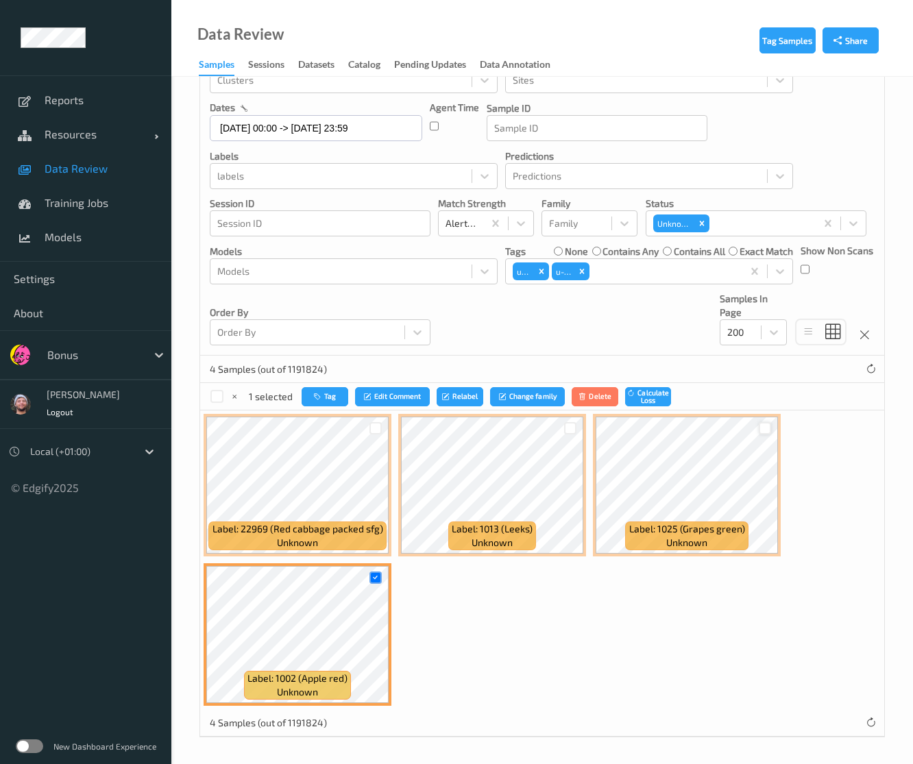
click at [761, 427] on div at bounding box center [765, 428] width 13 height 13
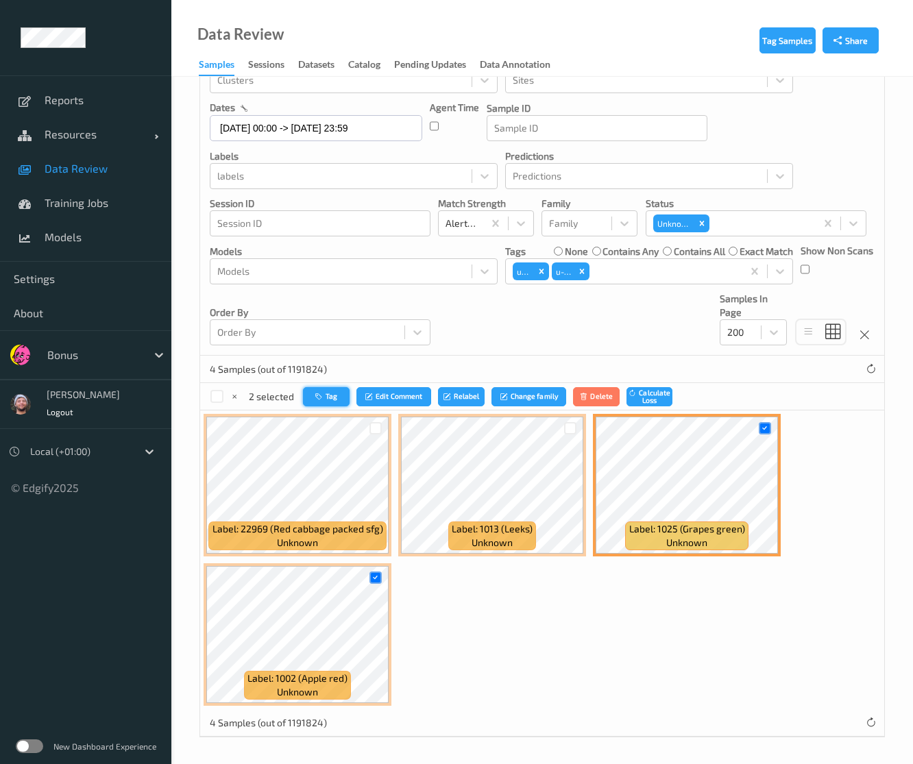
click at [325, 389] on button "Tag" at bounding box center [326, 397] width 47 height 20
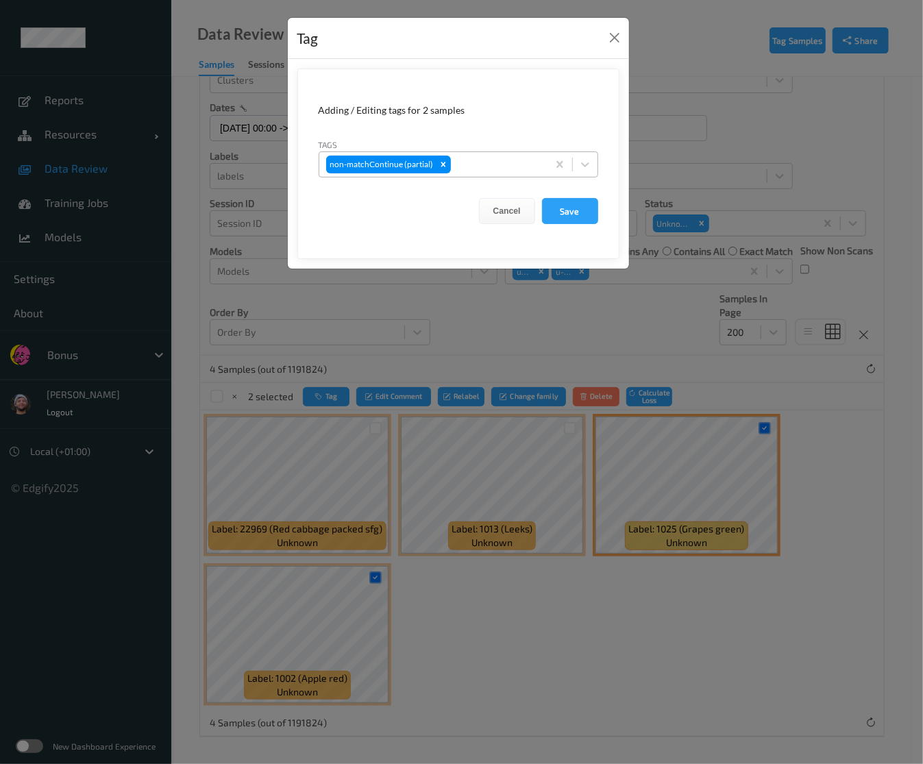
click at [480, 160] on div at bounding box center [497, 164] width 87 height 16
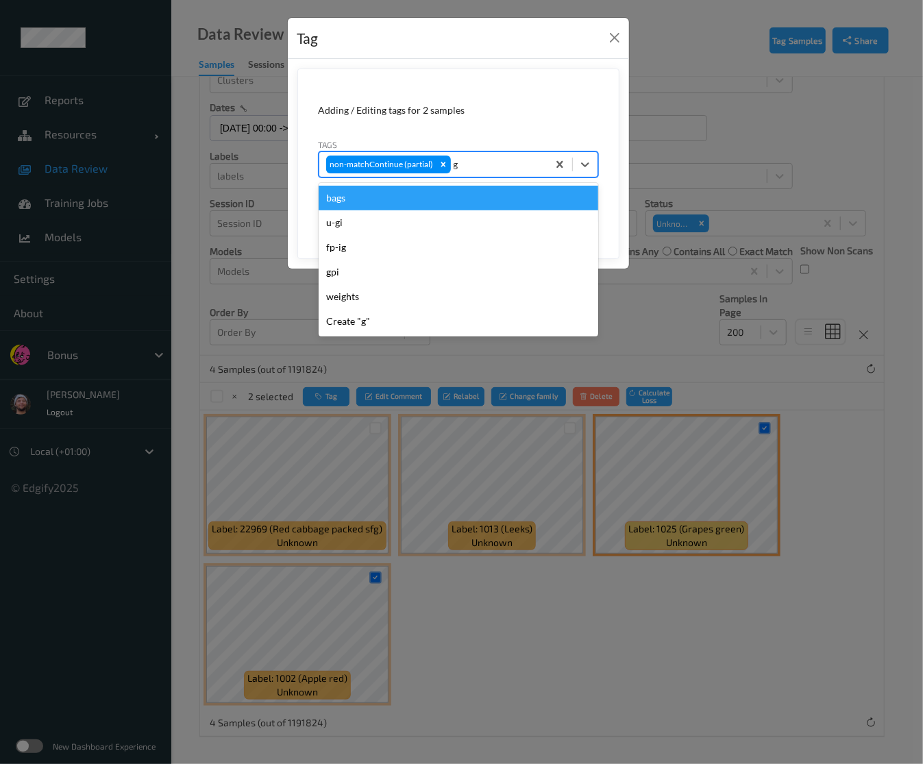
type input "gi"
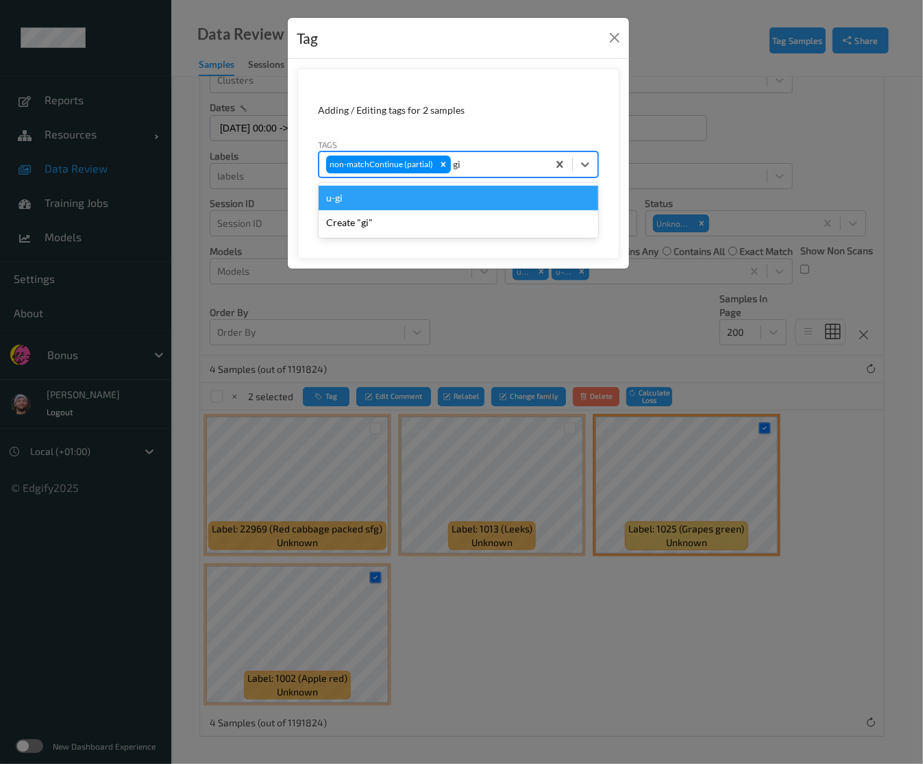
click at [430, 188] on div "u-gi" at bounding box center [459, 198] width 280 height 25
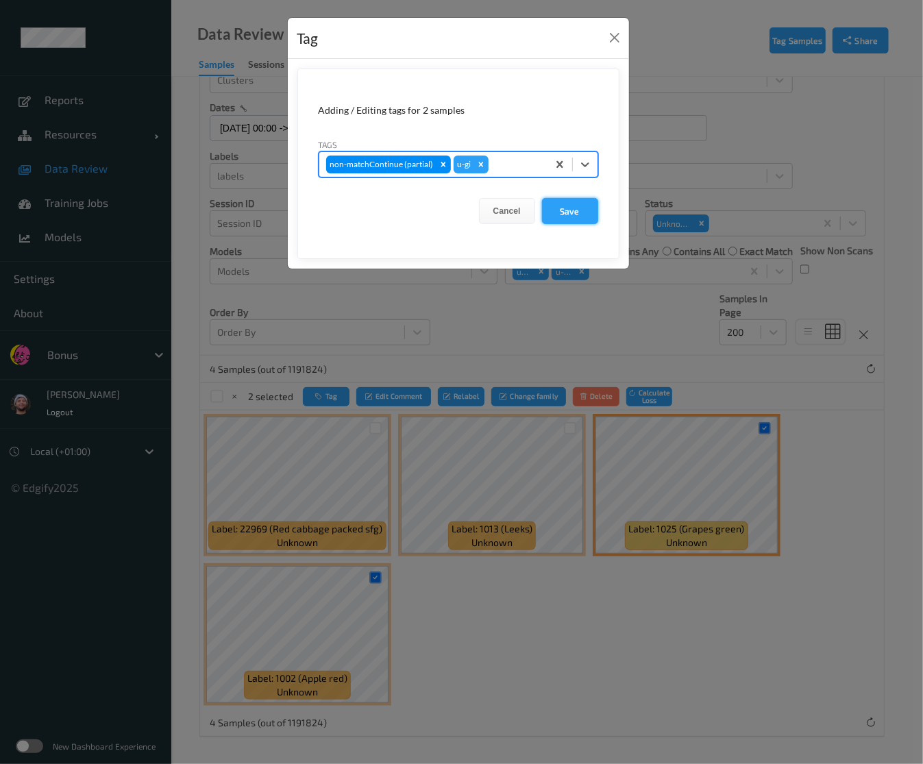
click at [560, 203] on button "Save" at bounding box center [570, 211] width 56 height 26
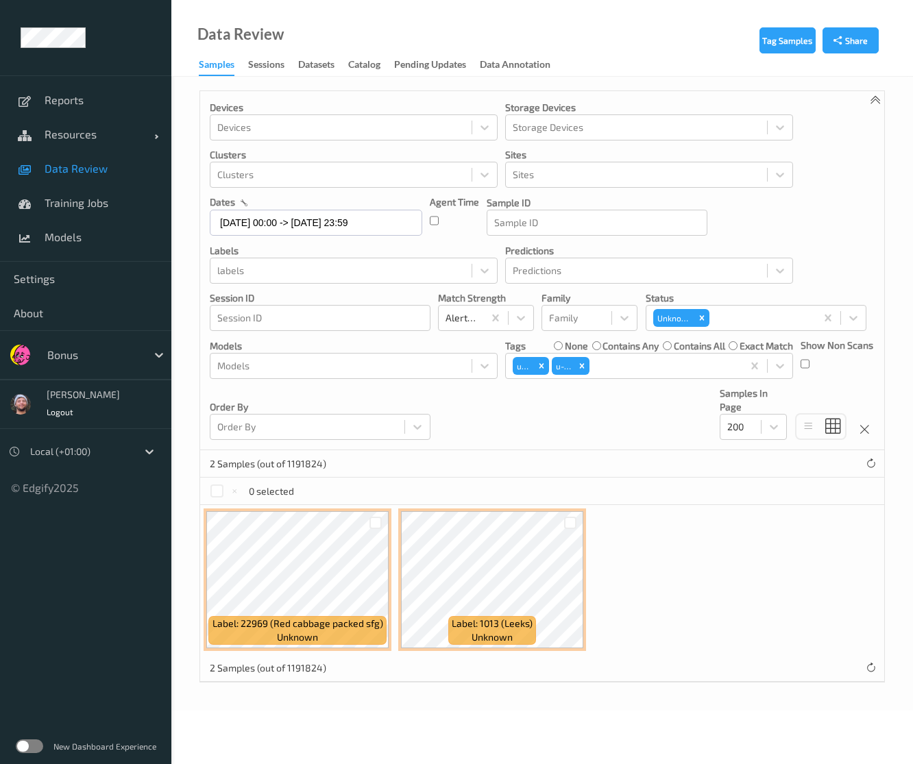
scroll to position [0, 0]
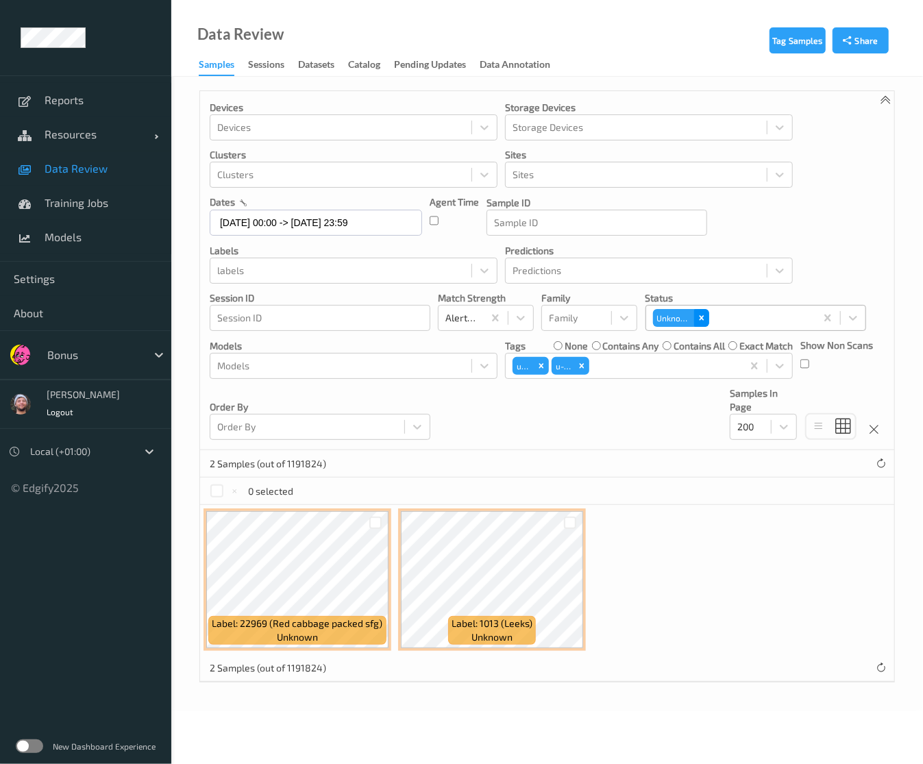
click at [699, 321] on icon "Remove Unknown" at bounding box center [702, 318] width 10 height 10
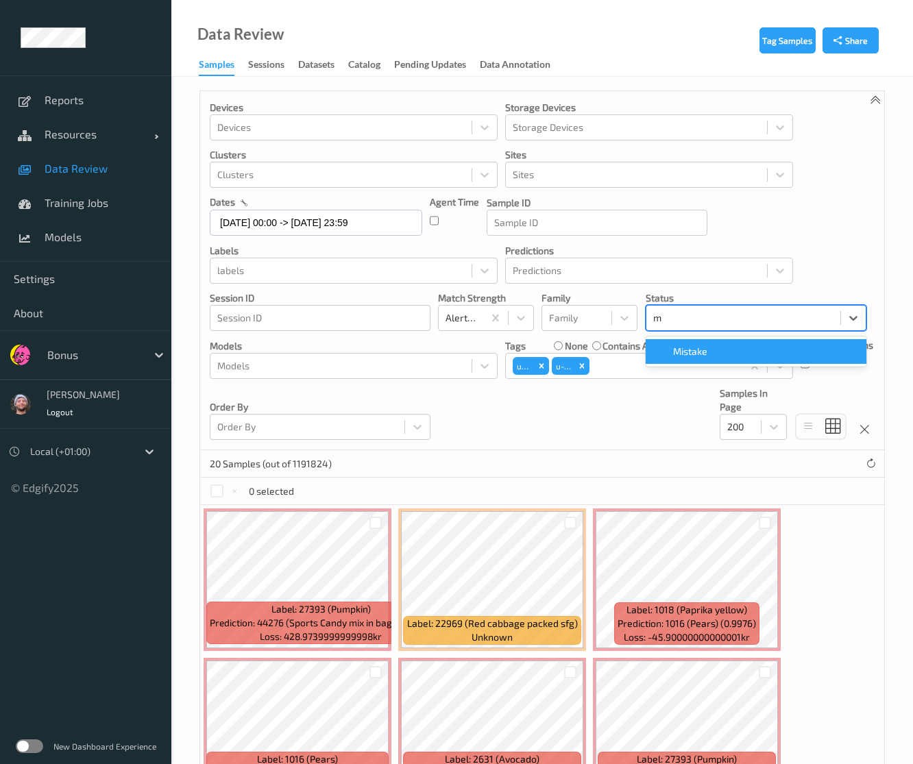
type input "mi"
click at [669, 358] on span at bounding box center [663, 352] width 19 height 14
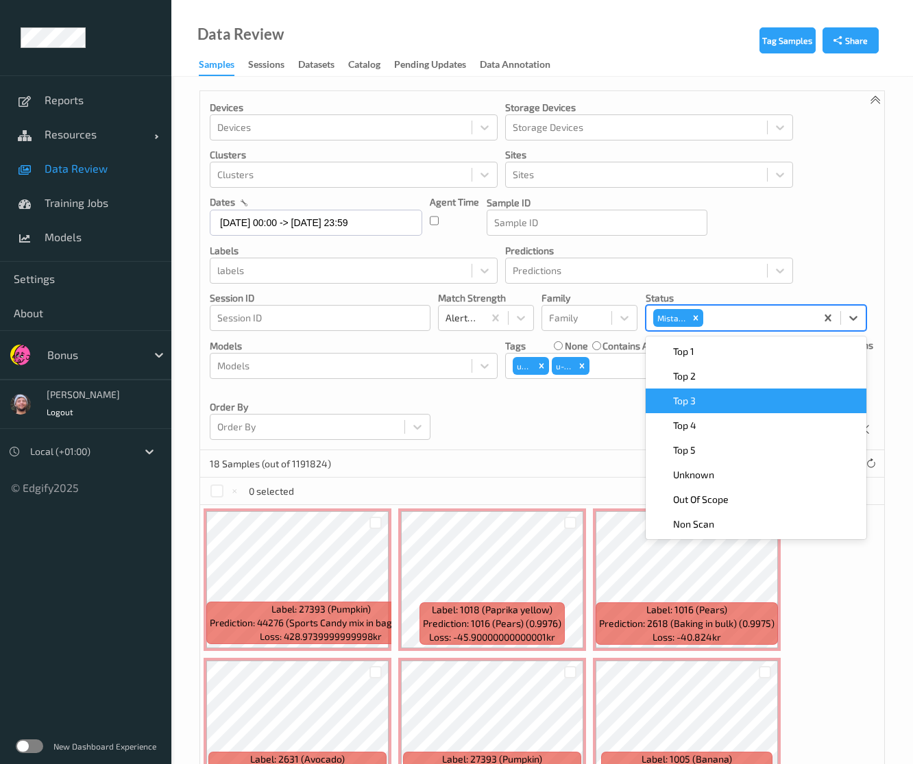
click at [571, 458] on div "18 Samples (out of 1191824)" at bounding box center [542, 463] width 684 height 27
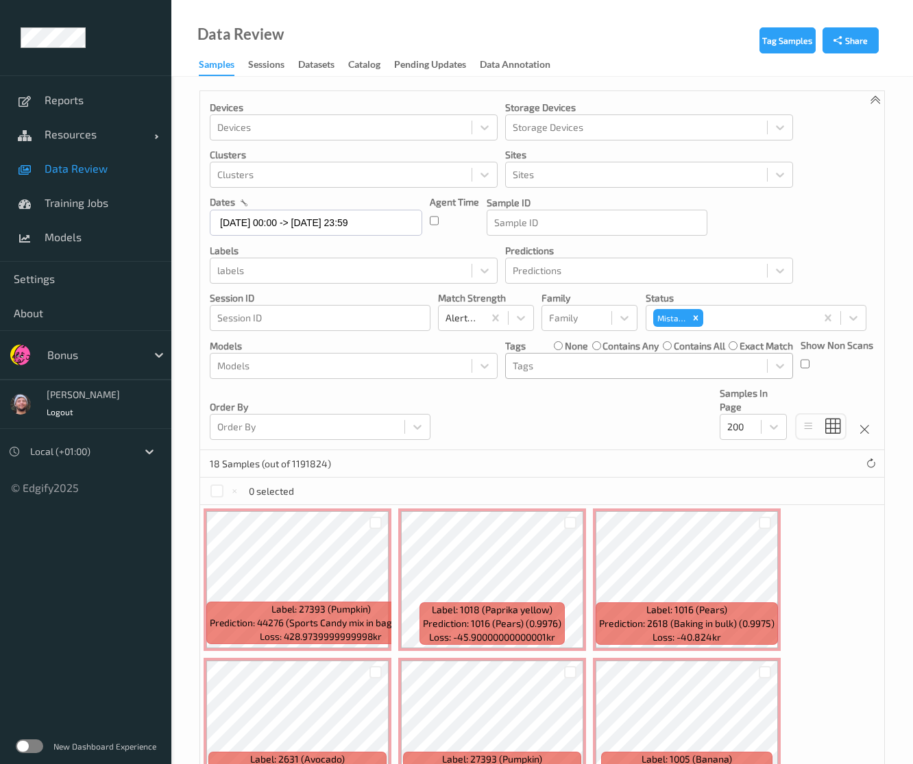
click at [565, 345] on label "none" at bounding box center [576, 346] width 23 height 14
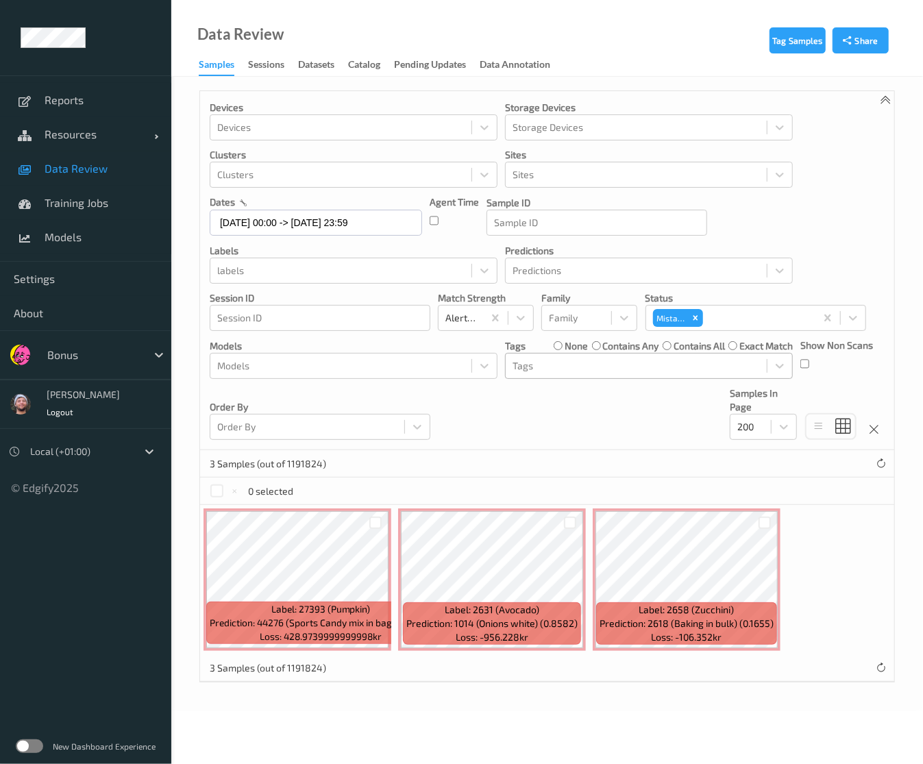
click at [562, 367] on div at bounding box center [636, 366] width 247 height 16
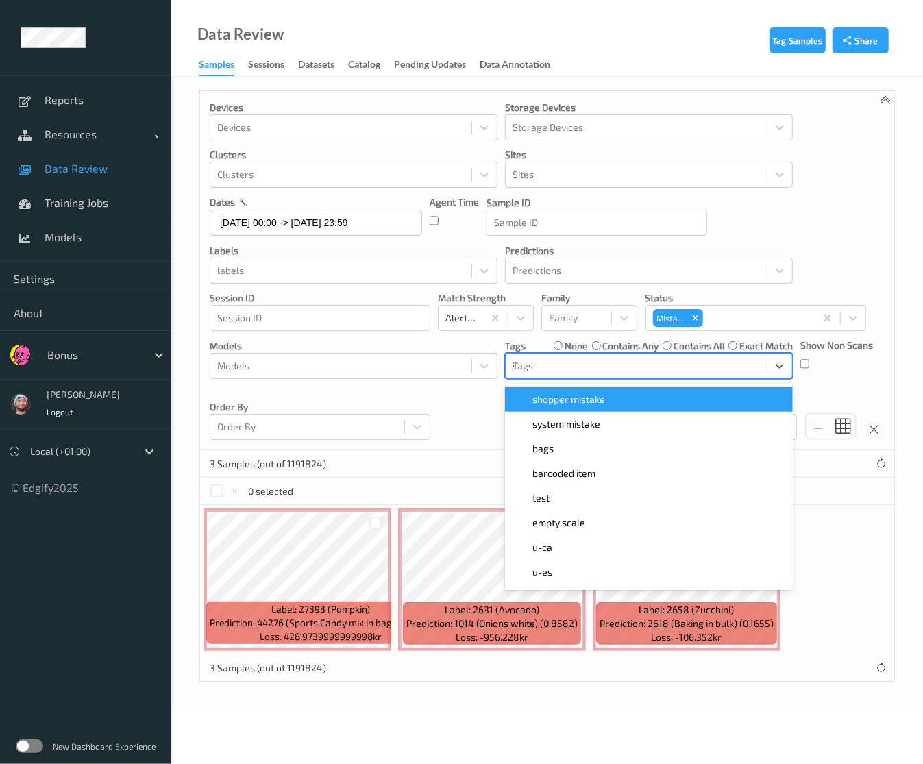
type input "sh"
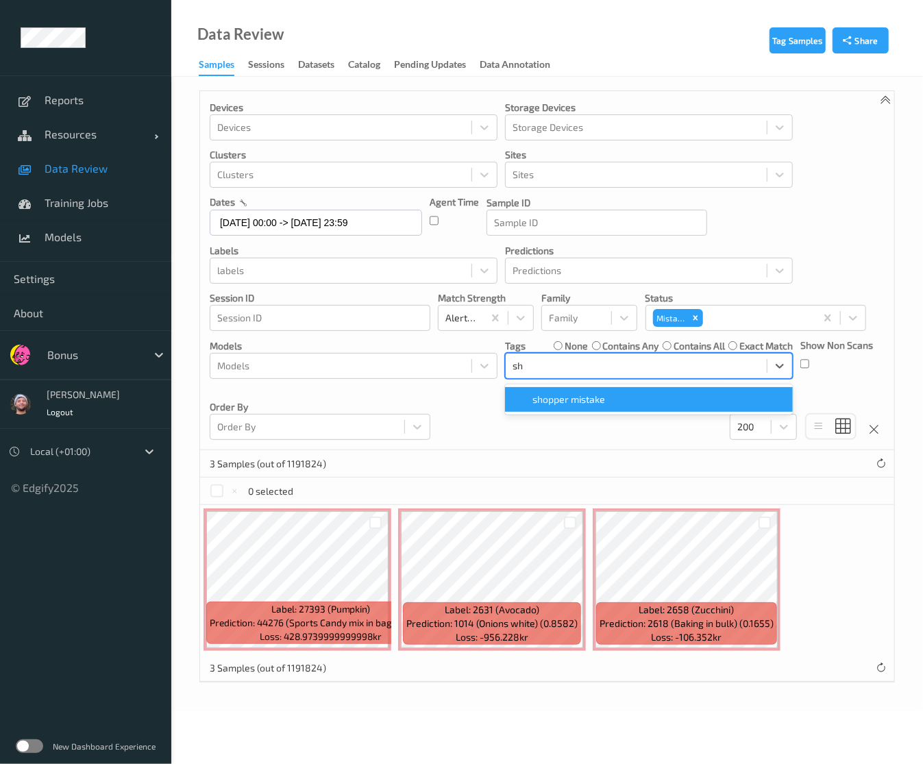
click at [569, 399] on span "shopper mistake" at bounding box center [568, 400] width 73 height 14
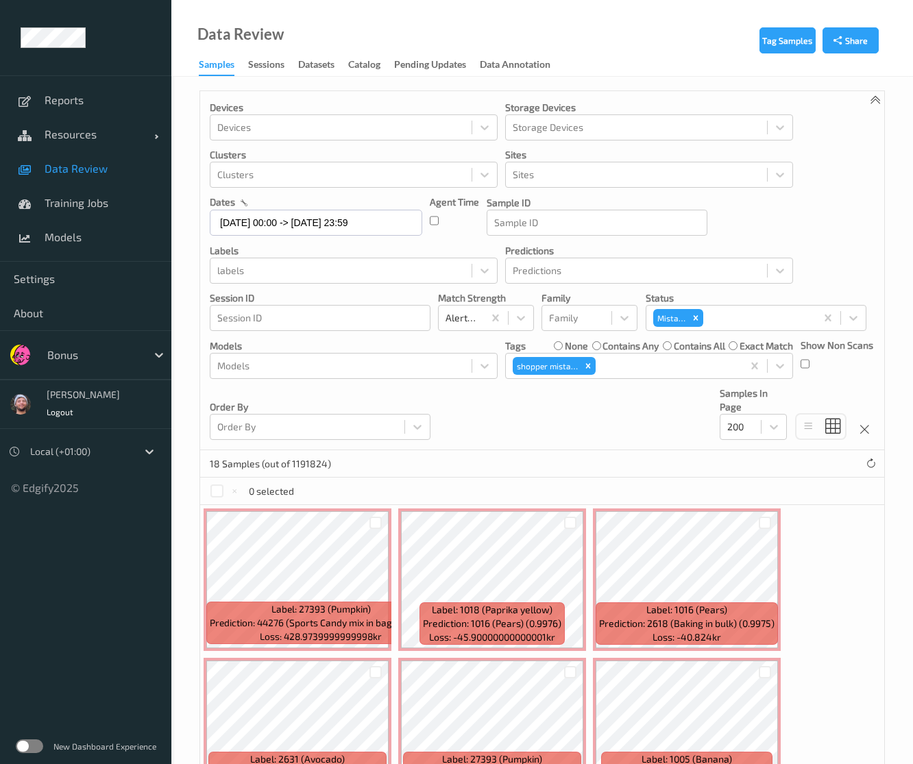
click at [465, 409] on div "Devices Devices Storage Devices Storage Devices Clusters Clusters Sites Sites d…" at bounding box center [542, 270] width 684 height 359
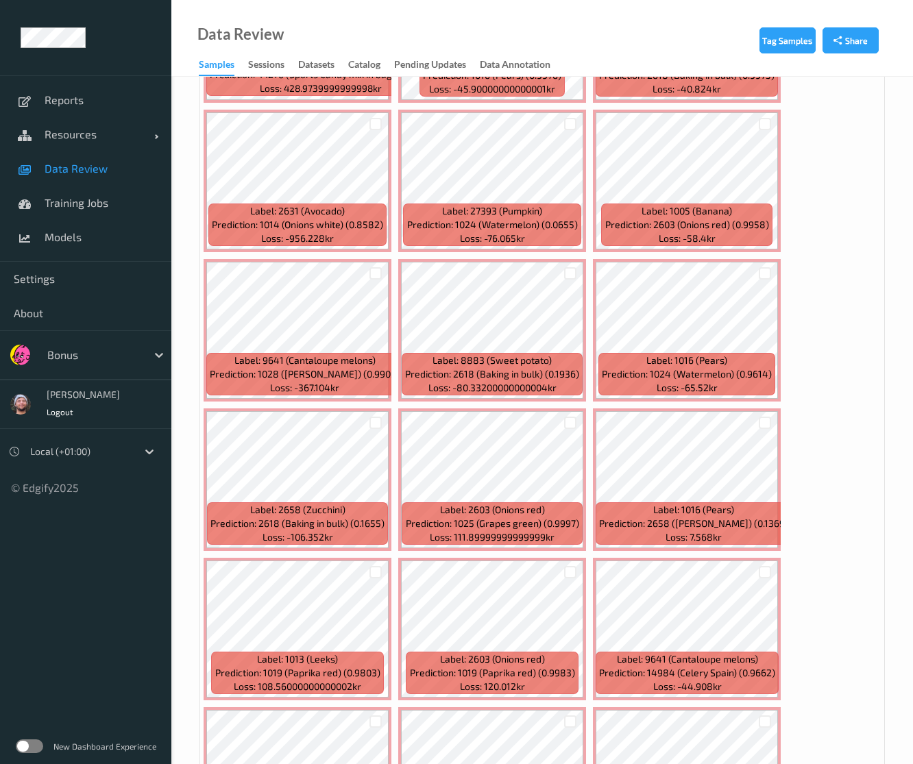
scroll to position [692, 0]
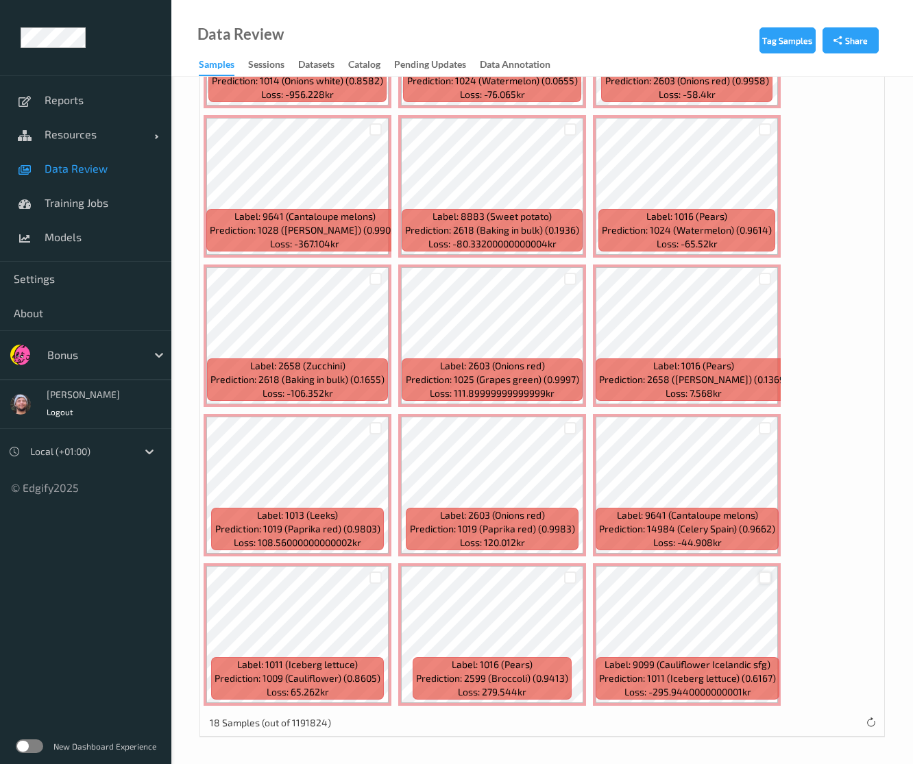
click at [763, 576] on div at bounding box center [765, 577] width 13 height 13
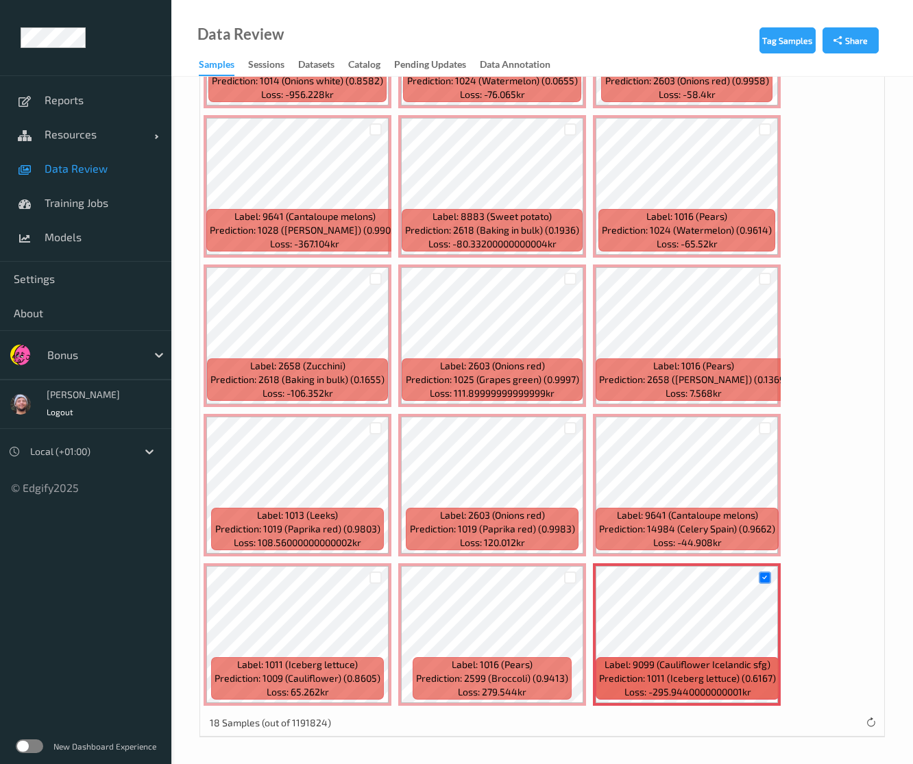
click at [384, 582] on div at bounding box center [375, 577] width 26 height 23
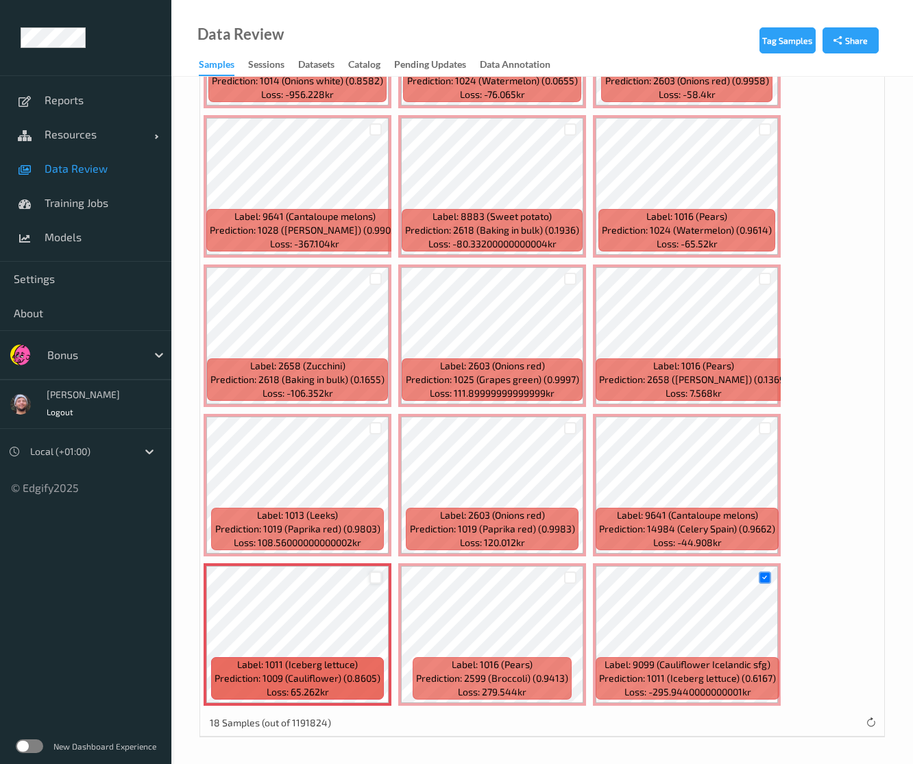
click at [378, 580] on div at bounding box center [375, 577] width 13 height 13
drag, startPoint x: 754, startPoint y: 280, endPoint x: 764, endPoint y: 276, distance: 10.2
click at [762, 277] on div at bounding box center [765, 278] width 26 height 23
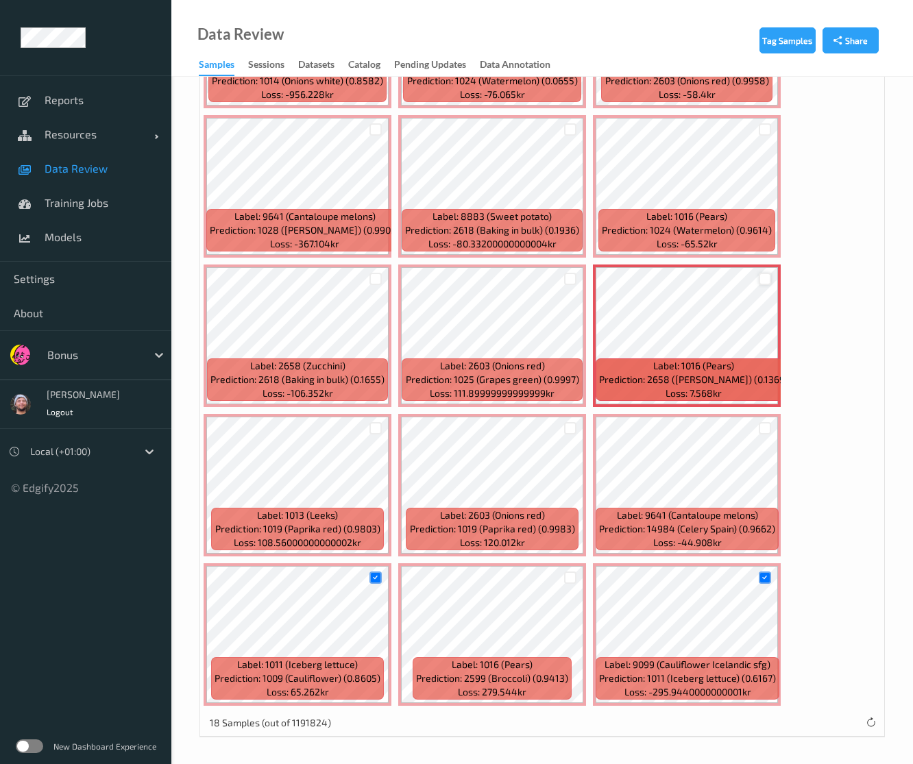
click at [764, 276] on div at bounding box center [765, 279] width 13 height 13
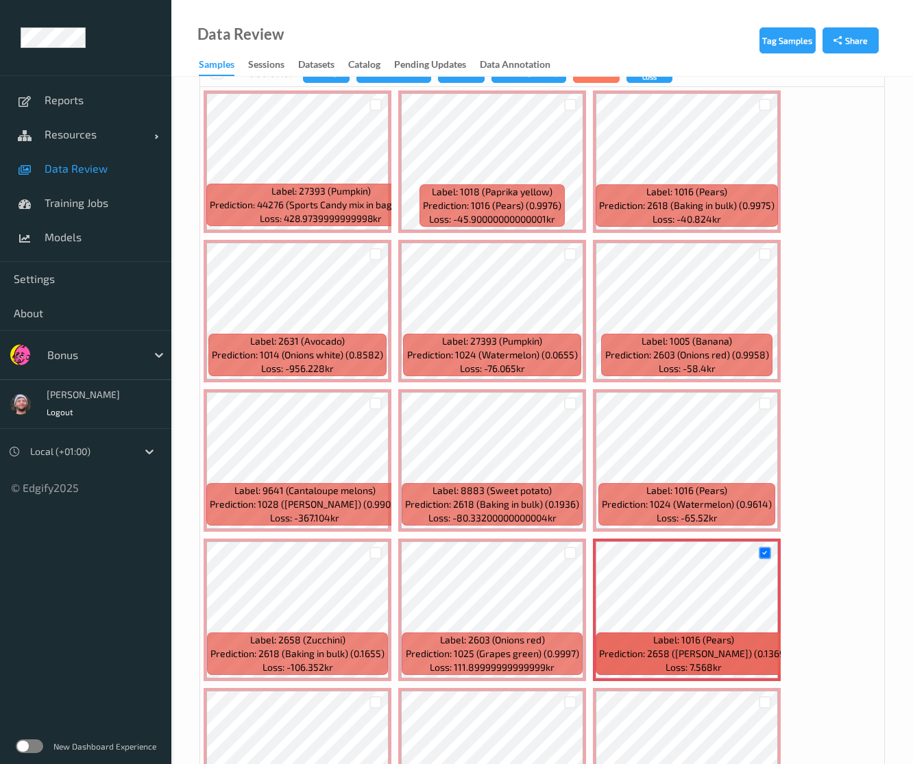
scroll to position [75, 0]
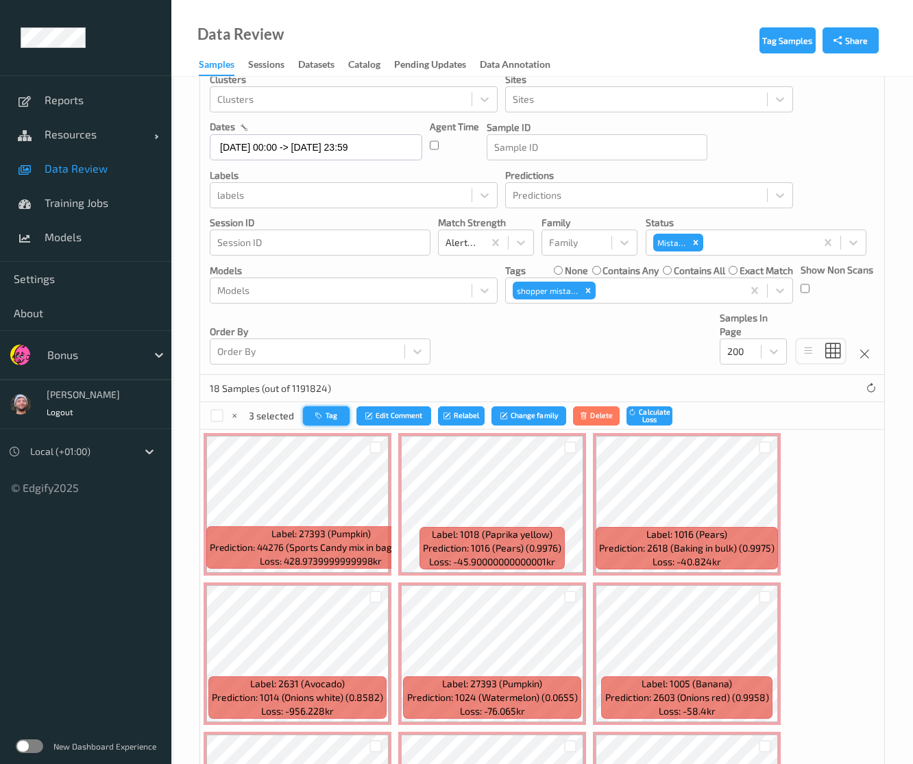
click at [328, 415] on button "Tag" at bounding box center [326, 416] width 47 height 20
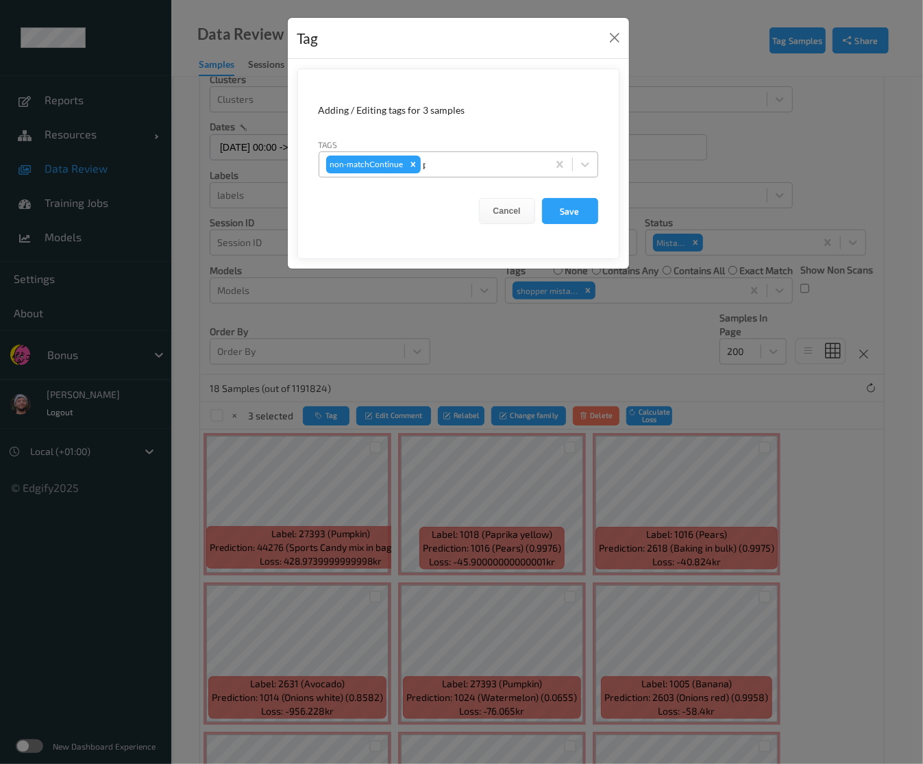
click at [493, 160] on div "p" at bounding box center [481, 164] width 117 height 16
type input "pi"
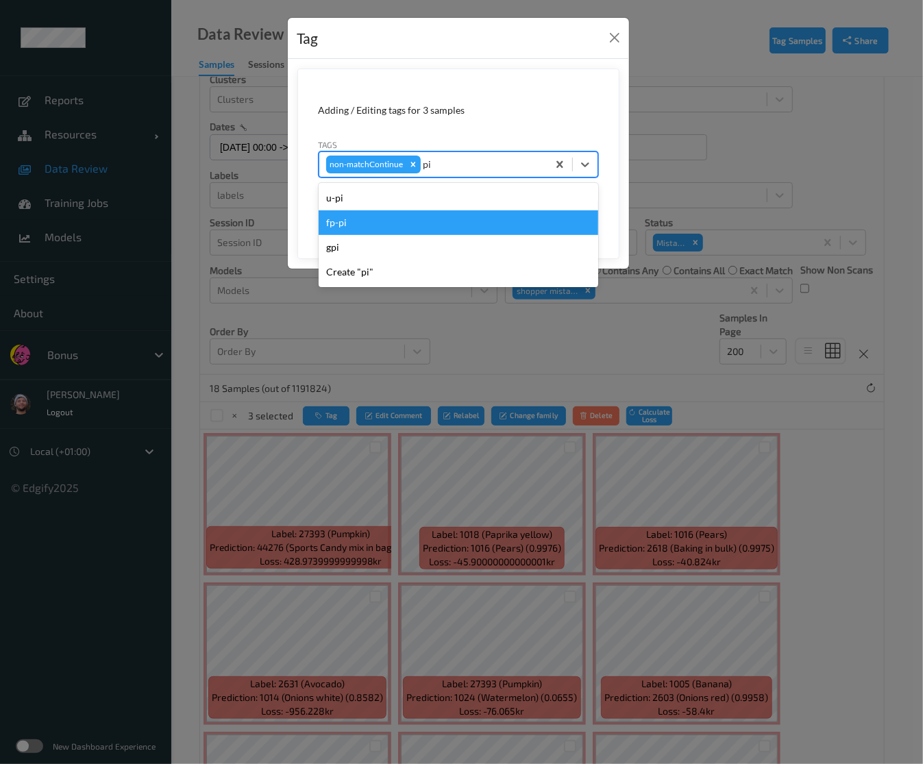
click at [421, 221] on div "fp-pi" at bounding box center [459, 222] width 280 height 25
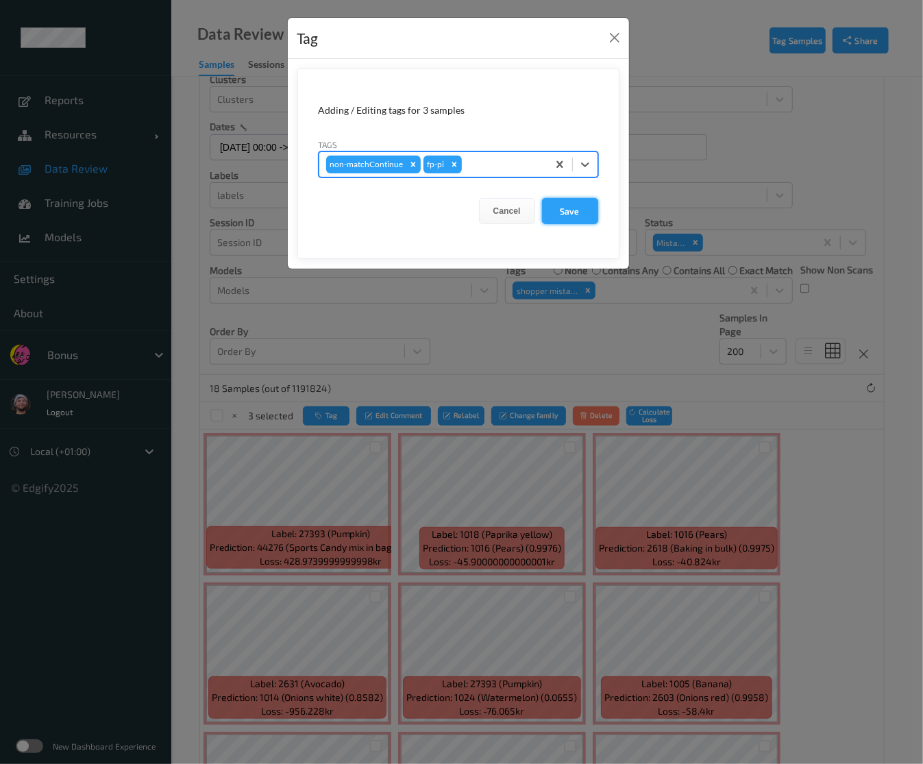
click at [581, 214] on button "Save" at bounding box center [570, 211] width 56 height 26
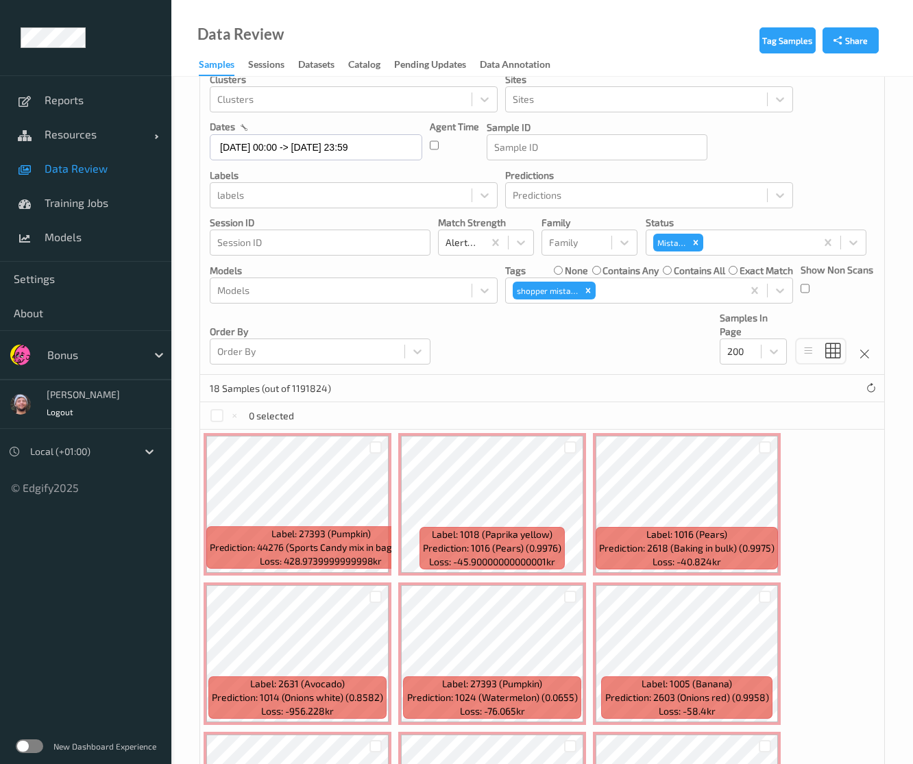
click at [540, 364] on div "Devices Devices Storage Devices Storage Devices Clusters Clusters Sites Sites d…" at bounding box center [542, 195] width 684 height 359
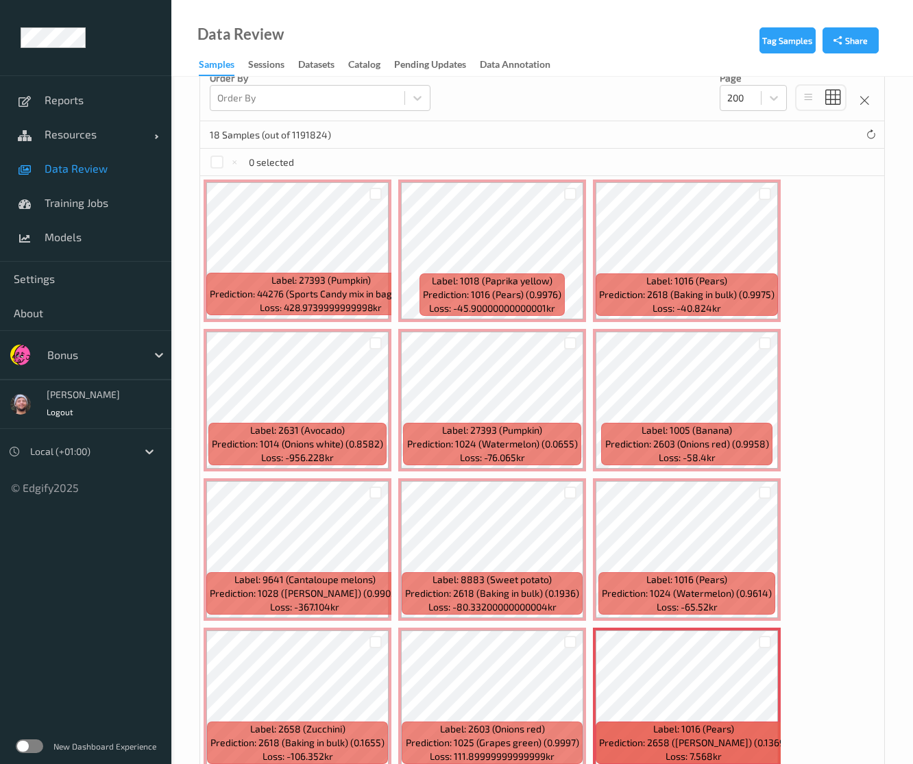
scroll to position [418, 0]
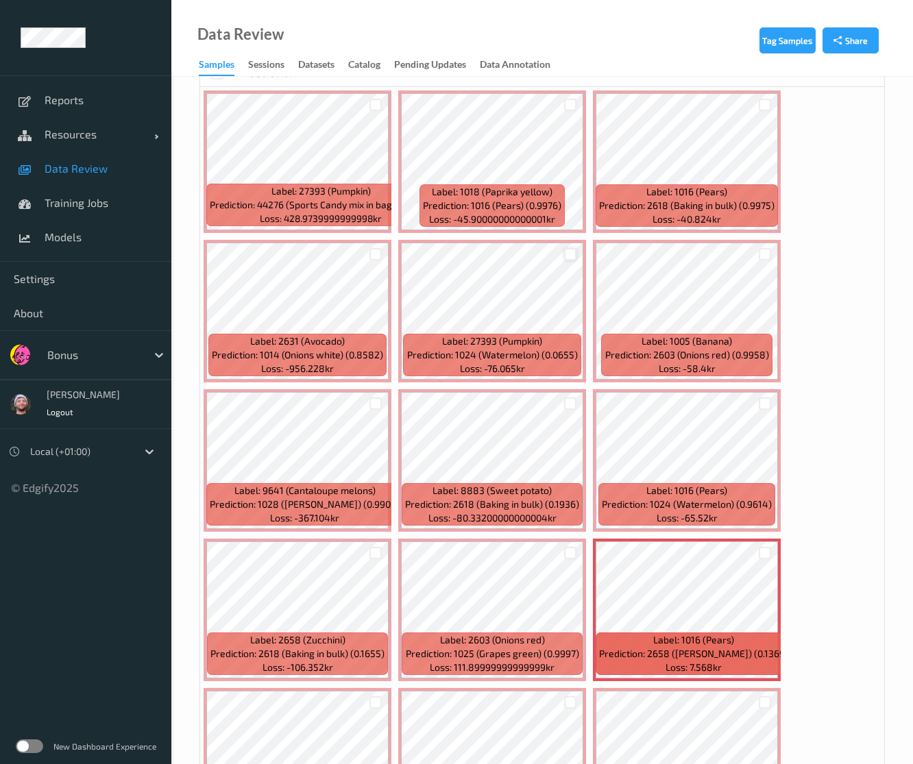
click at [569, 256] on div at bounding box center [570, 254] width 13 height 13
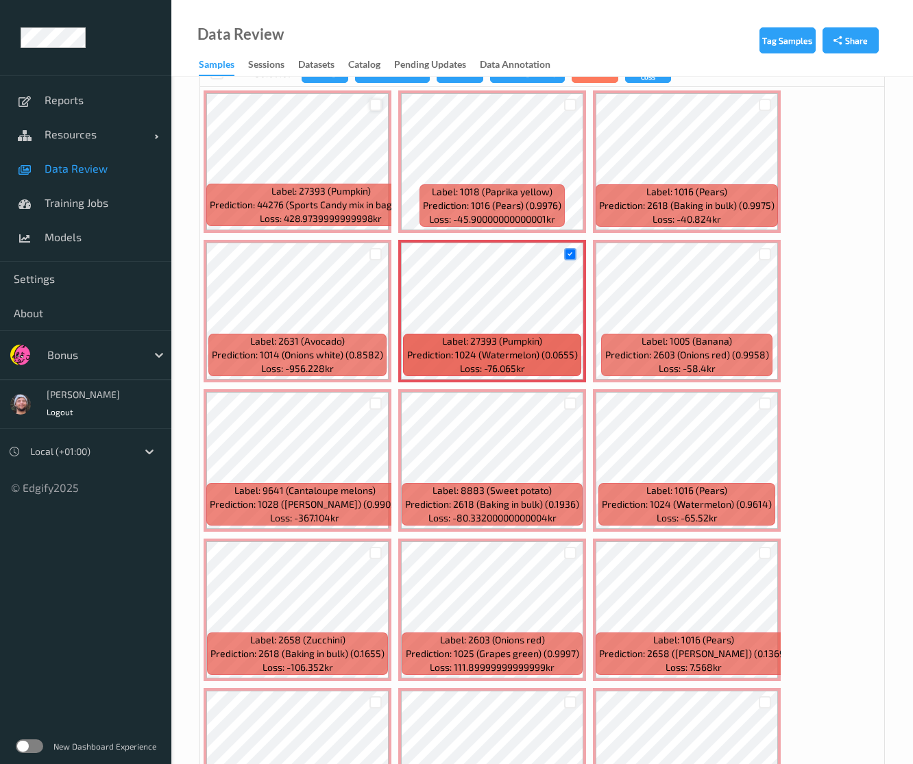
click at [375, 102] on div at bounding box center [375, 105] width 13 height 13
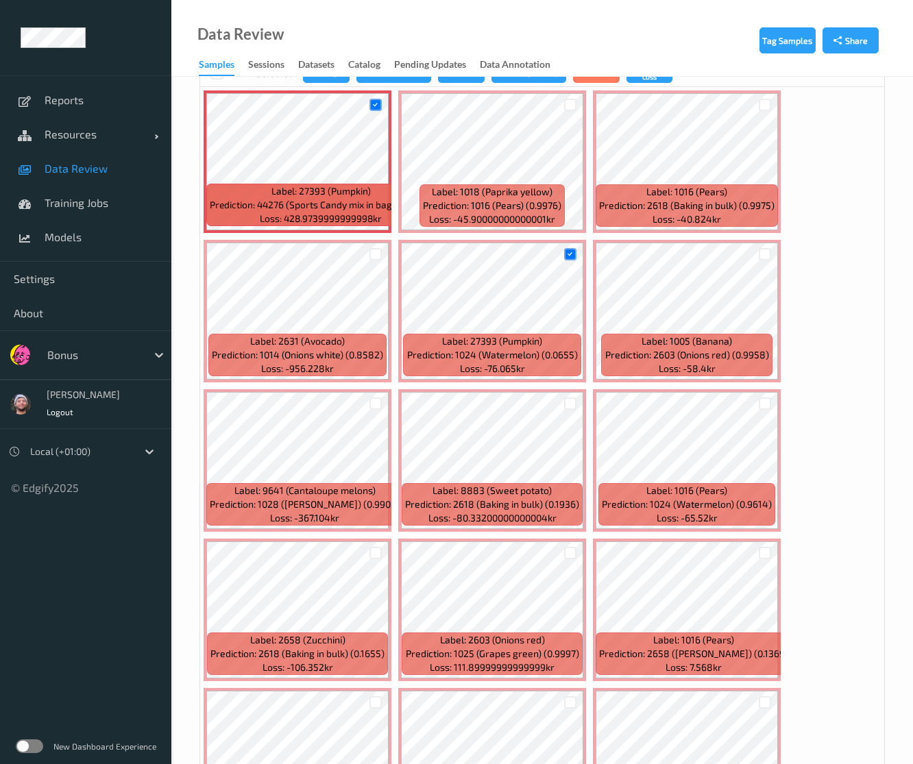
scroll to position [212, 0]
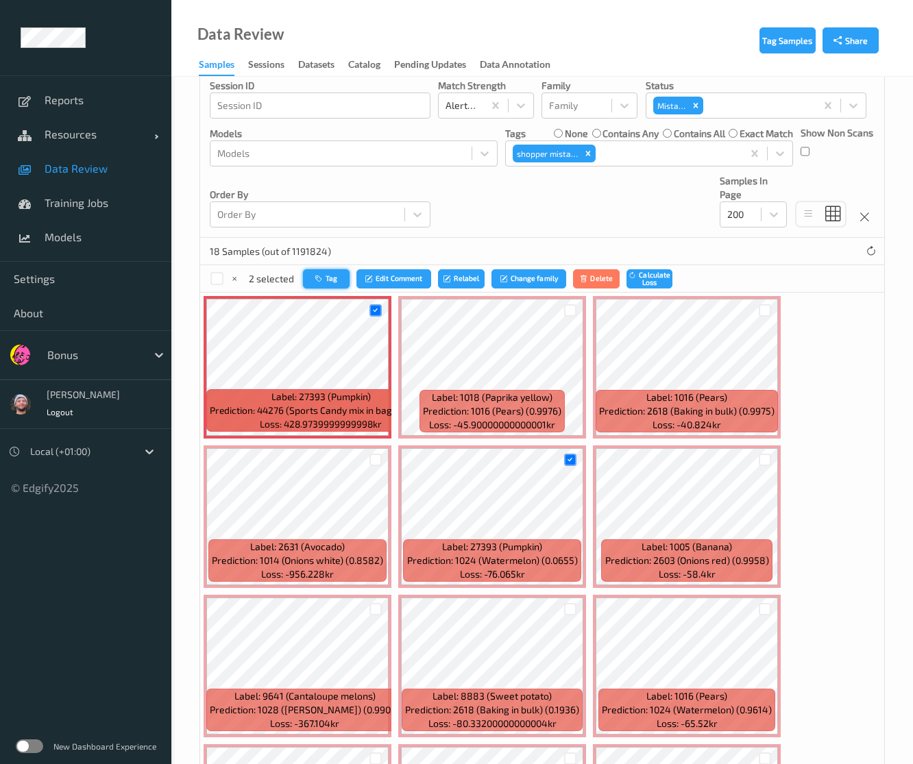
click at [341, 278] on button "Tag" at bounding box center [326, 279] width 47 height 20
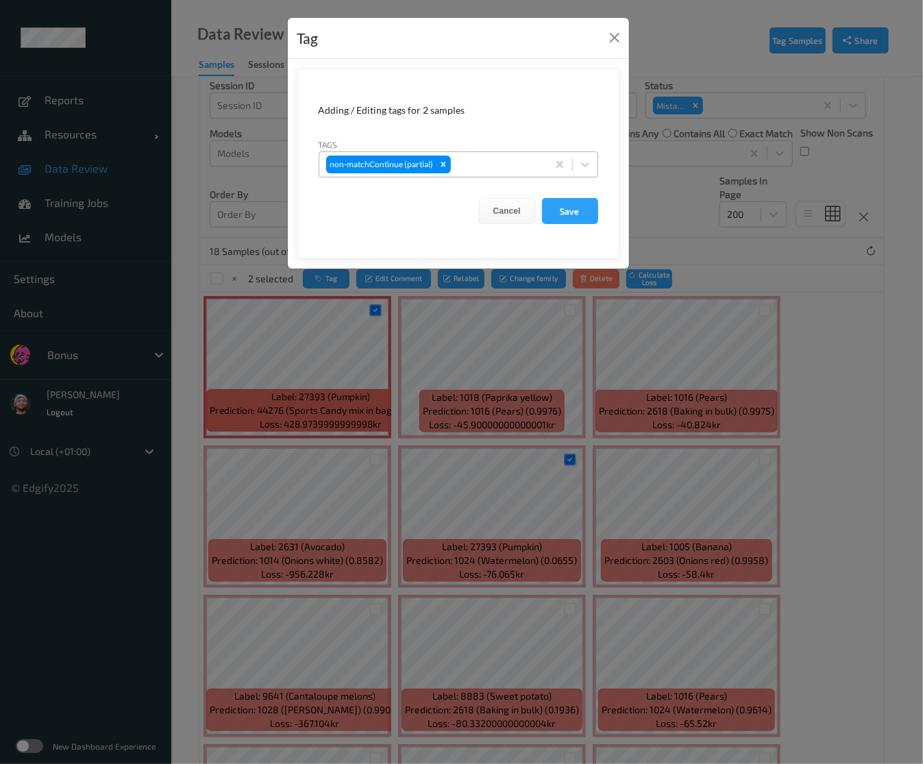
click at [476, 166] on div at bounding box center [497, 164] width 87 height 16
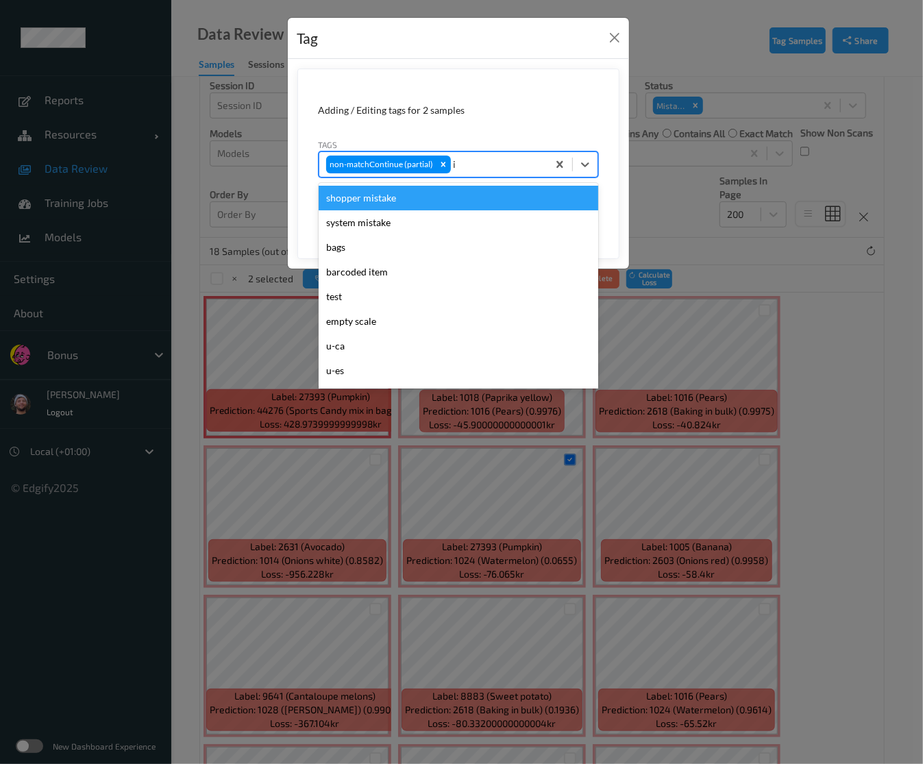
type input "ig"
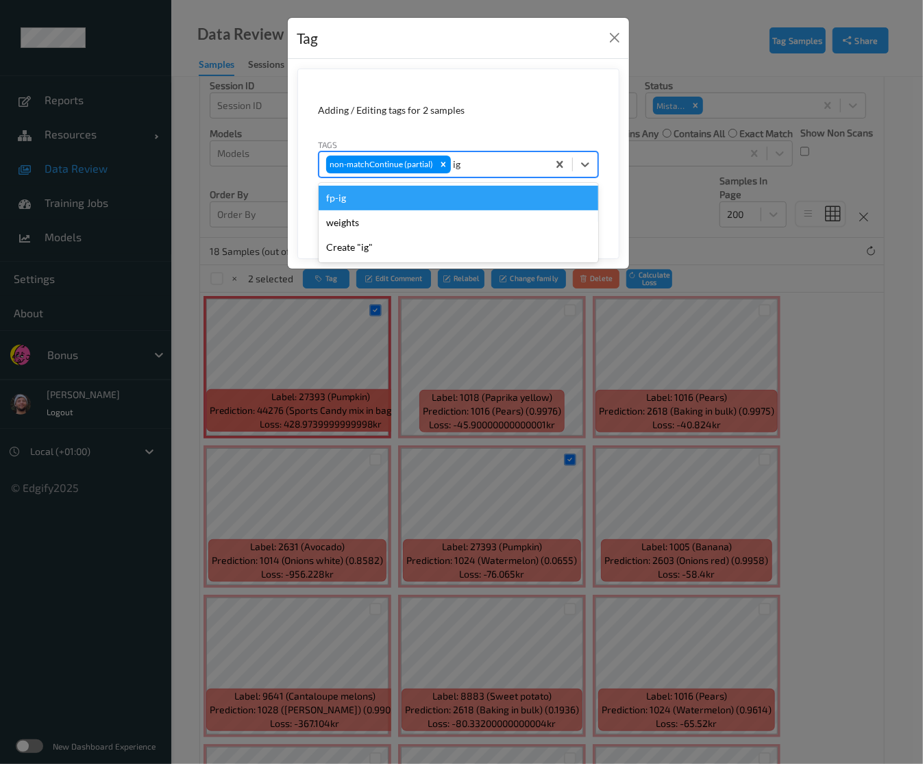
click at [443, 196] on div "fp-ig" at bounding box center [459, 198] width 280 height 25
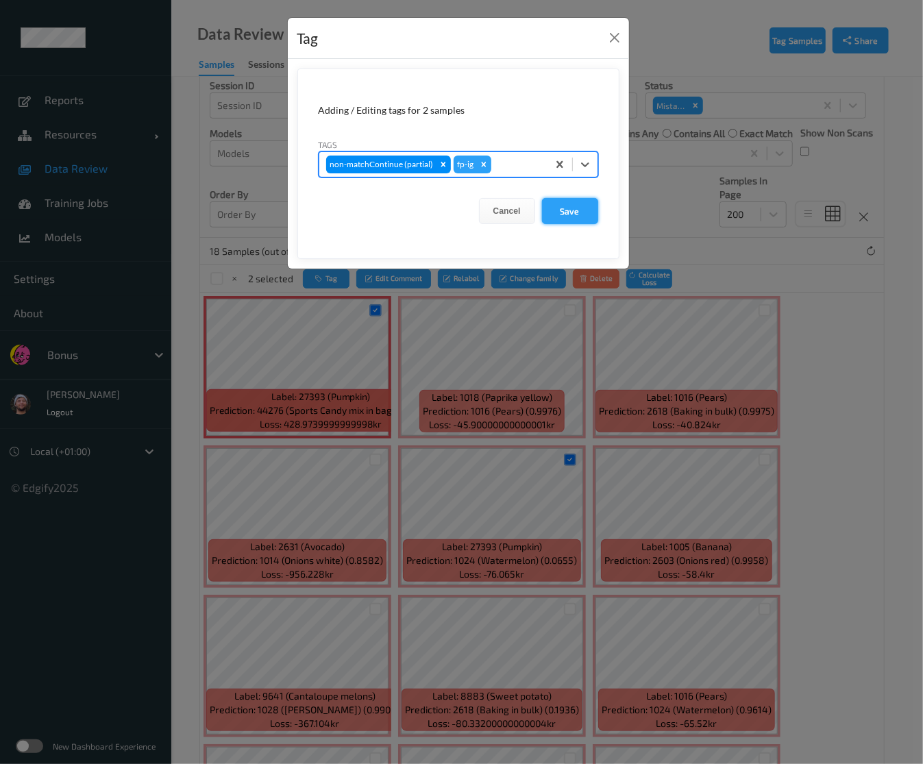
click at [582, 204] on button "Save" at bounding box center [570, 211] width 56 height 26
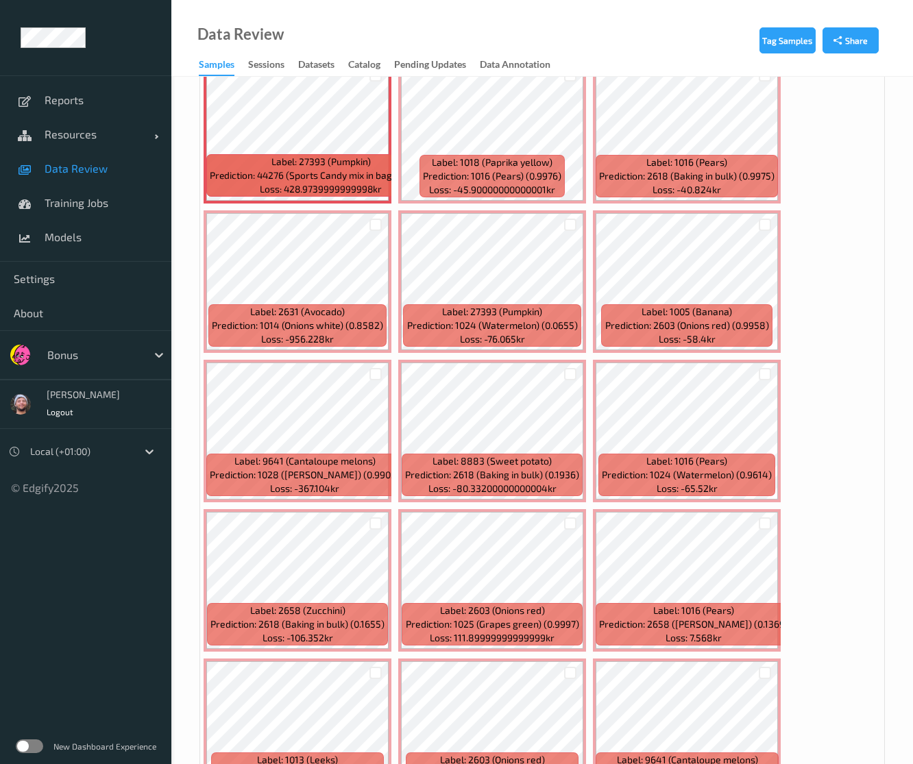
scroll to position [144, 0]
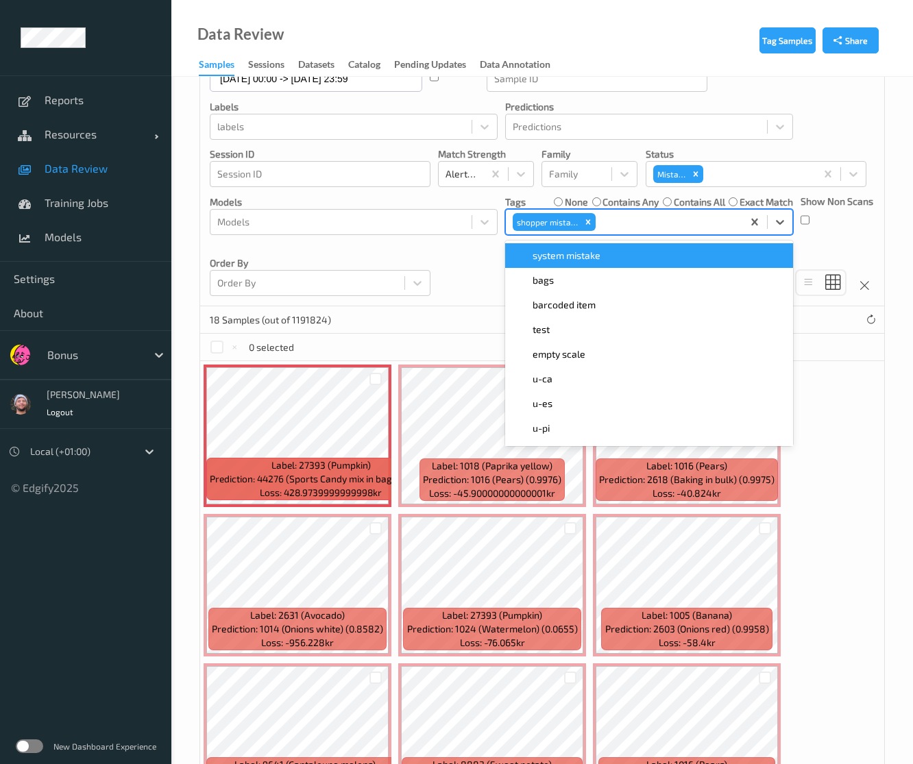
click at [665, 218] on div at bounding box center [666, 222] width 137 height 16
type input "ig"
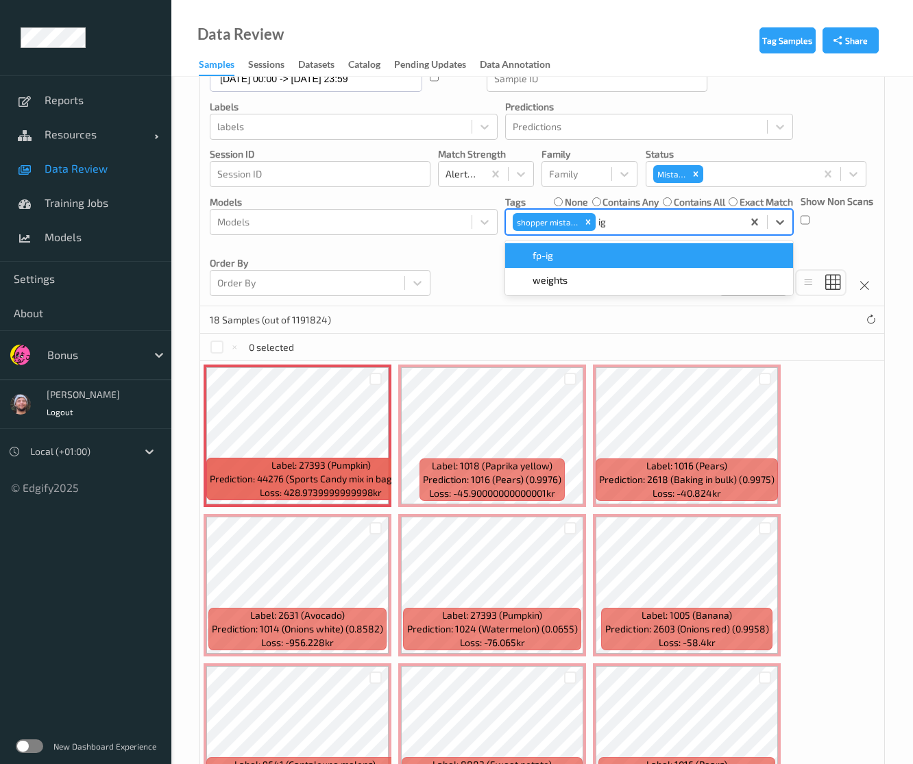
click at [636, 249] on div "fp-ig" at bounding box center [648, 256] width 271 height 14
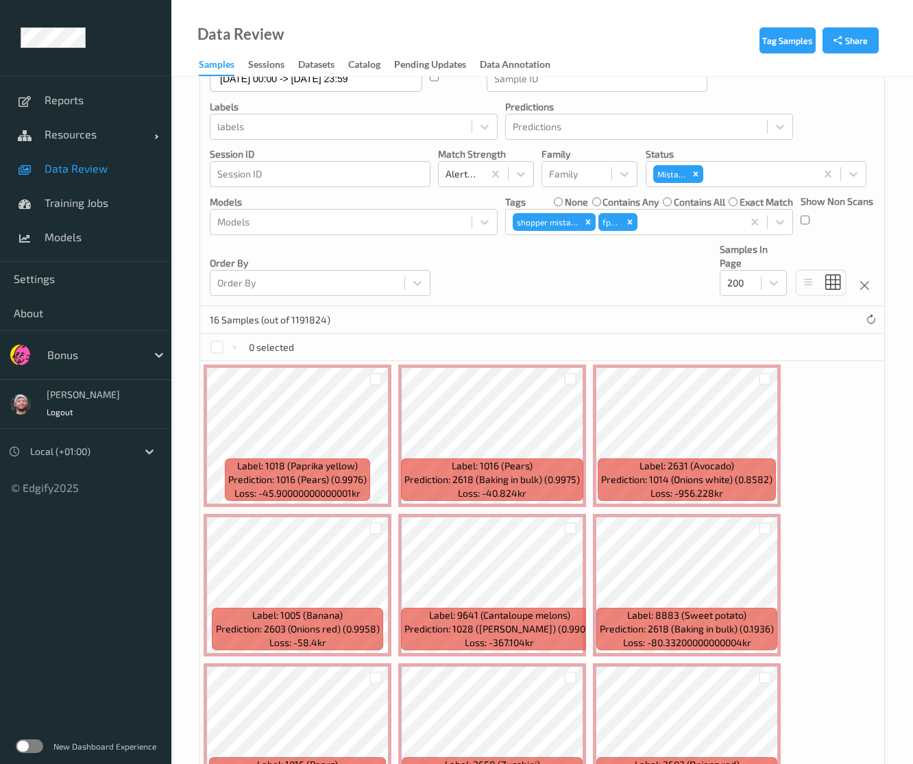
click at [390, 323] on div "16 Samples (out of 1191824)" at bounding box center [542, 319] width 684 height 27
click at [494, 317] on div "16 Samples (out of 1191824)" at bounding box center [542, 319] width 684 height 27
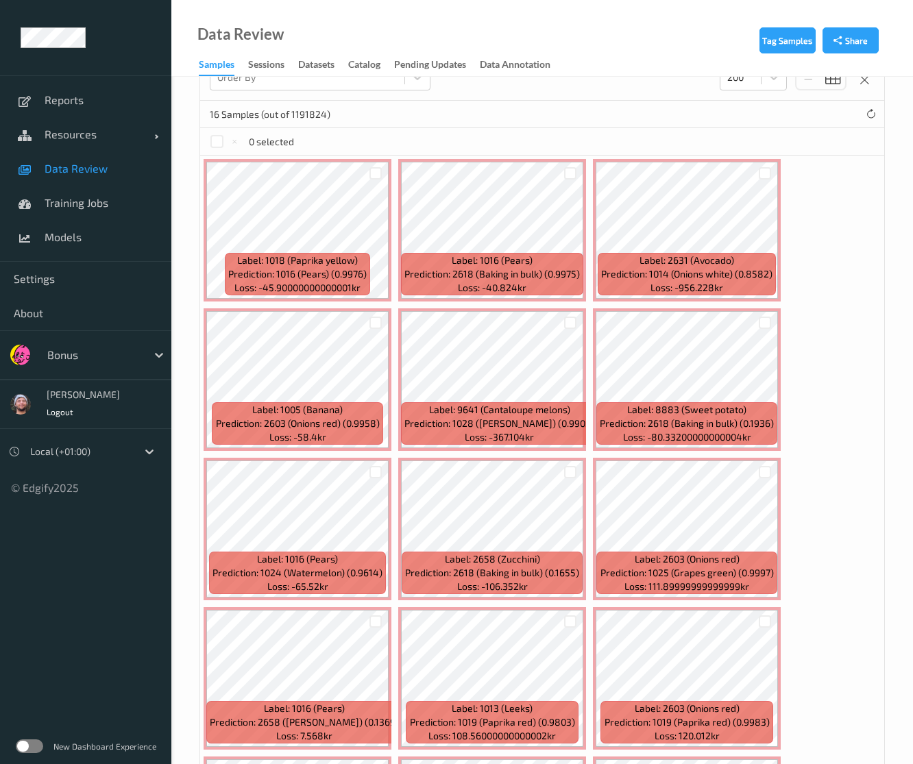
scroll to position [281, 0]
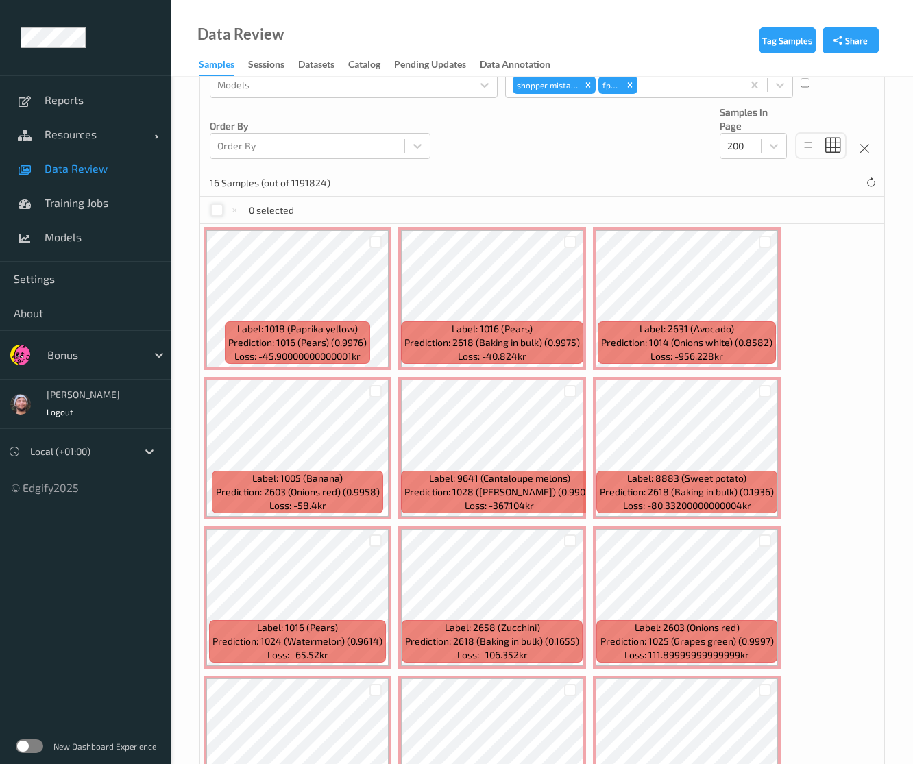
click at [212, 204] on div at bounding box center [216, 210] width 13 height 13
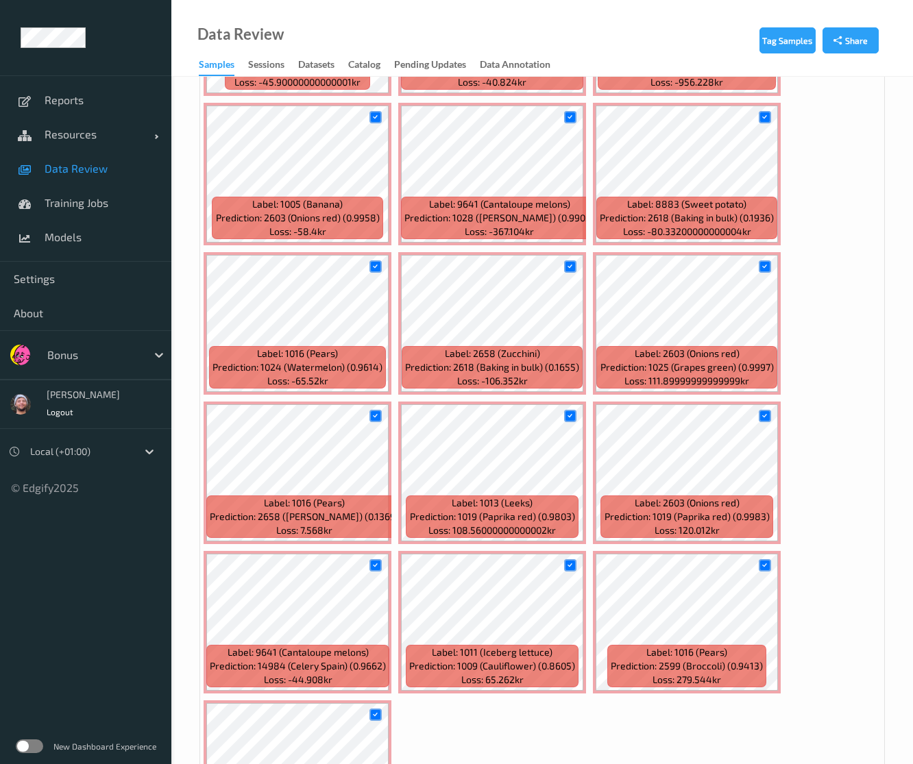
scroll to position [692, 0]
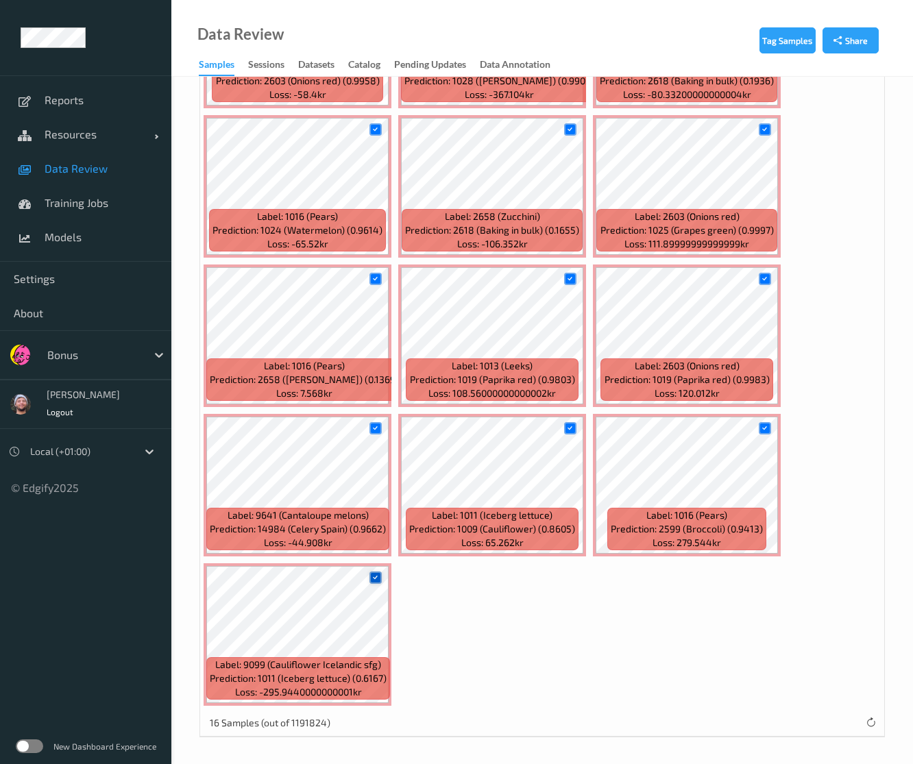
click at [378, 576] on icon at bounding box center [375, 577] width 9 height 9
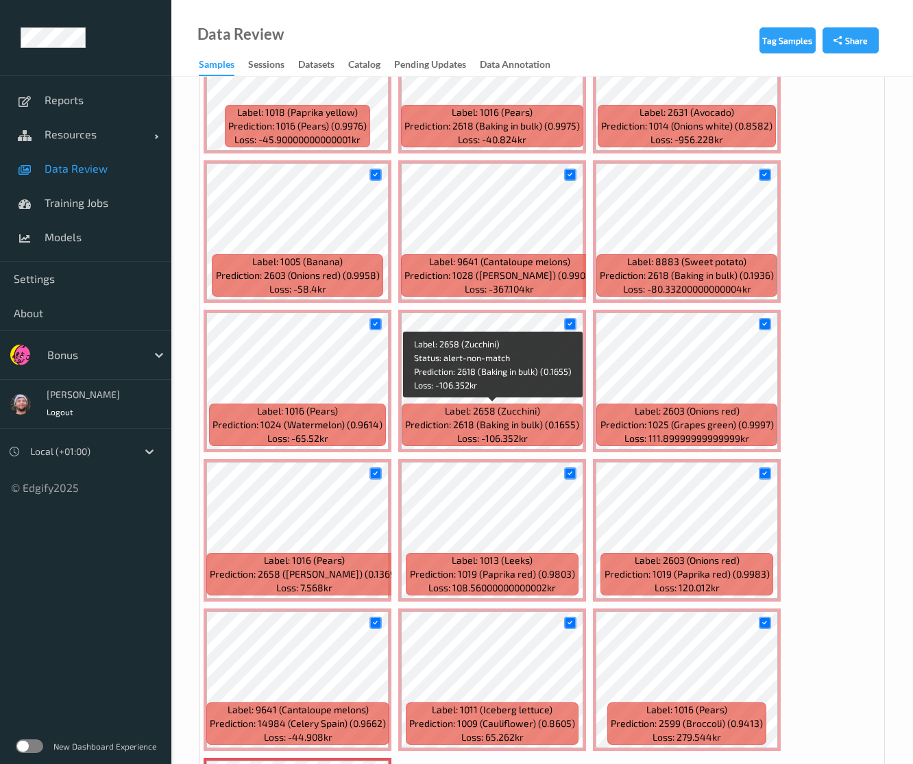
scroll to position [624, 0]
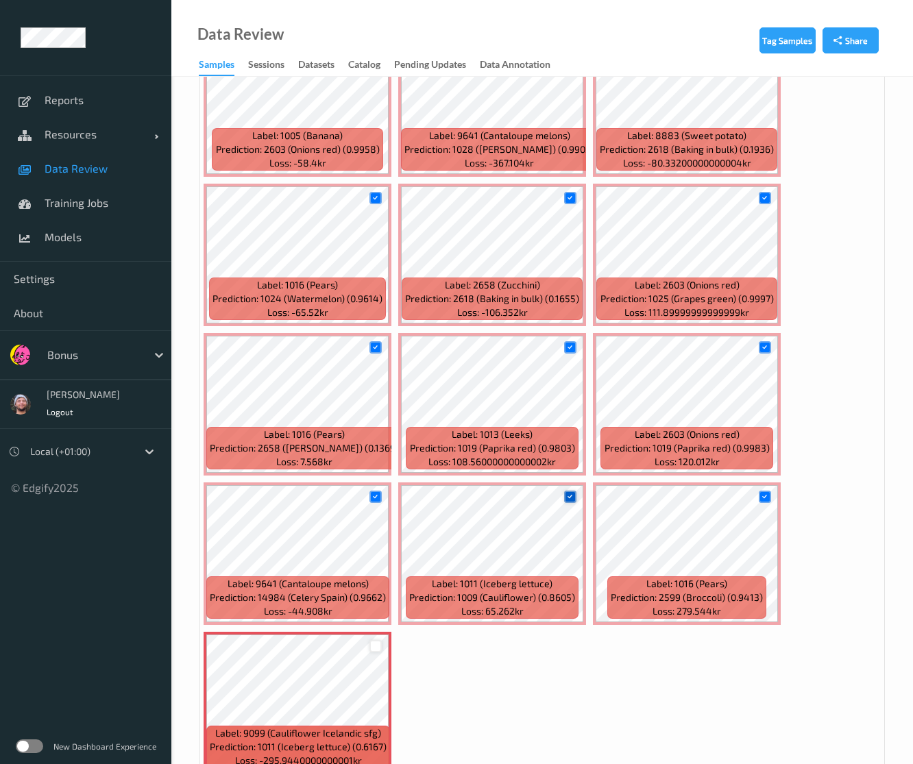
click at [571, 497] on icon at bounding box center [569, 496] width 9 height 9
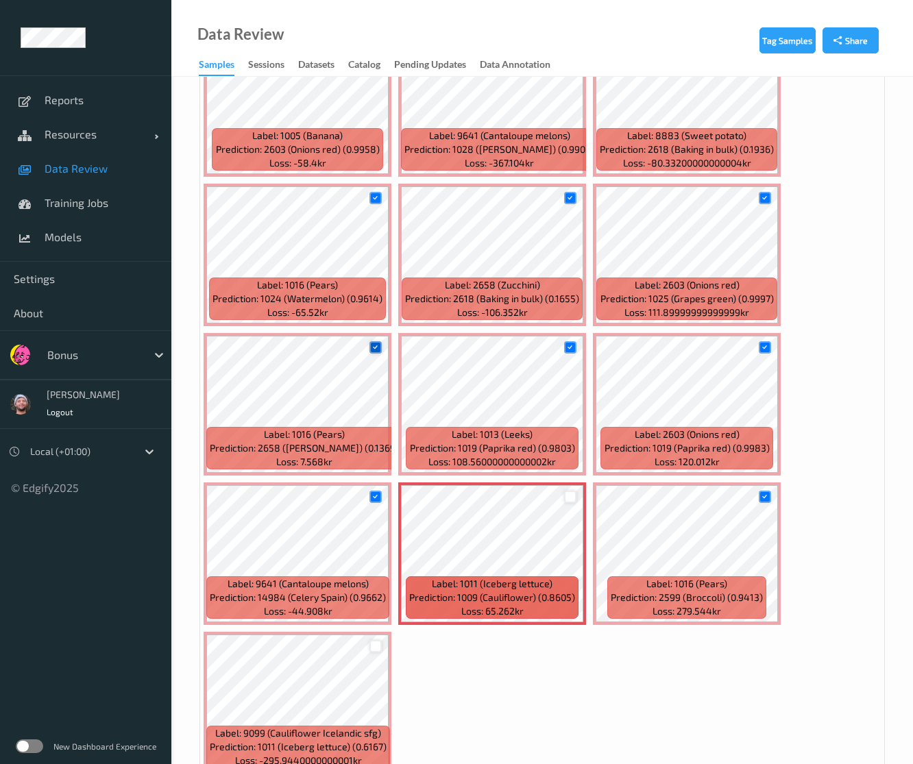
click at [369, 345] on div at bounding box center [375, 347] width 13 height 13
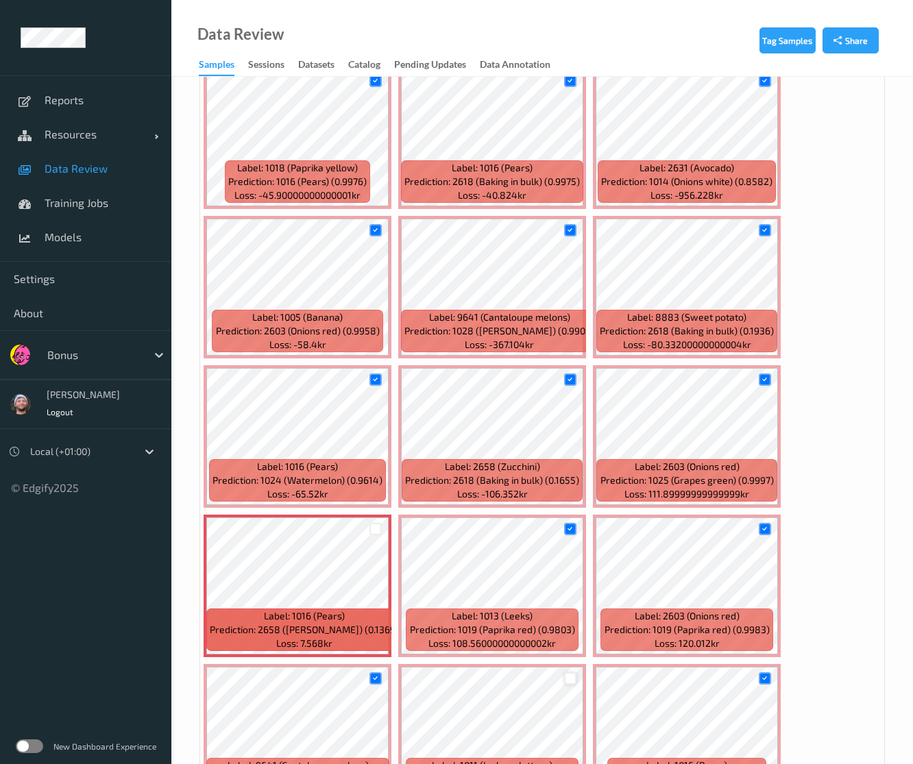
scroll to position [349, 0]
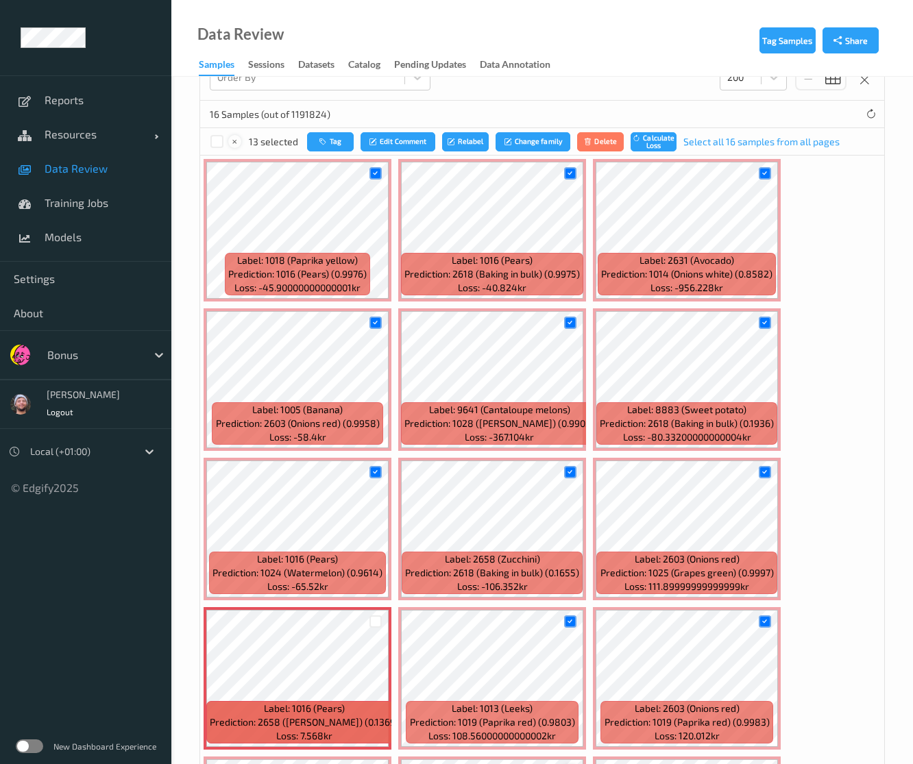
click at [230, 141] on icon at bounding box center [234, 141] width 9 height 9
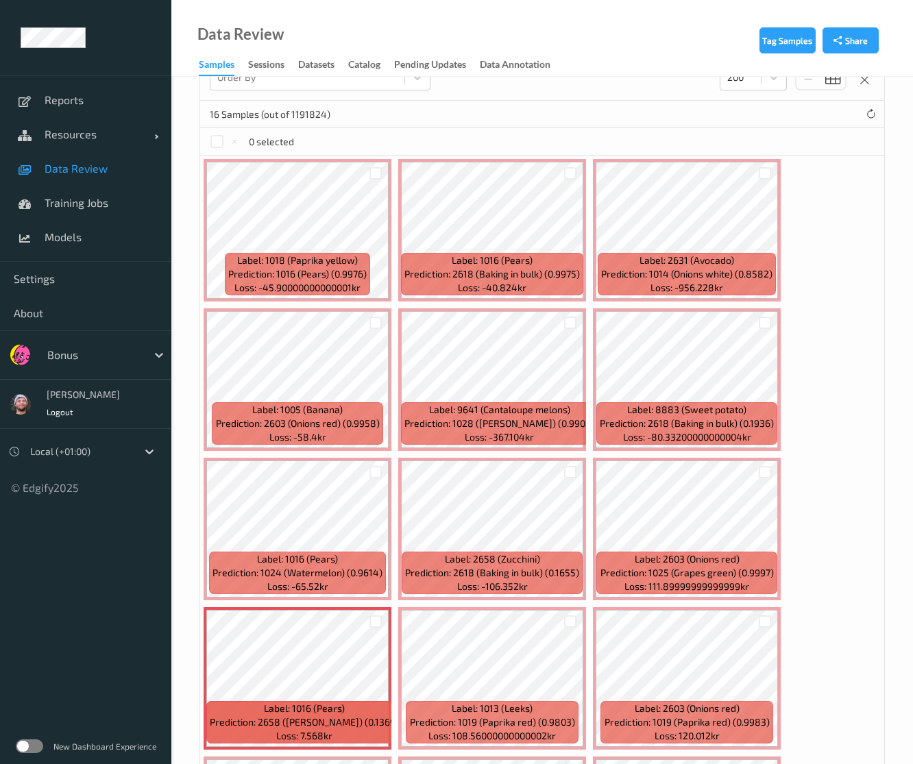
click at [432, 143] on div "0 selected" at bounding box center [542, 141] width 684 height 27
click at [434, 133] on div "0 selected" at bounding box center [542, 141] width 684 height 27
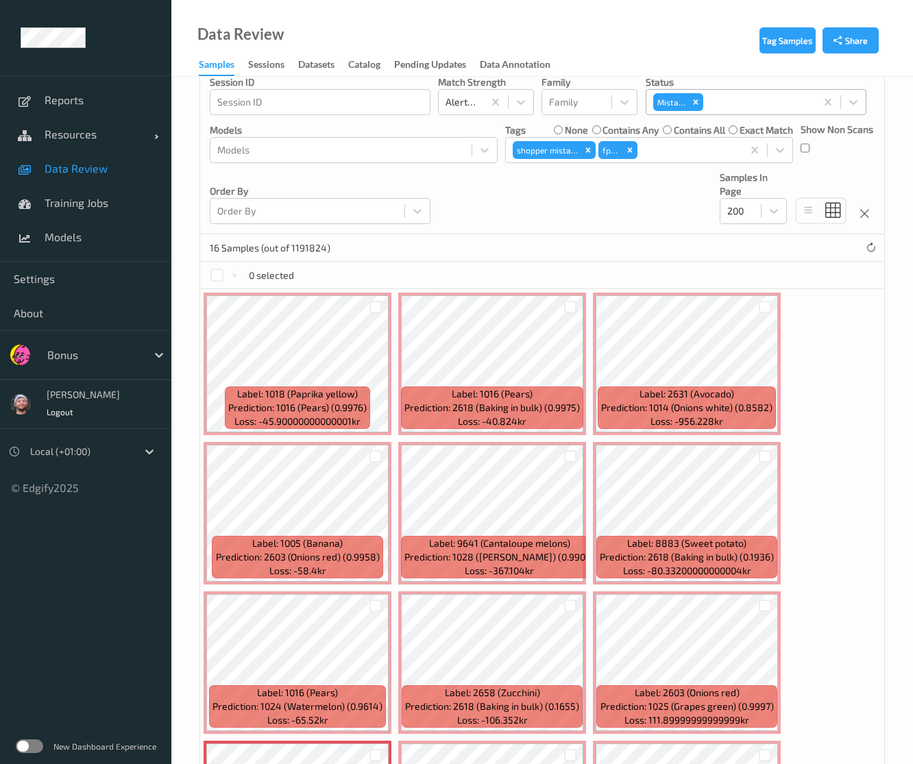
scroll to position [0, 0]
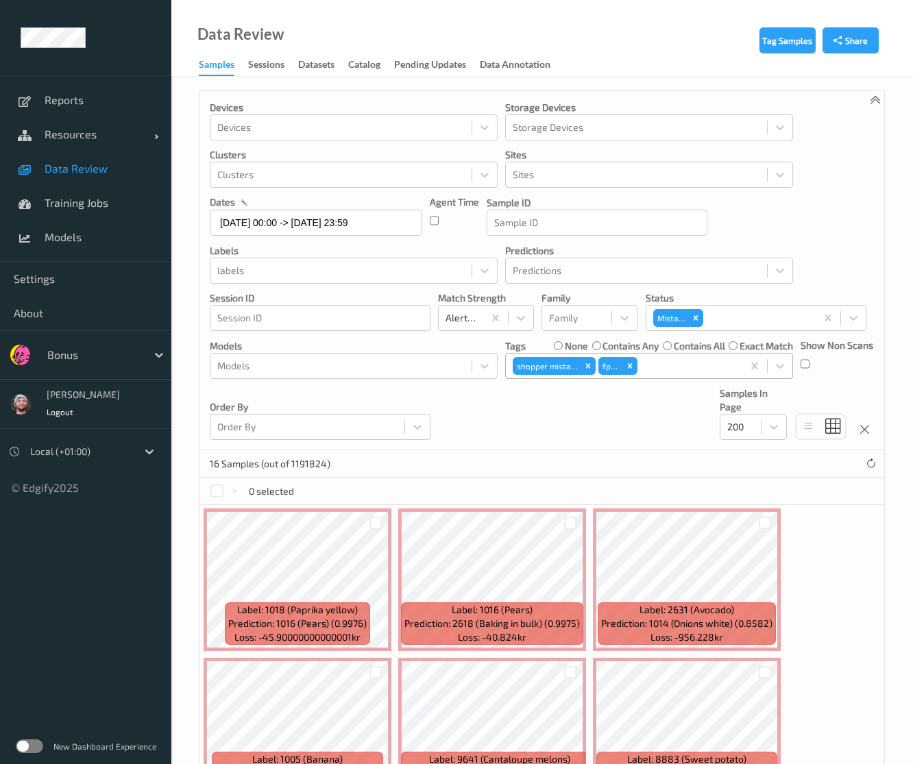
click at [645, 368] on div at bounding box center [687, 366] width 95 height 16
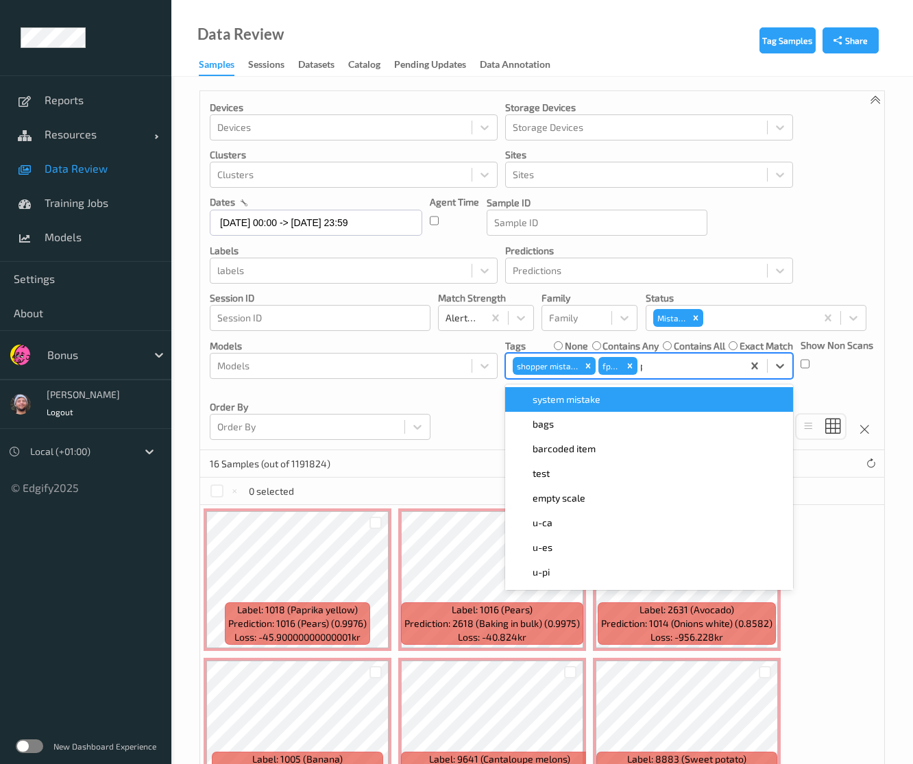
type input "pi"
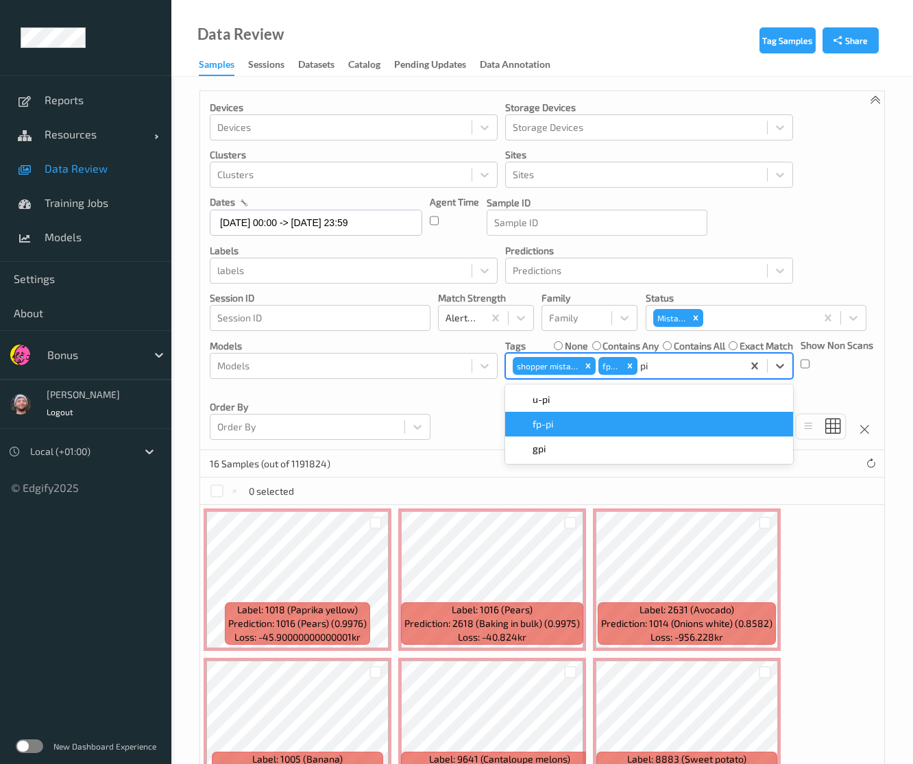
click at [628, 421] on div "fp-pi" at bounding box center [648, 424] width 271 height 14
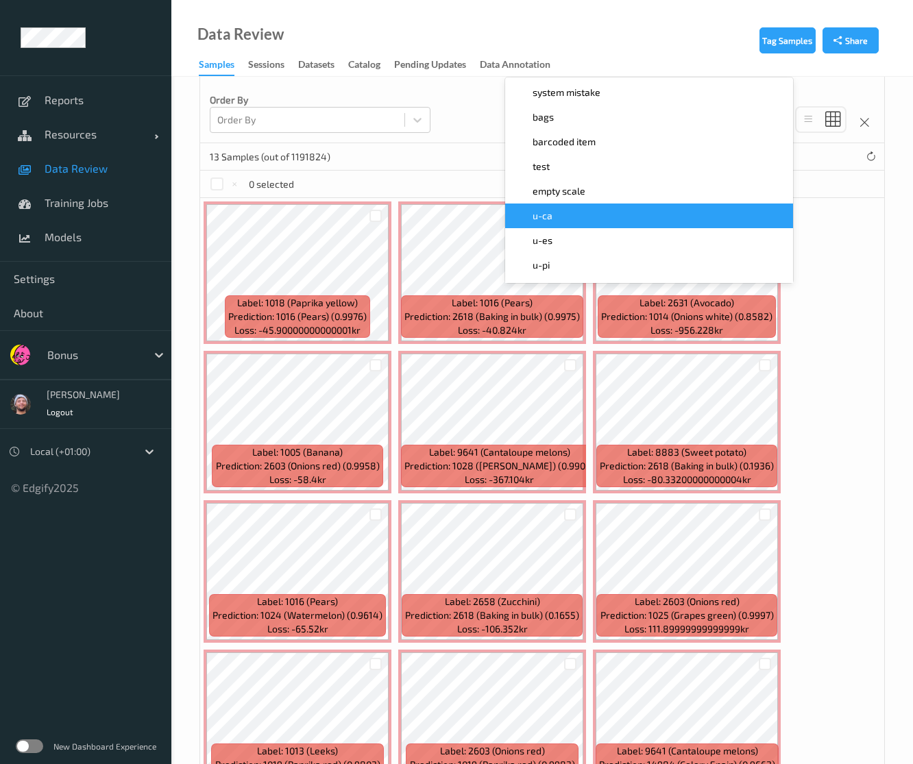
scroll to position [200, 0]
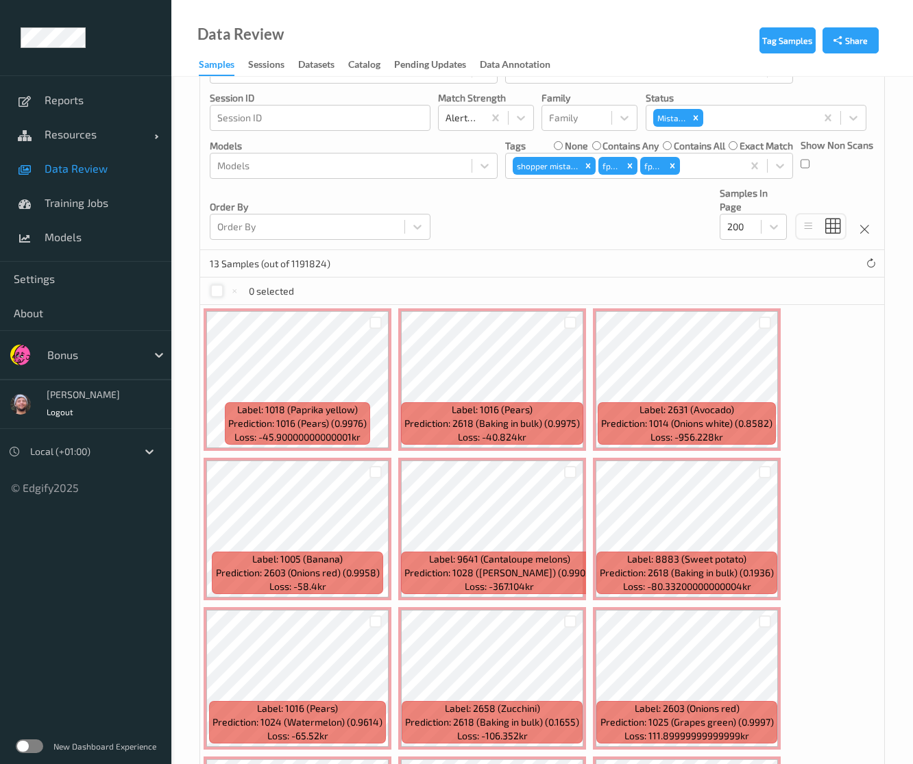
click at [222, 288] on div at bounding box center [216, 290] width 13 height 13
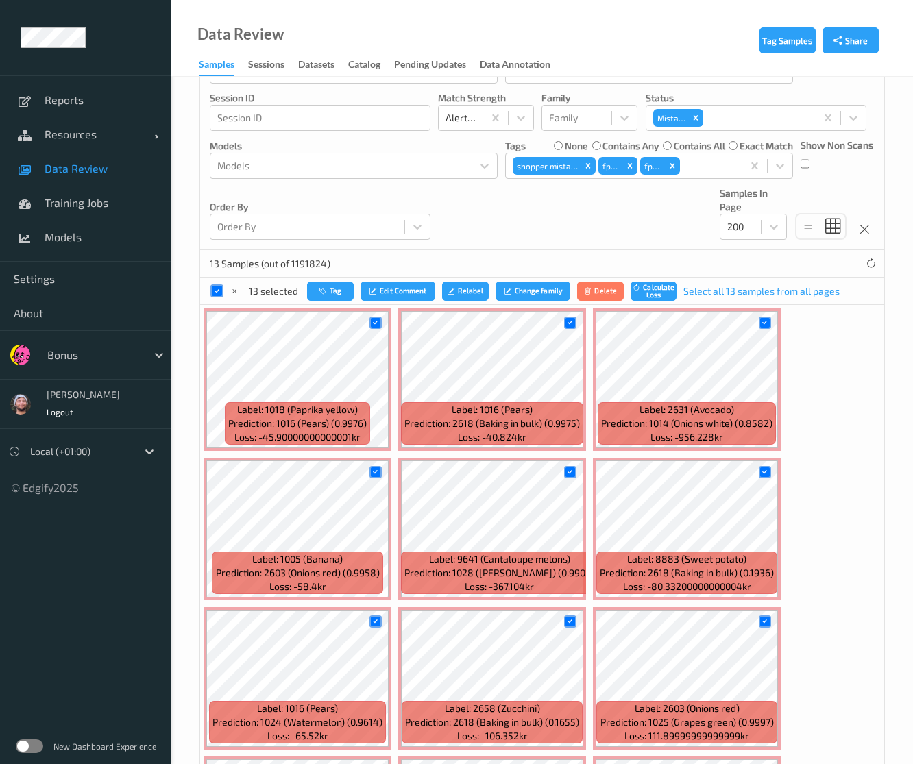
scroll to position [474, 0]
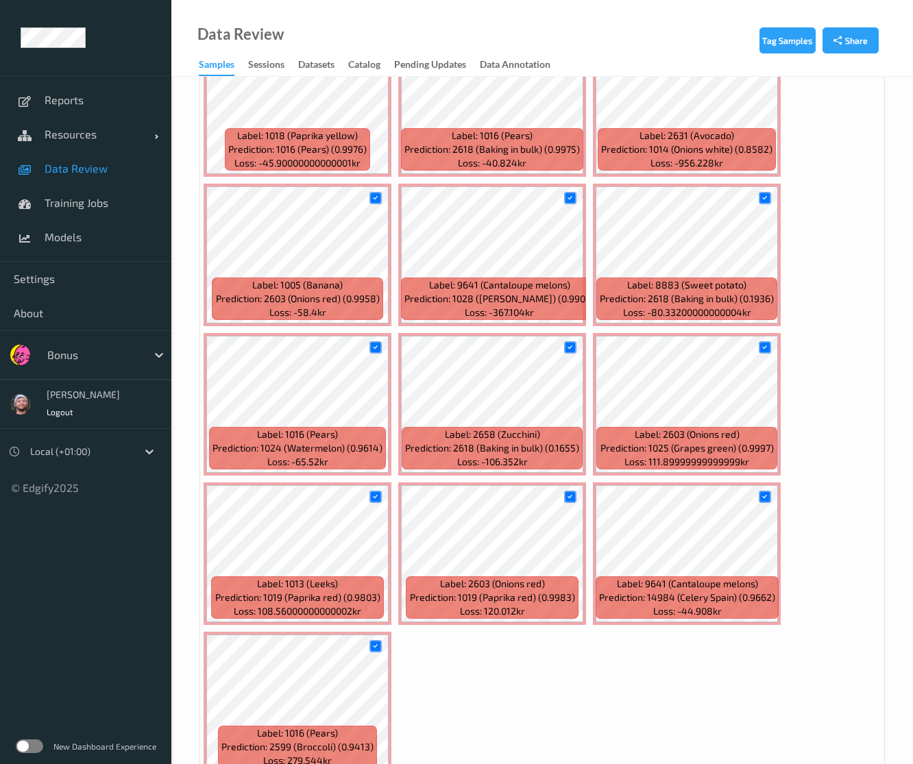
click at [761, 204] on div at bounding box center [765, 198] width 13 height 13
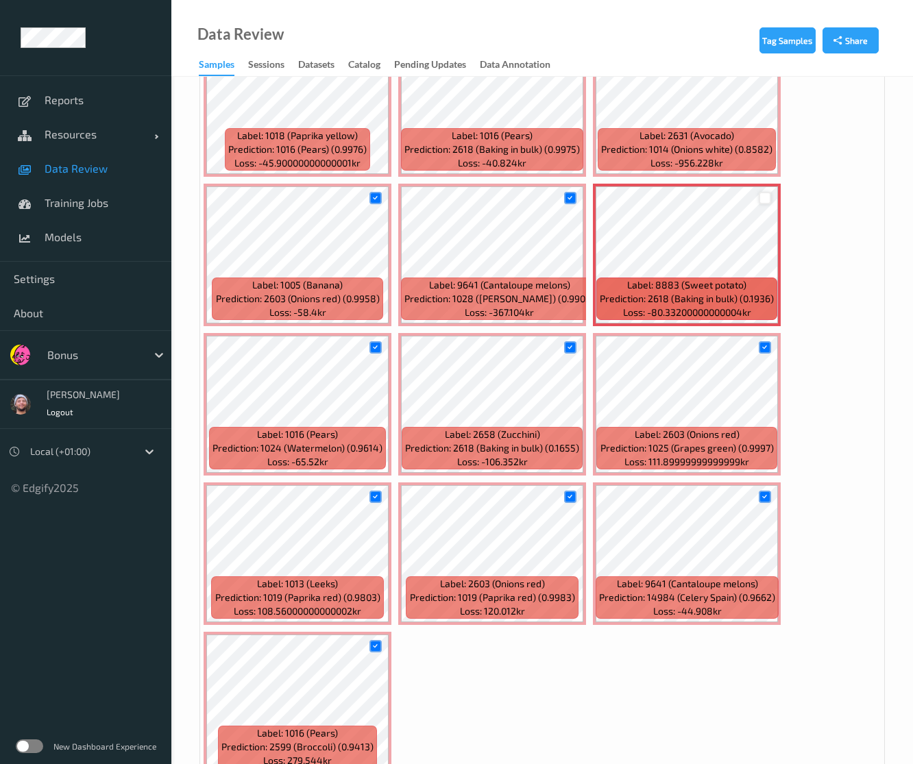
click at [763, 199] on div at bounding box center [765, 198] width 13 height 13
click at [763, 199] on icon at bounding box center [764, 197] width 9 height 9
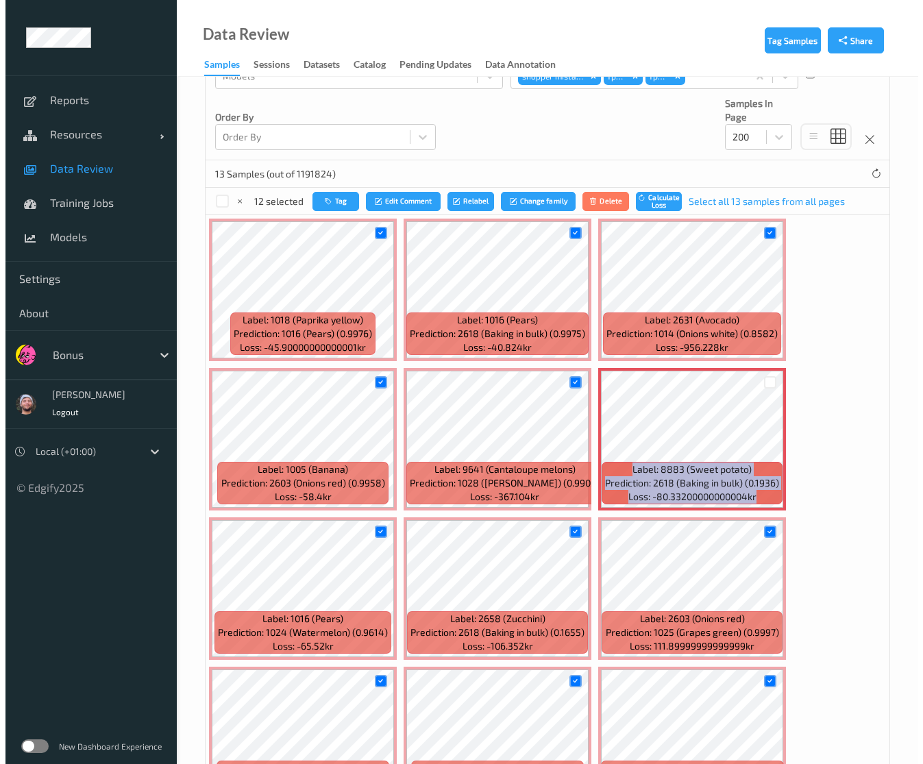
scroll to position [269, 0]
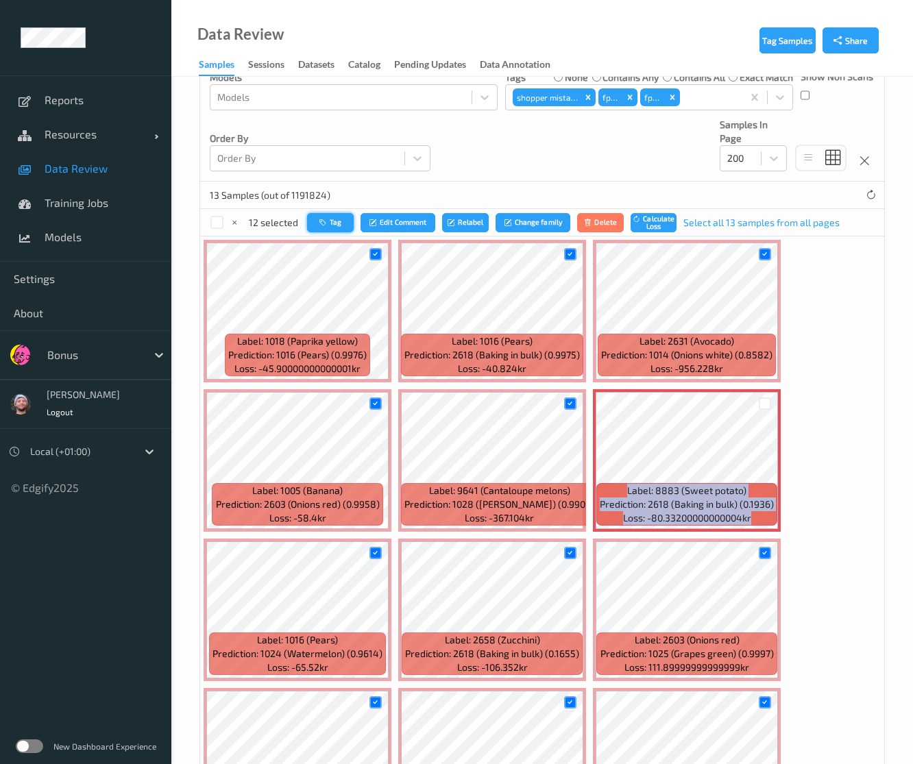
click at [345, 223] on button "Tag" at bounding box center [330, 223] width 47 height 20
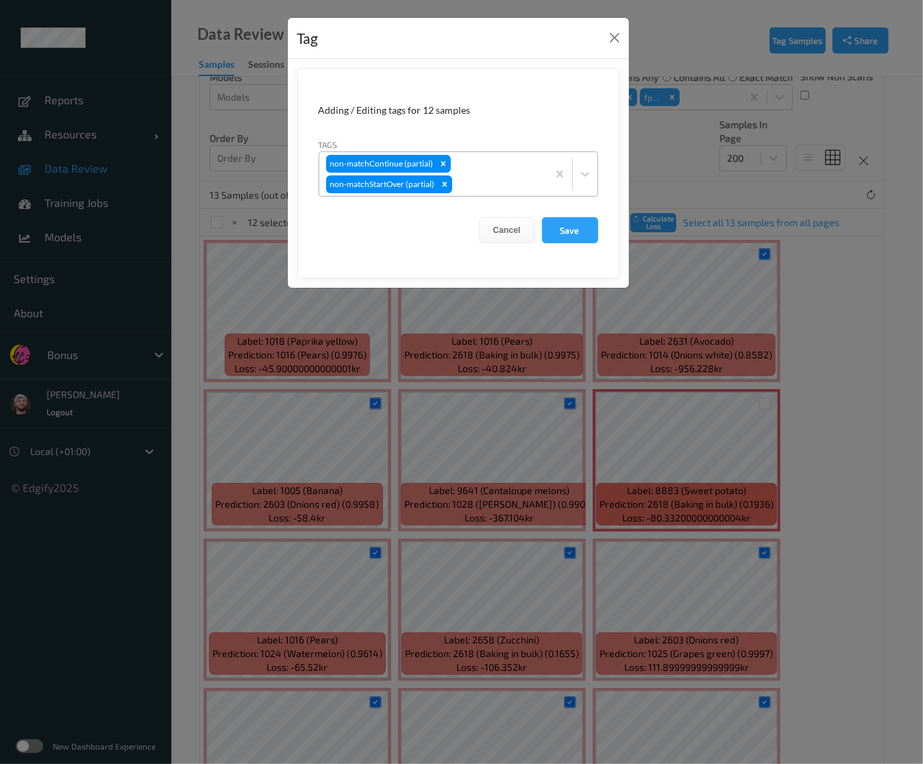
click at [507, 179] on div at bounding box center [498, 184] width 86 height 16
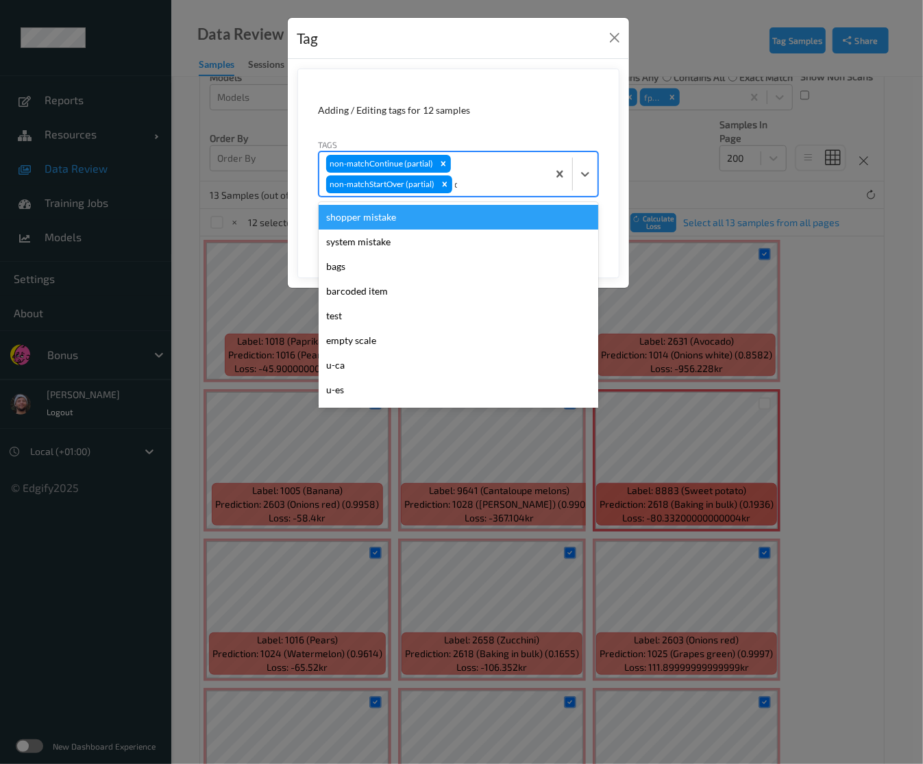
type input "ca"
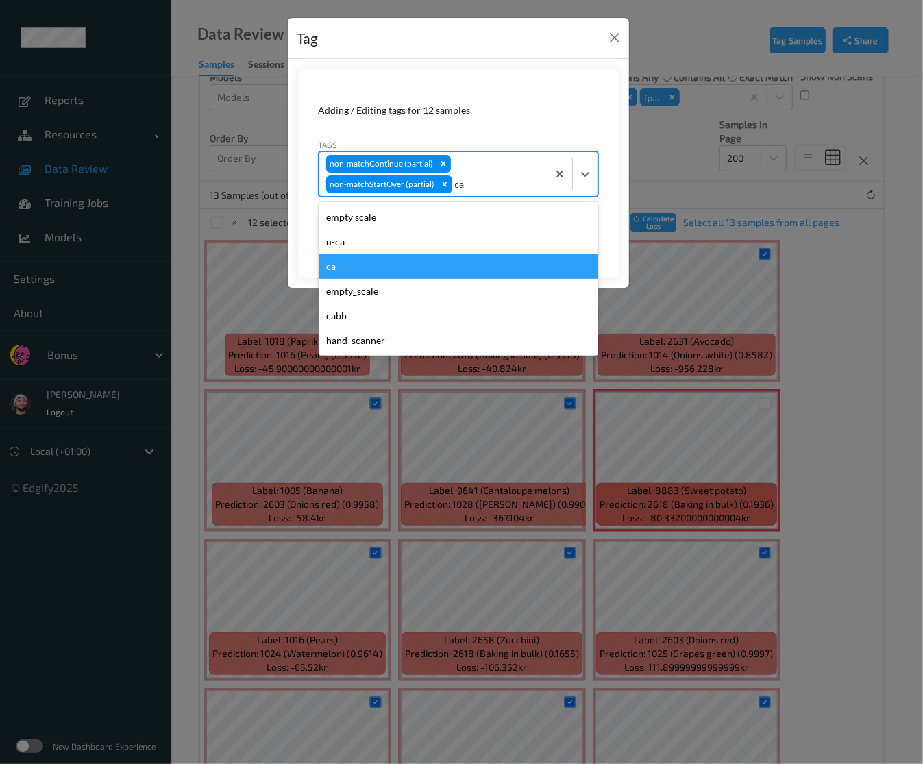
click at [436, 266] on div "ca" at bounding box center [459, 266] width 280 height 25
type input "s"
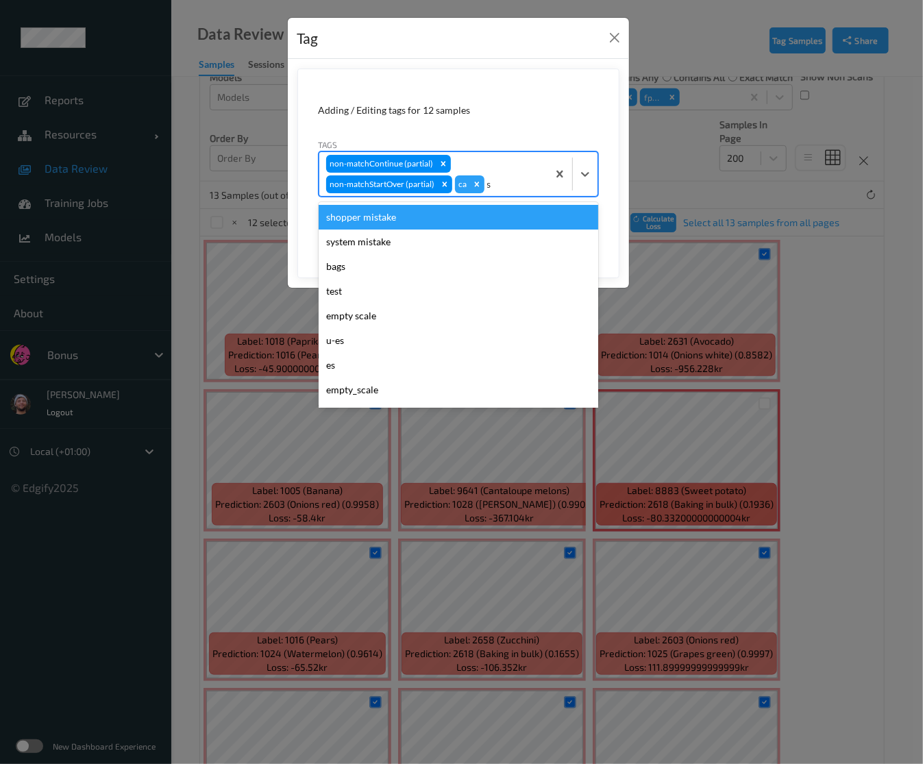
click at [412, 223] on div "shopper mistake" at bounding box center [459, 217] width 280 height 25
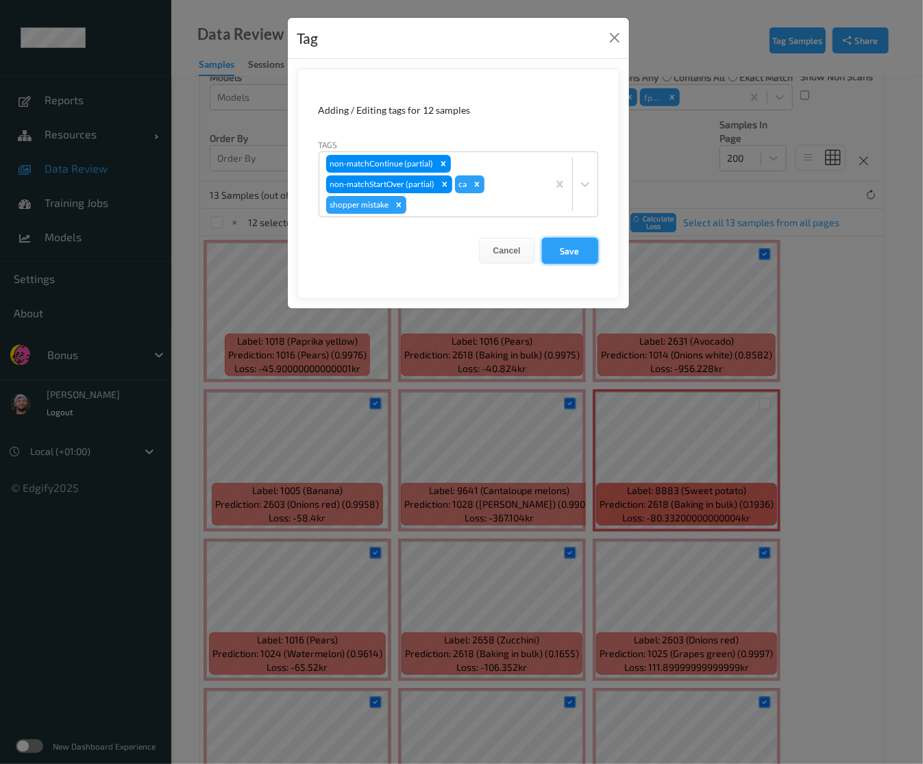
click at [555, 254] on button "Save" at bounding box center [570, 251] width 56 height 26
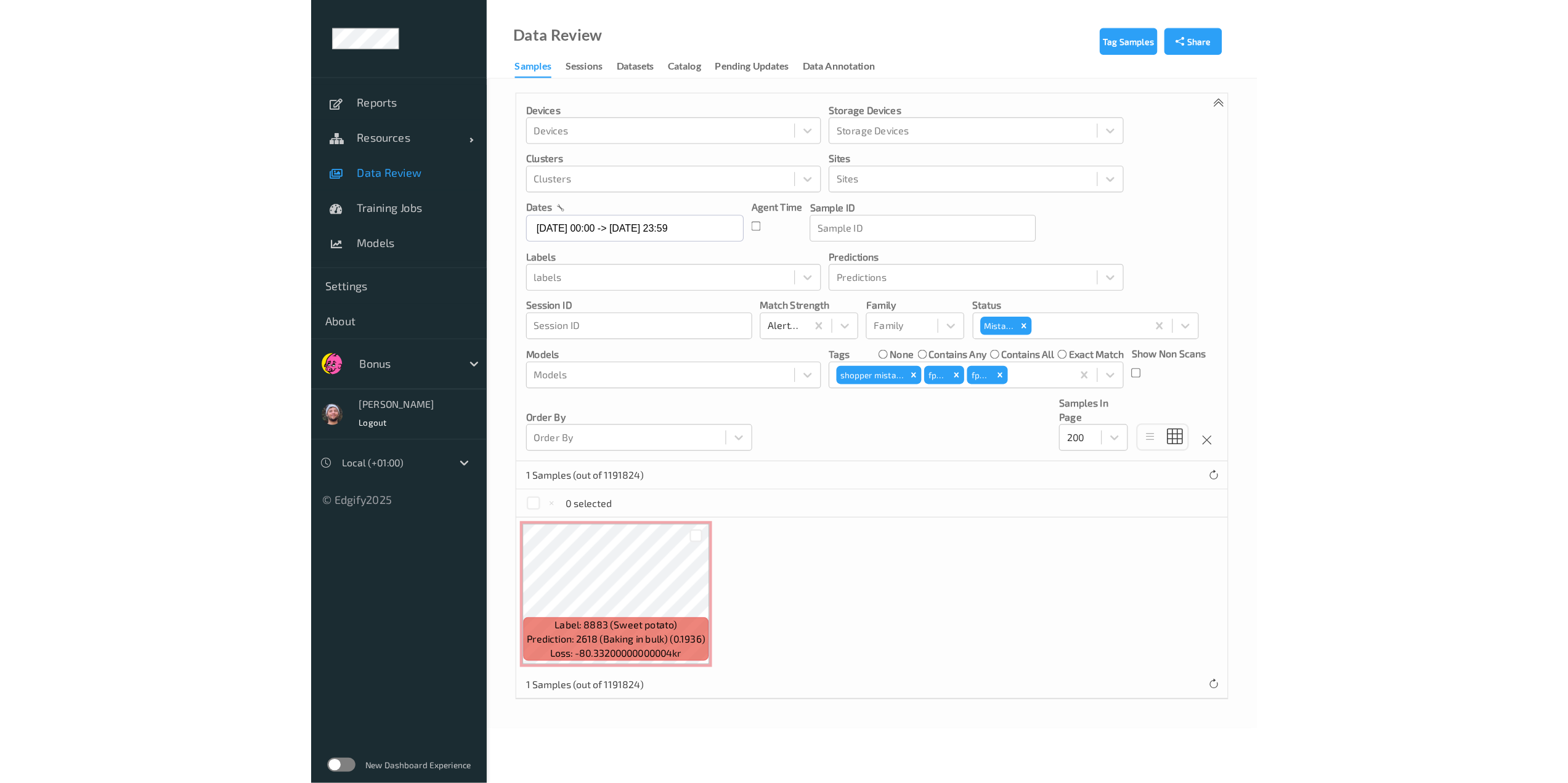
scroll to position [0, 0]
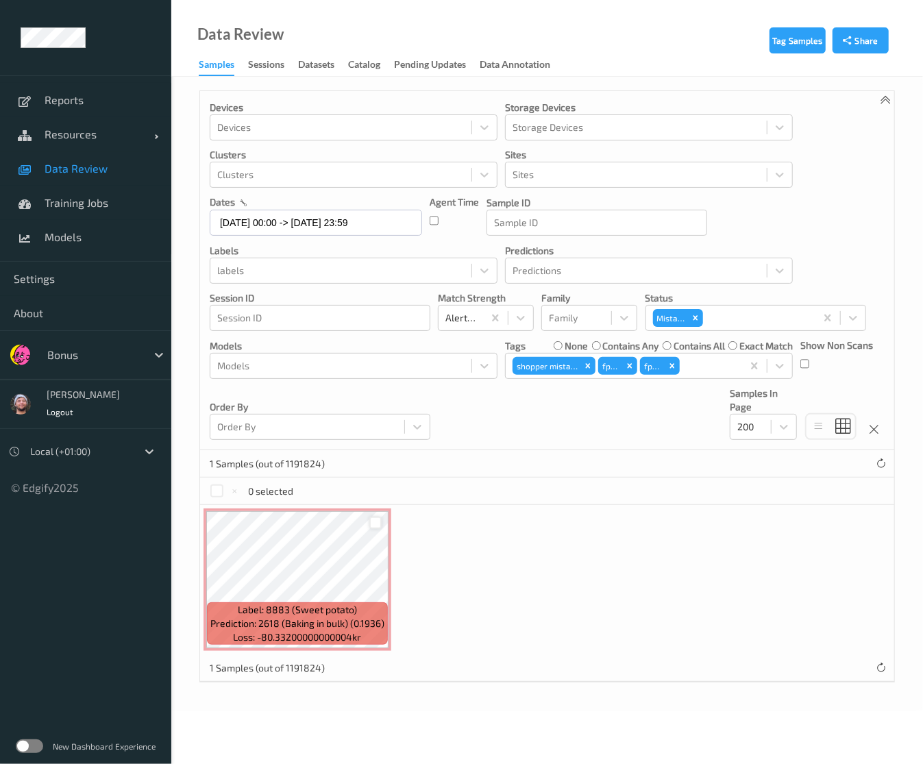
click at [380, 524] on div at bounding box center [375, 523] width 13 height 13
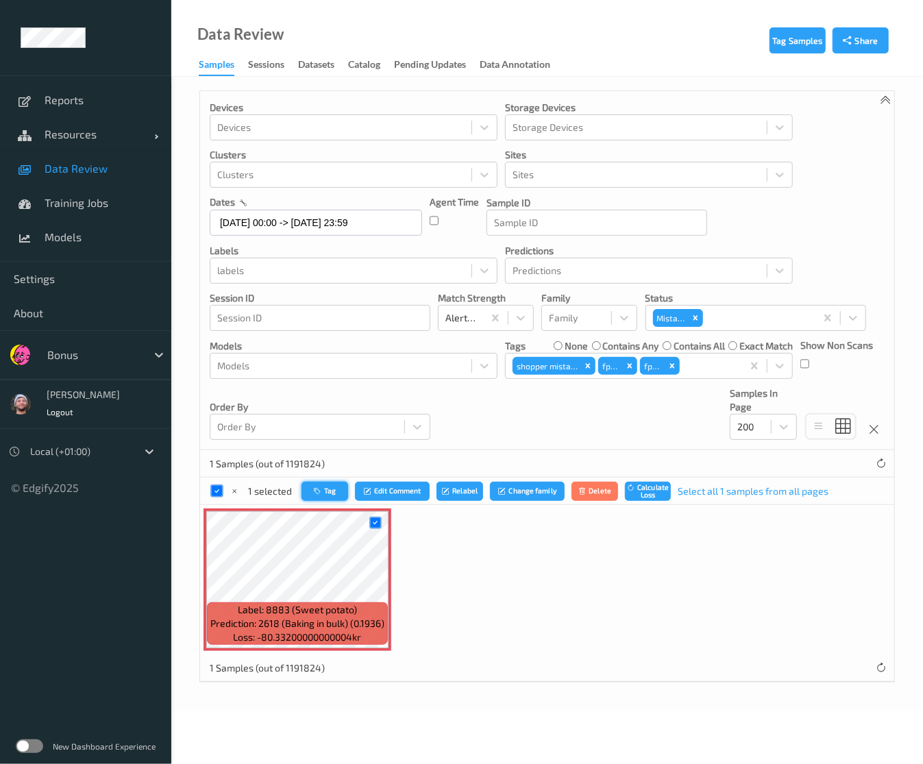
click at [336, 490] on button "Tag" at bounding box center [324, 492] width 47 height 20
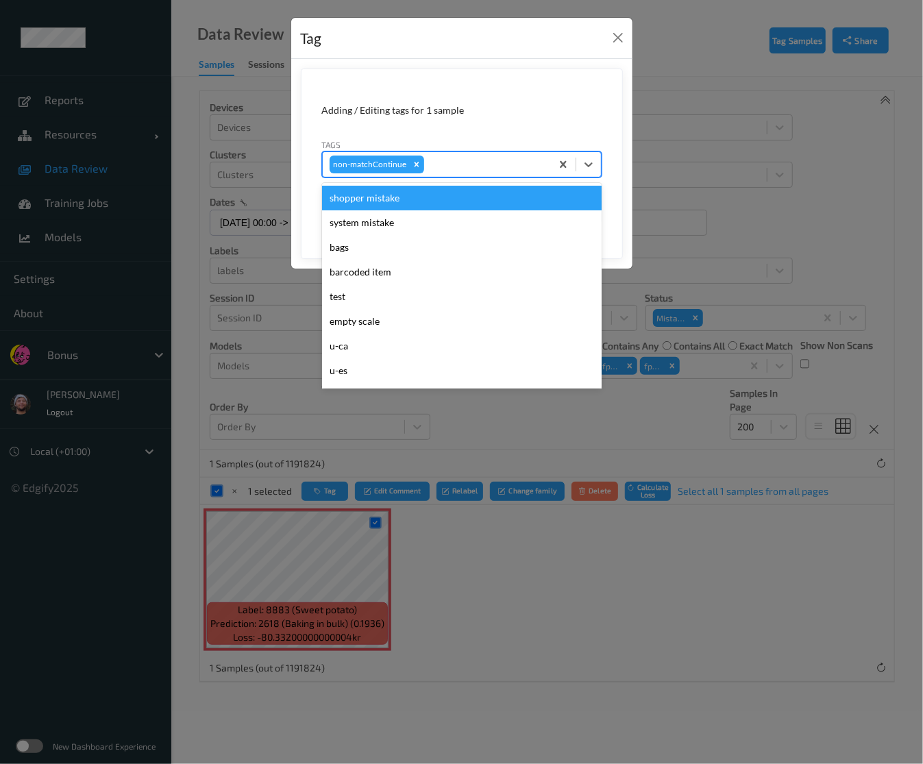
click at [470, 171] on div at bounding box center [485, 164] width 117 height 16
type input "ig"
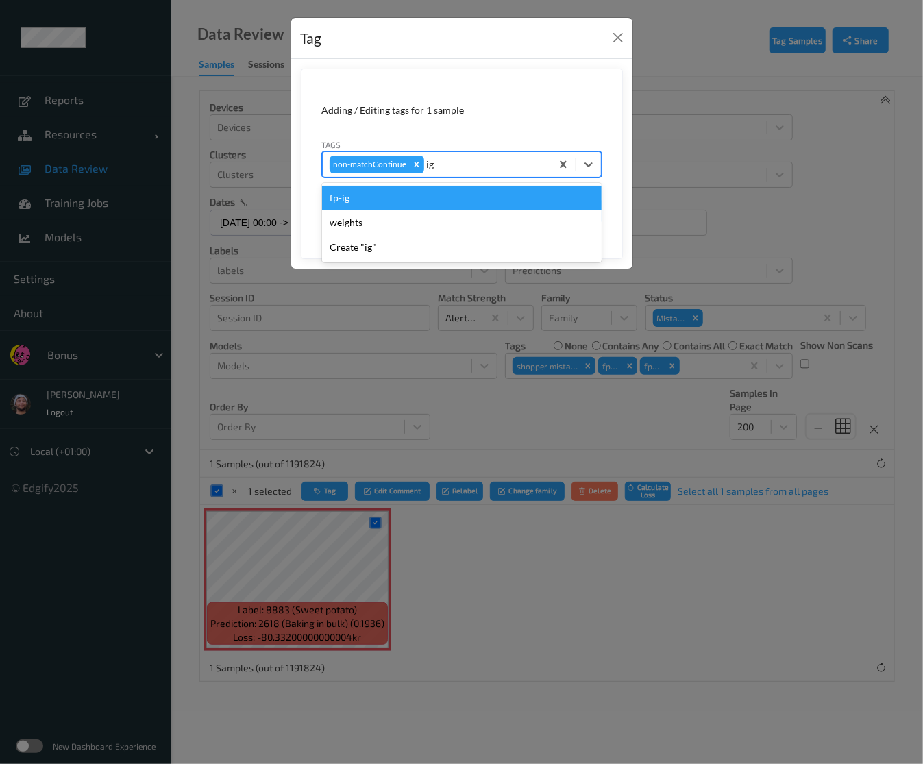
click at [468, 201] on div "fp-ig" at bounding box center [462, 198] width 280 height 25
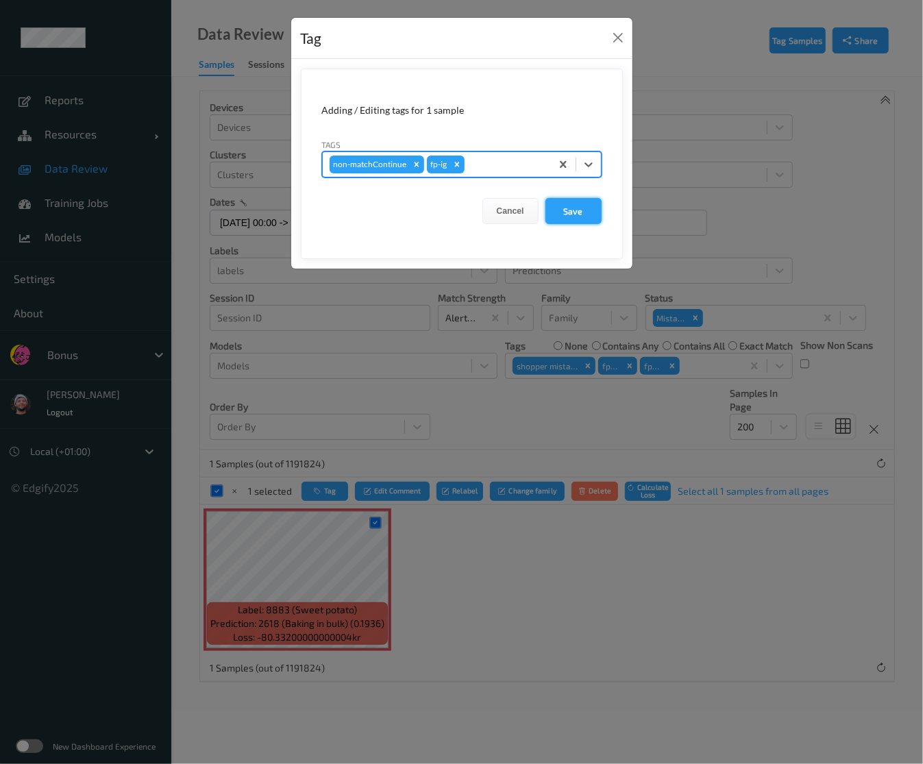
click at [557, 218] on button "Save" at bounding box center [573, 211] width 56 height 26
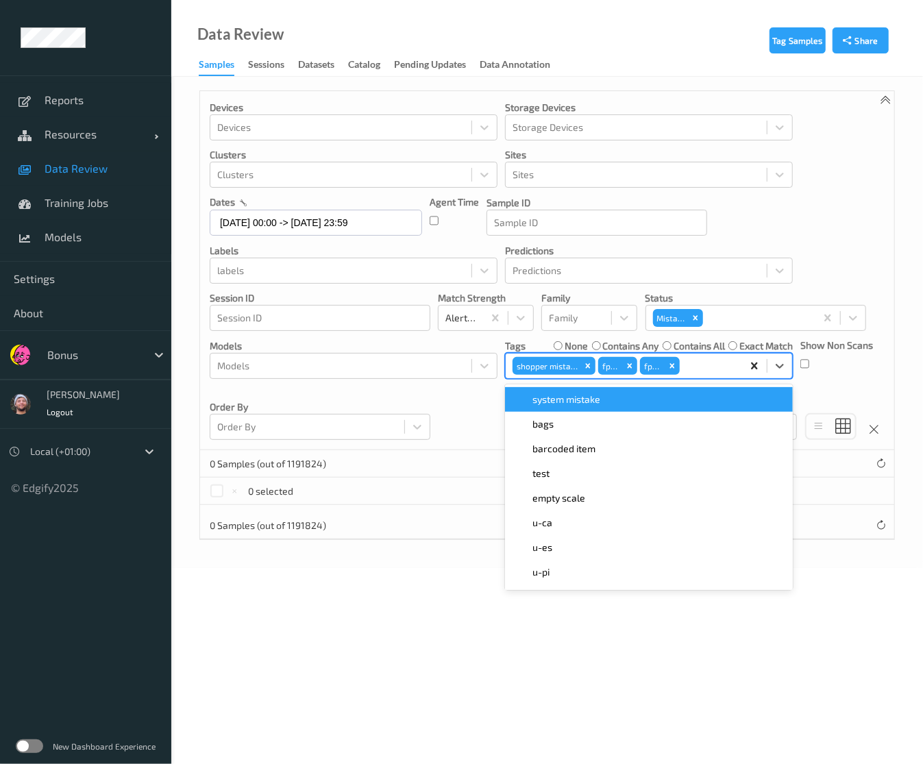
click at [745, 361] on div "shopper mistake fp-ig fp-pi" at bounding box center [649, 366] width 288 height 26
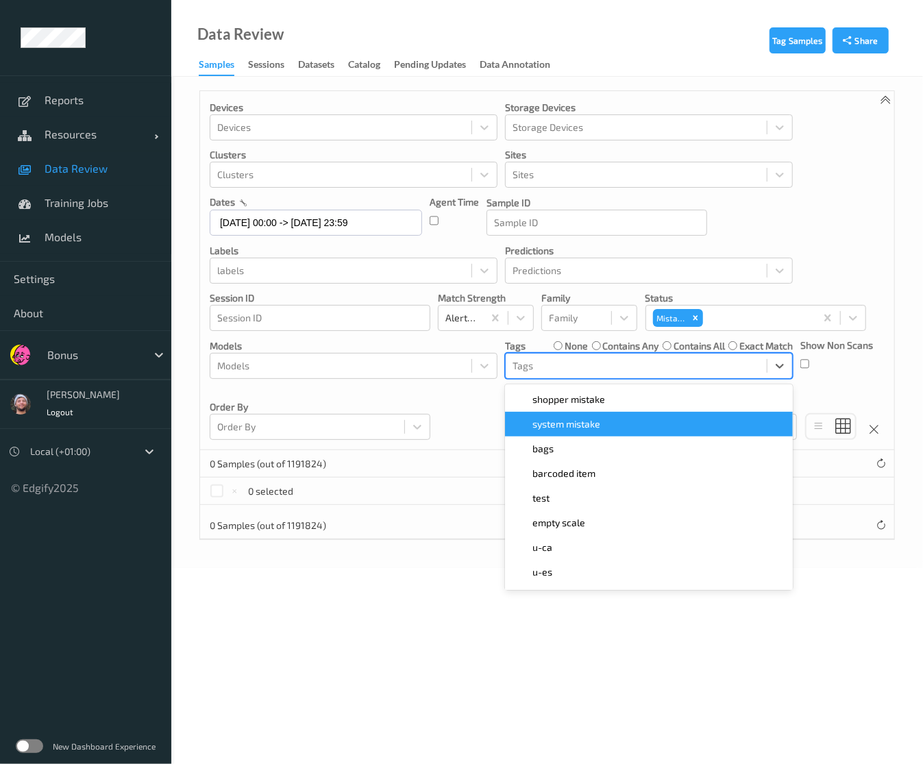
click at [617, 339] on label "contains any" at bounding box center [630, 346] width 56 height 14
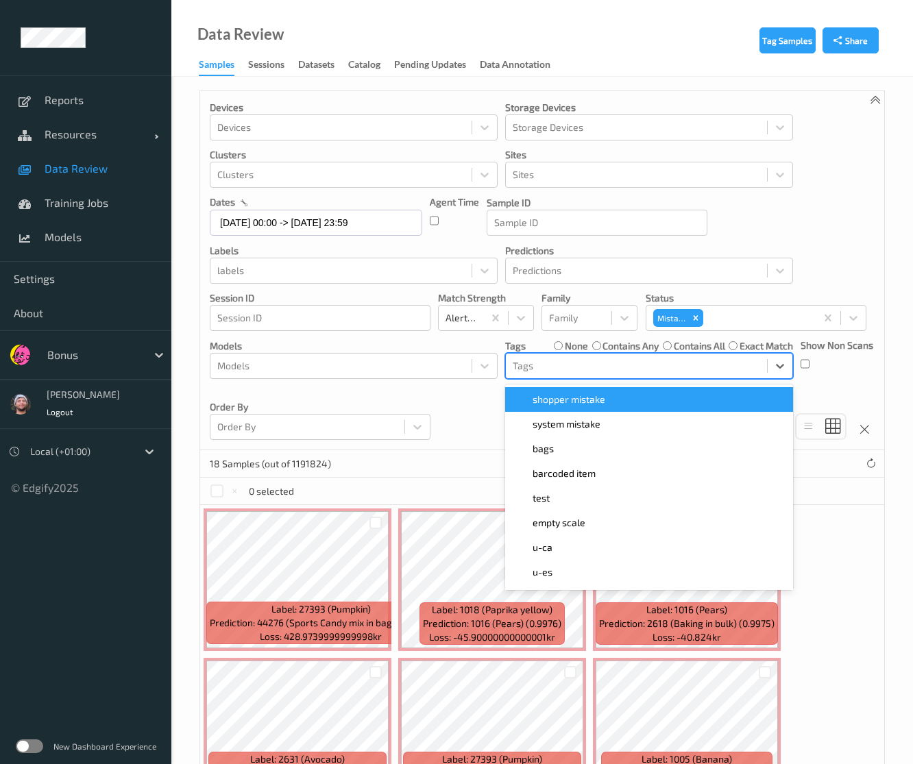
click at [711, 362] on div at bounding box center [636, 366] width 247 height 16
click at [691, 315] on icon "Remove Mistake" at bounding box center [696, 318] width 10 height 10
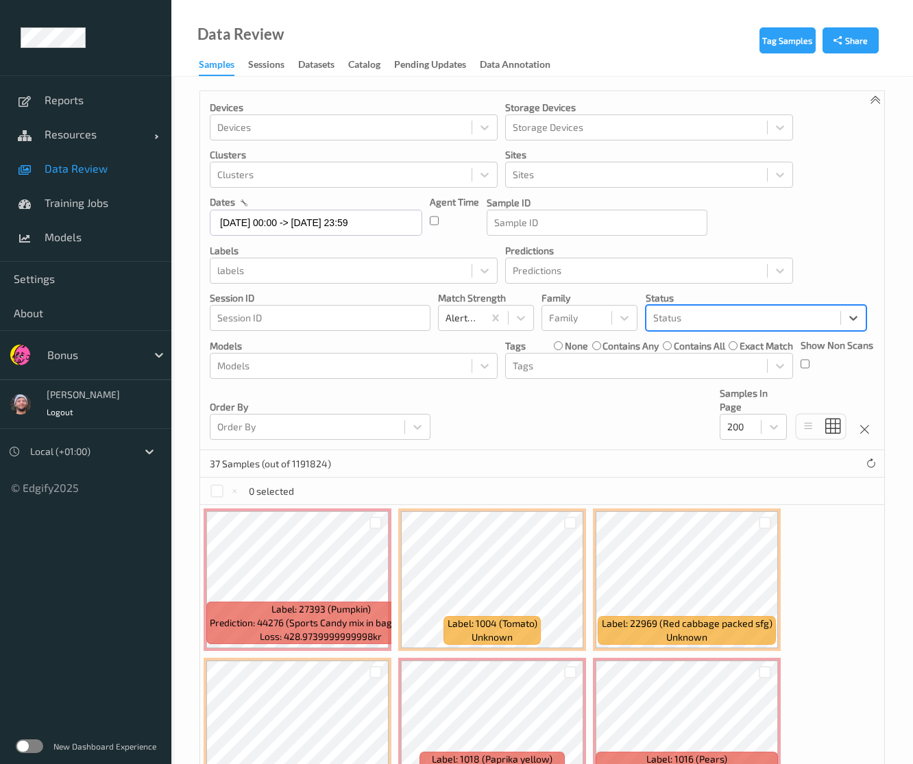
click at [691, 316] on div at bounding box center [743, 318] width 180 height 16
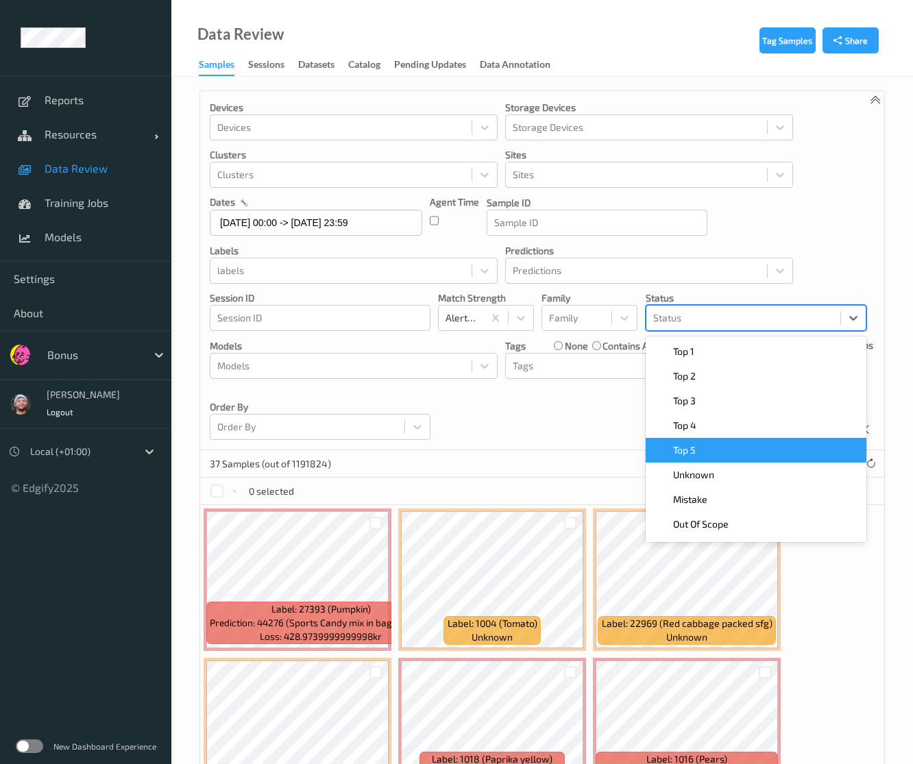
click at [618, 436] on div "Devices Devices Storage Devices Storage Devices Clusters Clusters Sites Sites d…" at bounding box center [542, 270] width 684 height 359
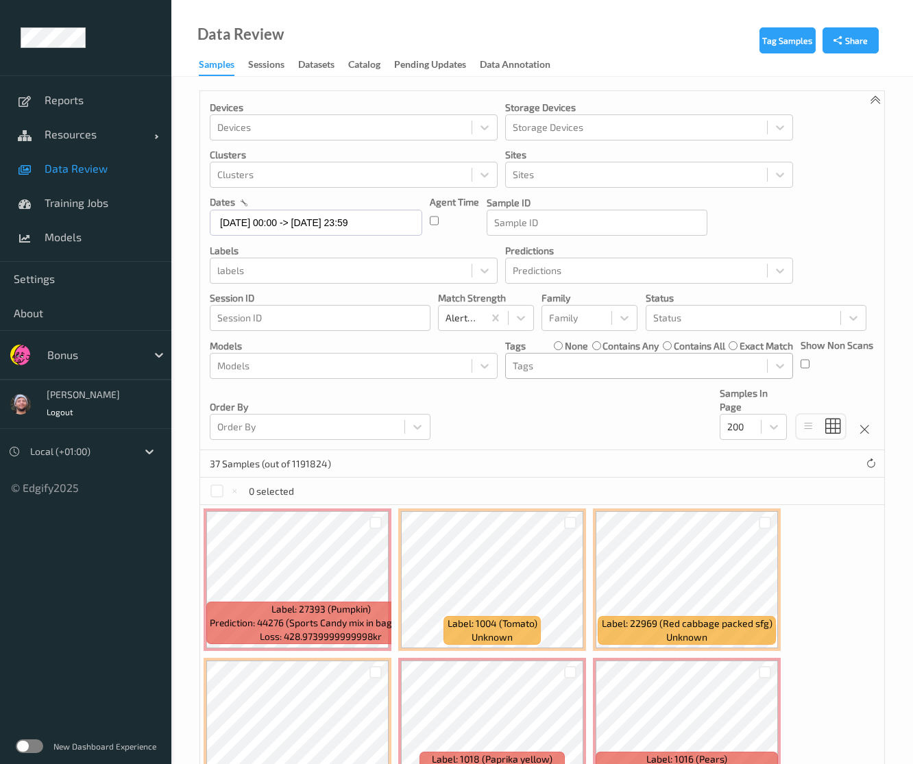
click at [642, 369] on div at bounding box center [636, 366] width 247 height 16
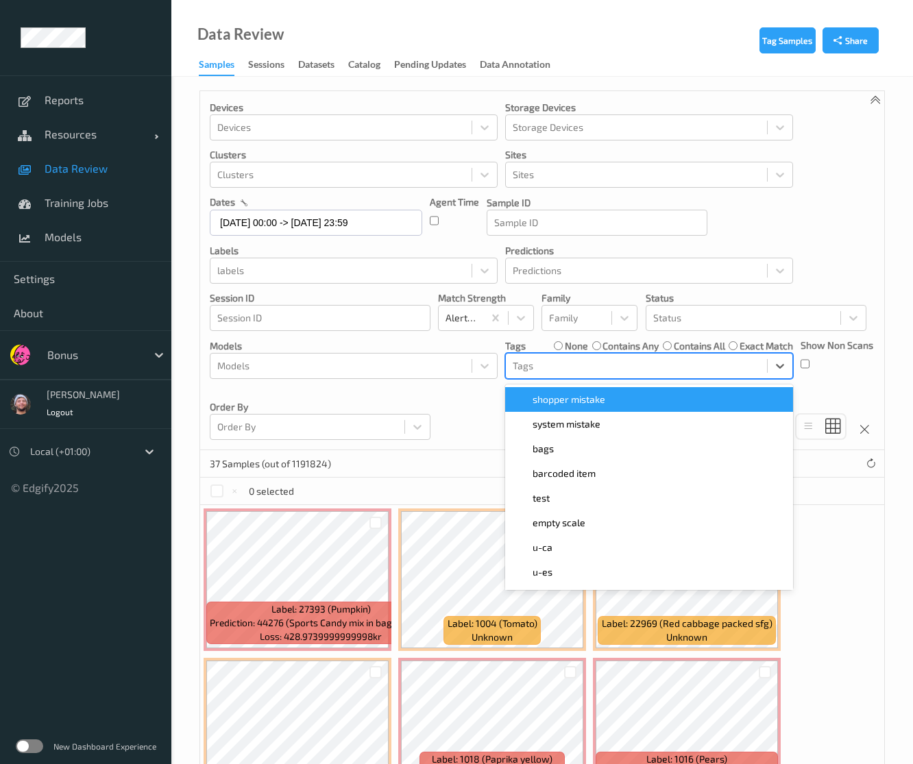
click at [620, 395] on div "shopper mistake" at bounding box center [648, 400] width 271 height 14
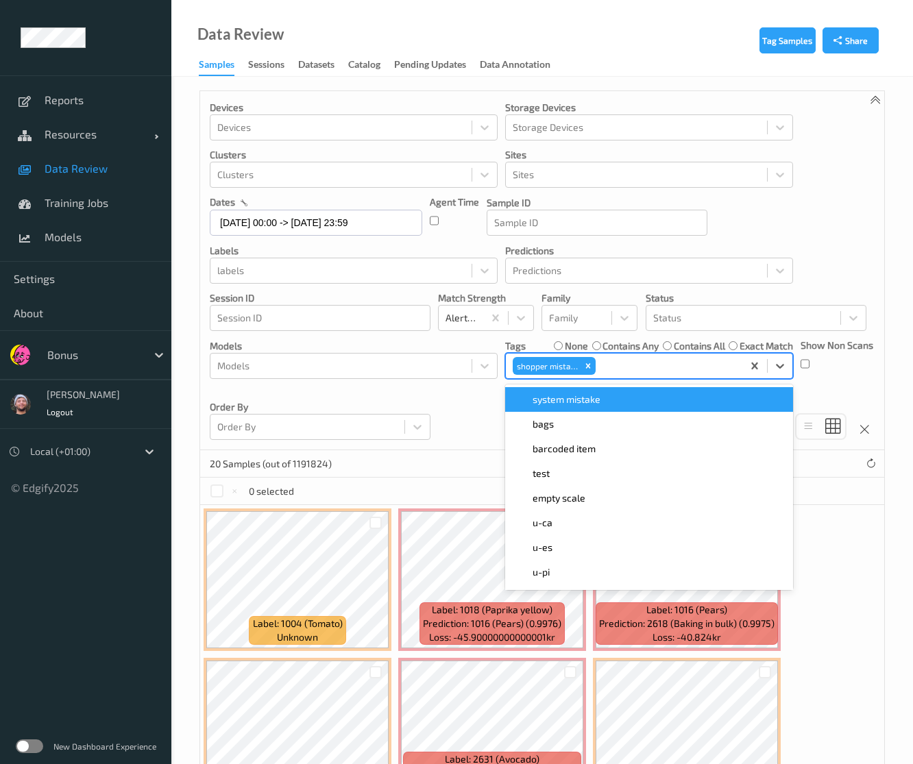
click at [452, 416] on div "Devices Devices Storage Devices Storage Devices Clusters Clusters Sites Sites d…" at bounding box center [542, 270] width 684 height 359
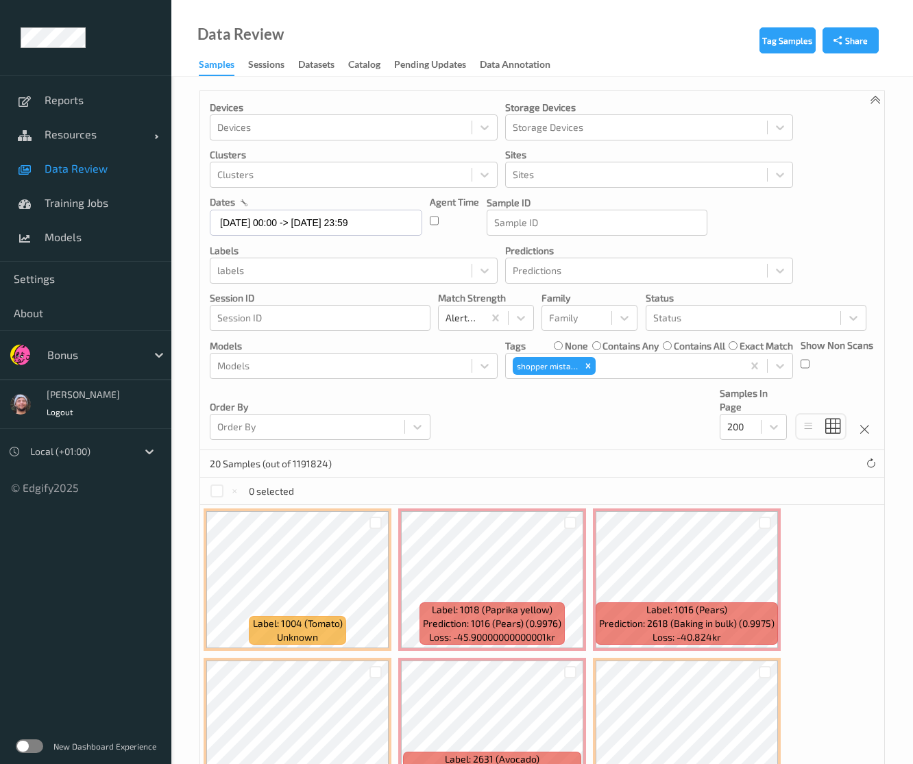
click at [585, 368] on icon "Remove shopper mistake" at bounding box center [588, 366] width 10 height 10
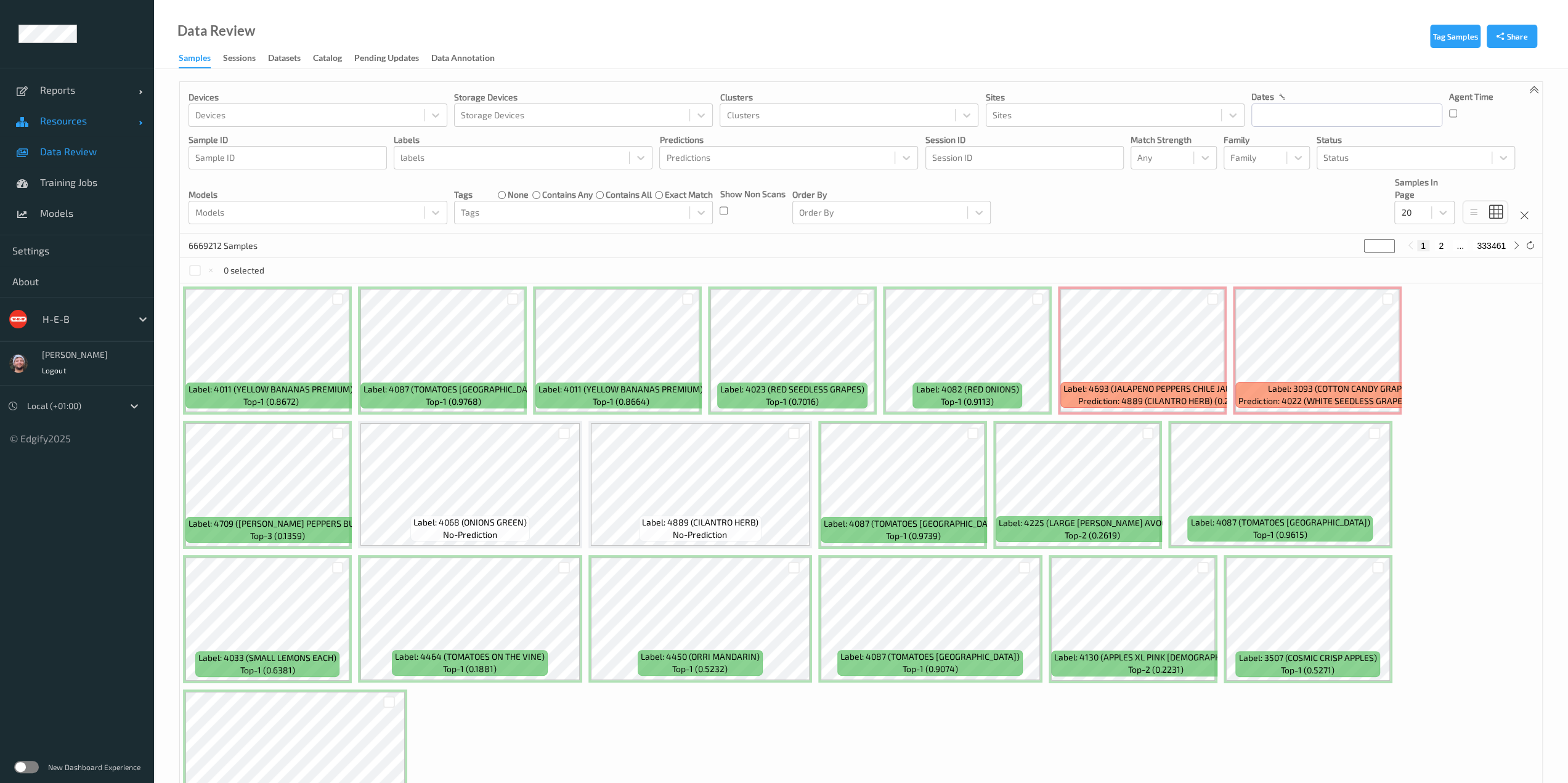
click at [89, 105] on link "Resources" at bounding box center [76, 120] width 154 height 31
click at [71, 147] on span "Devices" at bounding box center [91, 152] width 102 height 13
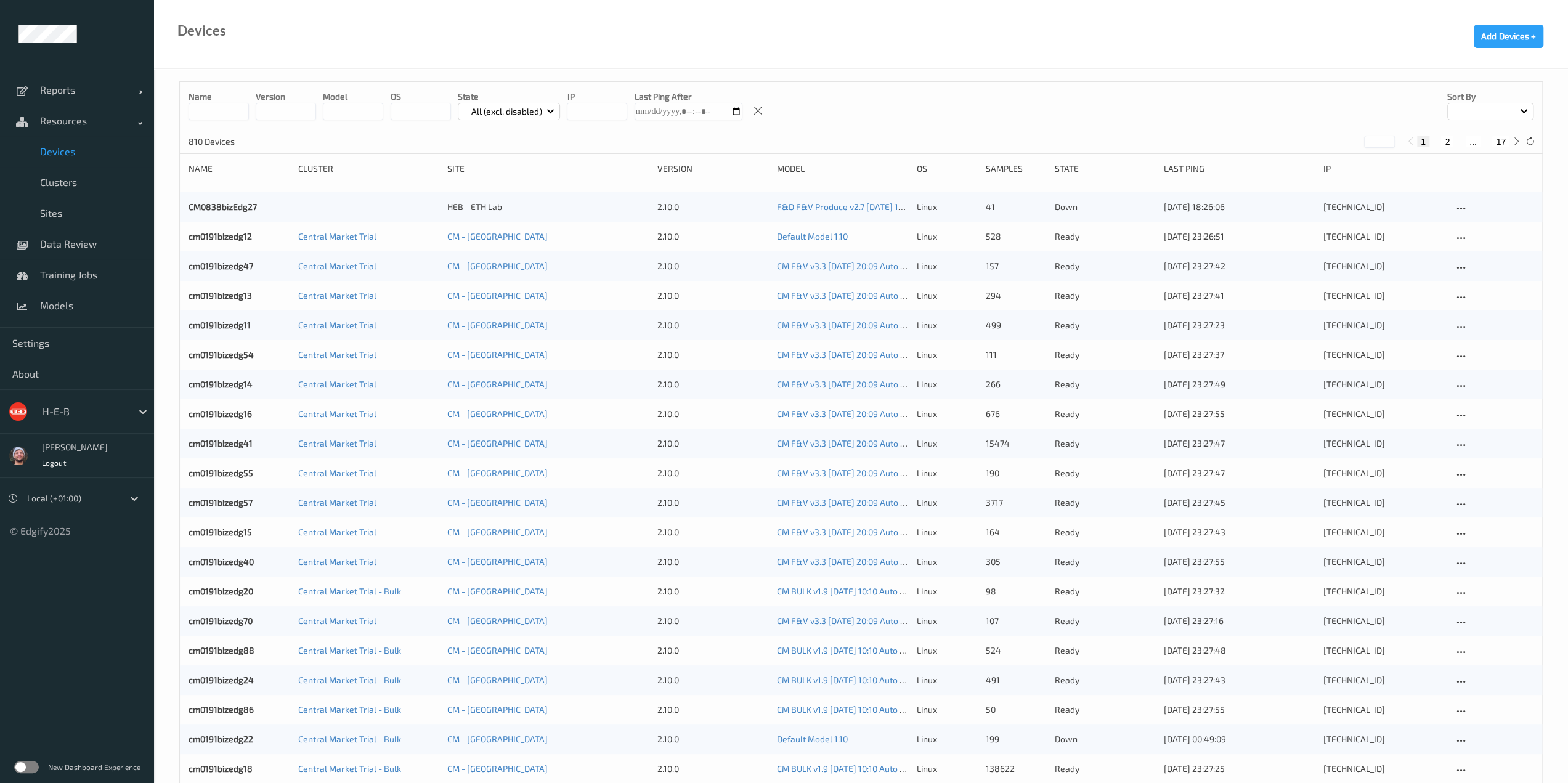
click at [1494, 141] on button "17" at bounding box center [1501, 141] width 17 height 11
type input "**"
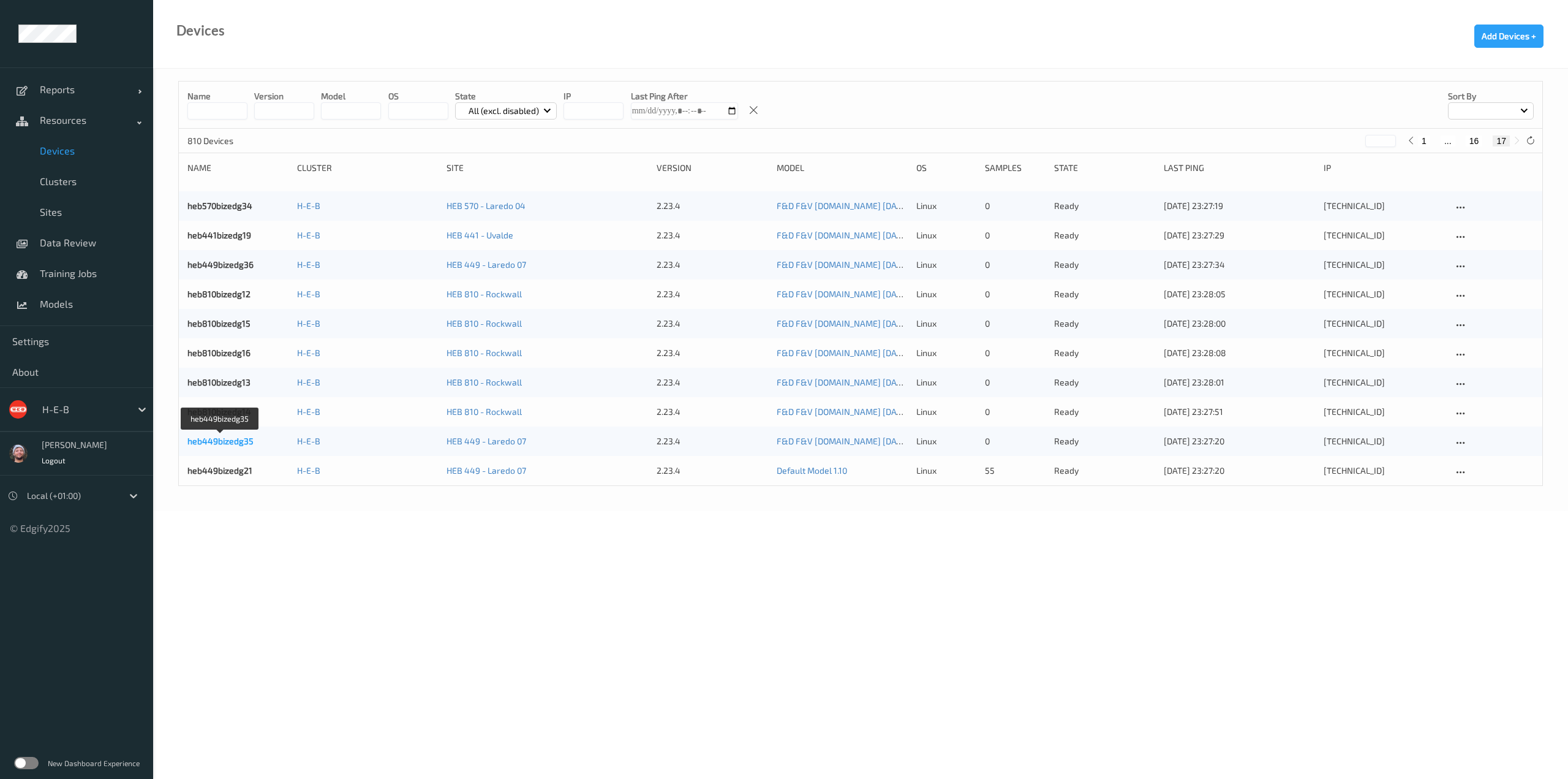
click at [223, 438] on link "heb449bizedg35" at bounding box center [221, 441] width 66 height 11
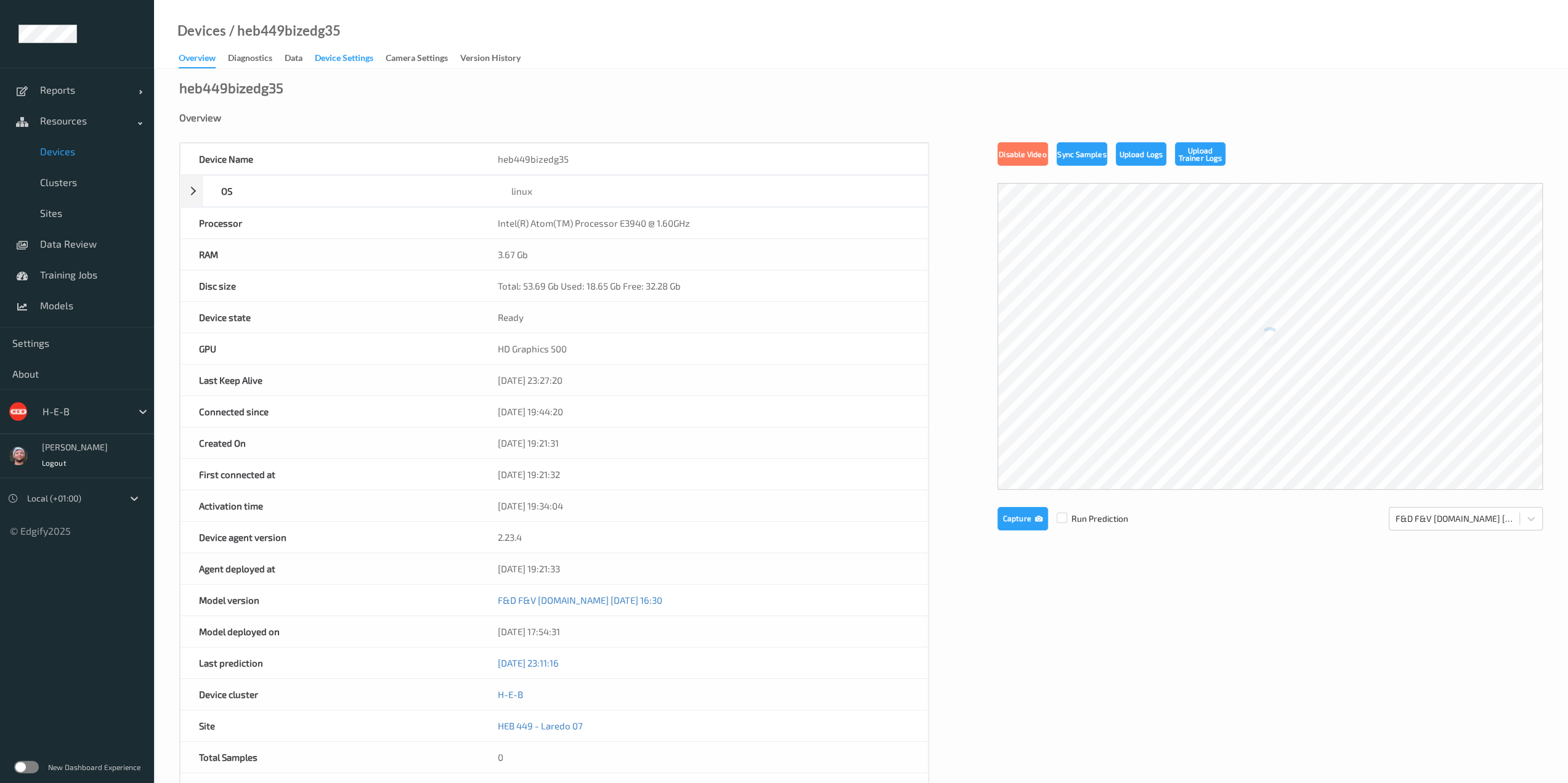
click at [335, 59] on div "Device Settings" at bounding box center [343, 59] width 58 height 15
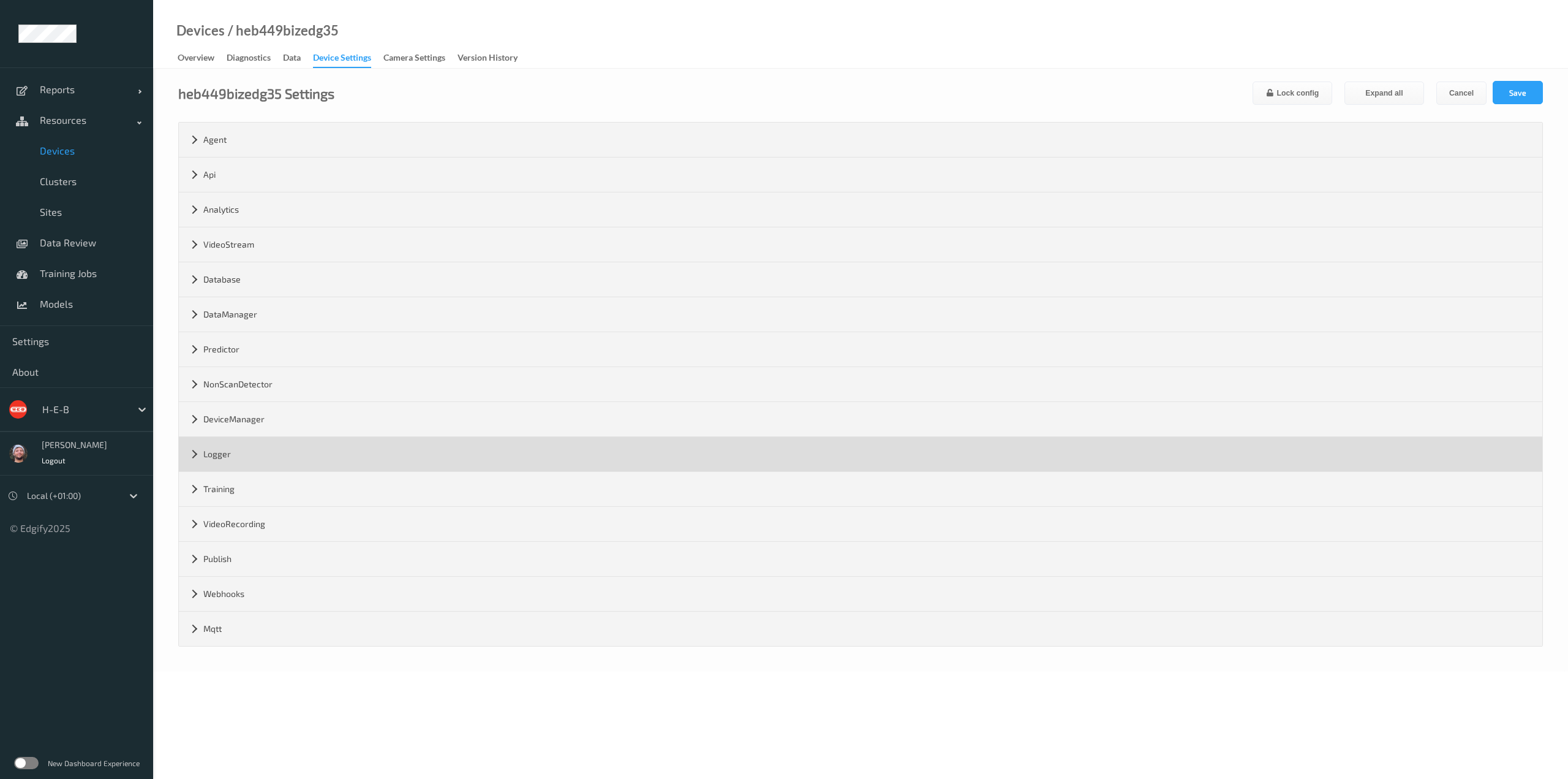
click at [247, 461] on div "Logger" at bounding box center [860, 454] width 1363 height 34
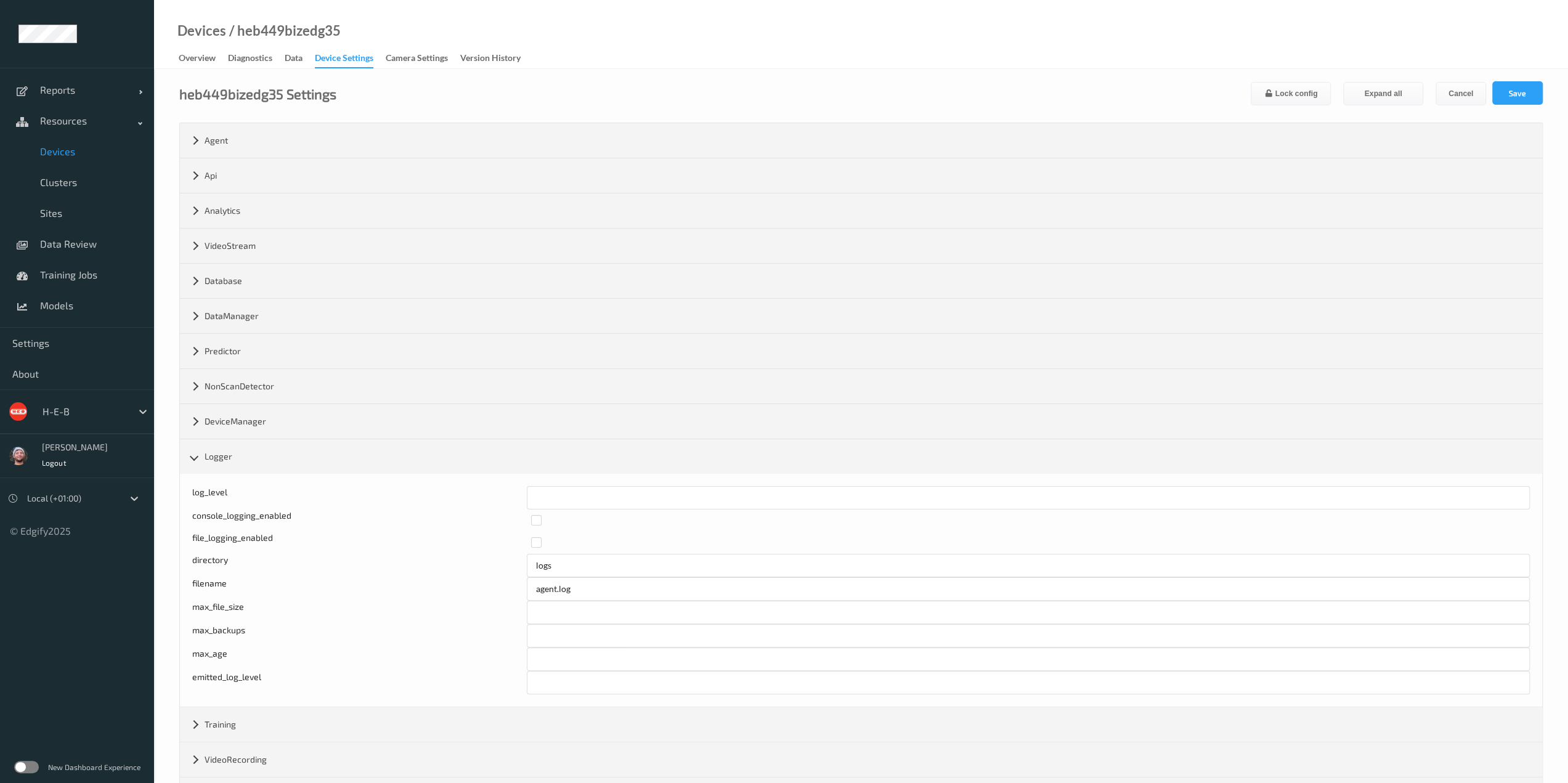
click at [89, 164] on link "Devices" at bounding box center [76, 151] width 154 height 31
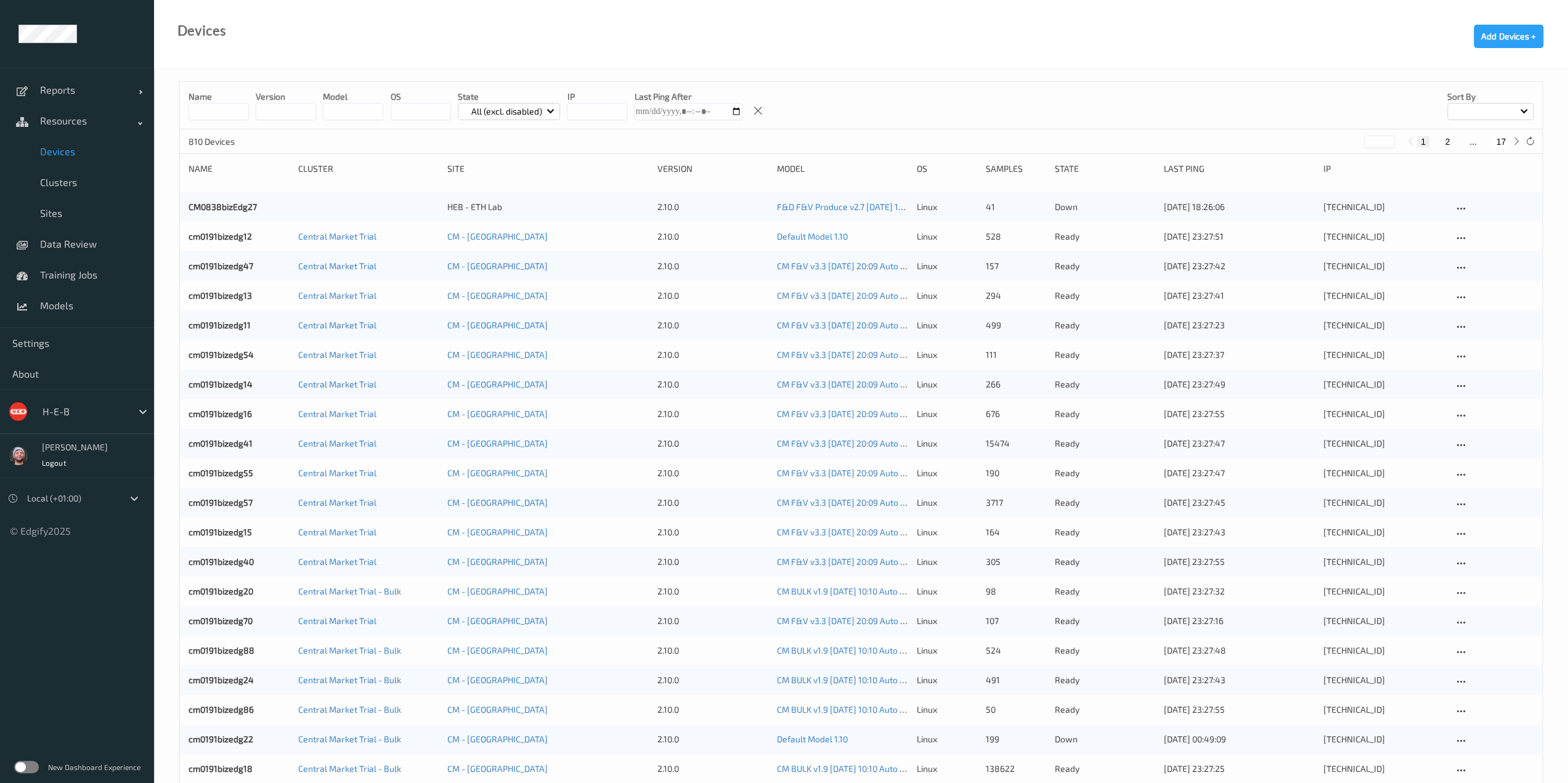
click at [1500, 145] on button "17" at bounding box center [1501, 141] width 17 height 11
type input "**"
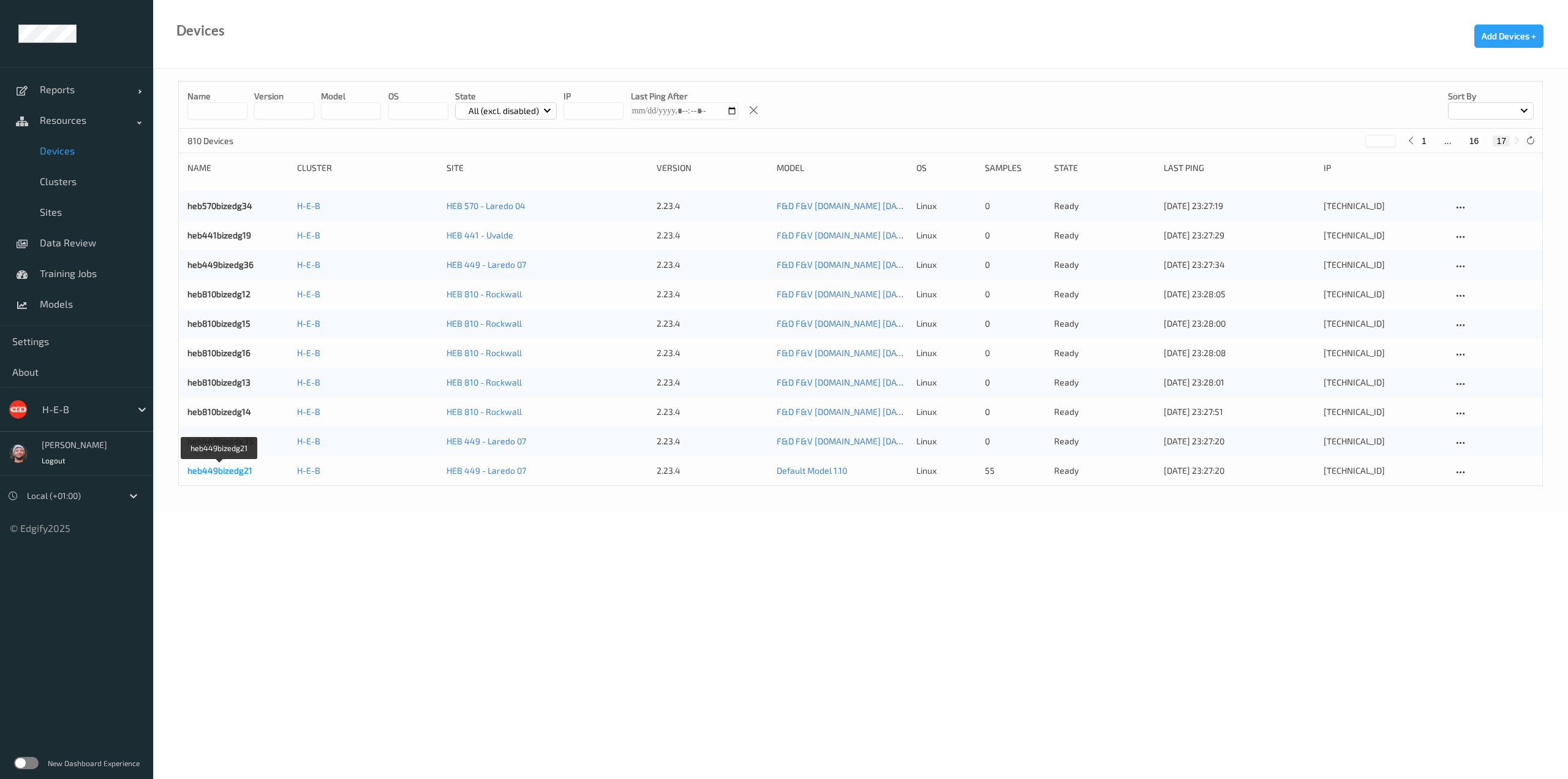
click at [231, 469] on link "heb449bizedg21" at bounding box center [220, 470] width 65 height 11
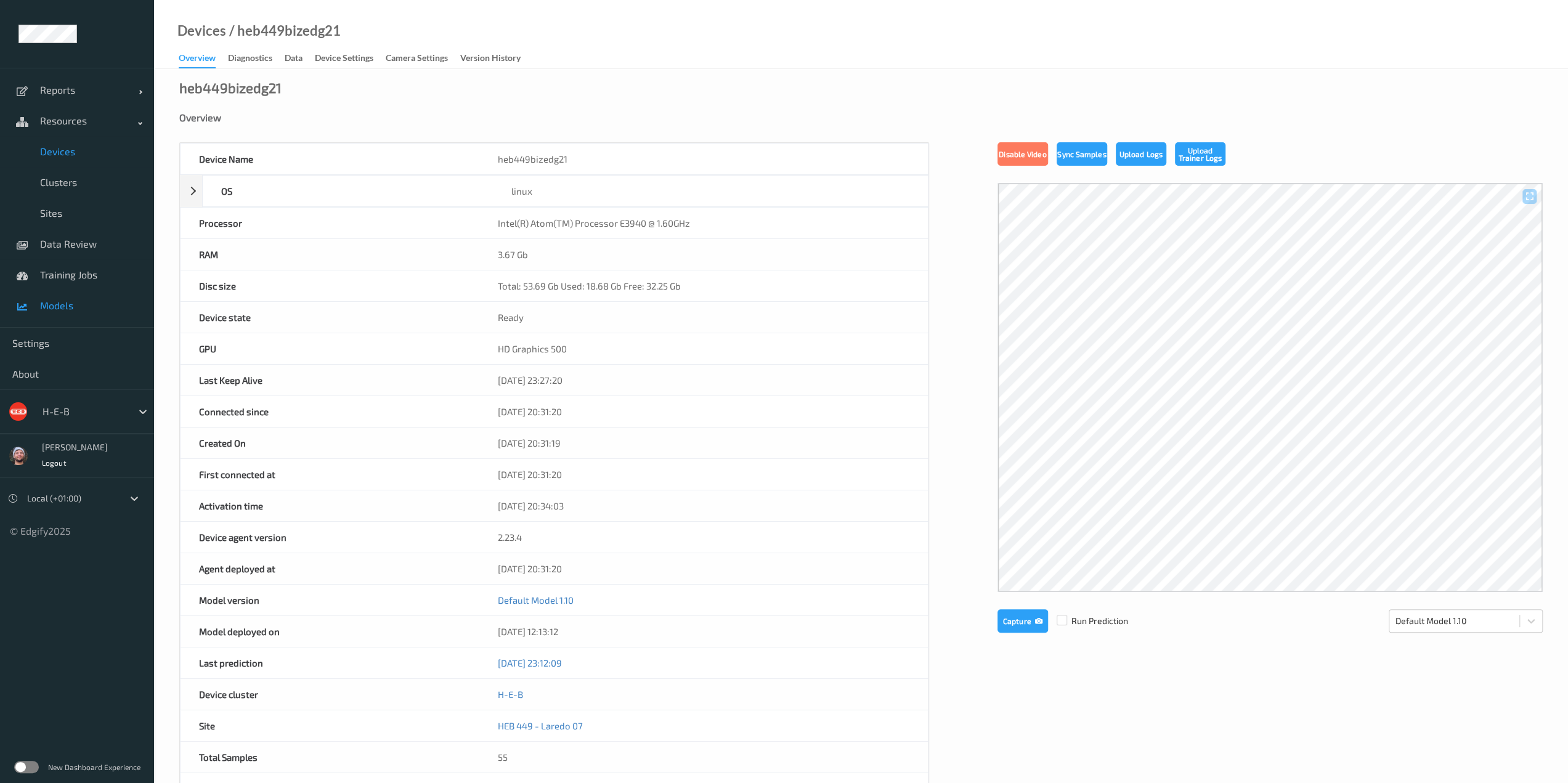
click at [94, 304] on span "Models" at bounding box center [91, 306] width 102 height 13
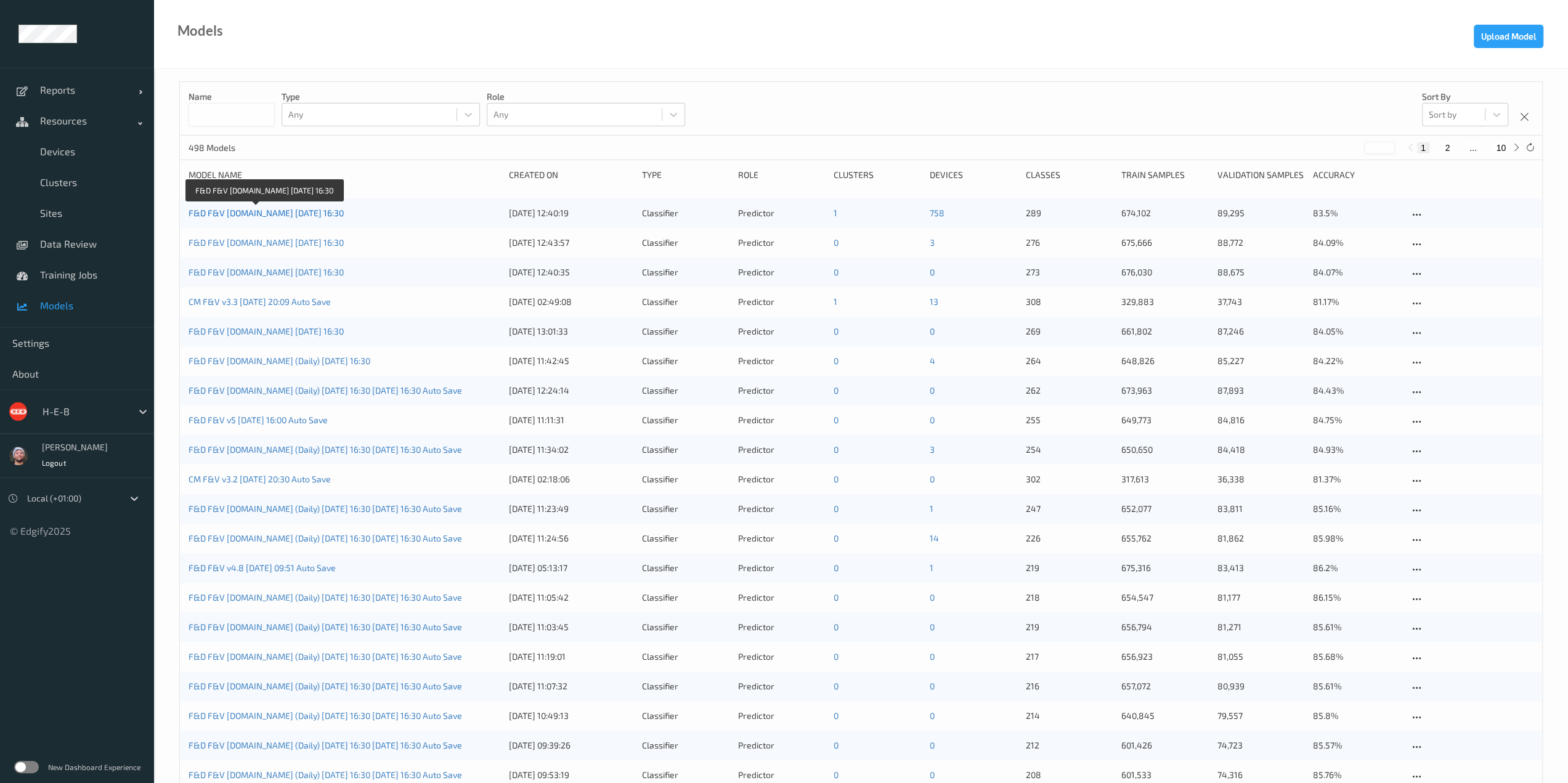
click at [255, 212] on link "F&D F&V v4.9.ST 2025-10-05 16:30" at bounding box center [266, 213] width 156 height 11
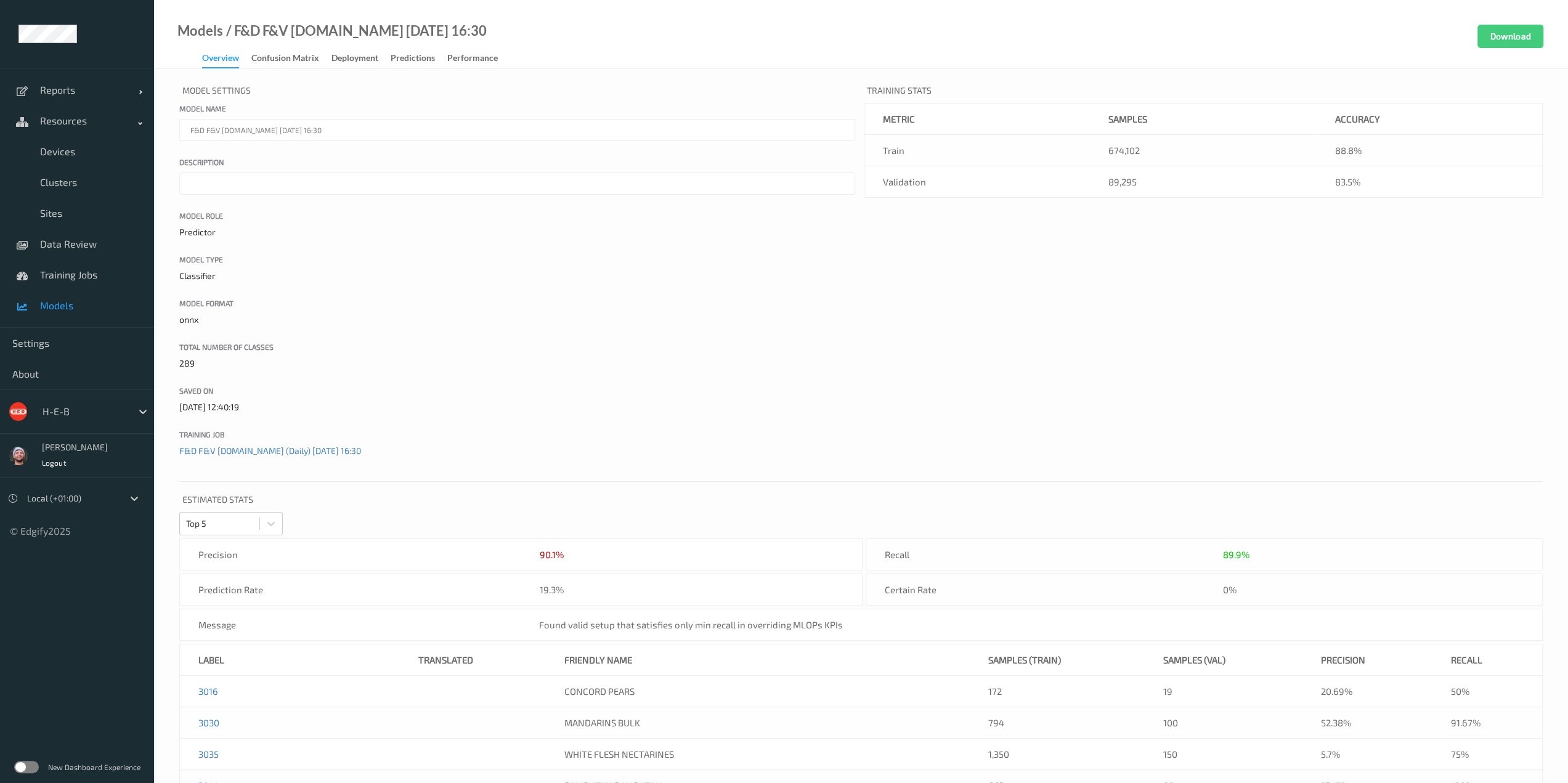
click at [296, 127] on input "F&D F&V v4.9.ST 2025-10-05 16:30" at bounding box center [517, 129] width 676 height 22
click at [343, 54] on div "Deployment" at bounding box center [355, 59] width 47 height 15
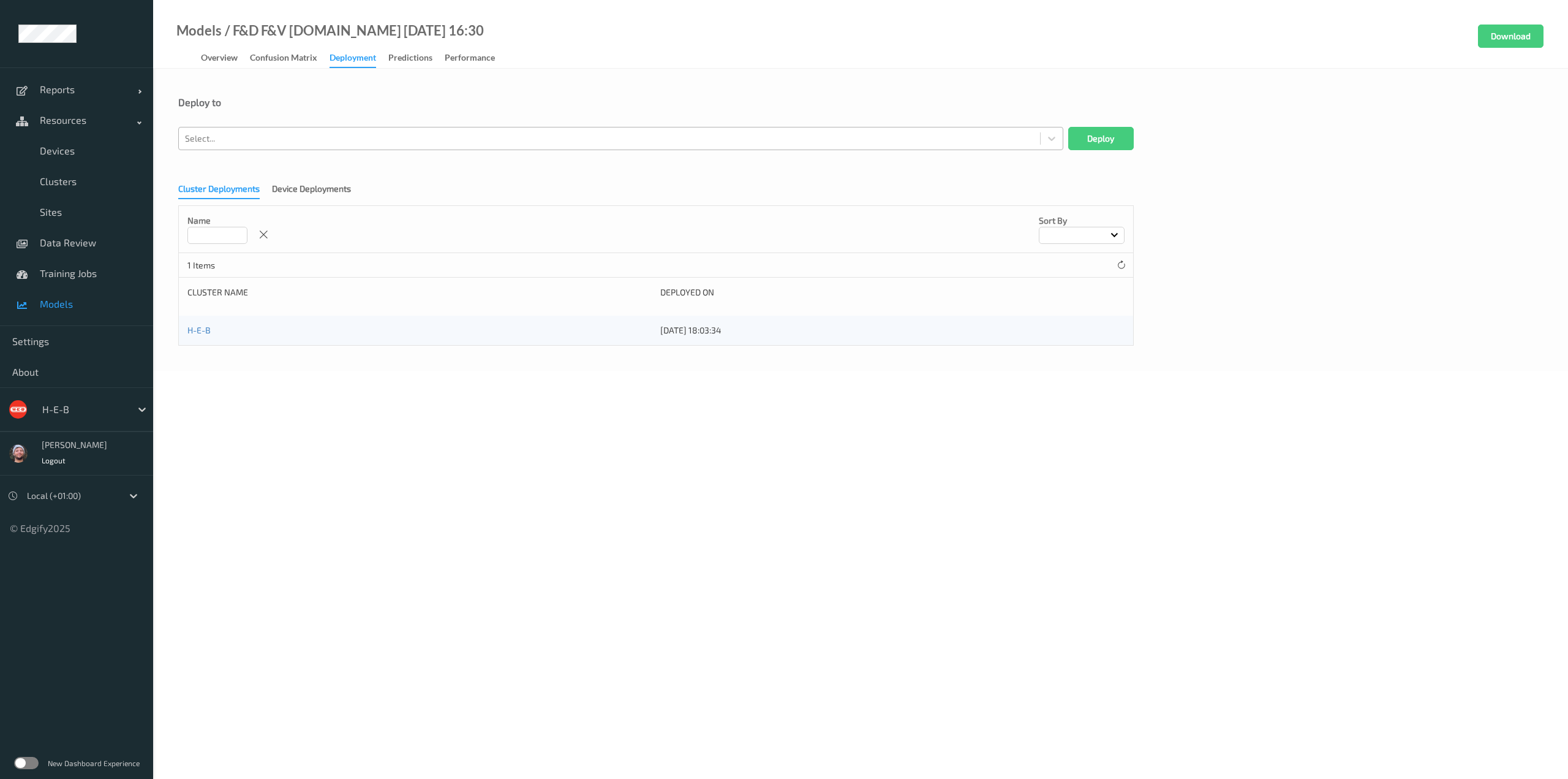
click at [299, 143] on div at bounding box center [610, 139] width 849 height 14
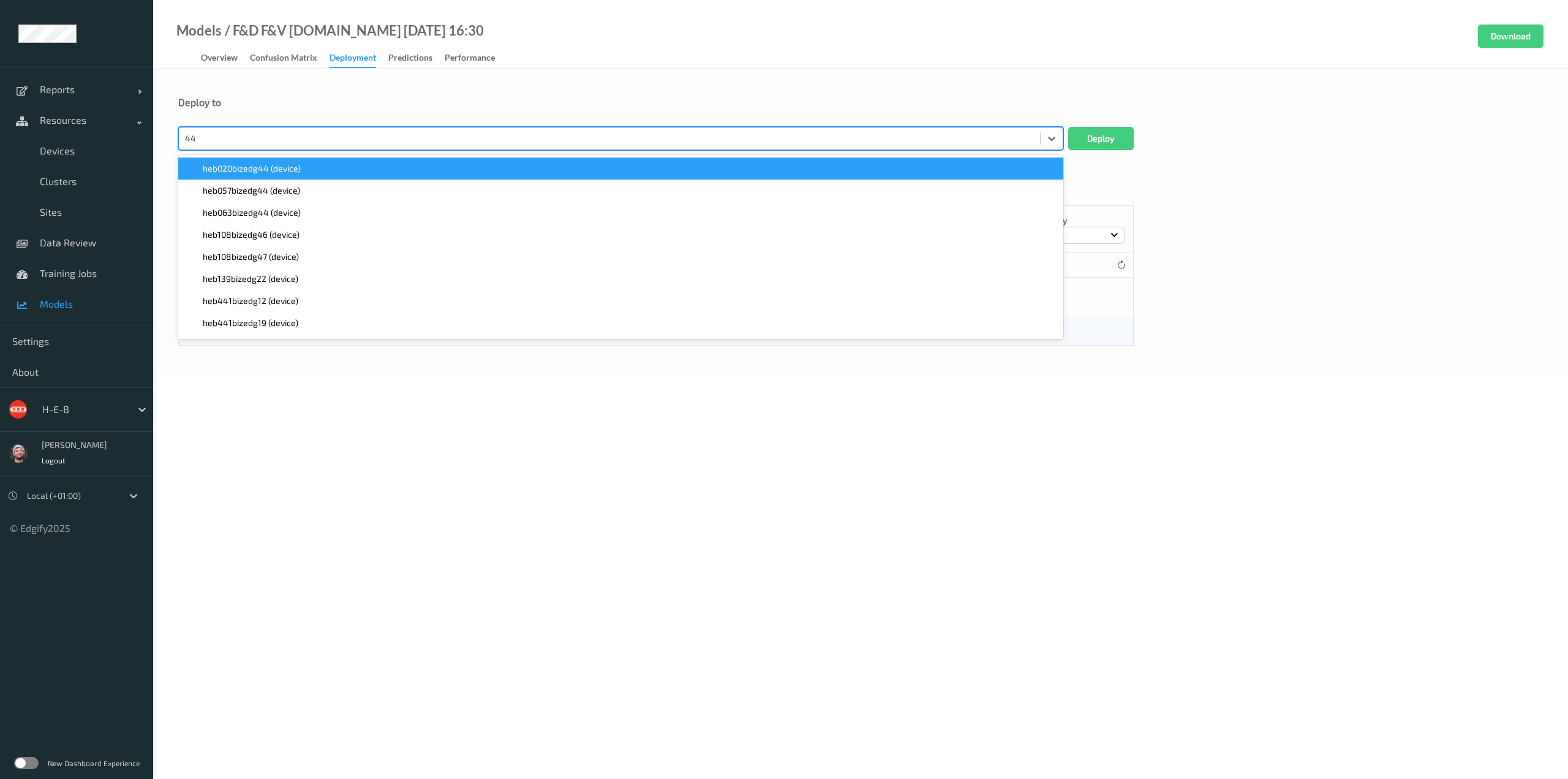
type input "449"
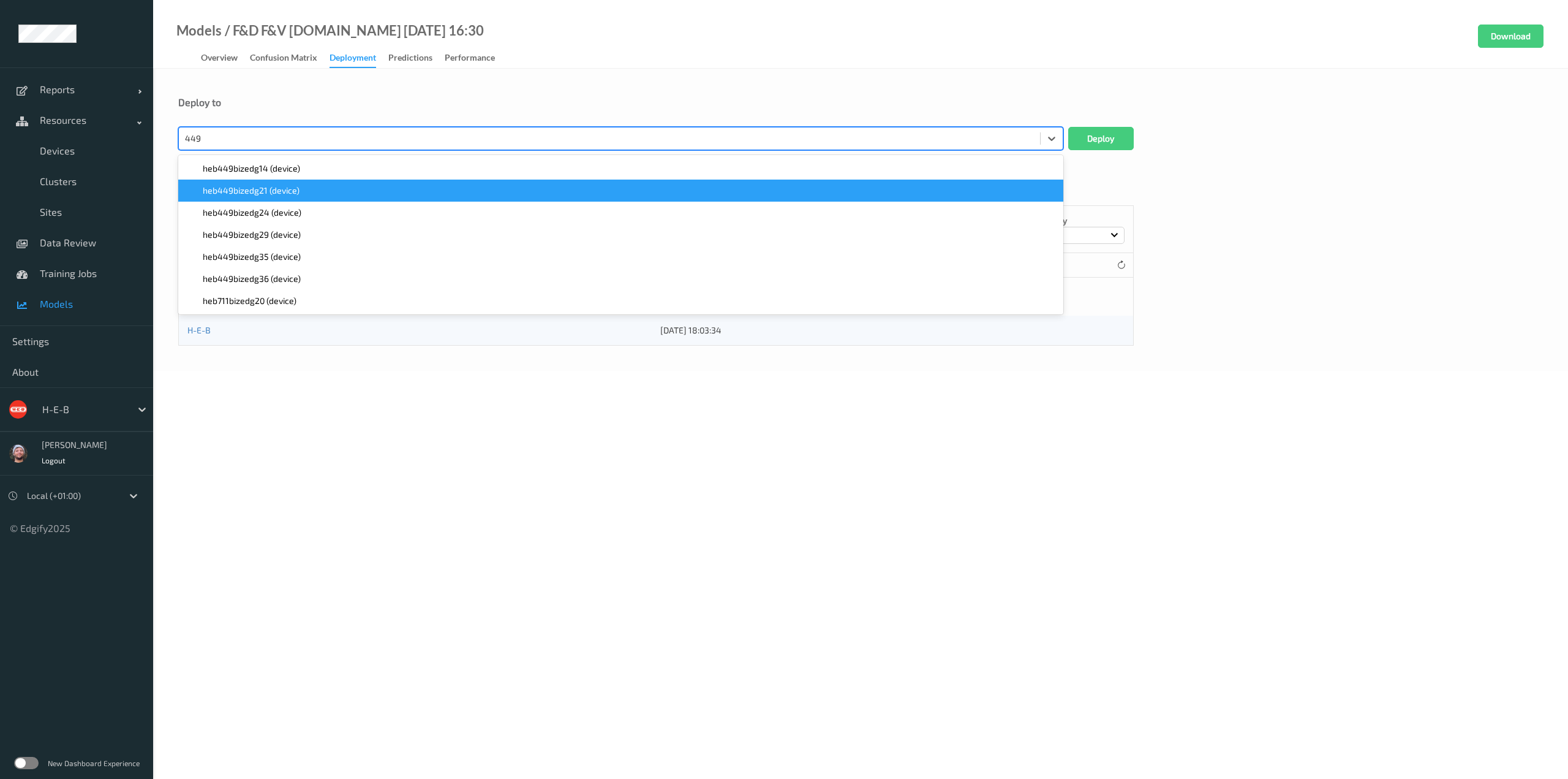
click at [298, 194] on span "heb449bizedg21 (device)" at bounding box center [251, 191] width 97 height 13
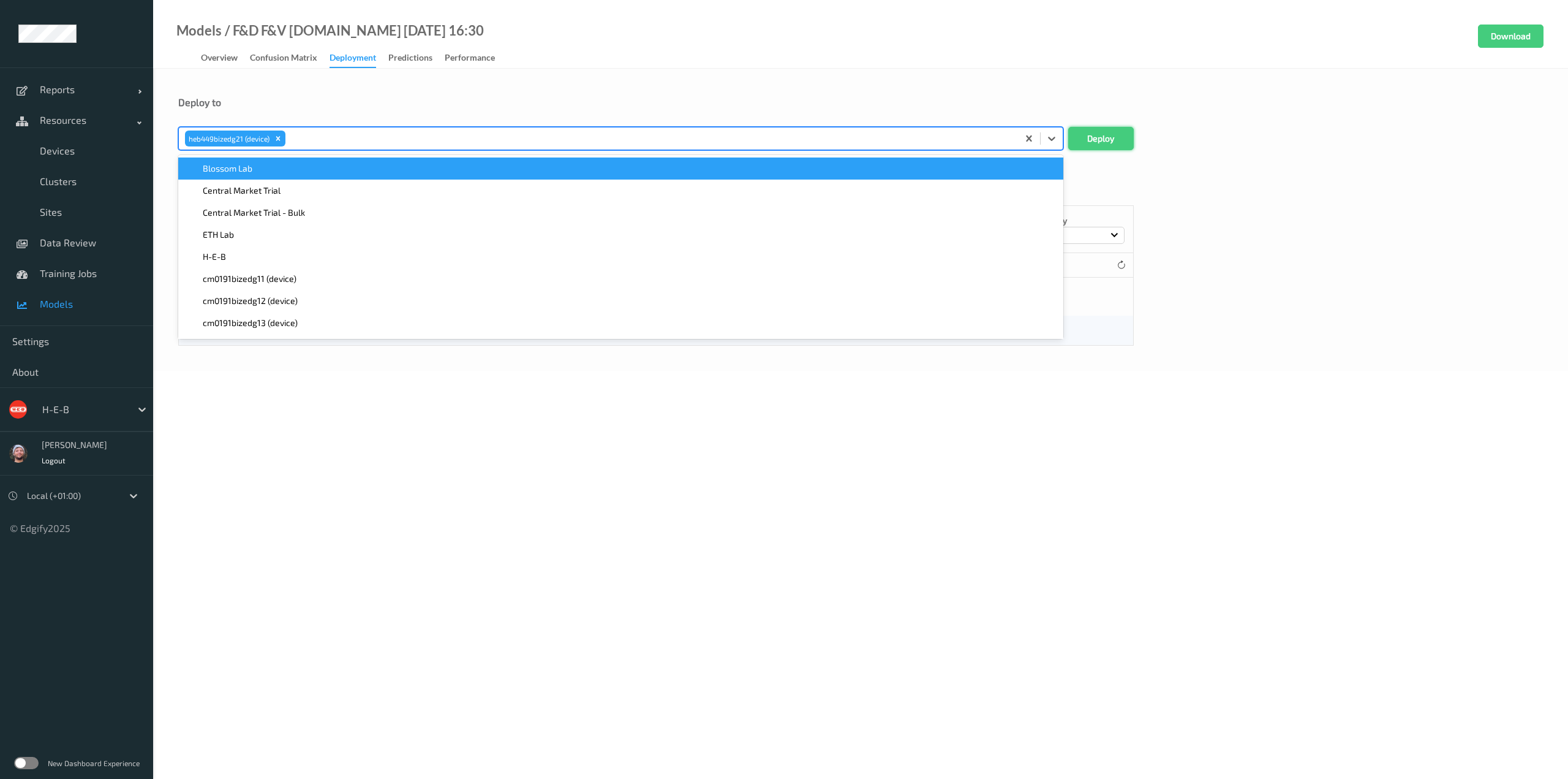
click at [1106, 131] on button "Deploy" at bounding box center [1100, 139] width 65 height 23
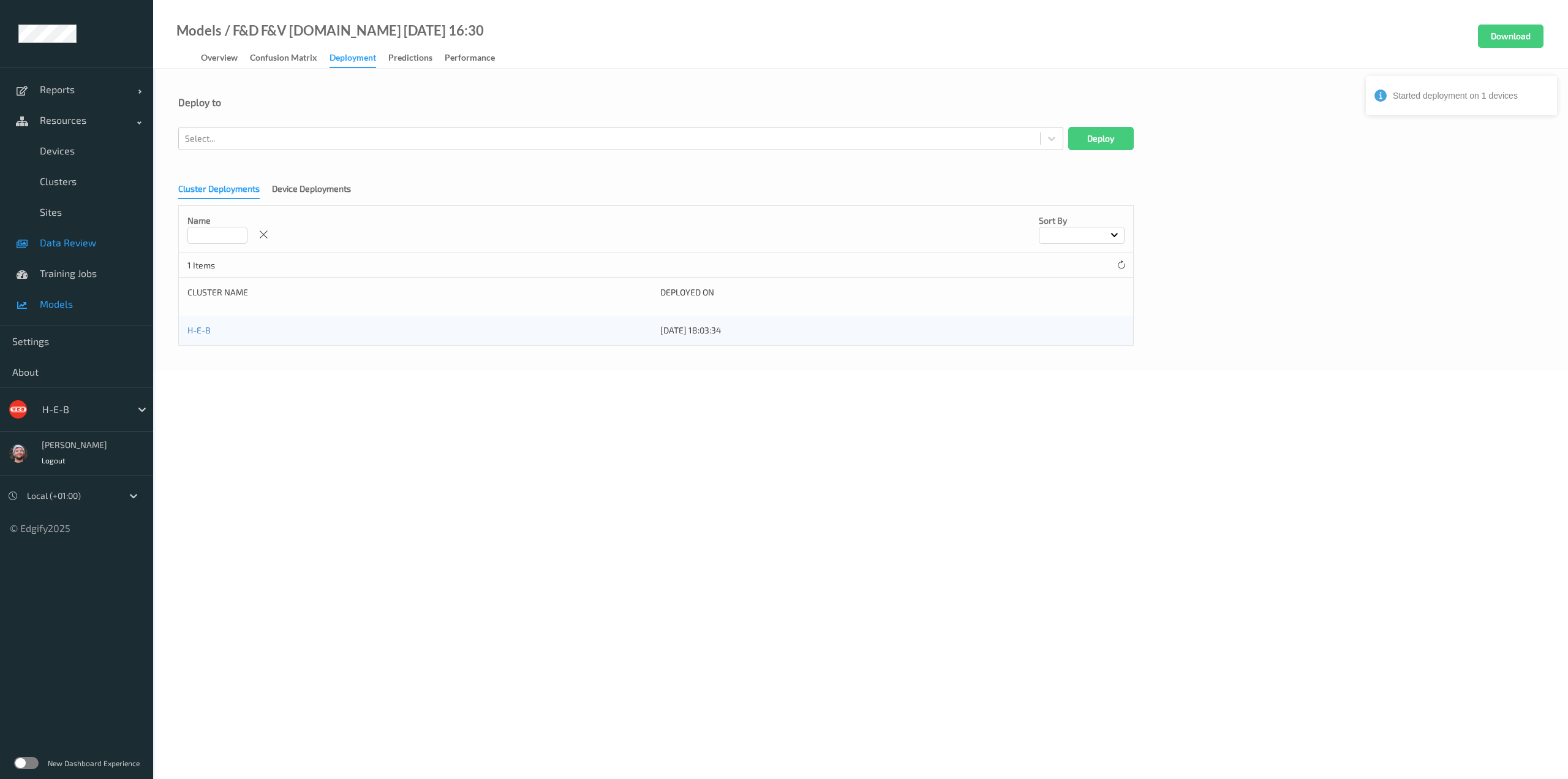
click at [90, 246] on span "Data Review" at bounding box center [90, 242] width 101 height 13
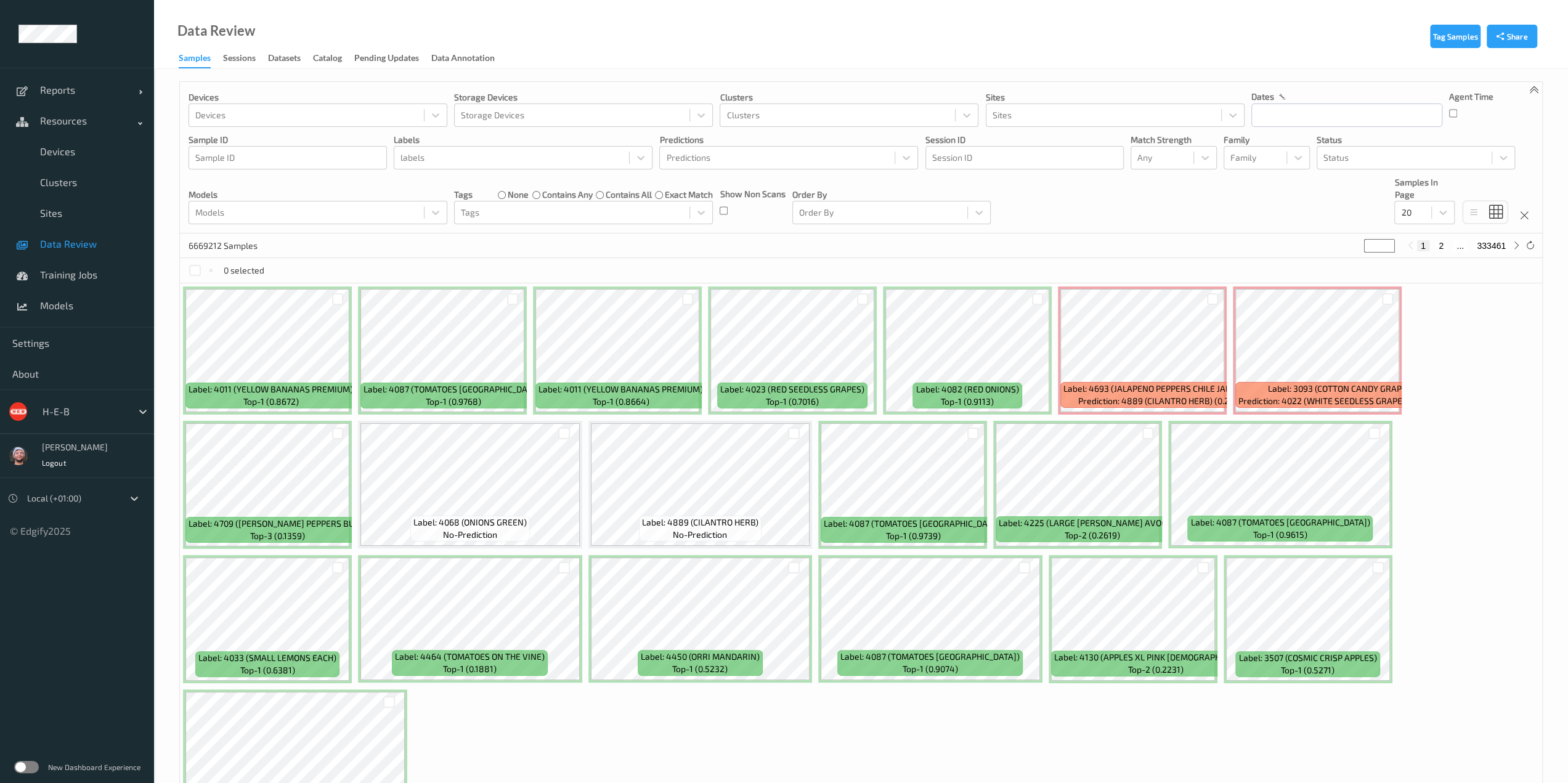
click at [85, 250] on span "Data Review" at bounding box center [91, 244] width 102 height 13
click at [628, 248] on div "6669212 Samples * 1 2 ... 333461" at bounding box center [860, 245] width 1362 height 24
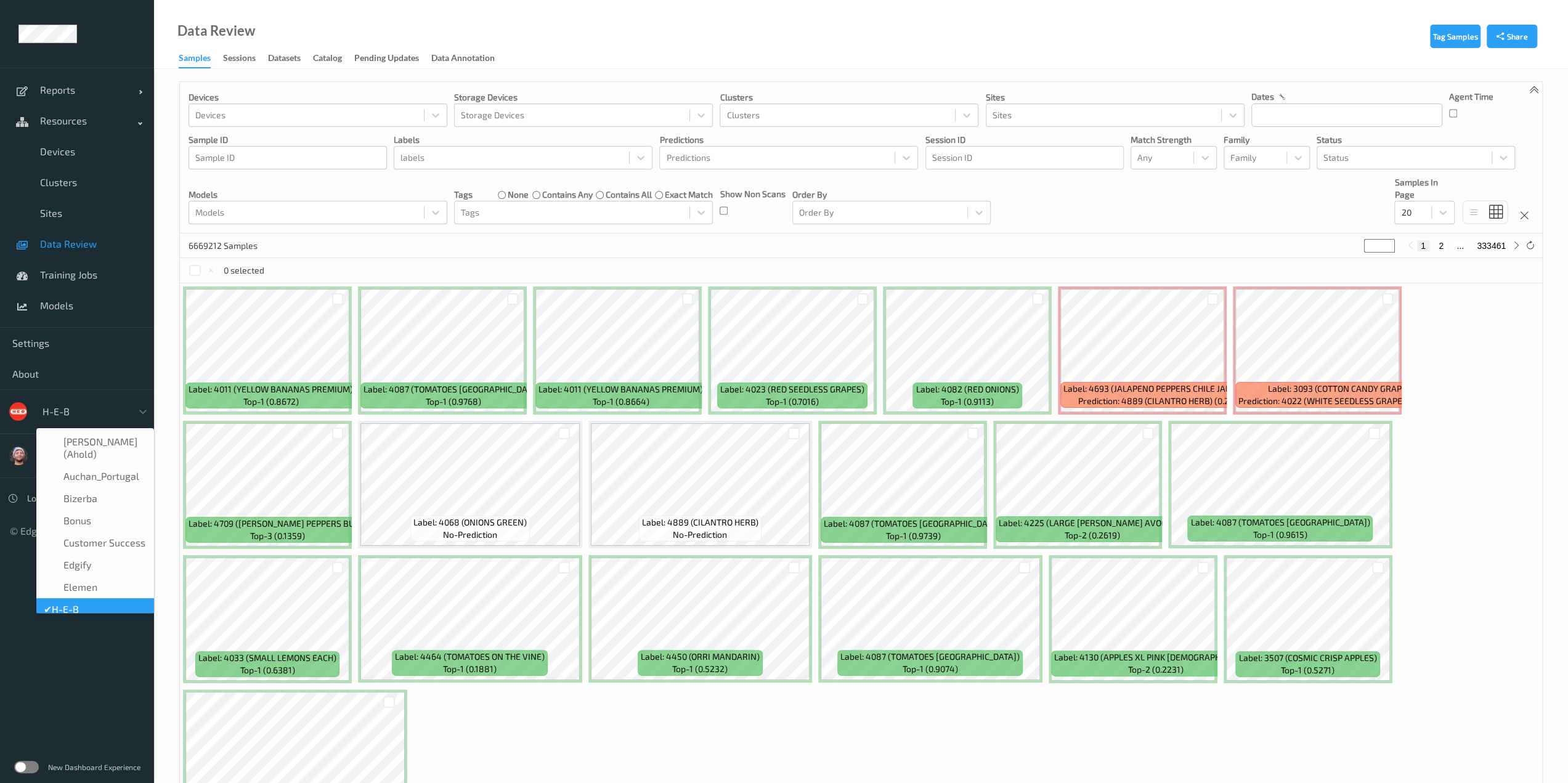
click at [88, 410] on div at bounding box center [84, 411] width 84 height 14
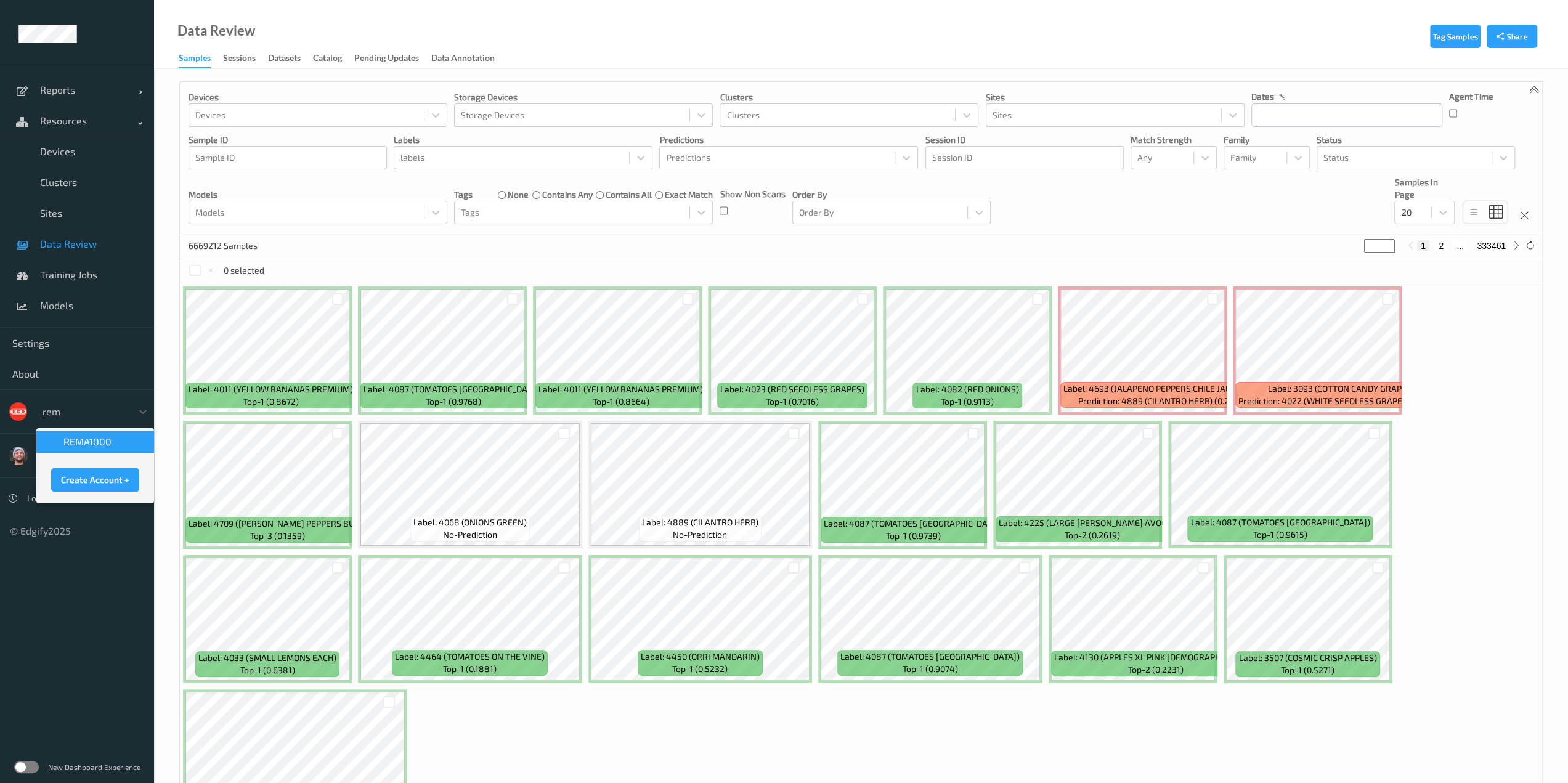
type input "rema"
click at [85, 445] on span "REMA1000" at bounding box center [87, 441] width 48 height 13
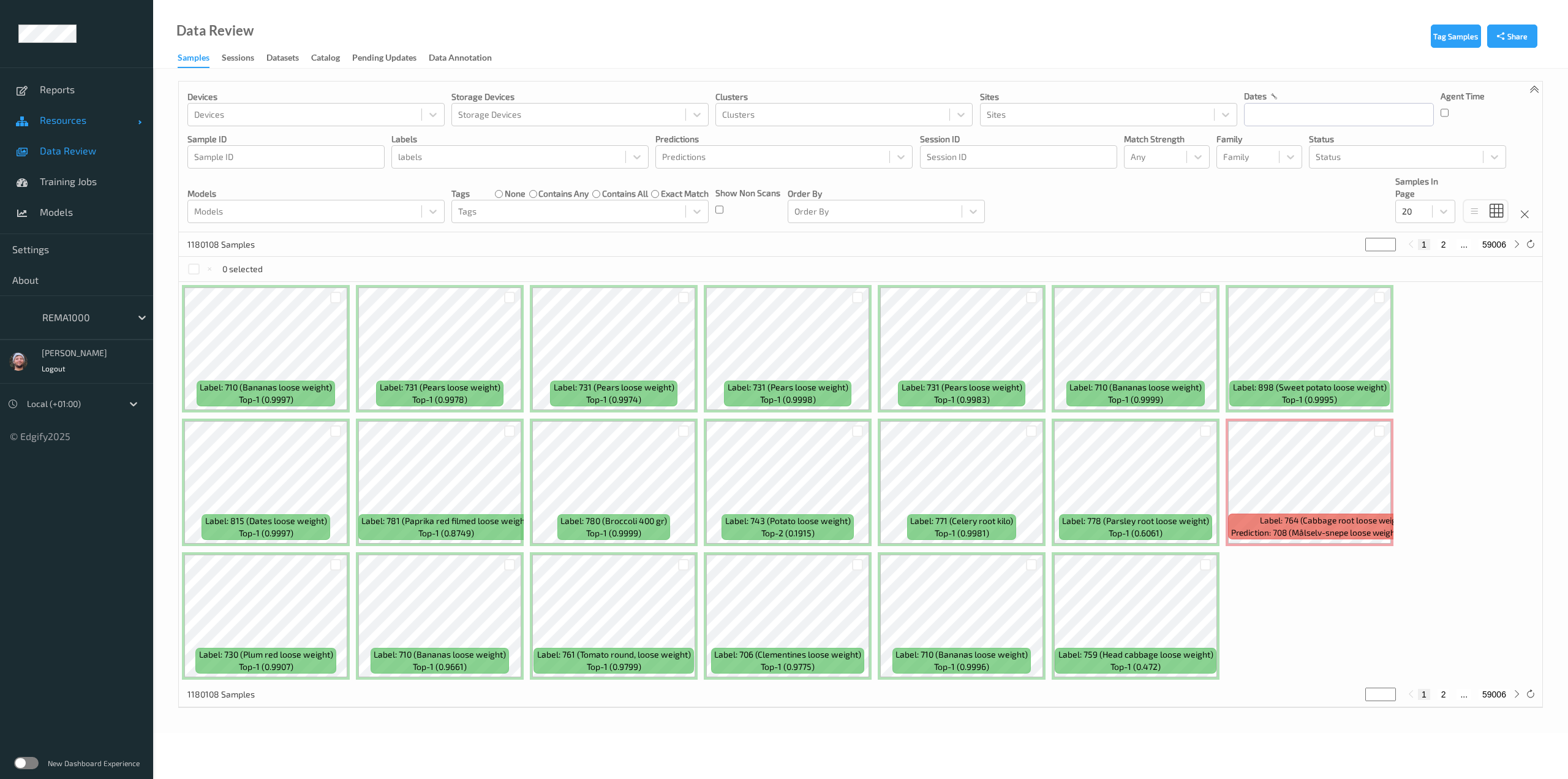
click at [74, 120] on span "Resources" at bounding box center [89, 120] width 98 height 13
click at [80, 153] on span "Devices" at bounding box center [90, 151] width 101 height 13
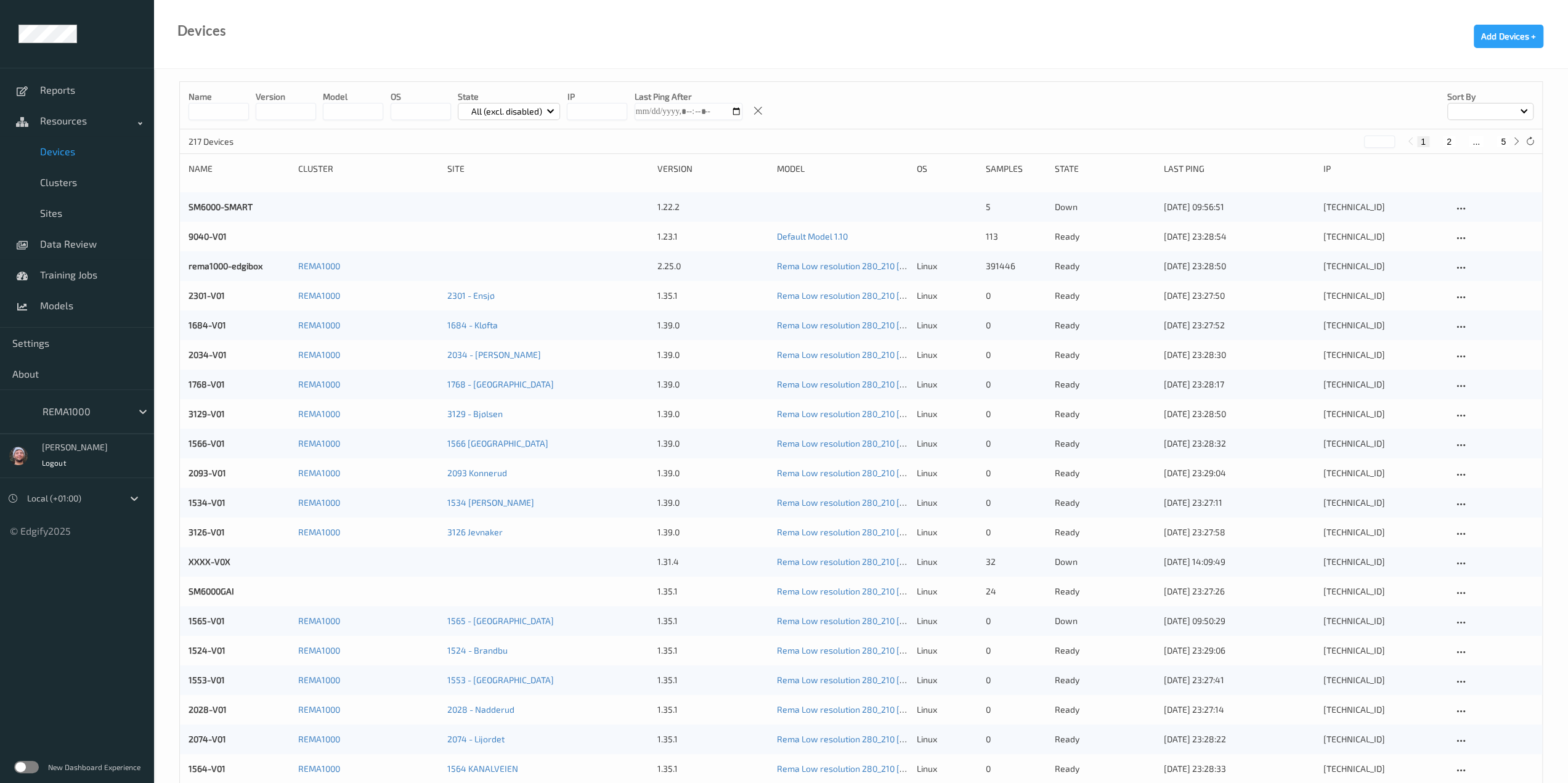
click at [1501, 144] on button "5" at bounding box center [1503, 141] width 13 height 11
type input "*"
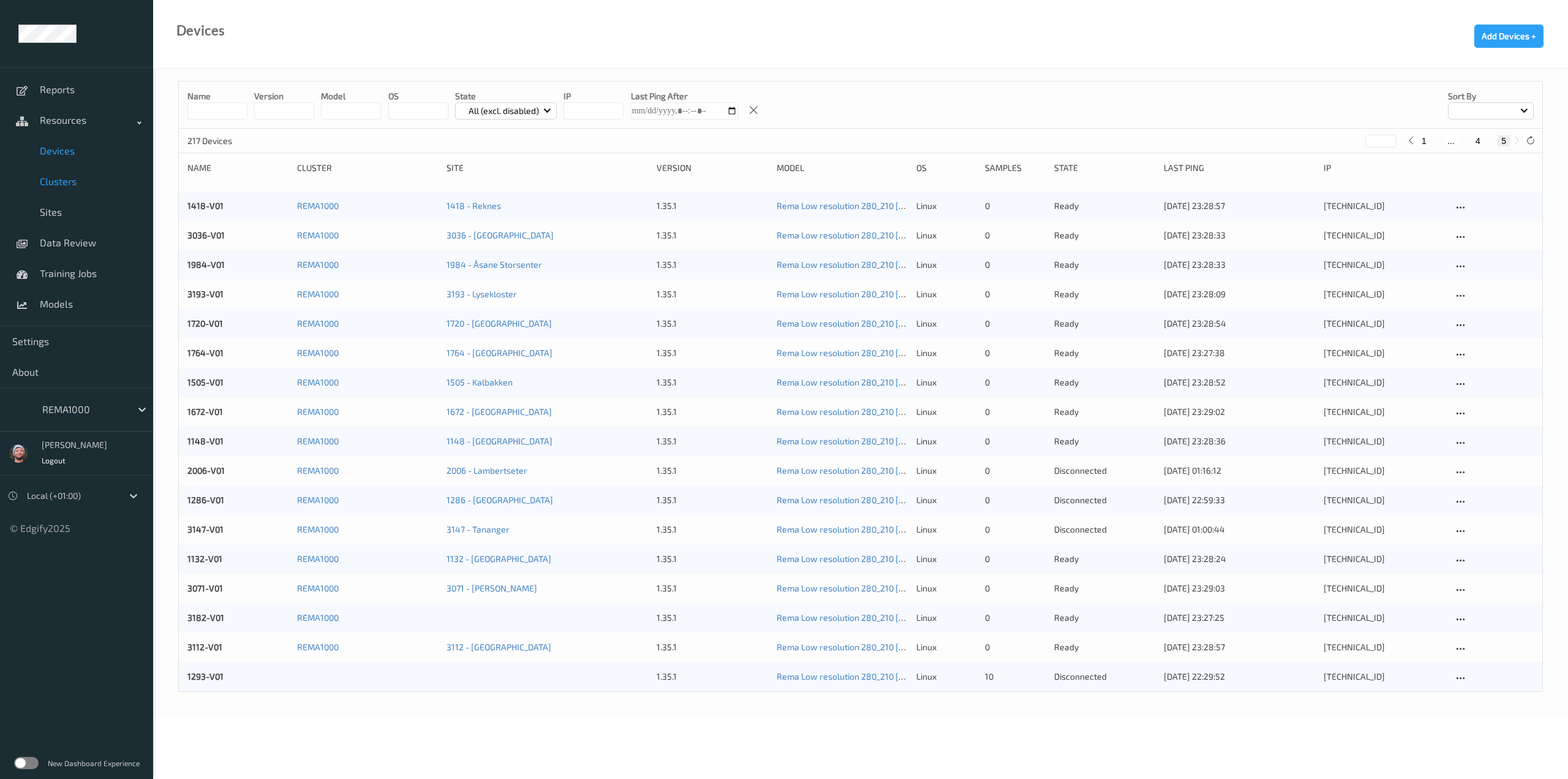
click at [75, 184] on span "Clusters" at bounding box center [90, 182] width 101 height 13
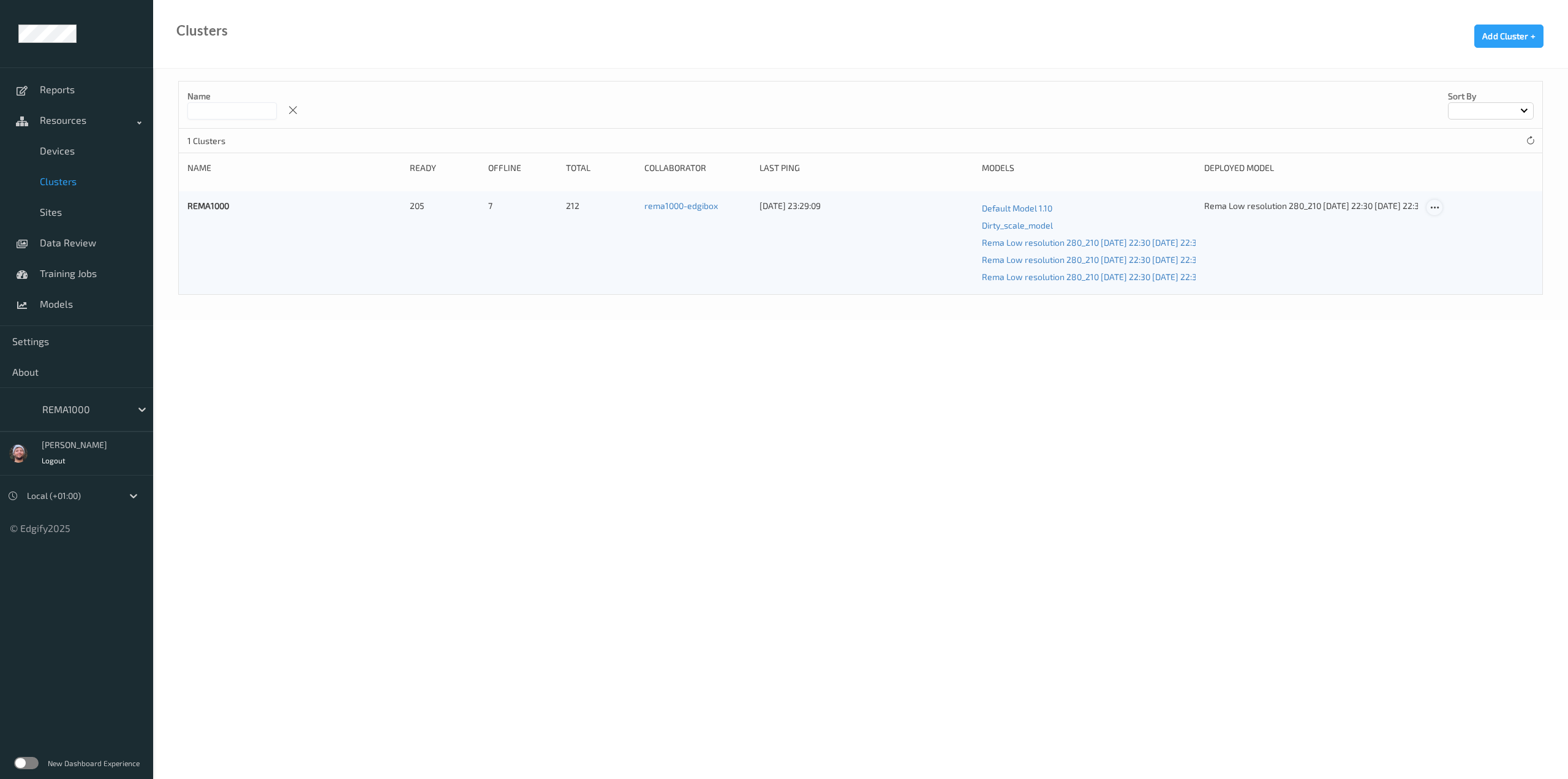
click at [1437, 206] on icon at bounding box center [1435, 207] width 11 height 11
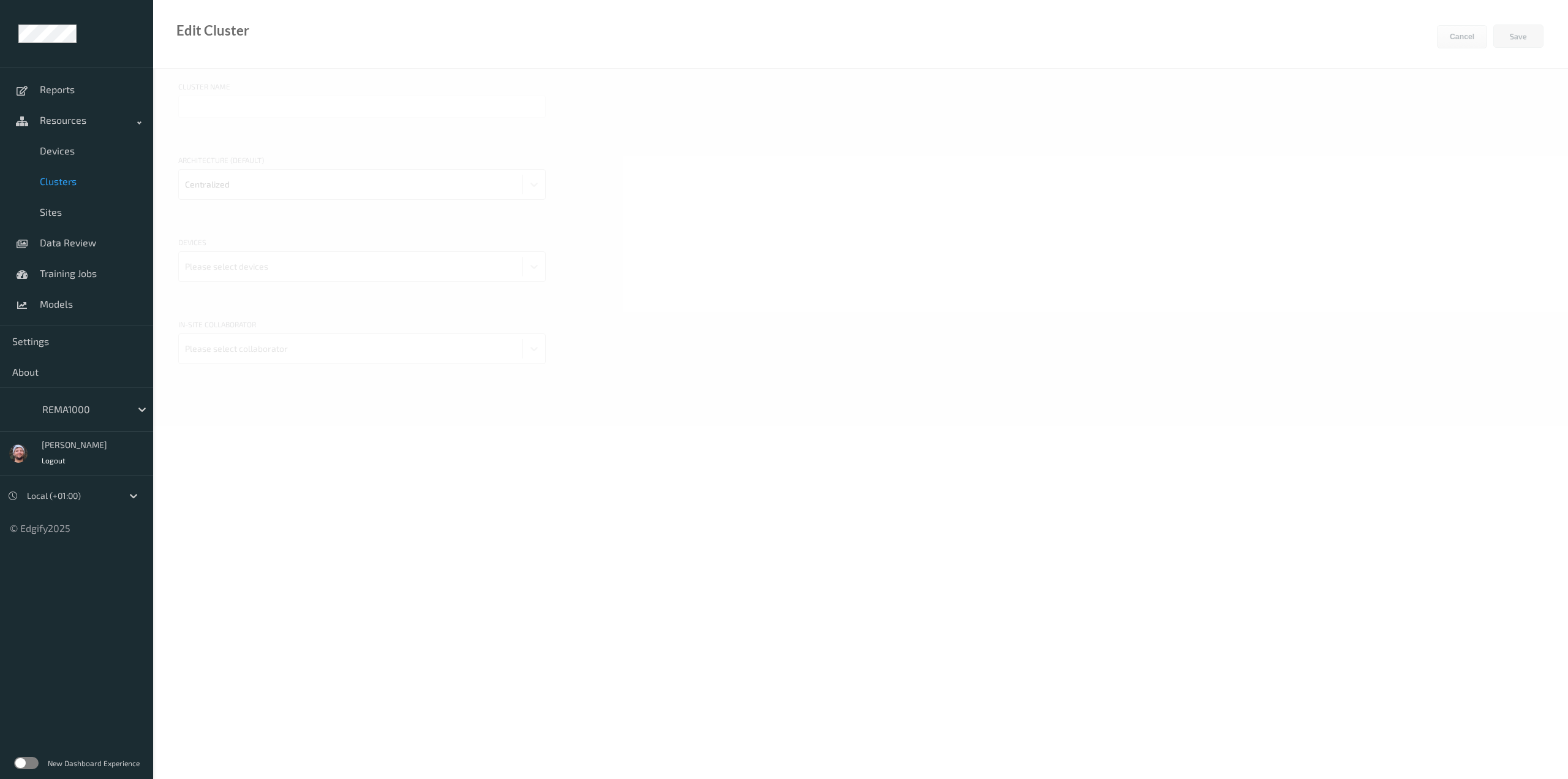
type input "REMA1000"
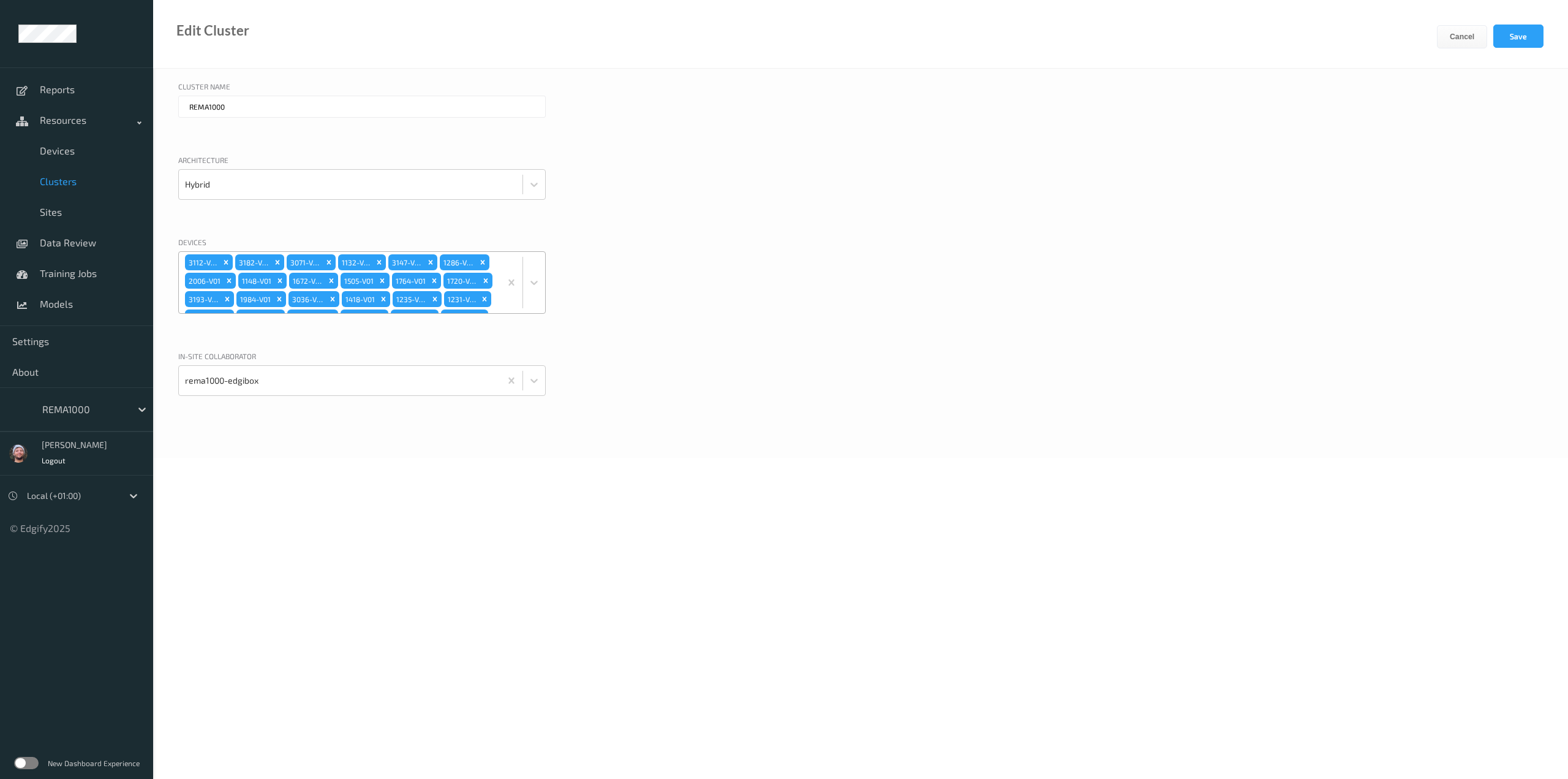
click at [463, 271] on div "3112-V01 3182-V01 3071-V01 1132-V01 3147-V01 1286-V01 2006-V01 1148-V01 1672-V0…" at bounding box center [340, 283] width 322 height 62
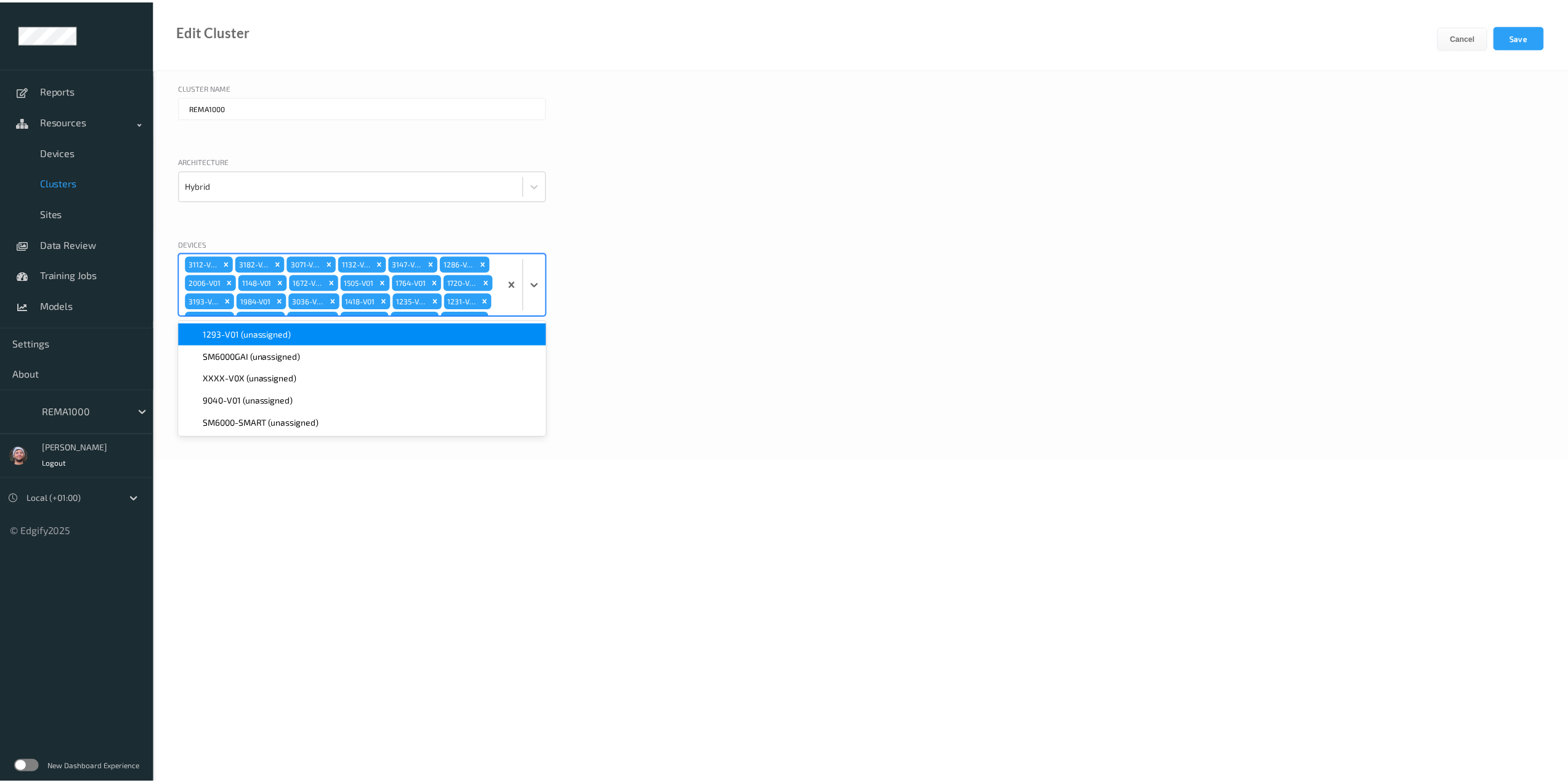
scroll to position [707, 0]
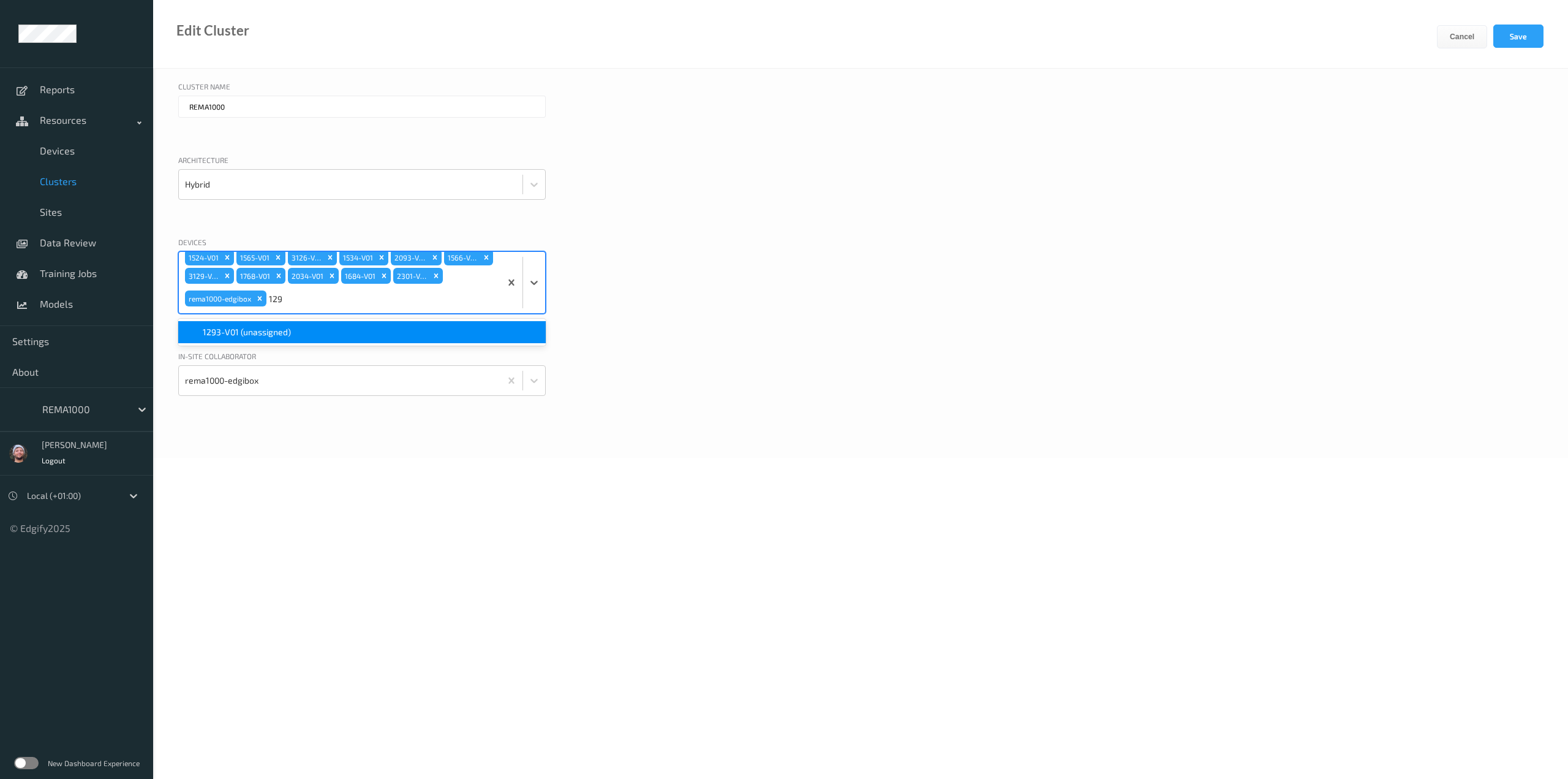
type input "1293"
click at [340, 338] on div "1293-V01 (unassigned)" at bounding box center [361, 332] width 367 height 22
click at [1505, 38] on button "Save" at bounding box center [1518, 36] width 50 height 23
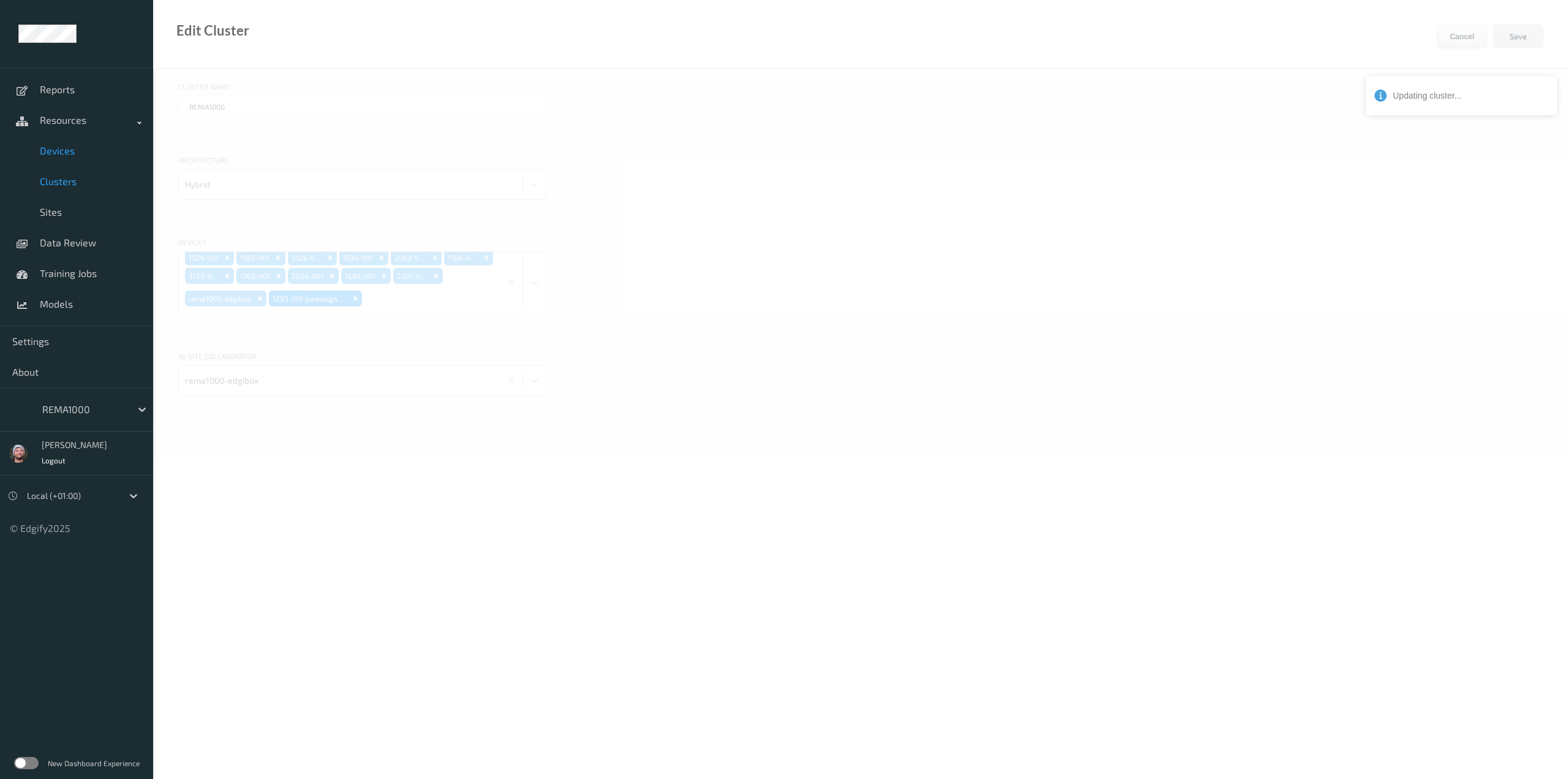
click at [78, 157] on link "Devices" at bounding box center [76, 150] width 153 height 30
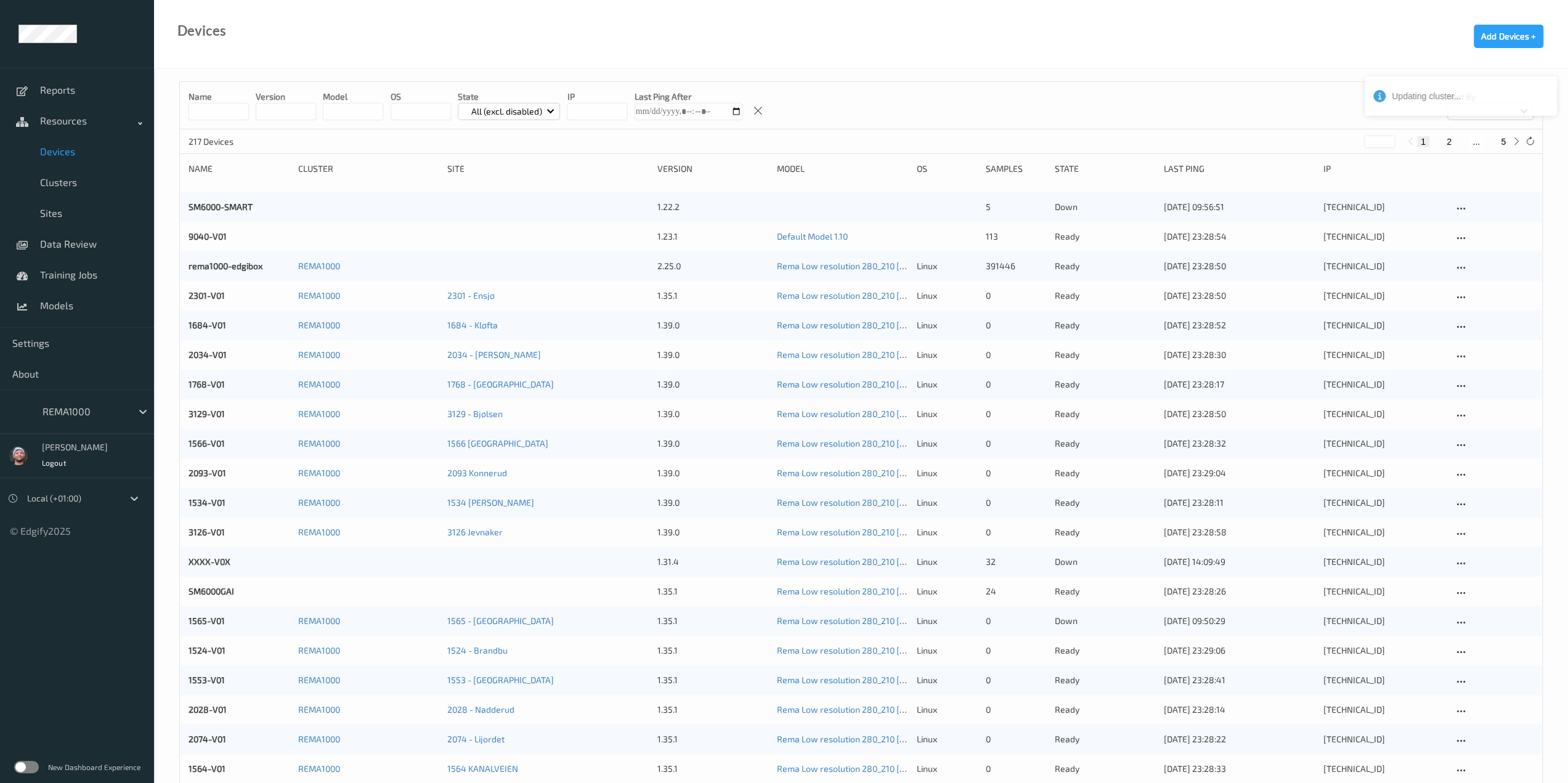
click at [1505, 147] on div "1 2 ... 5" at bounding box center [1464, 140] width 120 height 13
click at [1503, 142] on button "5" at bounding box center [1503, 141] width 13 height 11
type input "*"
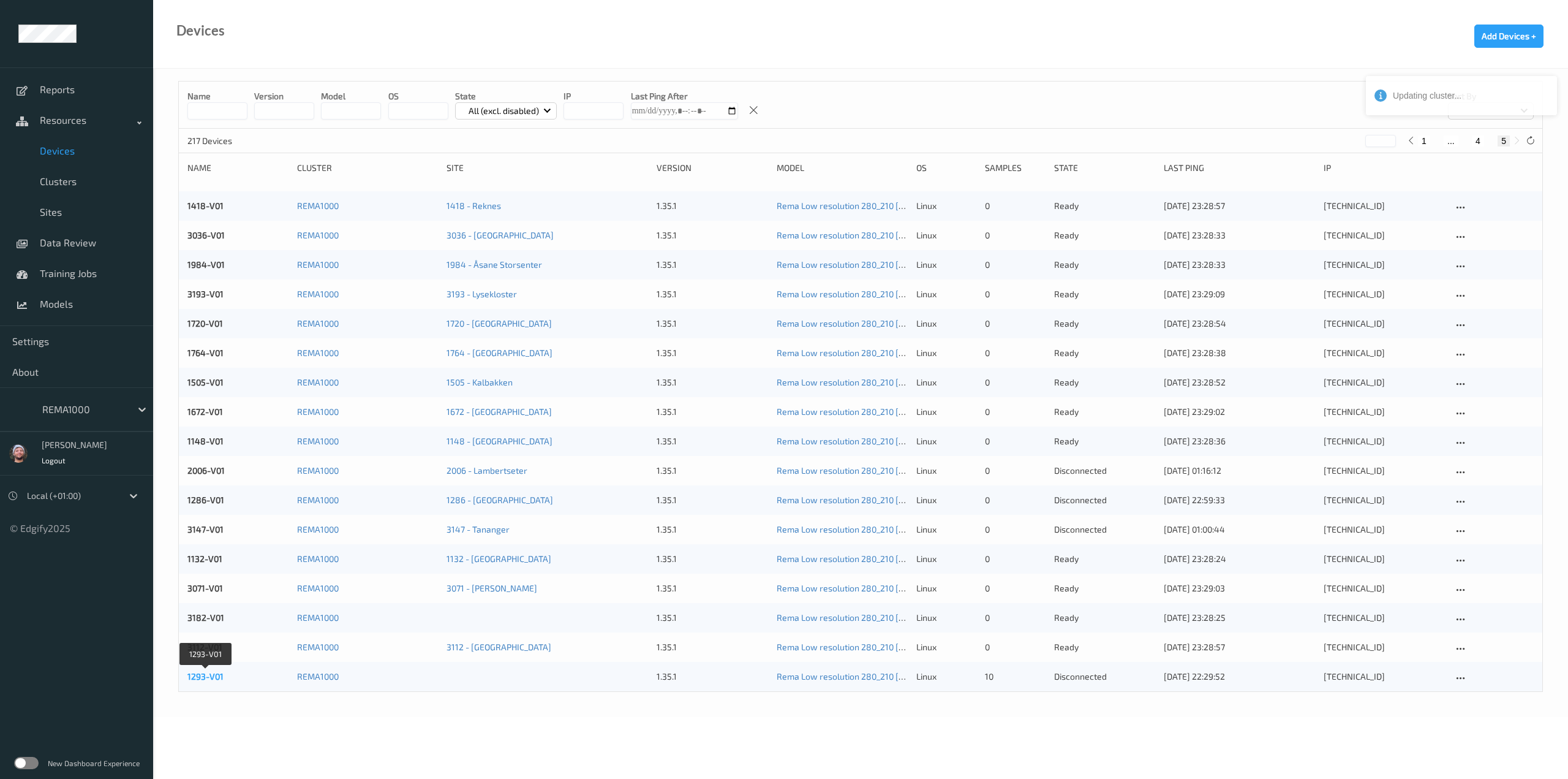
click at [215, 677] on link "1293-V01" at bounding box center [206, 676] width 36 height 11
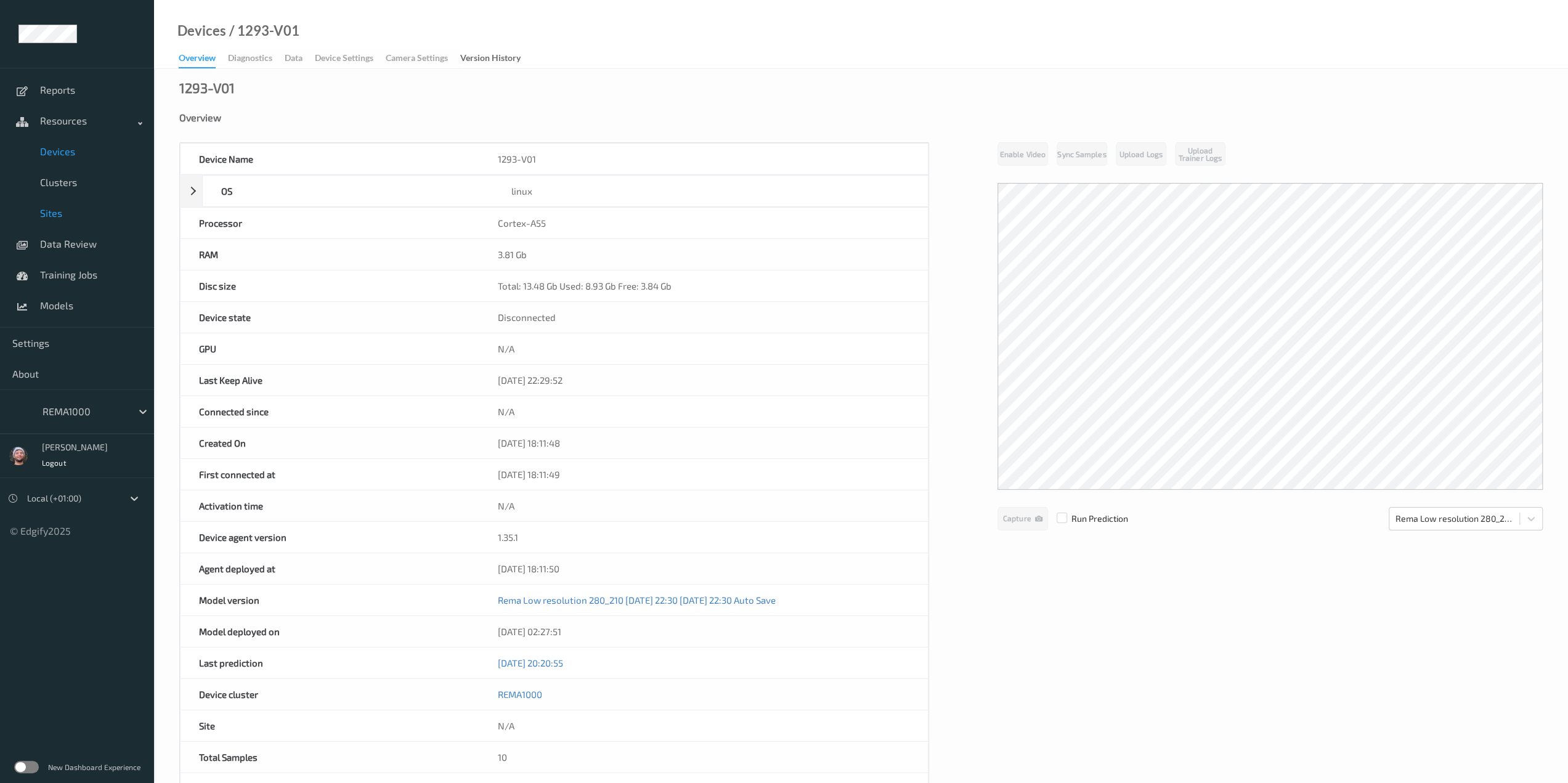
click at [53, 210] on span "Sites" at bounding box center [91, 213] width 102 height 13
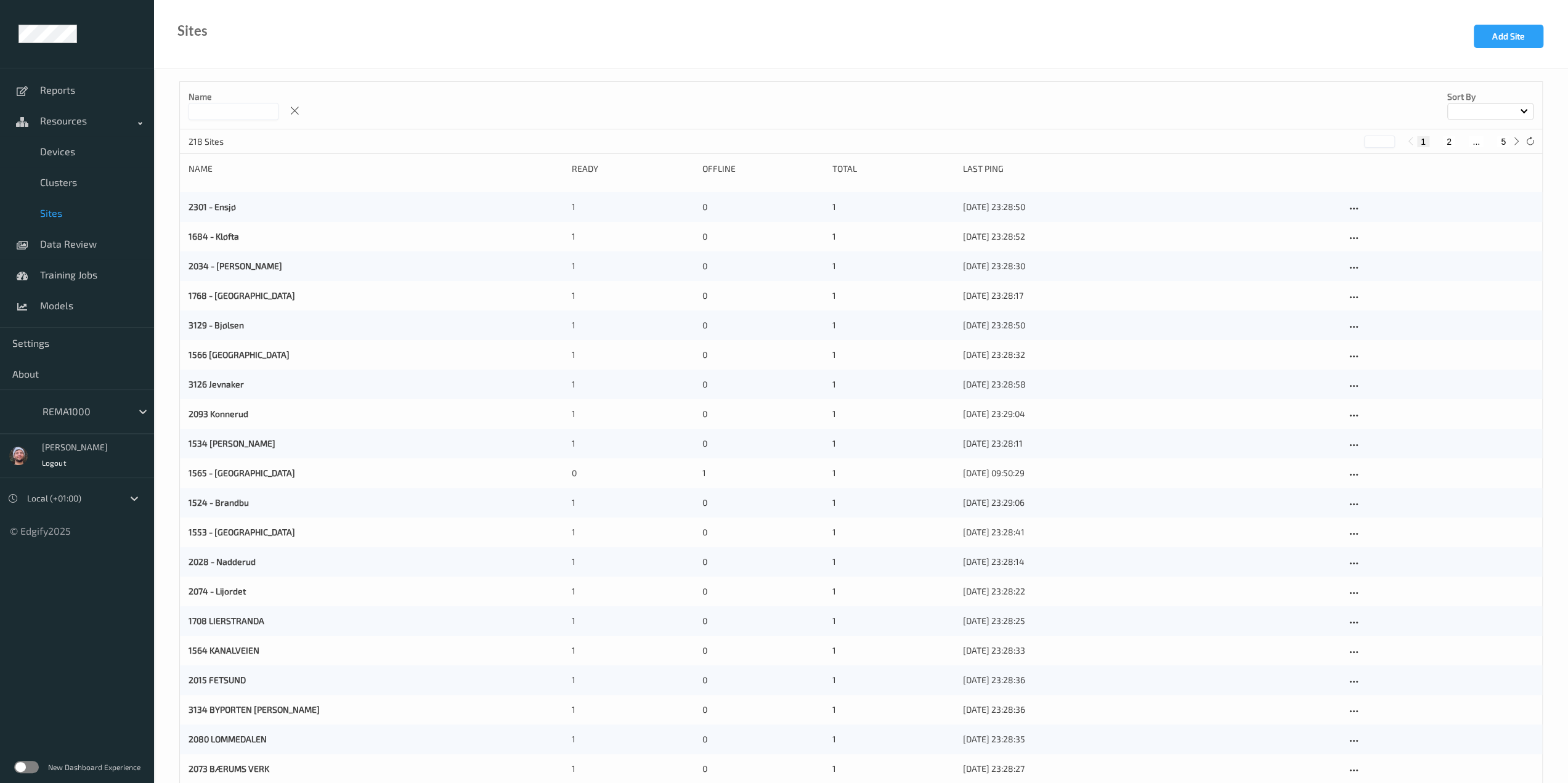
click at [254, 117] on input at bounding box center [234, 111] width 90 height 17
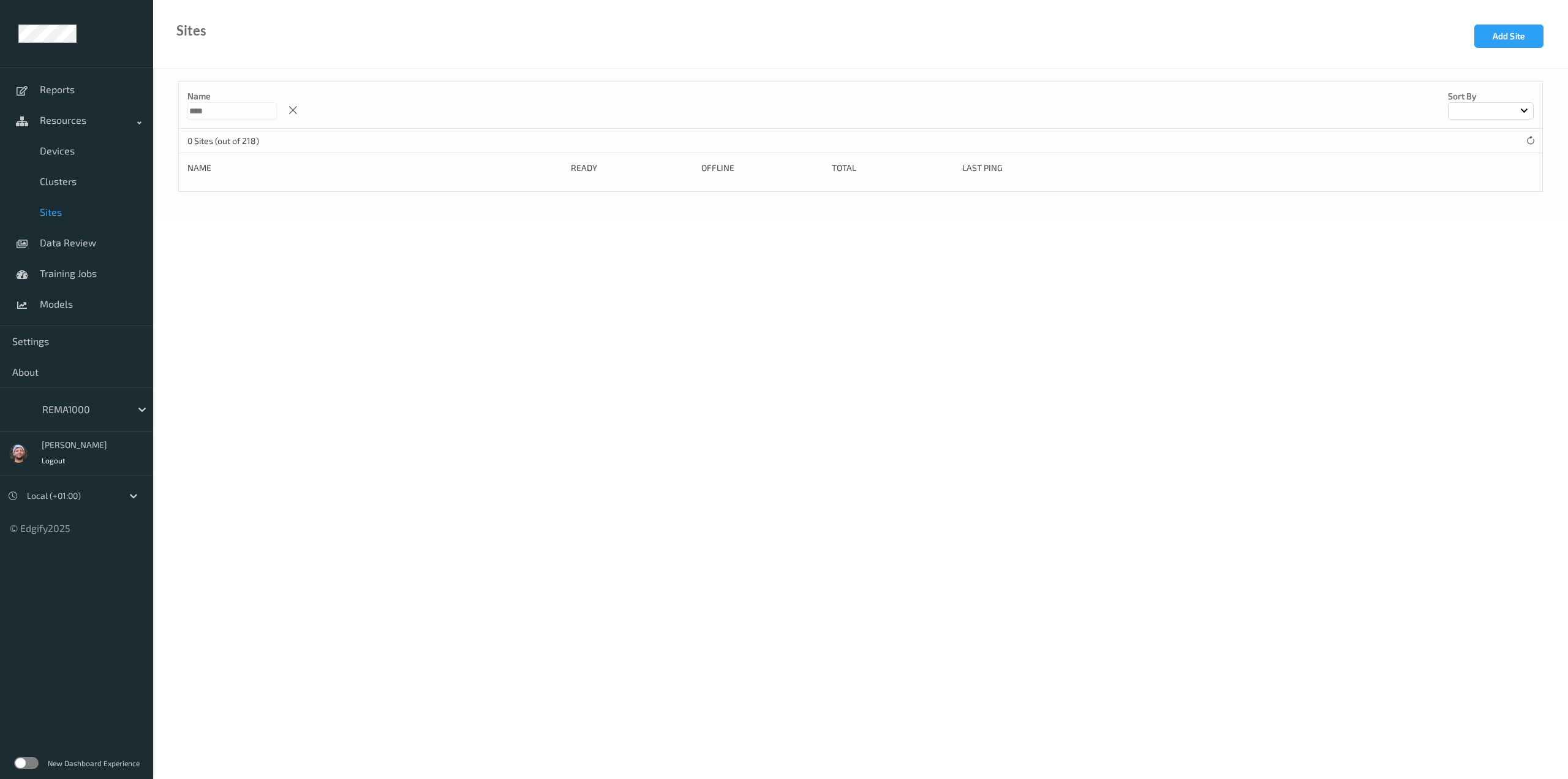
type input "****"
drag, startPoint x: 246, startPoint y: 114, endPoint x: 149, endPoint y: 106, distance: 97.3
click at [149, 106] on div "Reports Resources Devices Clusters Sites Data Review Training Jobs Models Setti…" at bounding box center [784, 74] width 1568 height 148
click at [1504, 15] on div "Sites Add Site" at bounding box center [860, 34] width 1415 height 69
click at [1503, 24] on button "Add Site" at bounding box center [1508, 36] width 69 height 23
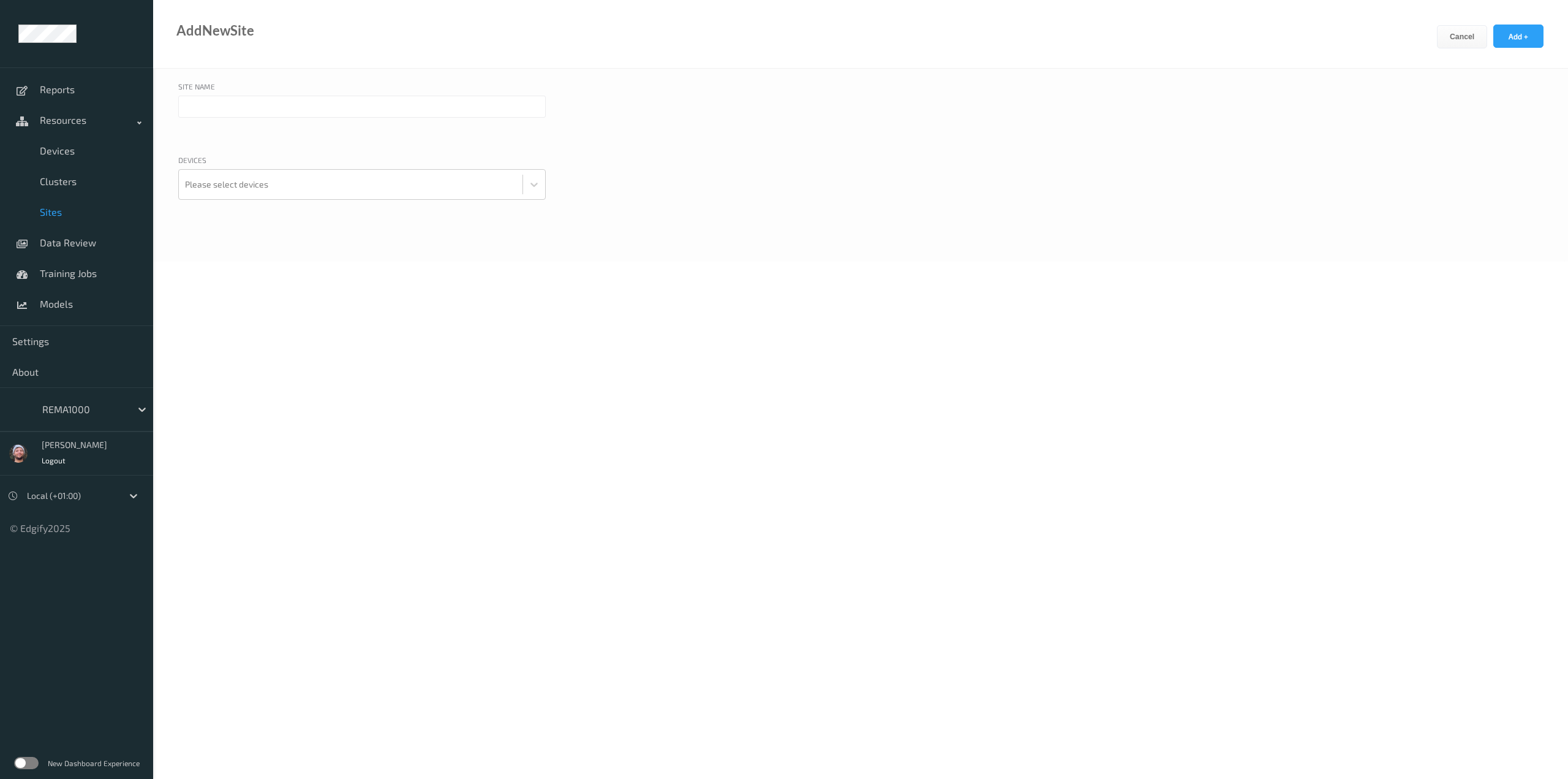
click at [251, 107] on input "text" at bounding box center [361, 106] width 367 height 22
paste input "1293"
type input "1293 - [PERSON_NAME]"
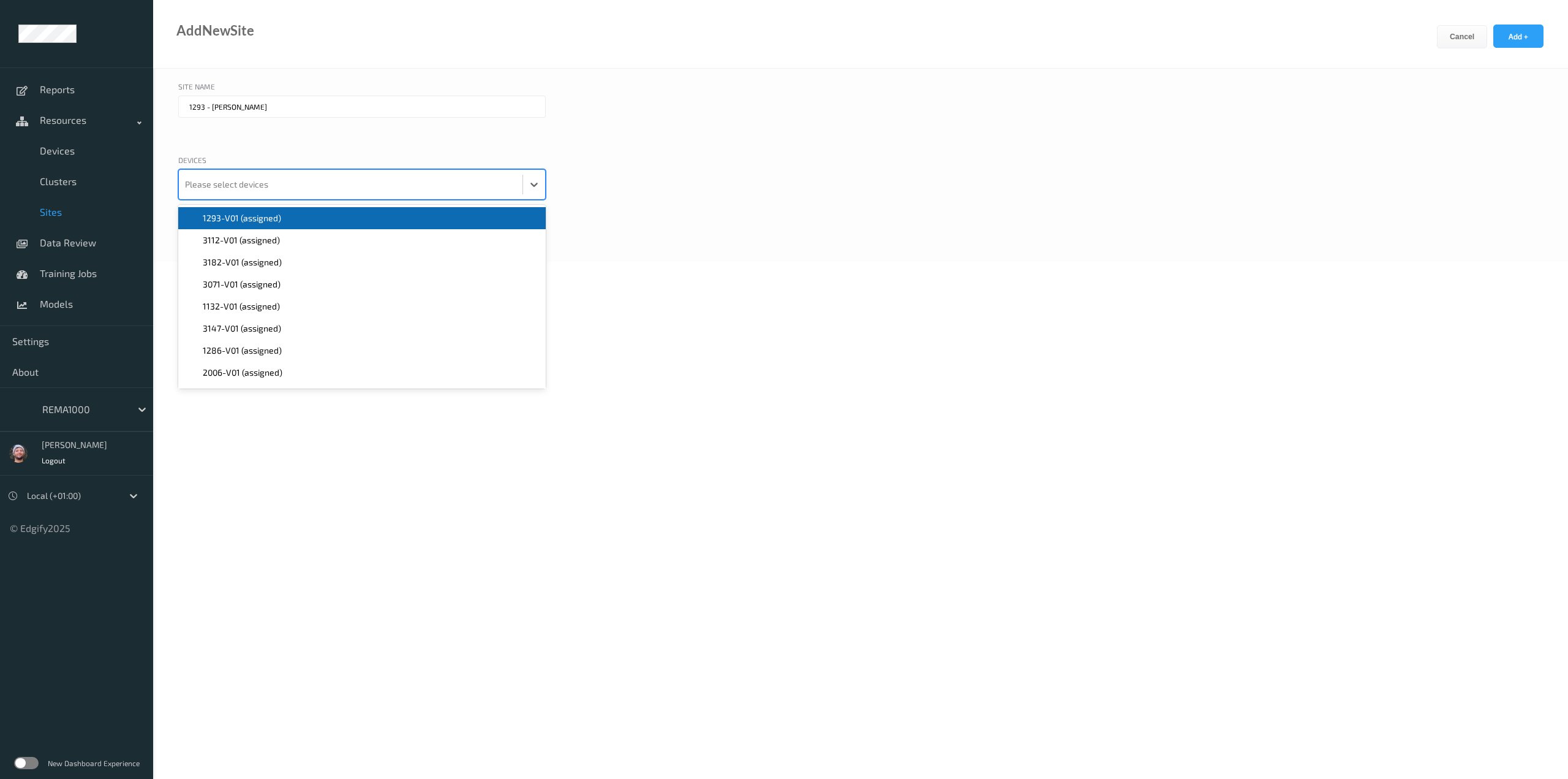
click at [274, 187] on div at bounding box center [350, 184] width 332 height 24
type input "1293"
click at [251, 208] on div "1293-V01 (assigned)" at bounding box center [361, 218] width 367 height 22
click at [1504, 32] on button "Add +" at bounding box center [1518, 36] width 50 height 23
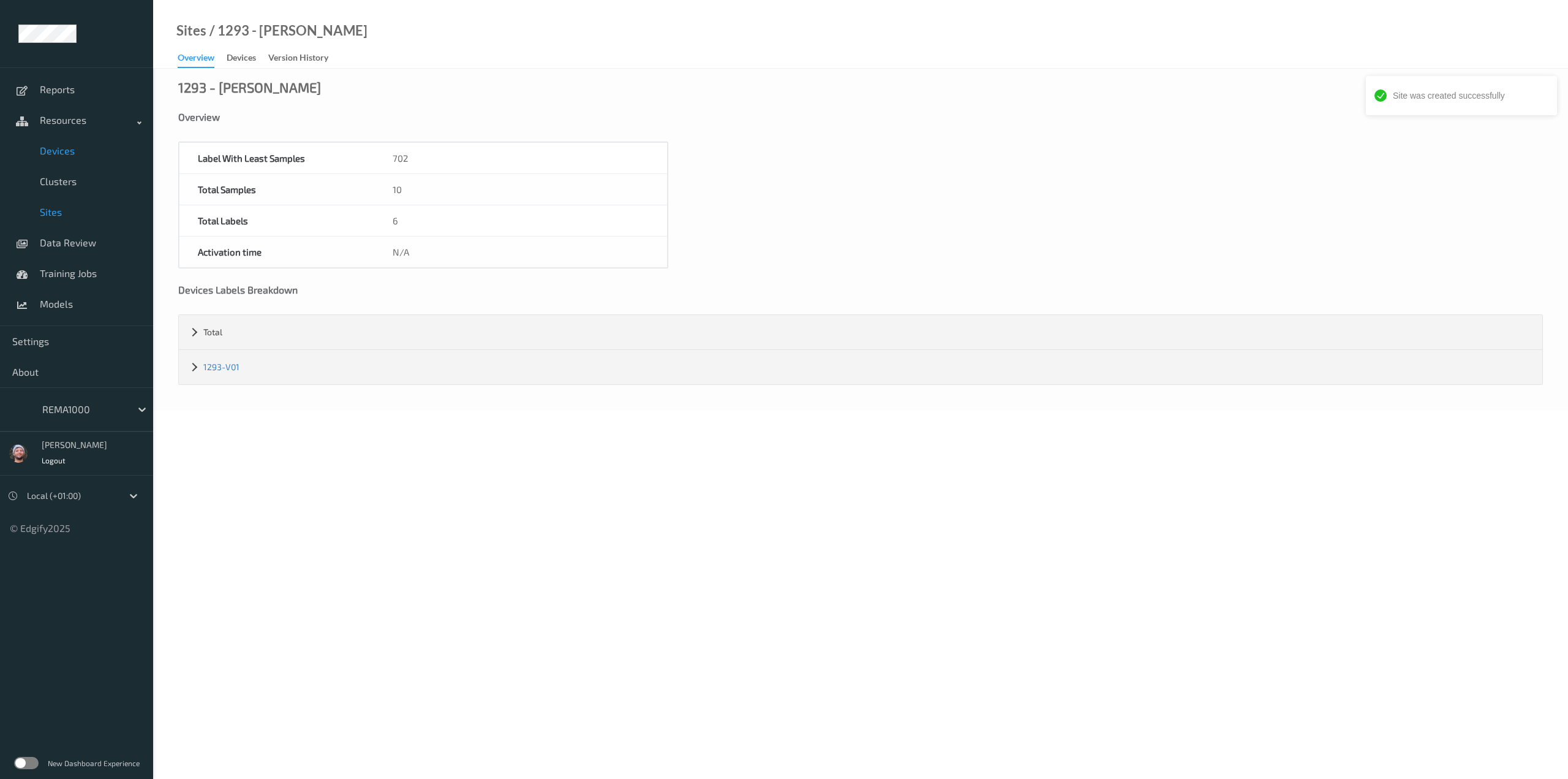
click at [92, 153] on span "Devices" at bounding box center [90, 151] width 101 height 13
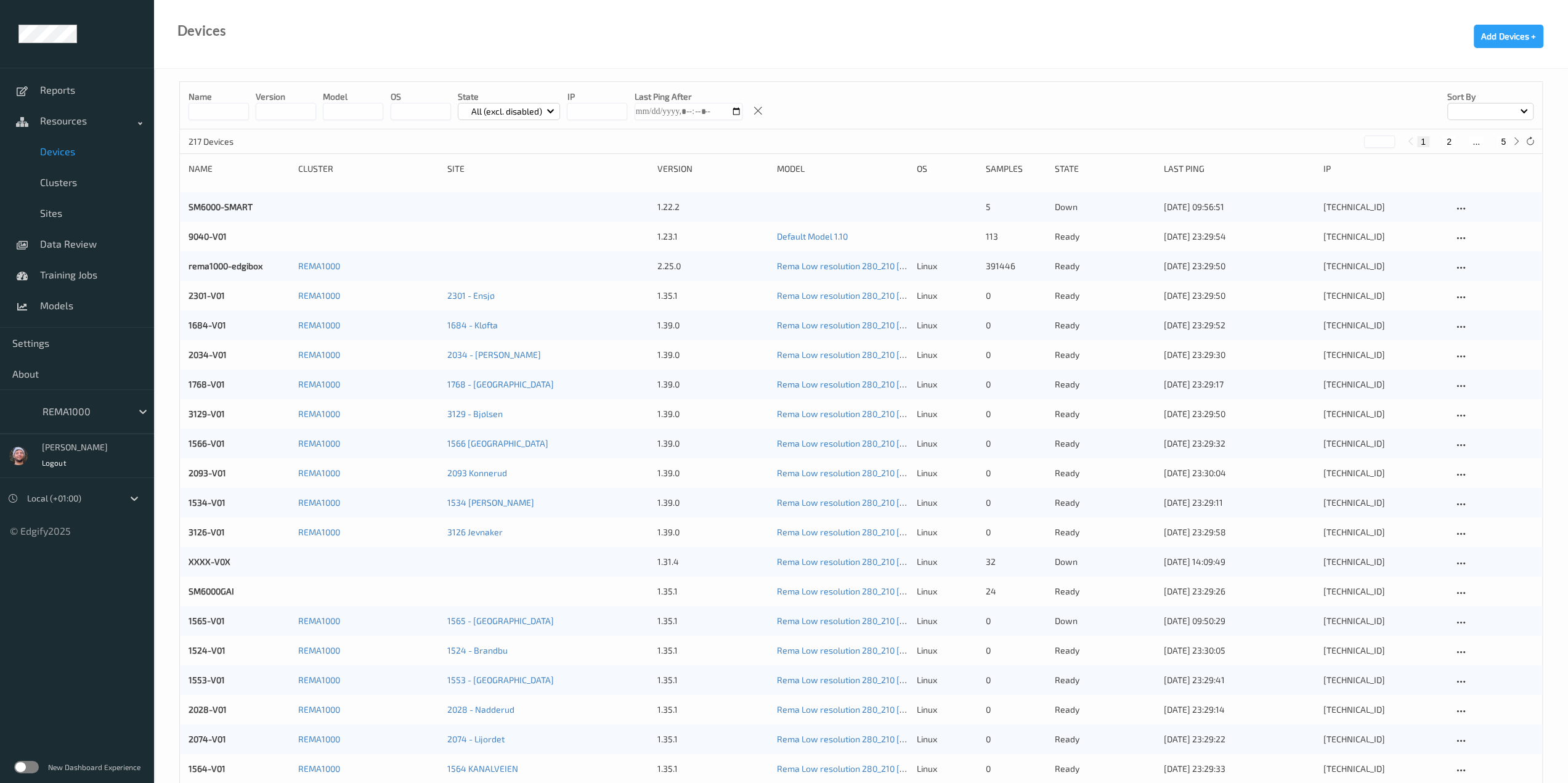
click at [1504, 142] on button "5" at bounding box center [1503, 141] width 13 height 11
type input "*"
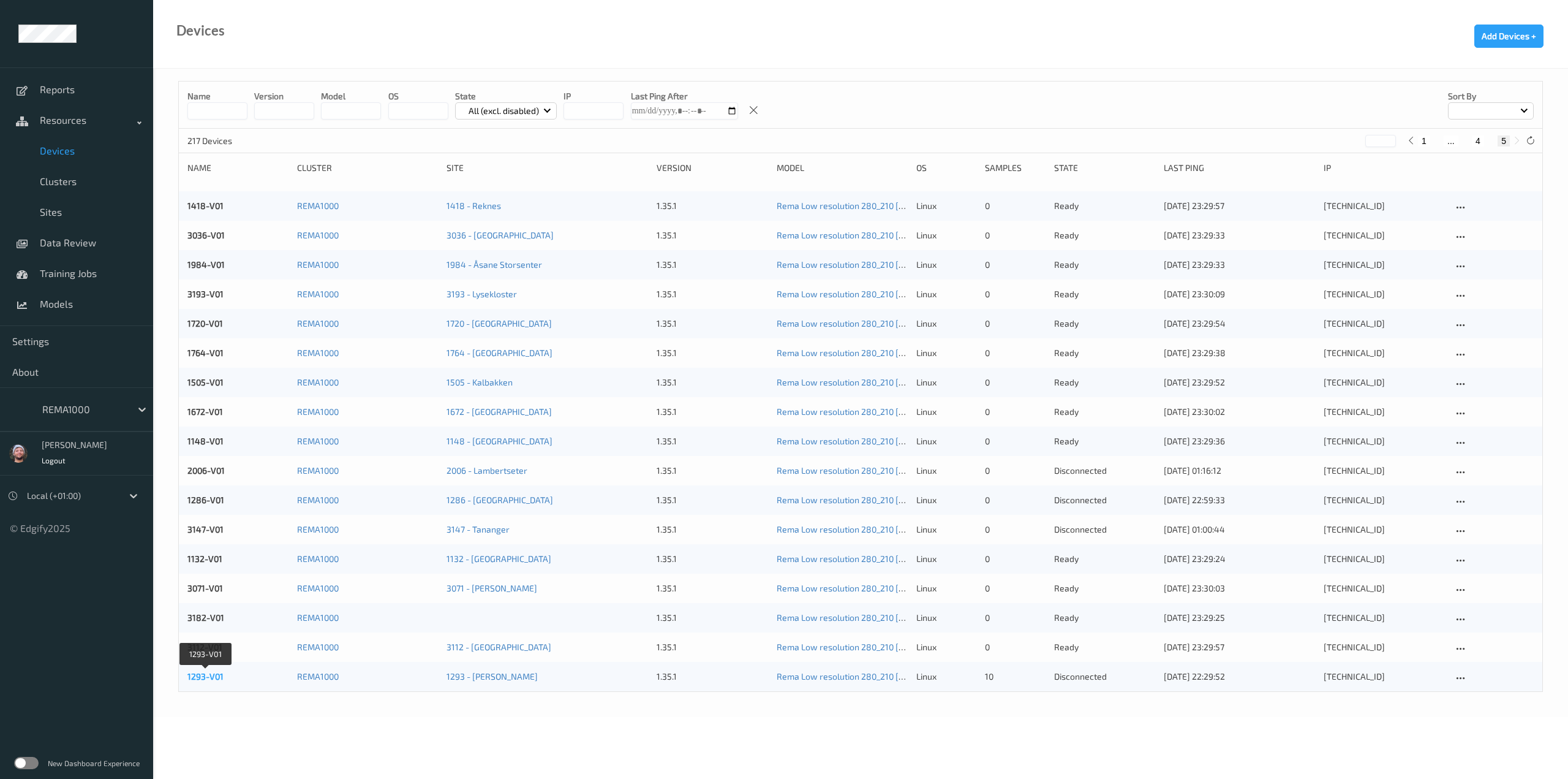
click at [217, 671] on link "1293-V01" at bounding box center [206, 676] width 36 height 11
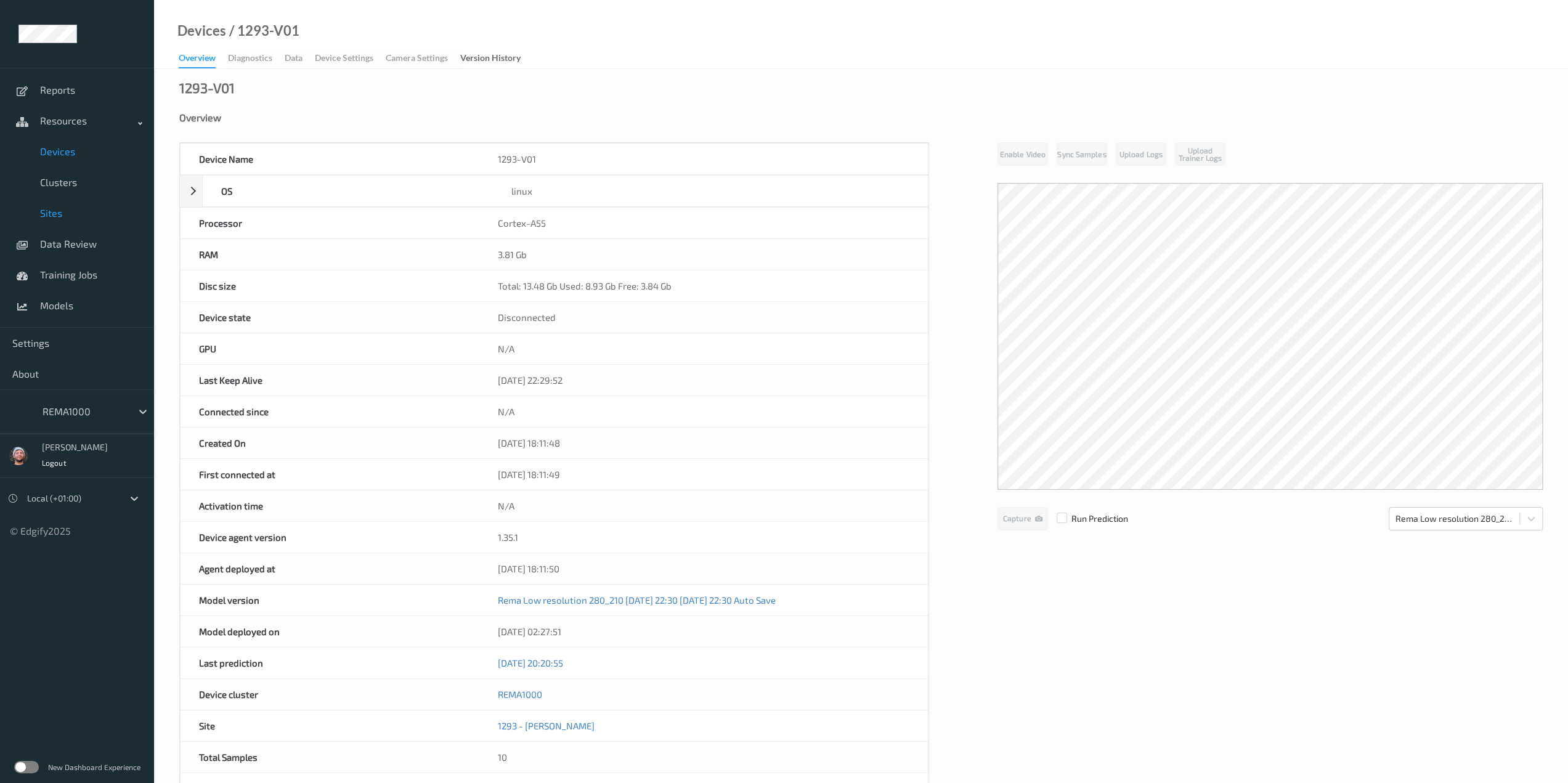
click at [64, 210] on span "Sites" at bounding box center [91, 213] width 102 height 13
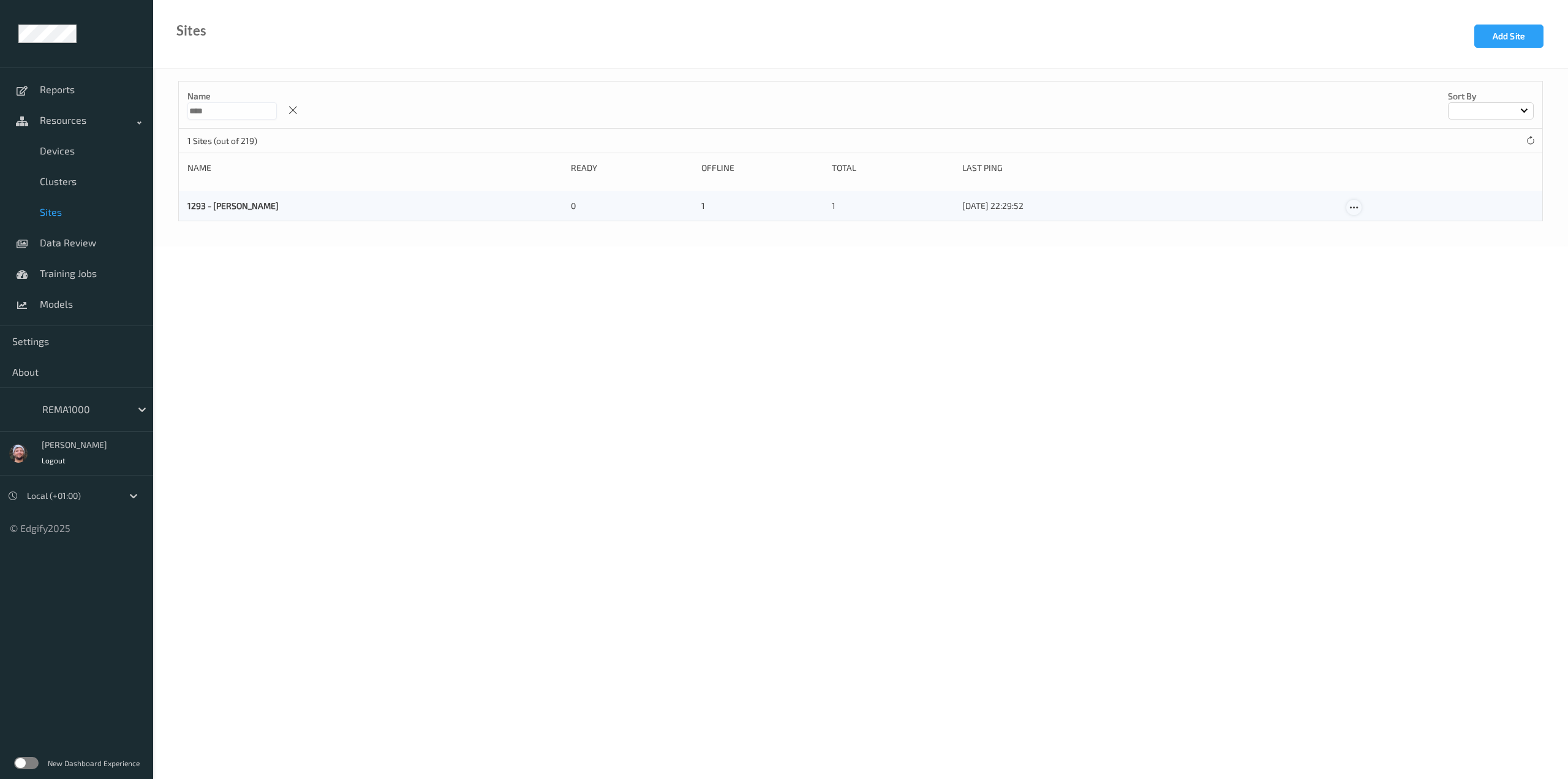
click at [1361, 209] on div at bounding box center [1353, 207] width 15 height 15
click at [1374, 226] on div "Edit Site" at bounding box center [1383, 226] width 29 height 12
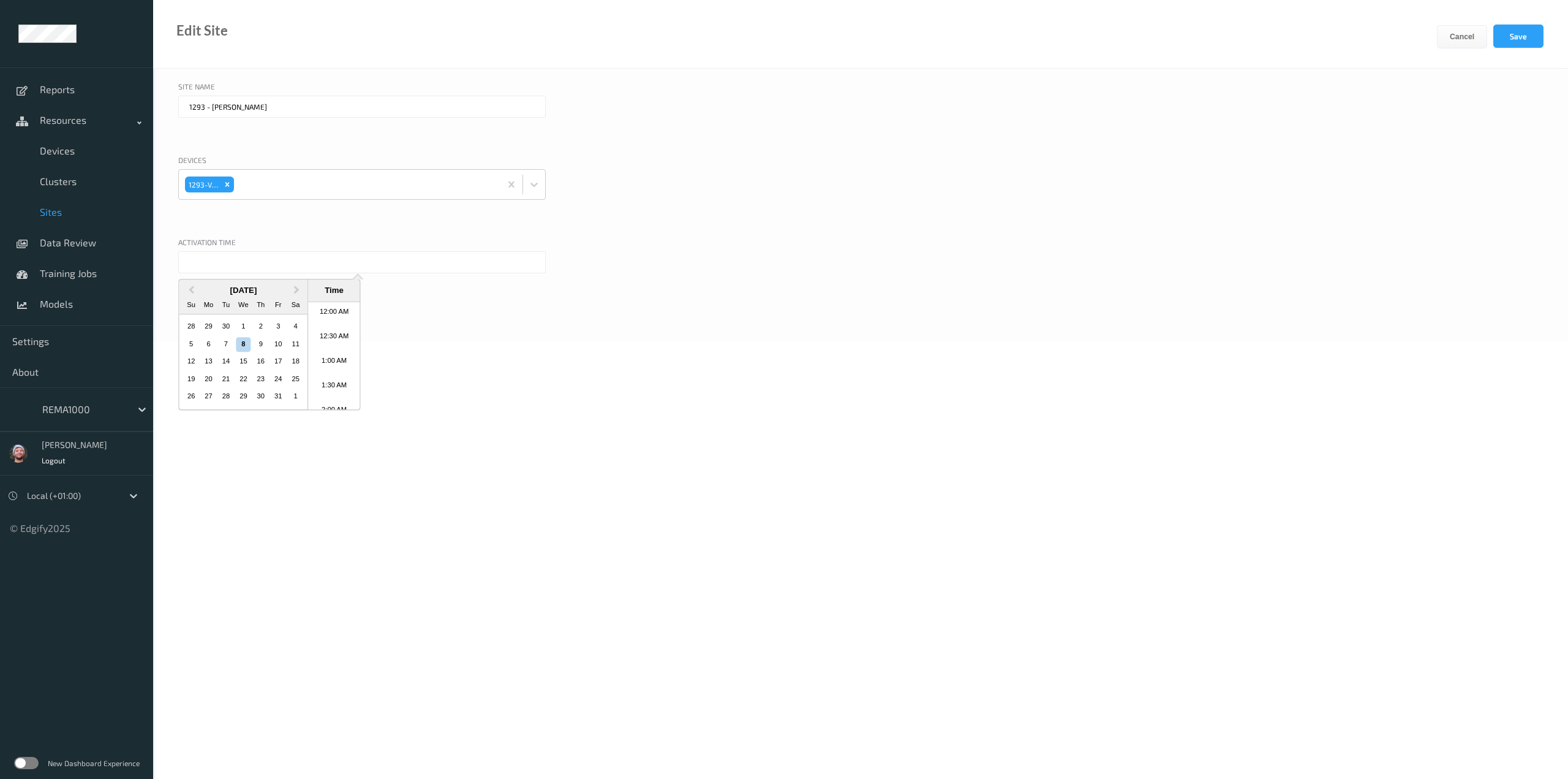
click at [336, 254] on input "text" at bounding box center [361, 262] width 367 height 22
click at [332, 372] on li "6:00 PM" at bounding box center [334, 373] width 52 height 24
type input "[DATE] 6:00 PM"
click at [1509, 38] on button "Save" at bounding box center [1518, 36] width 50 height 23
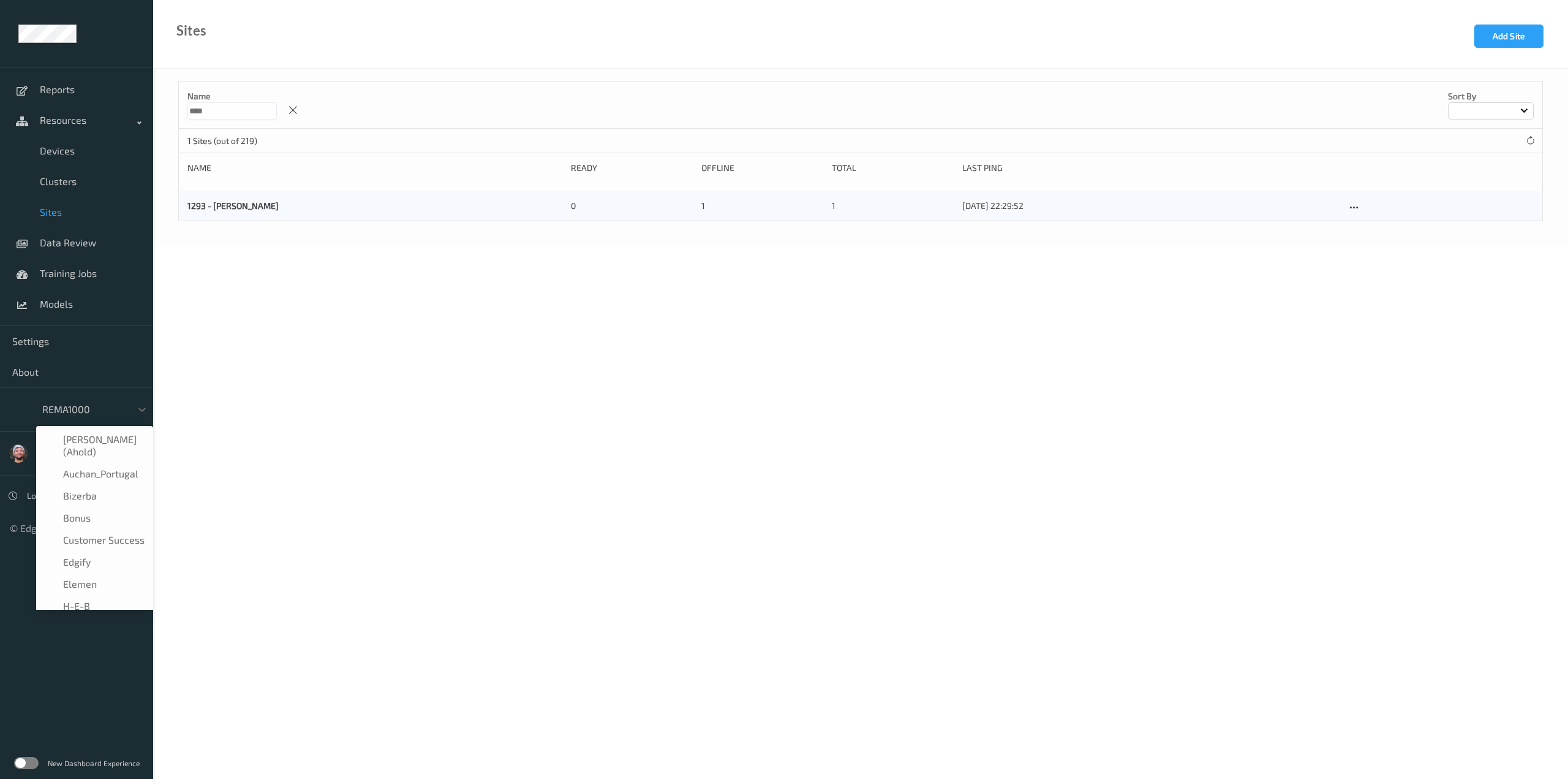
click at [90, 416] on div "REMA1000" at bounding box center [83, 410] width 95 height 20
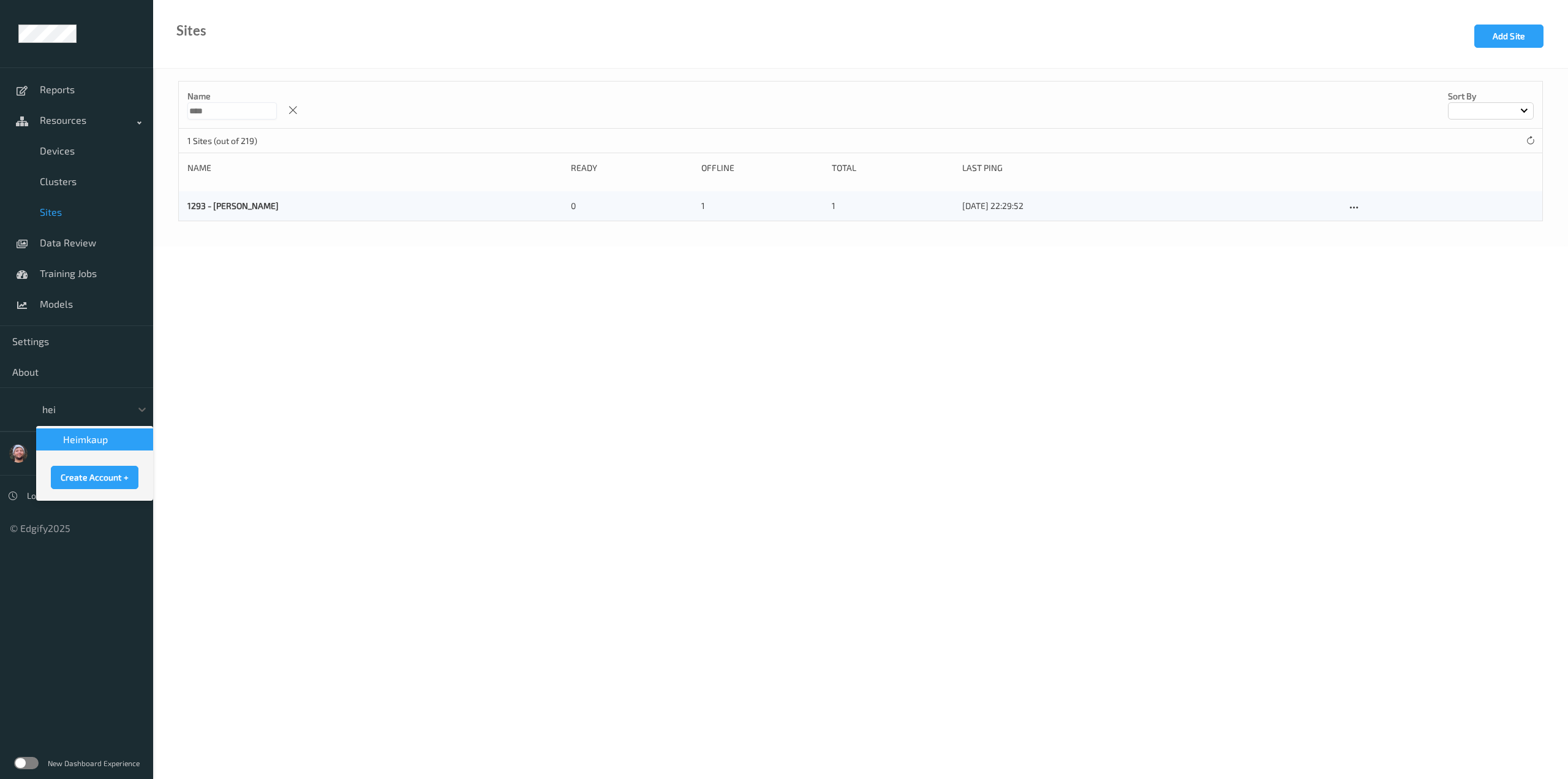
type input "[PERSON_NAME]"
click at [84, 429] on div "Heimkaup" at bounding box center [94, 439] width 117 height 22
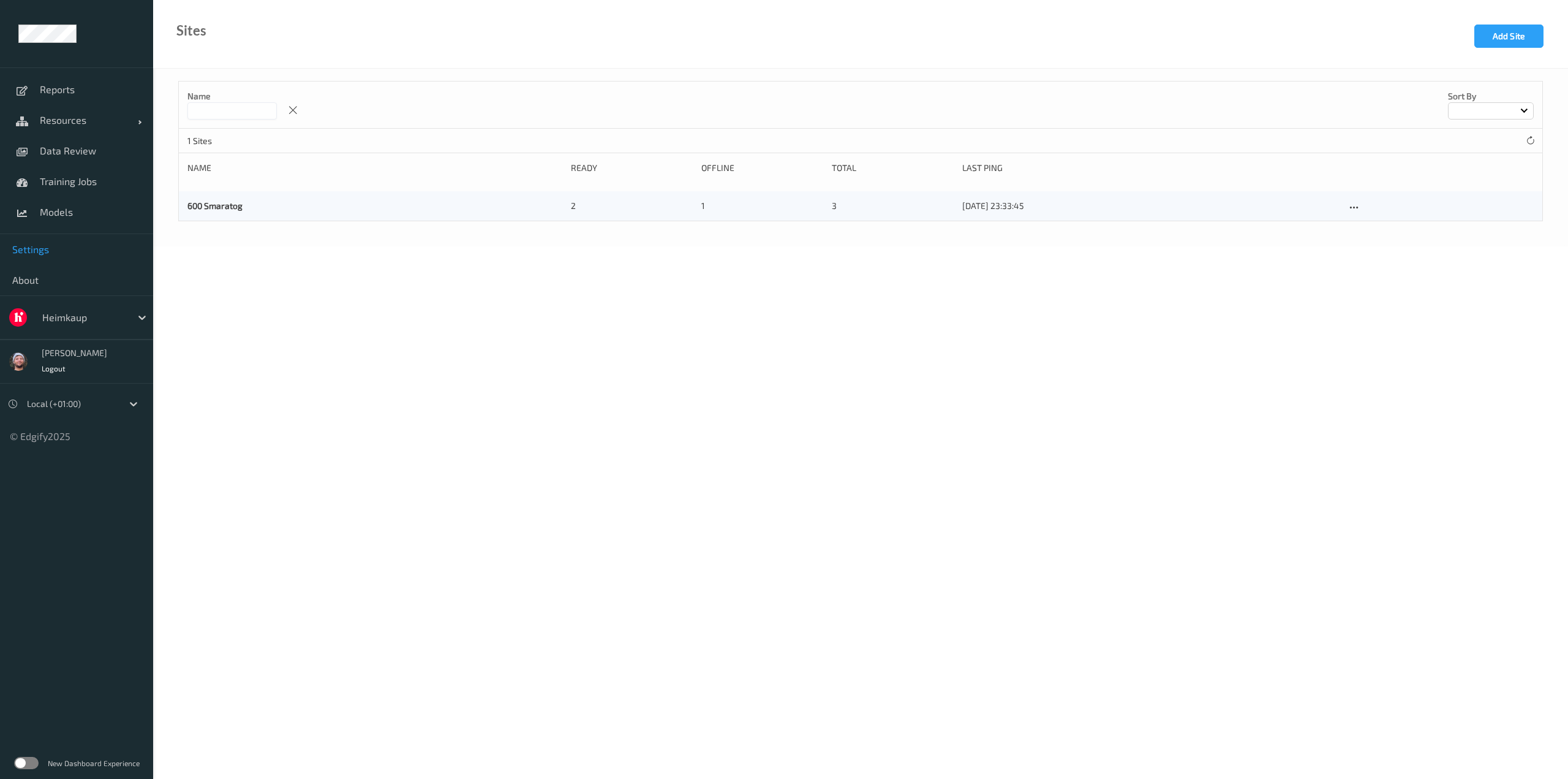
click at [73, 241] on link "Settings" at bounding box center [76, 250] width 153 height 30
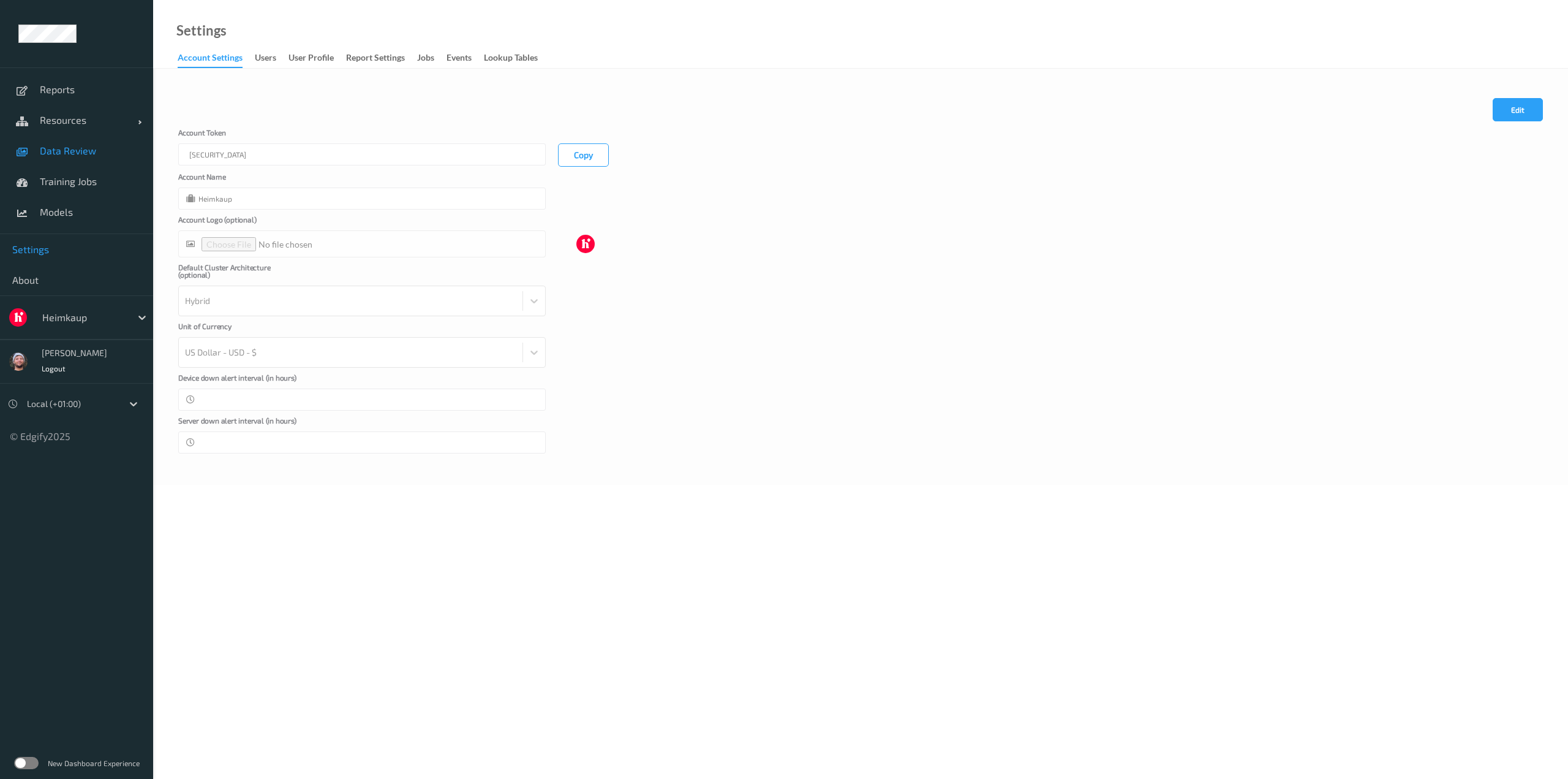
click at [90, 158] on link "Data Review" at bounding box center [76, 150] width 153 height 30
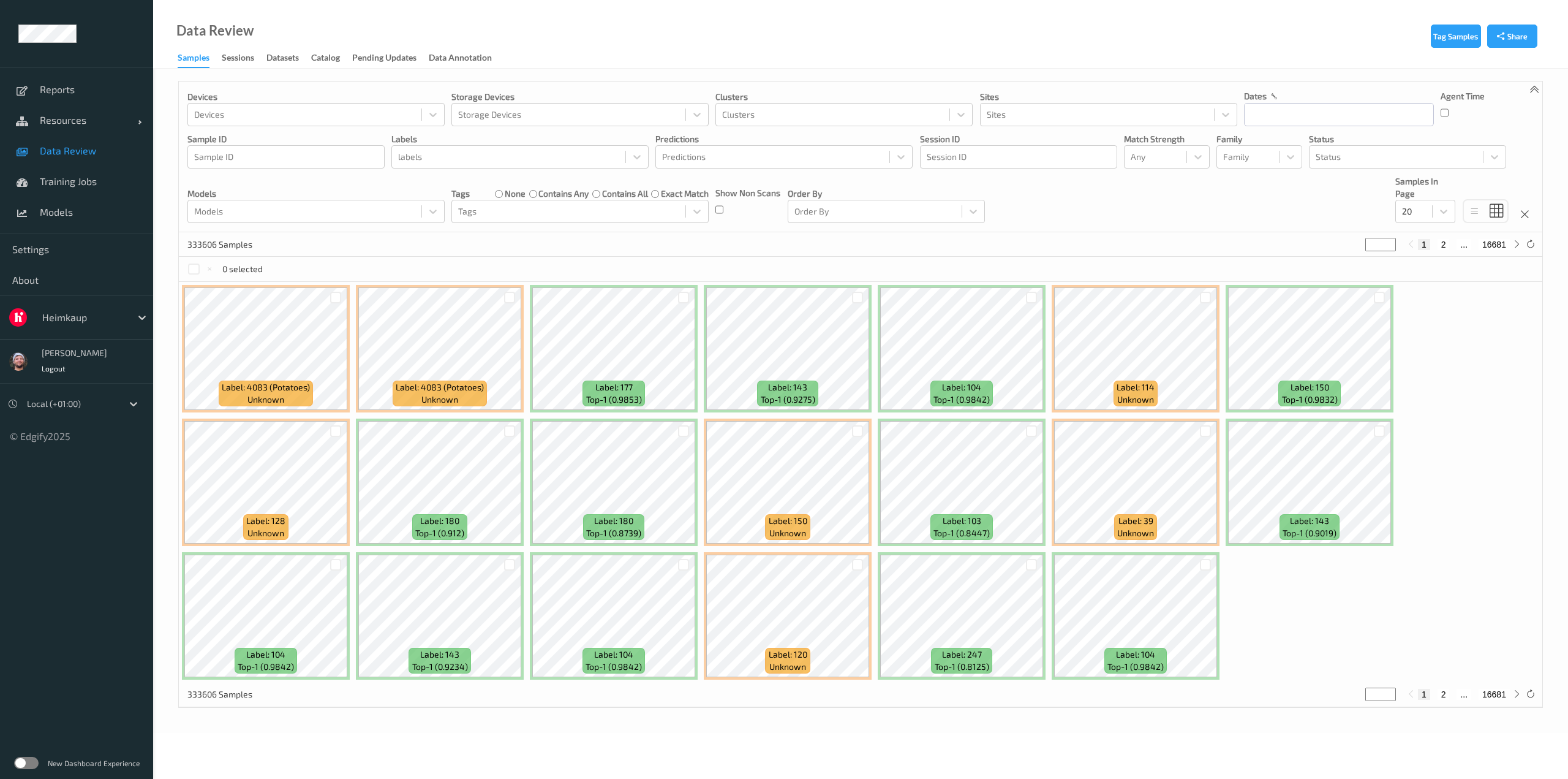
click at [566, 270] on div "0 selected" at bounding box center [860, 268] width 1363 height 24
click at [1344, 164] on div at bounding box center [1396, 157] width 161 height 14
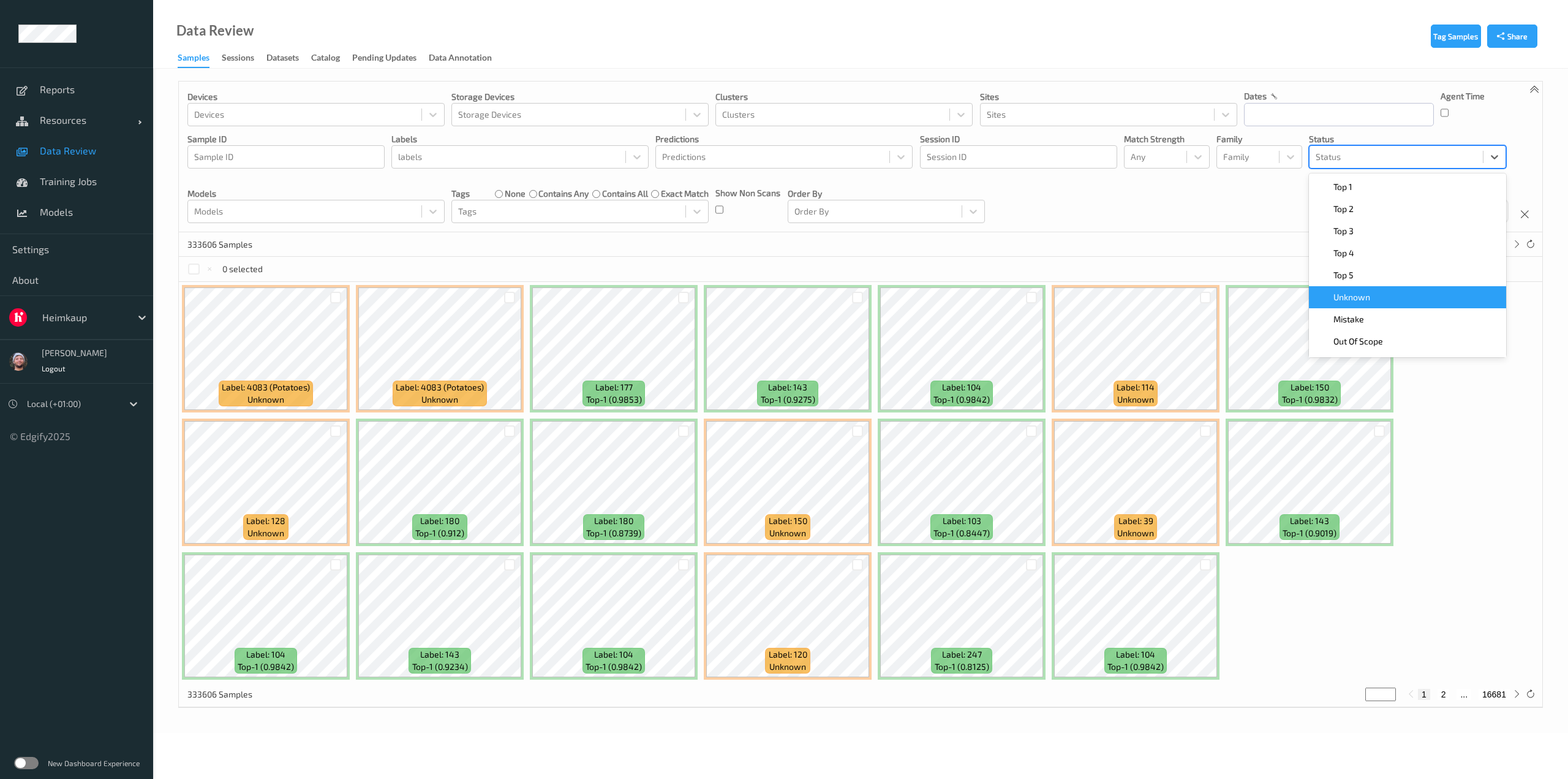
click at [1359, 299] on span "Unknown" at bounding box center [1352, 297] width 37 height 13
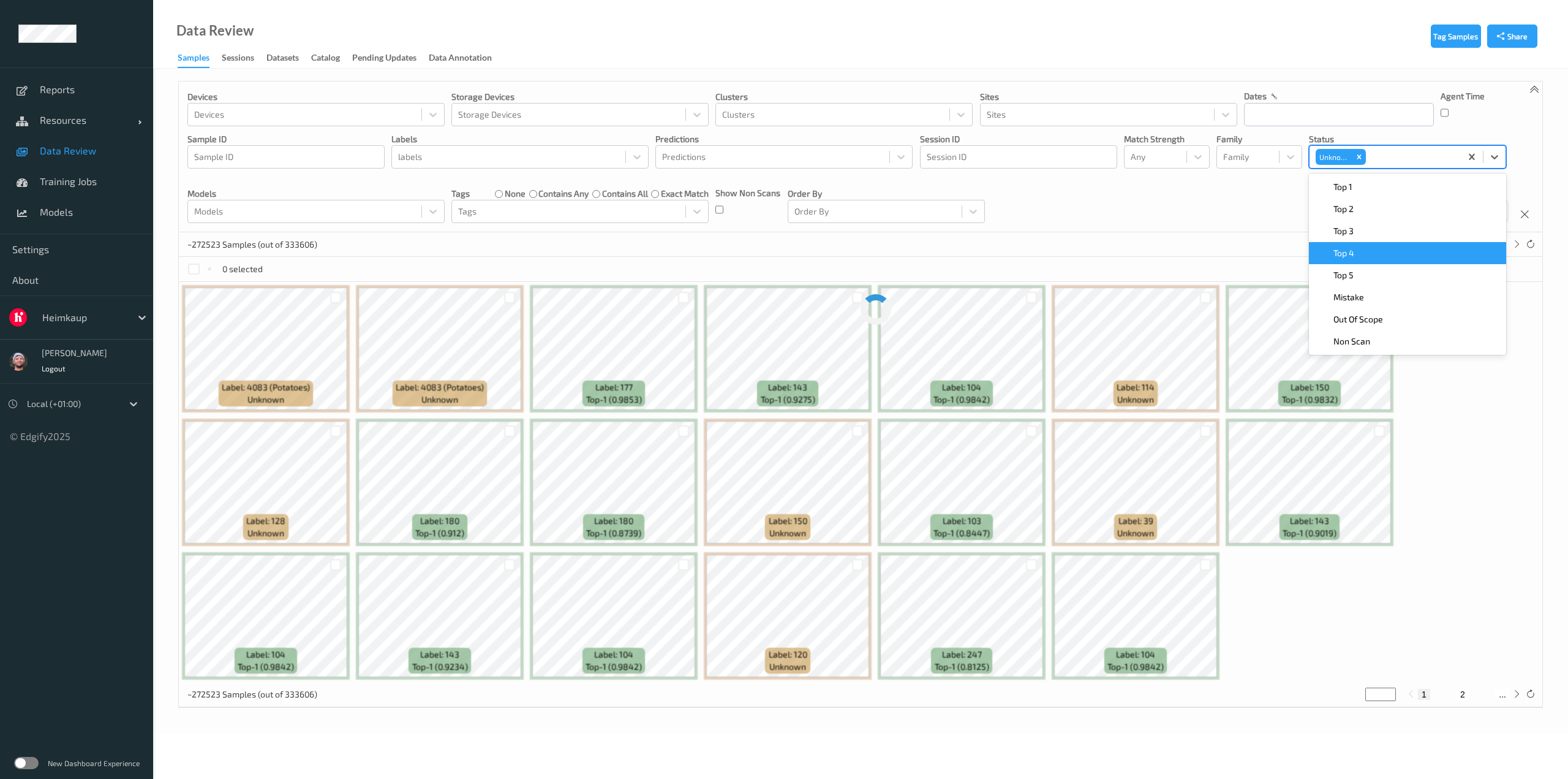
click at [1244, 203] on div "Devices Devices Storage Devices Storage Devices Clusters Clusters Sites Sites d…" at bounding box center [860, 157] width 1363 height 151
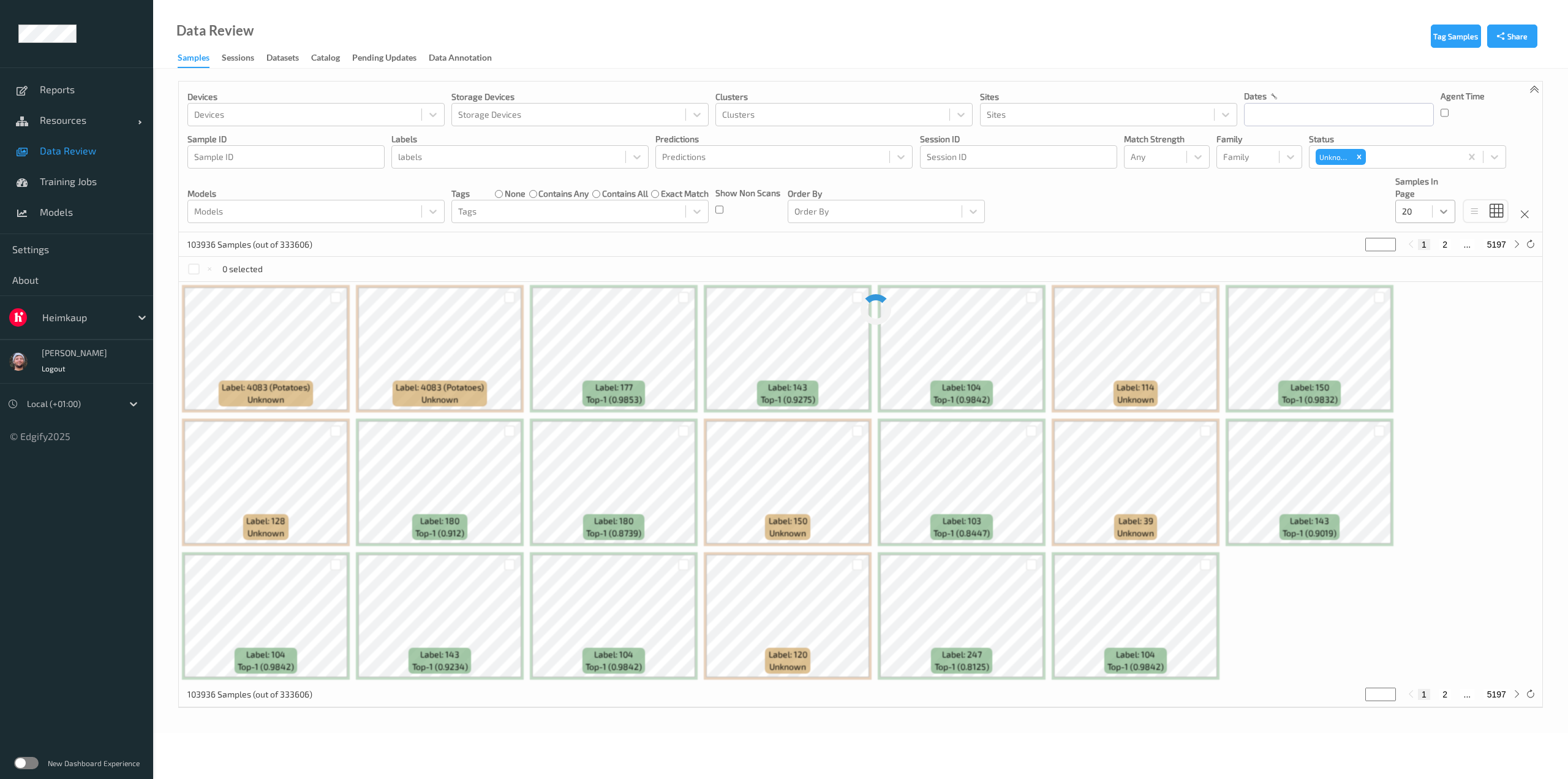
click at [1435, 210] on div at bounding box center [1444, 211] width 22 height 22
click at [1437, 327] on div "200" at bounding box center [1425, 330] width 46 height 13
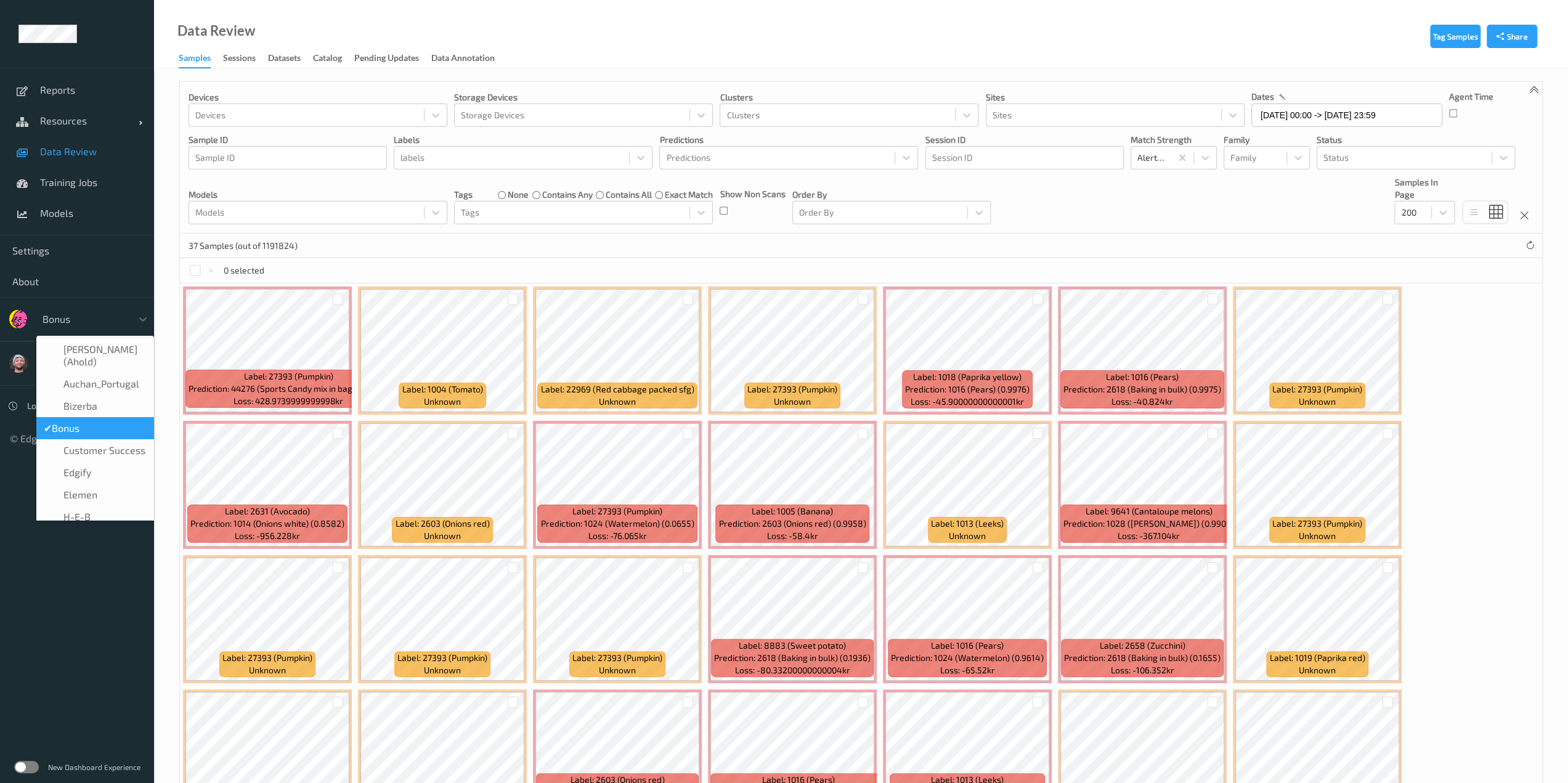
click at [119, 323] on div at bounding box center [84, 319] width 84 height 14
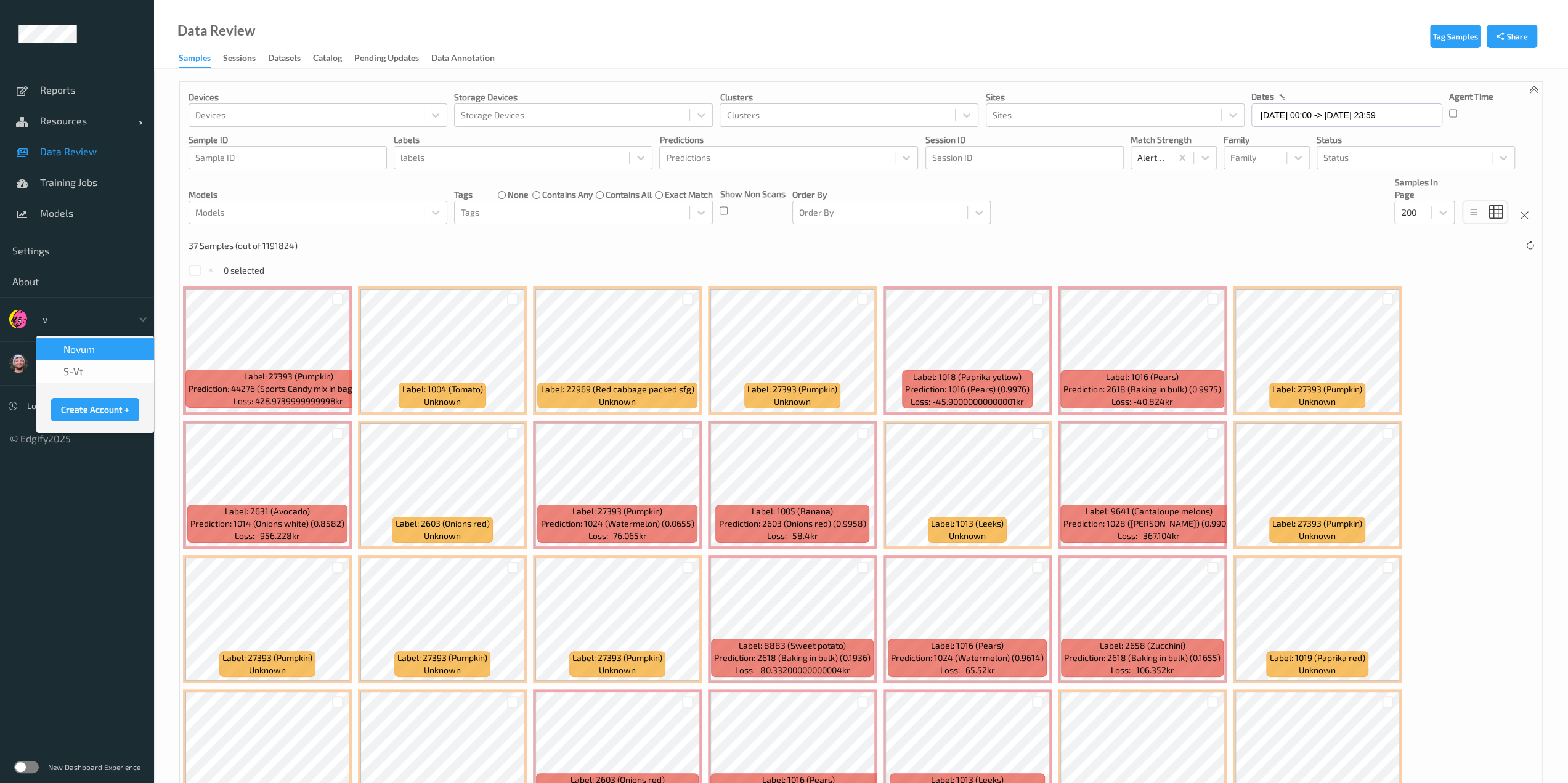
type input "vt"
click at [106, 343] on div "s-vt" at bounding box center [95, 350] width 102 height 13
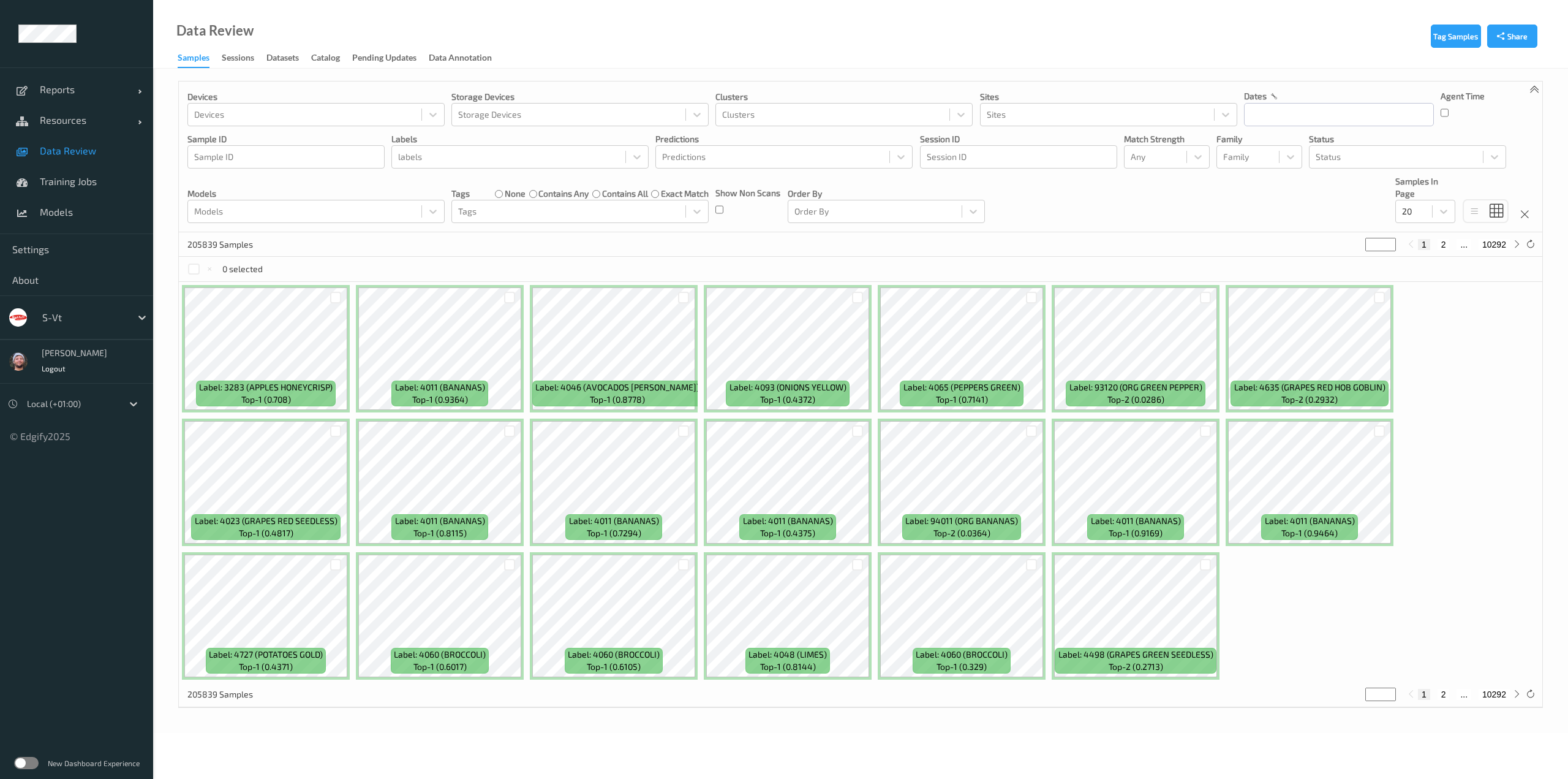
click at [1406, 186] on p "Samples In Page" at bounding box center [1425, 187] width 60 height 24
click at [1412, 203] on div "20" at bounding box center [1414, 211] width 36 height 20
click at [1418, 279] on span at bounding box center [1411, 285] width 17 height 13
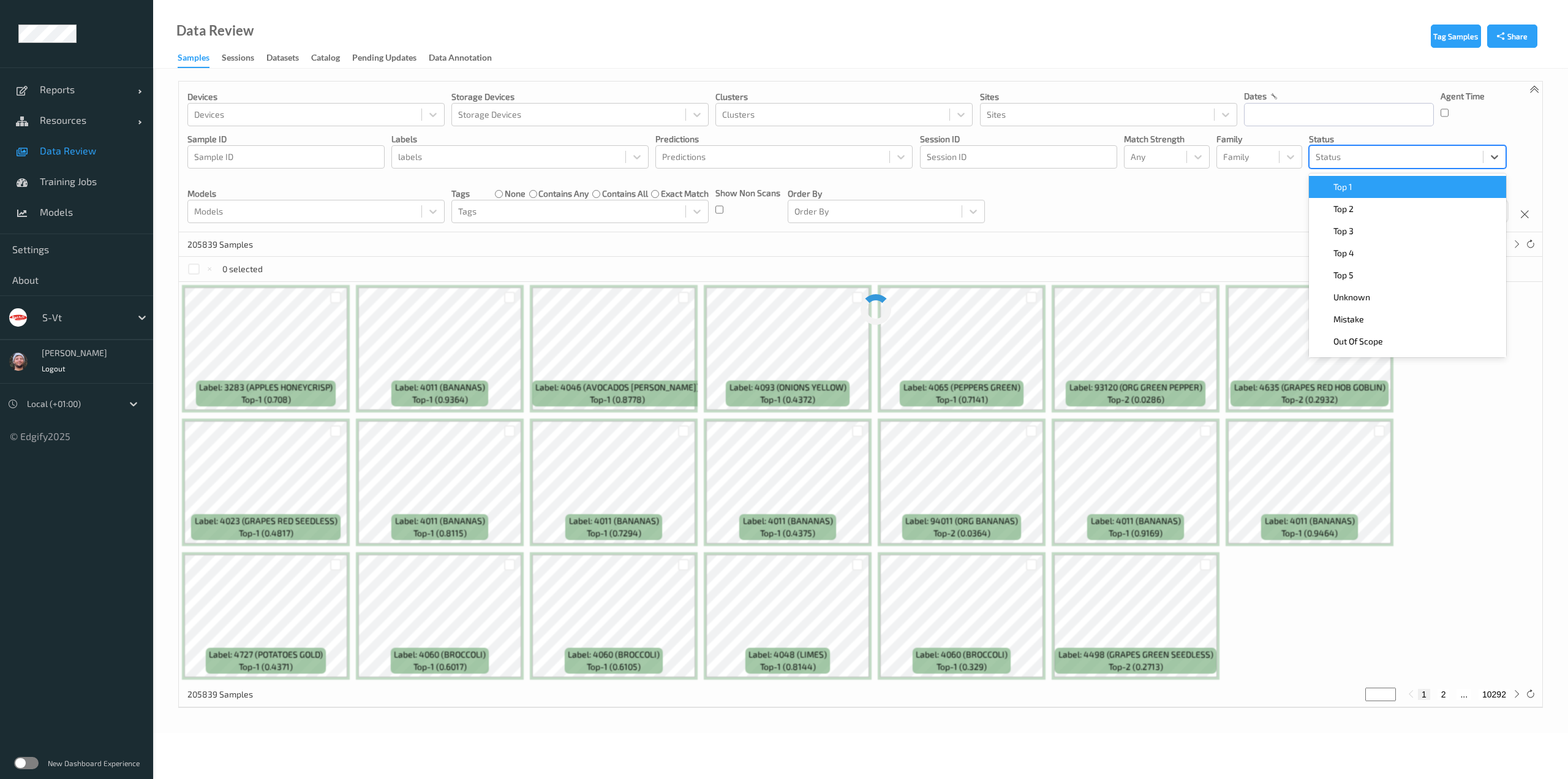
click at [1347, 151] on div at bounding box center [1396, 157] width 161 height 14
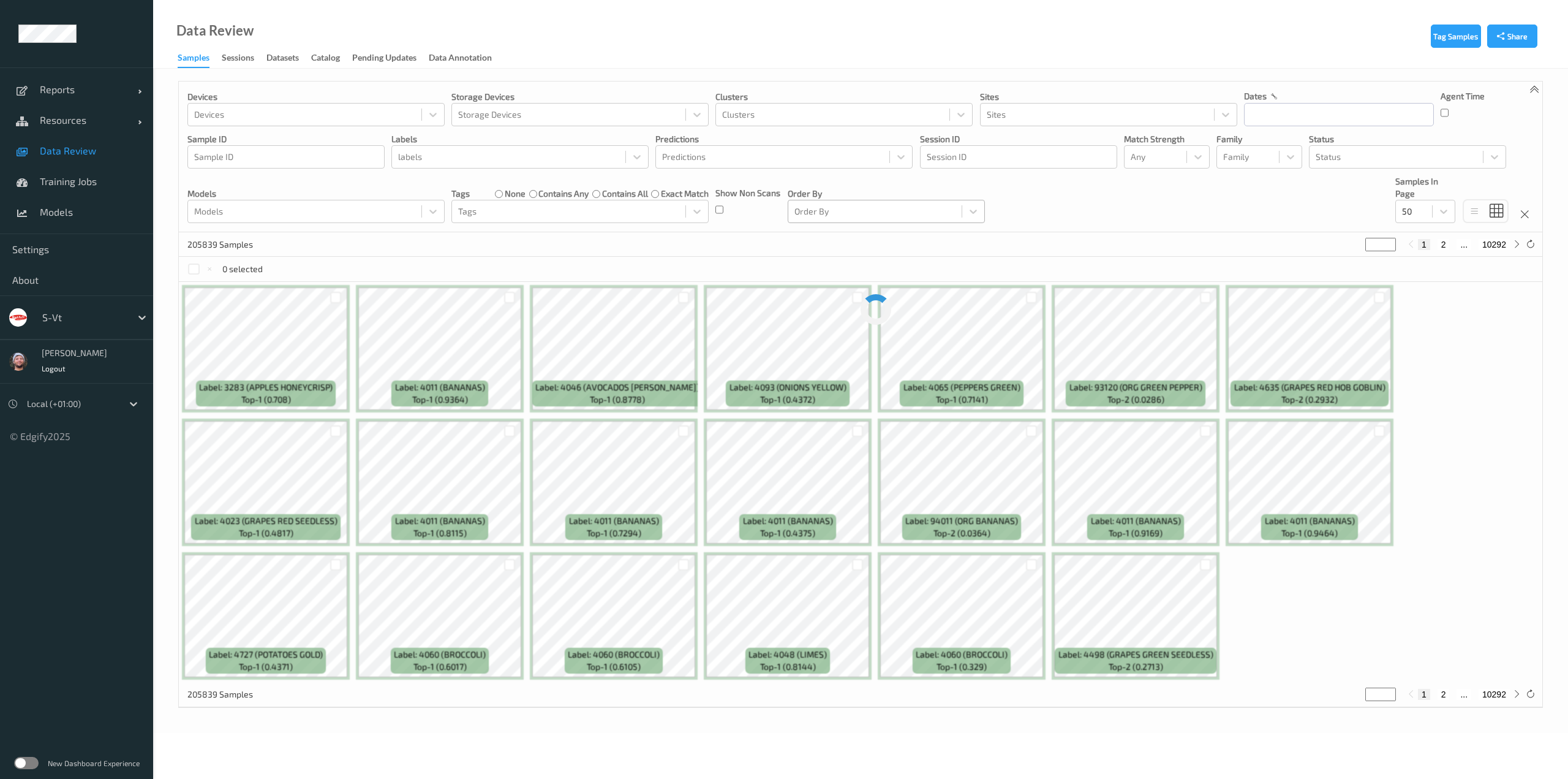
drag, startPoint x: 1153, startPoint y: 220, endPoint x: 950, endPoint y: 221, distance: 203.0
click at [1153, 220] on div "Devices Devices Storage Devices Storage Devices Clusters Clusters Sites Sites d…" at bounding box center [860, 157] width 1363 height 151
click at [324, 214] on div at bounding box center [304, 211] width 221 height 14
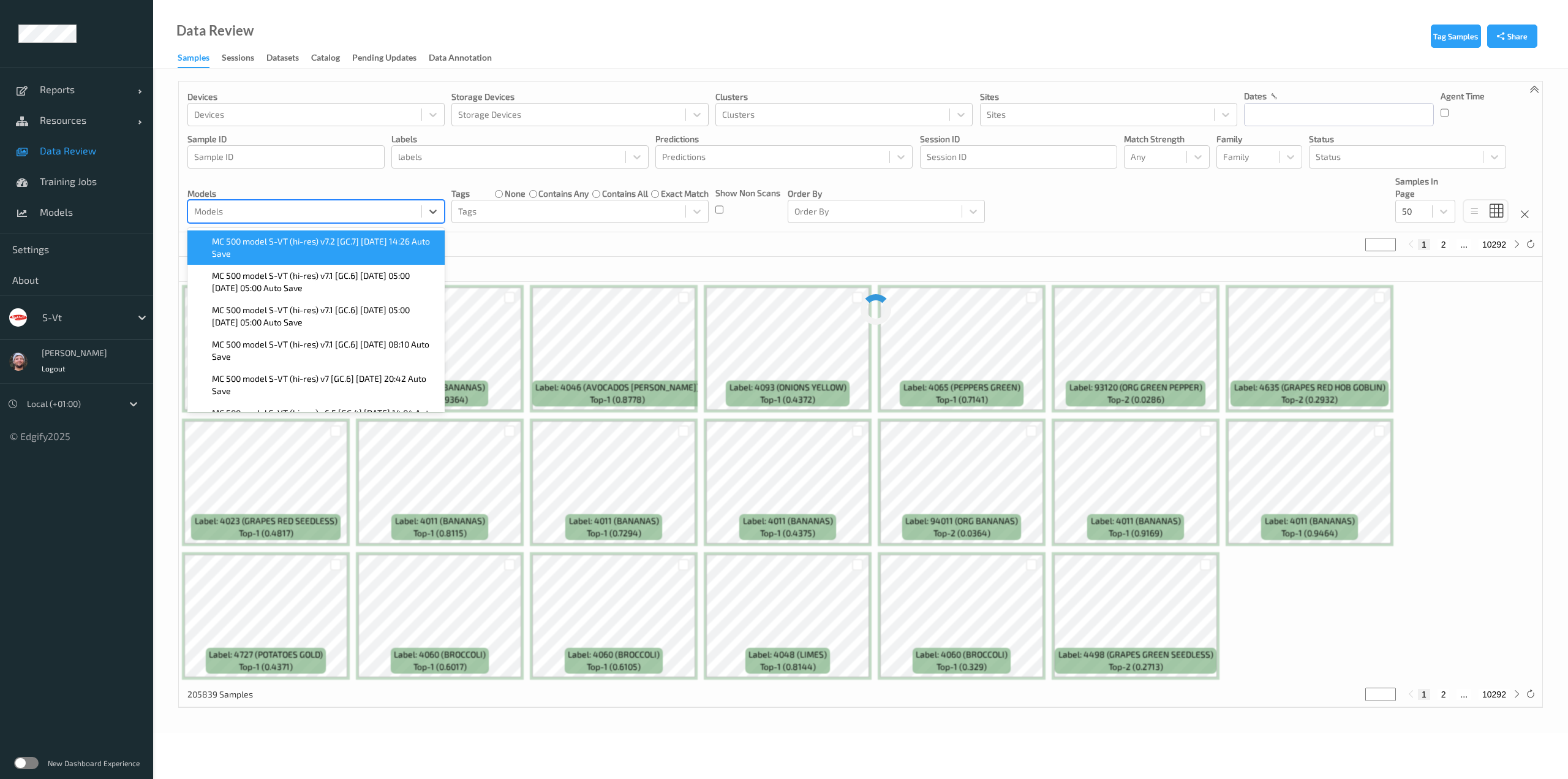
click at [324, 250] on span "MC 500 model S-VT (hi-res) v7.2 [GC.7] 2025-10-08 14:26 Auto Save" at bounding box center [325, 247] width 225 height 24
click at [627, 233] on div "Devices Devices Storage Devices Storage Devices Clusters Clusters Sites Sites d…" at bounding box center [860, 157] width 1363 height 151
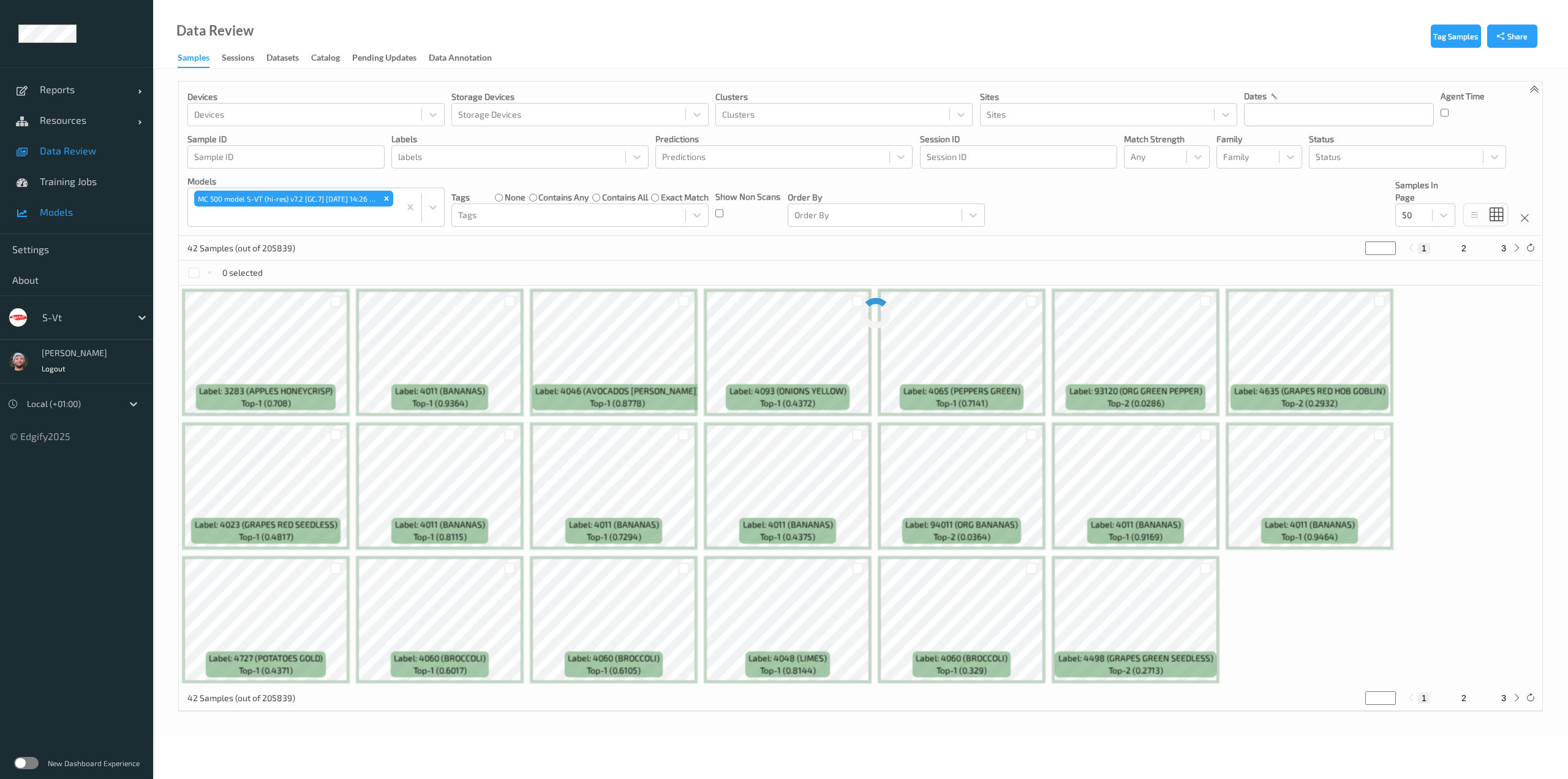
click at [85, 209] on span "Models" at bounding box center [90, 212] width 101 height 13
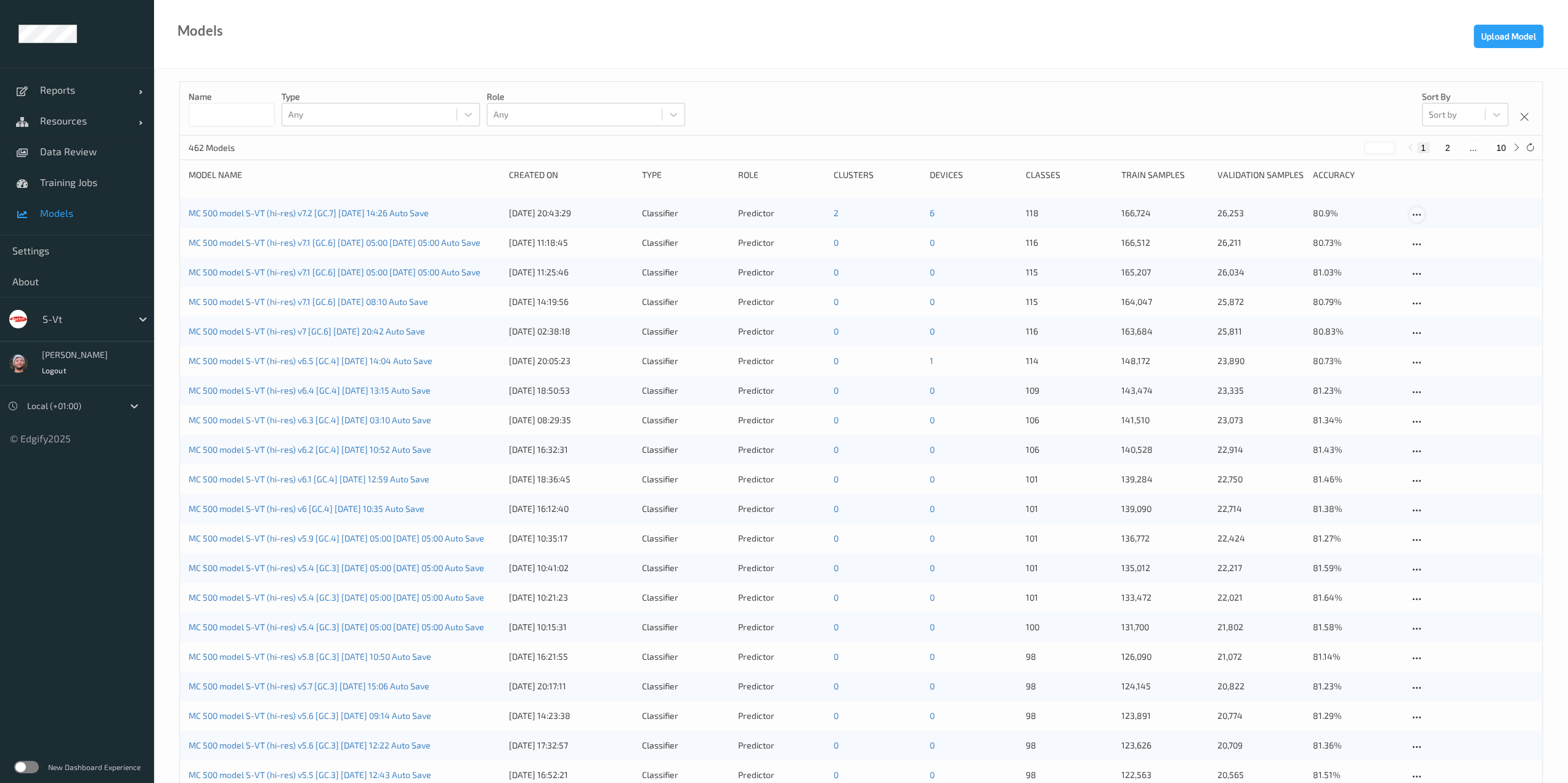
click at [1415, 212] on icon at bounding box center [1417, 215] width 11 height 11
click at [1424, 227] on link "Edit model" at bounding box center [1543, 236] width 266 height 22
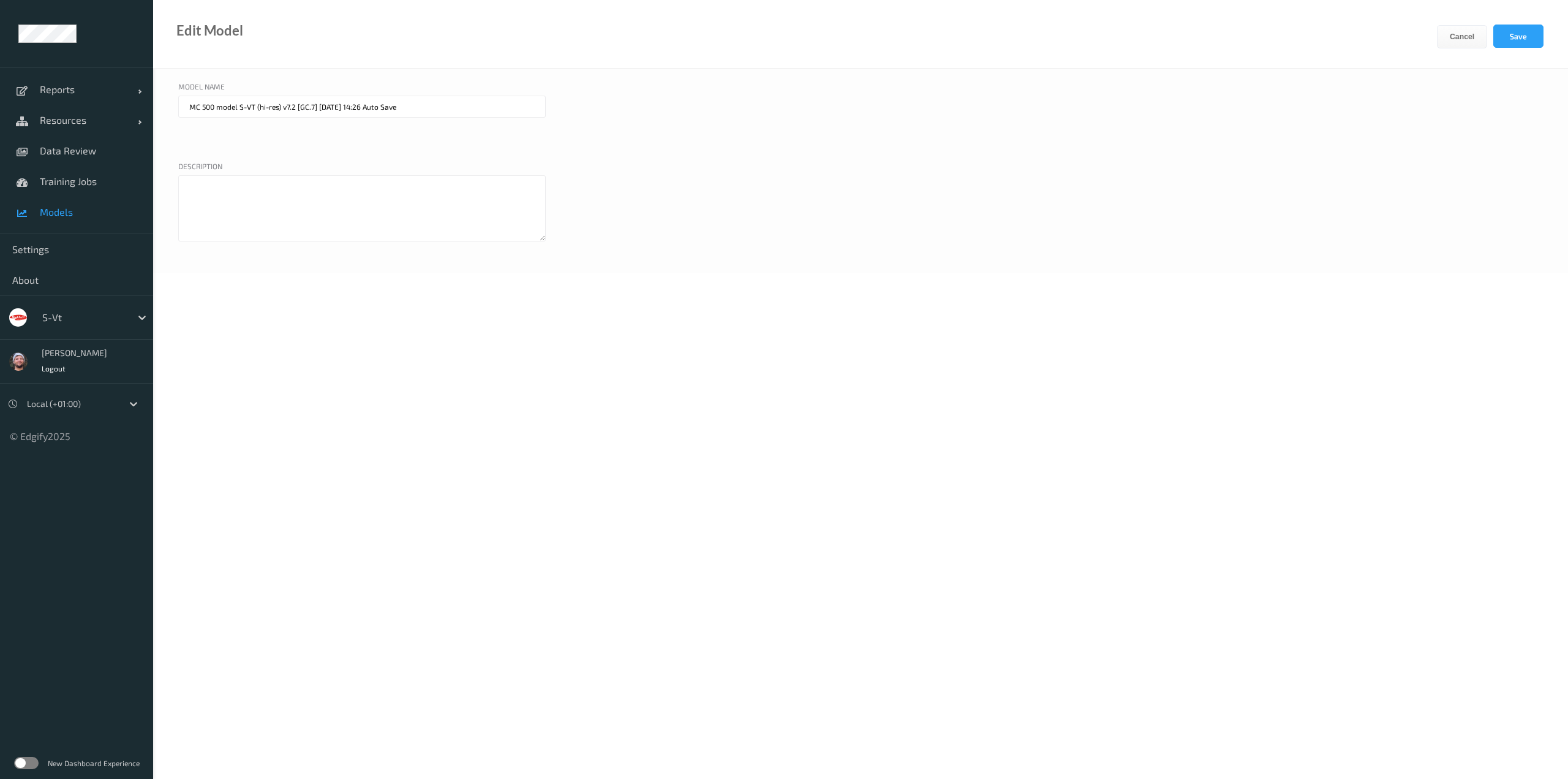
drag, startPoint x: 313, startPoint y: 106, endPoint x: 618, endPoint y: 130, distance: 305.9
click at [618, 130] on div "Model name MC 500 model S-VT (hi-res) v7.2 [GC.7] 2025-10-08 14:26 Auto Save" at bounding box center [860, 117] width 1365 height 73
type input "MC 500 model S-VT (hi-res) v7.2 [GC.7]"
click at [1541, 42] on button "Save" at bounding box center [1518, 36] width 50 height 23
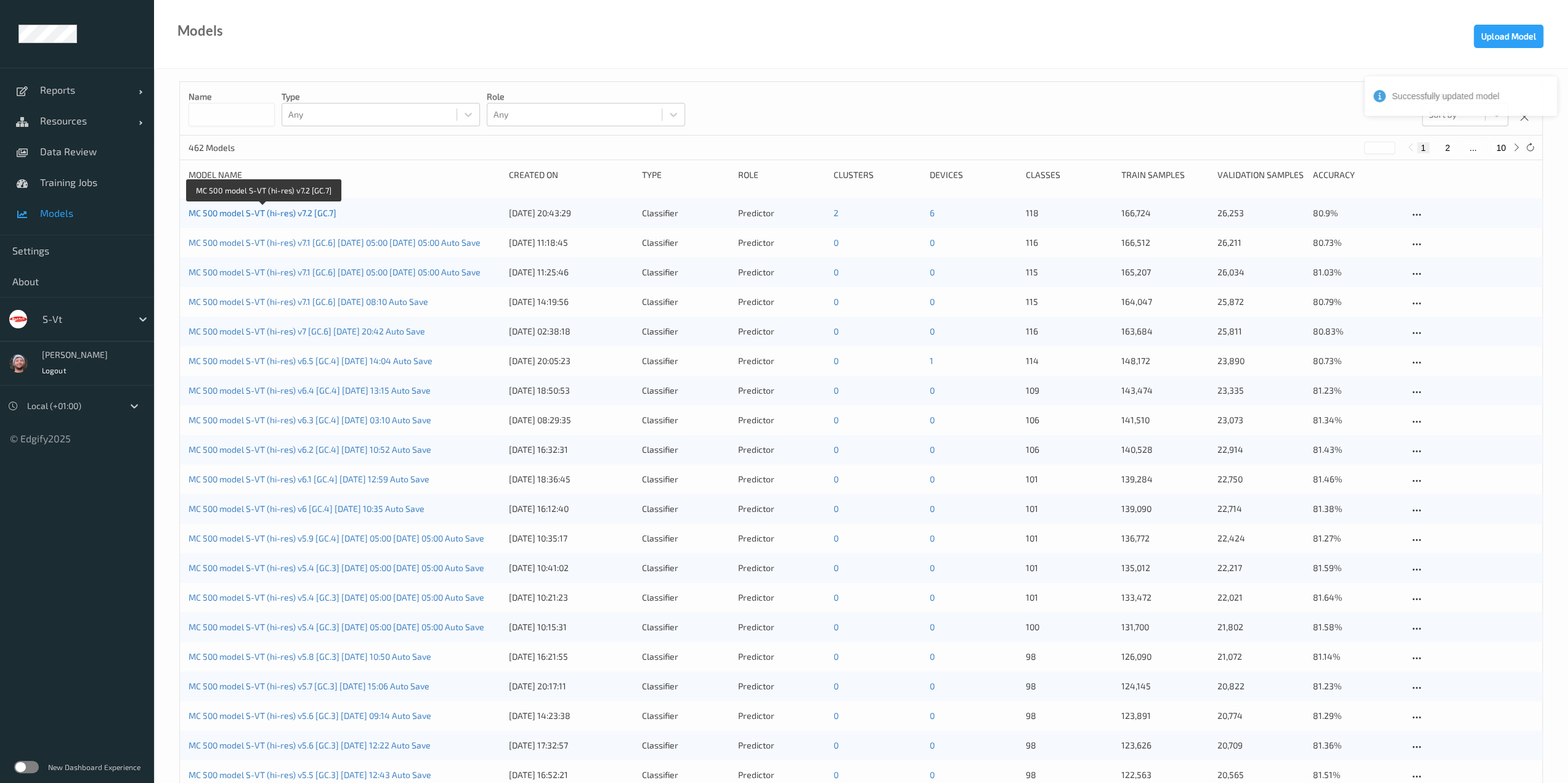
click at [298, 217] on link "MC 500 model S-VT (hi-res) v7.2 [GC.7]" at bounding box center [263, 213] width 147 height 11
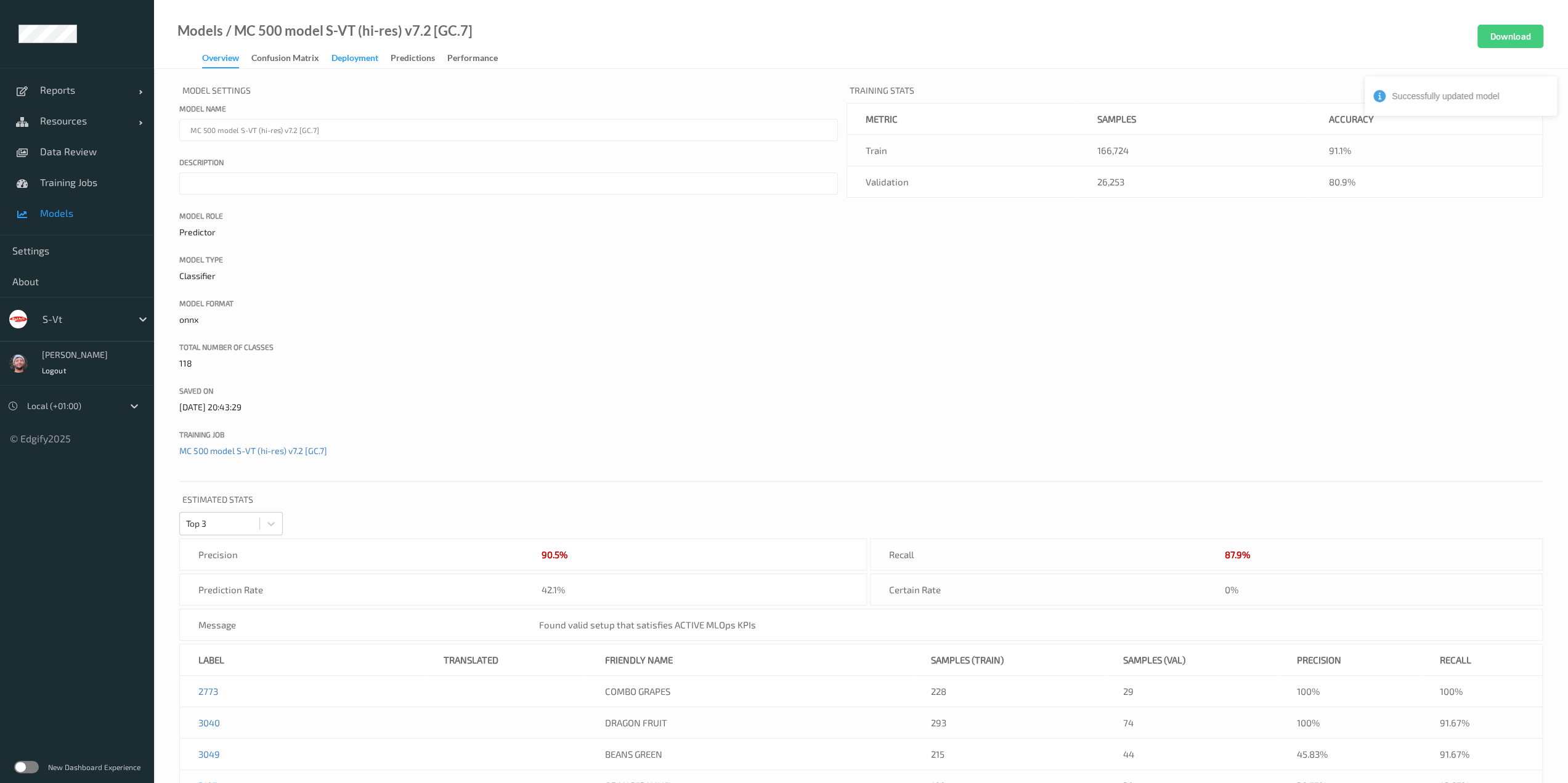
click at [370, 65] on div "Deployment" at bounding box center [355, 59] width 47 height 15
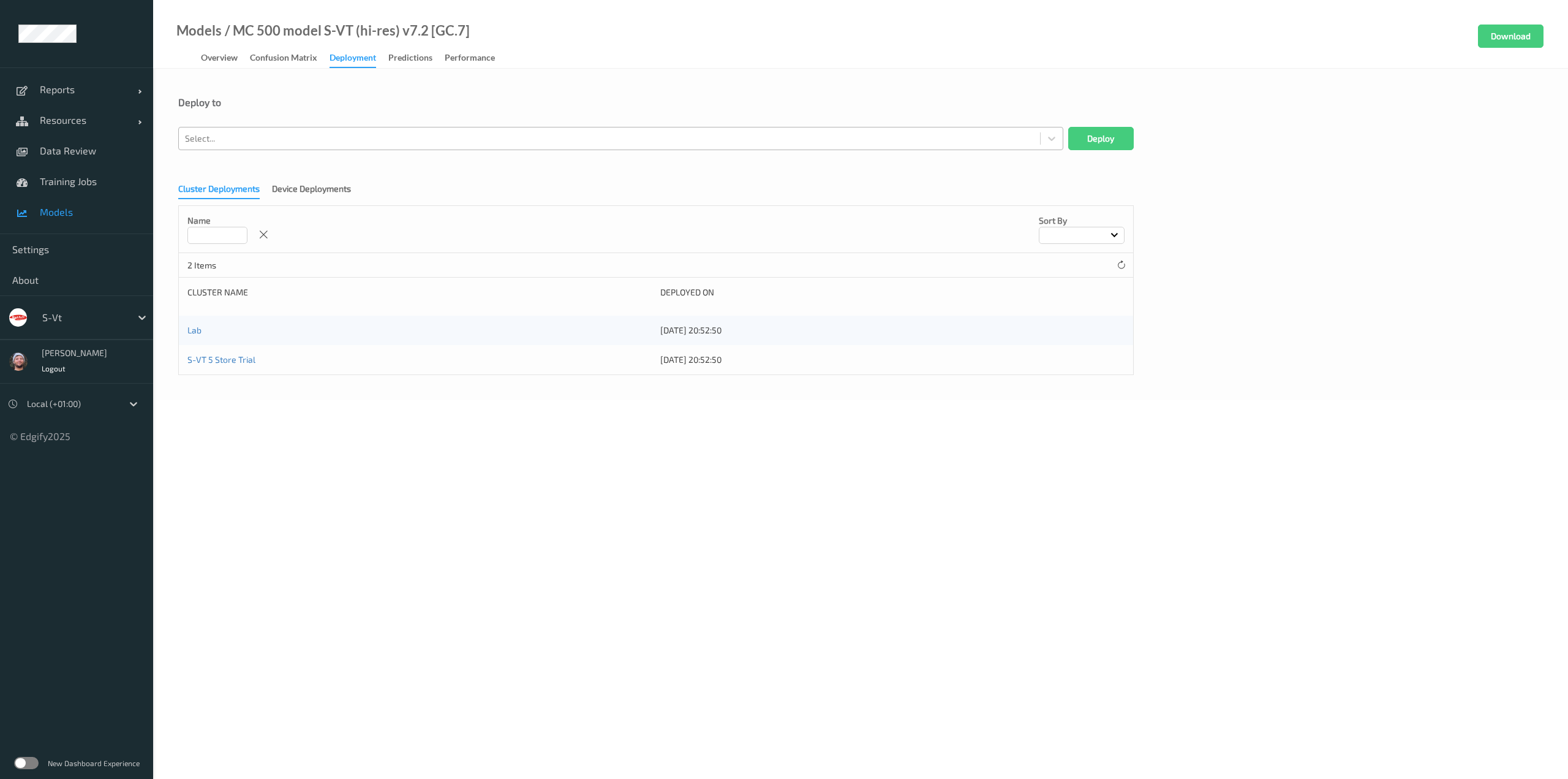
click at [312, 135] on div at bounding box center [610, 139] width 849 height 14
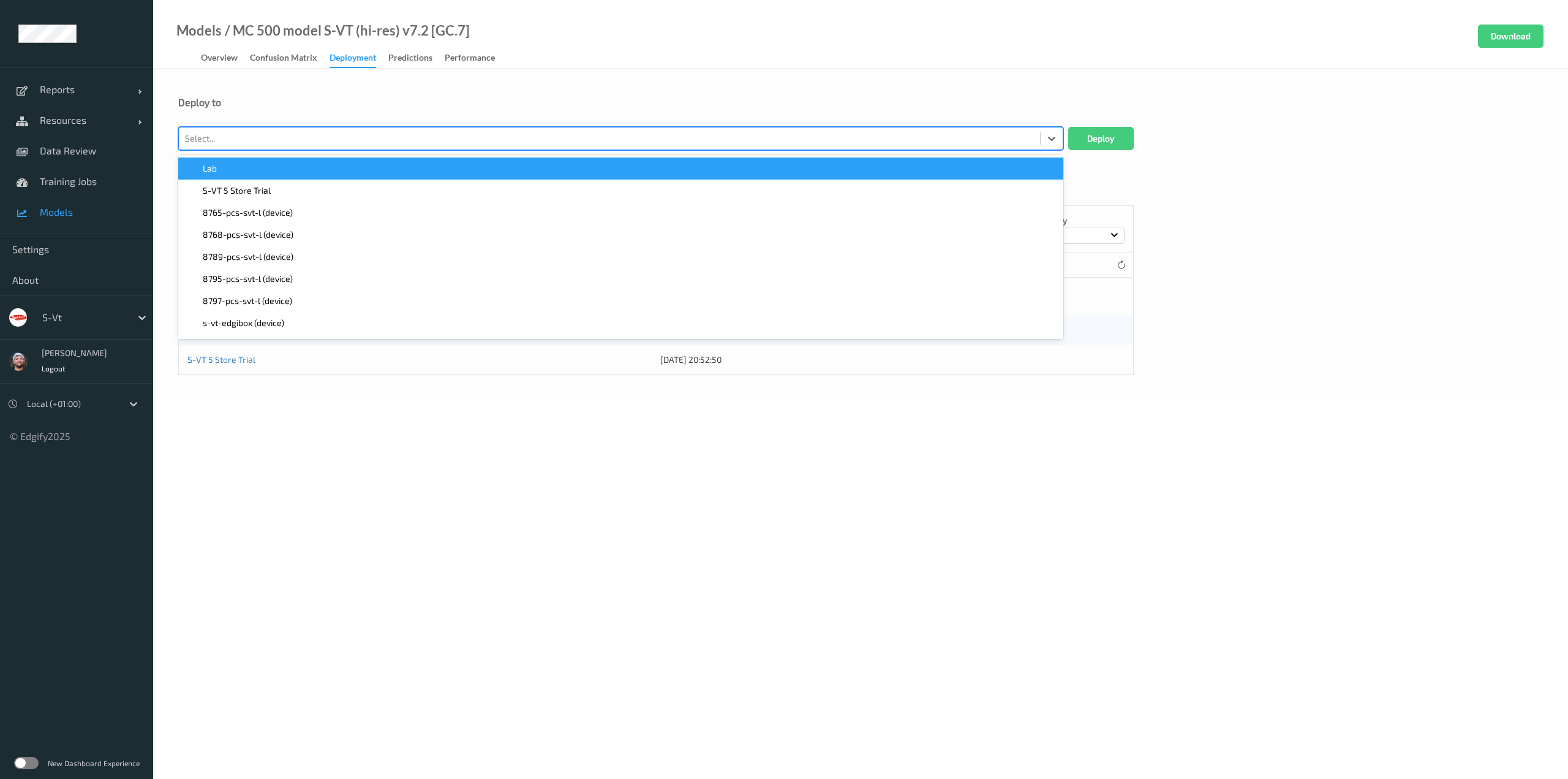
click at [297, 161] on div "Lab" at bounding box center [620, 168] width 885 height 22
click at [297, 168] on div "S-VT 5 Store Trial" at bounding box center [621, 169] width 871 height 13
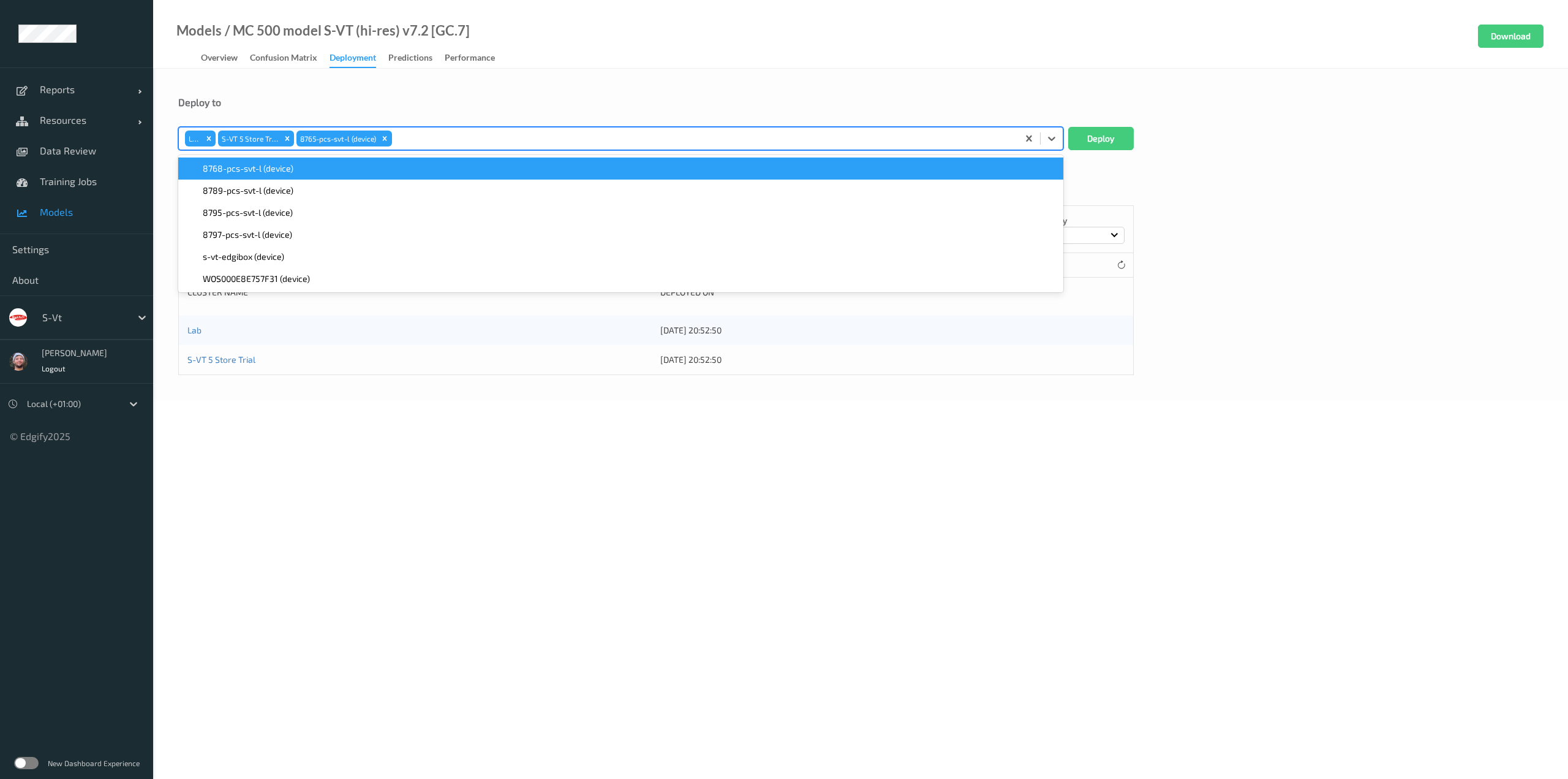
click at [297, 168] on div "8768-pcs-svt-l (device)" at bounding box center [621, 169] width 871 height 13
click at [297, 168] on div "8795-pcs-svt-l (device)" at bounding box center [621, 169] width 871 height 13
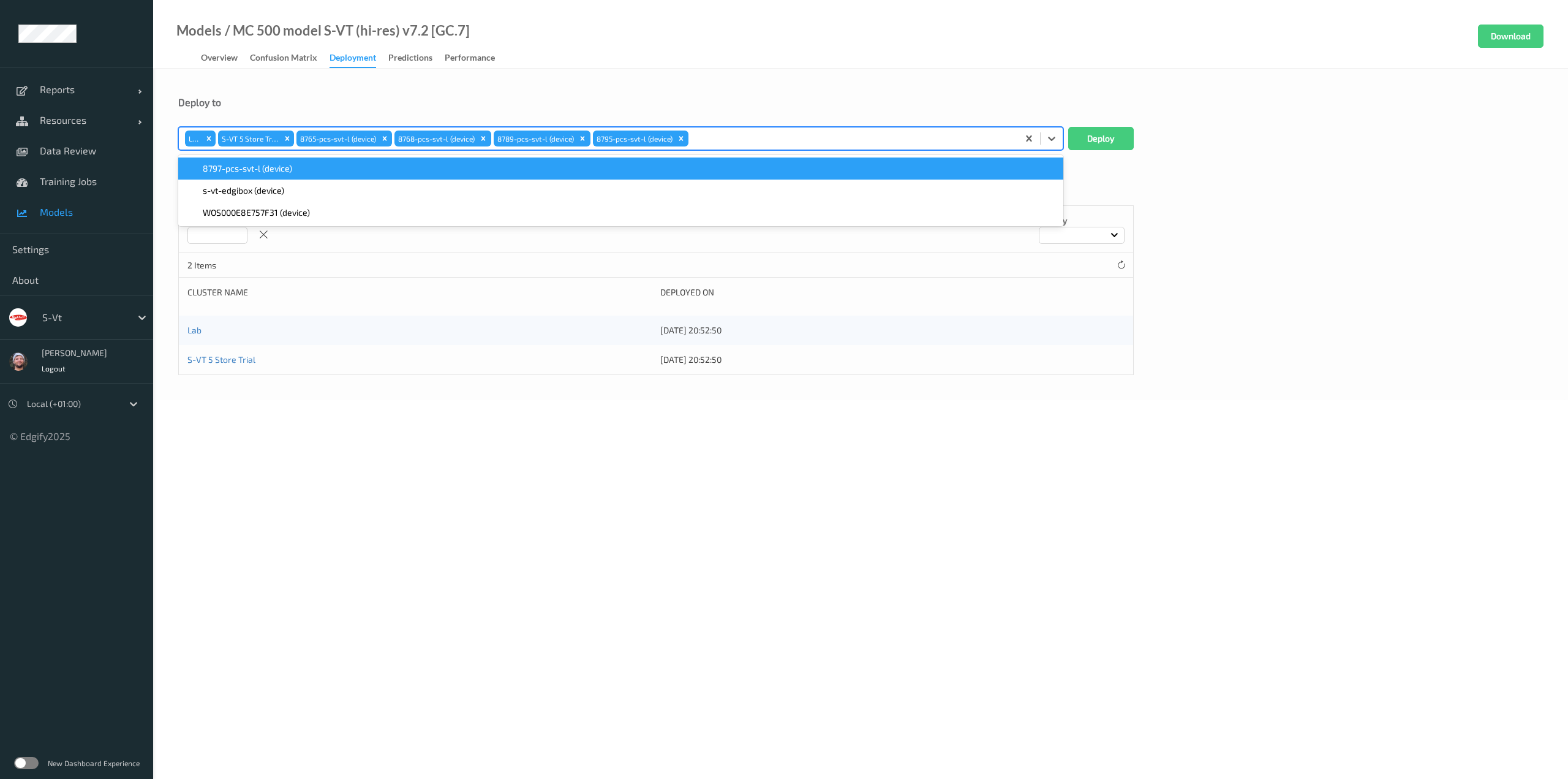
click at [297, 168] on div "8797-pcs-svt-l (device)" at bounding box center [621, 169] width 871 height 13
click at [297, 168] on span "WOS000E8E757F31 (device)" at bounding box center [257, 169] width 107 height 13
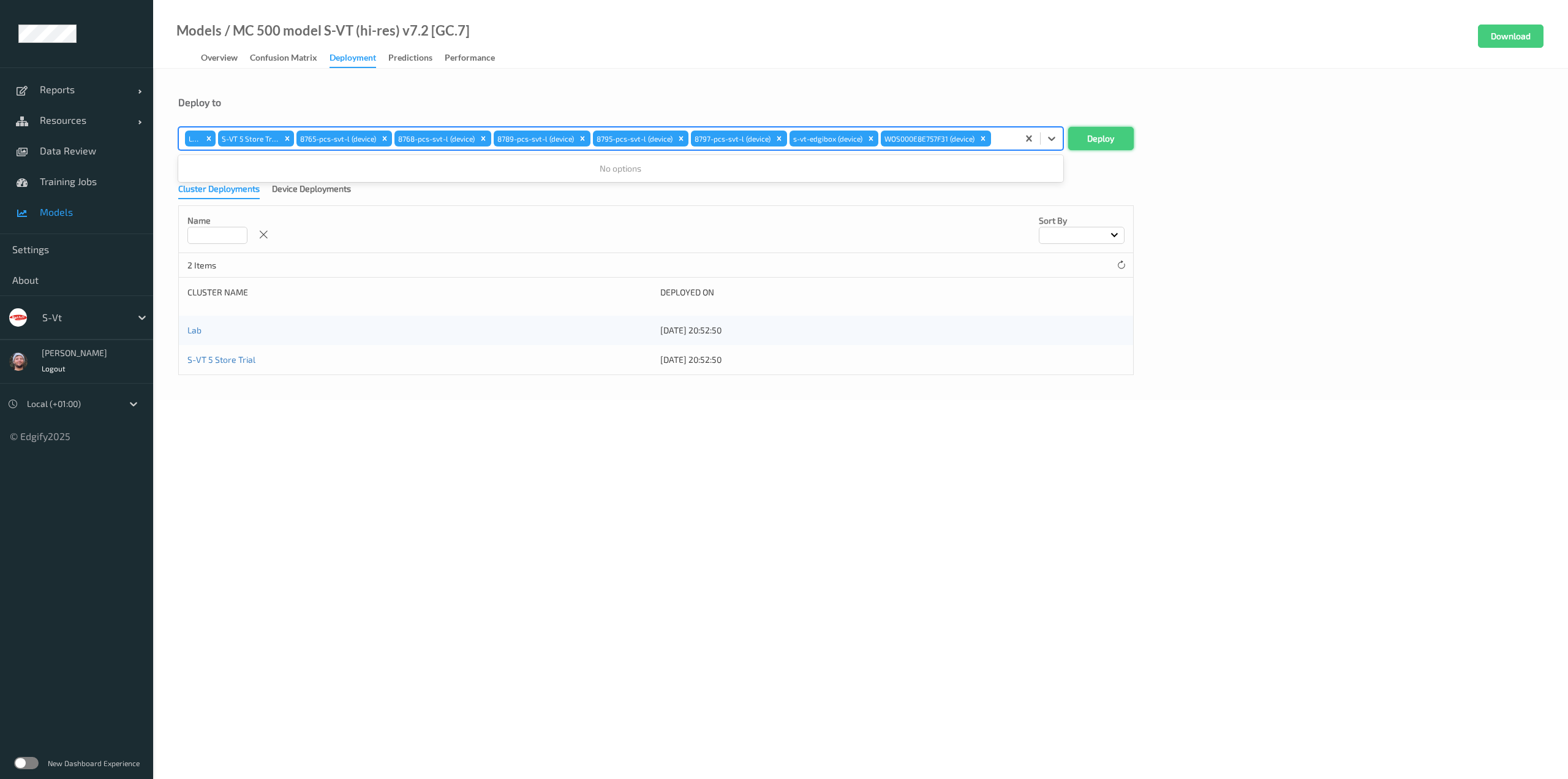
click at [1116, 145] on button "Deploy" at bounding box center [1100, 139] width 65 height 23
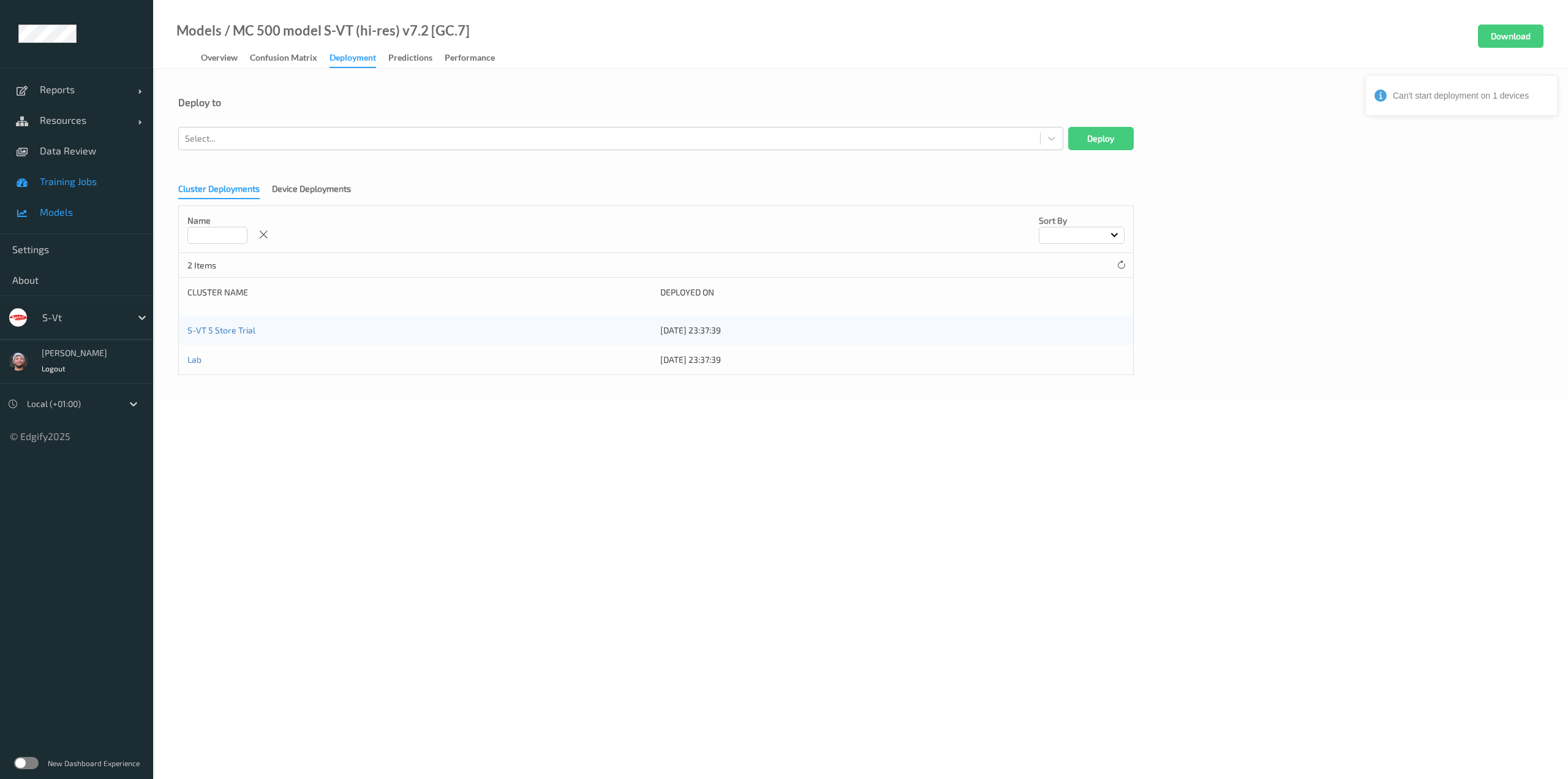
click at [123, 186] on span "Training Jobs" at bounding box center [90, 182] width 101 height 13
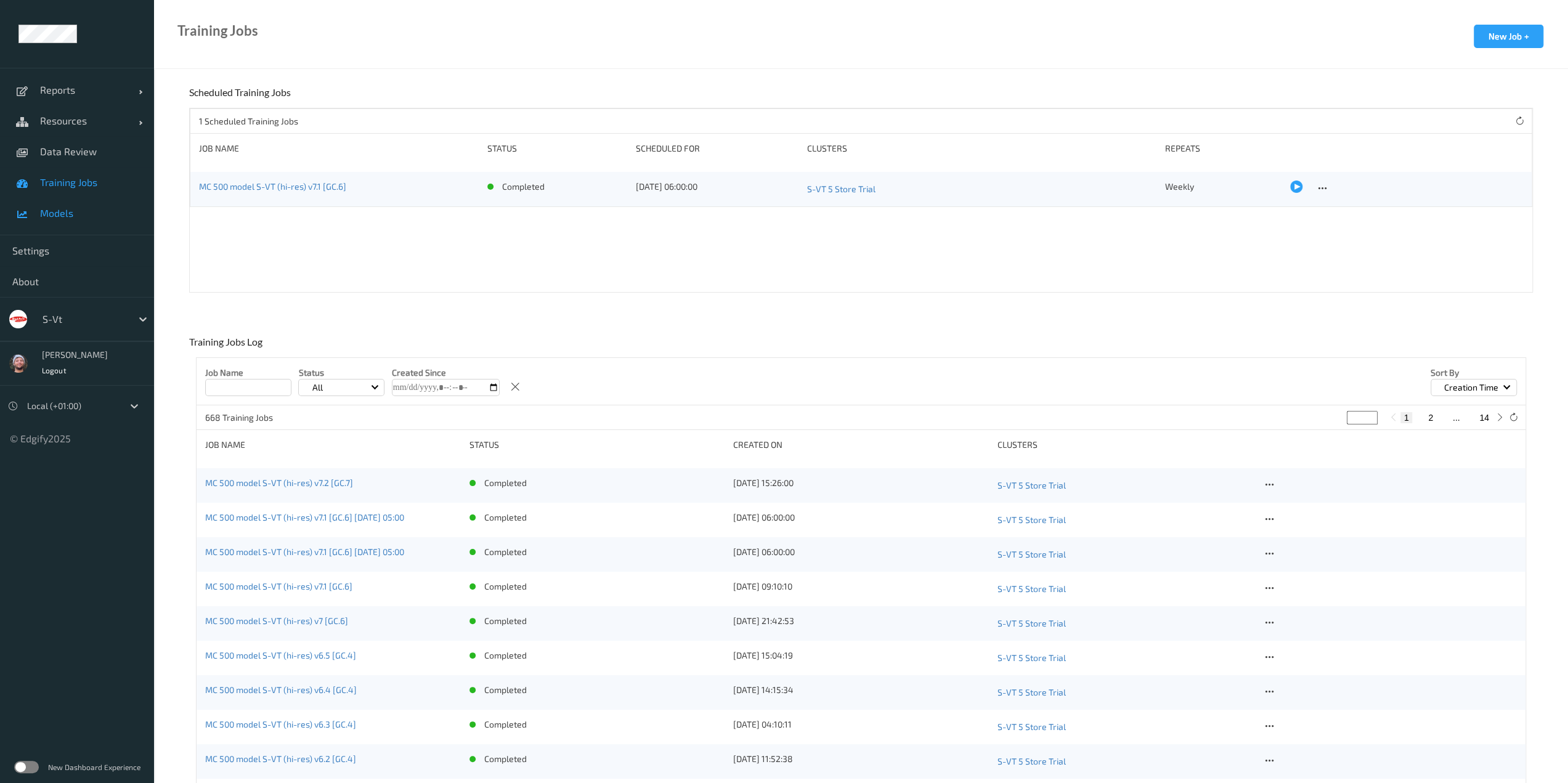
click at [59, 211] on span "Models" at bounding box center [91, 213] width 102 height 13
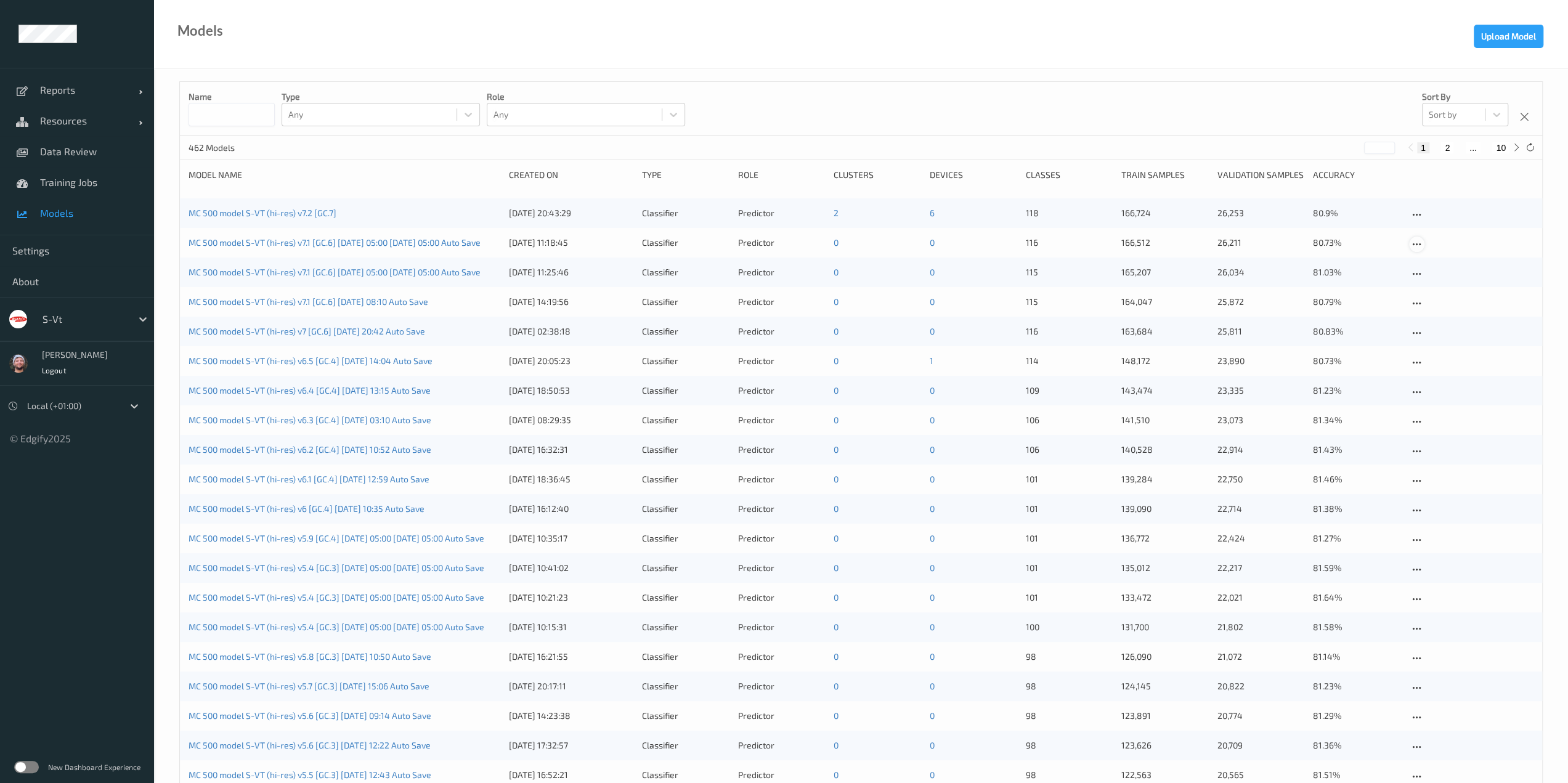
click at [1415, 248] on icon at bounding box center [1417, 245] width 11 height 11
click at [1437, 304] on div "Delete Model" at bounding box center [1453, 309] width 45 height 12
click at [1416, 242] on icon at bounding box center [1417, 245] width 11 height 11
click at [1441, 305] on div "Delete Model" at bounding box center [1453, 309] width 45 height 12
click at [76, 191] on link "Training Jobs" at bounding box center [76, 182] width 154 height 31
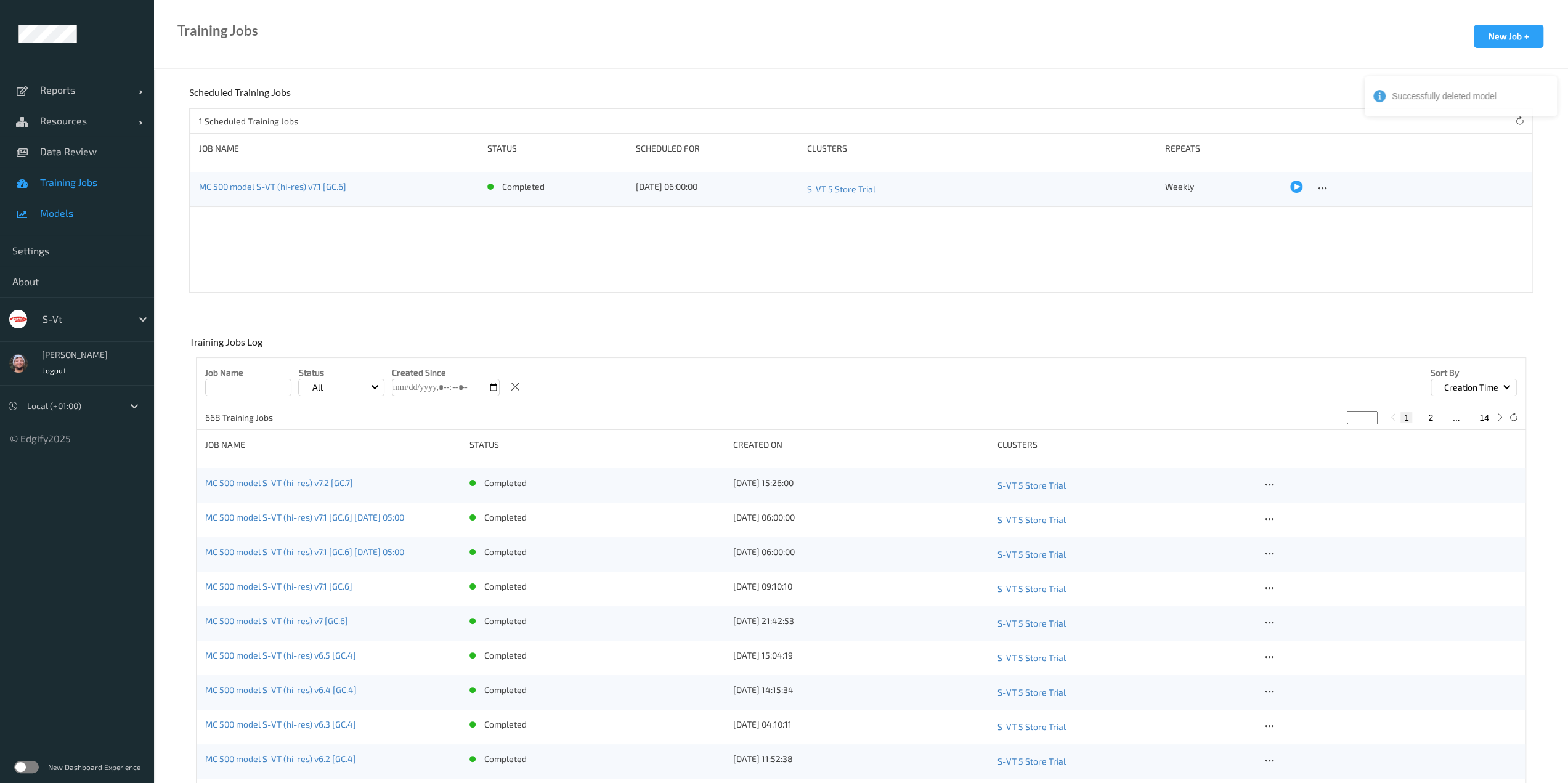
click at [76, 212] on span "Models" at bounding box center [91, 213] width 102 height 13
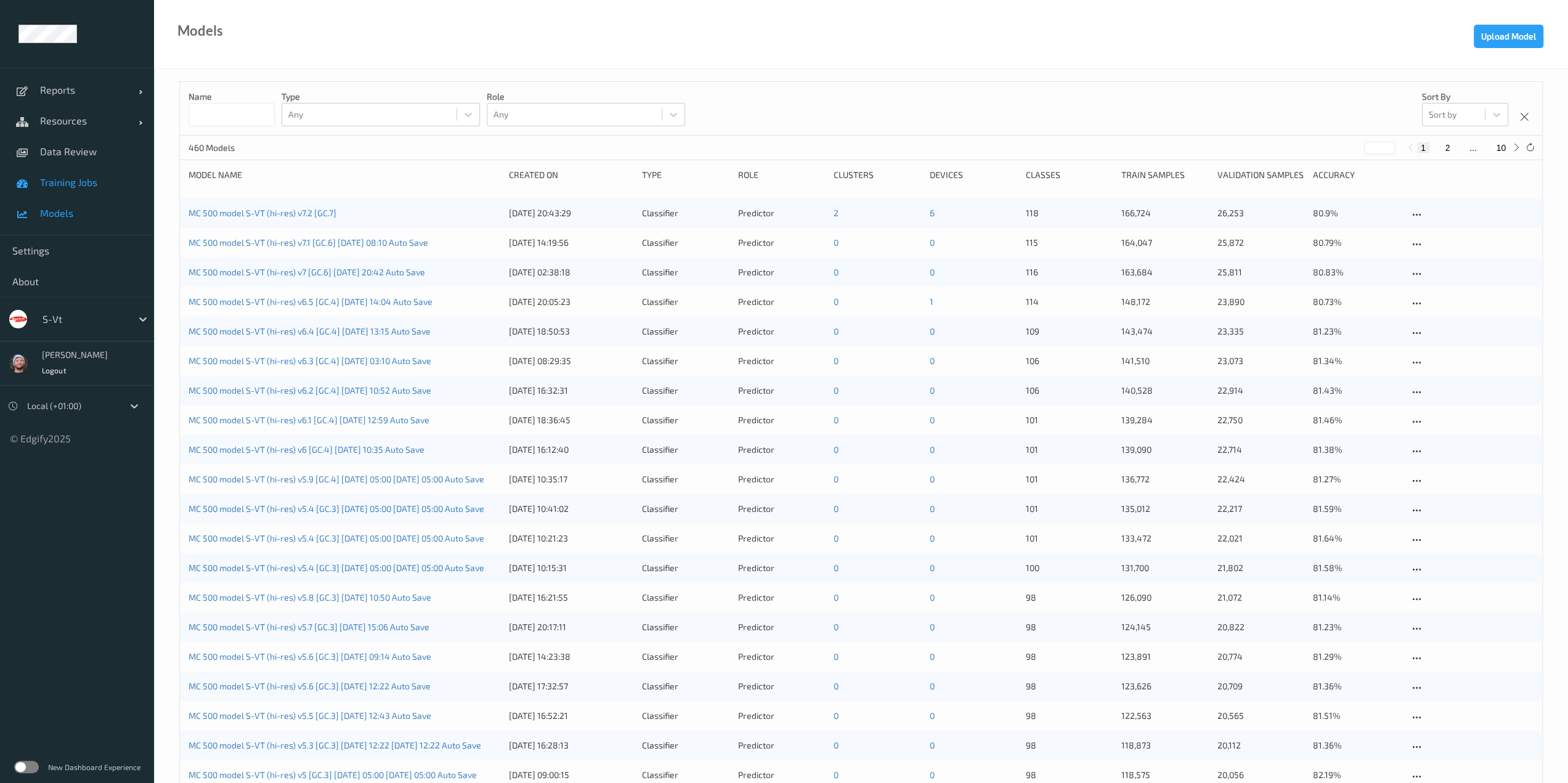
click at [134, 183] on span "Training Jobs" at bounding box center [91, 182] width 102 height 13
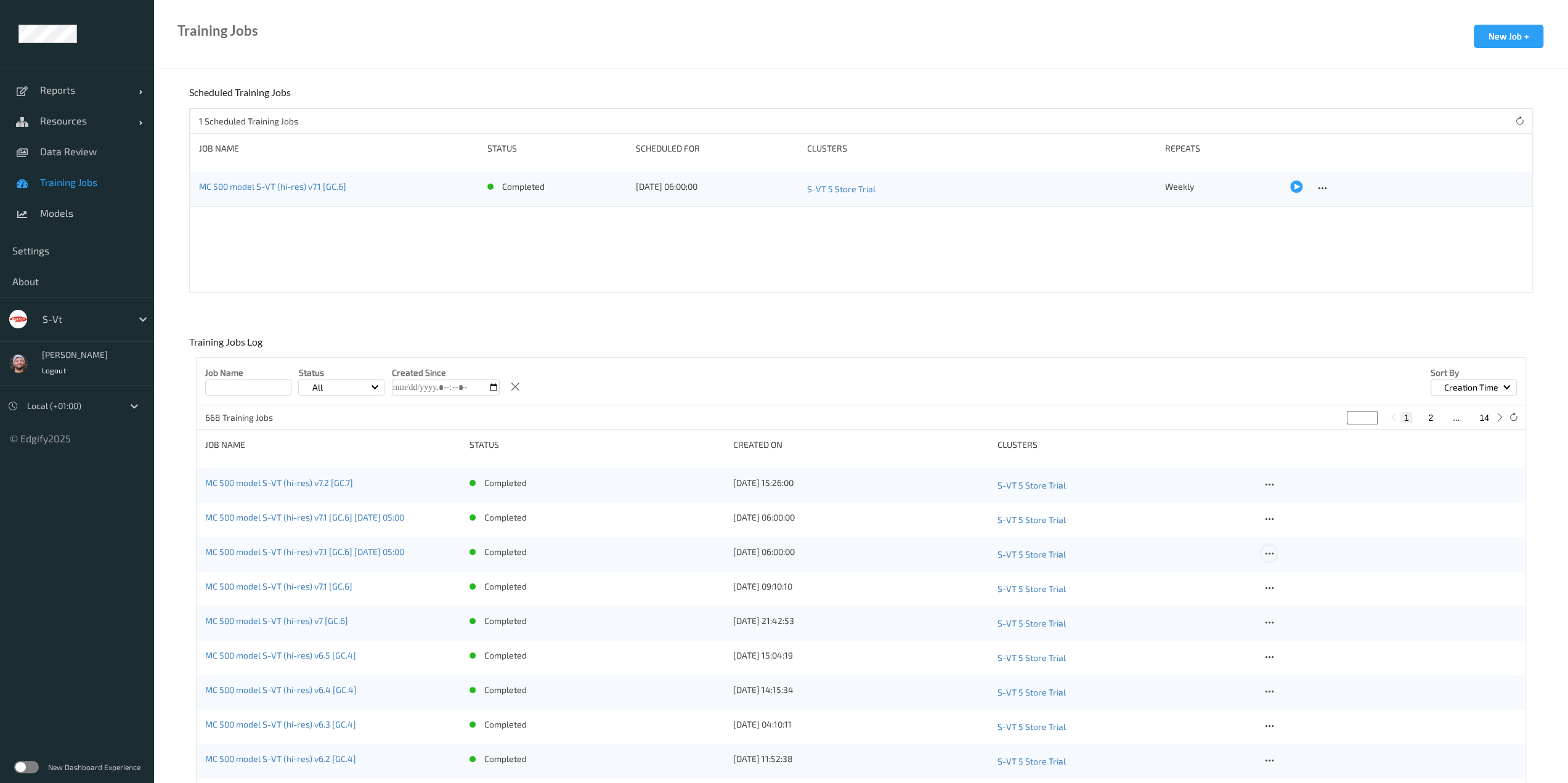
click at [1268, 549] on icon at bounding box center [1269, 554] width 11 height 11
click at [1290, 620] on div "Delete Job" at bounding box center [1300, 618] width 34 height 12
click at [1267, 518] on icon at bounding box center [1269, 519] width 11 height 11
click at [1294, 586] on div "Delete Job" at bounding box center [1300, 583] width 34 height 12
click at [46, 151] on span "Data Review" at bounding box center [91, 152] width 102 height 13
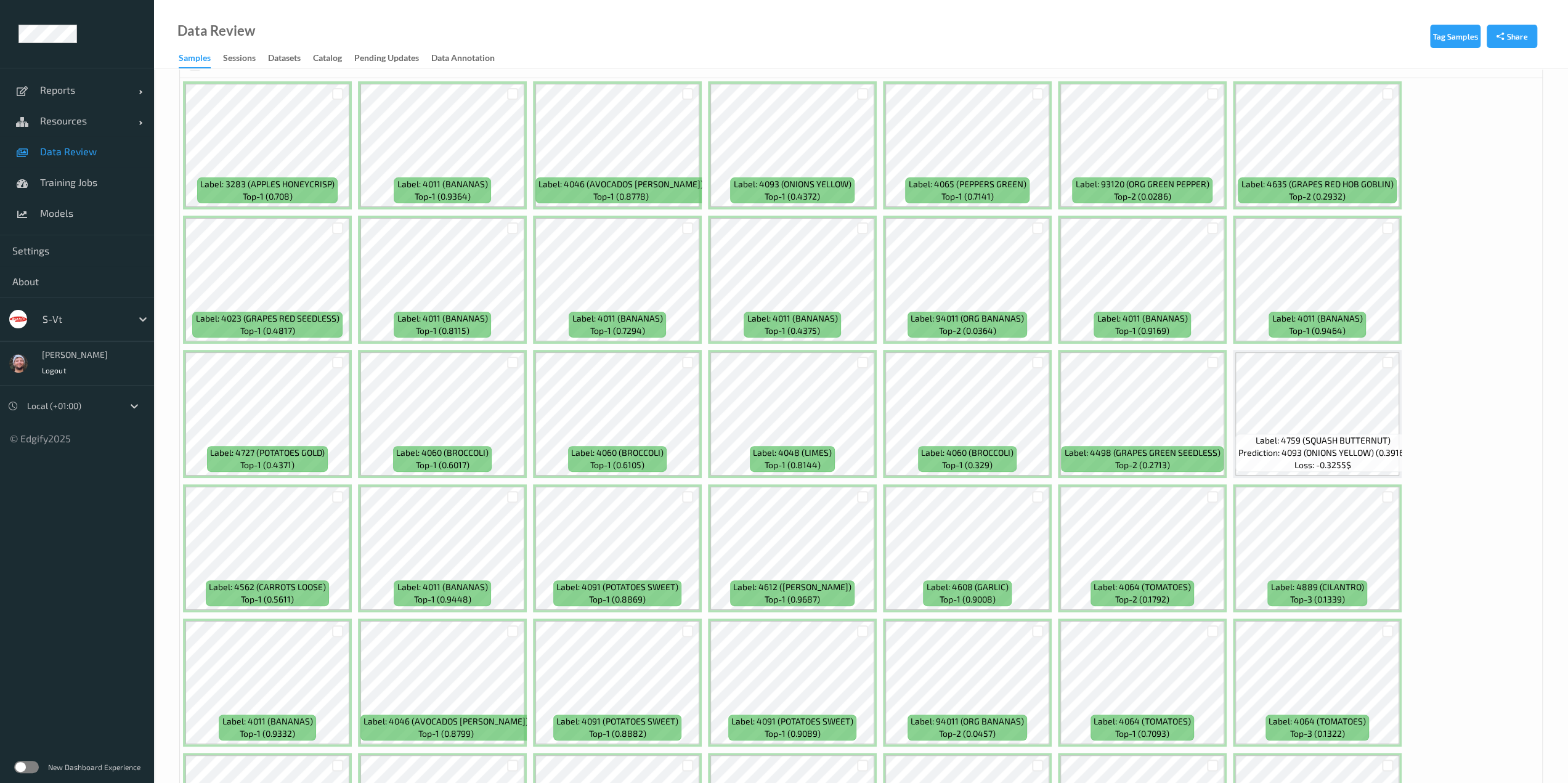
scroll to position [50, 0]
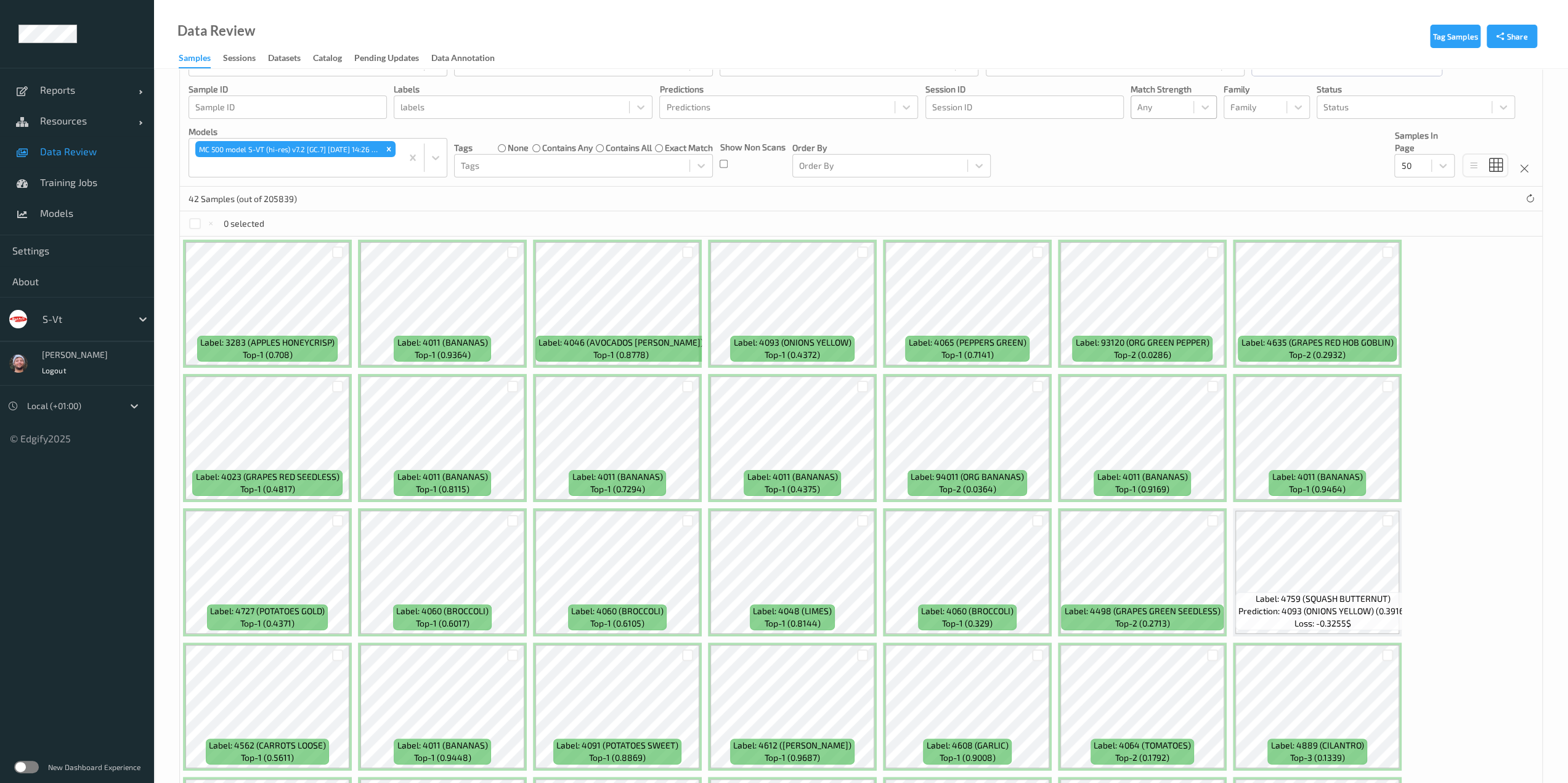
click at [1181, 106] on div at bounding box center [1163, 107] width 50 height 14
click at [1183, 171] on span "Alert non-match" at bounding box center [1182, 165] width 54 height 24
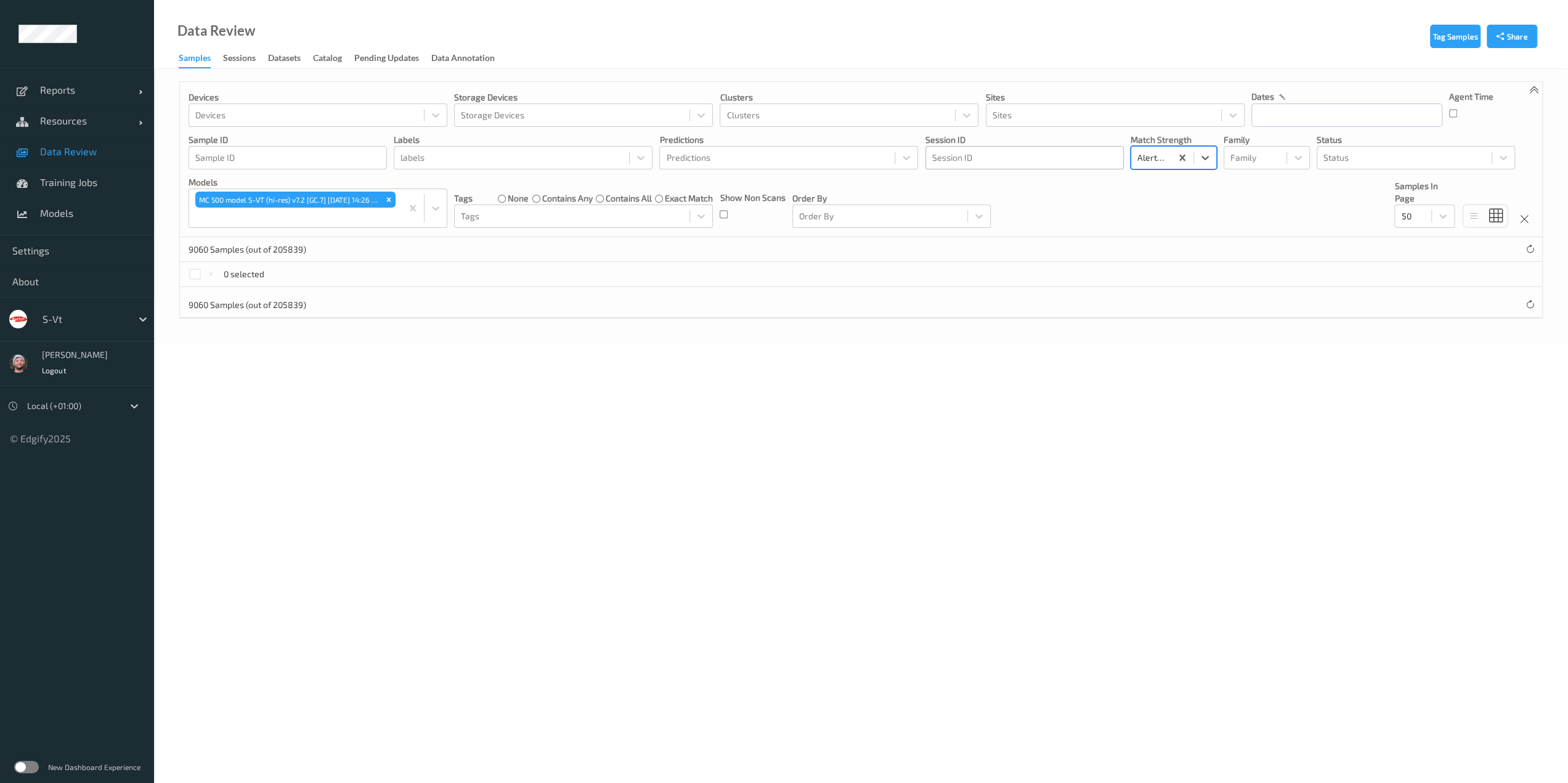
scroll to position [0, 0]
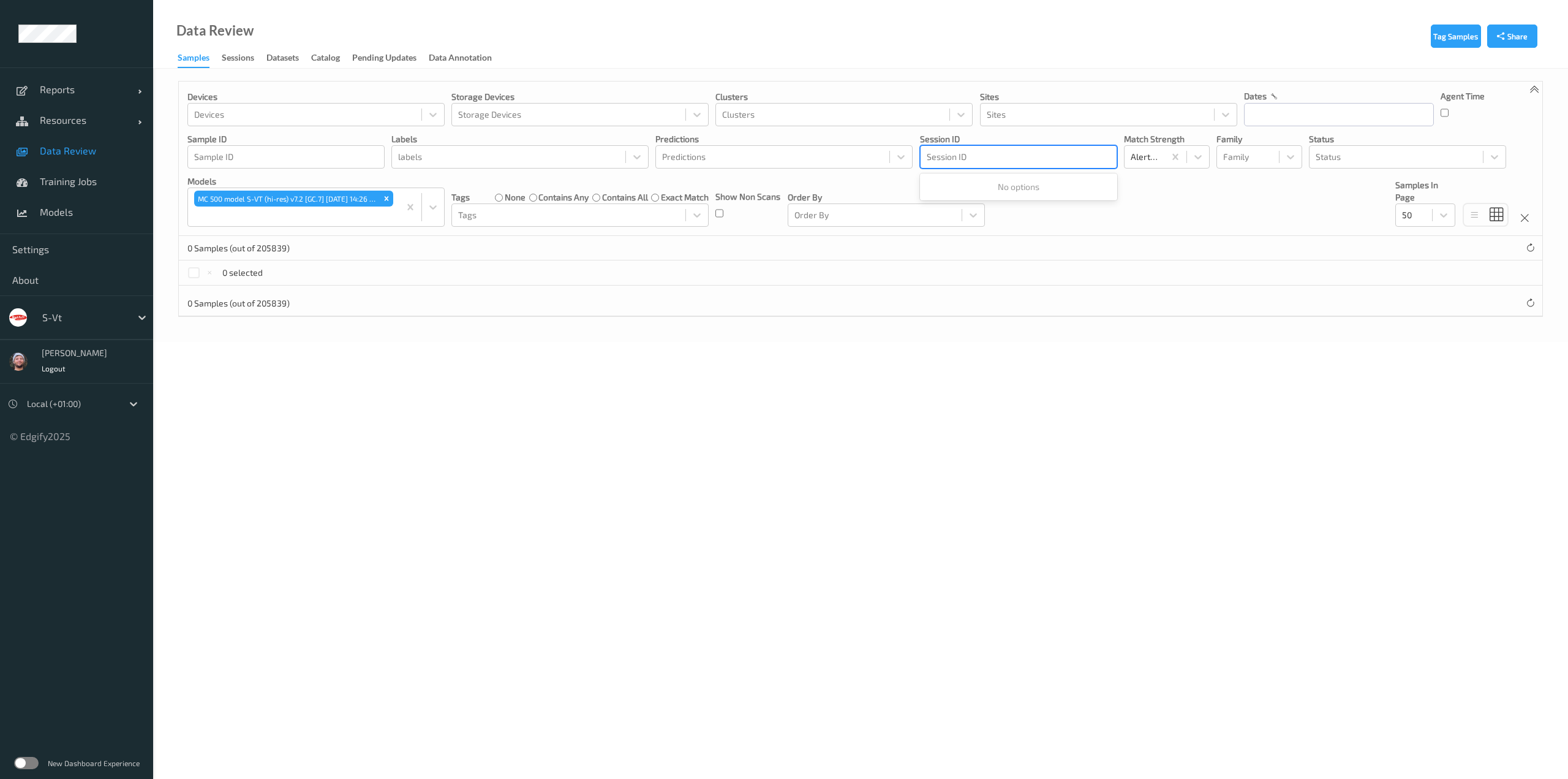
click at [1071, 153] on div at bounding box center [1019, 157] width 184 height 14
click at [388, 200] on icon "Remove MC 500 model S-VT (hi-res) v7.2 [GC.7] 2025-10-08 14:26 Auto Save" at bounding box center [386, 199] width 4 height 4
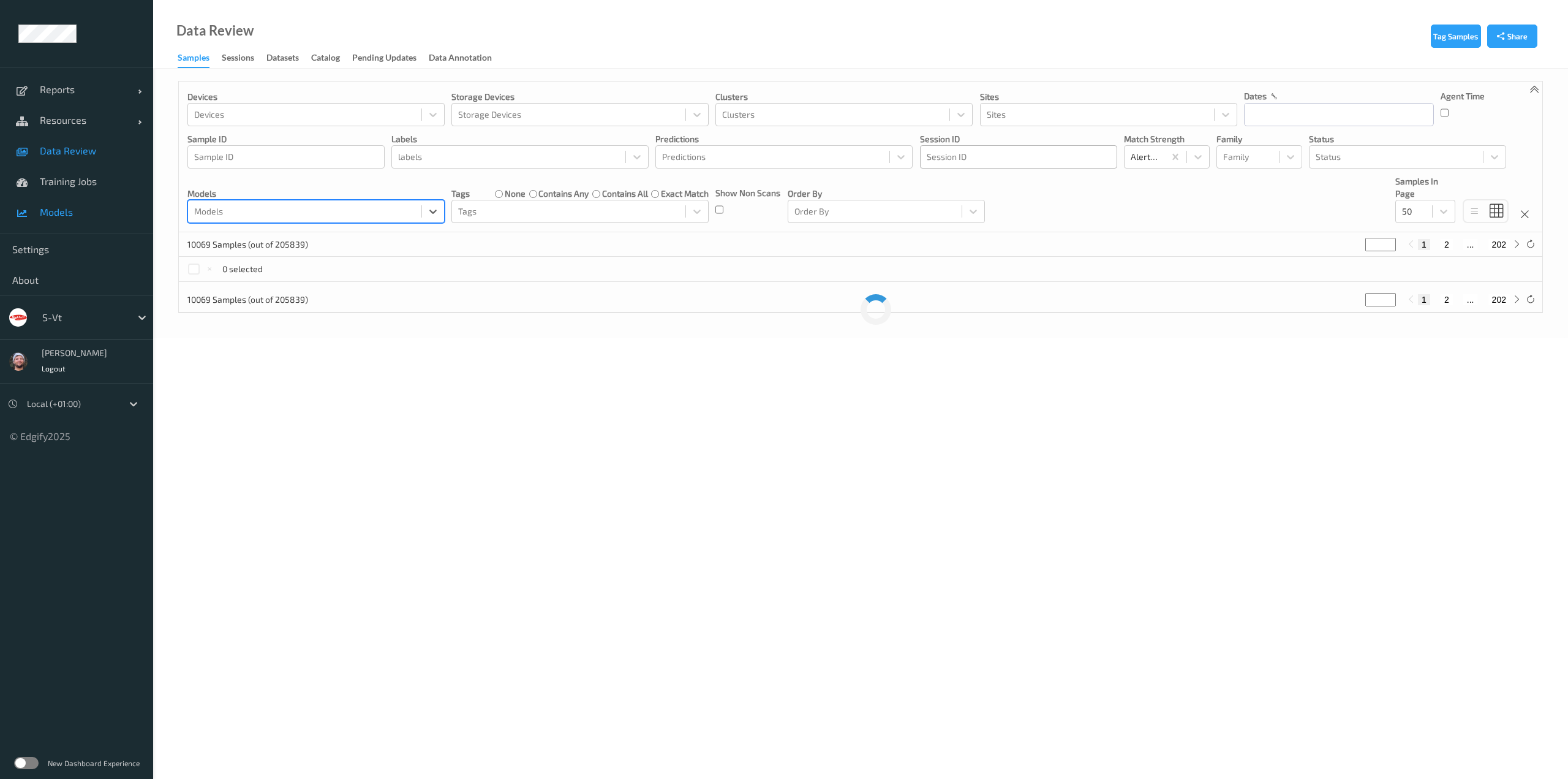
click at [95, 207] on span "Models" at bounding box center [90, 212] width 101 height 13
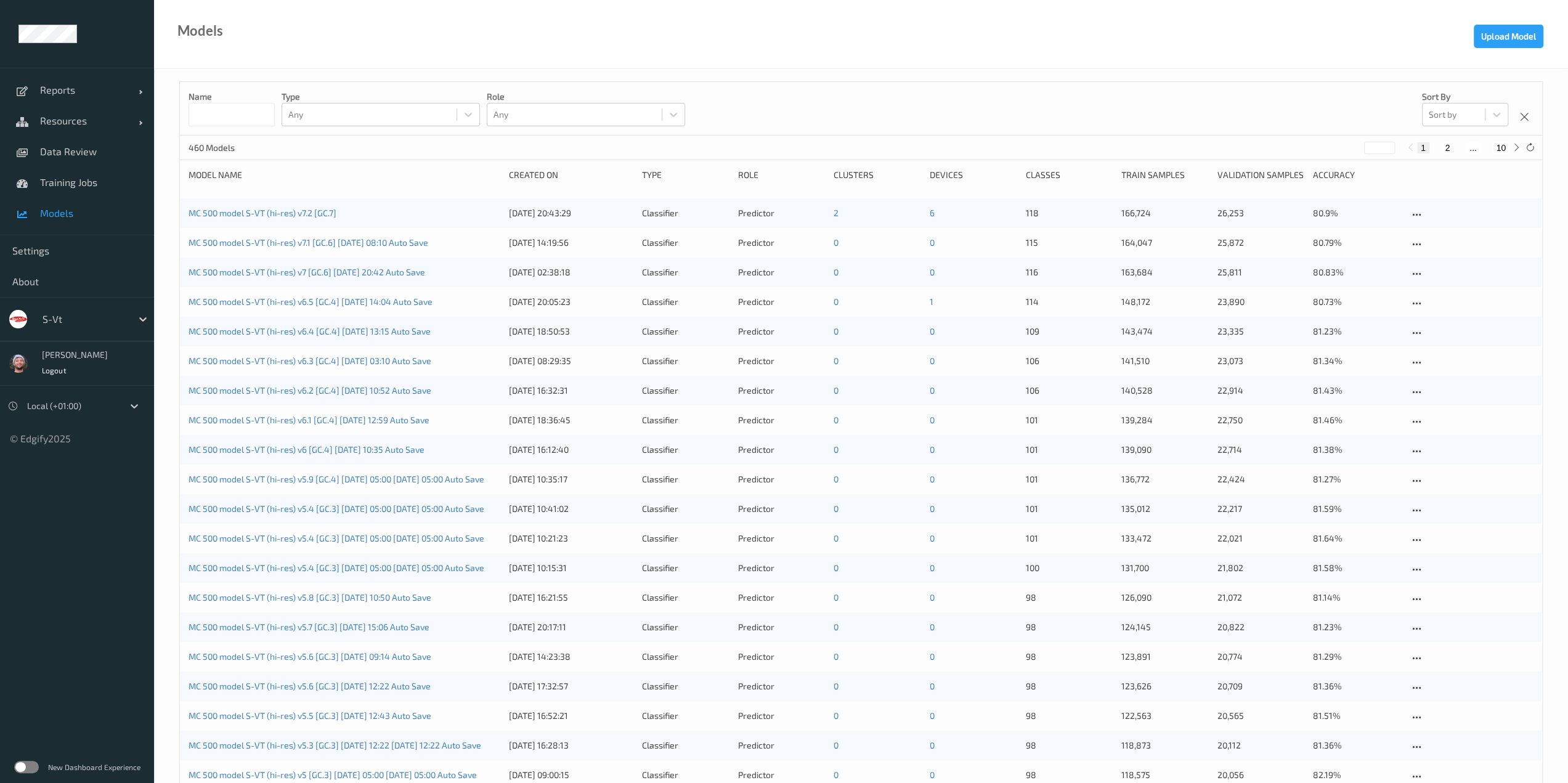
drag, startPoint x: 98, startPoint y: 300, endPoint x: 96, endPoint y: 325, distance: 25.1
click at [98, 301] on div "s-vt" at bounding box center [76, 318] width 154 height 44
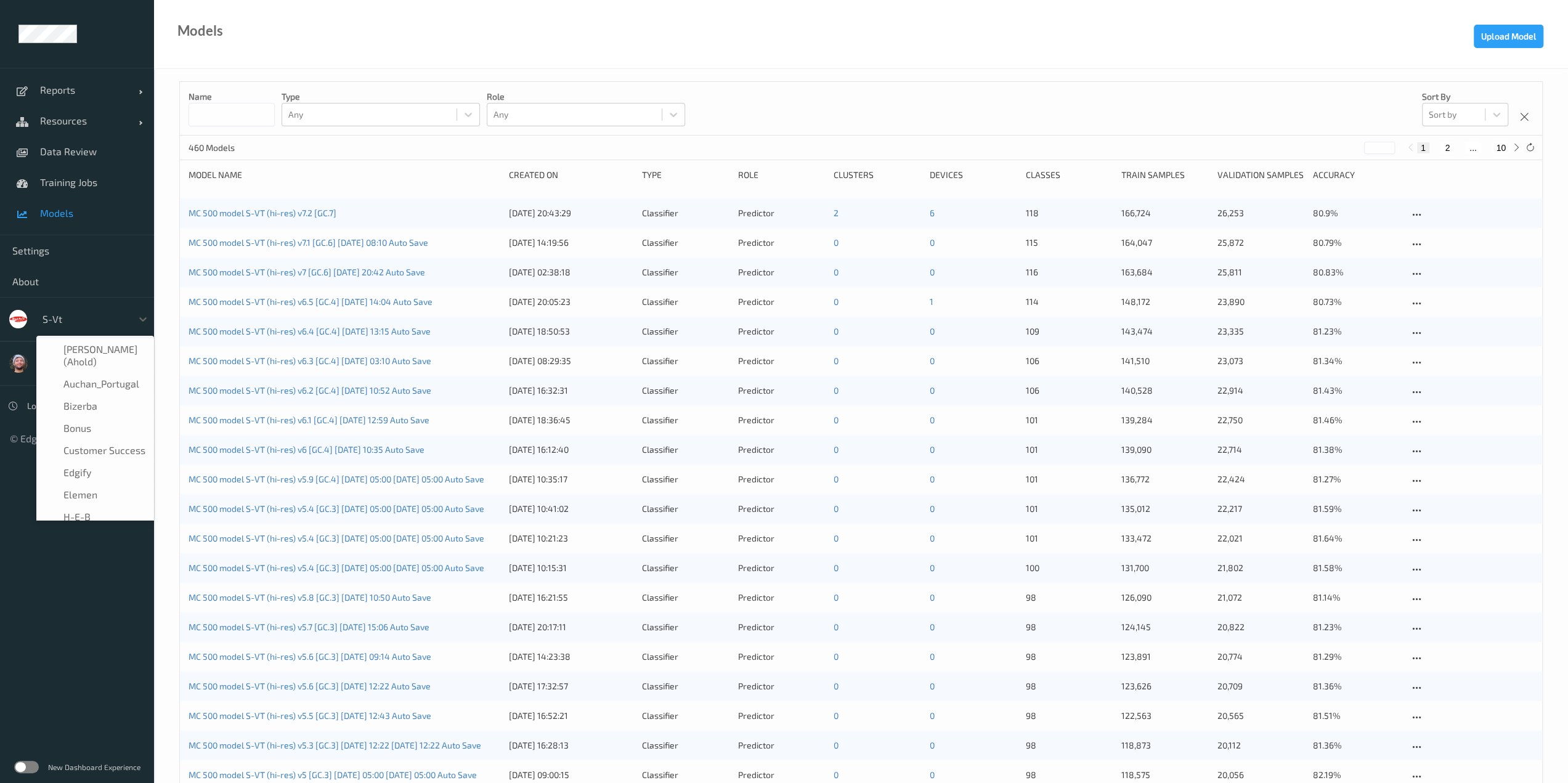
click at [96, 325] on div "s-vt" at bounding box center [84, 319] width 95 height 20
click at [84, 453] on span "wholefoodsmarket" at bounding box center [107, 459] width 86 height 13
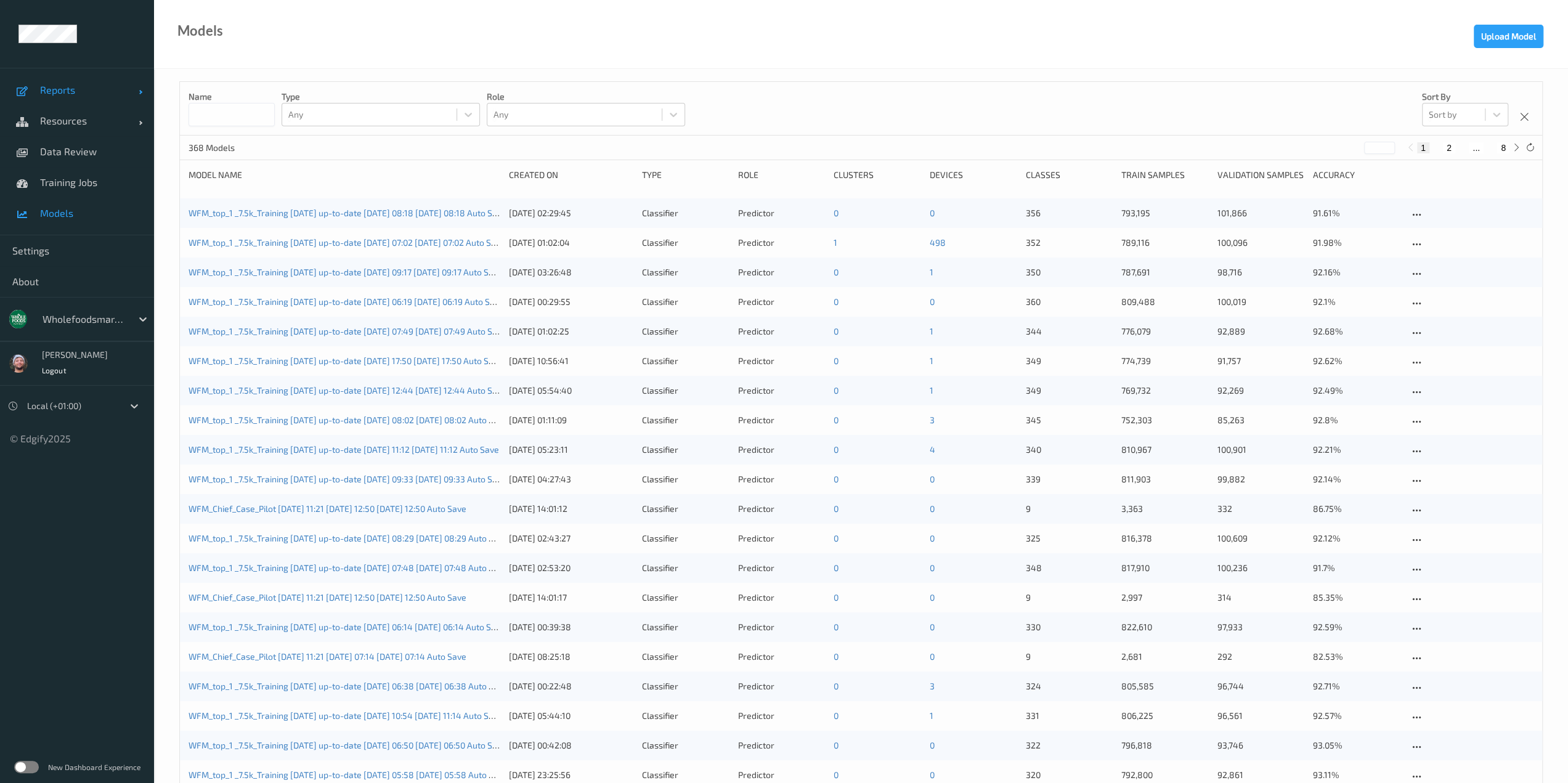
click at [74, 99] on link "Reports" at bounding box center [76, 90] width 154 height 31
click at [74, 125] on span "Default Report" at bounding box center [91, 120] width 102 height 13
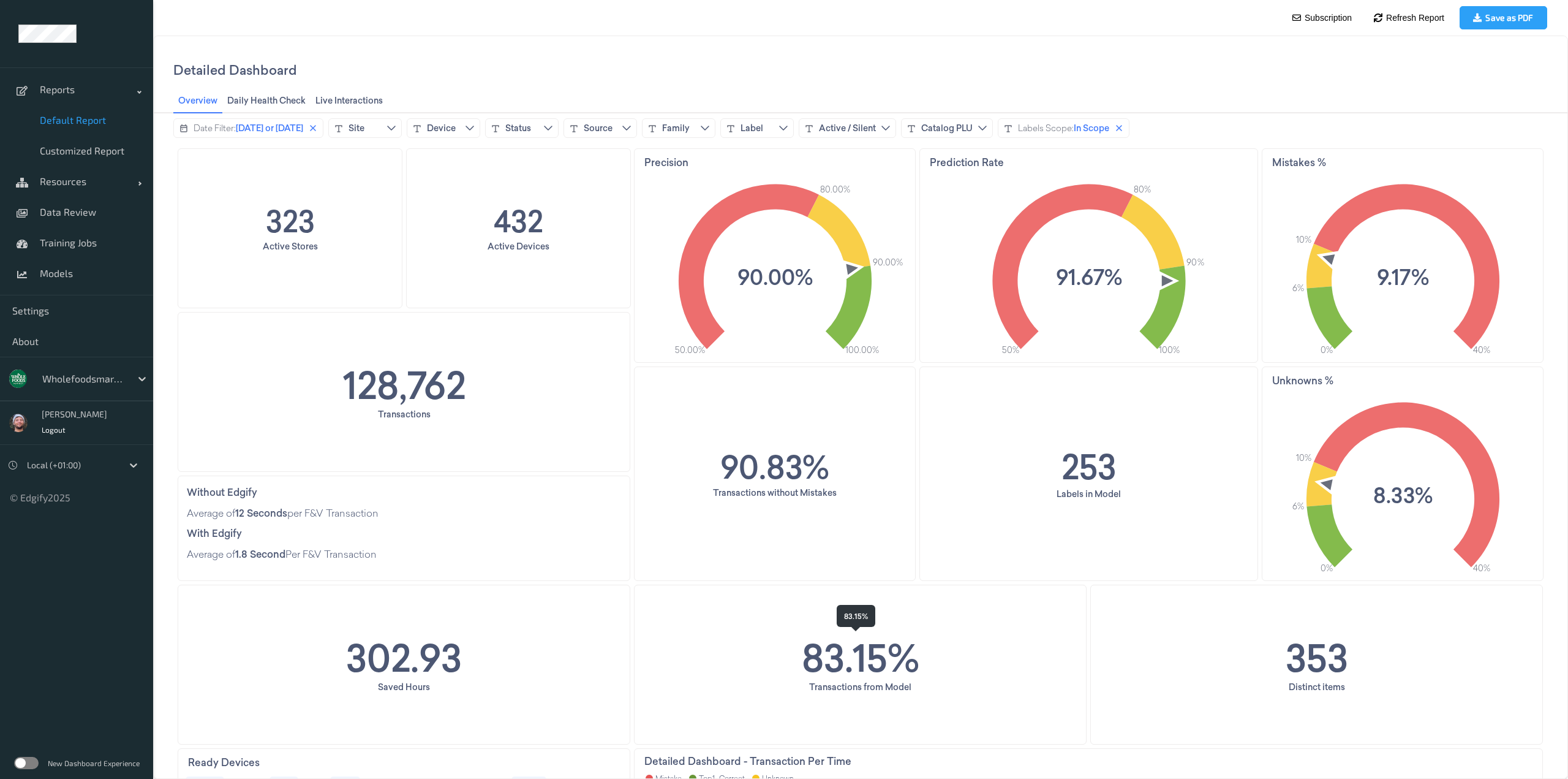
scroll to position [368, 0]
